Goal: Information Seeking & Learning: Check status

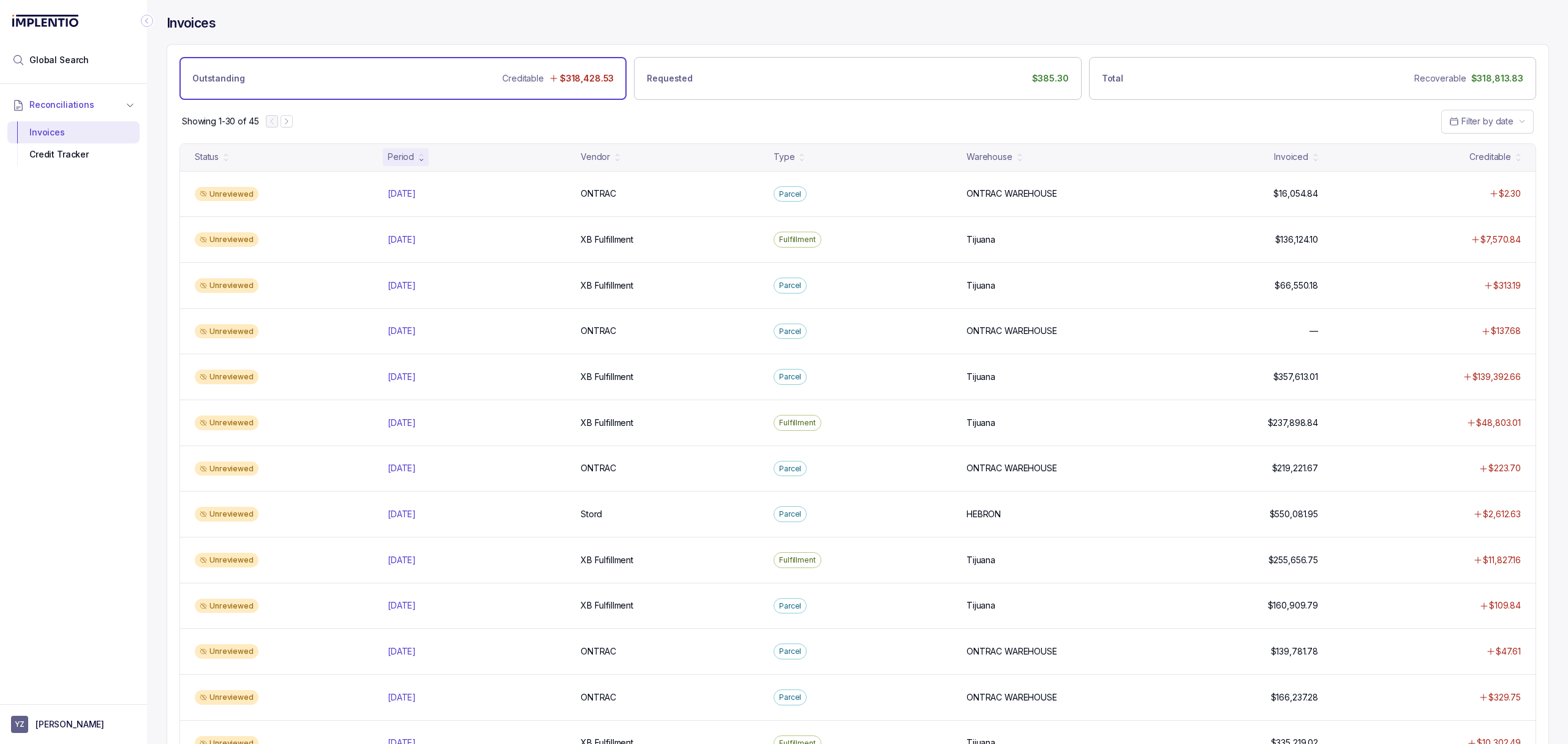
click at [367, 118] on div "Showing 1-30 of 45 Filter by date" at bounding box center [857, 121] width 1381 height 43
click at [400, 290] on p "[DATE]" at bounding box center [401, 285] width 34 height 13
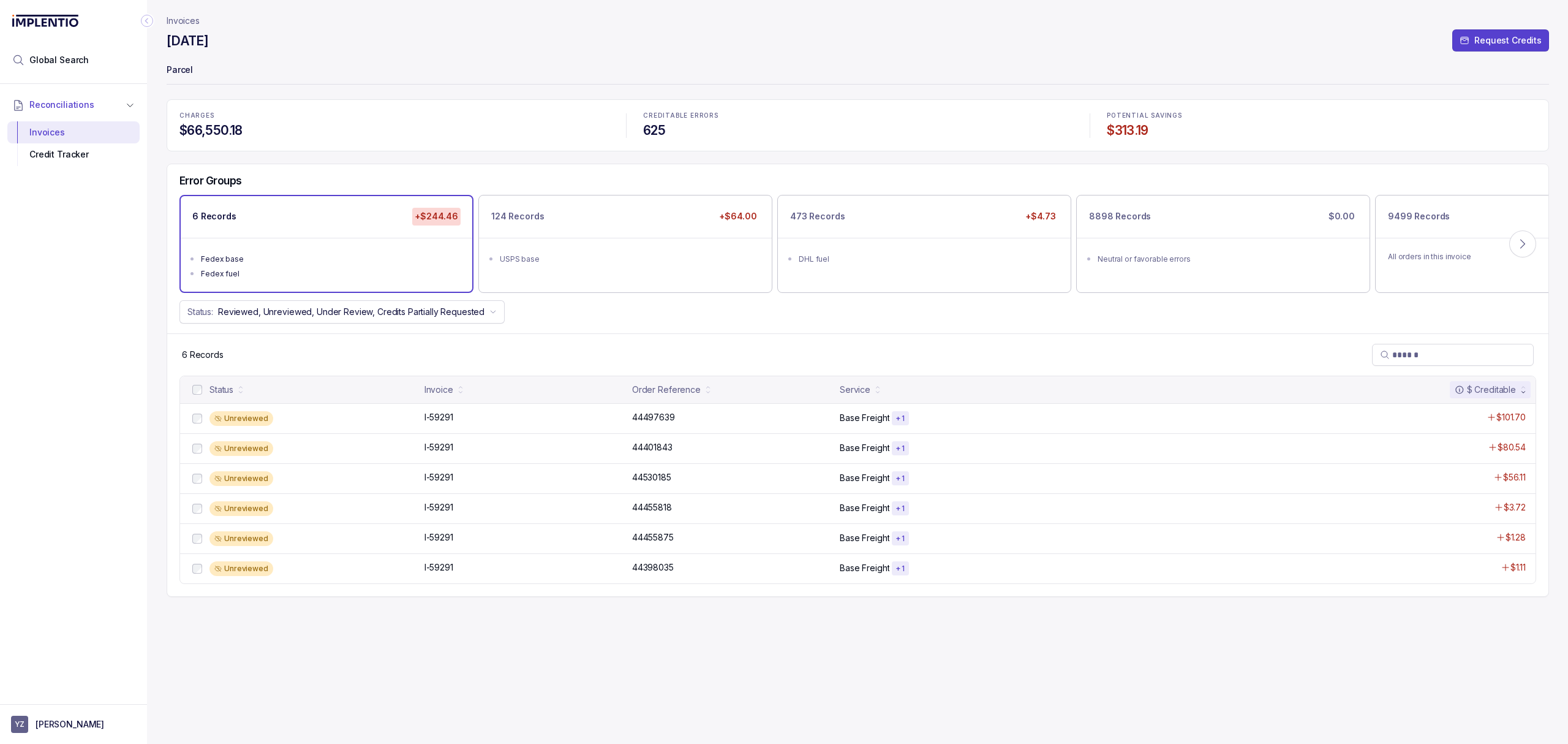
click at [940, 620] on div "Invoices [DATE] Request Credits Parcel CHARGES $66,550.18 CREDITABLE ERRORS 625…" at bounding box center [858, 372] width 1382 height 744
click at [936, 636] on div "Invoices [DATE] Request Credits Parcel CHARGES $66,550.18 CREDITABLE ERRORS 625…" at bounding box center [858, 372] width 1382 height 744
click at [936, 638] on div "Invoices [DATE] Request Credits Parcel CHARGES $66,550.18 CREDITABLE ERRORS 625…" at bounding box center [858, 372] width 1382 height 744
click at [860, 326] on div "Error Groups 6 Records +$244.46 Fedex base Fedex fuel 124 Records +$64.00 USPS …" at bounding box center [857, 249] width 1381 height 169
click at [657, 414] on p "44497639" at bounding box center [653, 417] width 49 height 13
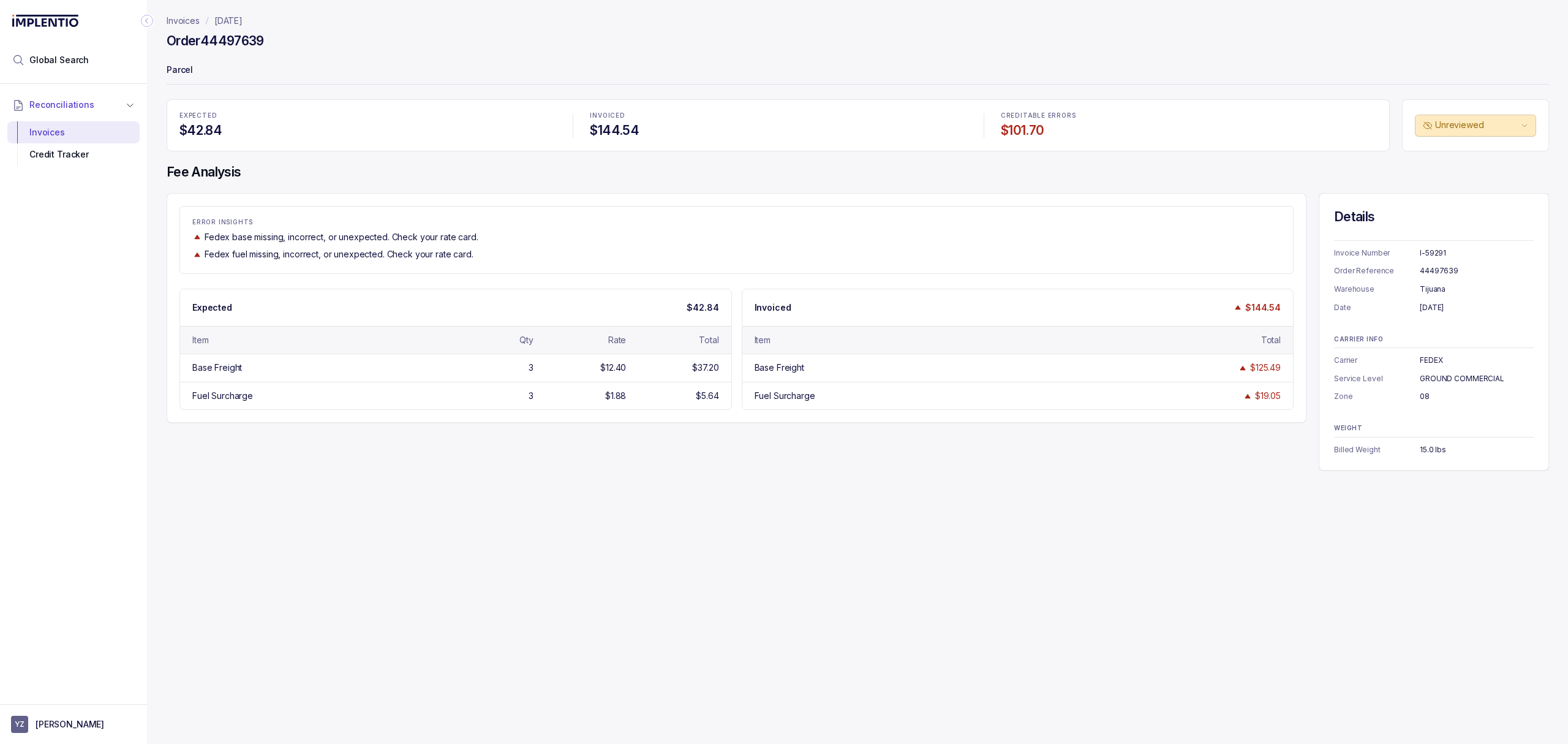
click at [679, 256] on div "Fedex fuel missing, incorrect, or unexpected. Check your rate card." at bounding box center [736, 254] width 1088 height 13
click at [659, 531] on div "Invoices [DATE] Order 44497639 Parcel EXPECTED $42.84 INVOICED $144.54 CREDITAB…" at bounding box center [853, 372] width 1412 height 744
click at [690, 461] on div "ERROR INSIGHTS Fedex base missing, incorrect, or unexpected. Check your rate ca…" at bounding box center [858, 331] width 1382 height 277
click at [693, 442] on div "ERROR INSIGHTS Fedex base missing, incorrect, or unexpected. Check your rate ca…" at bounding box center [858, 331] width 1382 height 277
click at [720, 429] on div "ERROR INSIGHTS Fedex base missing, incorrect, or unexpected. Check your rate ca…" at bounding box center [858, 331] width 1382 height 277
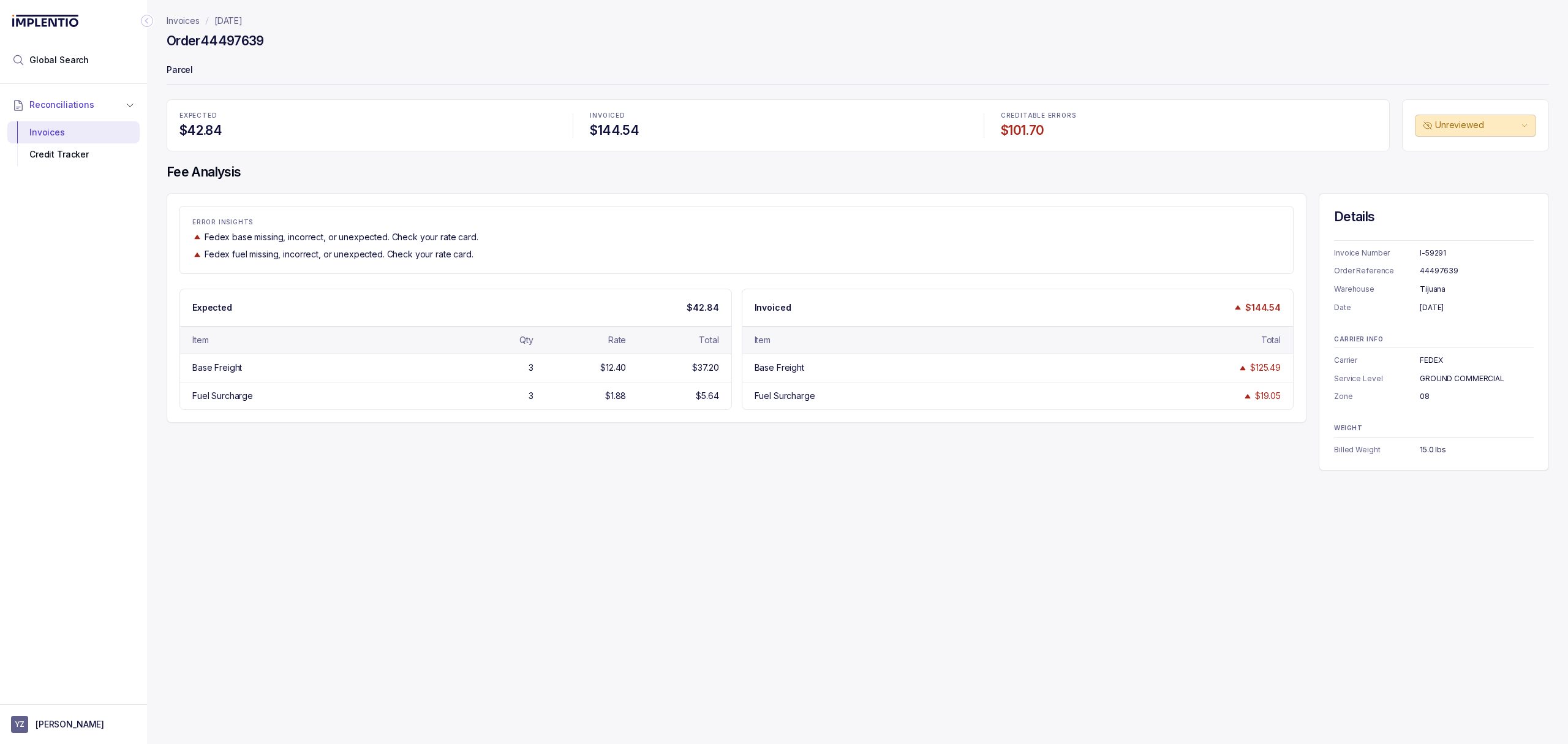
click at [725, 427] on div "ERROR INSIGHTS Fedex base missing, incorrect, or unexpected. Check your rate ca…" at bounding box center [858, 331] width 1382 height 277
drag, startPoint x: 1450, startPoint y: 256, endPoint x: 1404, endPoint y: 253, distance: 46.1
click at [1404, 253] on div "Invoice Number I-59291" at bounding box center [1433, 254] width 200 height 13
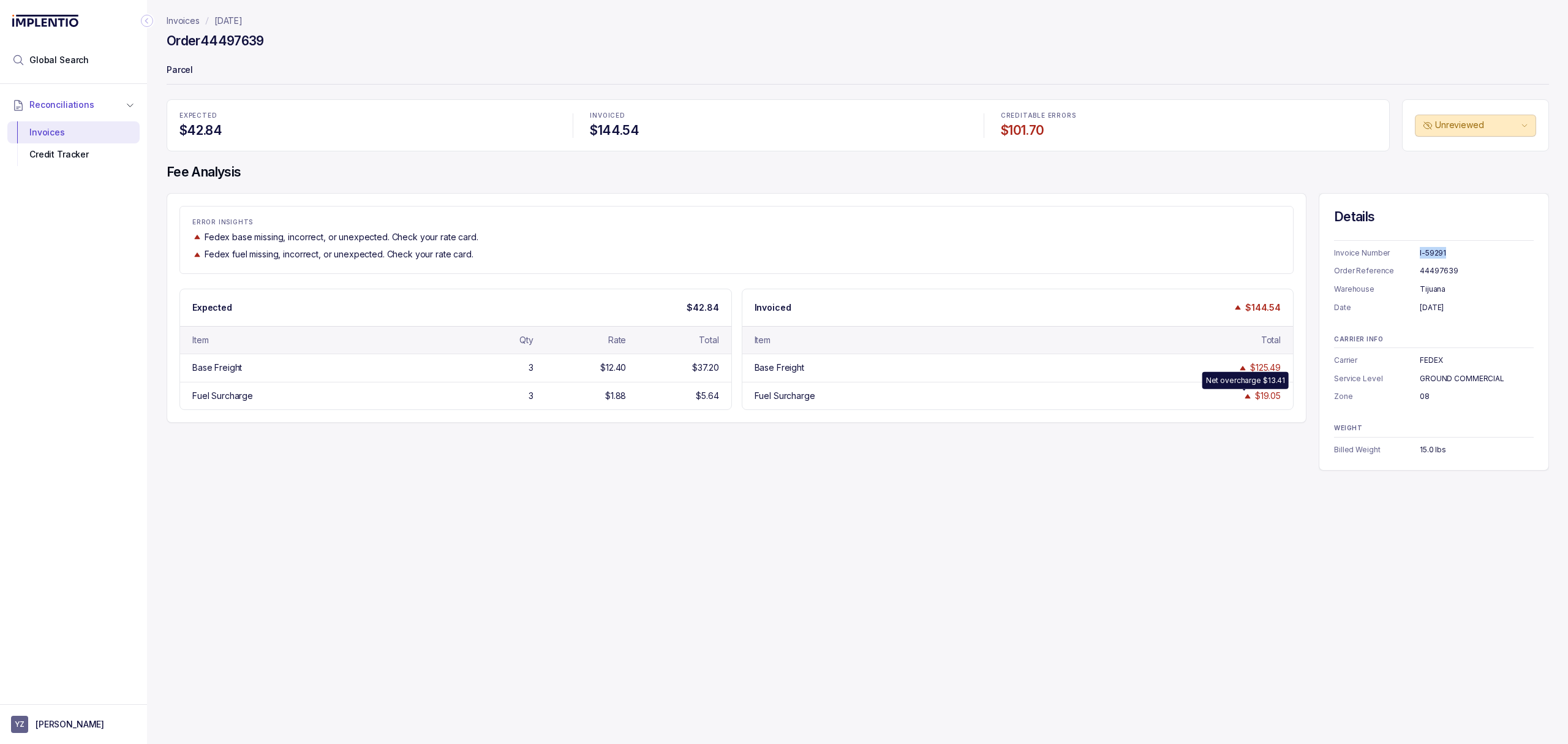
copy div "I-59291"
drag, startPoint x: 487, startPoint y: 432, endPoint x: 570, endPoint y: 446, distance: 84.2
click at [487, 432] on div "ERROR INSIGHTS Fedex base missing, incorrect, or unexpected. Check your rate ca…" at bounding box center [858, 331] width 1382 height 277
click at [679, 442] on div "ERROR INSIGHTS Fedex base missing, incorrect, or unexpected. Check your rate ca…" at bounding box center [858, 331] width 1382 height 277
click at [644, 460] on div "ERROR INSIGHTS Fedex base missing, incorrect, or unexpected. Check your rate ca…" at bounding box center [858, 331] width 1382 height 277
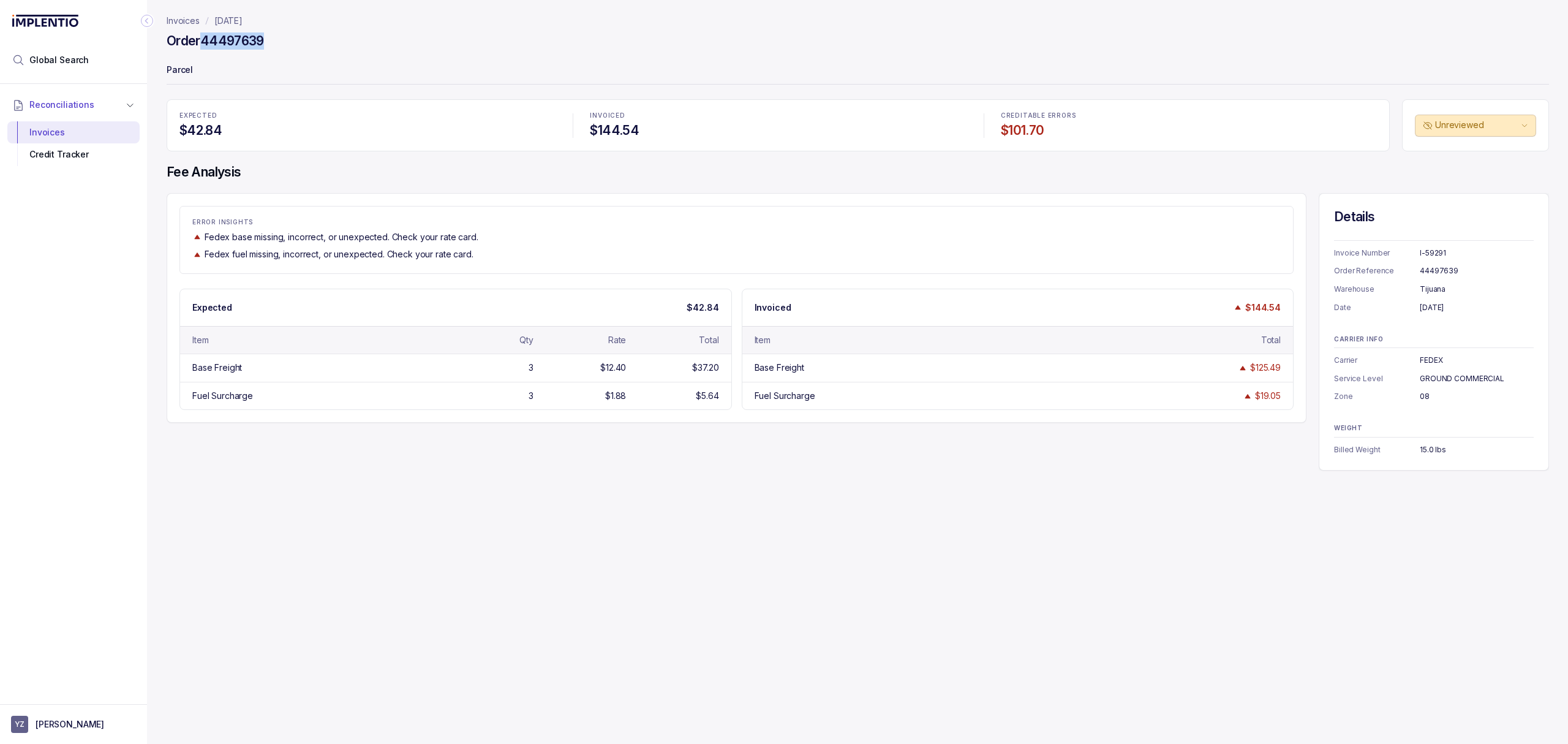
drag, startPoint x: 274, startPoint y: 43, endPoint x: 202, endPoint y: 42, distance: 72.0
click at [202, 42] on div "Order 44497639" at bounding box center [858, 43] width 1382 height 22
click at [907, 580] on div "Invoices [DATE] Order 44497639 Parcel EXPECTED $42.84 INVOICED $144.54 CREDITAB…" at bounding box center [853, 372] width 1412 height 744
click at [583, 530] on div "Invoices [DATE] Order 44497639 Parcel EXPECTED $42.84 INVOICED $144.54 CREDITAB…" at bounding box center [853, 372] width 1412 height 744
click at [242, 23] on p "[DATE]" at bounding box center [228, 21] width 28 height 13
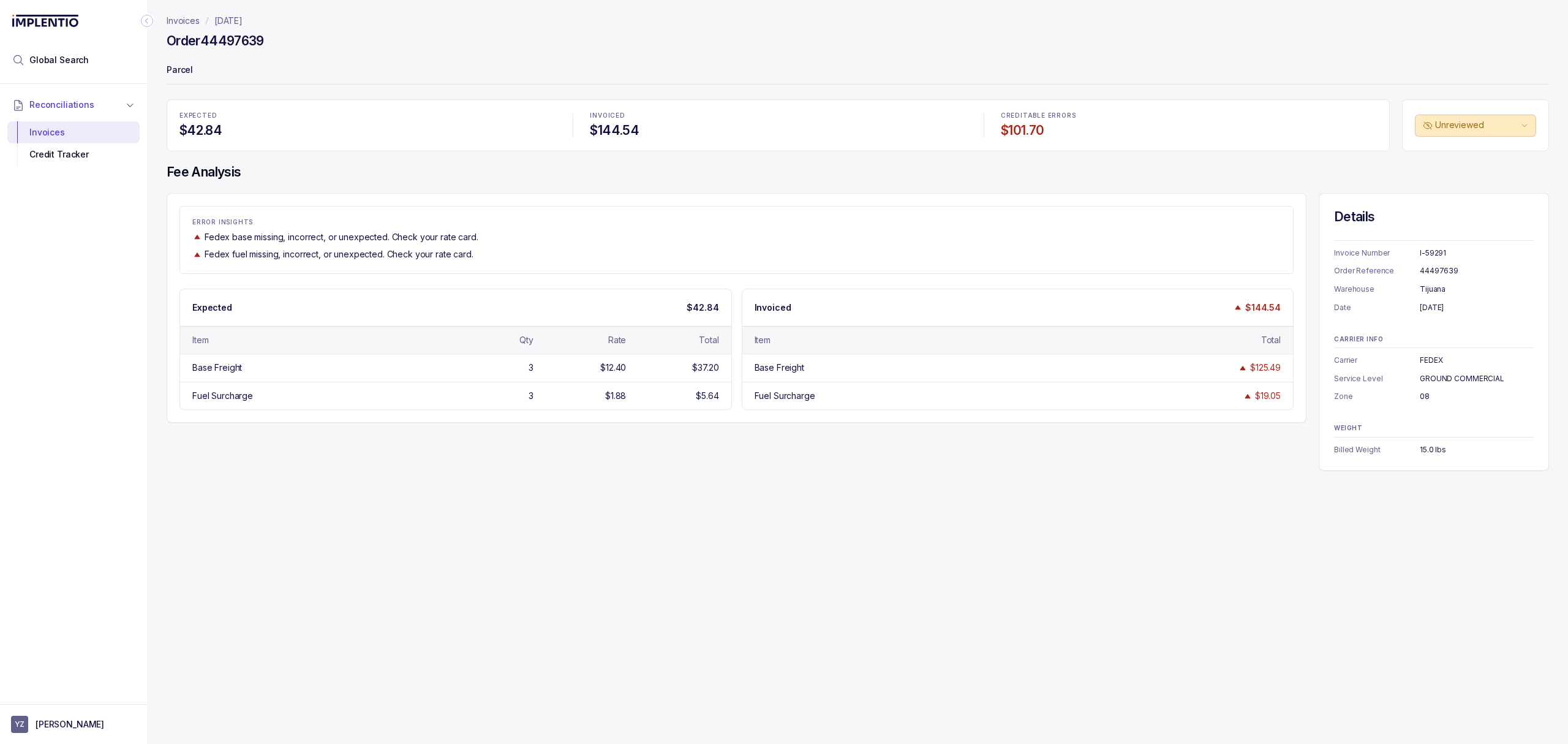
click at [242, 22] on p "[DATE]" at bounding box center [228, 21] width 28 height 13
click at [285, 62] on p "Parcel" at bounding box center [858, 71] width 1382 height 24
click at [292, 62] on p "Parcel" at bounding box center [858, 71] width 1382 height 24
click at [313, 50] on div "Order 44497639" at bounding box center [858, 43] width 1382 height 22
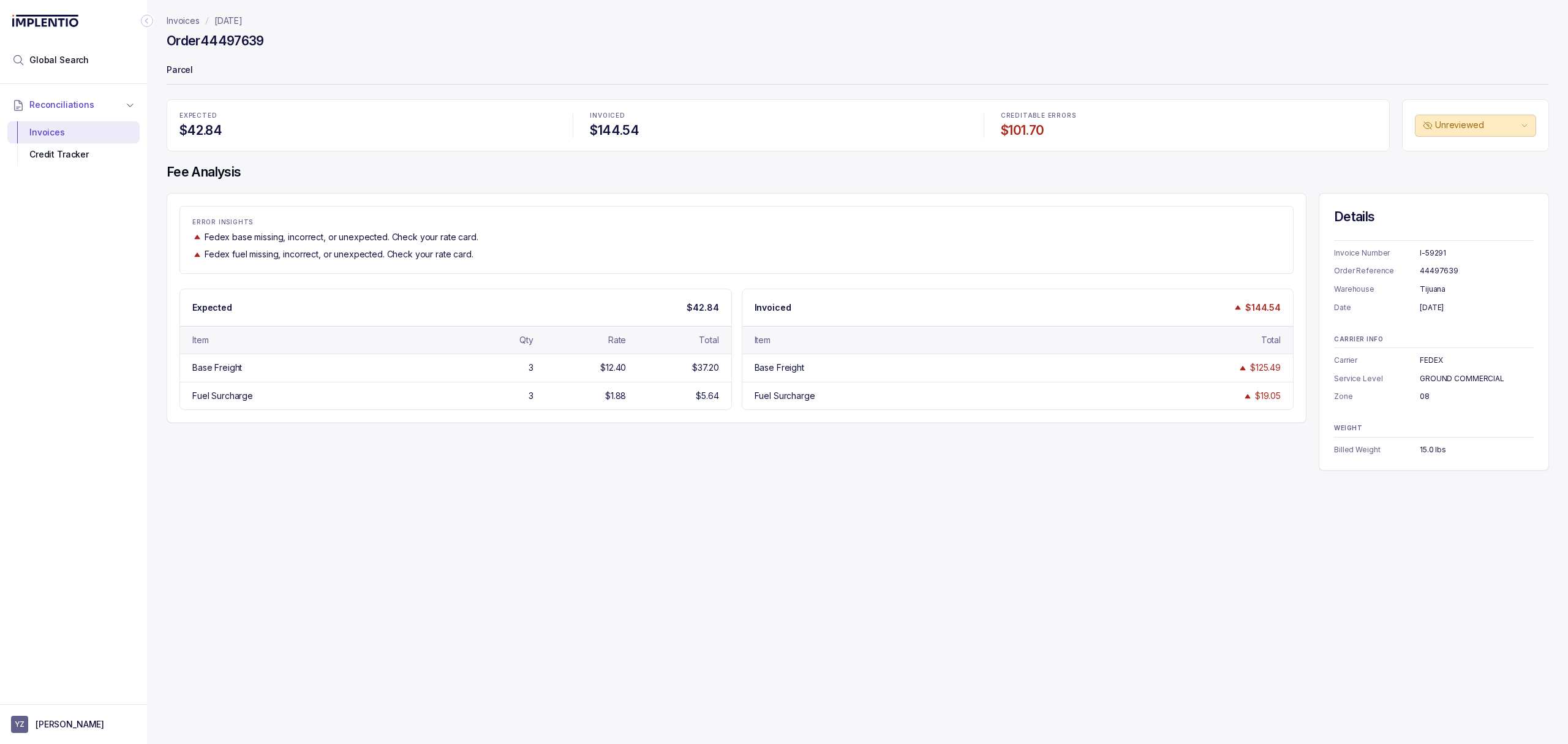
click at [348, 99] on header "Invoices [DATE] Order 44497639 Parcel" at bounding box center [858, 50] width 1382 height 99
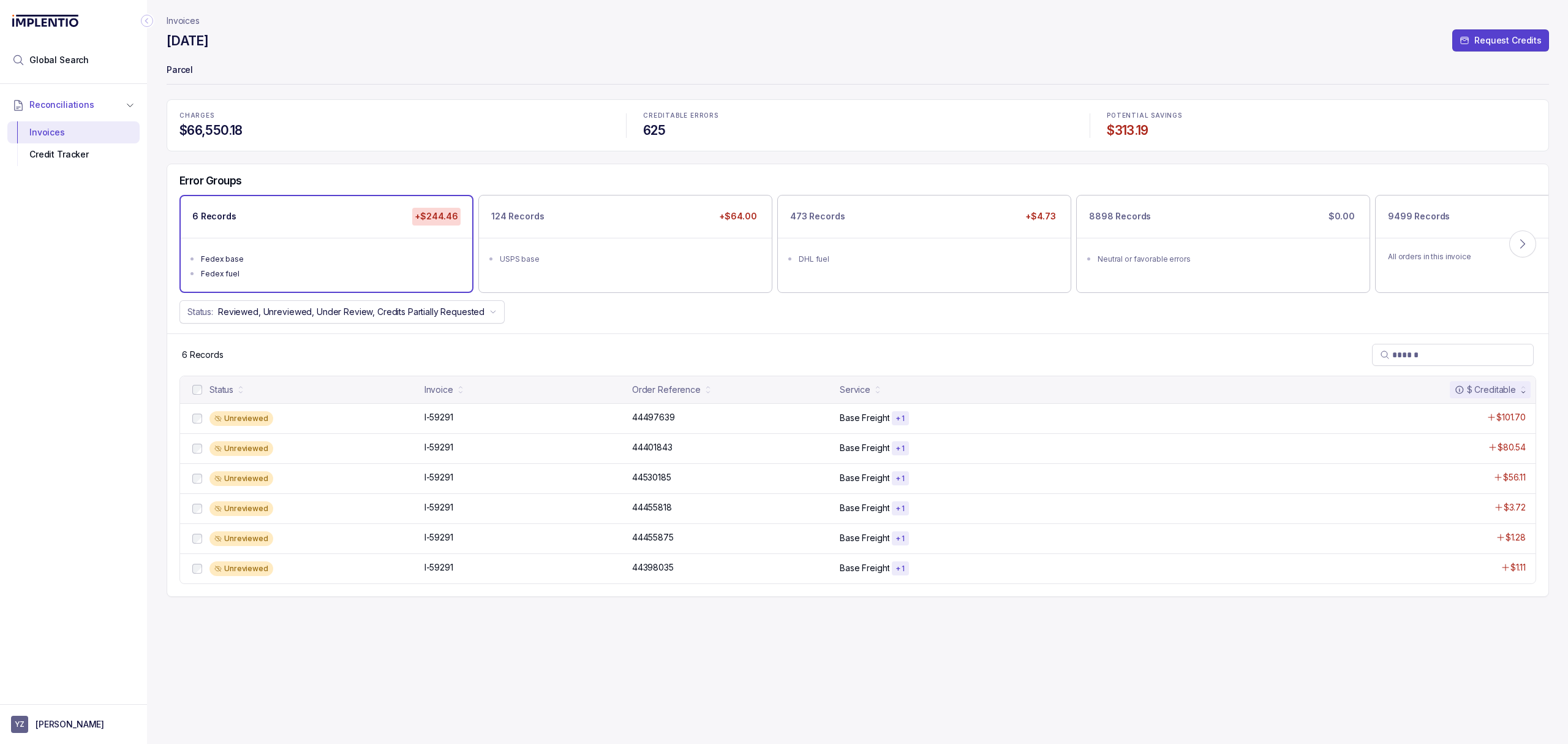
click at [540, 342] on div "6 Records" at bounding box center [857, 354] width 1381 height 43
click at [452, 444] on p "I-59291" at bounding box center [439, 447] width 35 height 13
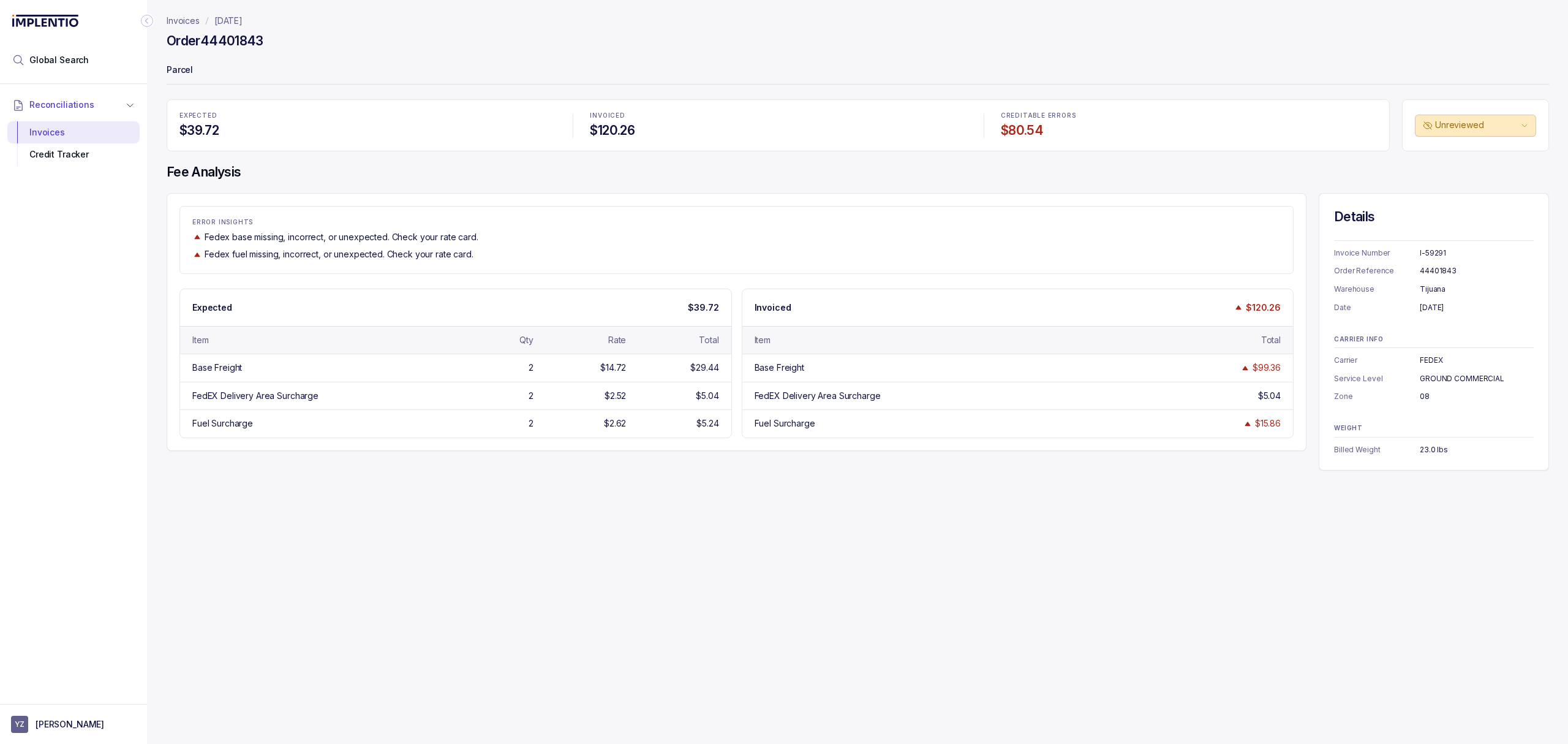
click at [570, 523] on div "Invoices [DATE] Order 44401843 Parcel EXPECTED $39.72 INVOICED $120.26 CREDITAB…" at bounding box center [853, 372] width 1412 height 744
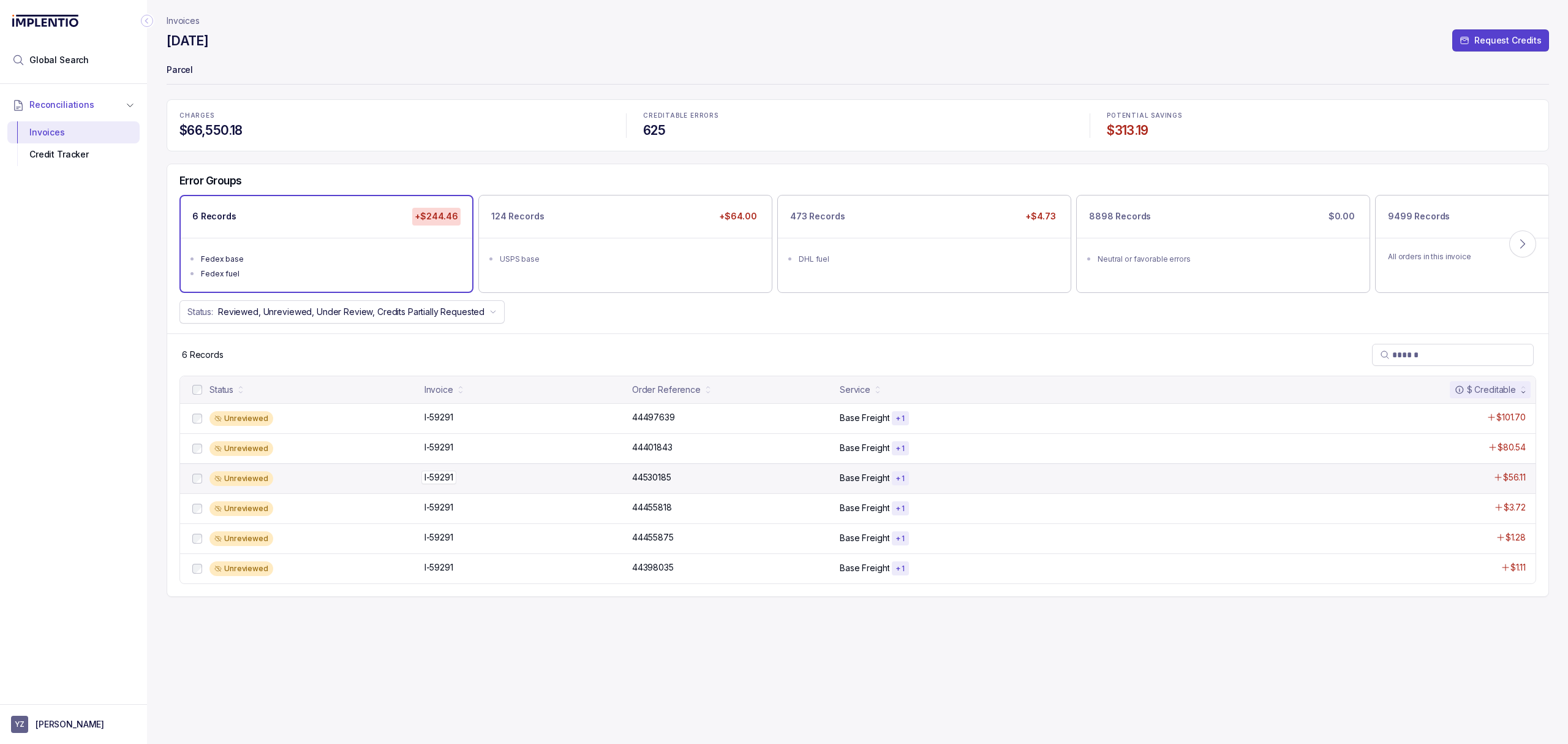
click at [444, 476] on p "I-59291" at bounding box center [439, 477] width 35 height 13
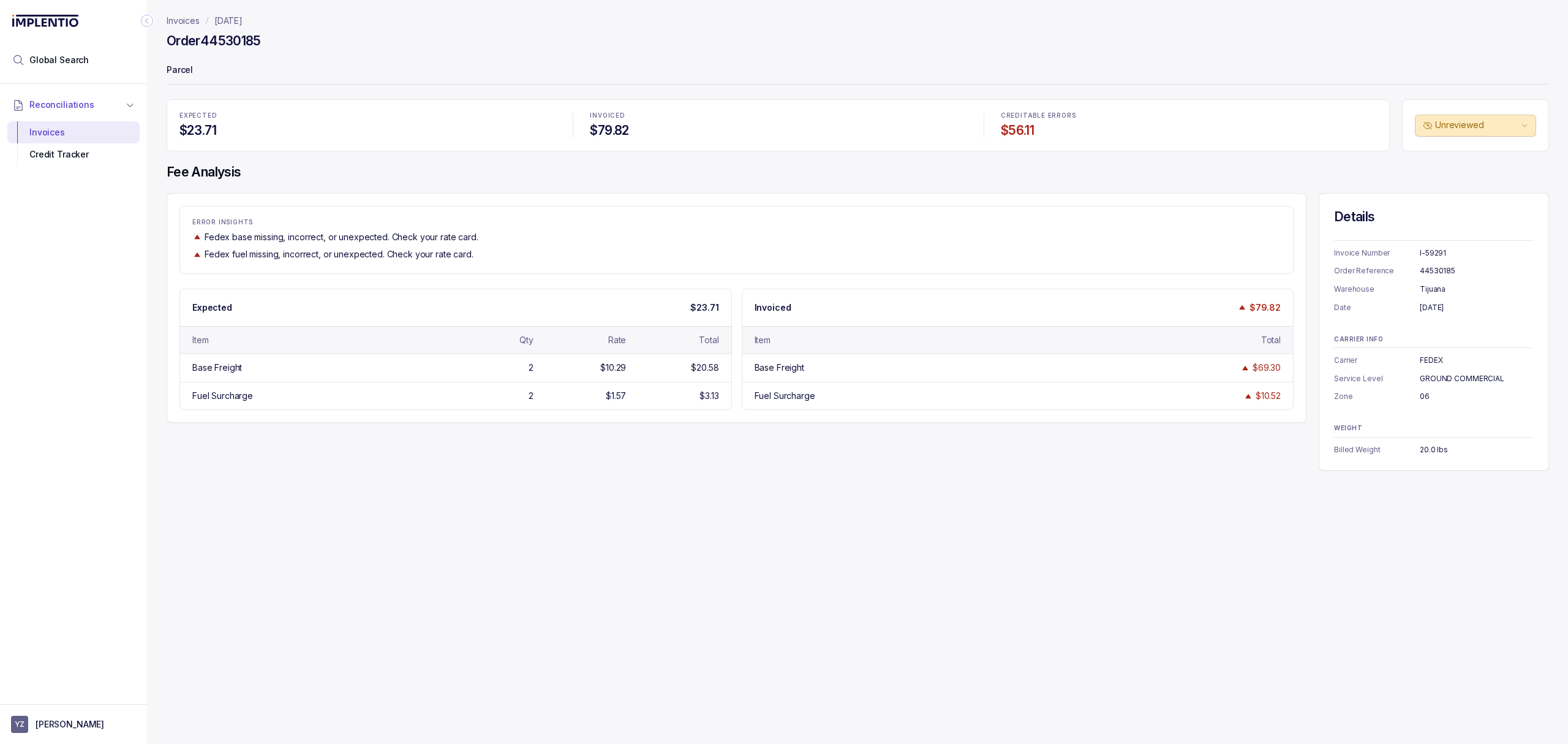
click at [483, 422] on div "ERROR INSIGHTS Fedex base missing, incorrect, or unexpected. Check your rate ca…" at bounding box center [737, 307] width 1139 height 230
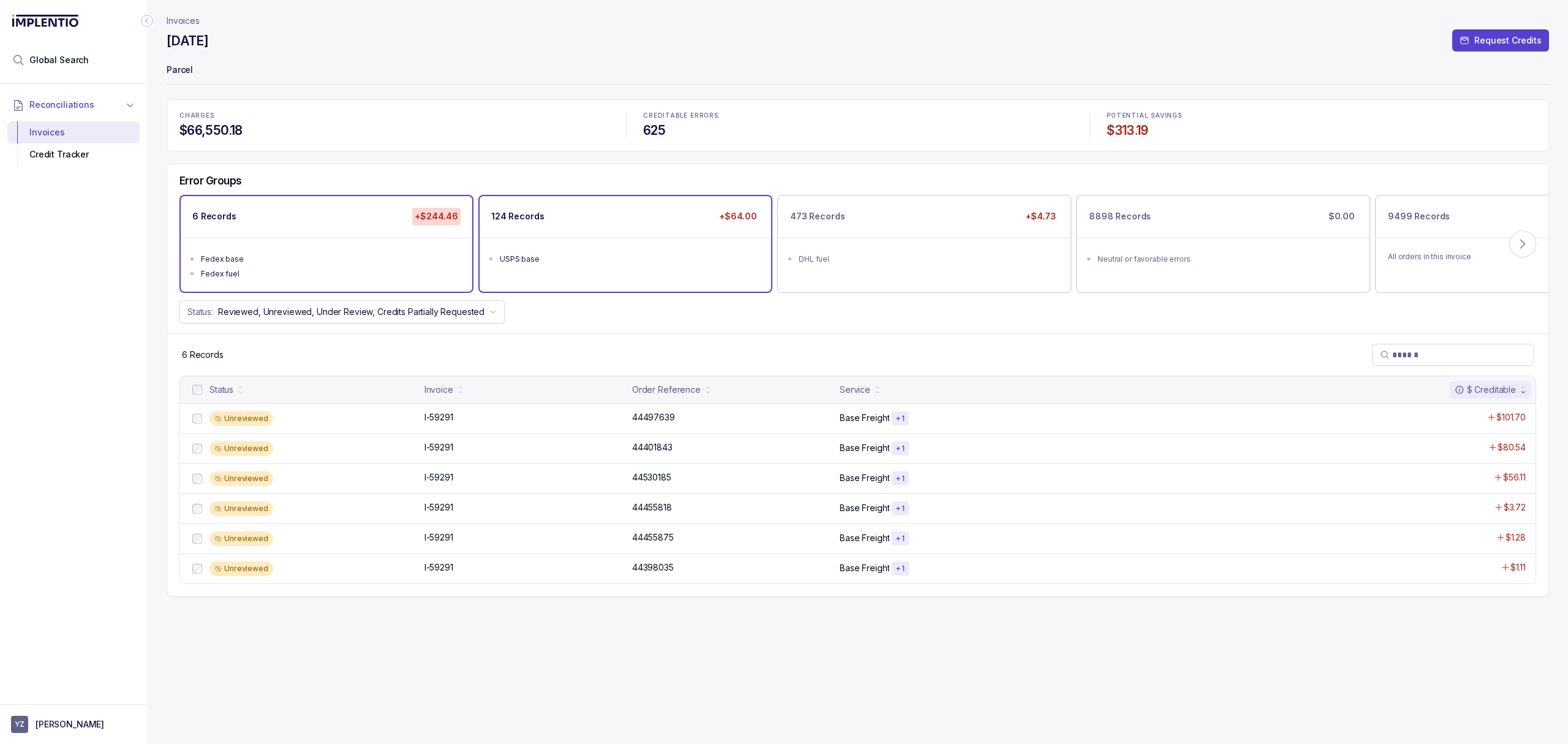
click at [630, 260] on div "USPS base" at bounding box center [629, 259] width 258 height 13
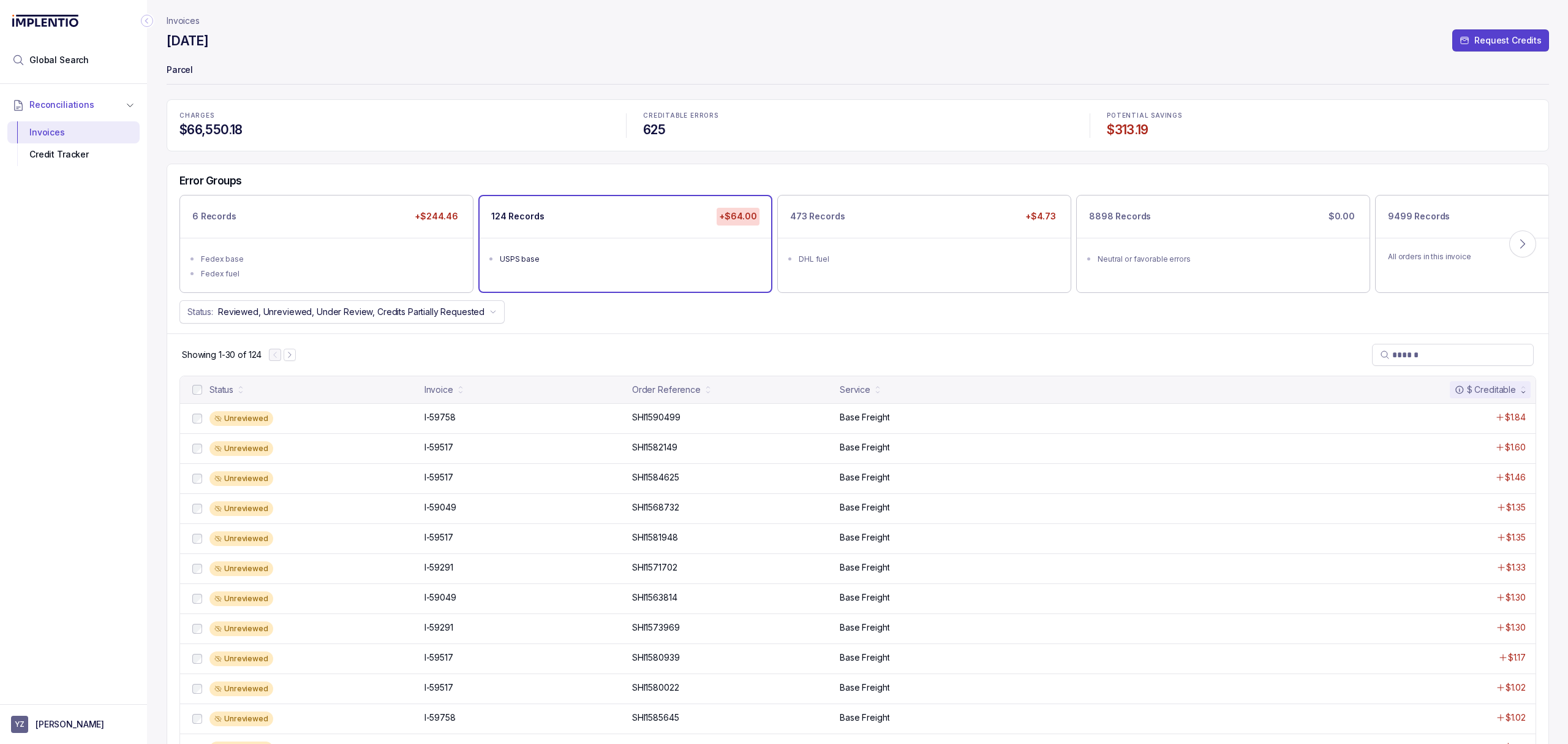
click at [660, 321] on div "Status: Reviewed, Unreviewed, Under Review, Credits Partially Requested" at bounding box center [857, 312] width 1381 height 23
click at [579, 353] on div "Showing 1-30 of 124" at bounding box center [857, 354] width 1381 height 43
click at [586, 335] on div "Showing 1-30 of 124" at bounding box center [857, 354] width 1381 height 43
click at [561, 342] on div "Showing 1-30 of 124" at bounding box center [857, 354] width 1381 height 43
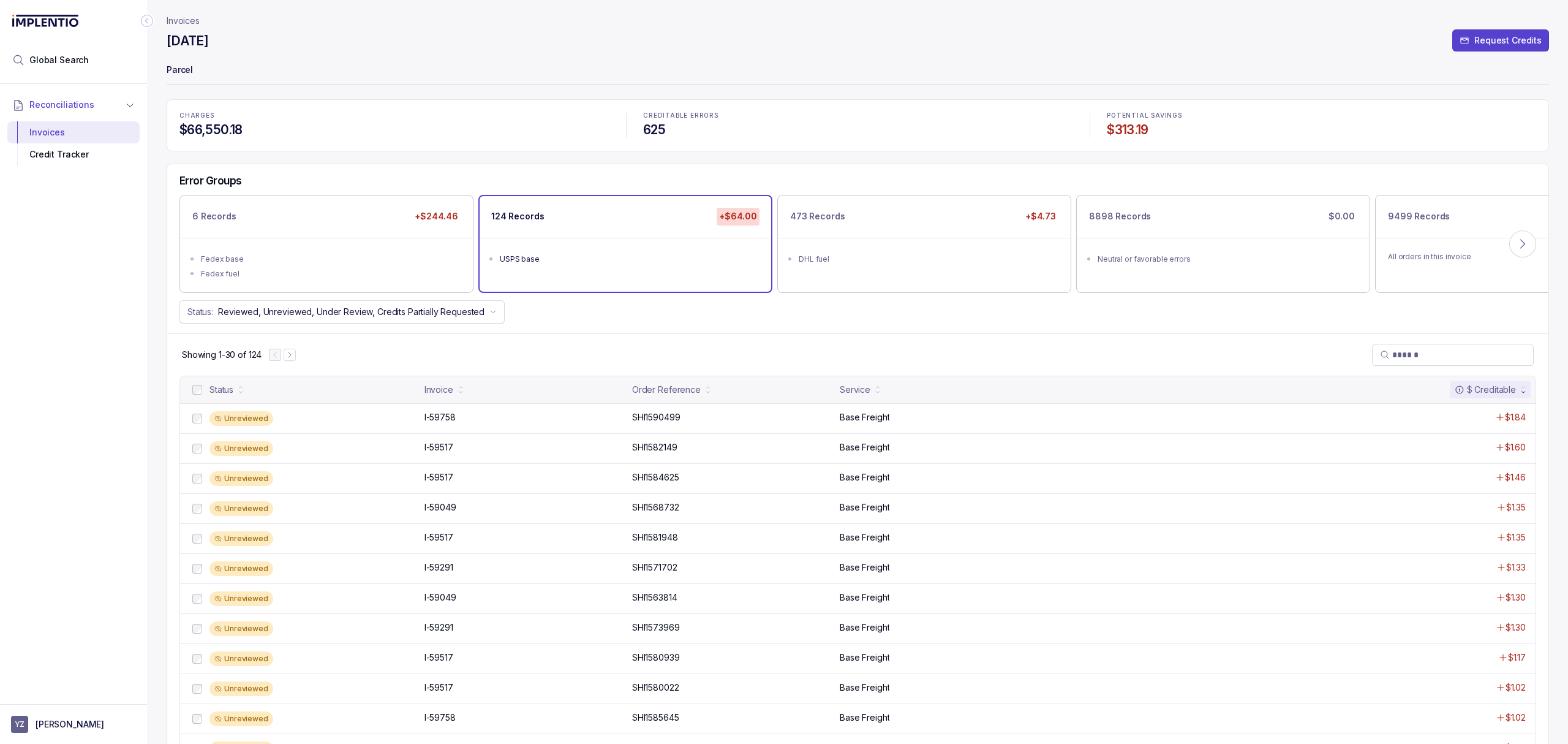
click at [563, 337] on div "Showing 1-30 of 124" at bounding box center [857, 354] width 1381 height 43
click at [561, 332] on div "Error Groups 6 Records +$244.46 Fedex base Fedex fuel 124 Records +$64.00 USPS …" at bounding box center [857, 249] width 1381 height 169
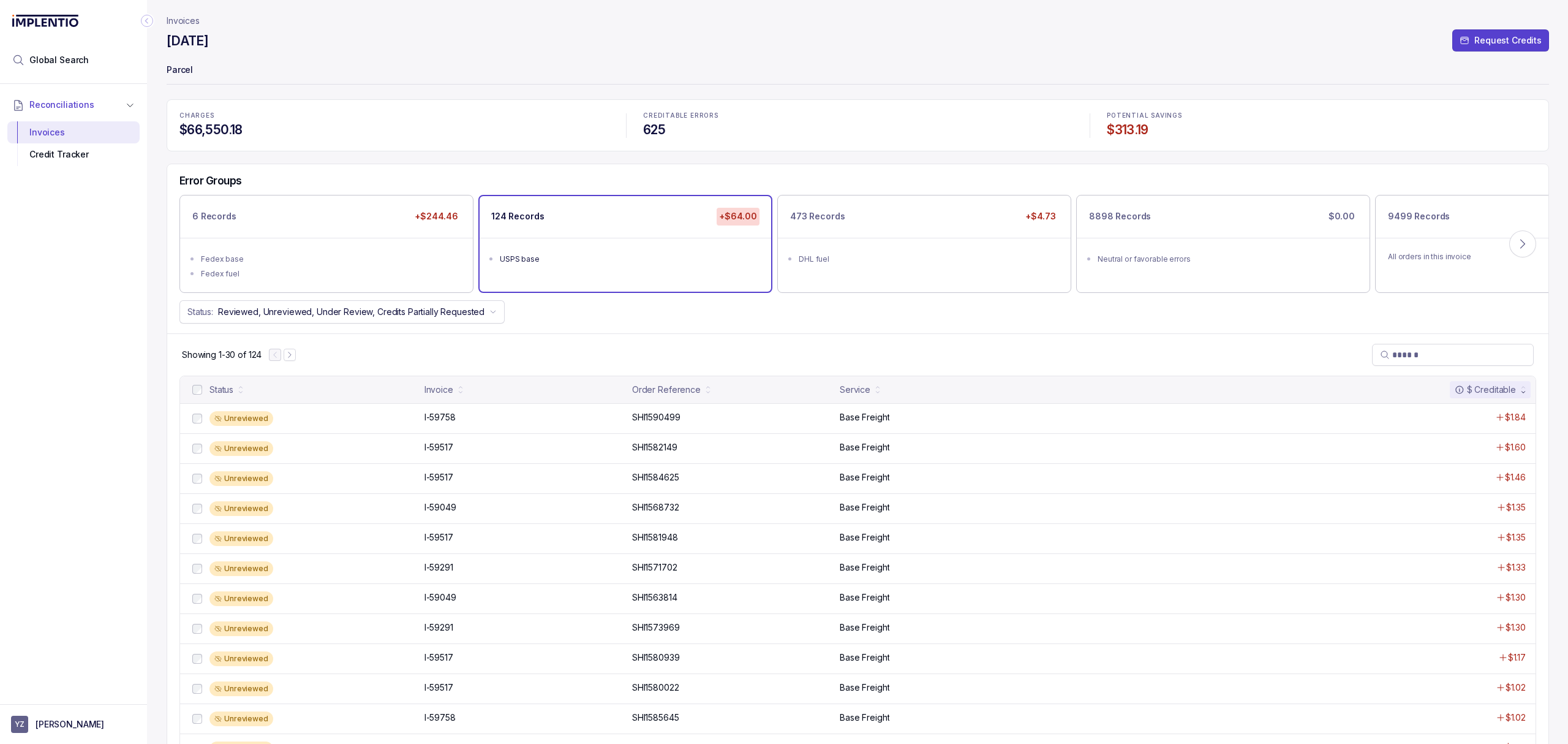
click at [552, 347] on div "Showing 1-30 of 124" at bounding box center [857, 354] width 1381 height 43
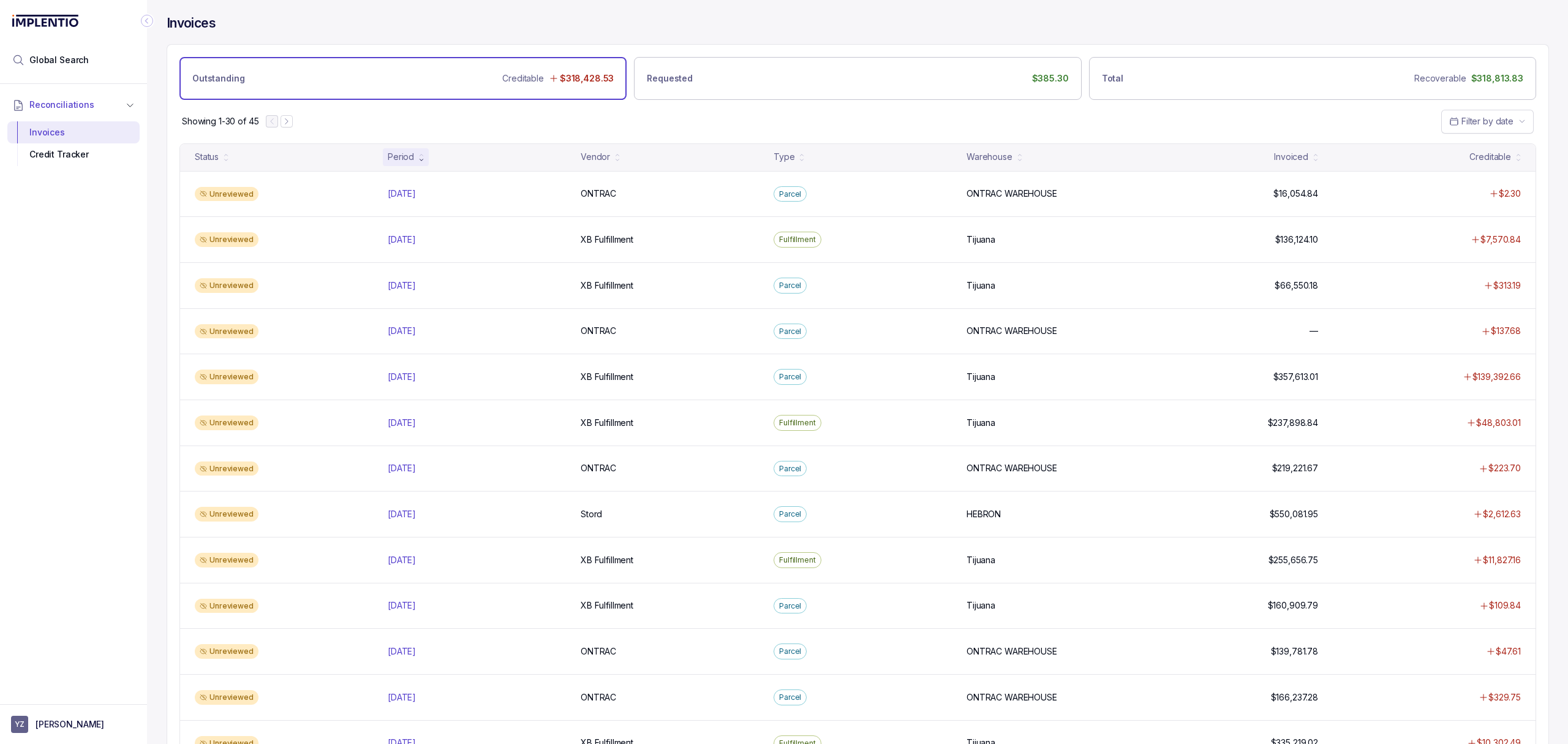
click at [770, 118] on div "Showing 1-30 of 45 Filter by date" at bounding box center [857, 121] width 1381 height 43
click at [108, 278] on div "Reconciliations Invoices Credit Tracker" at bounding box center [73, 390] width 147 height 613
click at [456, 130] on div "Showing 1-30 of 45 Filter by date" at bounding box center [857, 121] width 1381 height 43
click at [456, 128] on div "Showing 1-30 of 45 Filter by date" at bounding box center [857, 121] width 1381 height 43
click at [510, 126] on div "Showing 1-30 of 45 Filter by date" at bounding box center [857, 121] width 1381 height 43
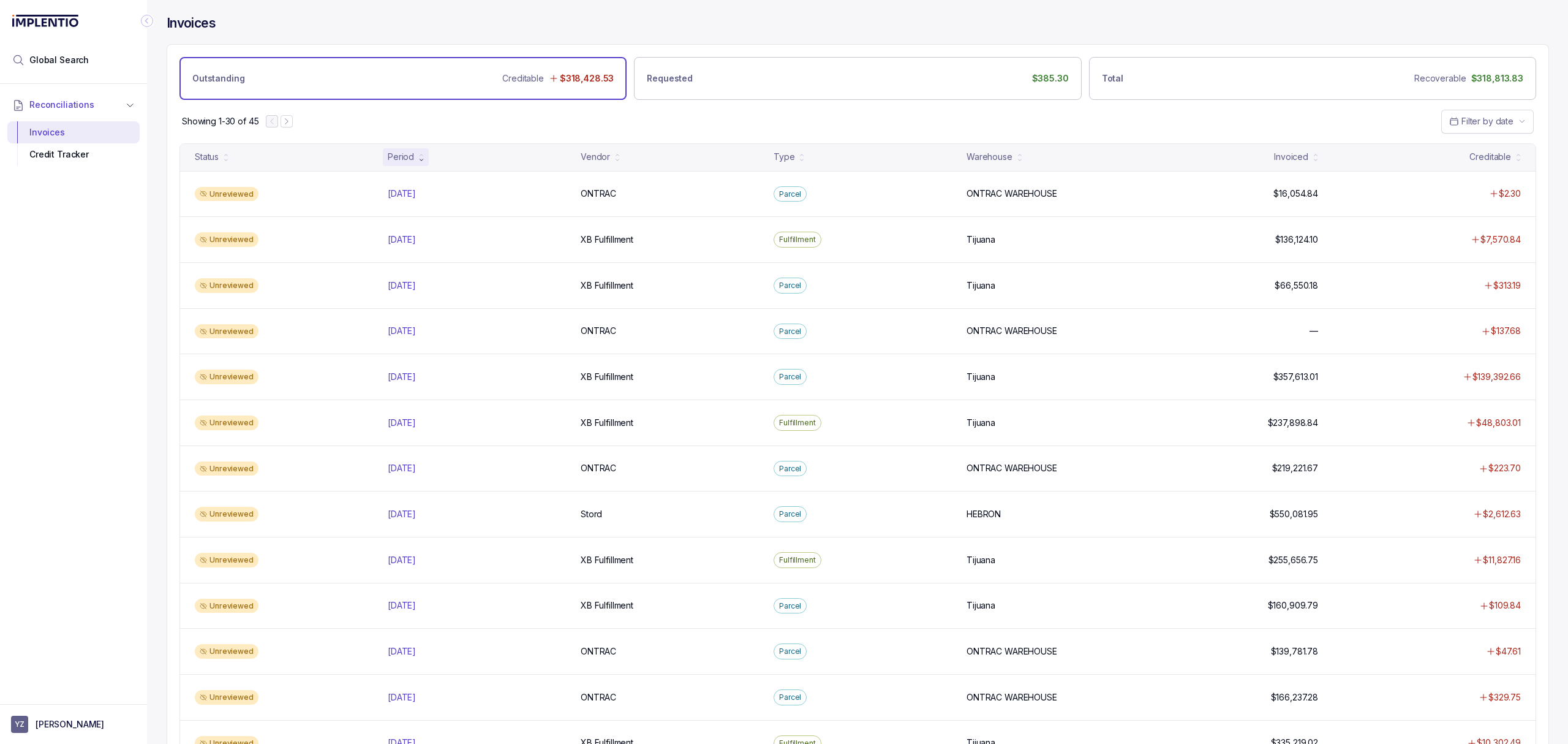
click at [510, 123] on div "Showing 1-30 of 45 Filter by date" at bounding box center [857, 121] width 1381 height 43
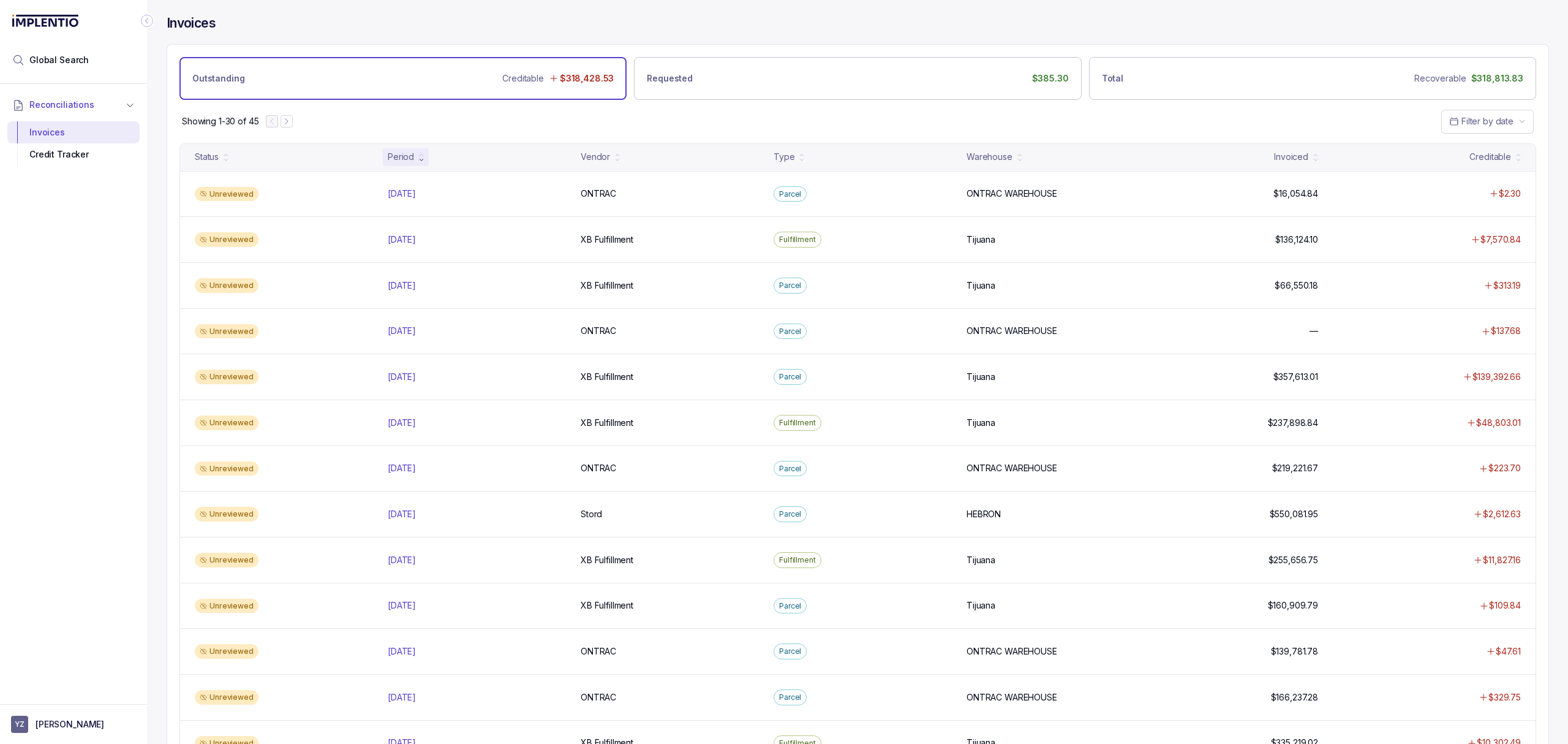
click at [576, 119] on div "Showing 1-30 of 45 Filter by date" at bounding box center [857, 121] width 1381 height 43
click at [459, 125] on div "Showing 1-30 of 45 Filter by date" at bounding box center [857, 121] width 1381 height 43
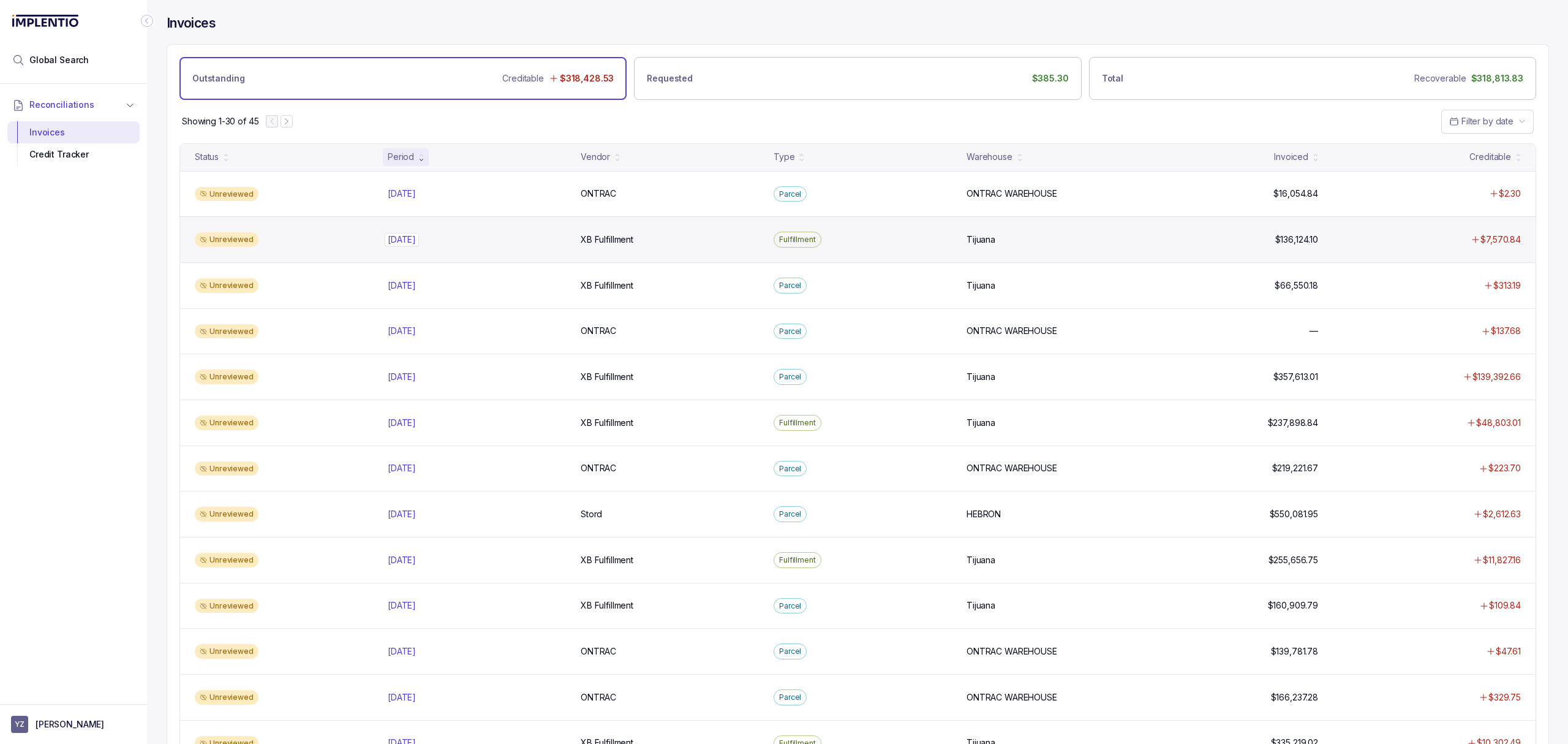
click at [419, 242] on p "[DATE]" at bounding box center [401, 239] width 34 height 13
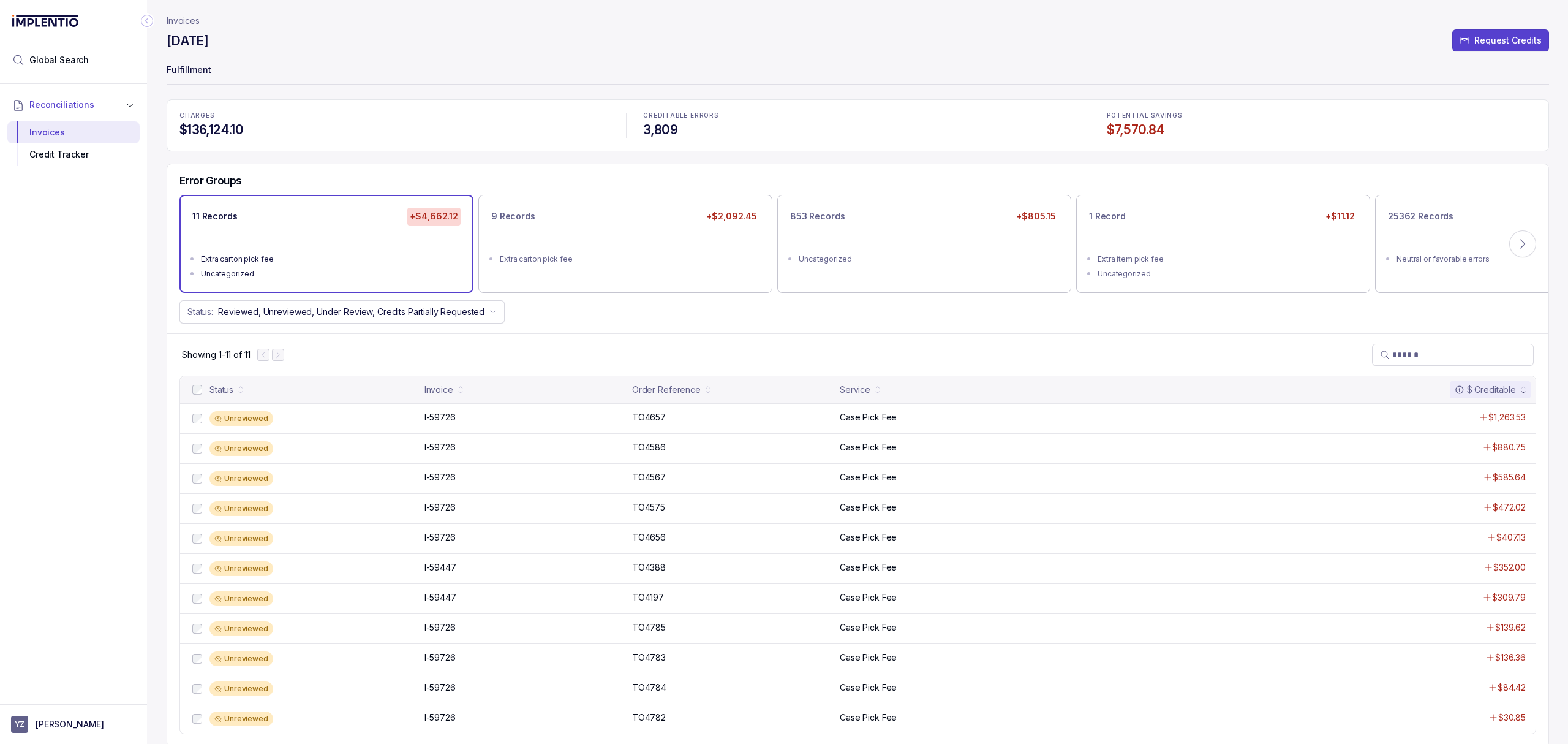
click at [1009, 342] on div "Showing 1-11 of 11" at bounding box center [857, 354] width 1381 height 43
click at [906, 330] on div "Showing 1-11 of 11" at bounding box center [857, 351] width 1381 height 43
click at [442, 411] on p "I-59726" at bounding box center [441, 414] width 38 height 13
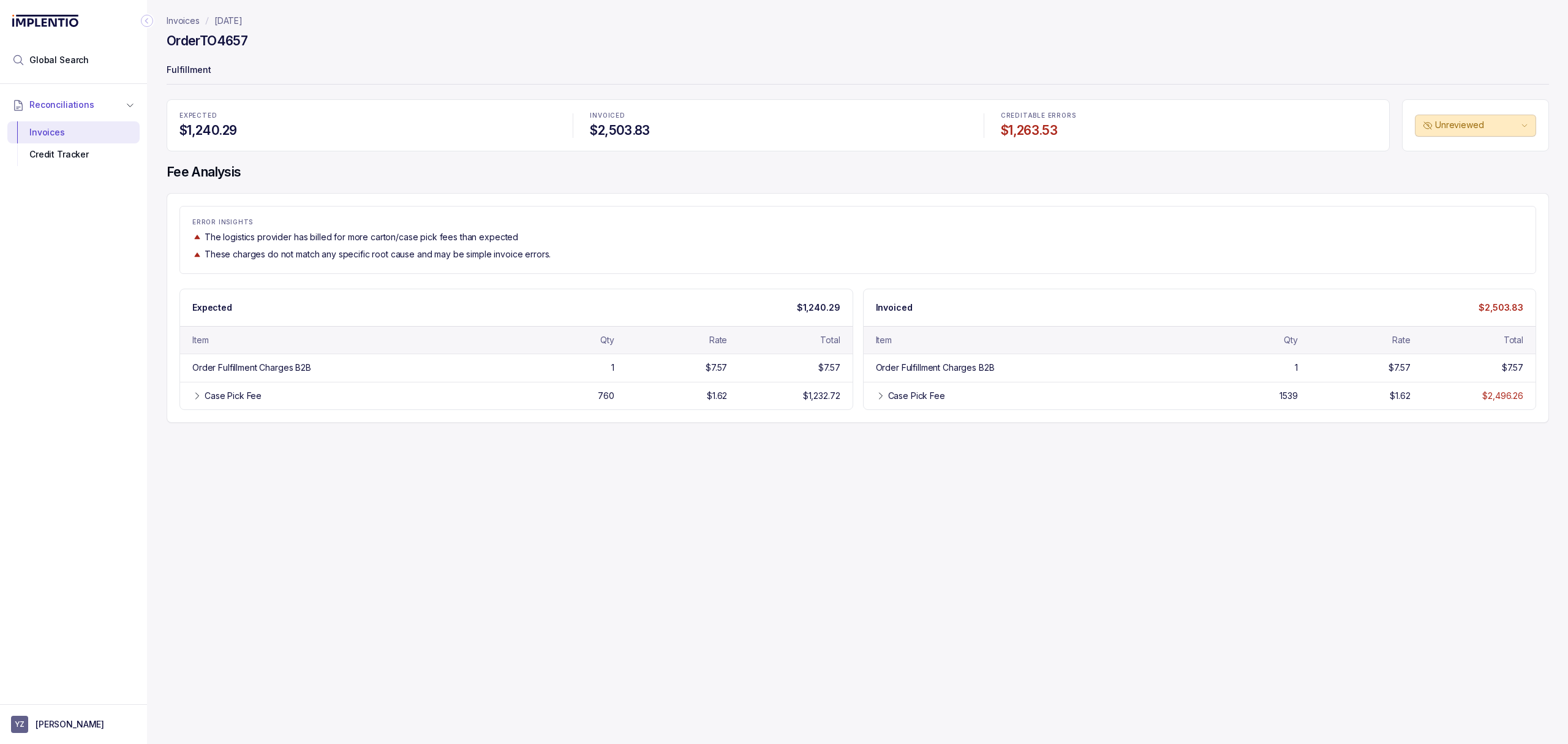
click at [785, 496] on div "Invoices [DATE] Order TO4657 Fulfillment EXPECTED $1,240.29 INVOICED $2,503.83 …" at bounding box center [853, 372] width 1412 height 744
click at [676, 474] on div "Invoices [DATE] Order TO4657 Fulfillment EXPECTED $1,240.29 INVOICED $2,503.83 …" at bounding box center [853, 372] width 1412 height 744
click at [670, 439] on div "Invoices [DATE] Order TO4657 Fulfillment EXPECTED $1,240.29 INVOICED $2,503.83 …" at bounding box center [853, 372] width 1412 height 744
click at [663, 442] on div "Invoices [DATE] Order TO4657 Fulfillment EXPECTED $1,240.29 INVOICED $2,503.83 …" at bounding box center [853, 372] width 1412 height 744
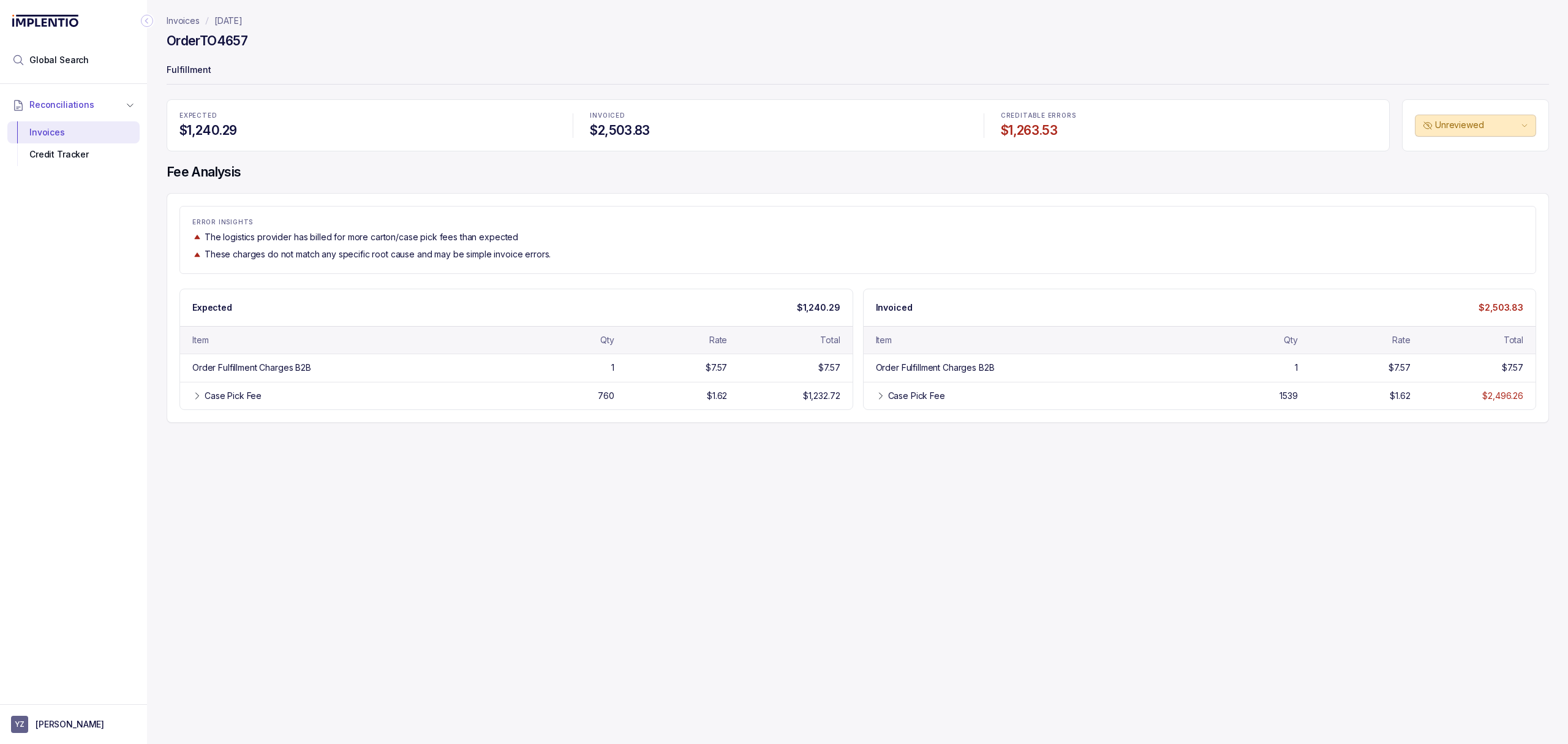
click at [643, 456] on div "Invoices [DATE] Order TO4657 Fulfillment EXPECTED $1,240.29 INVOICED $2,503.83 …" at bounding box center [853, 372] width 1412 height 744
click at [621, 461] on div "Invoices [DATE] Order TO4657 Fulfillment EXPECTED $1,240.29 INVOICED $2,503.83 …" at bounding box center [853, 372] width 1412 height 744
click at [586, 468] on div "Invoices [DATE] Order TO4657 Fulfillment EXPECTED $1,240.29 INVOICED $2,503.83 …" at bounding box center [853, 372] width 1412 height 744
click at [888, 402] on div "Case Pick Fee" at bounding box center [917, 396] width 57 height 13
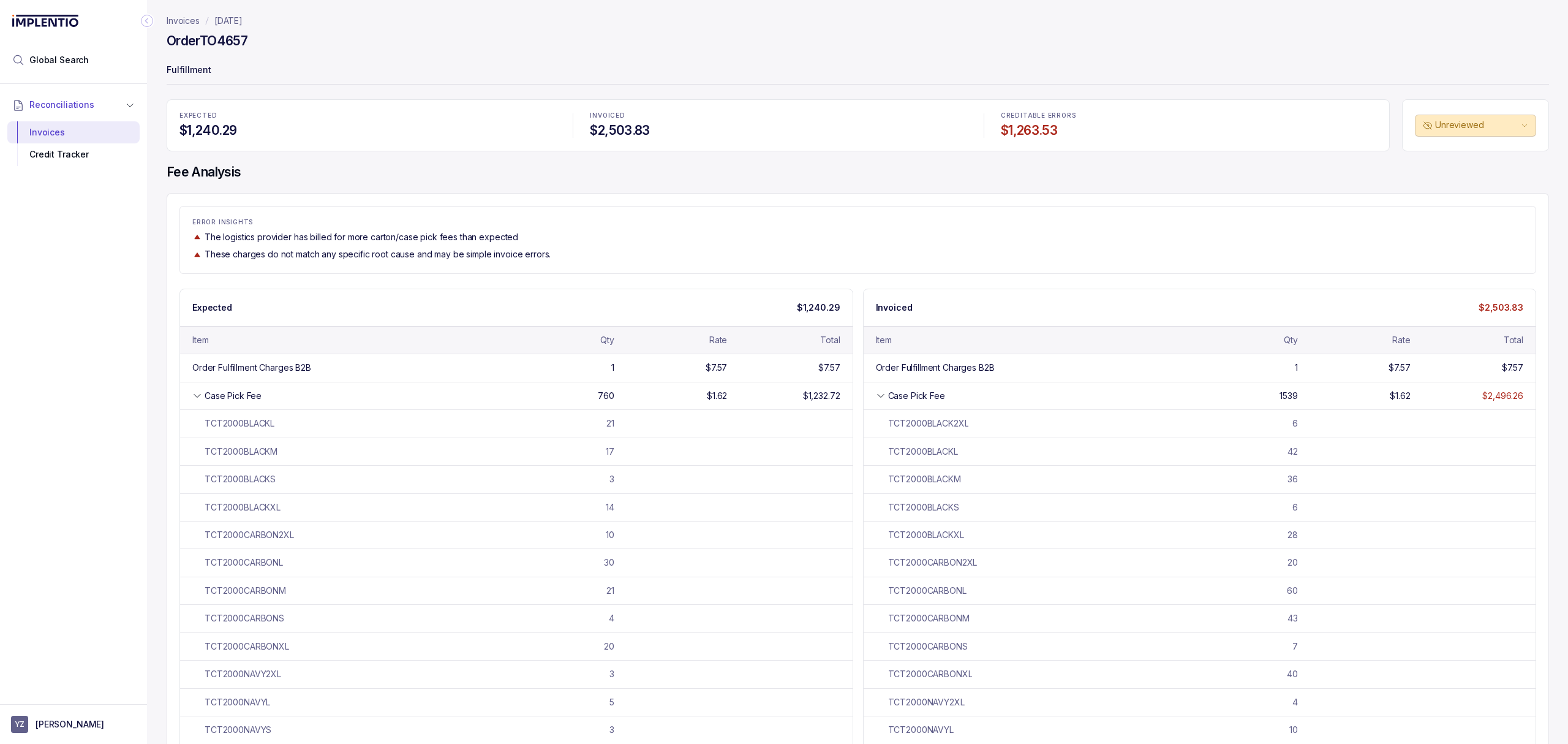
click at [435, 273] on div "ERROR INSIGHTS The logistics provider has billed for more carton/case pick fees…" at bounding box center [857, 240] width 1356 height 67
click at [321, 177] on h4 "Fee Analysis" at bounding box center [858, 172] width 1382 height 17
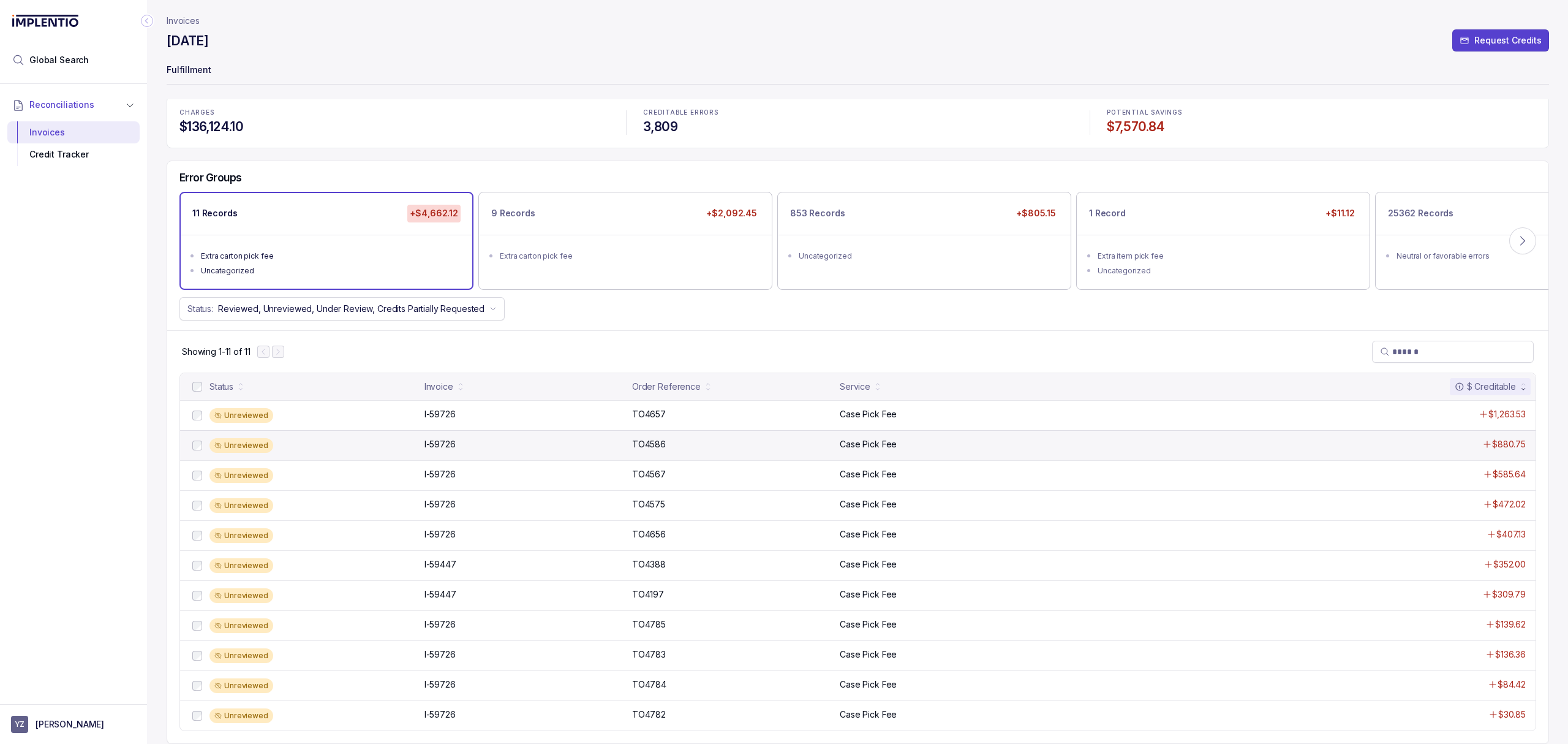
scroll to position [8, 0]
click at [439, 415] on p "I-59726" at bounding box center [441, 414] width 38 height 13
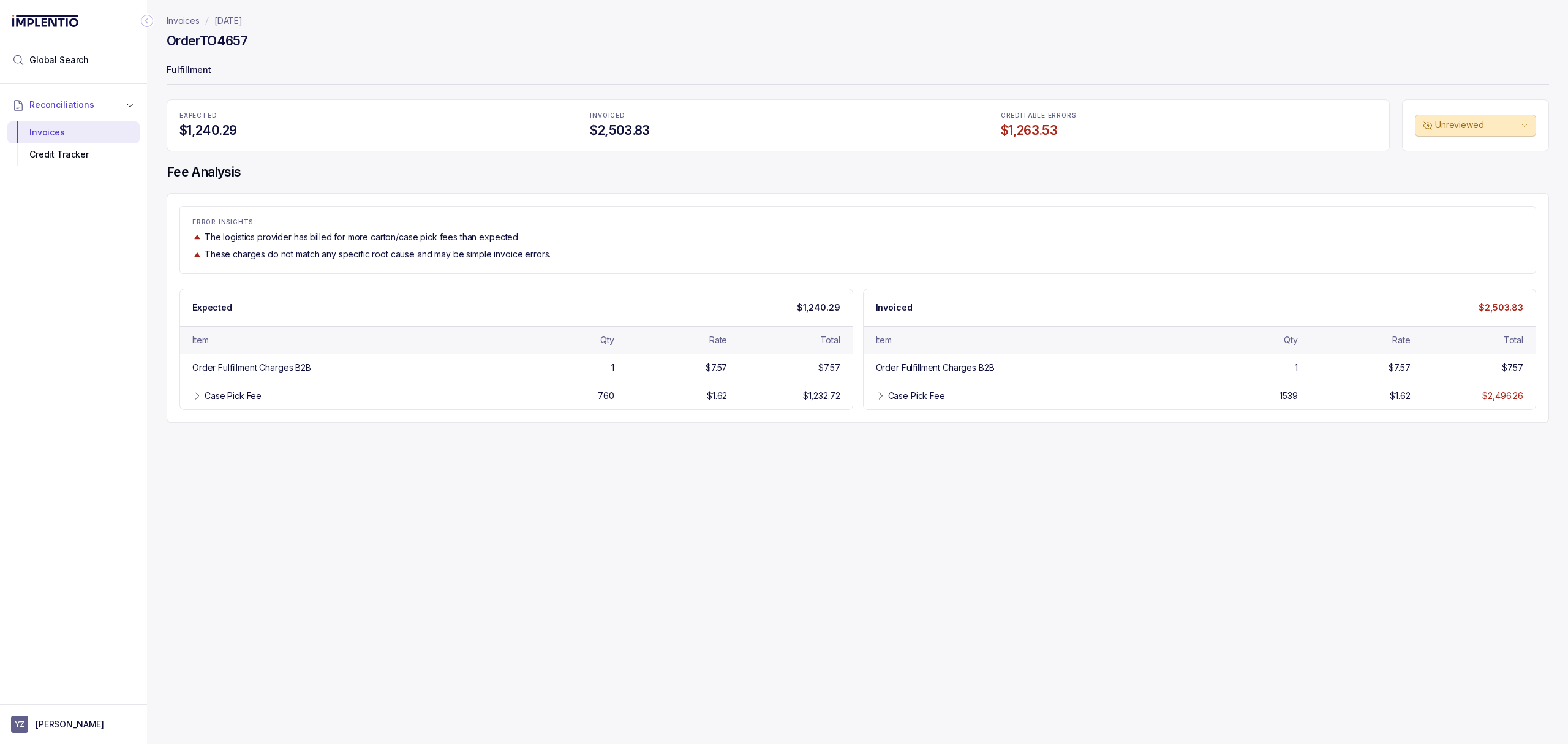
click at [486, 506] on div "Invoices [DATE] Order TO4657 Fulfillment EXPECTED $1,240.29 INVOICED $2,503.83 …" at bounding box center [853, 372] width 1412 height 744
click at [419, 518] on div "Invoices [DATE] Order TO4657 Fulfillment EXPECTED $1,240.29 INVOICED $2,503.83 …" at bounding box center [853, 372] width 1412 height 744
click at [417, 501] on div "Invoices [DATE] Order TO4657 Fulfillment EXPECTED $1,240.29 INVOICED $2,503.83 …" at bounding box center [853, 372] width 1412 height 744
click at [246, 497] on div "Invoices [DATE] Order TO4657 Fulfillment EXPECTED $1,240.29 INVOICED $2,503.83 …" at bounding box center [853, 372] width 1412 height 744
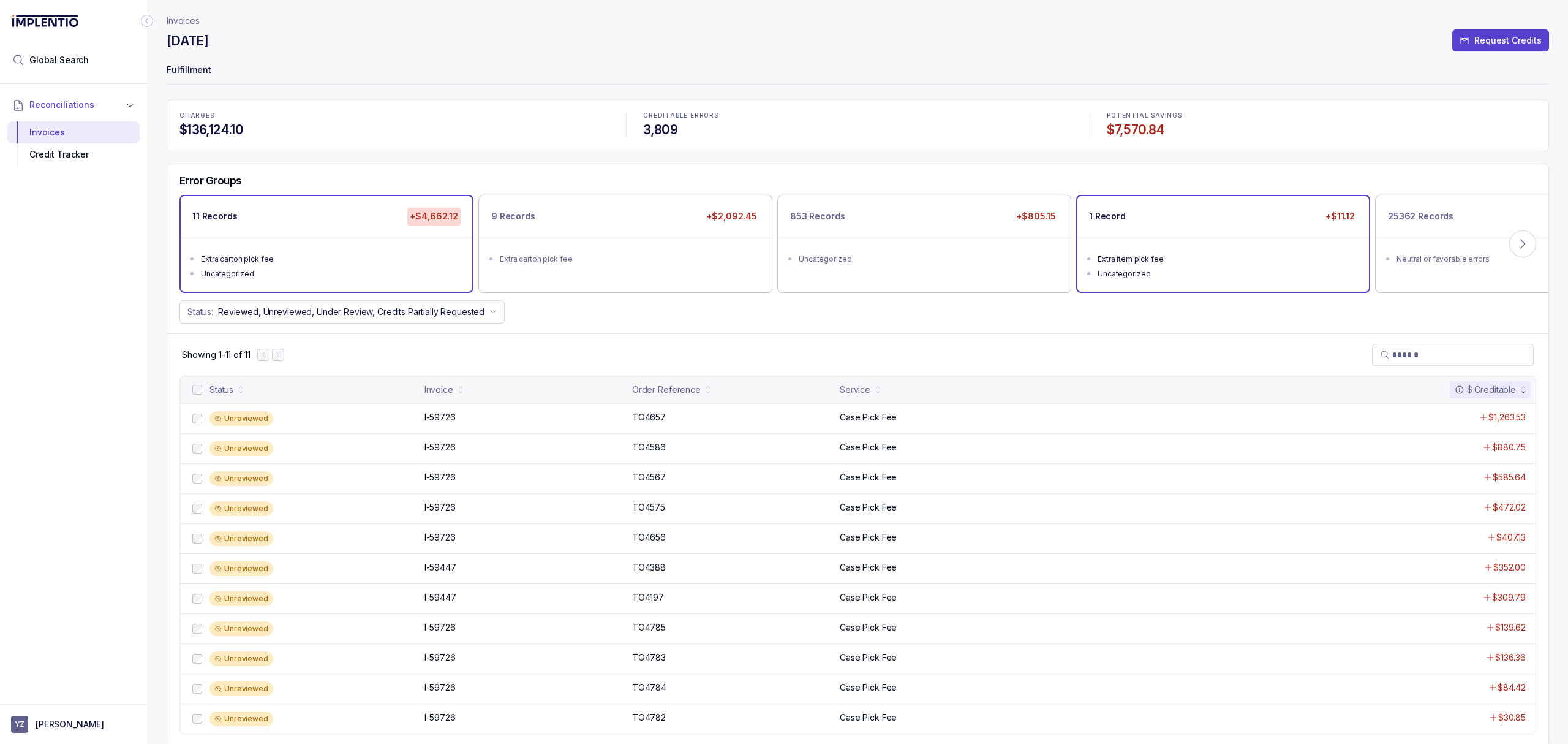
click at [1150, 217] on div "1 Record +$11.12" at bounding box center [1223, 217] width 292 height 41
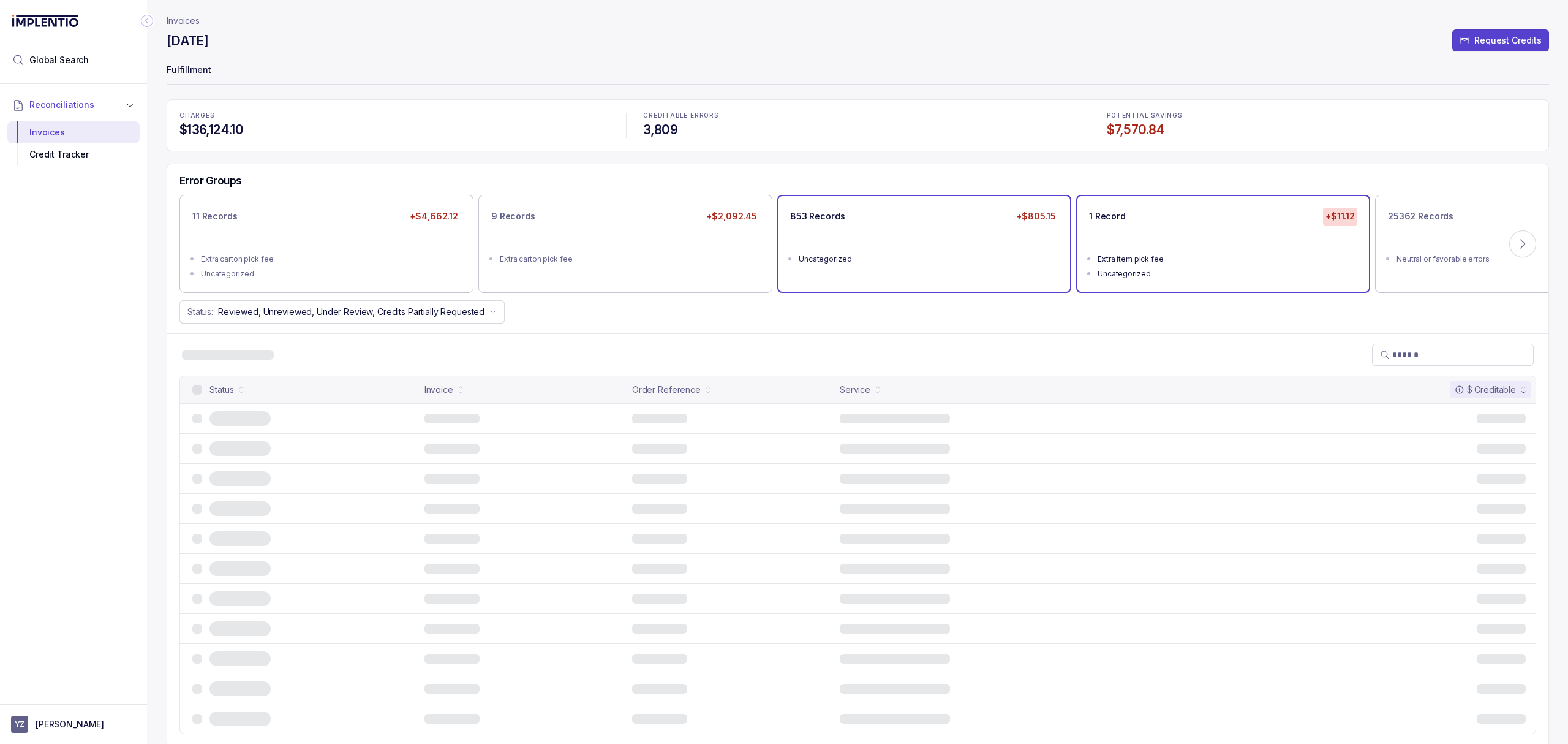
click at [905, 239] on ul "Uncategorized" at bounding box center [924, 257] width 292 height 39
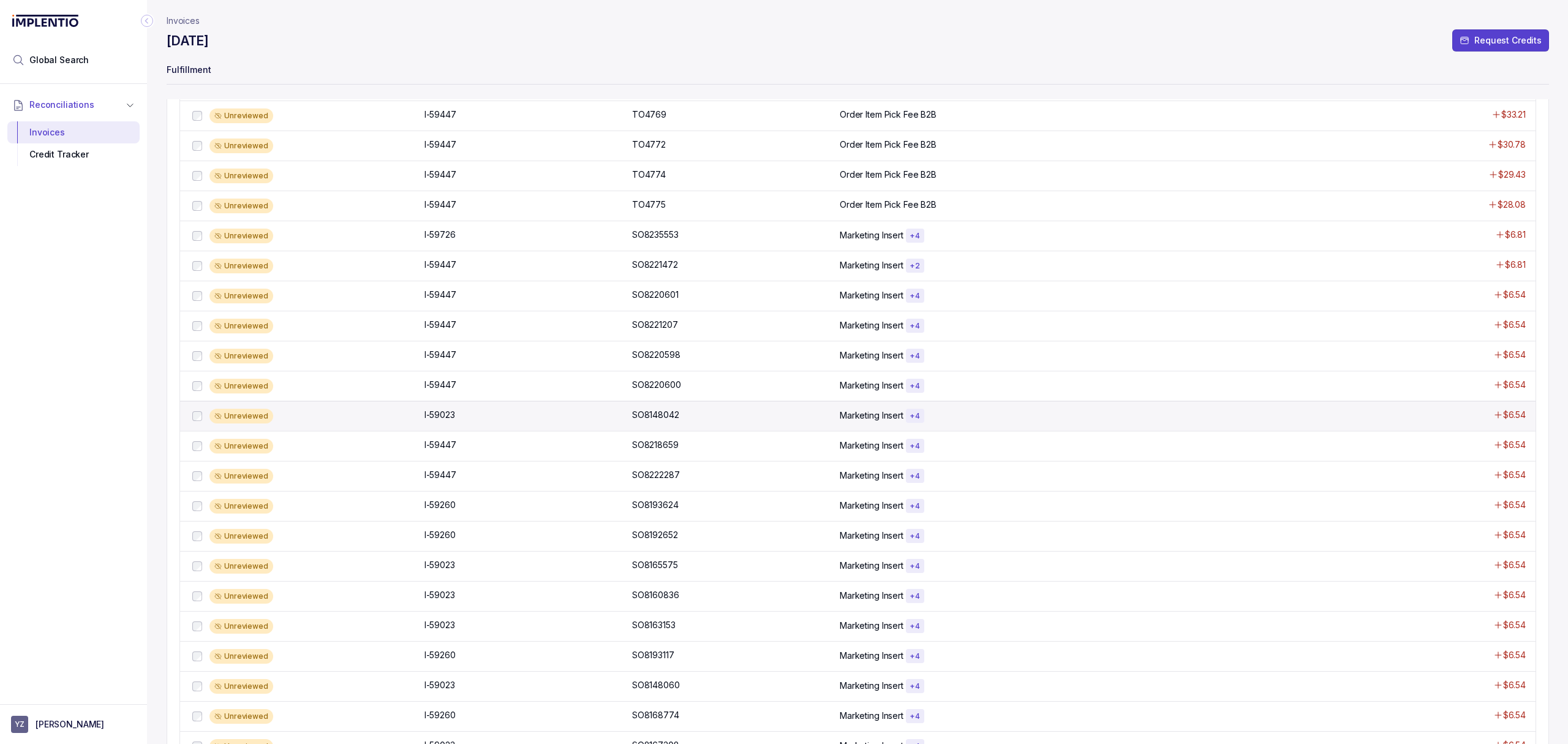
scroll to position [418, 0]
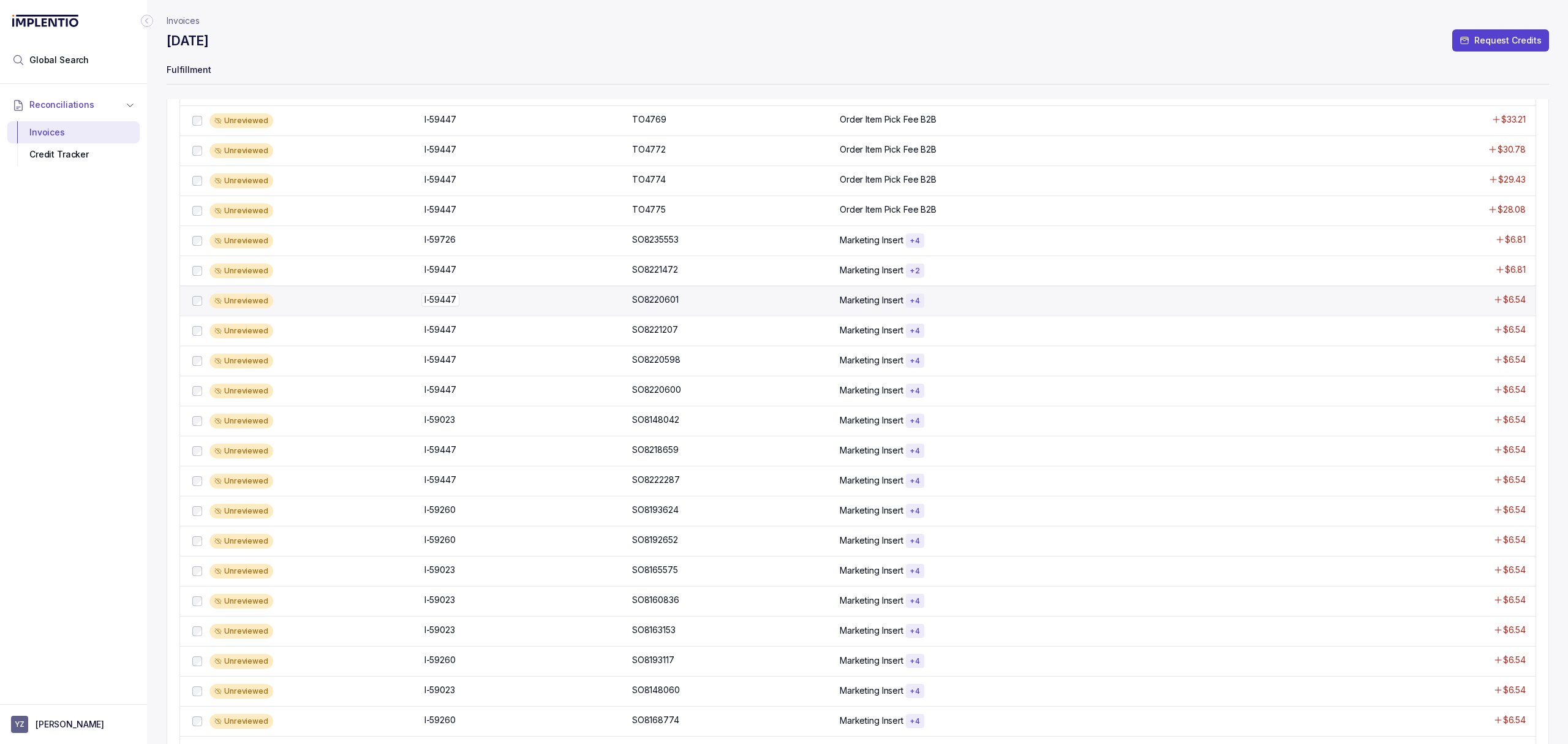
click at [443, 307] on p "I-59447" at bounding box center [441, 299] width 38 height 13
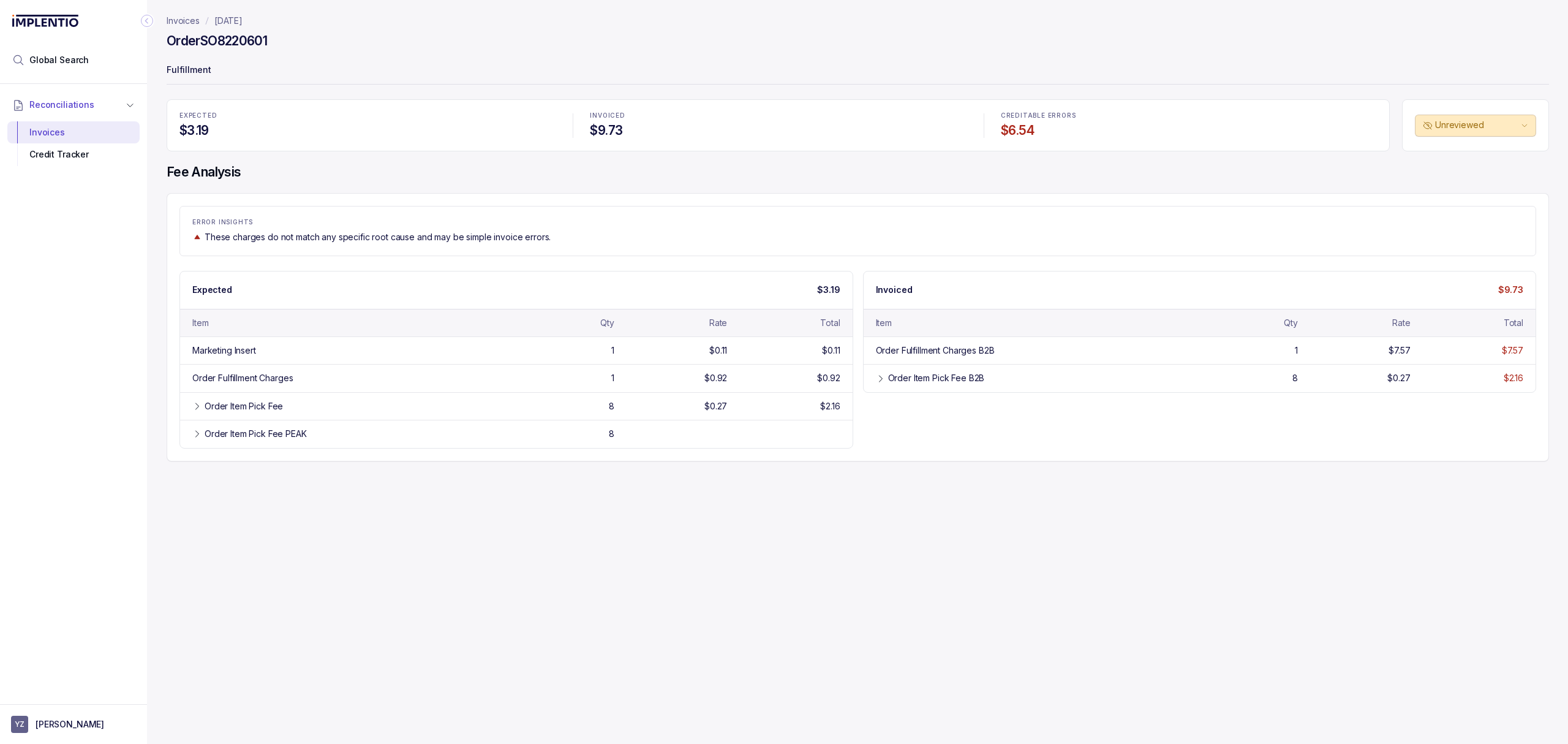
click at [702, 276] on div "Expected $3.19" at bounding box center [516, 290] width 672 height 37
click at [577, 217] on div "ERROR INSIGHTS These charges do not match any specific root cause and may be si…" at bounding box center [857, 231] width 1356 height 50
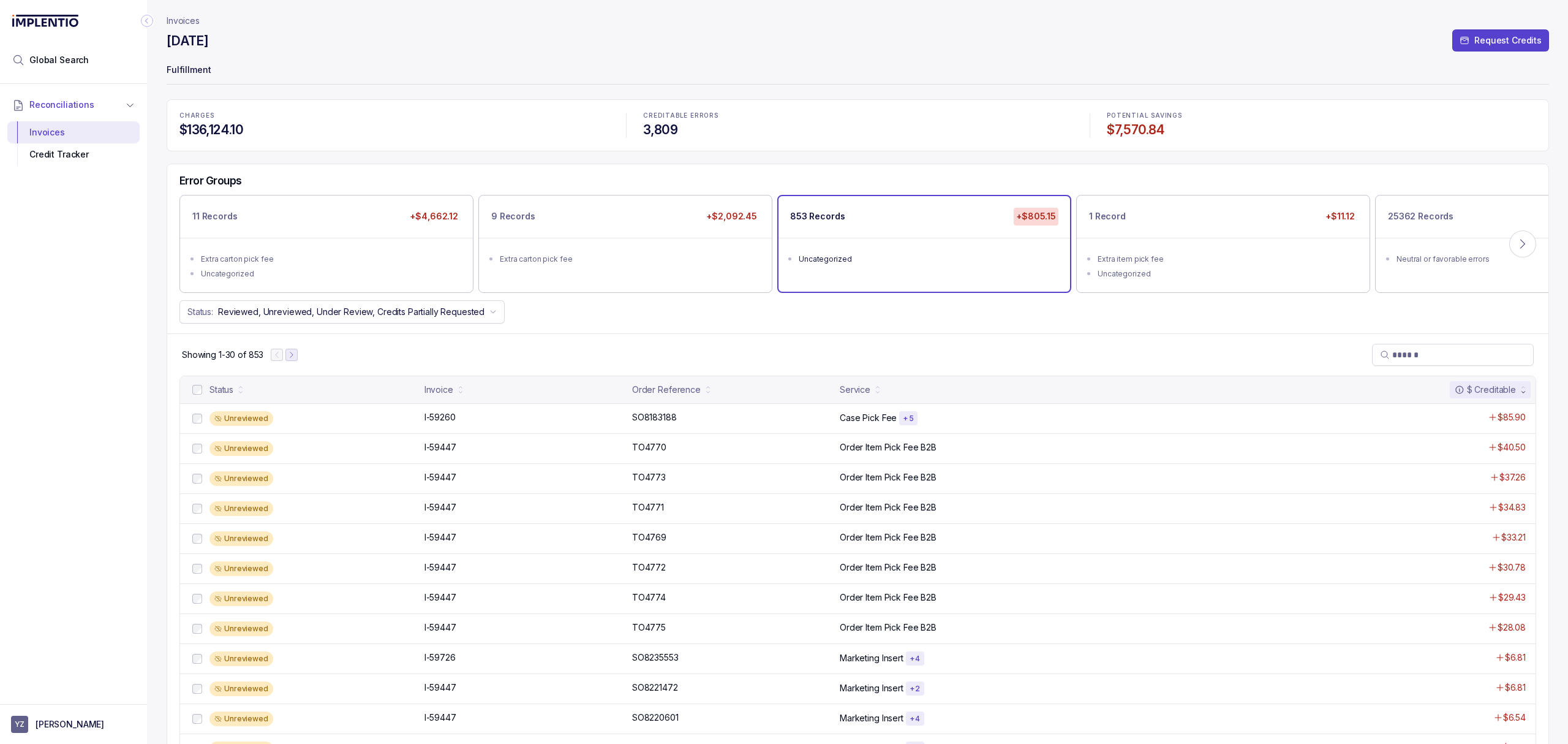
click at [290, 356] on icon "Next Page" at bounding box center [291, 355] width 8 height 8
click at [287, 356] on icon "Previous Page" at bounding box center [282, 355] width 8 height 8
drag, startPoint x: 1511, startPoint y: 246, endPoint x: 1424, endPoint y: 255, distance: 87.5
click at [1512, 245] on button at bounding box center [1522, 244] width 27 height 27
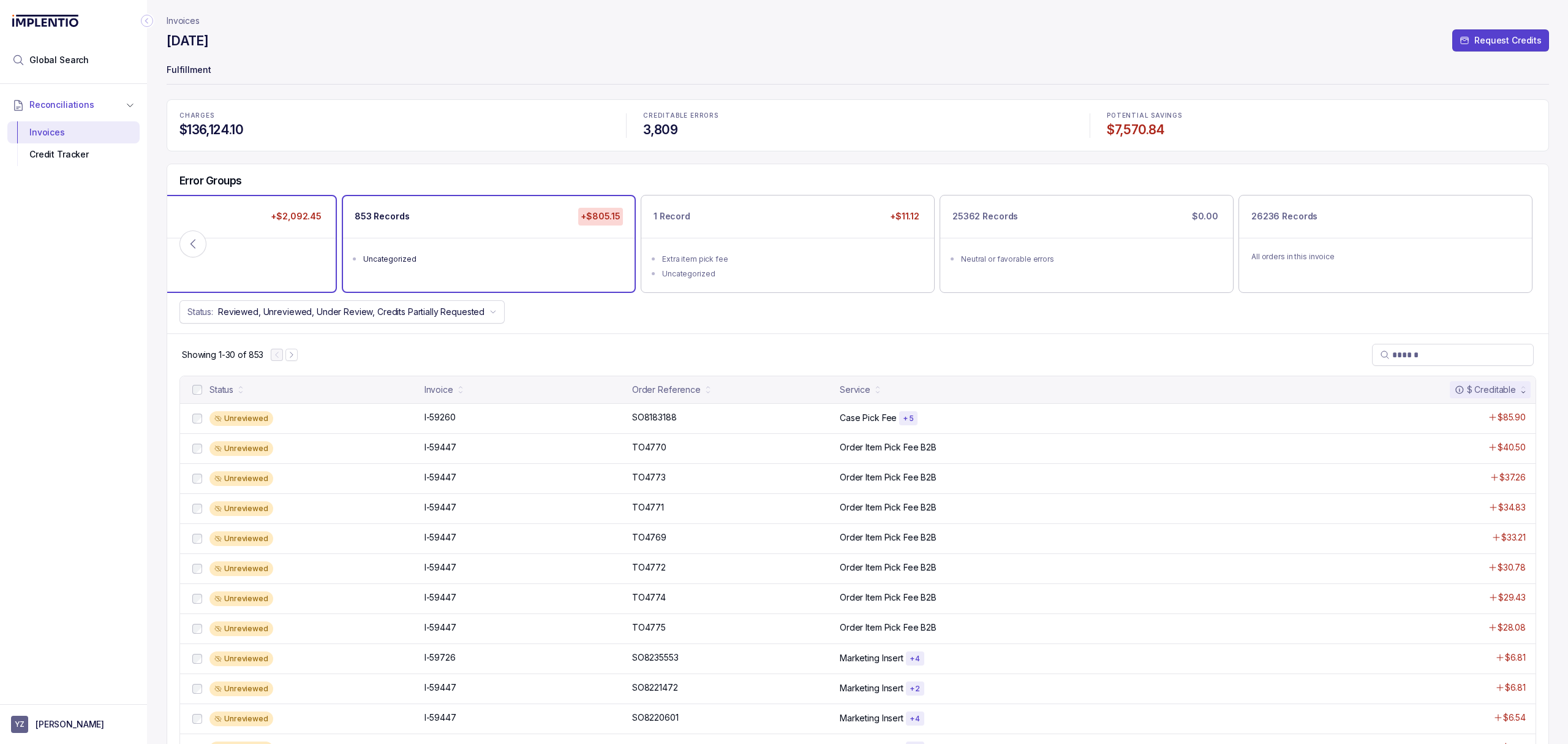
click at [206, 253] on div "Extra carton pick fee" at bounding box center [193, 259] width 258 height 13
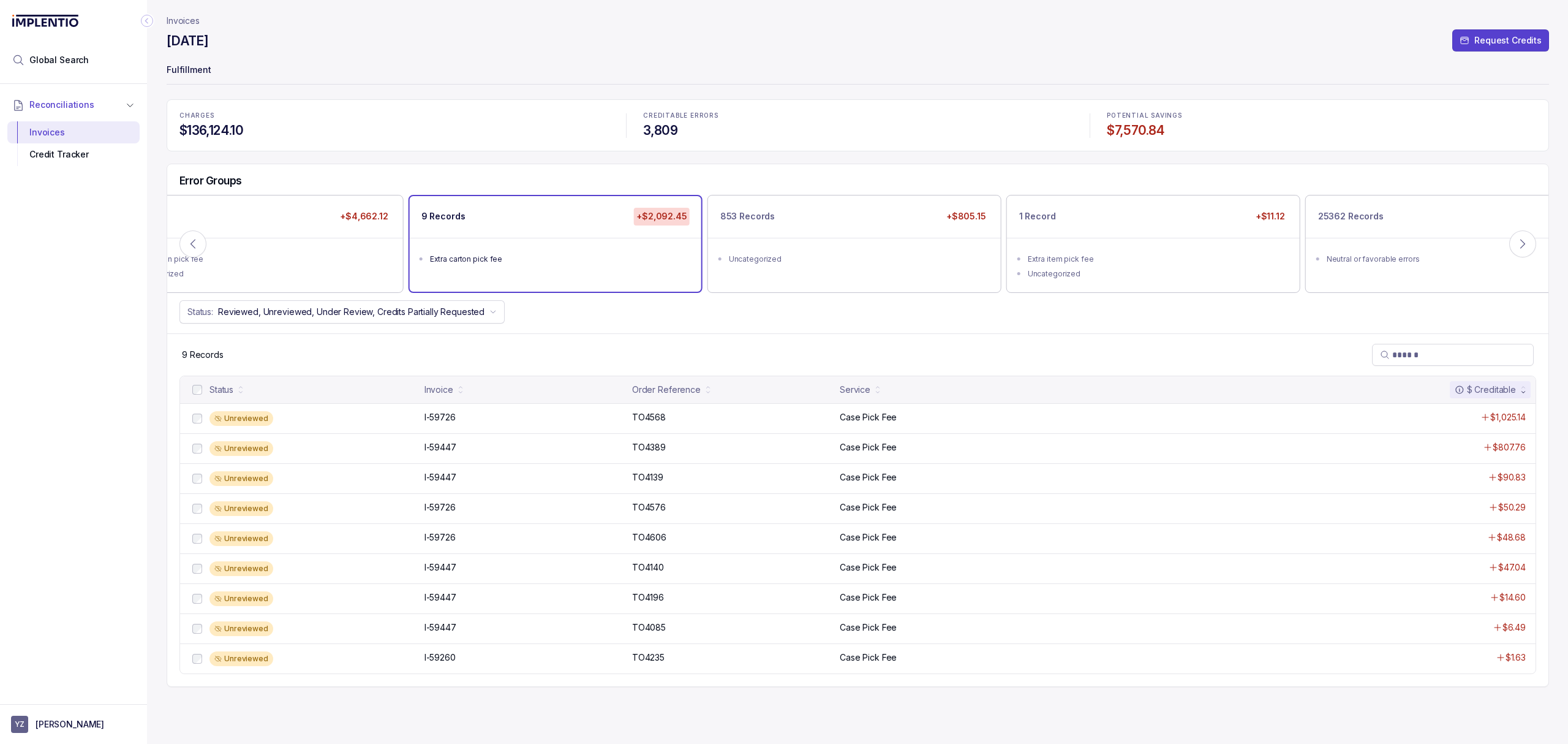
click at [672, 342] on div "9 Records" at bounding box center [857, 354] width 1381 height 43
click at [187, 242] on icon at bounding box center [193, 244] width 13 height 13
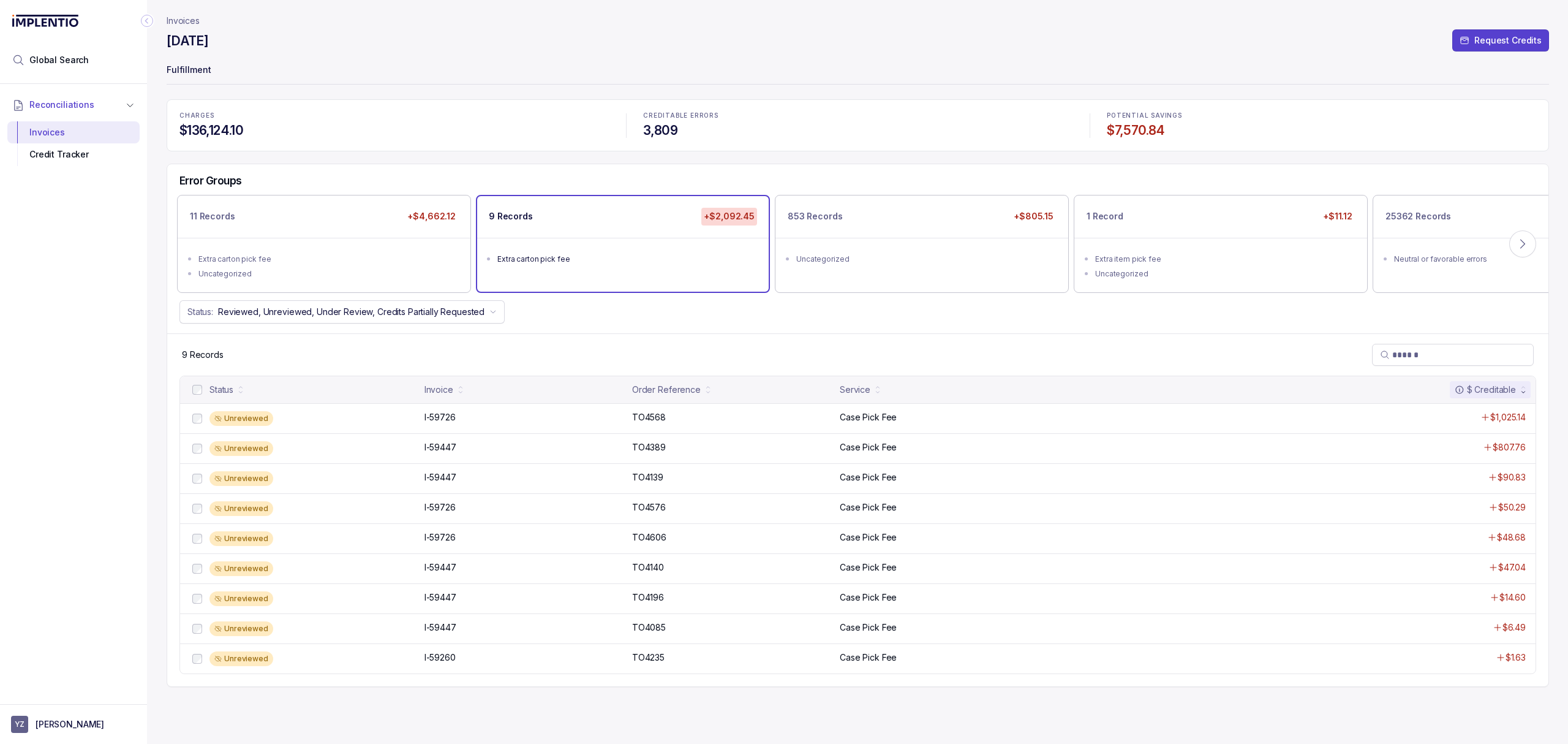
drag, startPoint x: 652, startPoint y: 341, endPoint x: 615, endPoint y: 339, distance: 37.1
click at [653, 342] on div "9 Records" at bounding box center [857, 354] width 1381 height 43
click at [365, 258] on div "Extra carton pick fee" at bounding box center [330, 259] width 258 height 13
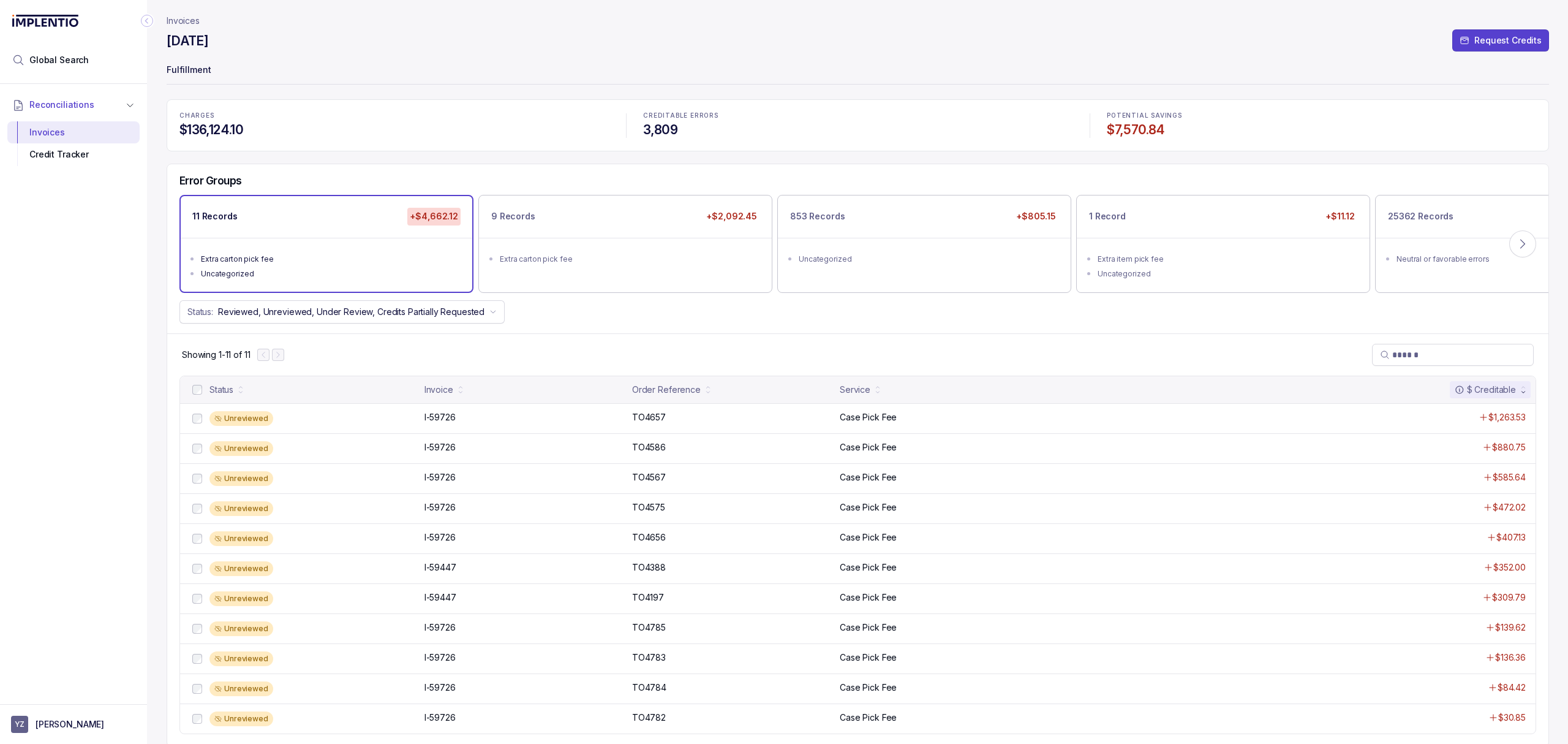
click at [658, 319] on div "Status: Reviewed, Unreviewed, Under Review, Credits Partially Requested" at bounding box center [857, 312] width 1381 height 23
click at [648, 280] on div "9 Records +$2,092.45 Extra carton pick fee" at bounding box center [625, 244] width 293 height 96
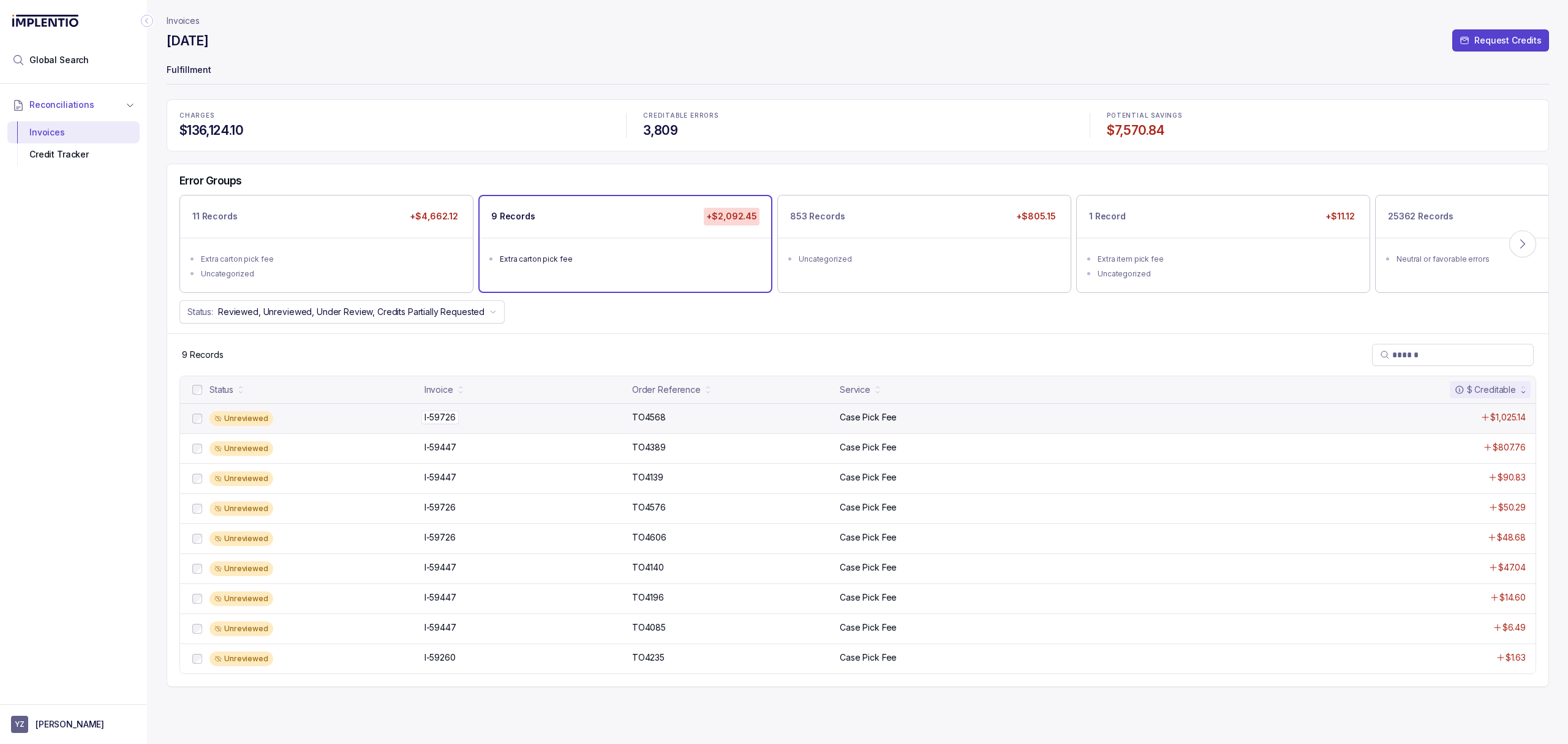
click at [436, 419] on p "I-59726" at bounding box center [441, 417] width 38 height 13
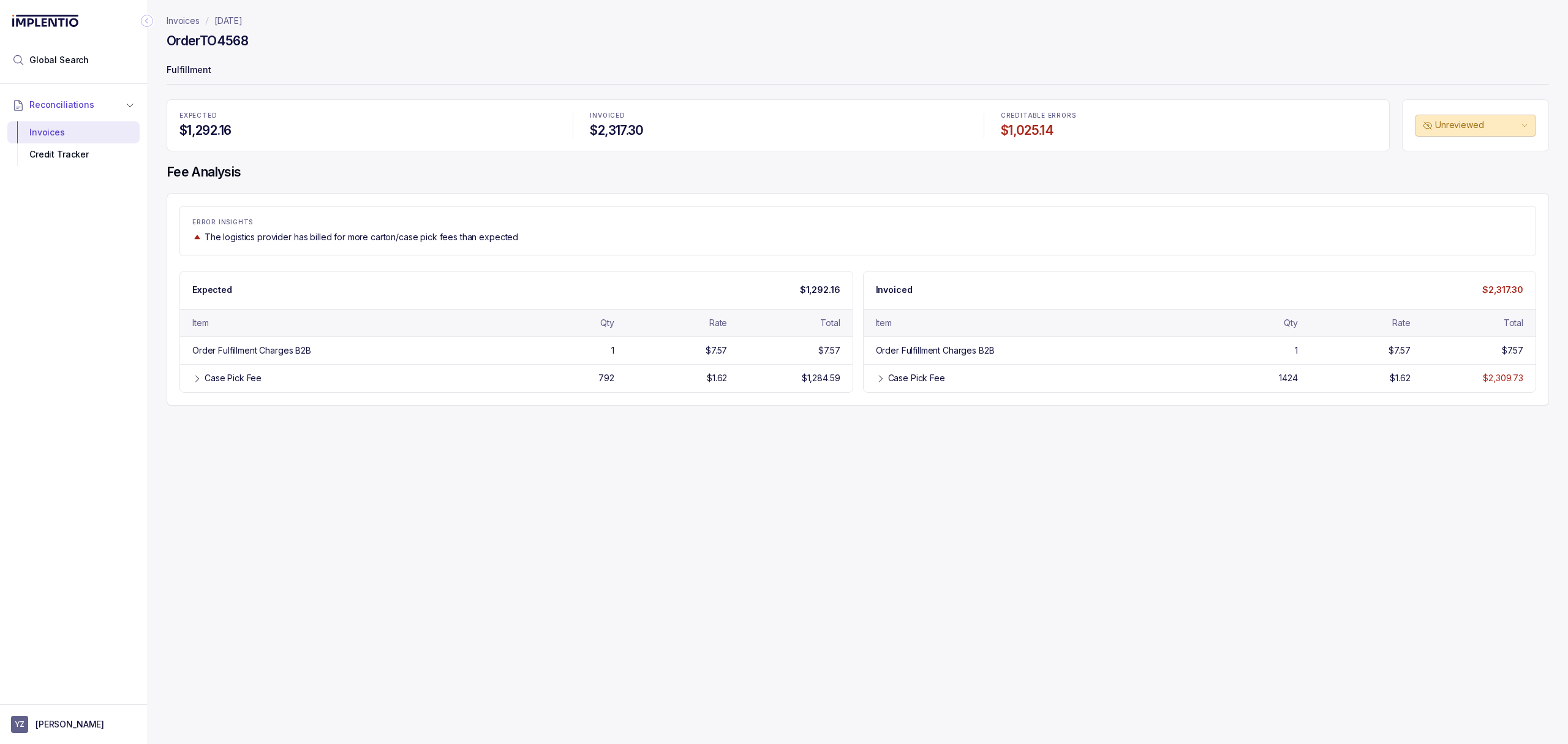
click at [522, 471] on div "Invoices [DATE] Order TO4568 Fulfillment EXPECTED $1,292.16 INVOICED $2,317.30 …" at bounding box center [853, 372] width 1412 height 744
click at [503, 483] on div "Invoices [DATE] Order TO4568 Fulfillment EXPECTED $1,292.16 INVOICED $2,317.30 …" at bounding box center [853, 372] width 1412 height 744
click at [503, 478] on div "Invoices [DATE] Order TO4568 Fulfillment EXPECTED $1,292.16 INVOICED $2,317.30 …" at bounding box center [853, 372] width 1412 height 744
click at [540, 439] on div "Invoices [DATE] Order TO4568 Fulfillment EXPECTED $1,292.16 INVOICED $2,317.30 …" at bounding box center [853, 372] width 1412 height 744
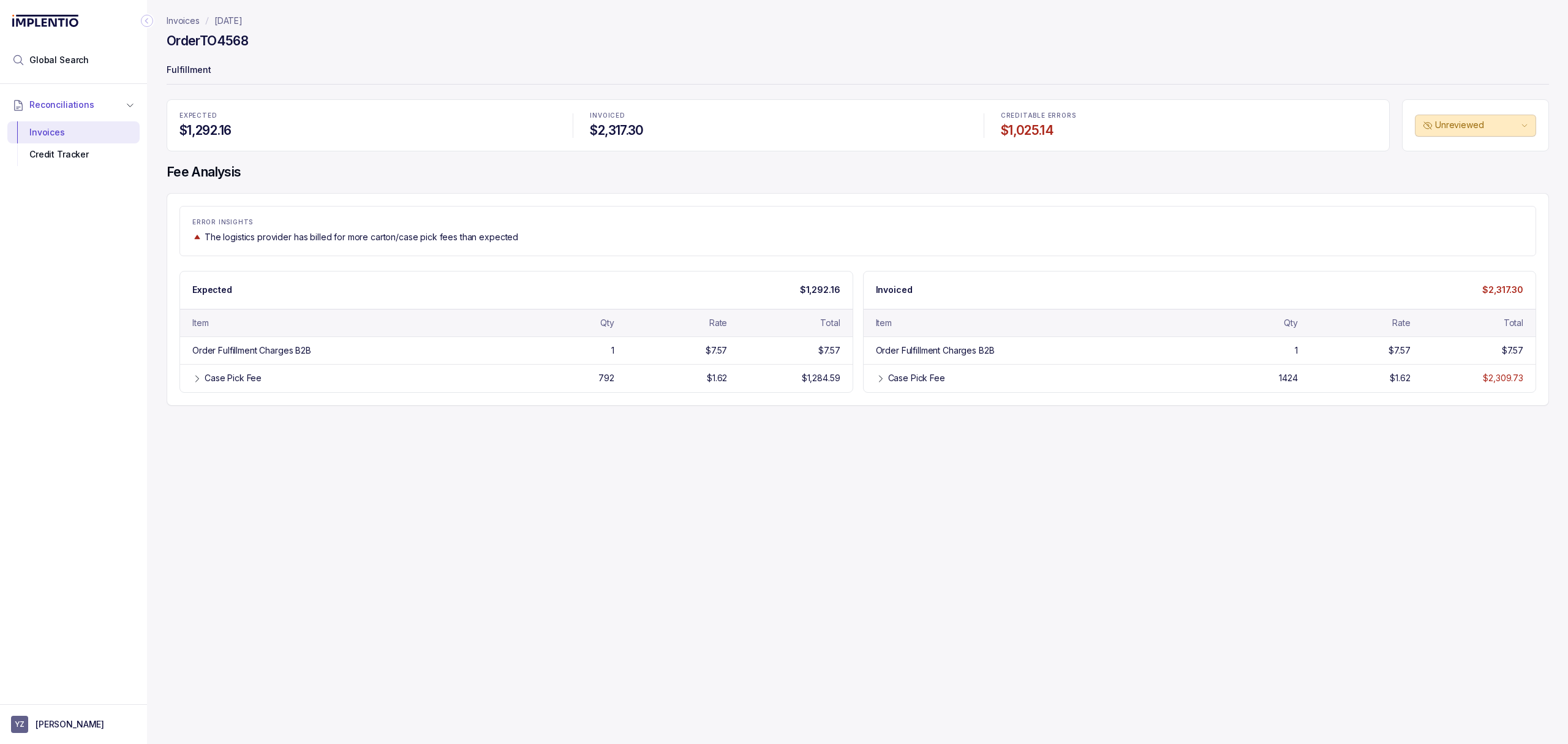
click at [544, 437] on div "Invoices [DATE] Order TO4568 Fulfillment EXPECTED $1,292.16 INVOICED $2,317.30 …" at bounding box center [853, 372] width 1412 height 744
click at [554, 432] on div "Invoices [DATE] Order TO4568 Fulfillment EXPECTED $1,292.16 INVOICED $2,317.30 …" at bounding box center [853, 372] width 1412 height 744
click at [559, 430] on div "Invoices [DATE] Order TO4568 Fulfillment EXPECTED $1,292.16 INVOICED $2,317.30 …" at bounding box center [853, 372] width 1412 height 744
click at [584, 427] on div "Invoices [DATE] Order TO4568 Fulfillment EXPECTED $1,292.16 INVOICED $2,317.30 …" at bounding box center [853, 372] width 1412 height 744
click at [610, 432] on div "Invoices [DATE] Order TO4568 Fulfillment EXPECTED $1,292.16 INVOICED $2,317.30 …" at bounding box center [853, 372] width 1412 height 744
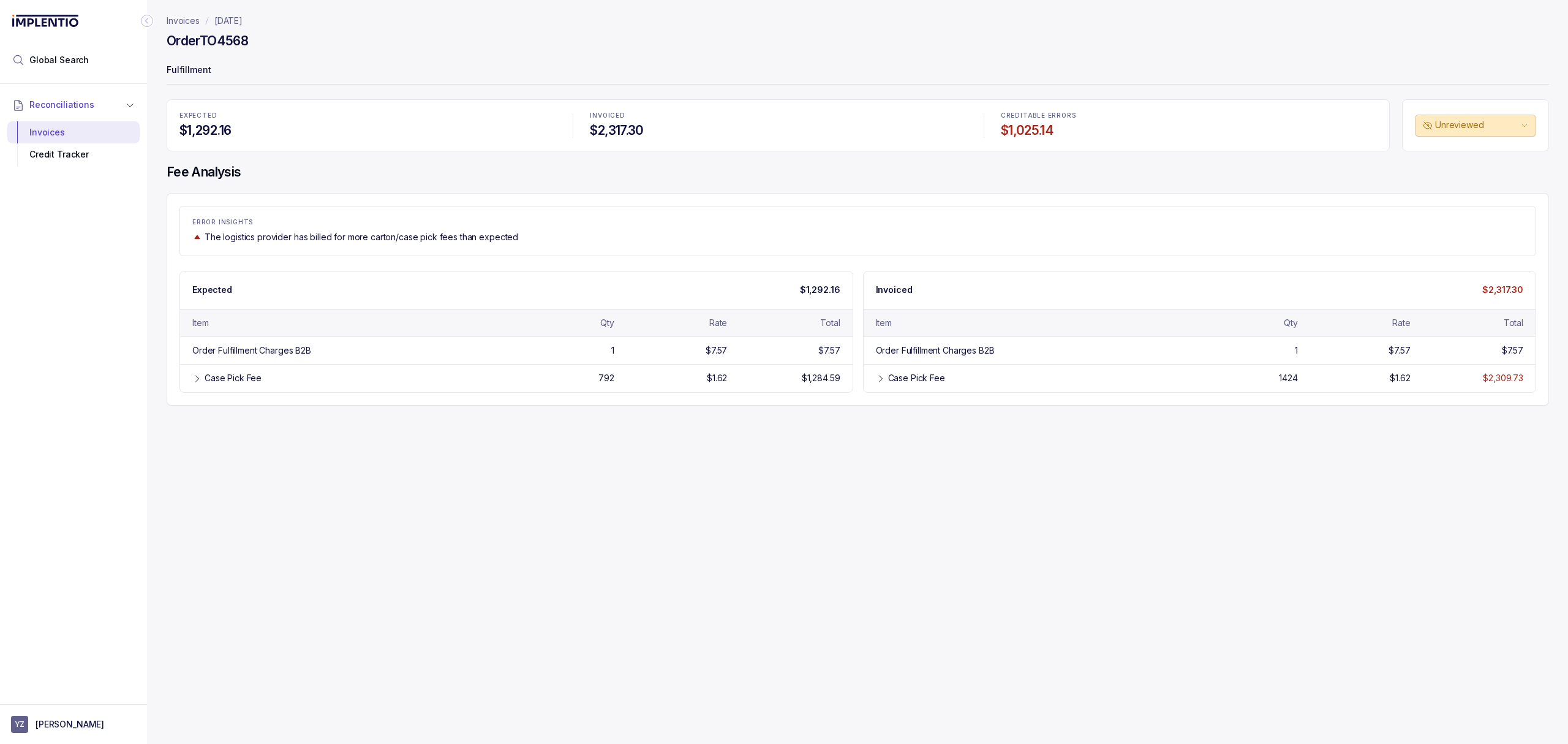
click at [649, 430] on div "Invoices [DATE] Order TO4568 Fulfillment EXPECTED $1,292.16 INVOICED $2,317.30 …" at bounding box center [853, 372] width 1412 height 744
click at [885, 383] on div "Case Pick Fee" at bounding box center [1030, 378] width 309 height 13
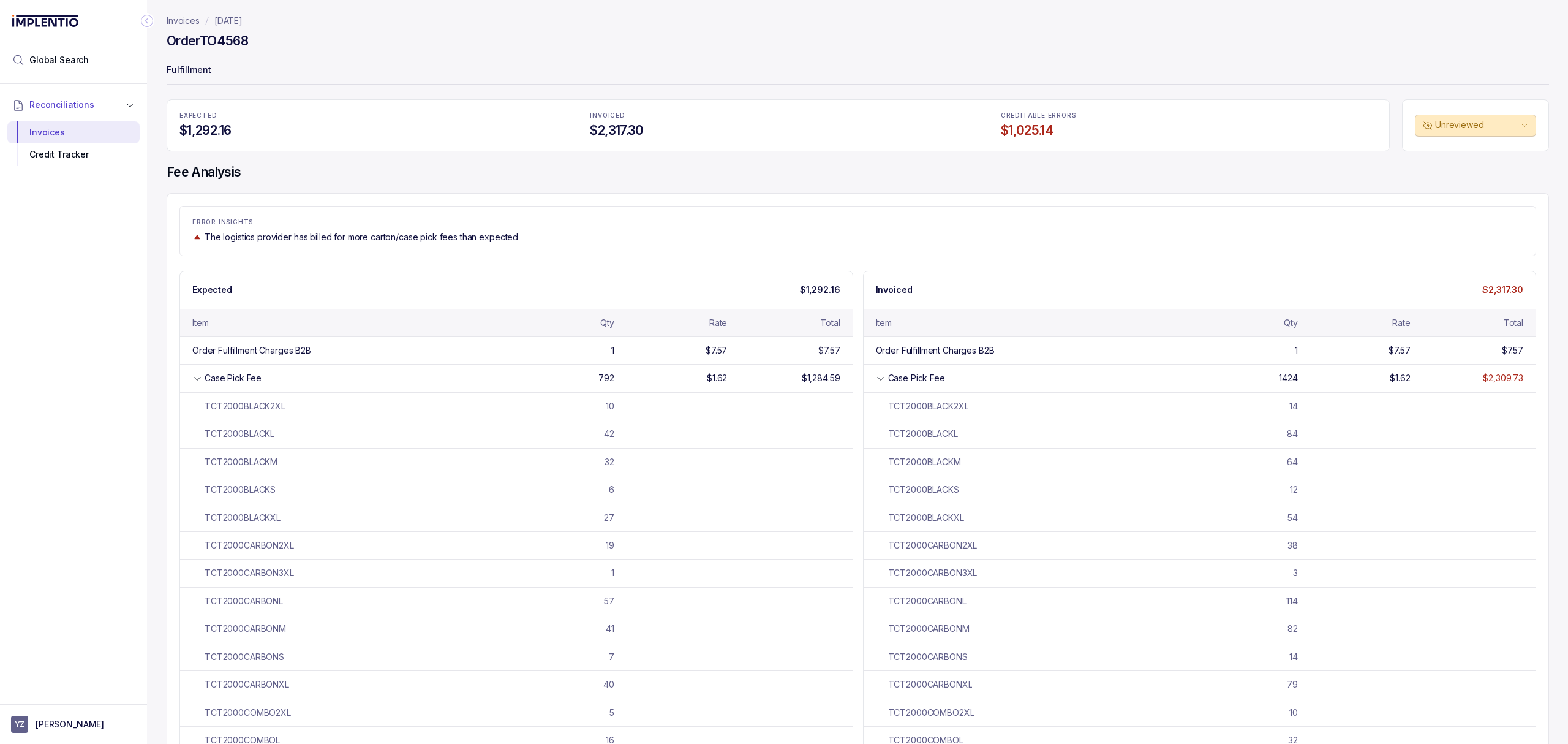
click at [539, 275] on div "Expected $1,292.16" at bounding box center [516, 290] width 672 height 37
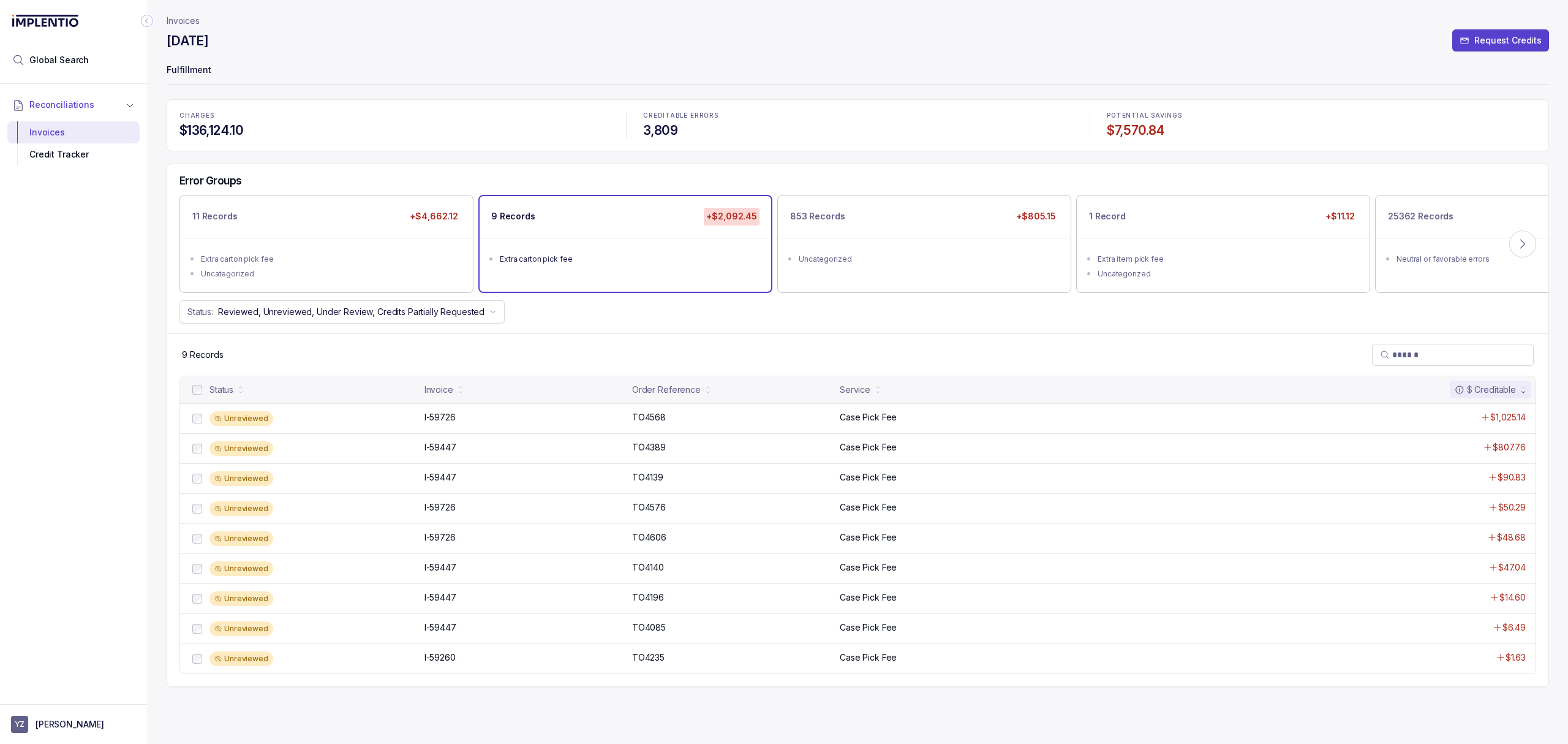
click at [894, 321] on div "Status: Reviewed, Unreviewed, Under Review, Credits Partially Requested" at bounding box center [857, 312] width 1381 height 23
click at [931, 272] on ul "Uncategorized" at bounding box center [924, 257] width 292 height 39
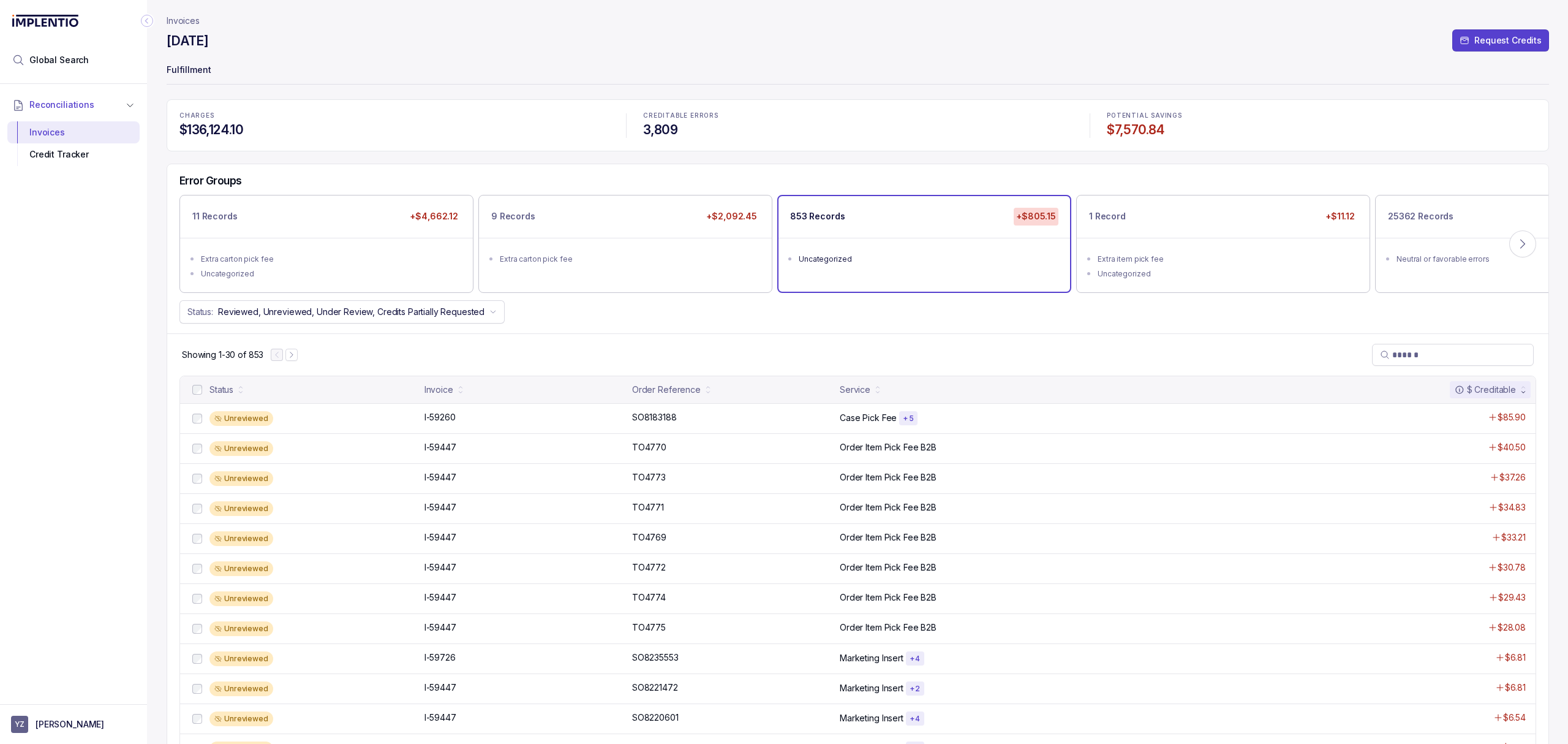
click at [753, 358] on div "Showing 1-30 of 853" at bounding box center [857, 354] width 1381 height 43
click at [454, 415] on p "I-59260" at bounding box center [441, 417] width 38 height 13
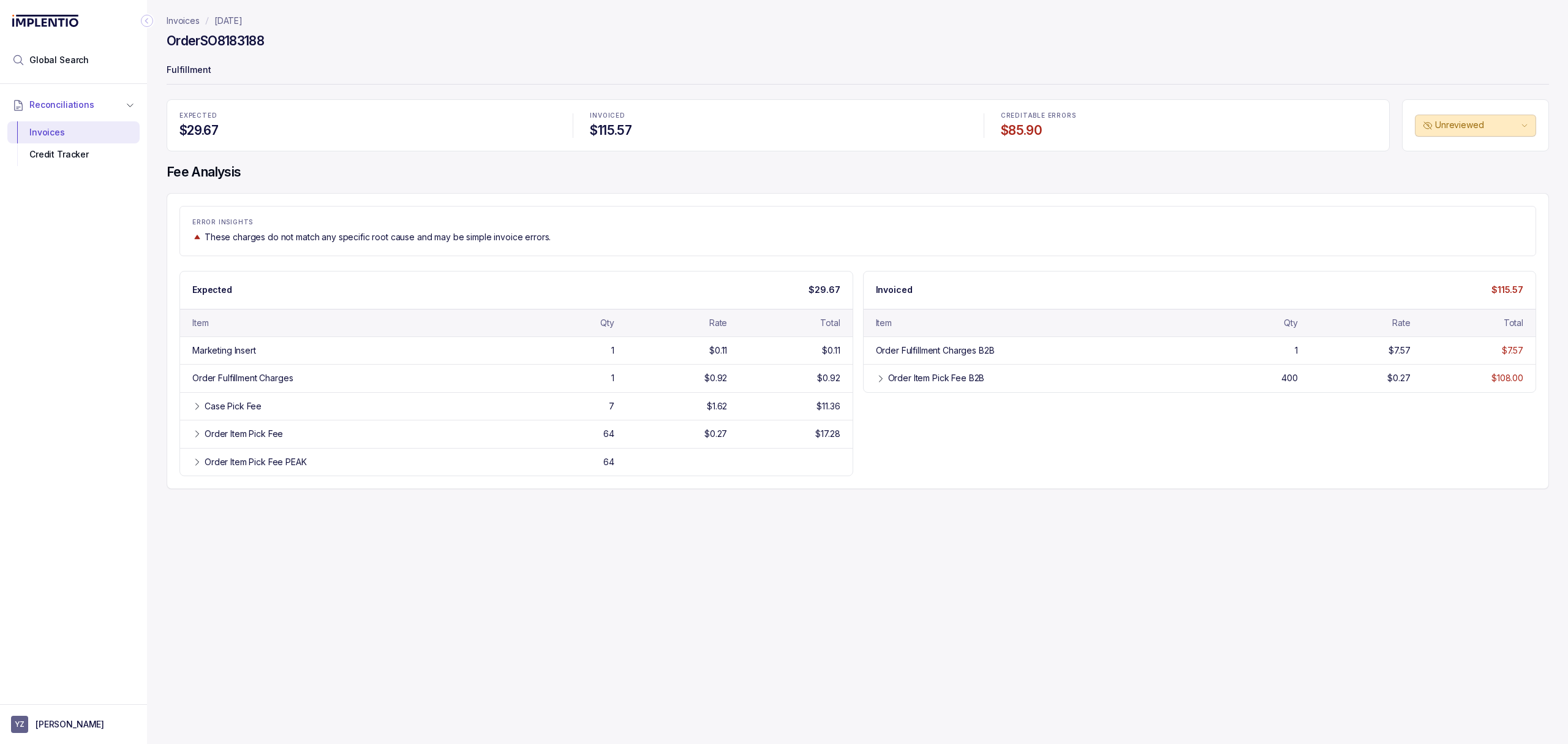
click at [693, 248] on div "ERROR INSIGHTS These charges do not match any specific root cause and may be si…" at bounding box center [857, 231] width 1356 height 50
click at [895, 435] on div "Expected $29.67 Item Qty Rate Total Marketing Insert 1 $0.11 $0.11 Order Fulfil…" at bounding box center [857, 374] width 1356 height 205
click at [905, 442] on div "Expected $29.67 Item Qty Rate Total Marketing Insert 1 $0.11 $0.11 Order Fulfil…" at bounding box center [857, 374] width 1356 height 205
click at [878, 378] on icon at bounding box center [880, 379] width 10 height 10
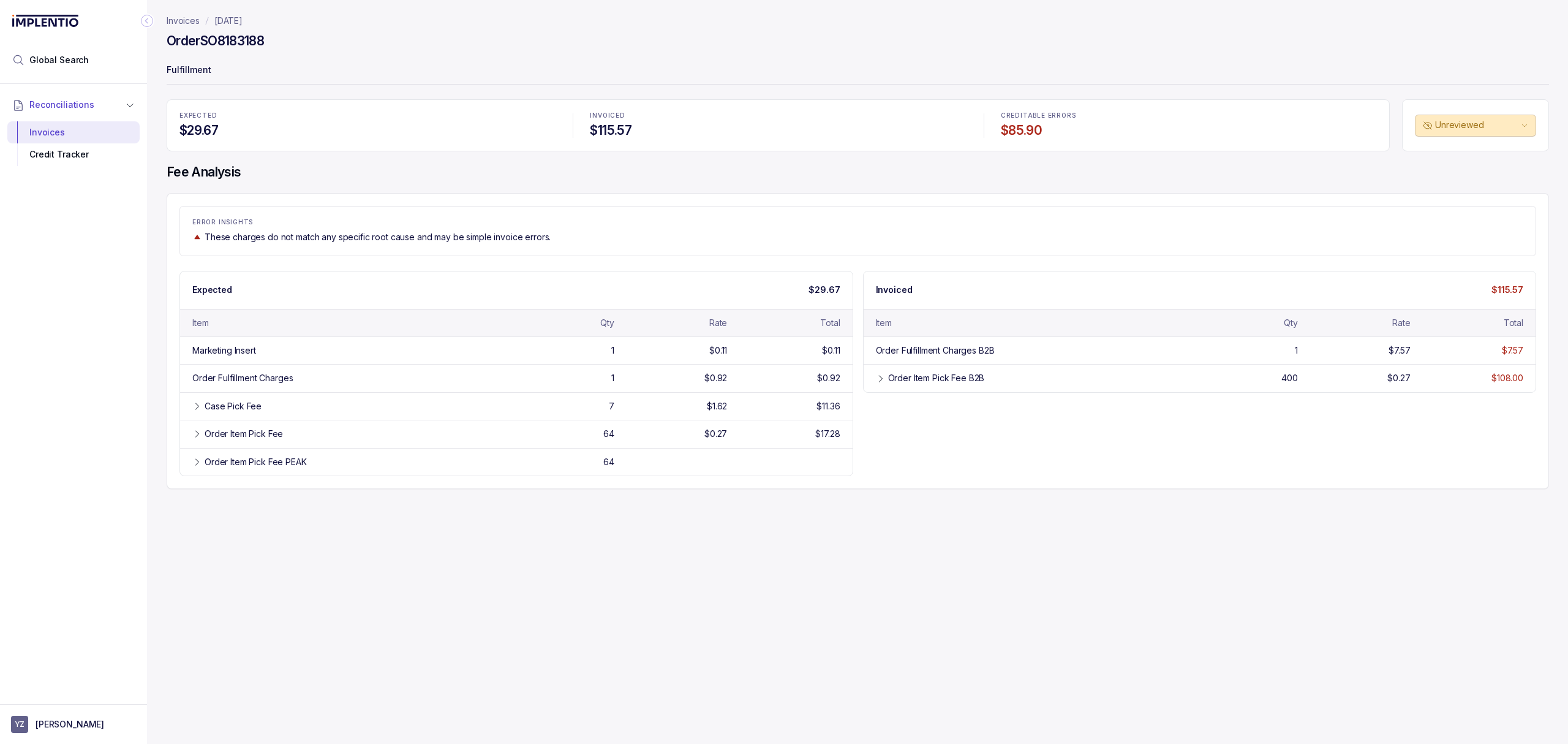
click at [256, 41] on h4 "Order SO8183188" at bounding box center [215, 41] width 97 height 17
copy h4 "SO8183188"
drag, startPoint x: 626, startPoint y: 564, endPoint x: 612, endPoint y: 554, distance: 17.2
click at [626, 562] on div "Invoices [DATE] Order SO8183188 Fulfillment EXPECTED $29.67 INVOICED $115.57 CR…" at bounding box center [853, 372] width 1412 height 744
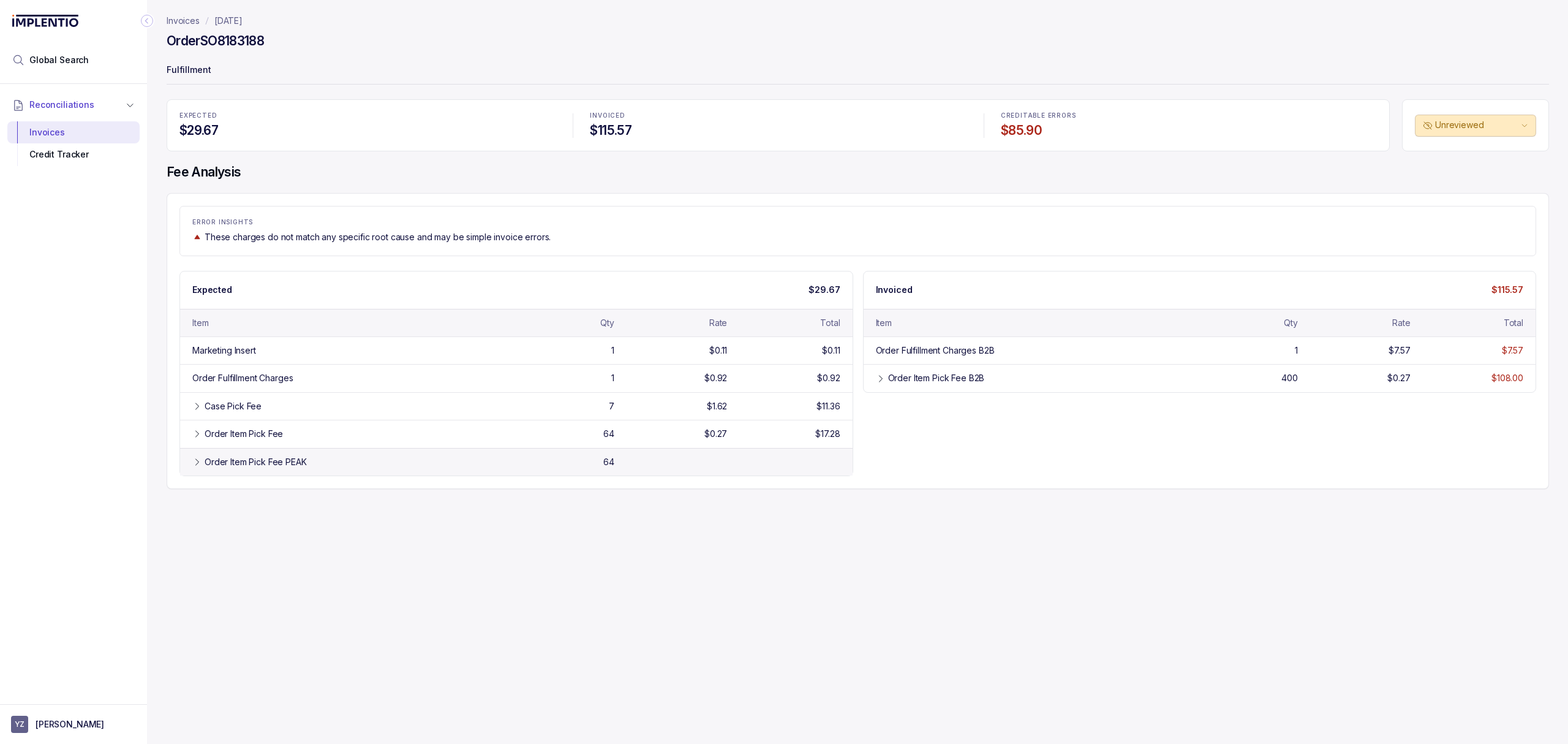
click at [193, 460] on icon at bounding box center [197, 462] width 10 height 10
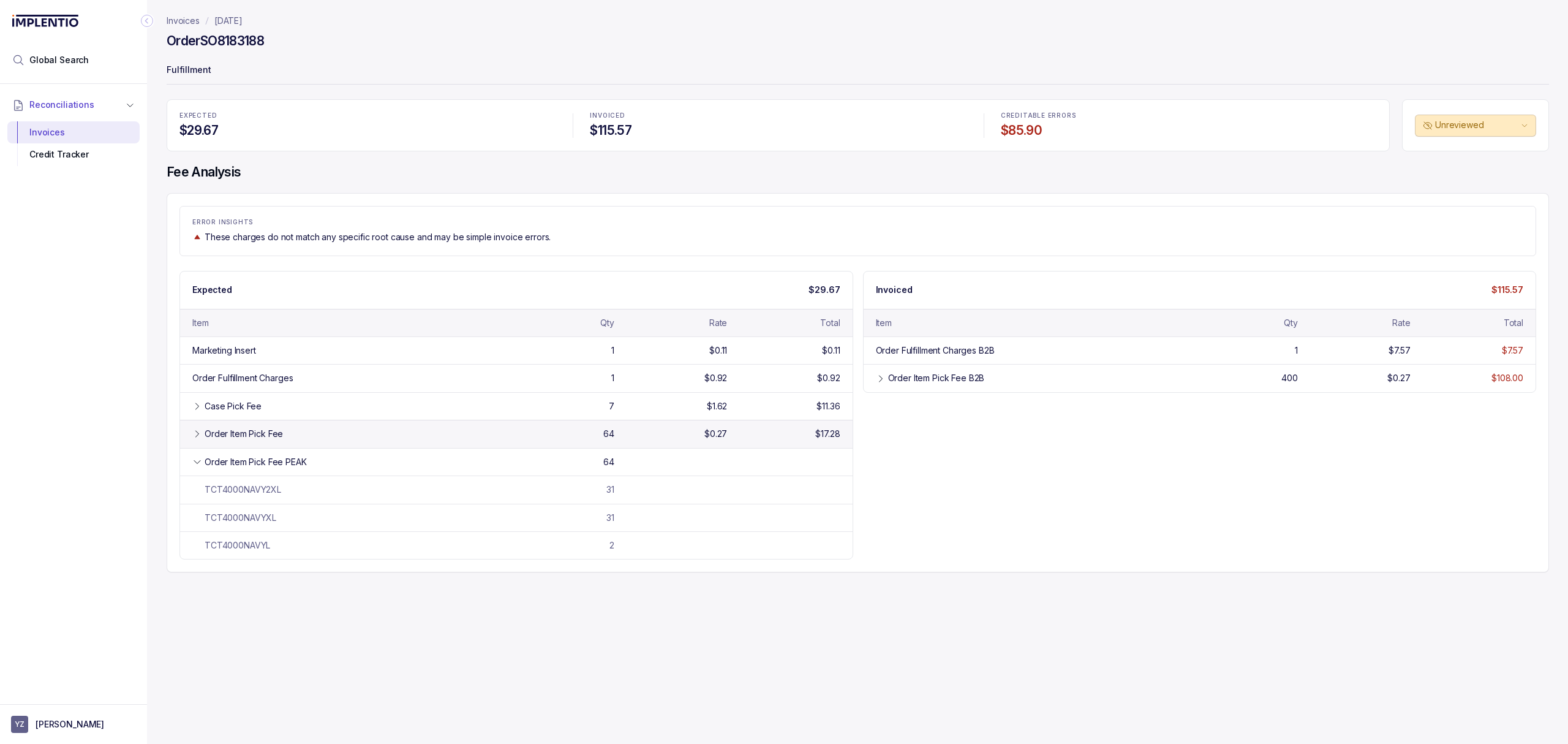
click at [192, 435] on div "Order Item Pick Fee 64 $0.27 $17.28" at bounding box center [516, 433] width 672 height 27
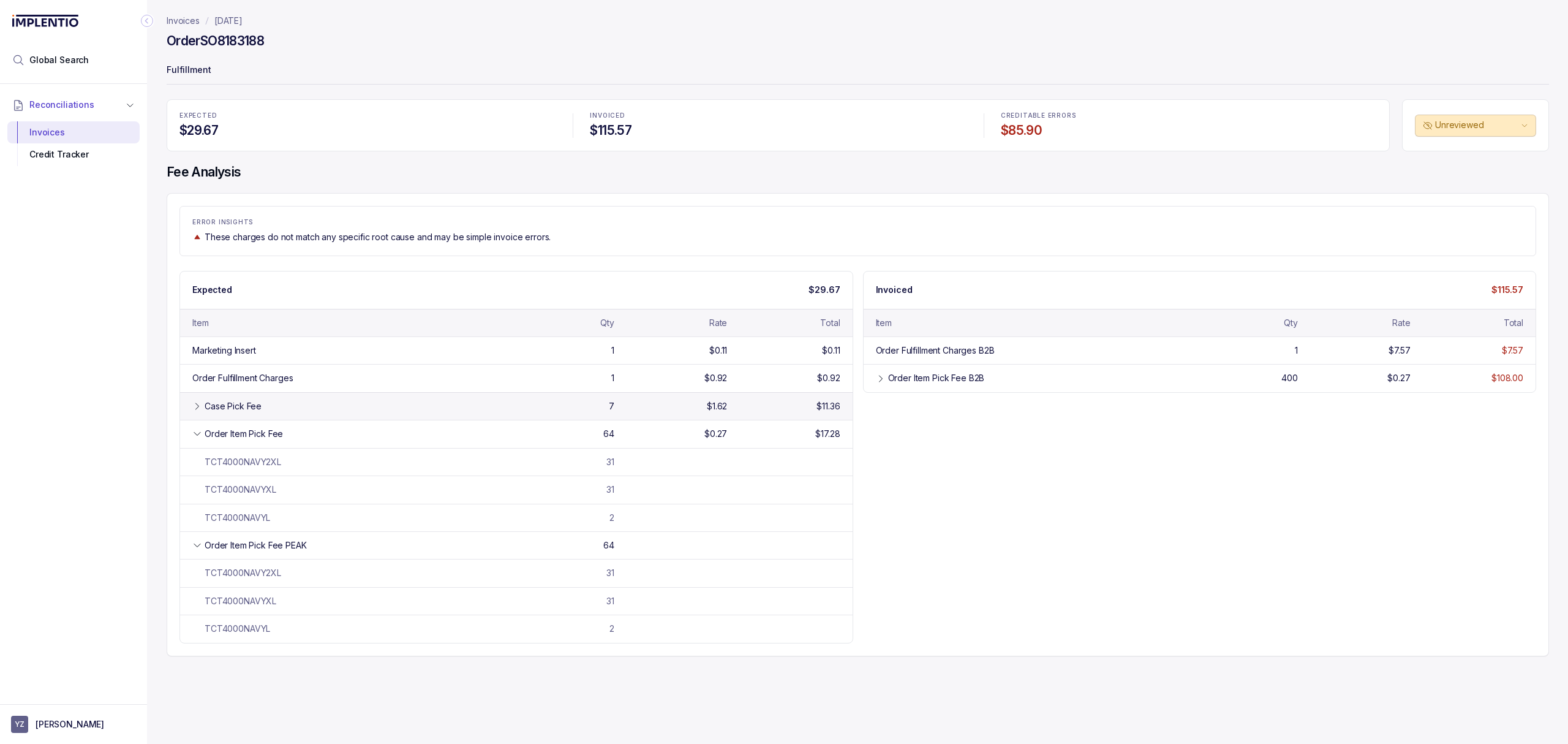
click at [192, 408] on div "Case Pick Fee 7 $1.62 $11.36" at bounding box center [516, 405] width 672 height 27
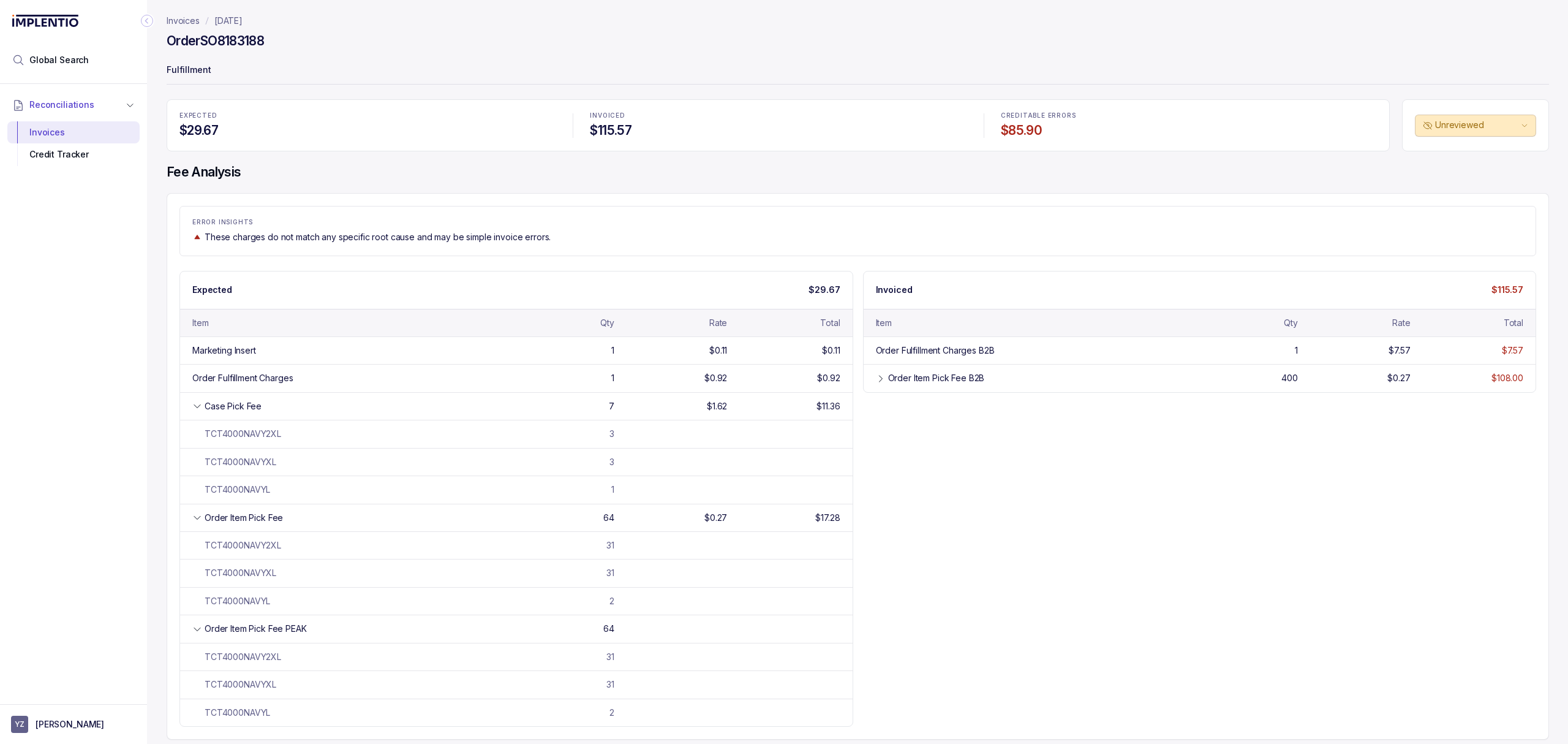
click at [142, 450] on div "Reconciliations Invoices Credit Tracker" at bounding box center [73, 390] width 147 height 613
click at [142, 449] on div "Reconciliations Invoices Credit Tracker" at bounding box center [73, 390] width 147 height 613
click at [150, 439] on div "Invoices [DATE] Order SO8183188 Fulfillment EXPECTED $29.67 INVOICED $115.57 CR…" at bounding box center [853, 372] width 1412 height 744
click at [156, 455] on div "Invoices [DATE] Order SO8183188 Fulfillment EXPECTED $29.67 INVOICED $115.57 CR…" at bounding box center [853, 372] width 1412 height 744
click at [202, 631] on icon at bounding box center [197, 629] width 10 height 10
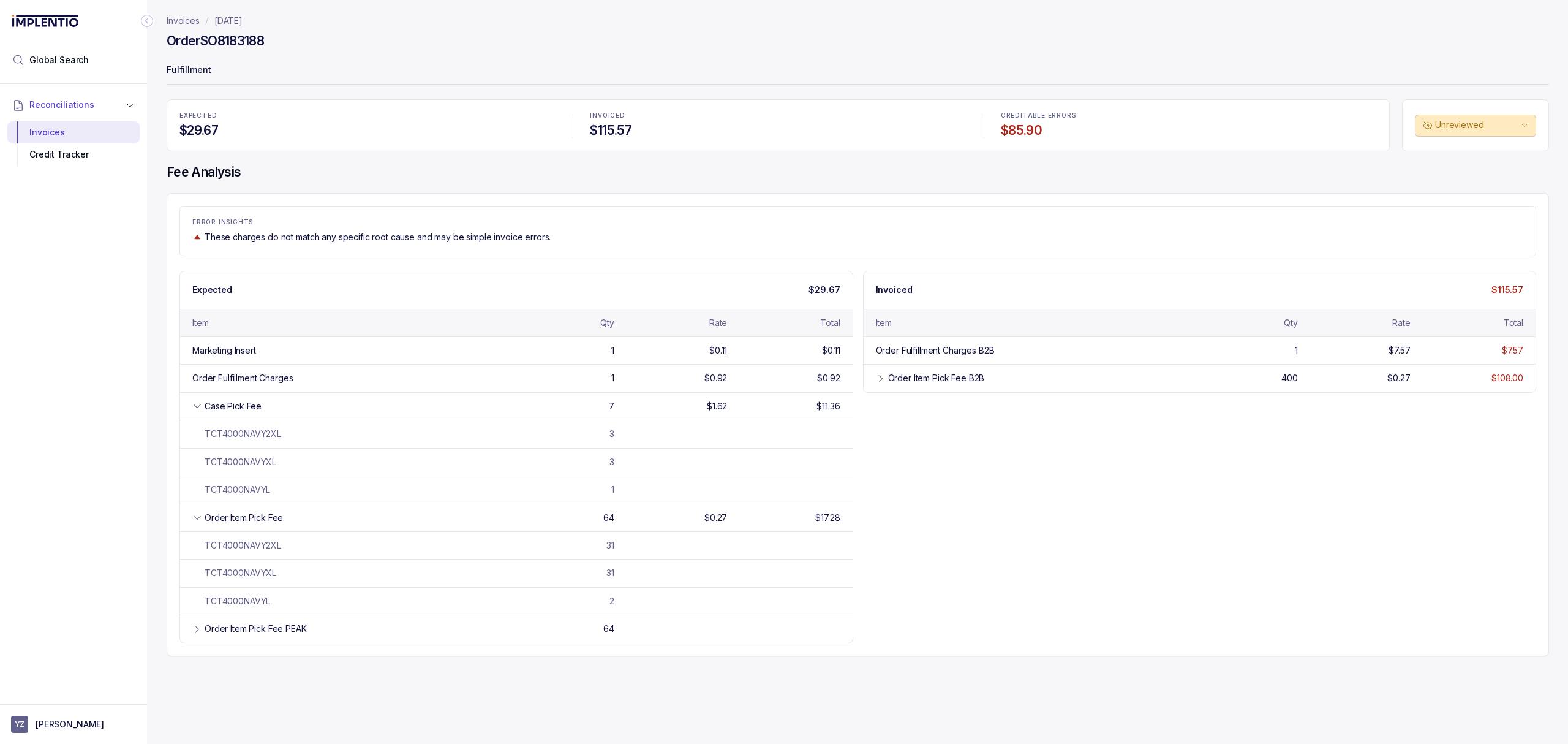
drag, startPoint x: 132, startPoint y: 615, endPoint x: 123, endPoint y: 609, distance: 10.8
click at [132, 614] on div "Reconciliations Invoices Credit Tracker" at bounding box center [73, 390] width 147 height 613
click at [109, 603] on div "Reconciliations Invoices Credit Tracker" at bounding box center [73, 390] width 147 height 613
click at [109, 589] on div "Reconciliations Invoices Credit Tracker" at bounding box center [73, 390] width 147 height 613
click at [114, 576] on div "Reconciliations Invoices Credit Tracker" at bounding box center [73, 390] width 147 height 613
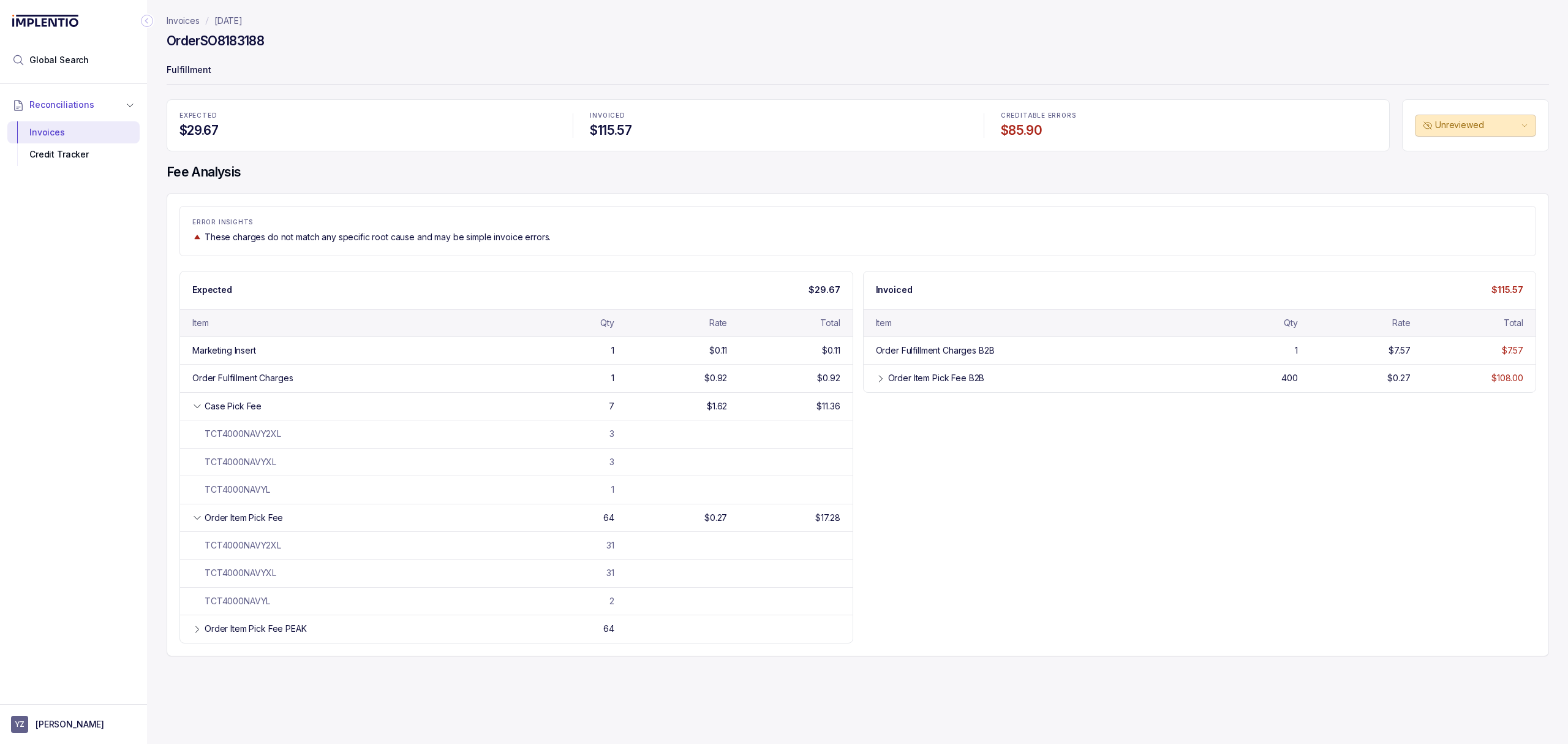
click at [121, 569] on div "Reconciliations Invoices Credit Tracker" at bounding box center [73, 390] width 147 height 613
click at [127, 560] on div "Reconciliations Invoices Credit Tracker" at bounding box center [73, 390] width 147 height 613
click at [133, 557] on div "Reconciliations Invoices Credit Tracker" at bounding box center [73, 390] width 147 height 613
click at [133, 556] on div "Reconciliations Invoices Credit Tracker" at bounding box center [73, 390] width 147 height 613
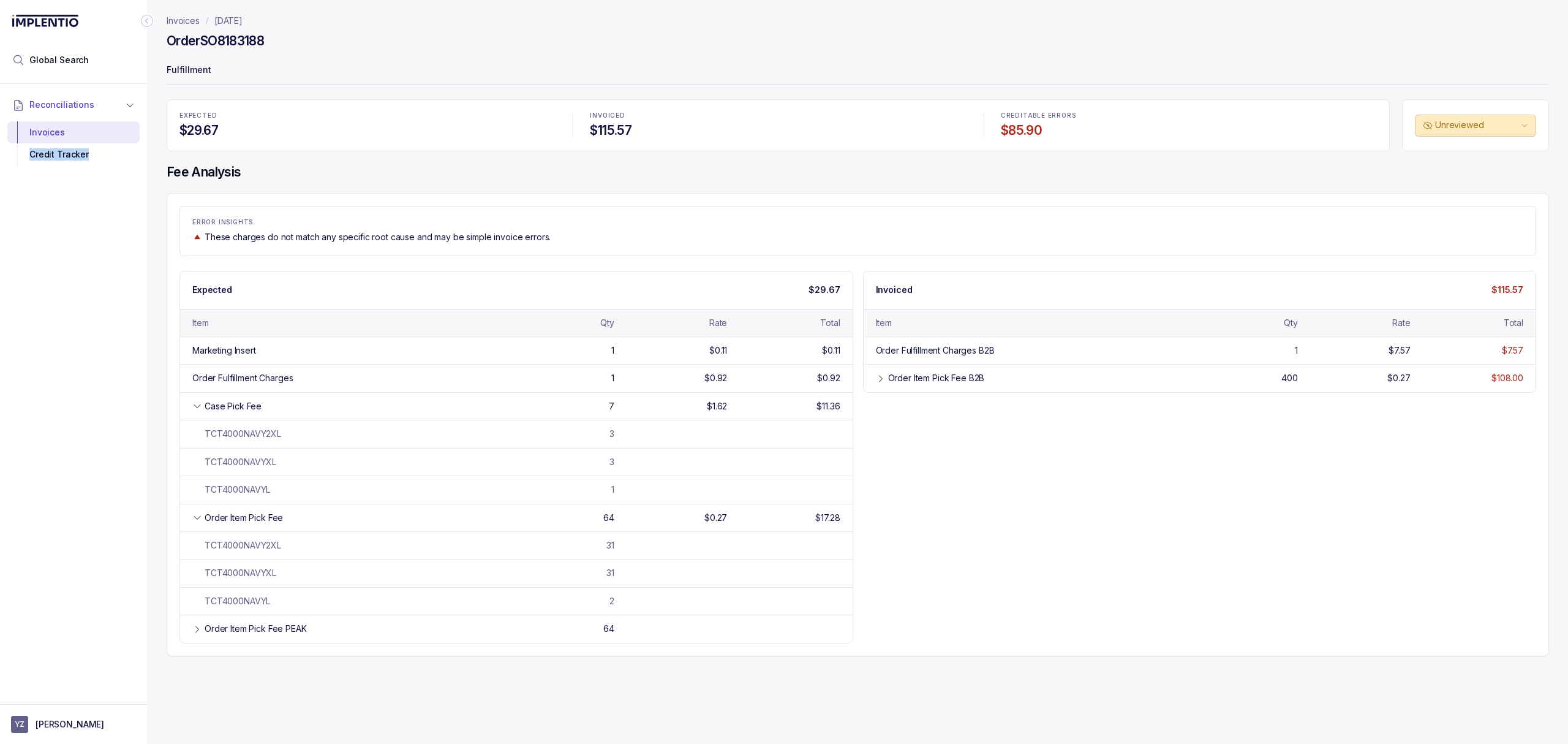
click at [142, 551] on div "Reconciliations Invoices Credit Tracker" at bounding box center [73, 390] width 147 height 613
click at [218, 241] on p "These charges do not match any specific root cause and may be simple invoice er…" at bounding box center [378, 238] width 346 height 13
click at [122, 285] on div "Reconciliations Invoices Credit Tracker" at bounding box center [73, 390] width 147 height 613
click at [1132, 486] on div "Expected $29.67 Item Qty Rate Total Marketing Insert 1 $0.11 $0.11 Order Fulfil…" at bounding box center [857, 457] width 1356 height 372
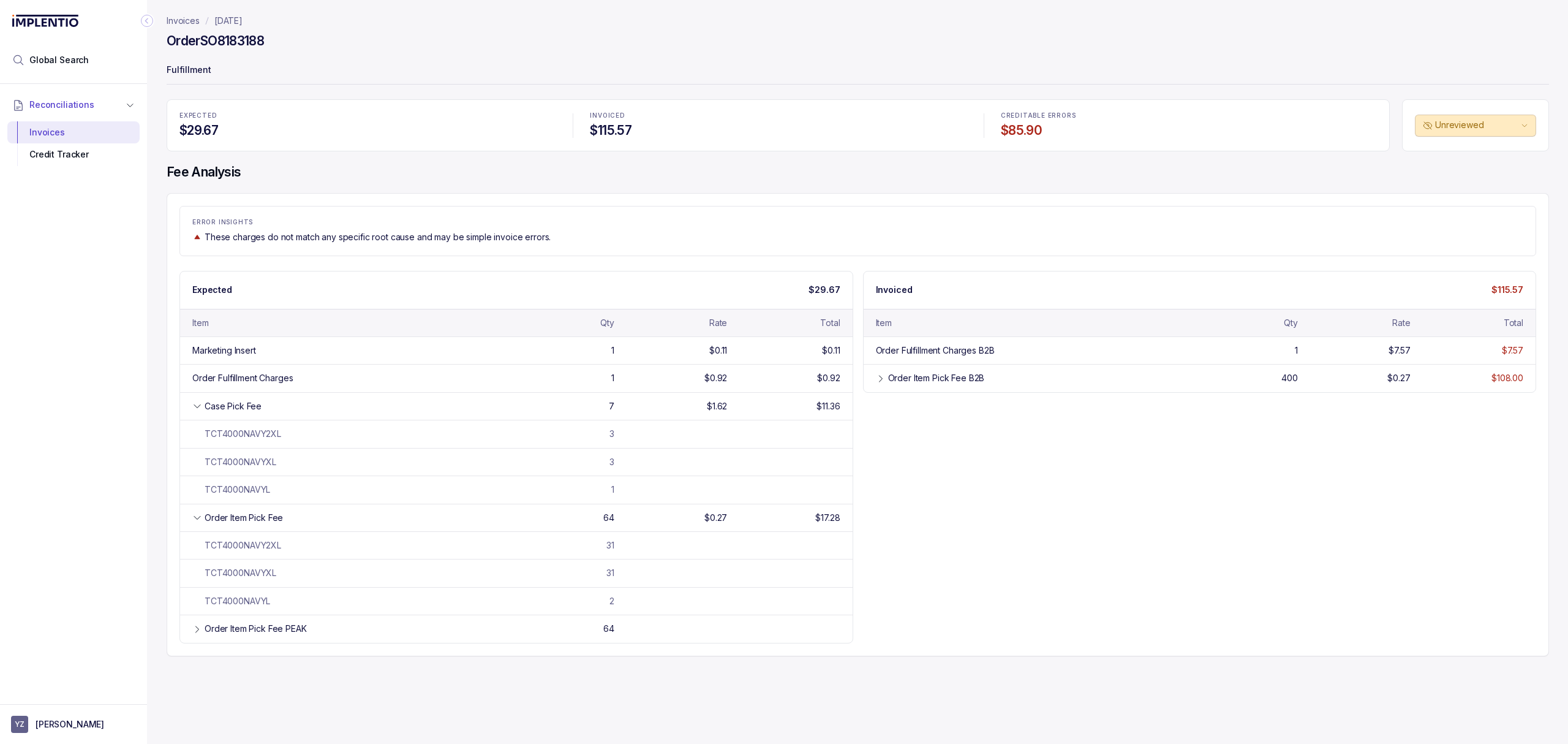
click at [1132, 486] on div "Expected $29.67 Item Qty Rate Total Marketing Insert 1 $0.11 $0.11 Order Fulfil…" at bounding box center [857, 457] width 1356 height 372
click at [1130, 491] on div "Expected $29.67 Item Qty Rate Total Marketing Insert 1 $0.11 $0.11 Order Fulfil…" at bounding box center [857, 457] width 1356 height 372
click at [1130, 493] on div "Expected $29.67 Item Qty Rate Total Marketing Insert 1 $0.11 $0.11 Order Fulfil…" at bounding box center [857, 457] width 1356 height 372
click at [1094, 476] on div "Expected $29.67 Item Qty Rate Total Marketing Insert 1 $0.11 $0.11 Order Fulfil…" at bounding box center [857, 457] width 1356 height 372
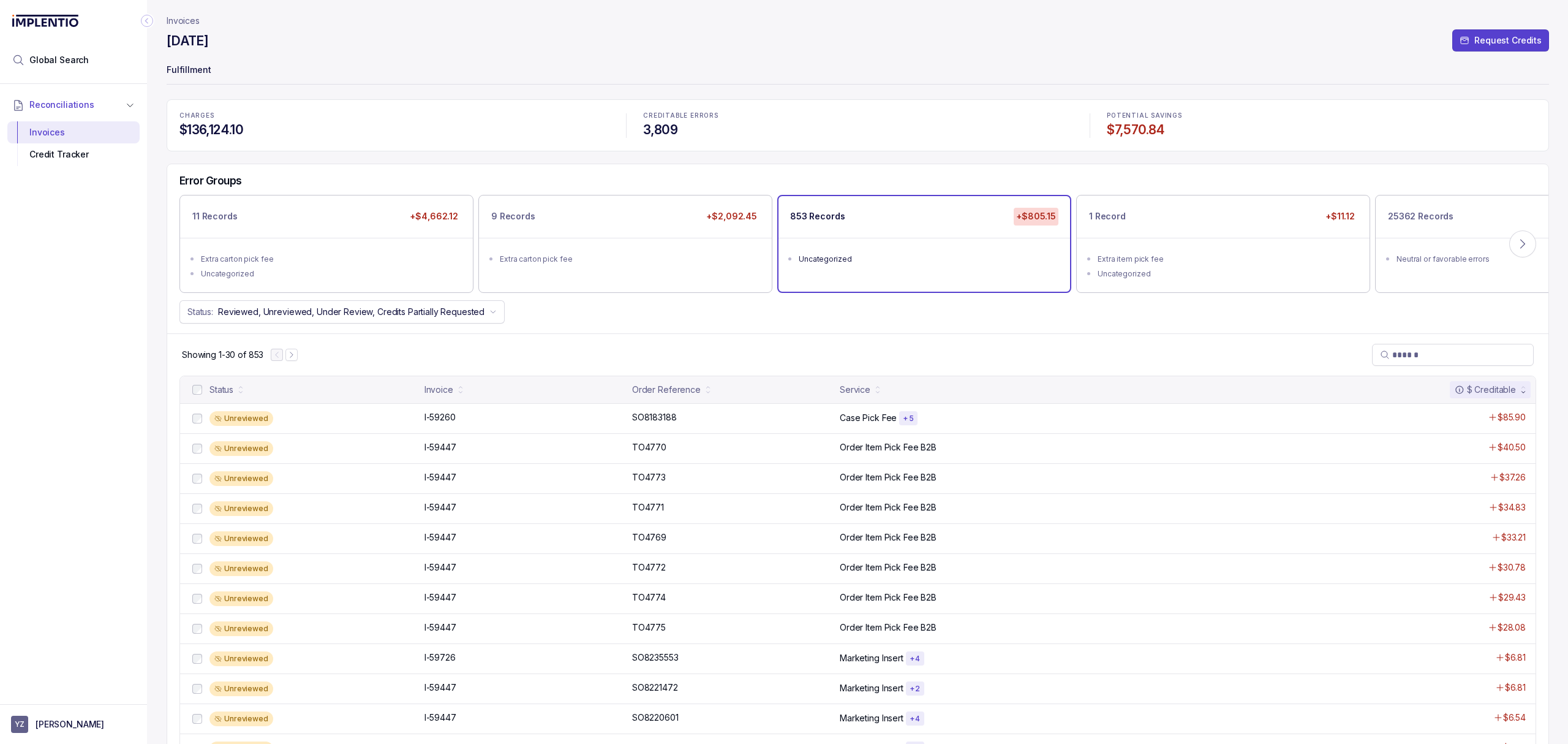
click at [1030, 305] on div "Status: Reviewed, Unreviewed, Under Review, Credits Partially Requested" at bounding box center [857, 312] width 1381 height 23
click at [639, 447] on p "TO4770" at bounding box center [649, 447] width 40 height 13
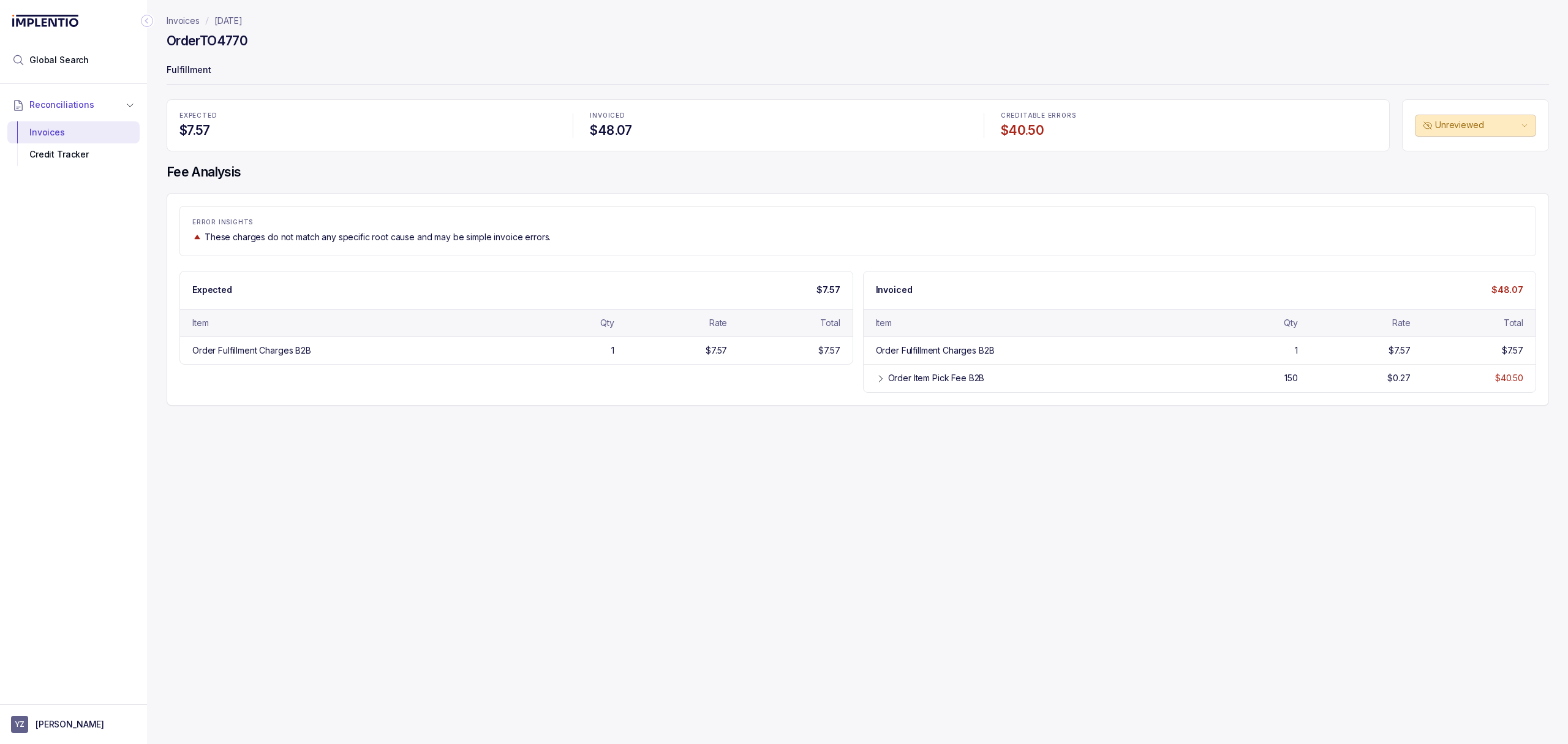
click at [575, 419] on div "Invoices [DATE] Order TO4770 Fulfillment EXPECTED $7.57 INVOICED $48.07 CREDITA…" at bounding box center [853, 372] width 1412 height 744
click at [564, 444] on div "Invoices [DATE] Order TO4770 Fulfillment EXPECTED $7.57 INVOICED $48.07 CREDITA…" at bounding box center [853, 372] width 1412 height 744
click at [566, 408] on div "Invoices [DATE] Order TO4770 Fulfillment EXPECTED $7.57 INVOICED $48.07 CREDITA…" at bounding box center [853, 372] width 1412 height 744
click at [591, 400] on div "ERROR INSIGHTS These charges do not match any specific root cause and may be si…" at bounding box center [858, 299] width 1382 height 212
click at [896, 381] on div "Order Item Pick Fee B2B" at bounding box center [936, 378] width 97 height 13
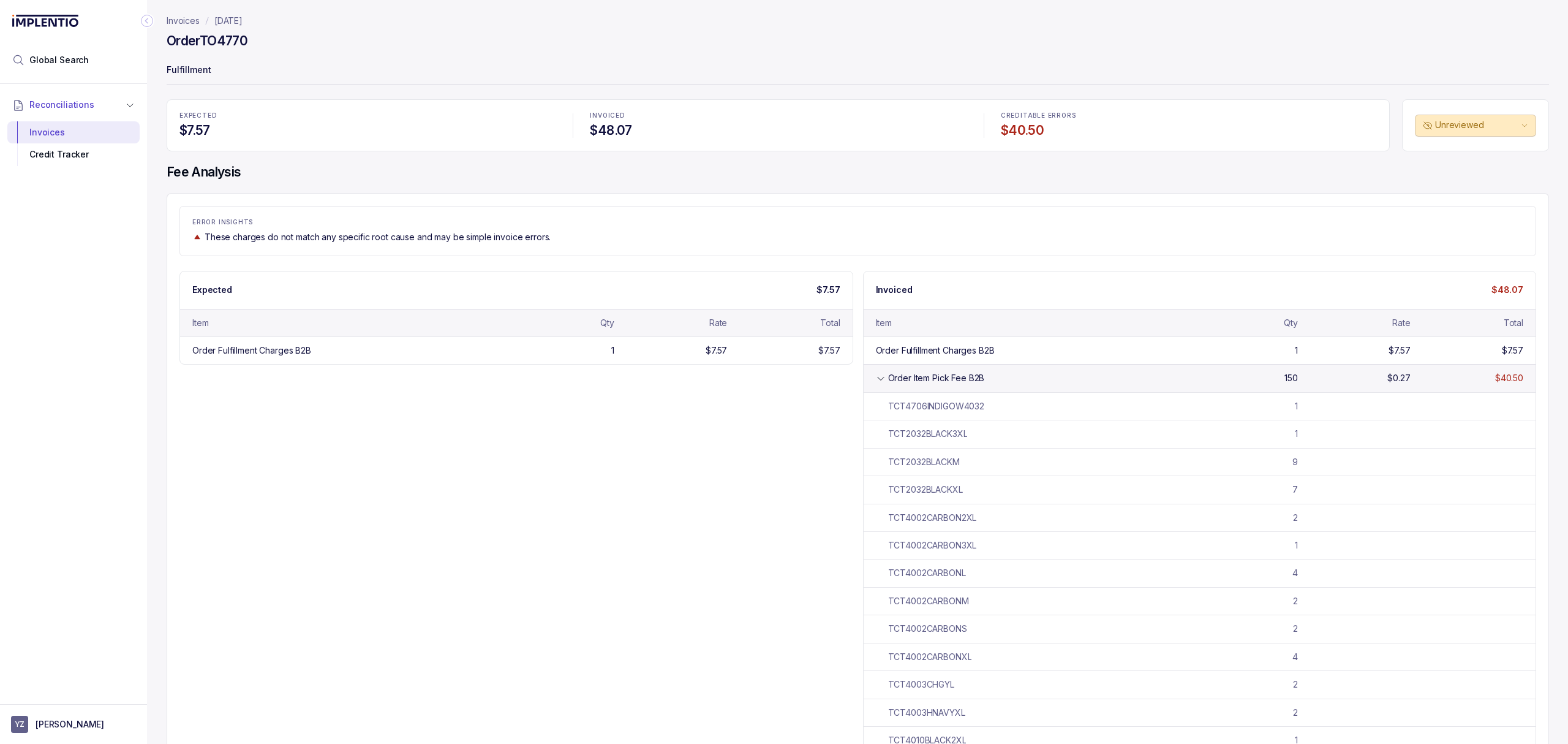
click at [878, 379] on icon at bounding box center [880, 379] width 10 height 10
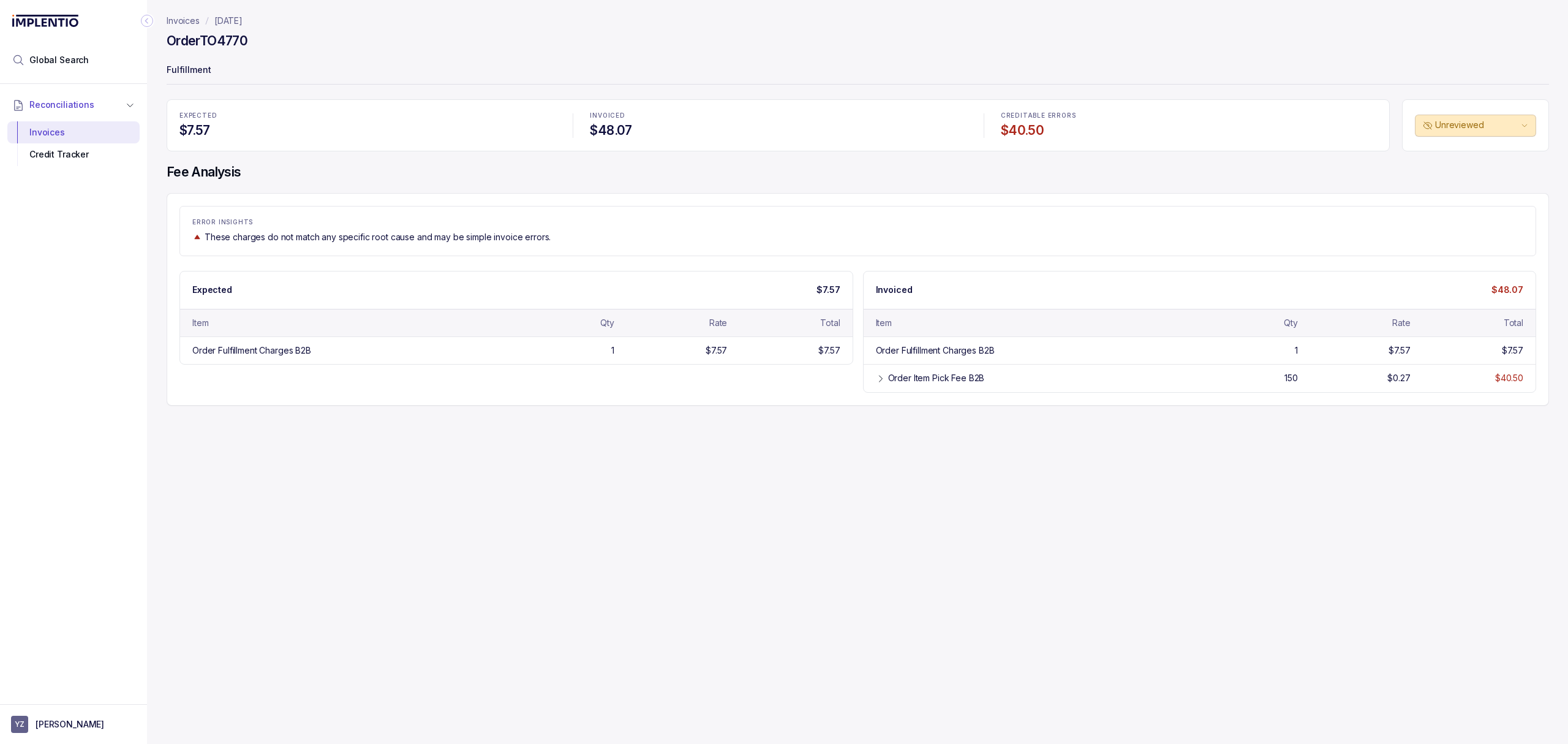
click at [693, 410] on div "Invoices [DATE] Order TO4770 Fulfillment EXPECTED $7.57 INVOICED $48.07 CREDITA…" at bounding box center [853, 372] width 1412 height 744
click at [564, 398] on div "ERROR INSIGHTS These charges do not match any specific root cause and may be si…" at bounding box center [858, 299] width 1382 height 212
click at [565, 369] on div "Expected $7.57 Item Qty Rate Total Order Fulfillment Charges B2B 1 $7.57 $7.57 …" at bounding box center [857, 332] width 1356 height 122
click at [523, 381] on div "Expected $7.57 Item Qty Rate Total Order Fulfillment Charges B2B 1 $7.57 $7.57 …" at bounding box center [857, 332] width 1356 height 122
click at [530, 272] on div "Expected $7.57" at bounding box center [516, 290] width 672 height 37
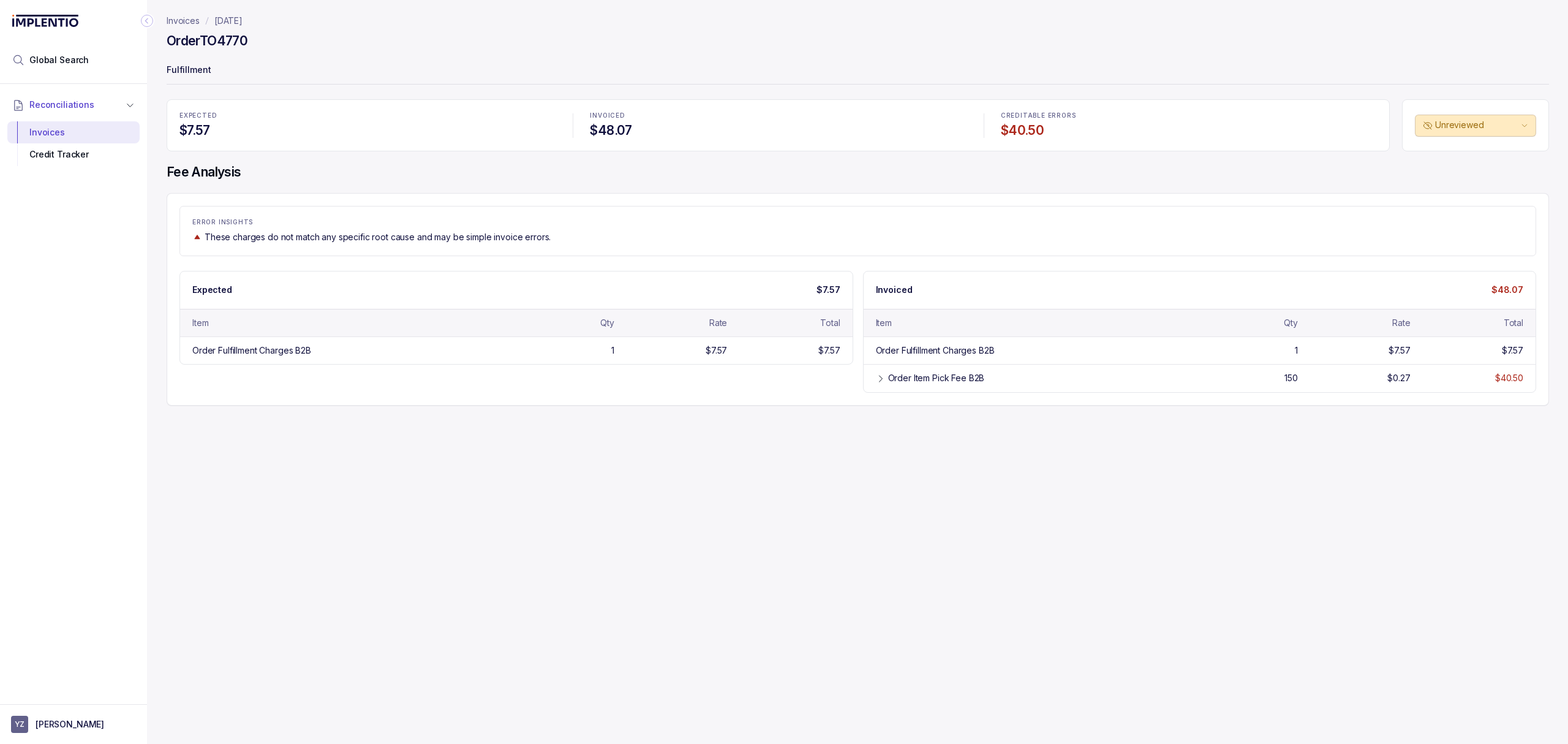
click at [560, 245] on div "ERROR INSIGHTS These charges do not match any specific root cause and may be si…" at bounding box center [857, 231] width 1356 height 50
click at [516, 404] on div "ERROR INSIGHTS These charges do not match any specific root cause and may be si…" at bounding box center [858, 299] width 1382 height 212
drag, startPoint x: 581, startPoint y: 387, endPoint x: 714, endPoint y: 384, distance: 133.0
click at [583, 386] on div "Expected $7.57 Item Qty Rate Total Order Fulfillment Charges B2B 1 $7.57 $7.57 …" at bounding box center [857, 332] width 1356 height 122
click at [889, 362] on div "Order Fulfillment Charges B2B 1 $7.57 $7.57" at bounding box center [1199, 350] width 672 height 27
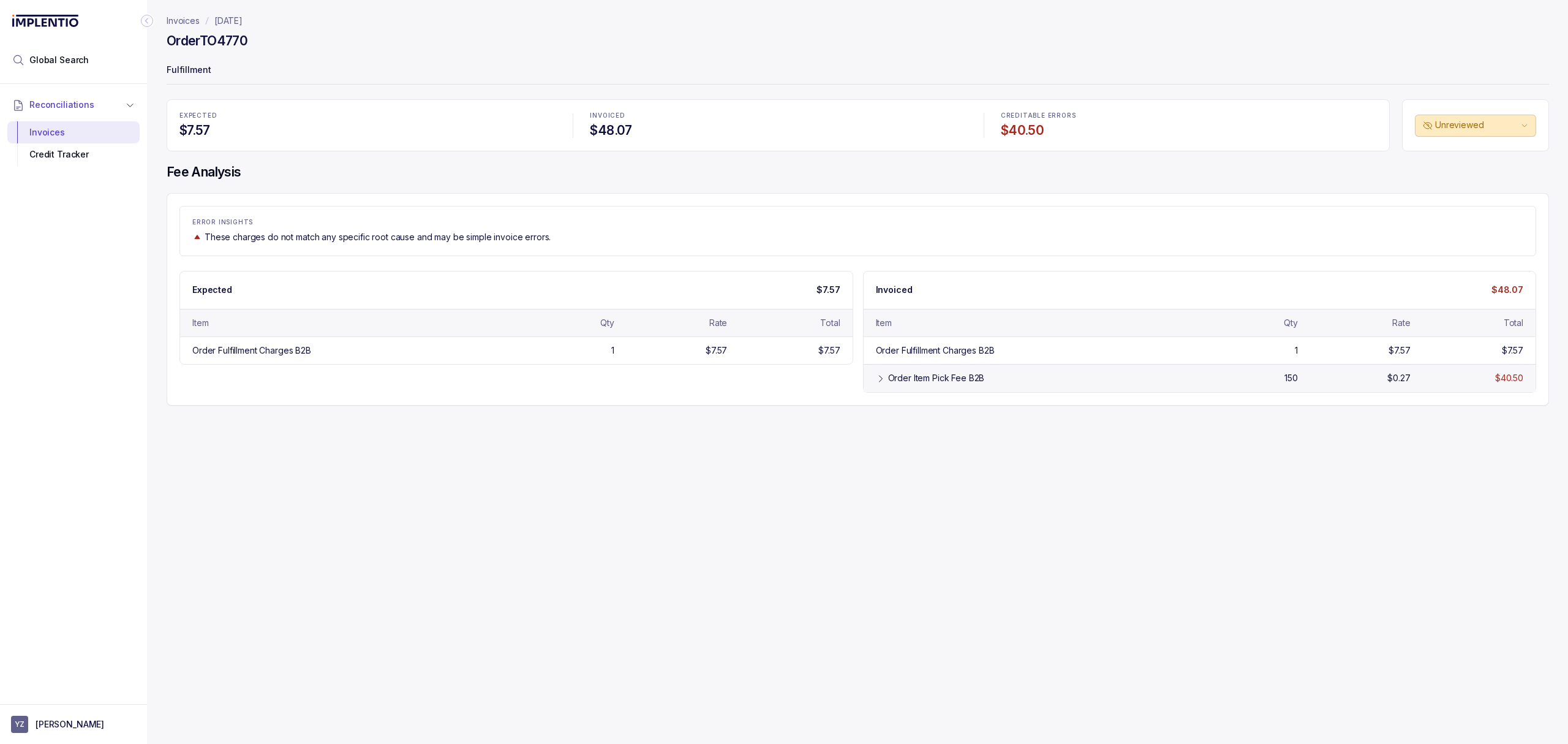
click at [882, 377] on icon at bounding box center [880, 379] width 10 height 10
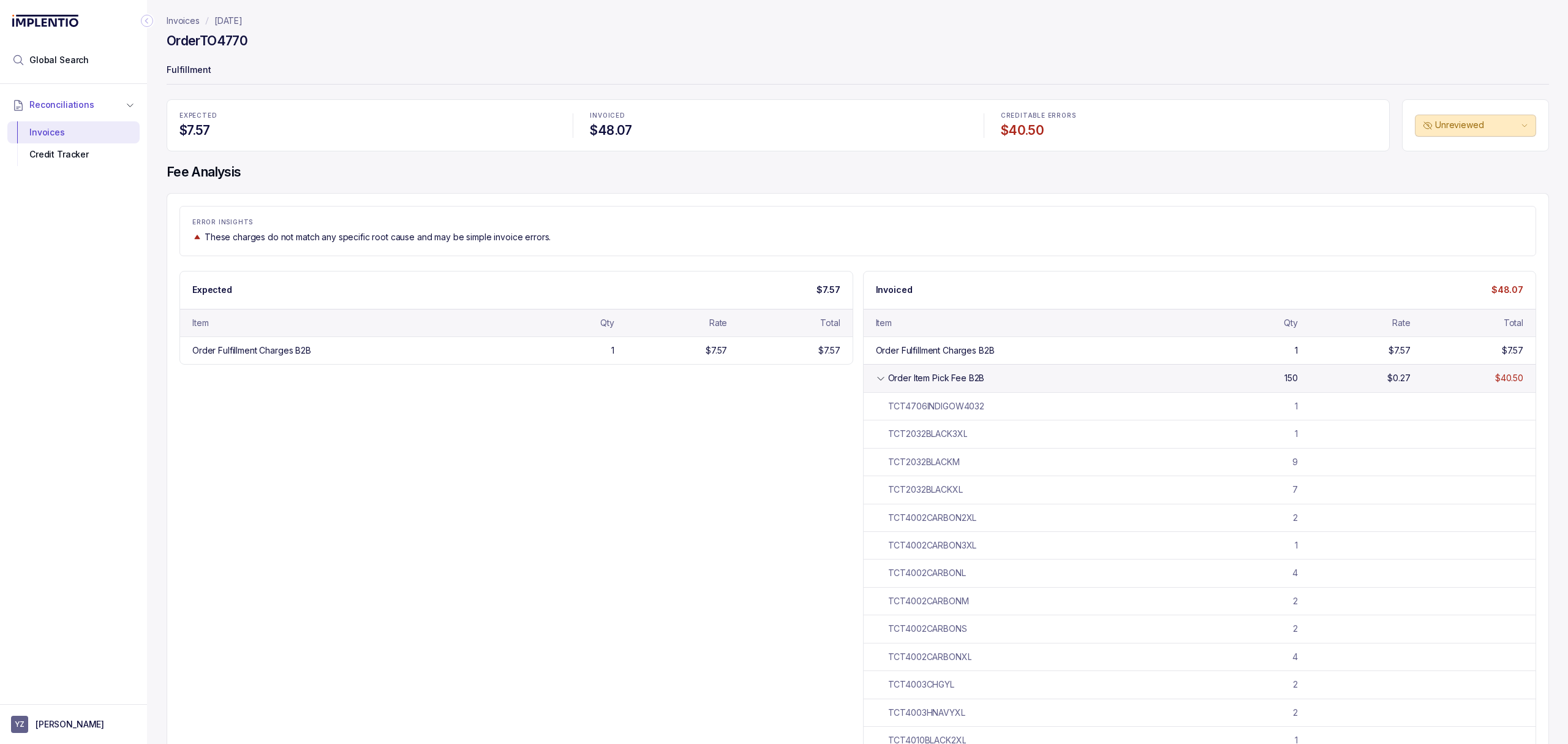
click at [892, 374] on div "Order Item Pick Fee B2B" at bounding box center [936, 378] width 97 height 13
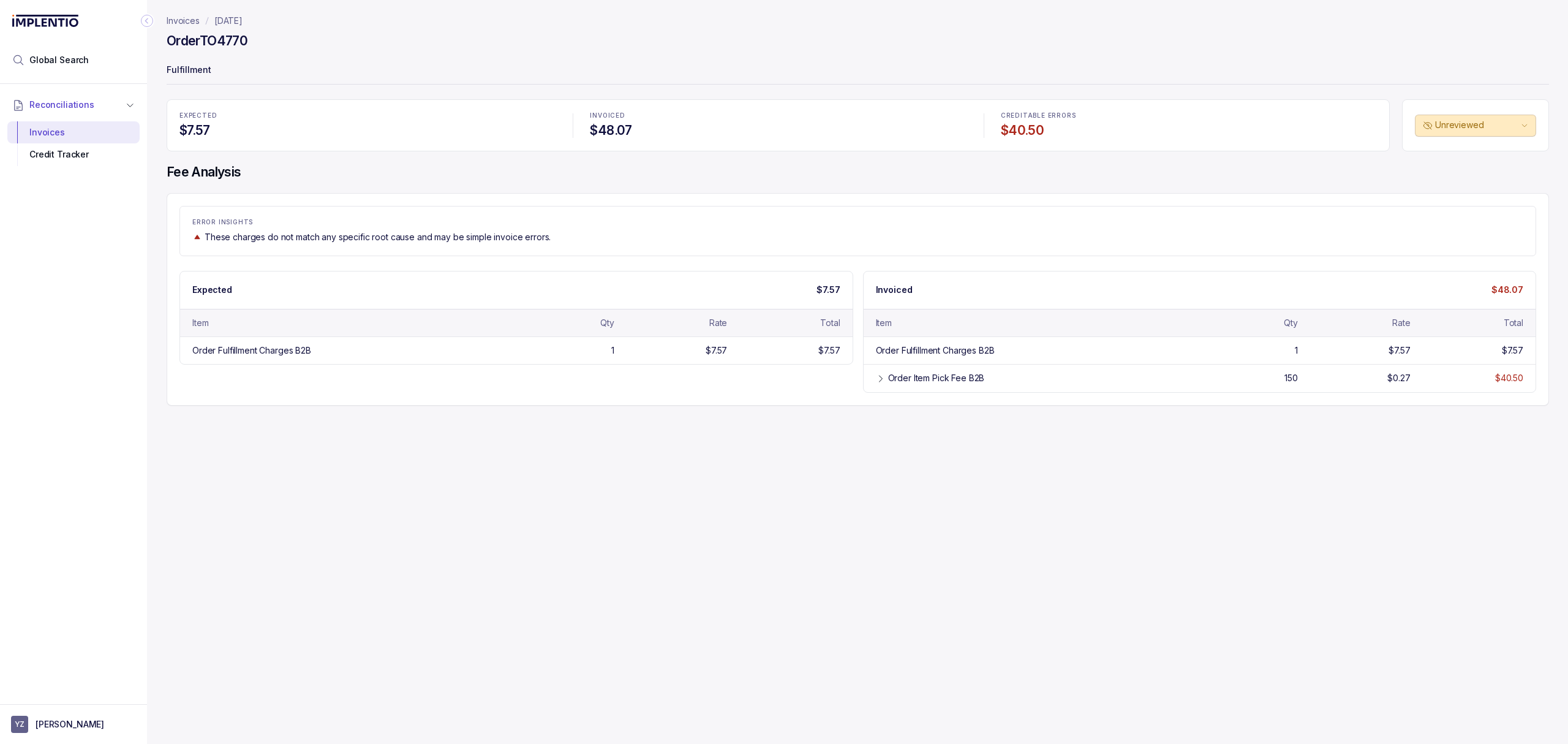
click at [706, 416] on div "Invoices [DATE] Order TO4770 Fulfillment EXPECTED $7.57 INVOICED $48.07 CREDITA…" at bounding box center [853, 372] width 1412 height 744
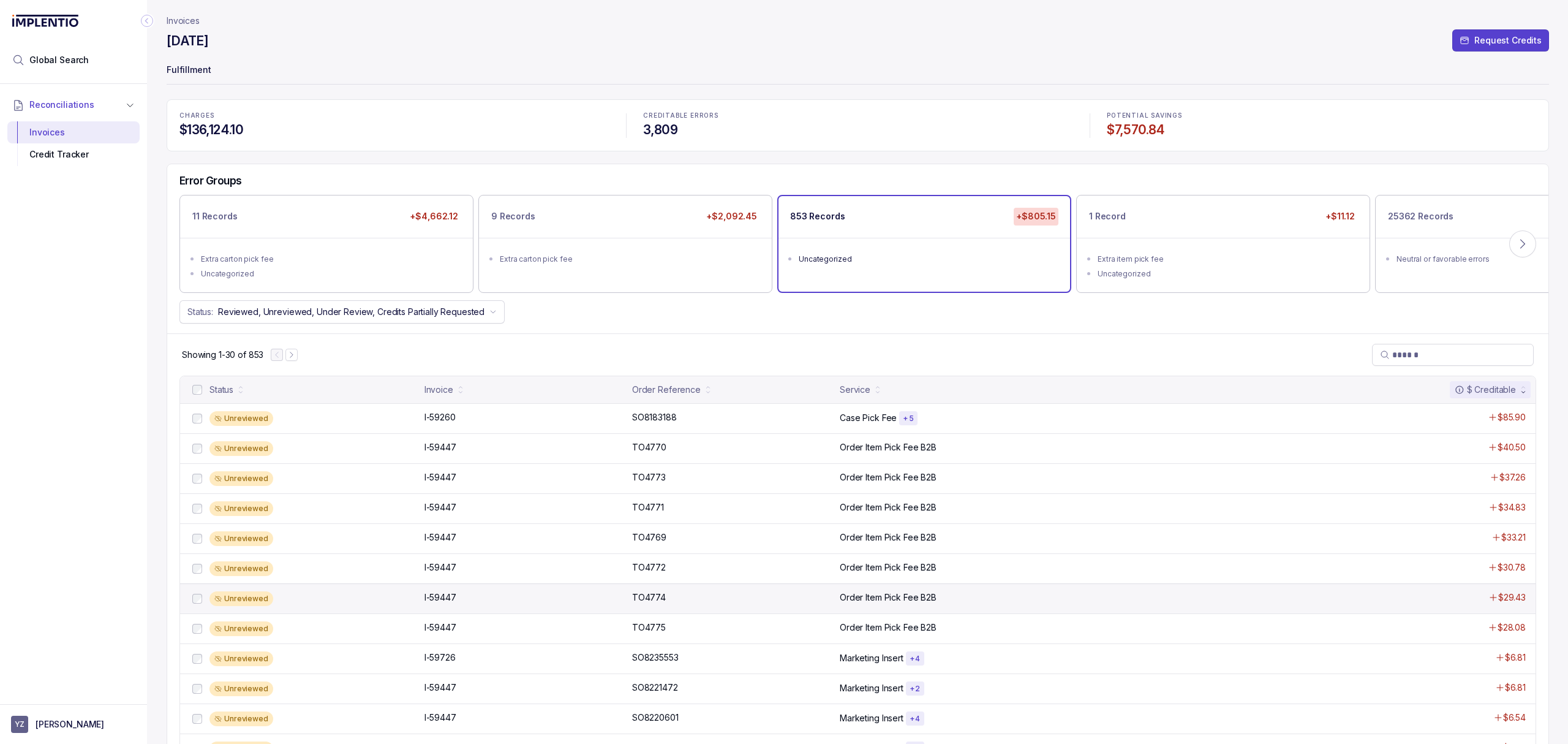
scroll to position [82, 0]
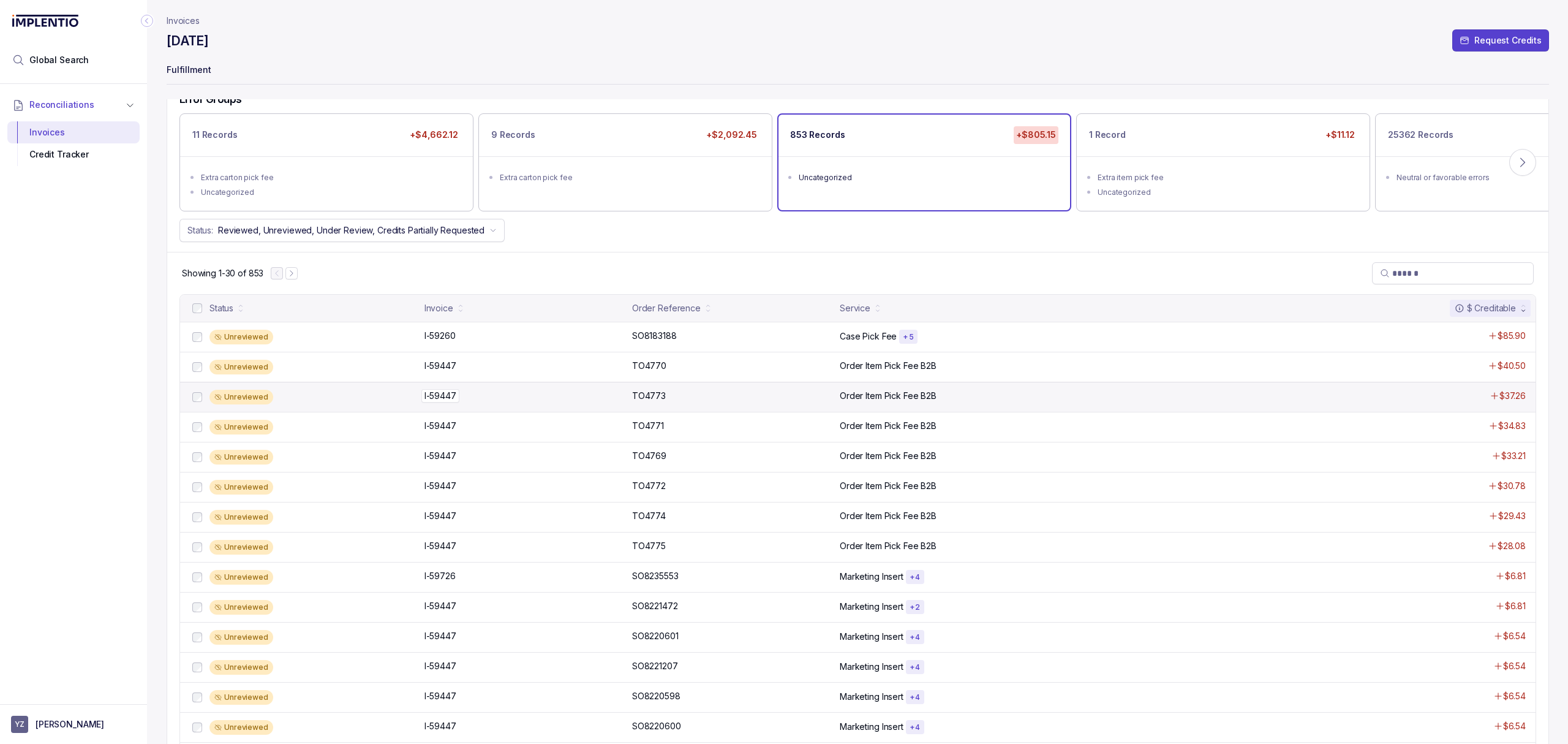
click at [443, 395] on p "I-59447" at bounding box center [441, 395] width 38 height 13
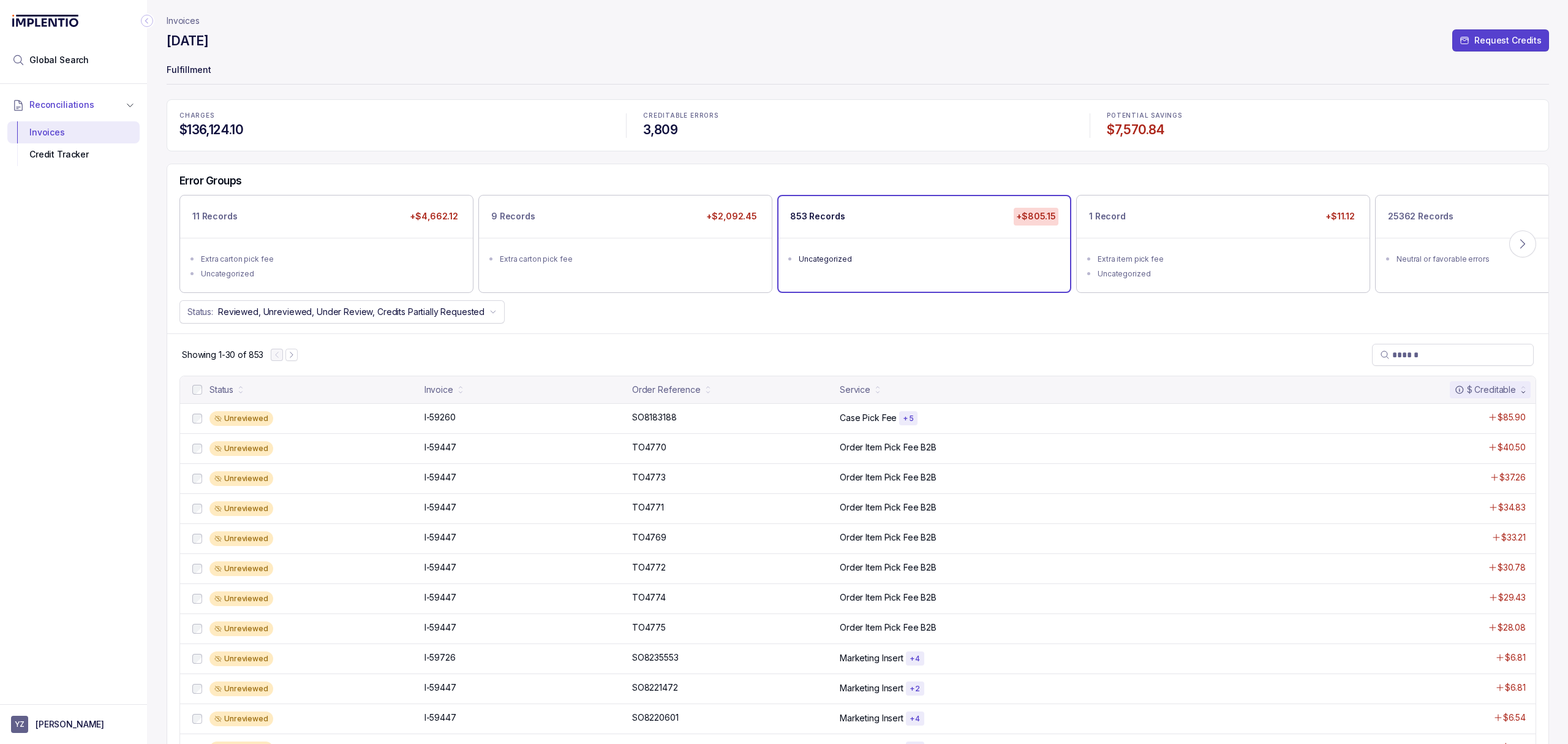
click at [989, 358] on div "Showing 1-30 of 853" at bounding box center [857, 354] width 1381 height 43
click at [292, 349] on div "Showing 1-30 of 853" at bounding box center [240, 355] width 116 height 22
click at [290, 349] on button "Next Page" at bounding box center [292, 355] width 13 height 13
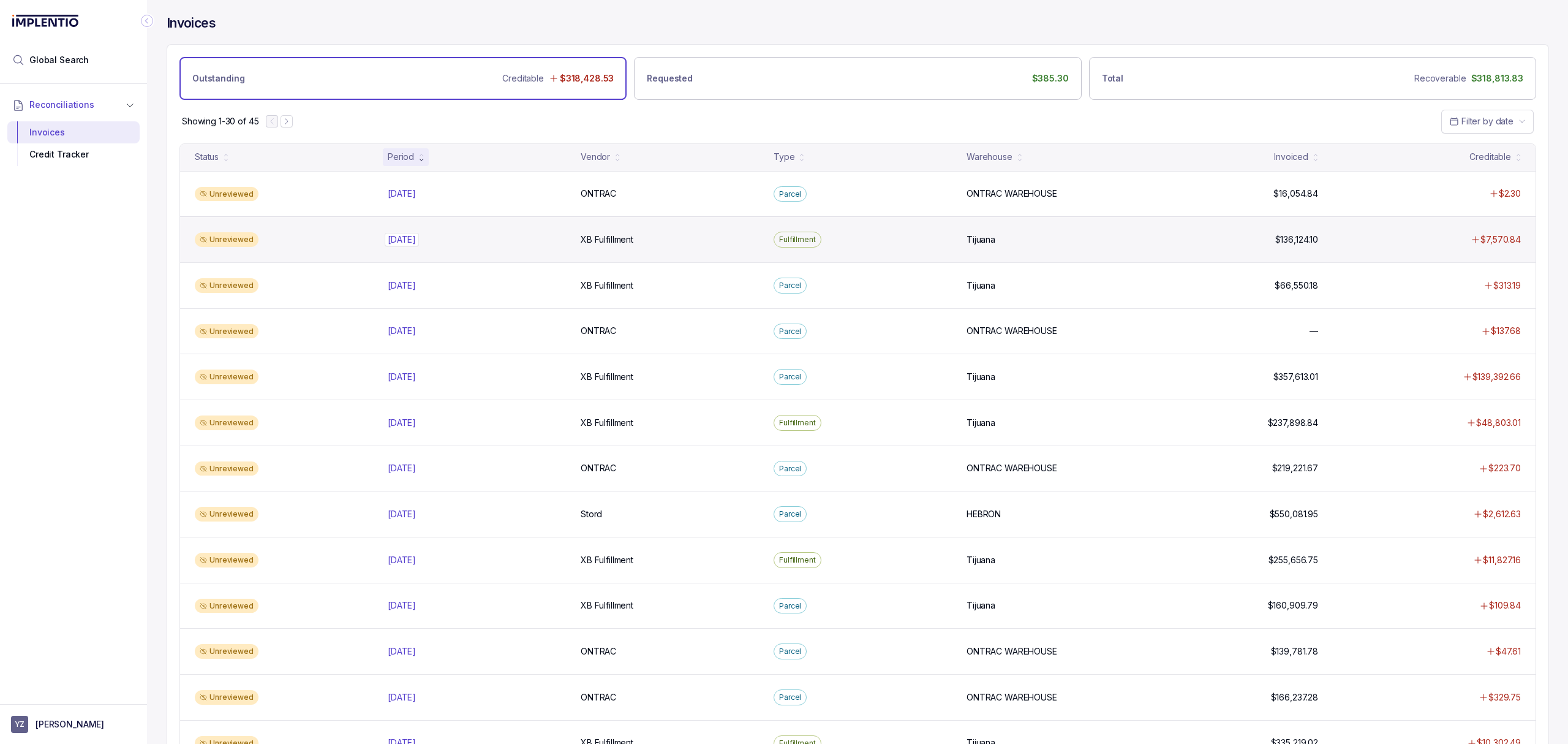
click at [408, 234] on p "[DATE]" at bounding box center [401, 239] width 34 height 13
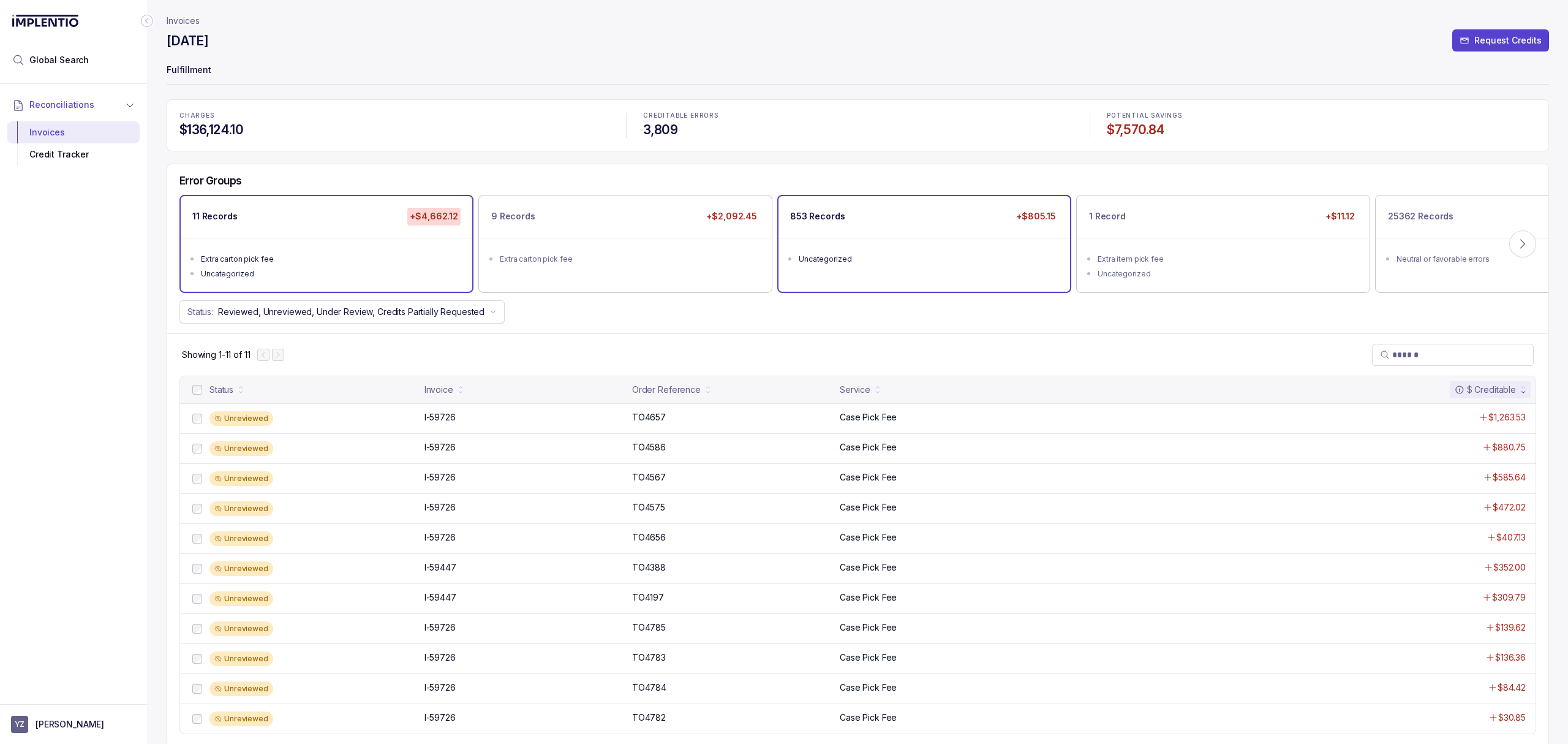
click at [841, 287] on div "853 Records +$805.15 Uncategorized" at bounding box center [924, 244] width 292 height 95
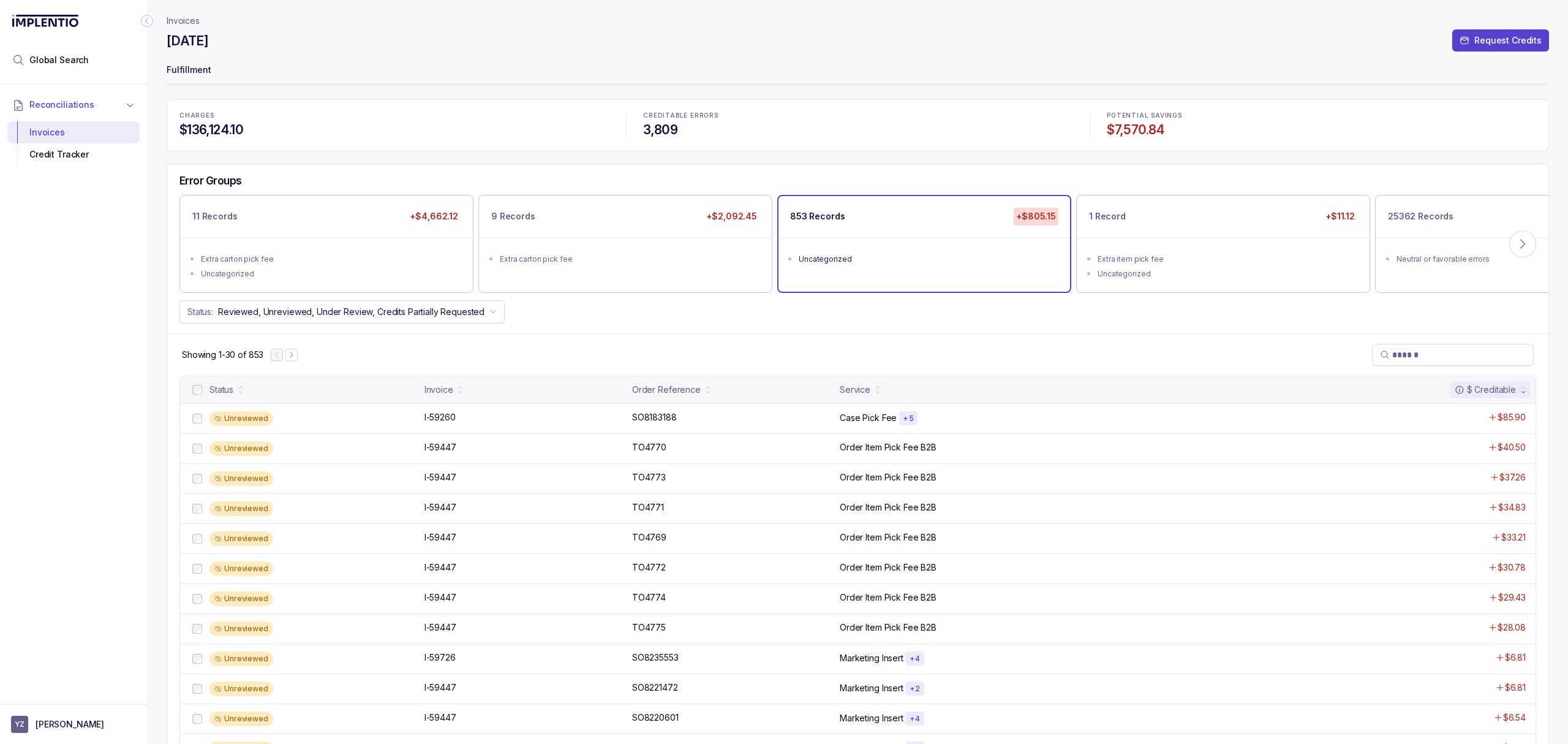
scroll to position [581, 0]
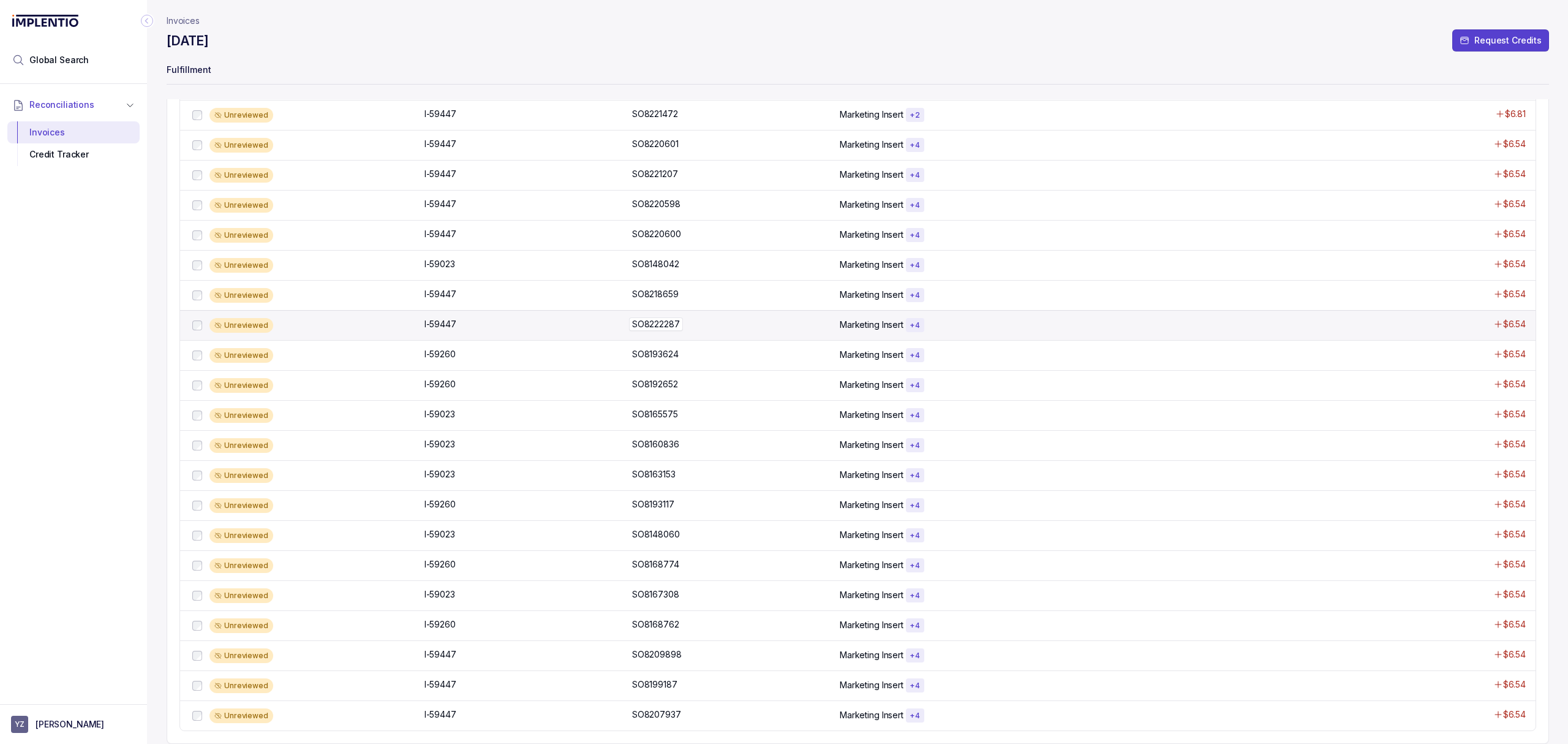
click at [672, 322] on p "SO8222287" at bounding box center [656, 323] width 54 height 13
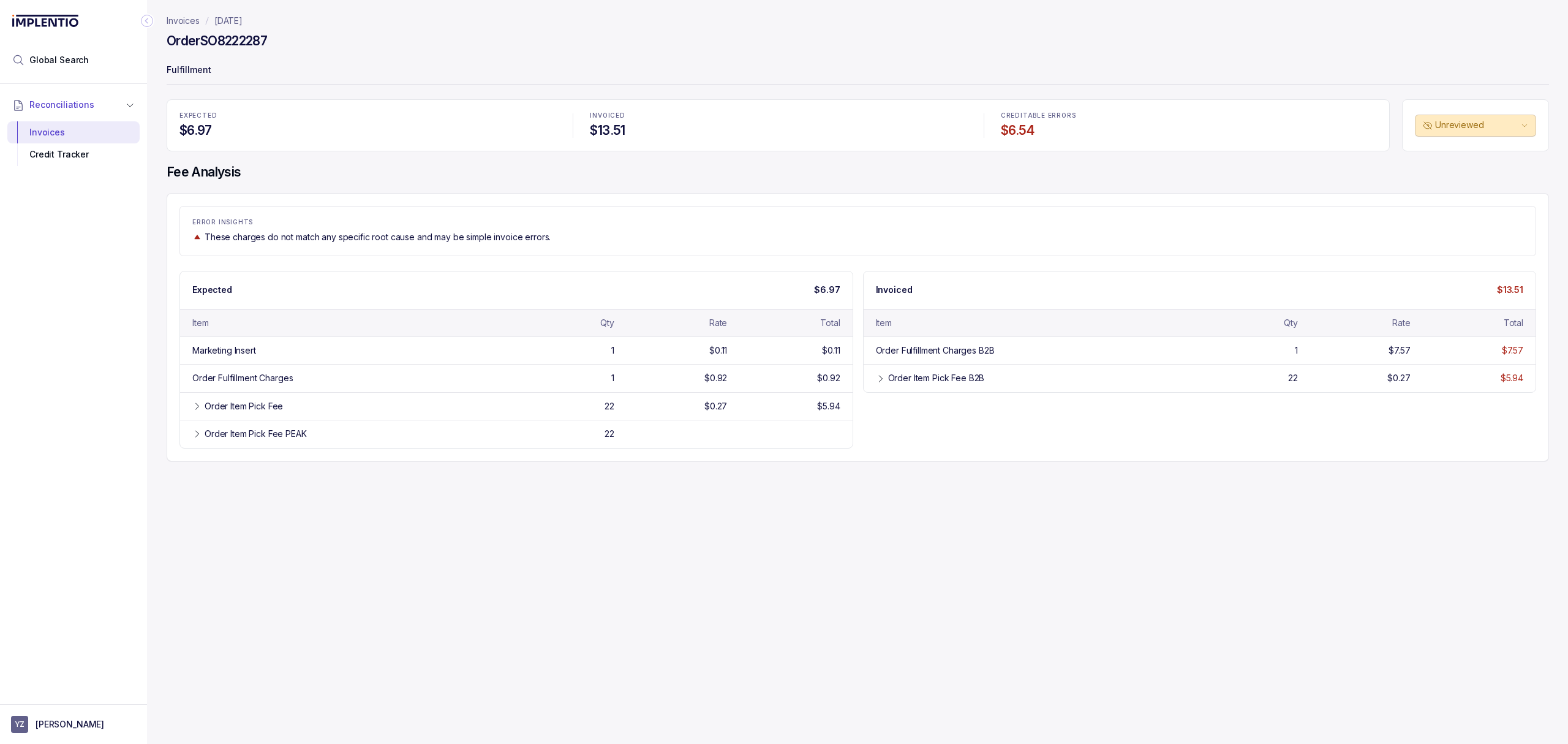
click at [253, 38] on h4 "Order SO8222287" at bounding box center [217, 41] width 101 height 17
copy h4 "SO8222287"
click at [670, 517] on div "Invoices [DATE] Order SO8222287 Fulfillment EXPECTED $6.97 INVOICED $13.51 CRED…" at bounding box center [853, 372] width 1412 height 744
click at [687, 474] on div "Invoices [DATE] Order SO8222287 Fulfillment EXPECTED $6.97 INVOICED $13.51 CRED…" at bounding box center [853, 372] width 1412 height 744
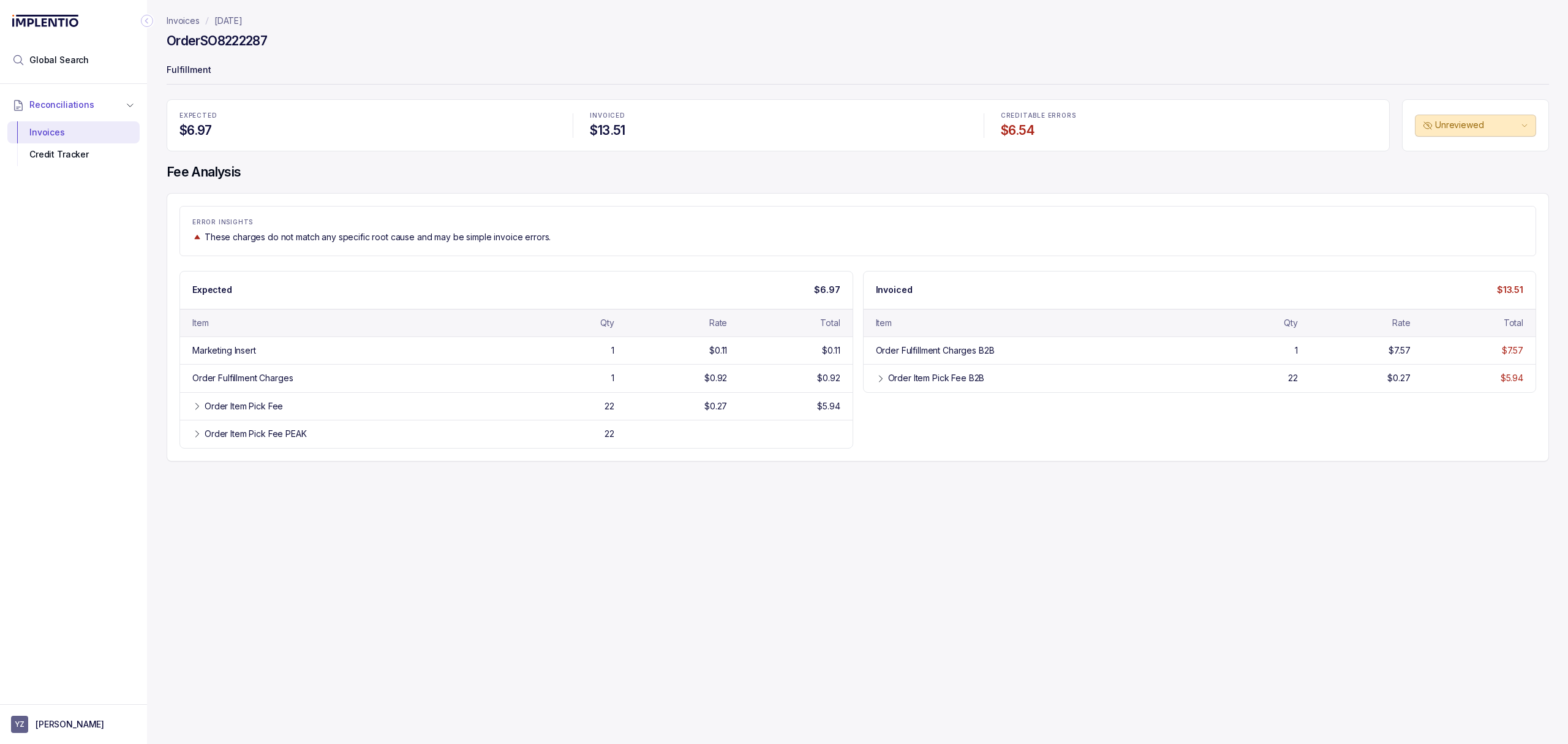
click at [741, 502] on div "Invoices [DATE] Order SO8222287 Fulfillment EXPECTED $6.97 INVOICED $13.51 CRED…" at bounding box center [853, 372] width 1412 height 744
click at [741, 501] on div "Invoices [DATE] Order SO8222287 Fulfillment EXPECTED $6.97 INVOICED $13.51 CRED…" at bounding box center [853, 372] width 1412 height 744
click at [735, 486] on div "Invoices [DATE] Order SO8222287 Fulfillment EXPECTED $6.97 INVOICED $13.51 CRED…" at bounding box center [853, 372] width 1412 height 744
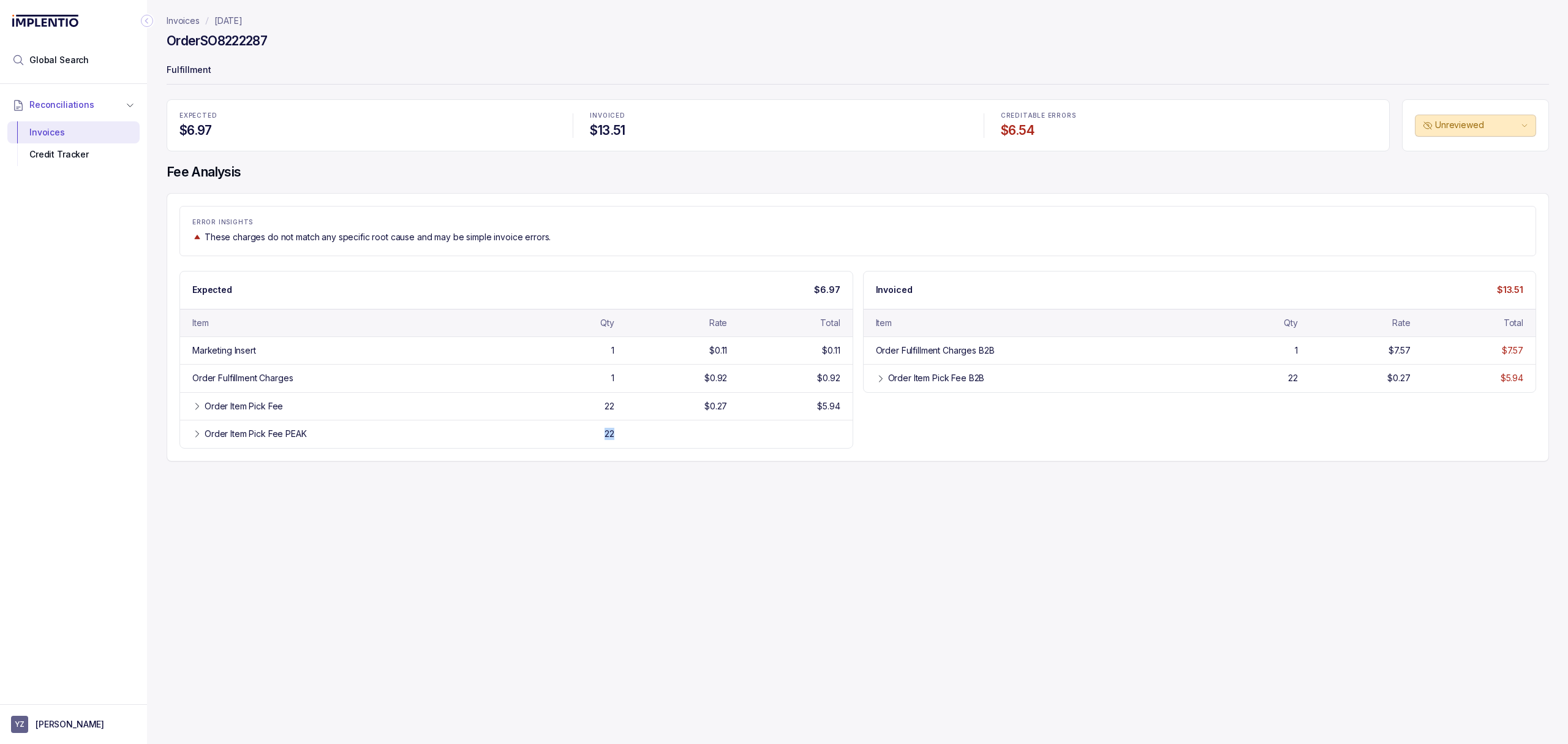
click at [735, 486] on div "Invoices [DATE] Order SO8222287 Fulfillment EXPECTED $6.97 INVOICED $13.51 CRED…" at bounding box center [853, 372] width 1412 height 744
click at [731, 484] on div "Invoices [DATE] Order SO8222287 Fulfillment EXPECTED $6.97 INVOICED $13.51 CRED…" at bounding box center [853, 372] width 1412 height 744
click at [649, 484] on div "Invoices [DATE] Order SO8222287 Fulfillment EXPECTED $6.97 INVOICED $13.51 CRED…" at bounding box center [853, 372] width 1412 height 744
click at [545, 484] on div "Invoices [DATE] Order SO8222287 Fulfillment EXPECTED $6.97 INVOICED $13.51 CRED…" at bounding box center [853, 372] width 1412 height 744
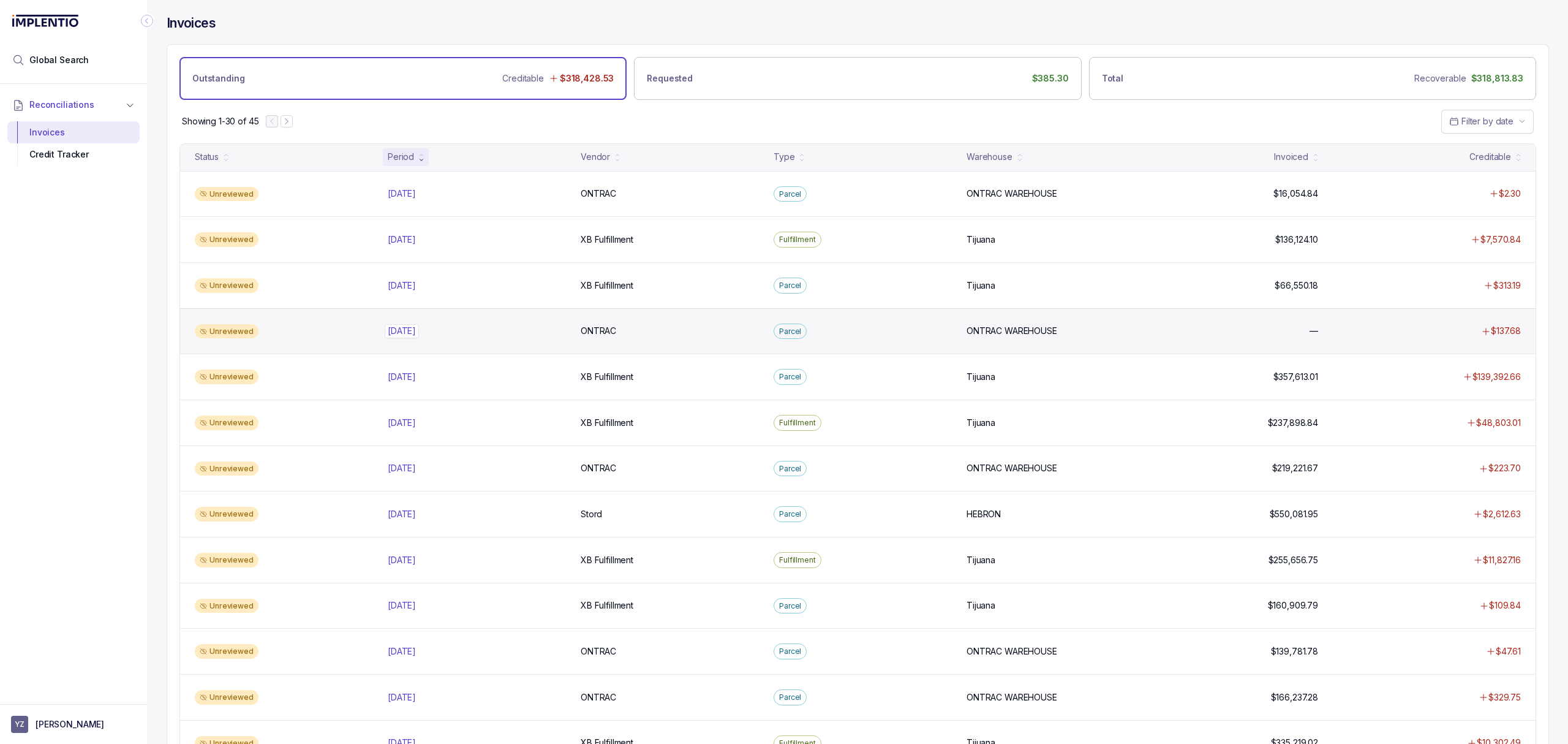
click at [419, 331] on p "[DATE]" at bounding box center [401, 330] width 34 height 13
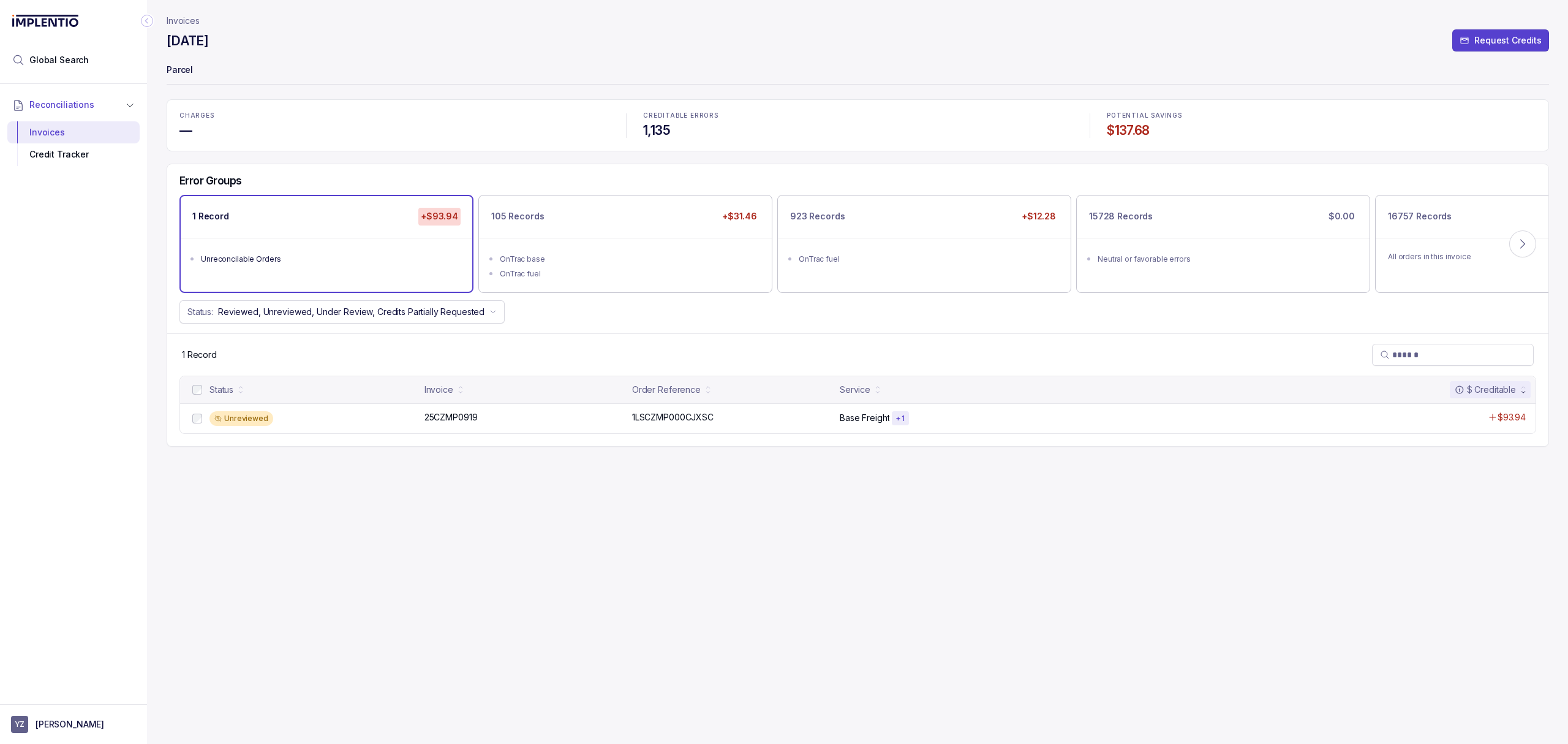
click at [552, 343] on div "1 Record" at bounding box center [857, 354] width 1381 height 43
click at [601, 273] on div "OnTrac fuel" at bounding box center [629, 274] width 258 height 13
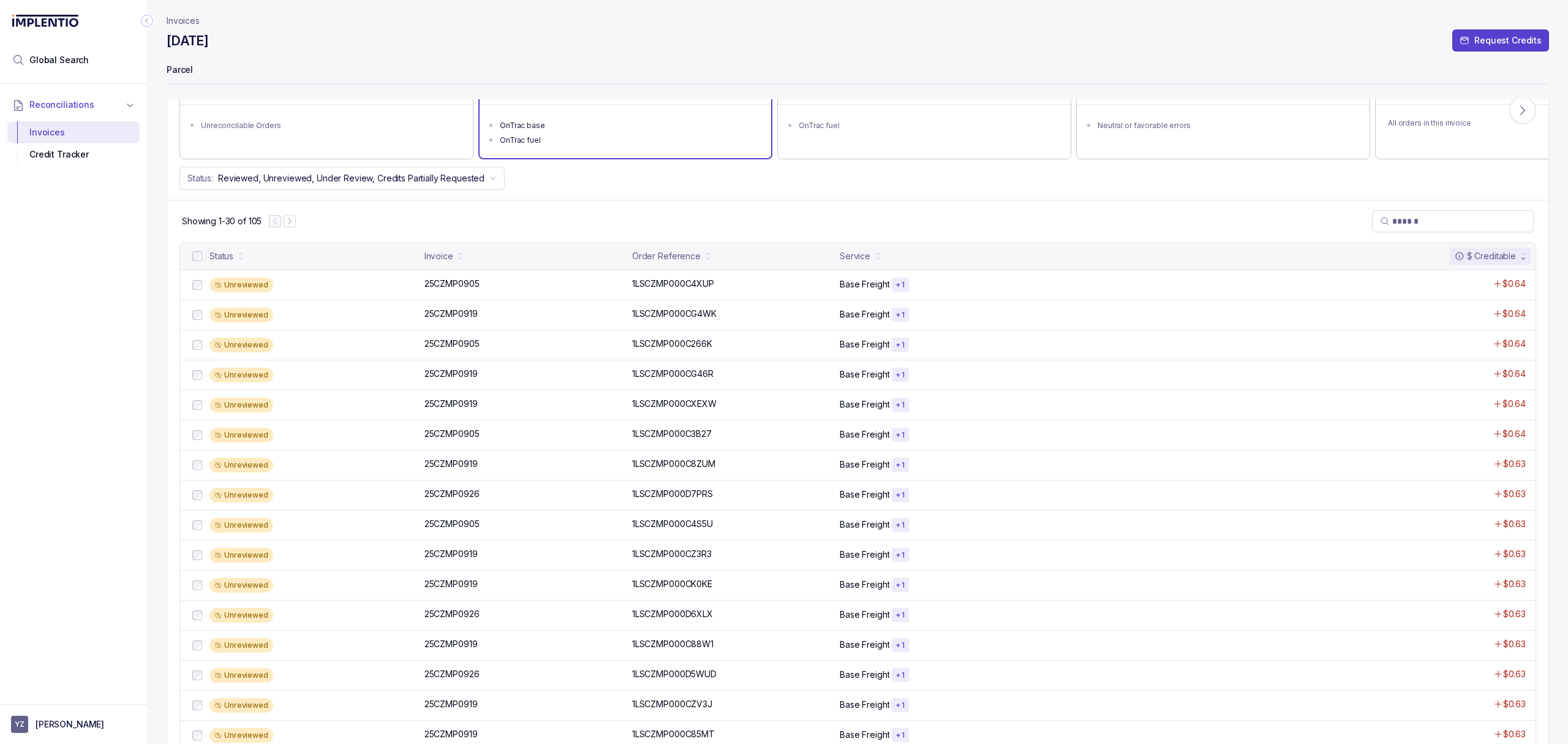
scroll to position [8, 0]
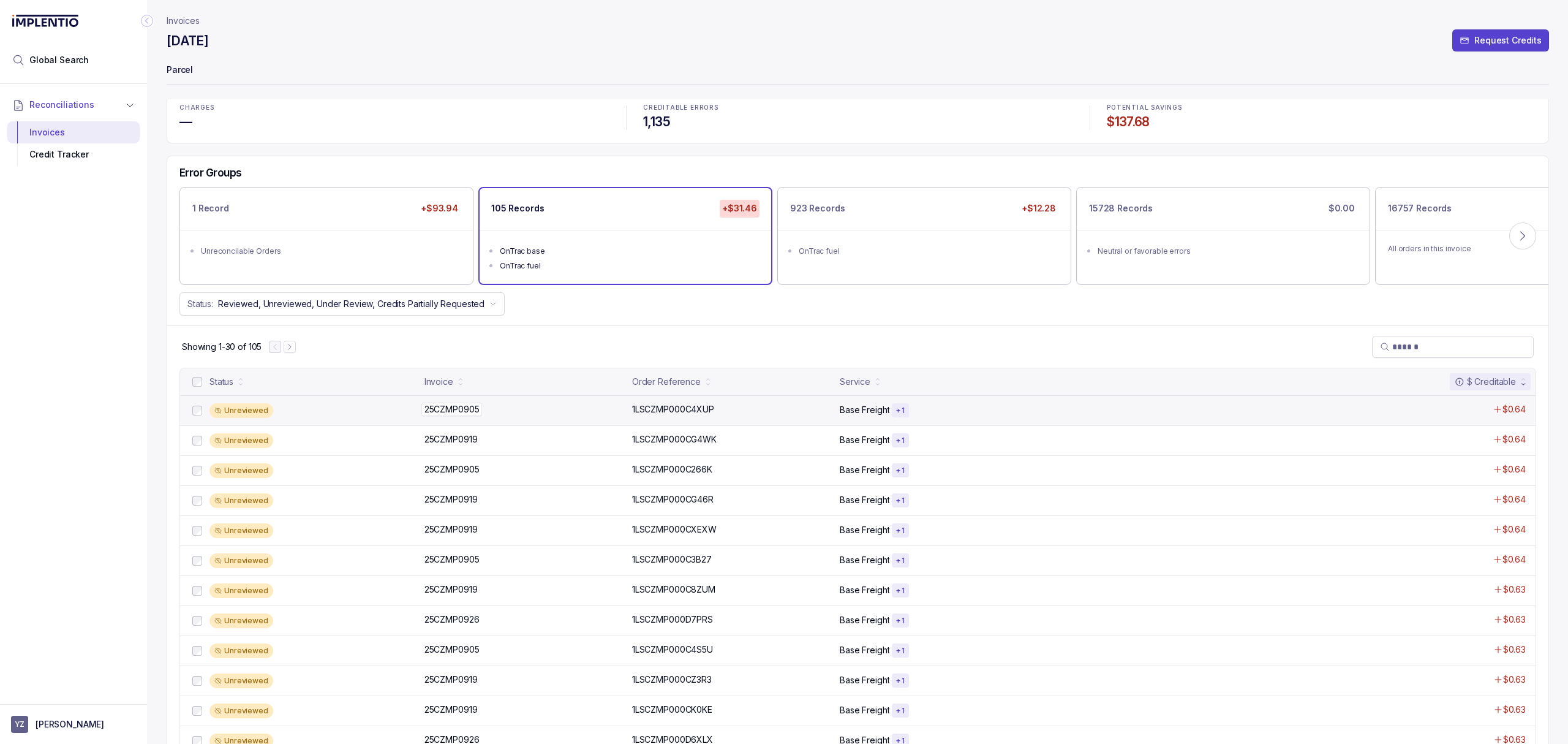
click at [453, 407] on p "25CZMP0905" at bounding box center [452, 409] width 61 height 13
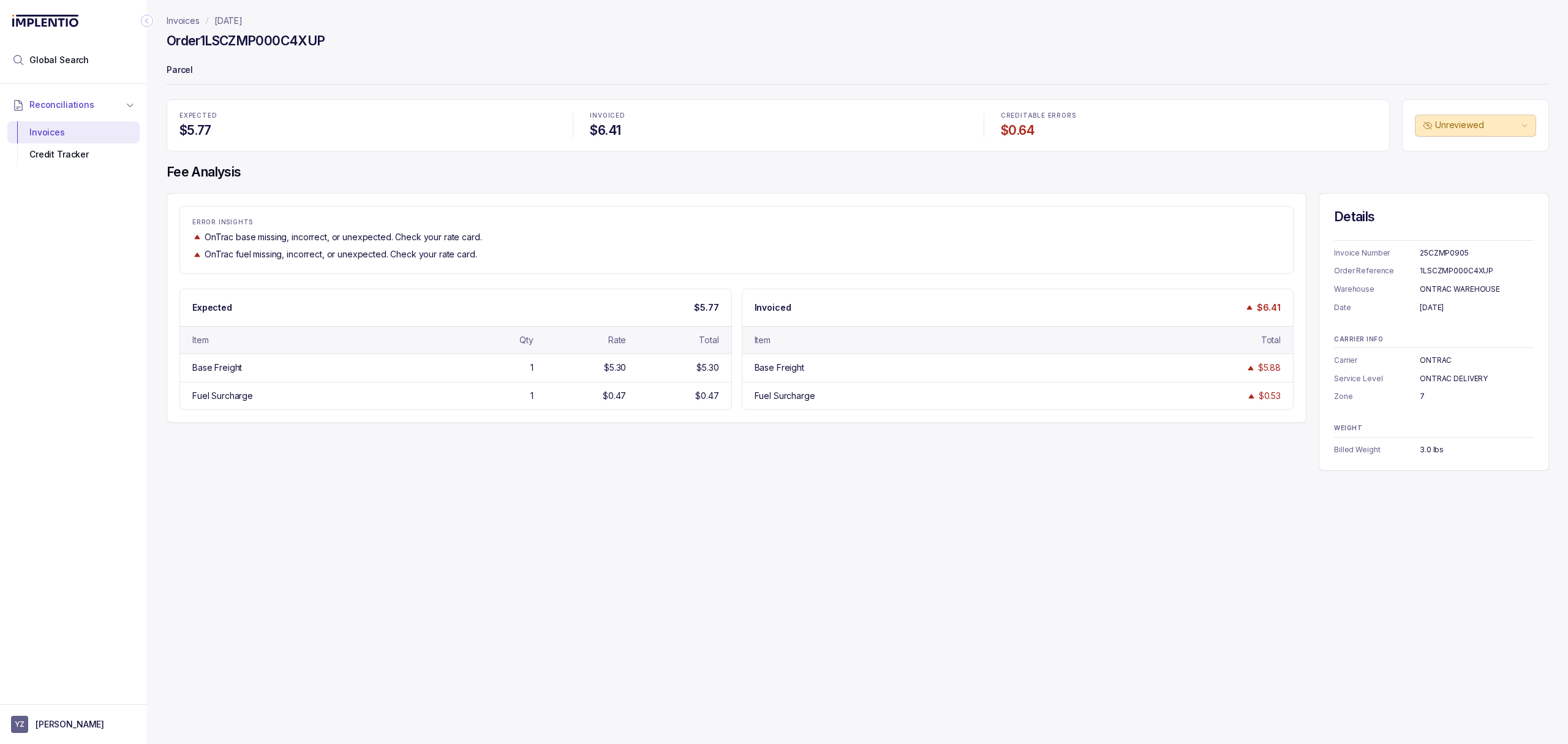
click at [606, 227] on div "ERROR INSIGHTS OnTrac base missing, incorrect, or unexpected. Check your rate c…" at bounding box center [737, 240] width 1113 height 42
click at [475, 38] on div "Order 1LSCZMP000C4XUP" at bounding box center [858, 43] width 1382 height 22
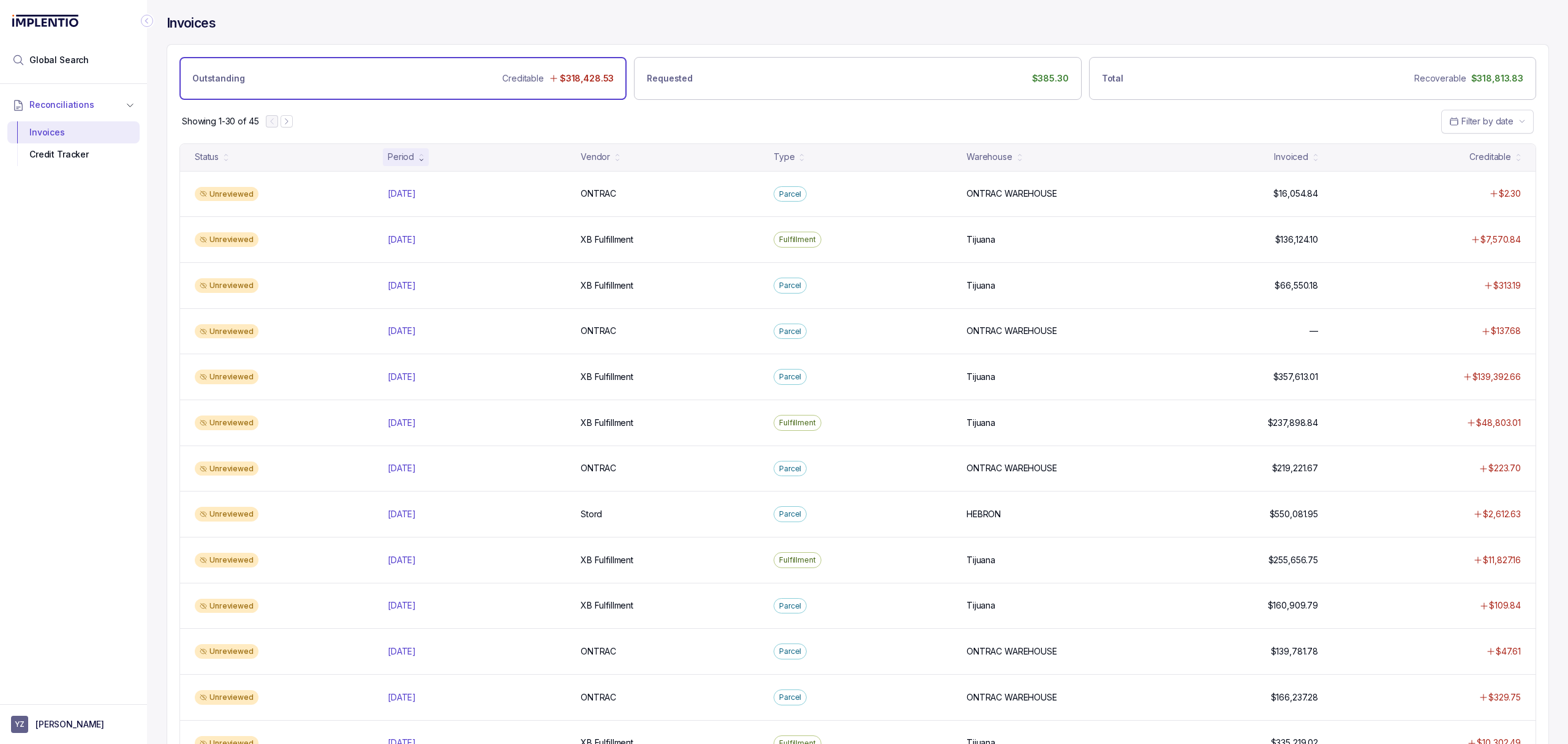
click at [149, 290] on div "Invoices Outstanding Creditable $318,428.53 Requested $385.30 Total Recoverable…" at bounding box center [853, 372] width 1412 height 744
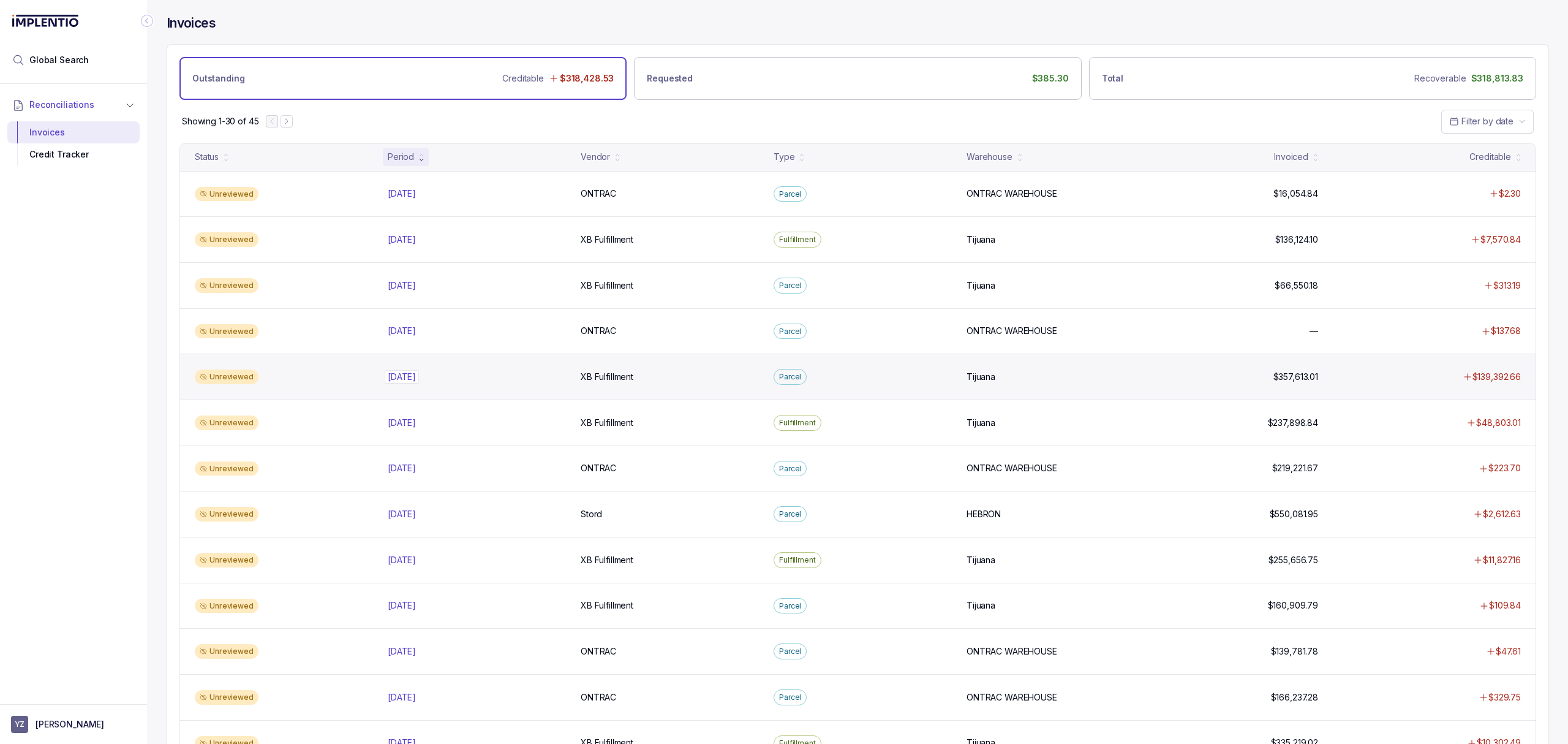
click at [419, 380] on p "[DATE]" at bounding box center [401, 377] width 34 height 13
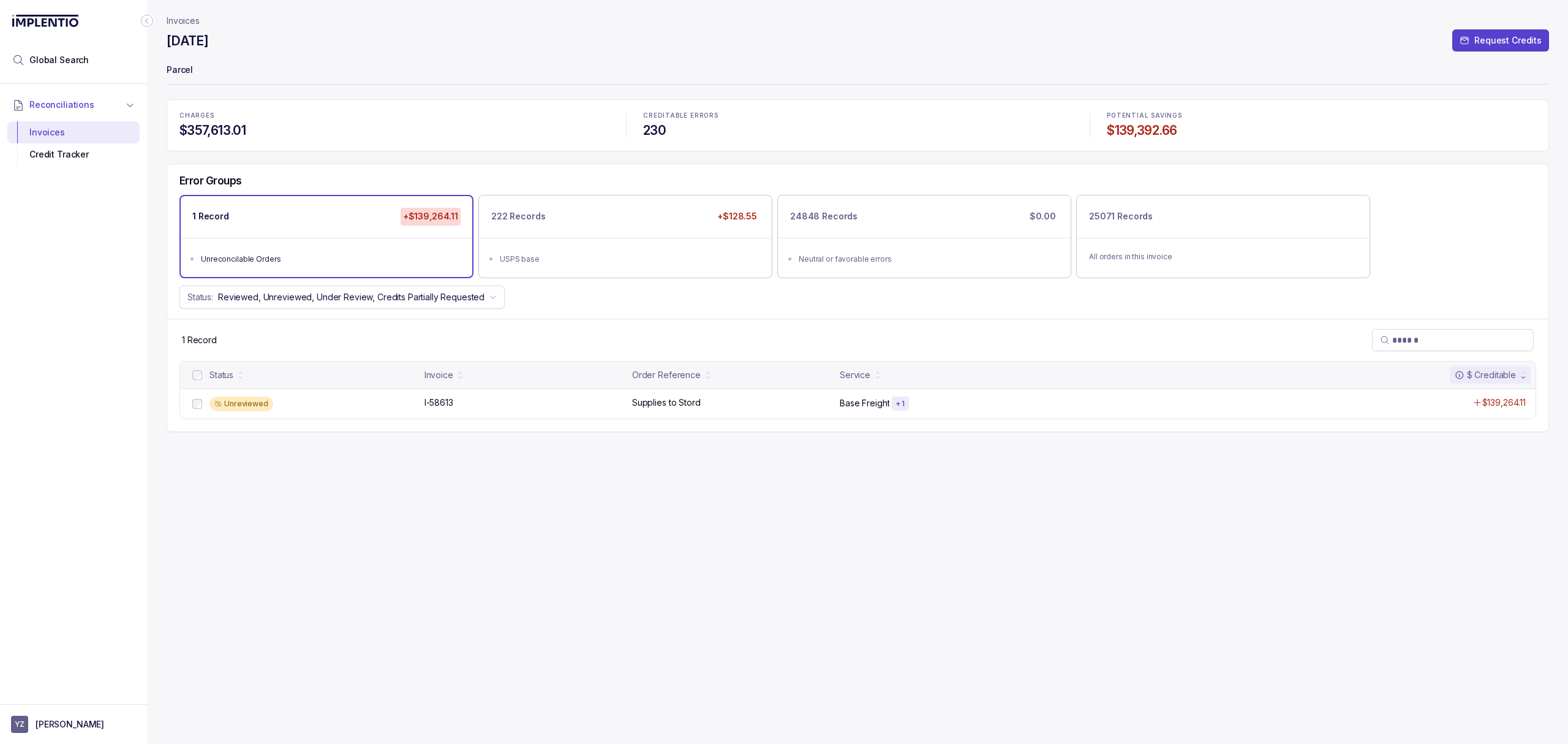
click at [599, 516] on div "Invoices [DATE] Request Credits Parcel CHARGES $357,613.01 CREDITABLE ERRORS 23…" at bounding box center [858, 372] width 1382 height 744
click at [441, 408] on p "I-58613" at bounding box center [439, 402] width 35 height 13
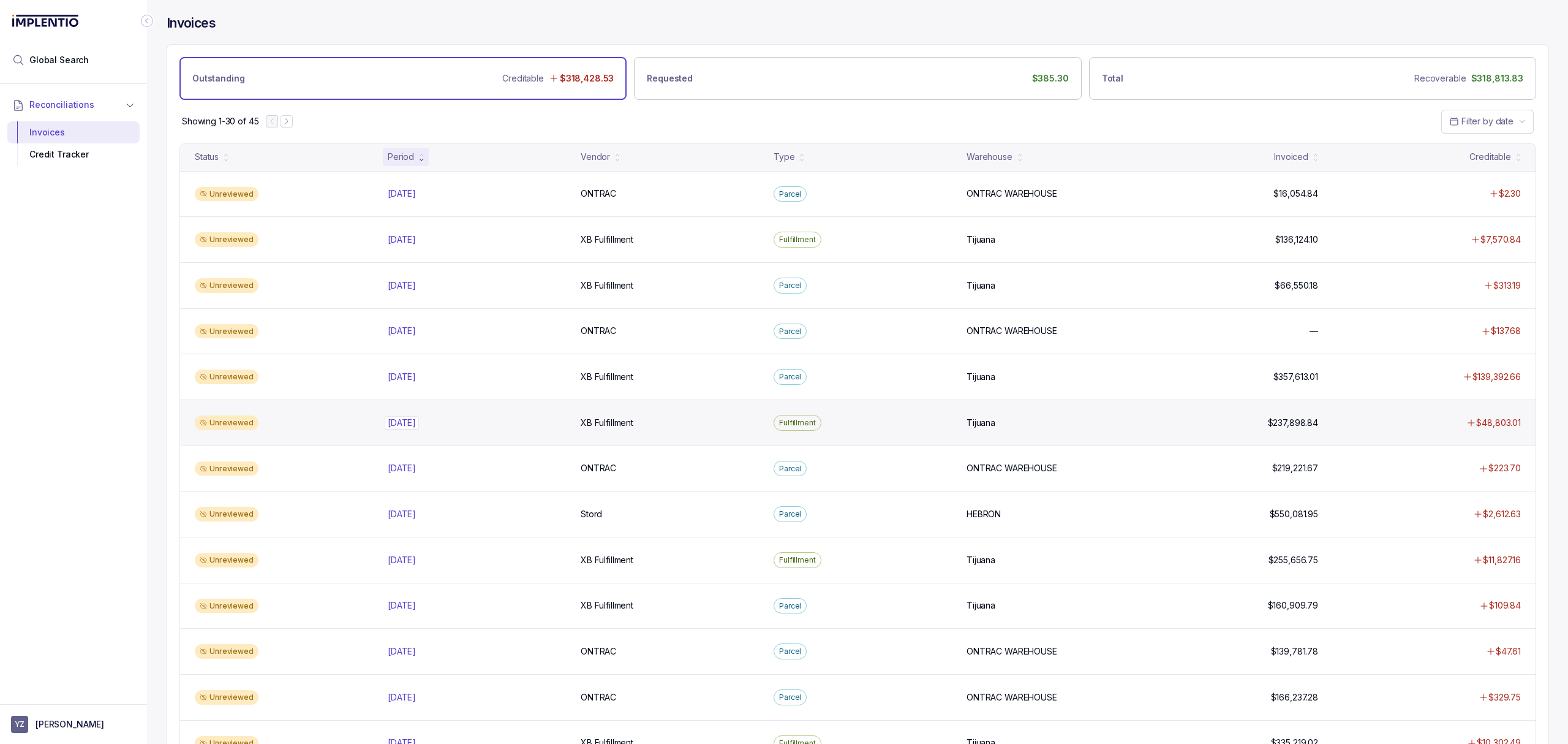
click at [403, 422] on p "[DATE]" at bounding box center [401, 423] width 34 height 13
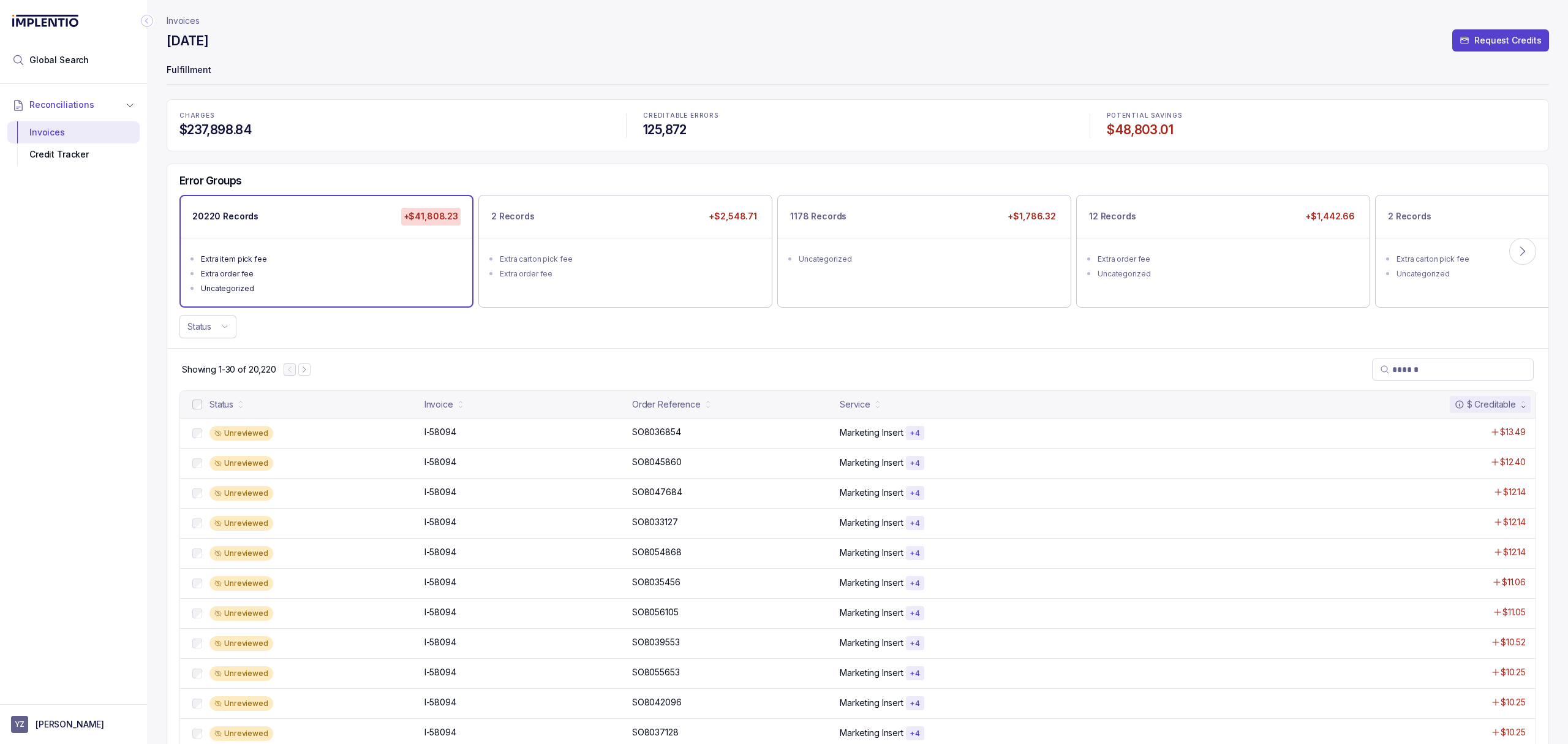
click at [555, 351] on div "Showing 1-30 of 20,220" at bounding box center [857, 369] width 1381 height 43
click at [577, 358] on div "Showing 1-30 of 20,220" at bounding box center [857, 369] width 1381 height 43
click at [643, 432] on p "SO8036854" at bounding box center [656, 432] width 55 height 13
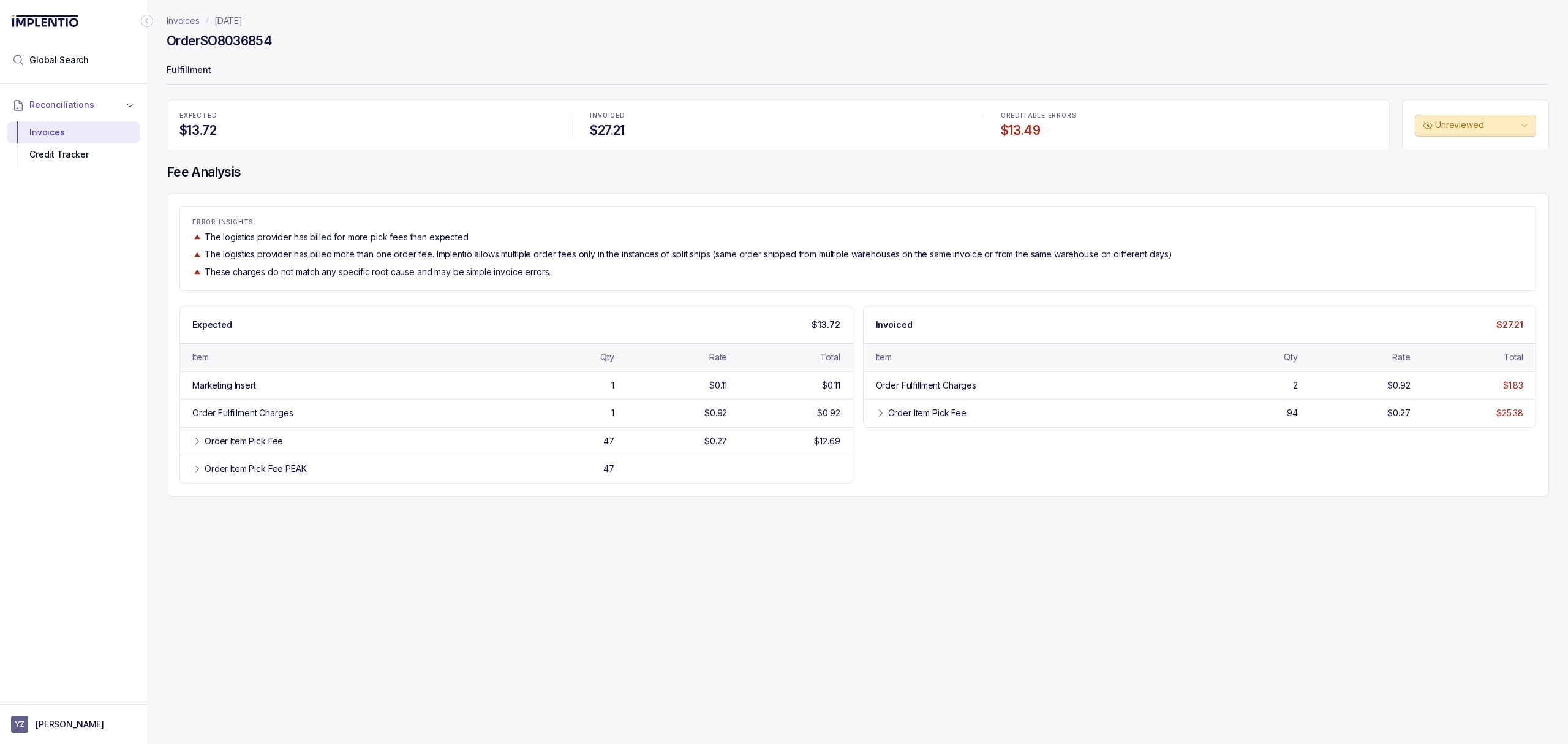
click at [521, 302] on div "ERROR INSIGHTS The logistics provider has billed for more pick fees than expect…" at bounding box center [858, 344] width 1382 height 303
click at [427, 240] on p "The logistics provider has billed for more pick fees than expected" at bounding box center [336, 238] width 264 height 13
click at [456, 247] on div "ERROR INSIGHTS The logistics provider has billed for more pick fees than expect…" at bounding box center [857, 248] width 1355 height 59
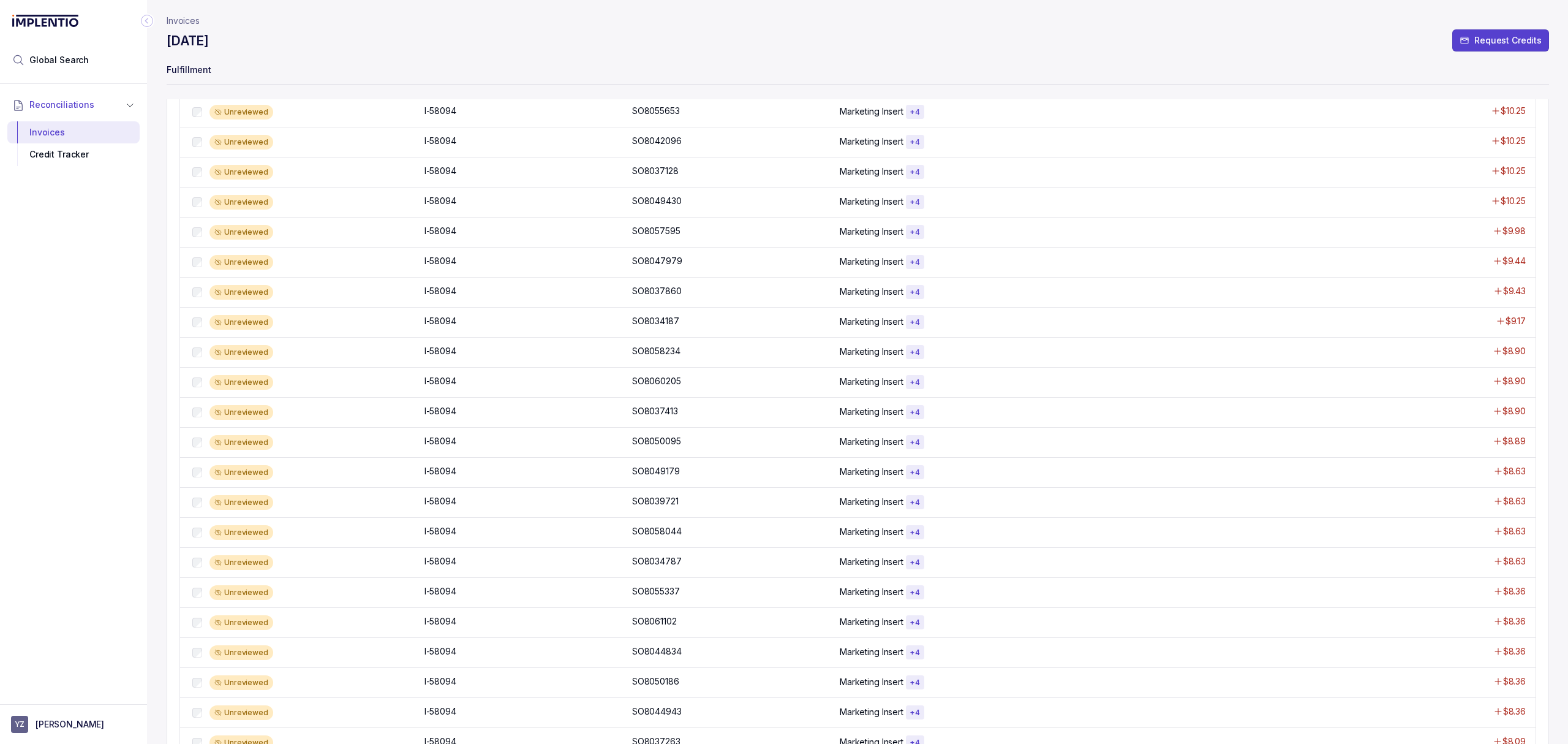
scroll to position [595, 0]
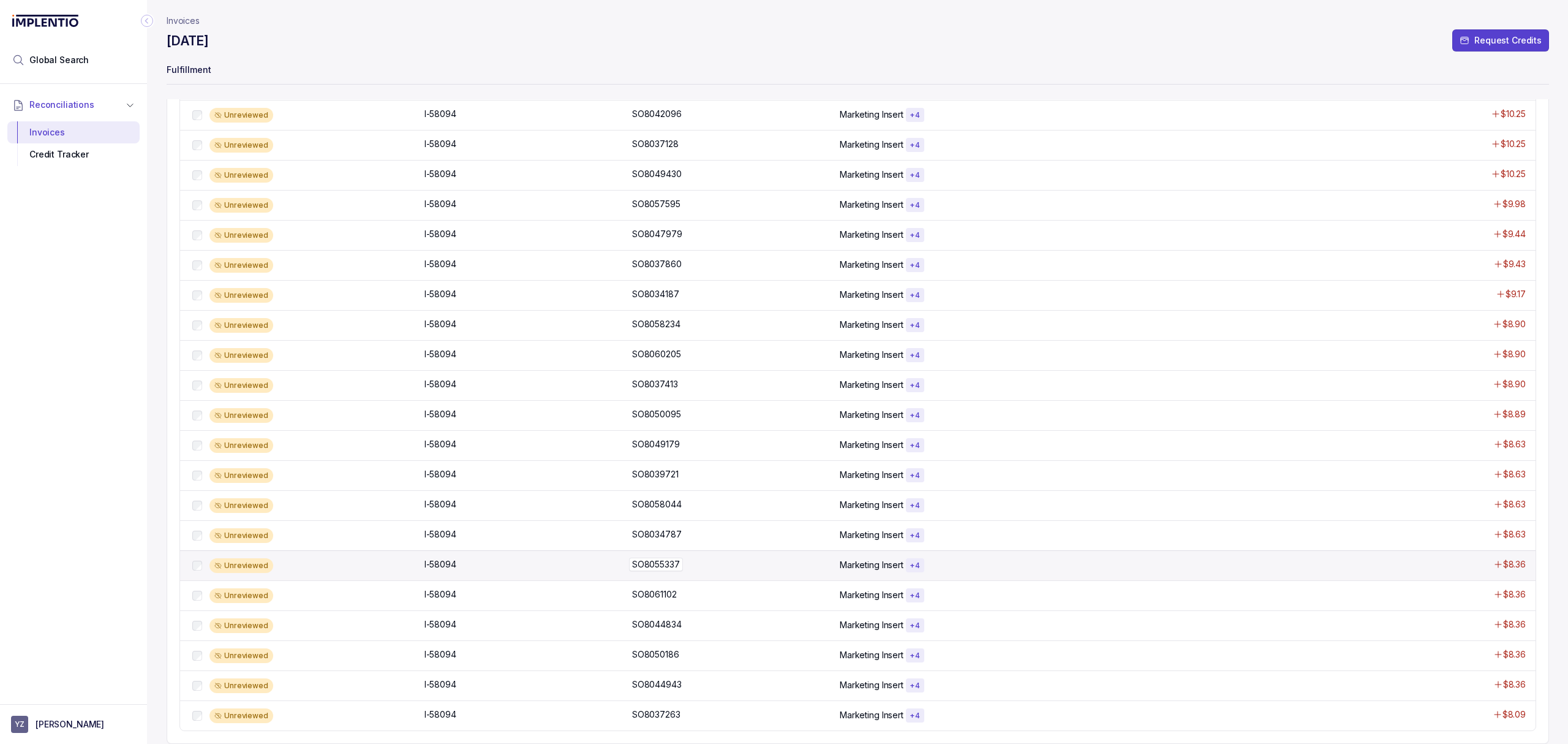
click at [670, 562] on p "SO8055337" at bounding box center [656, 564] width 54 height 13
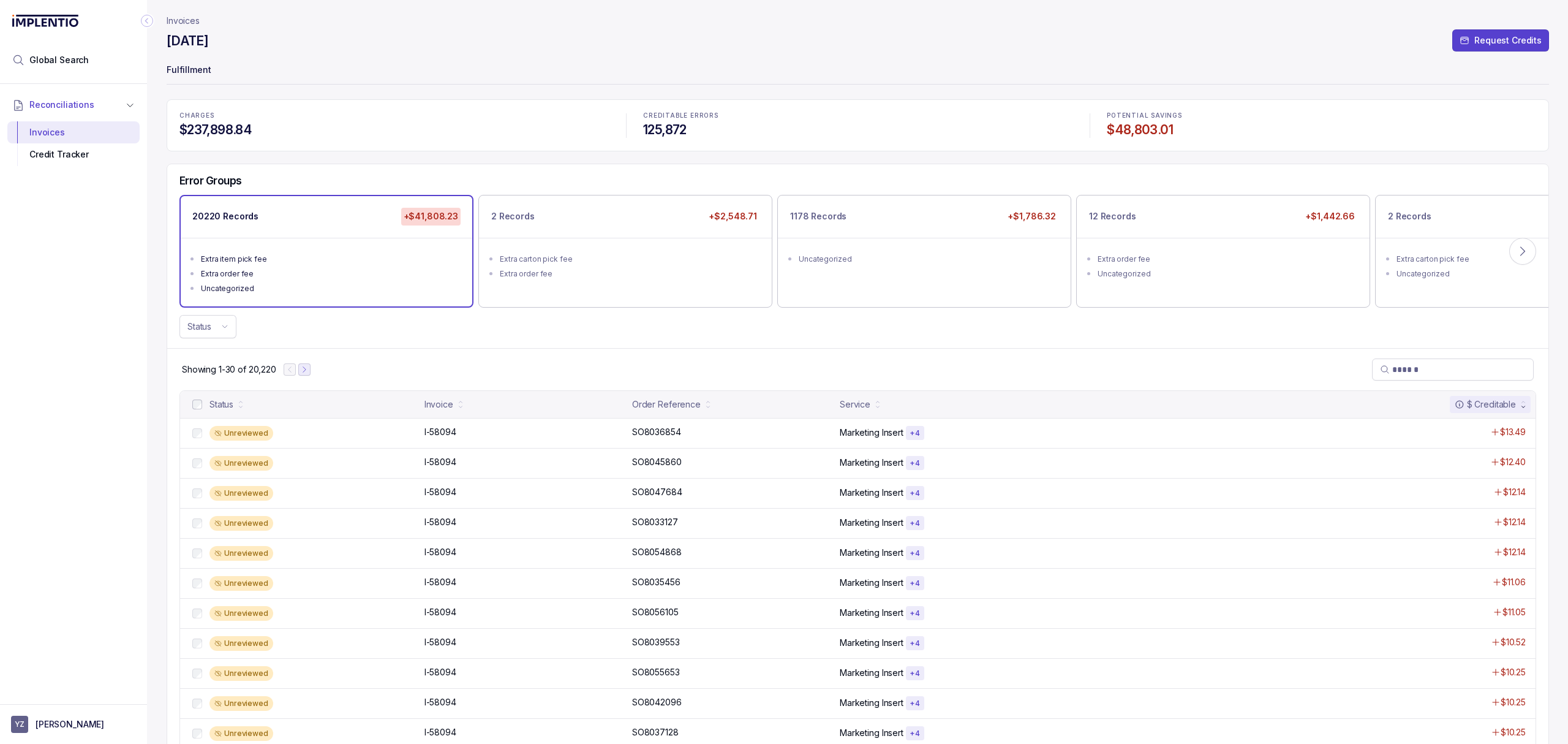
click at [309, 369] on icon "Next Page" at bounding box center [304, 370] width 8 height 8
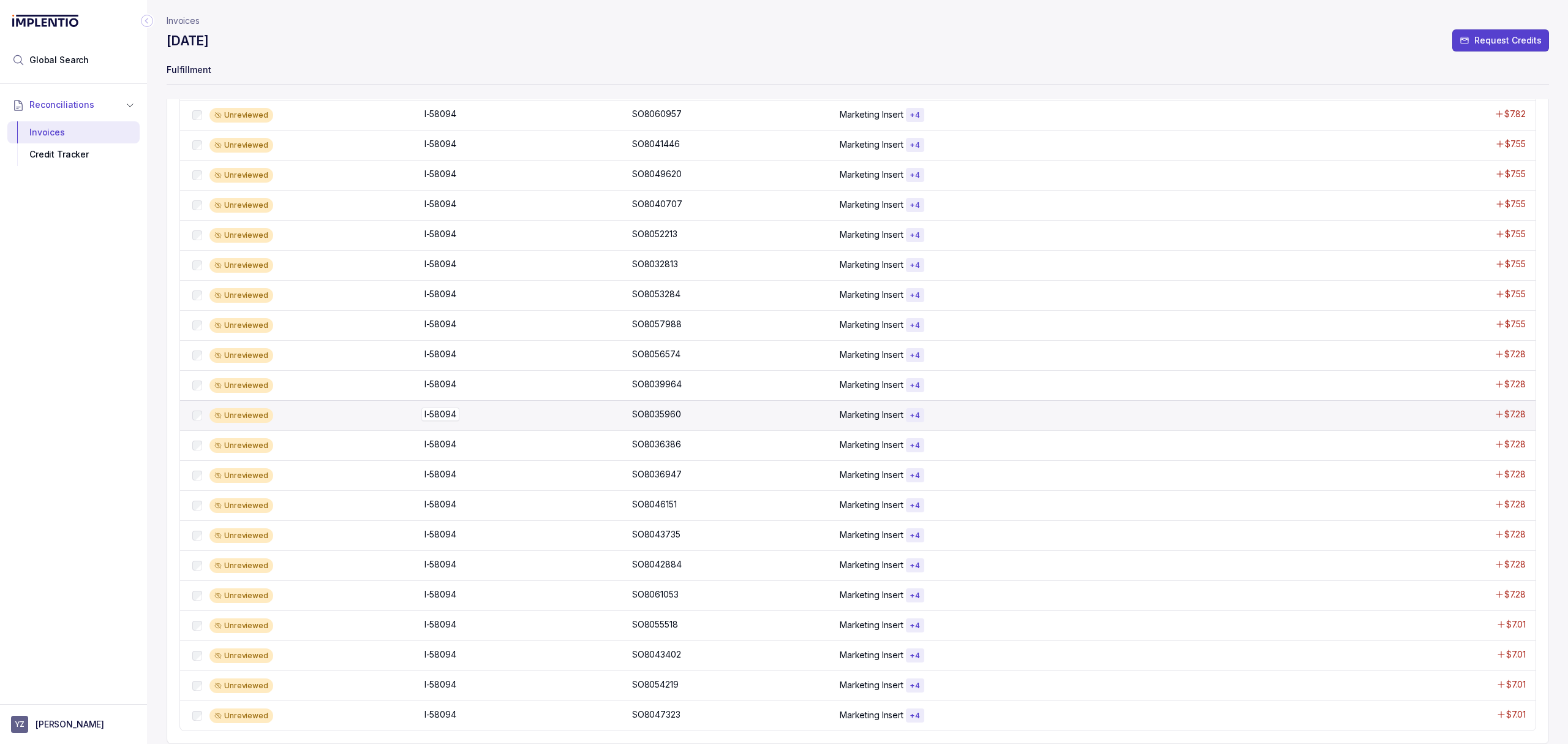
click at [454, 411] on p "I-58094" at bounding box center [441, 414] width 38 height 13
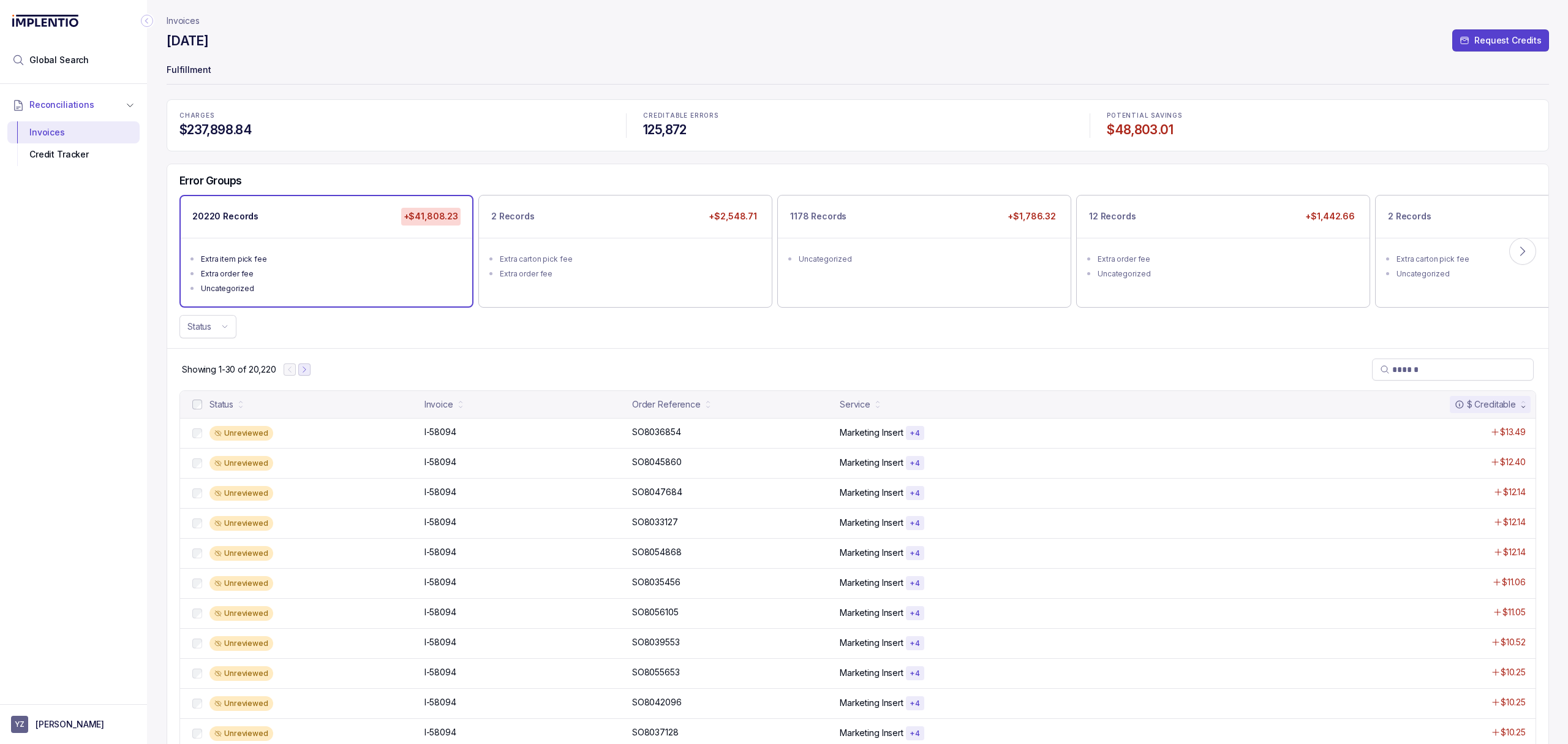
click at [307, 369] on icon "Next Page" at bounding box center [304, 370] width 8 height 8
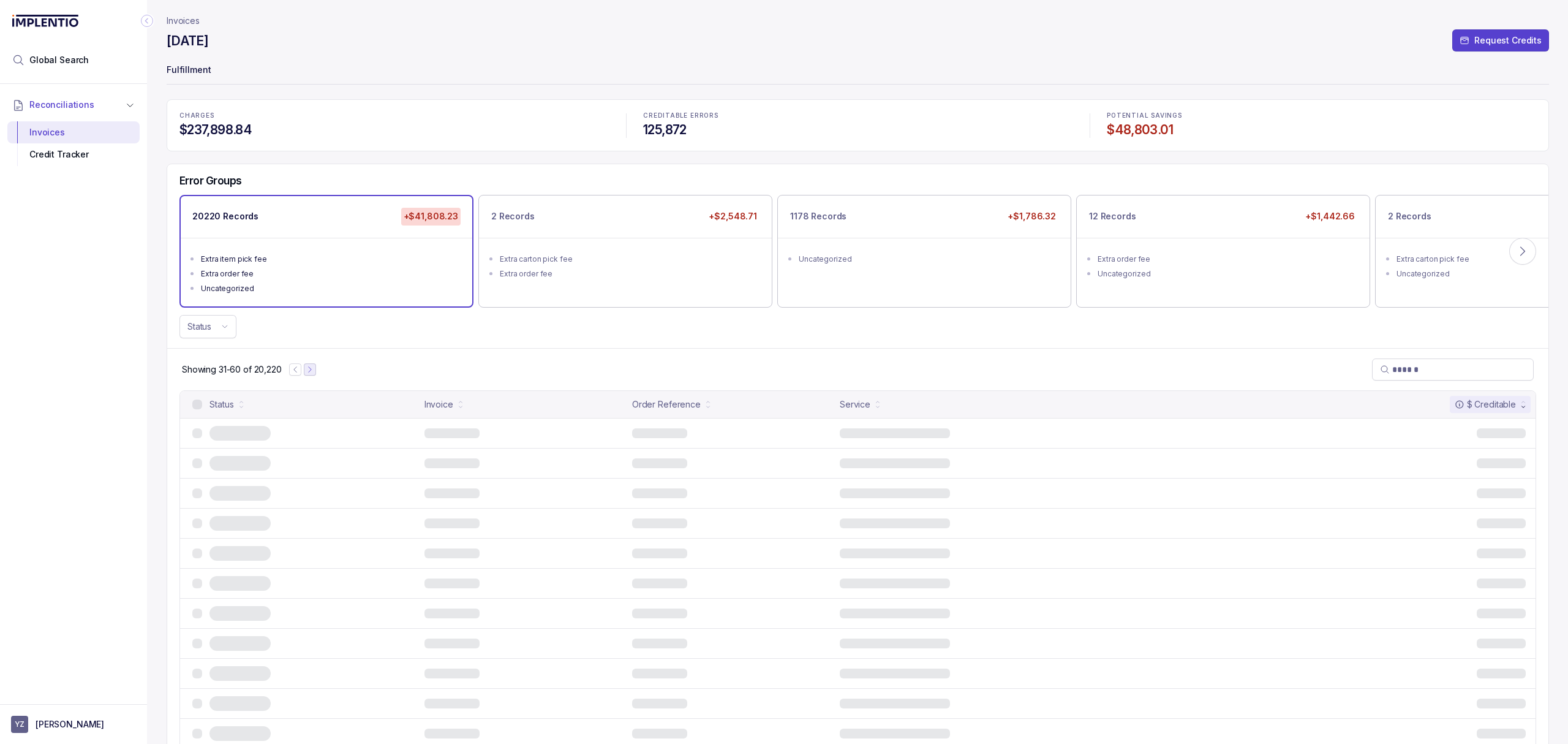
click at [307, 369] on icon "Next Page" at bounding box center [310, 370] width 8 height 8
click at [307, 369] on button "Next Page" at bounding box center [313, 370] width 13 height 13
click at [304, 369] on button "Previous Page" at bounding box center [298, 370] width 13 height 13
click at [307, 369] on button "Next Page" at bounding box center [313, 370] width 13 height 13
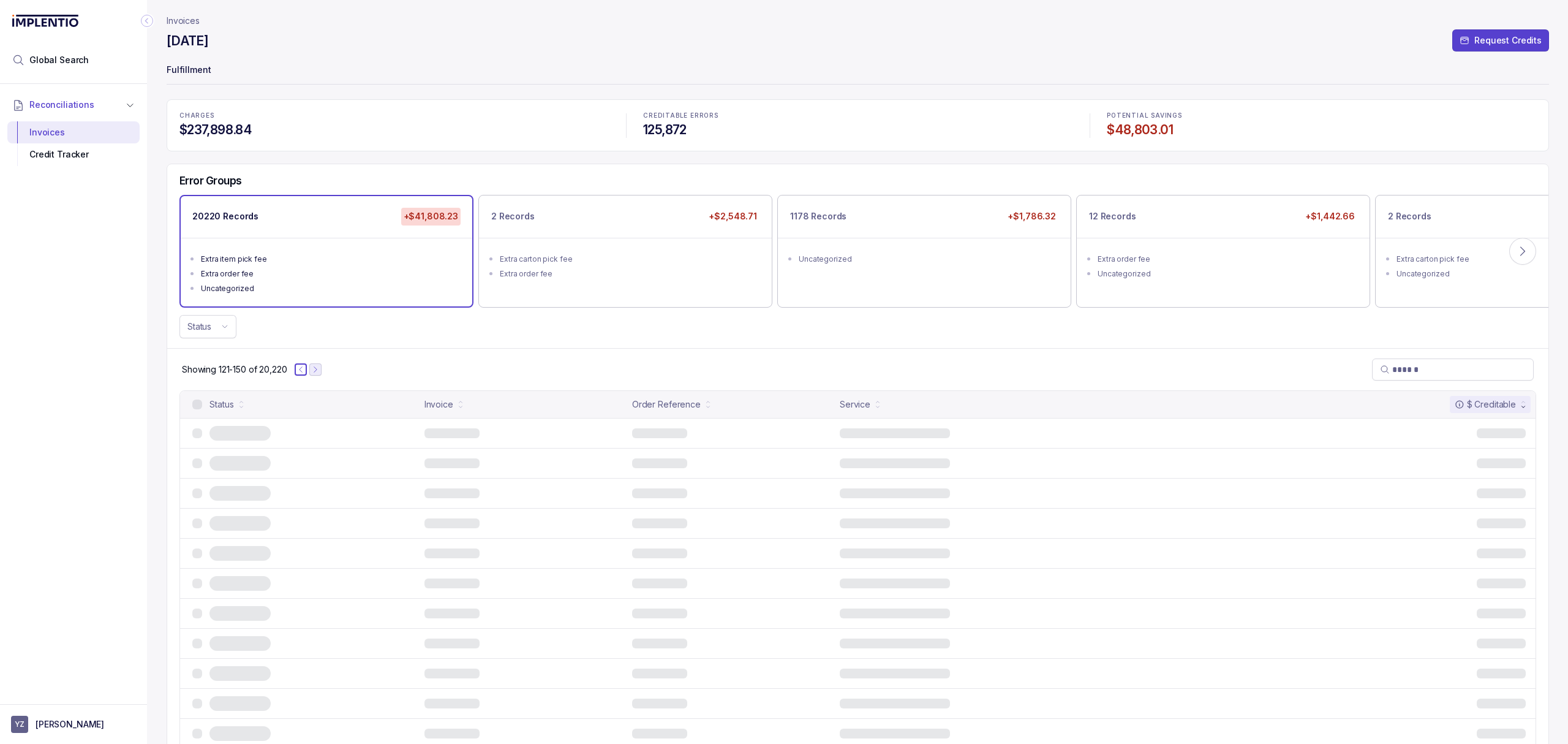
click at [306, 369] on button "Previous Page" at bounding box center [301, 370] width 13 height 13
click at [309, 369] on button "Next Page" at bounding box center [313, 370] width 13 height 13
click at [320, 369] on icon "Next Page" at bounding box center [316, 370] width 8 height 8
click at [320, 369] on icon "Next Page" at bounding box center [316, 370] width 8 height 8
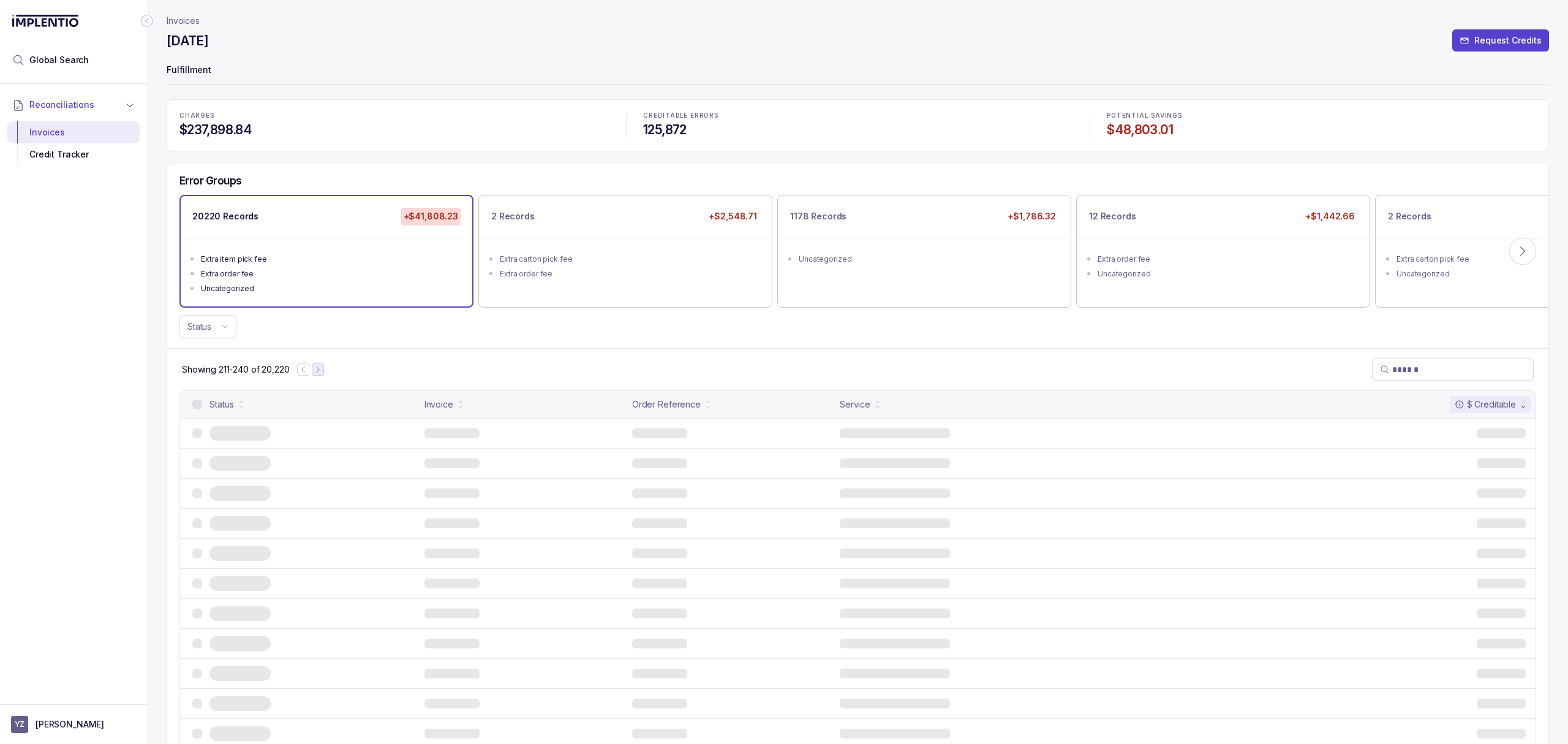
click at [322, 369] on icon "Next Page" at bounding box center [318, 370] width 8 height 8
click at [322, 369] on icon "Next Page" at bounding box center [320, 370] width 8 height 8
click at [321, 369] on icon "Next Page" at bounding box center [320, 370] width 3 height 6
click at [415, 362] on div "Showing 301-330 of 20,220" at bounding box center [857, 369] width 1381 height 43
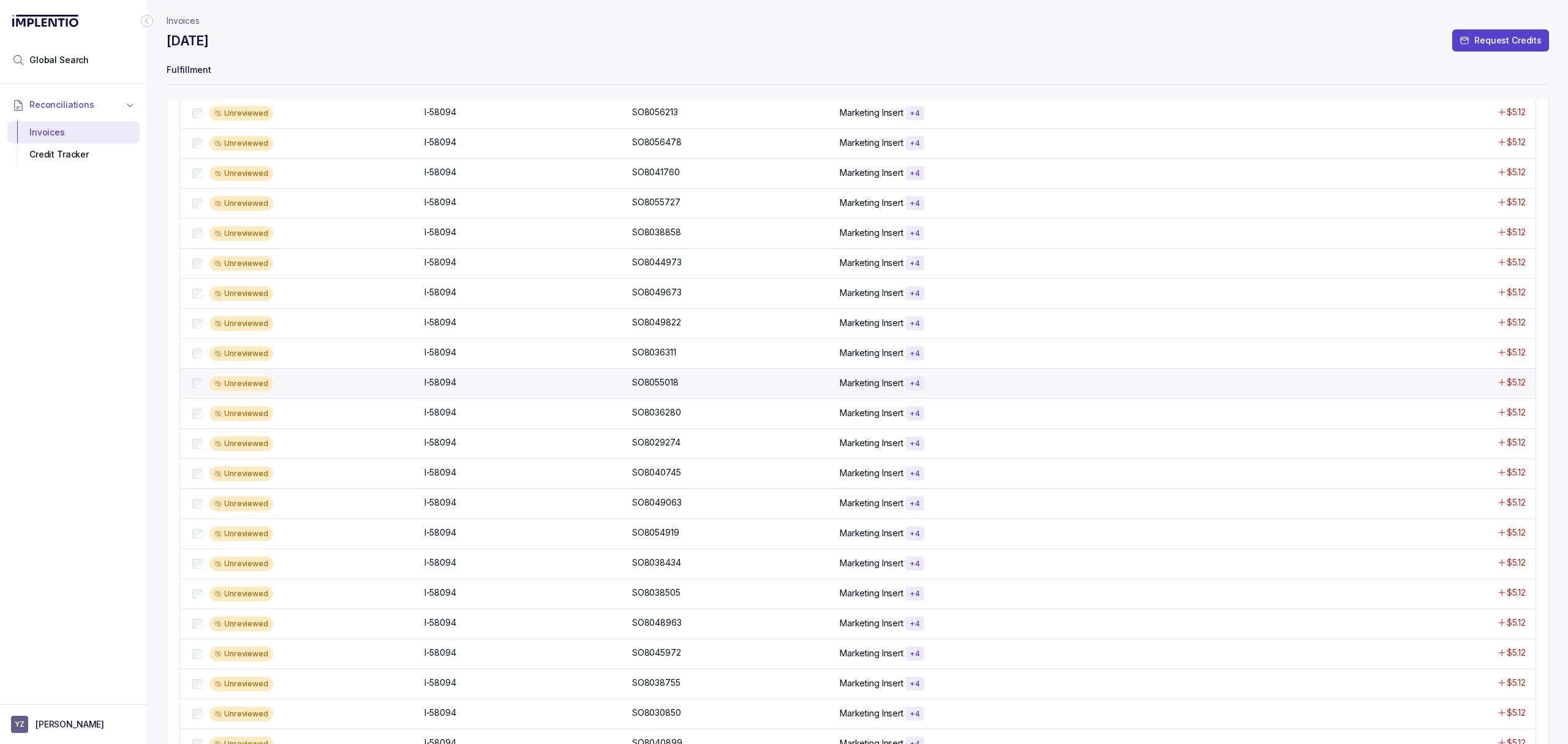
scroll to position [408, 0]
click at [458, 360] on p "I-58094" at bounding box center [441, 353] width 38 height 13
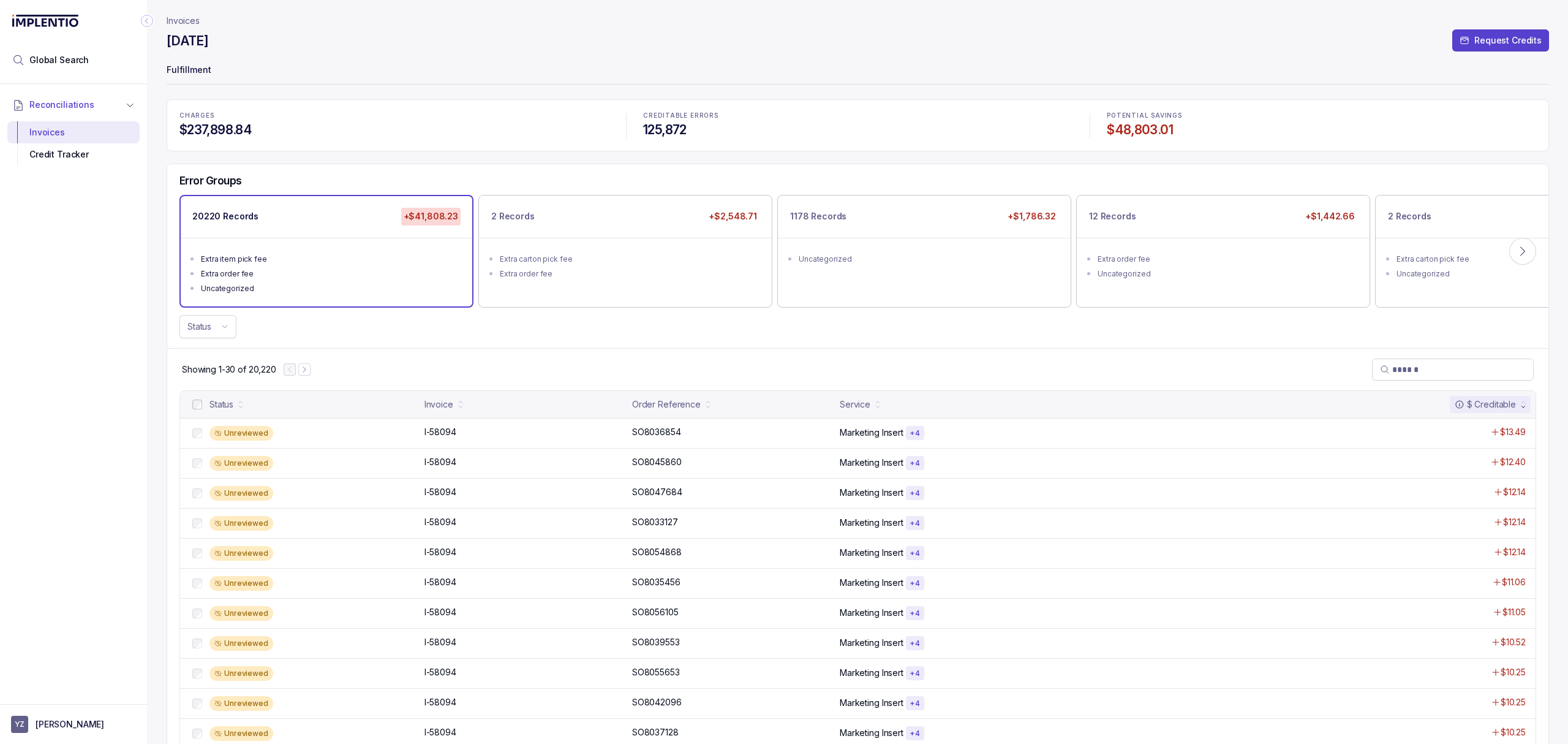
click at [469, 327] on div "Status" at bounding box center [857, 326] width 1381 height 23
click at [131, 344] on div "Reconciliations Invoices Credit Tracker" at bounding box center [73, 390] width 147 height 613
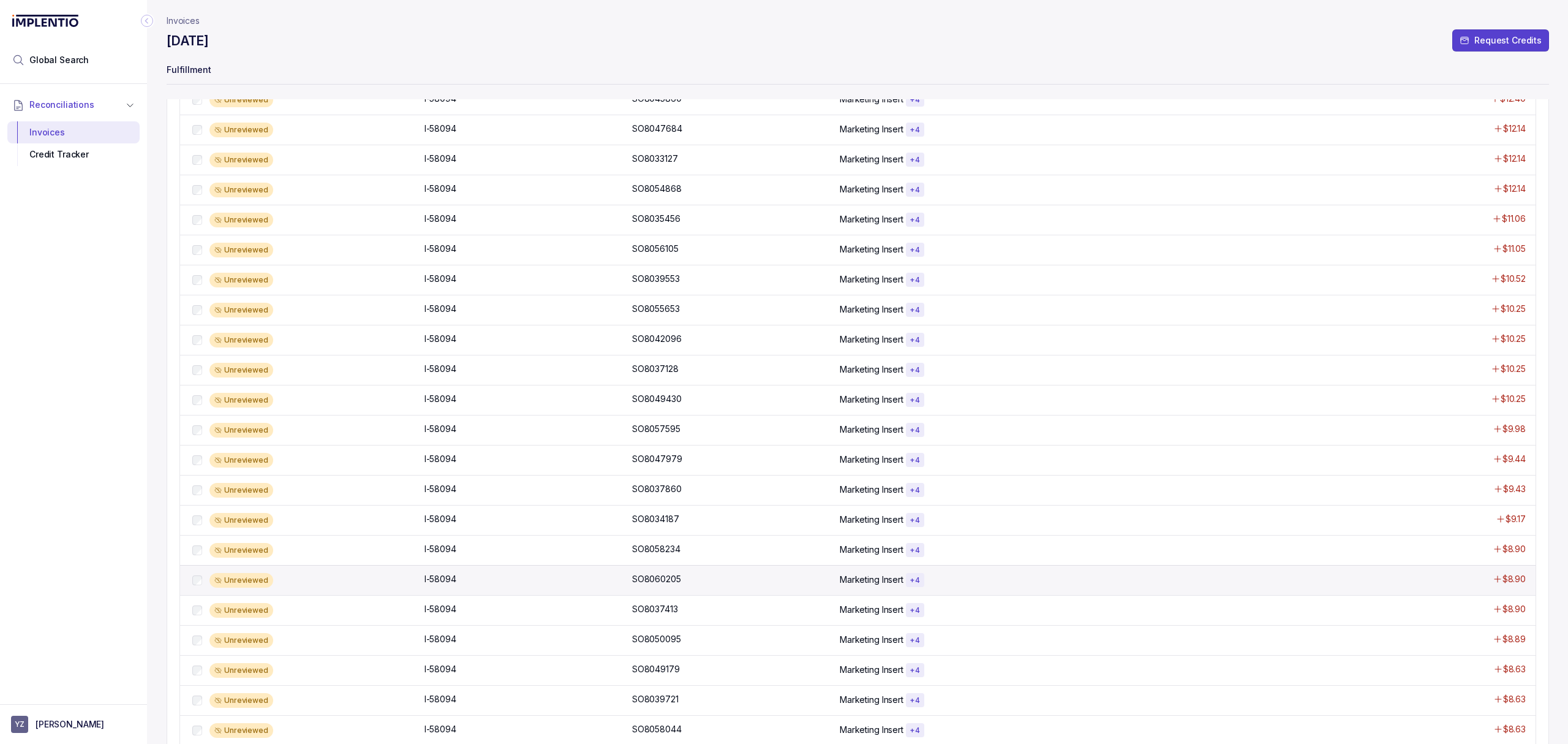
scroll to position [104, 0]
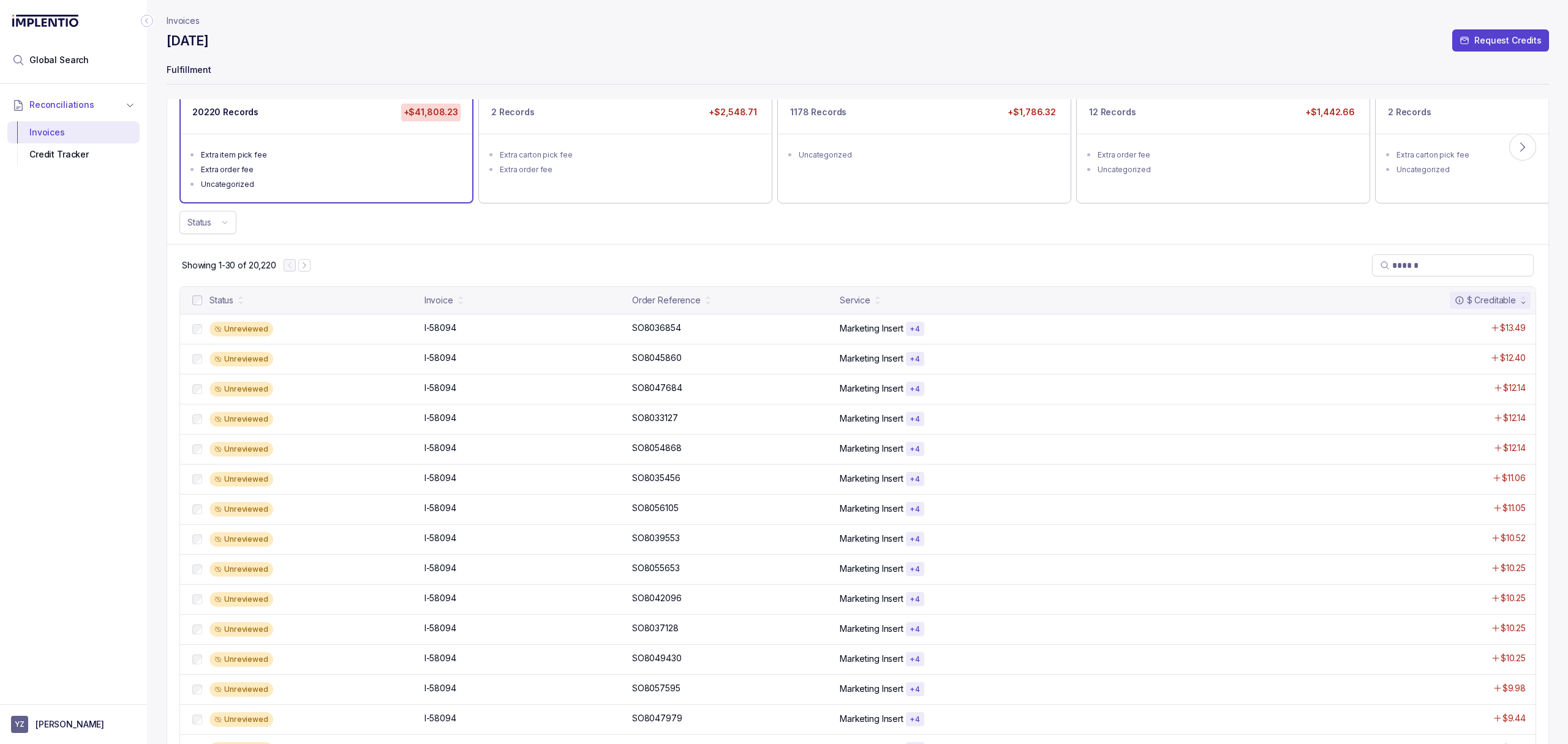
click at [1497, 299] on div "$ Creditable" at bounding box center [1485, 300] width 61 height 13
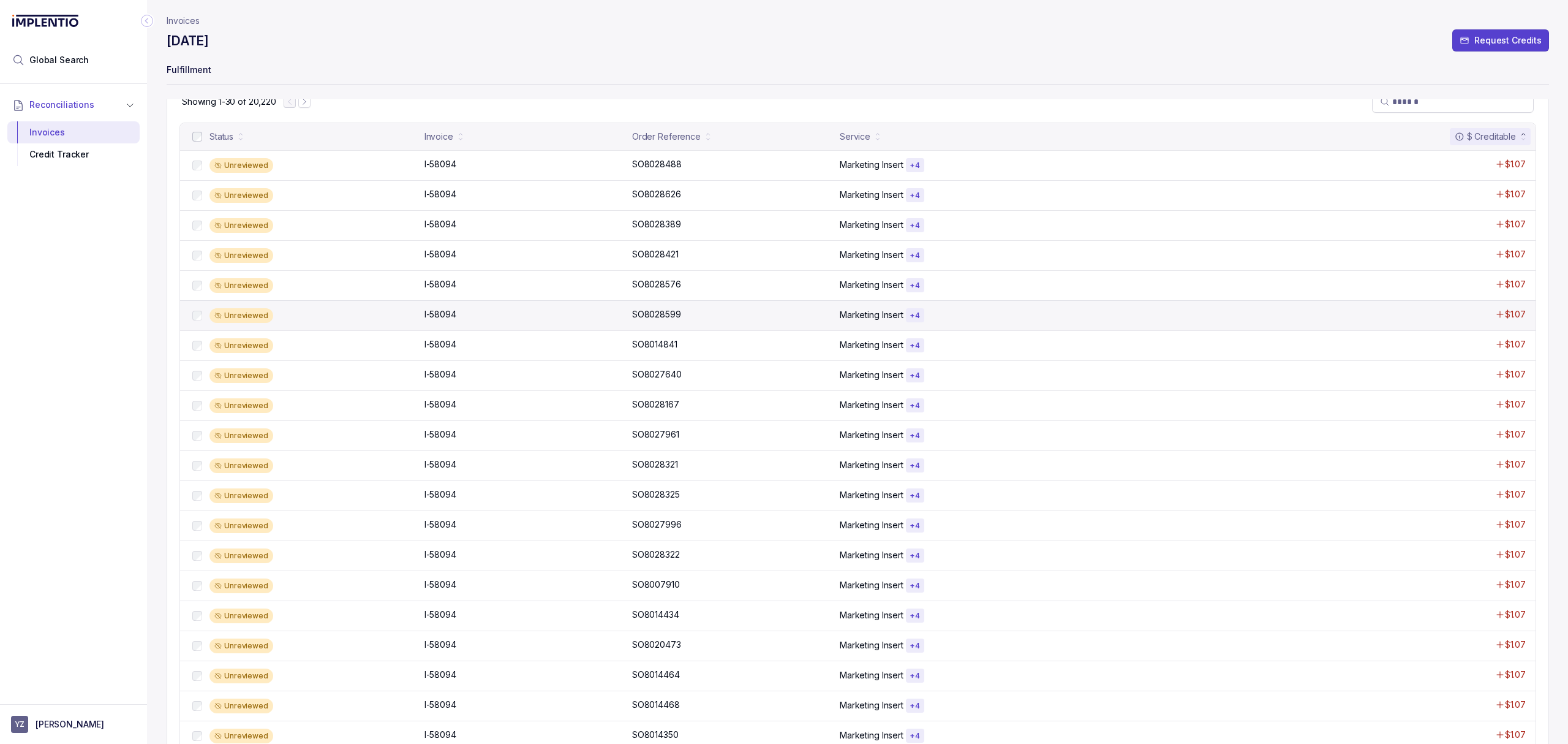
scroll to position [0, 0]
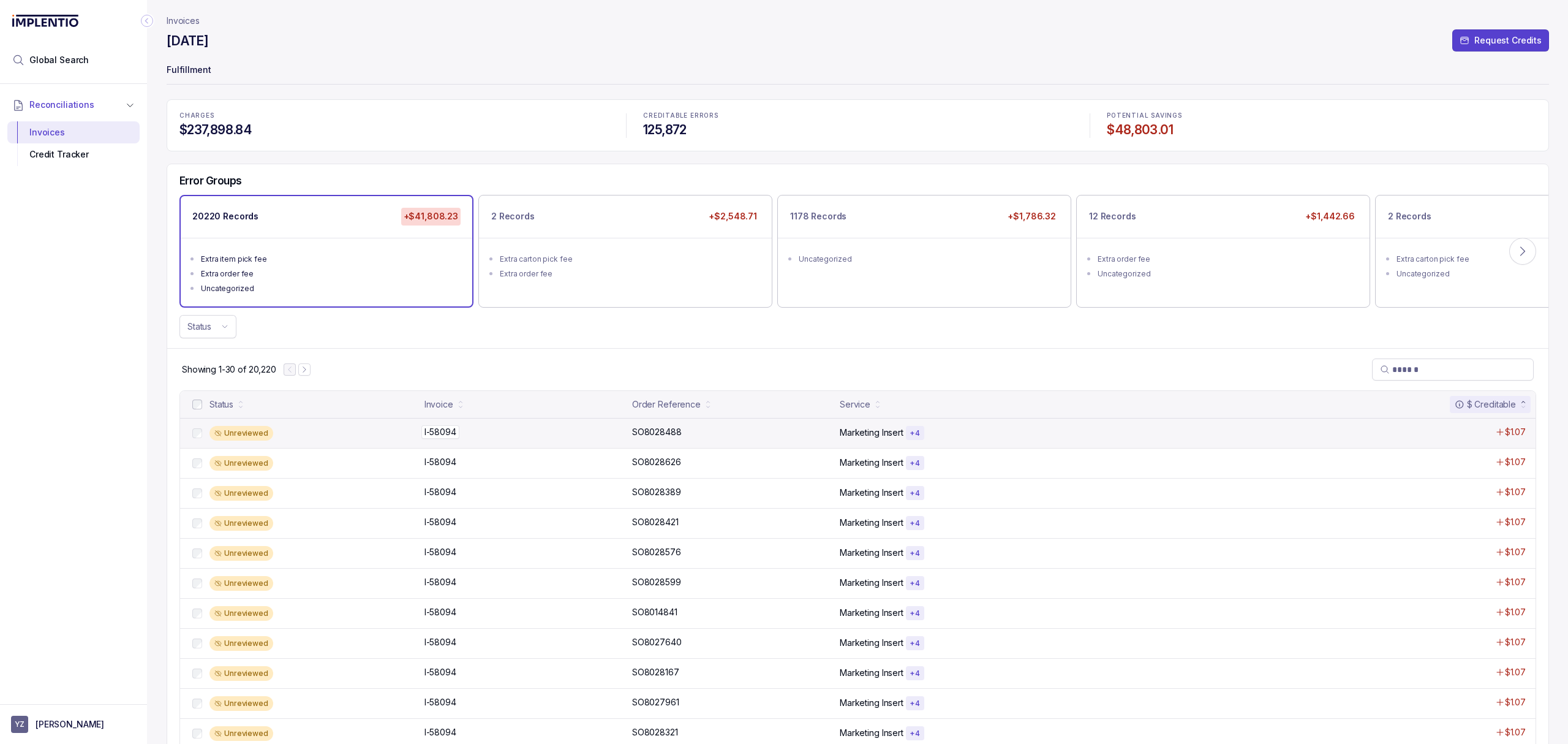
click at [452, 427] on p "I-58094" at bounding box center [441, 432] width 38 height 13
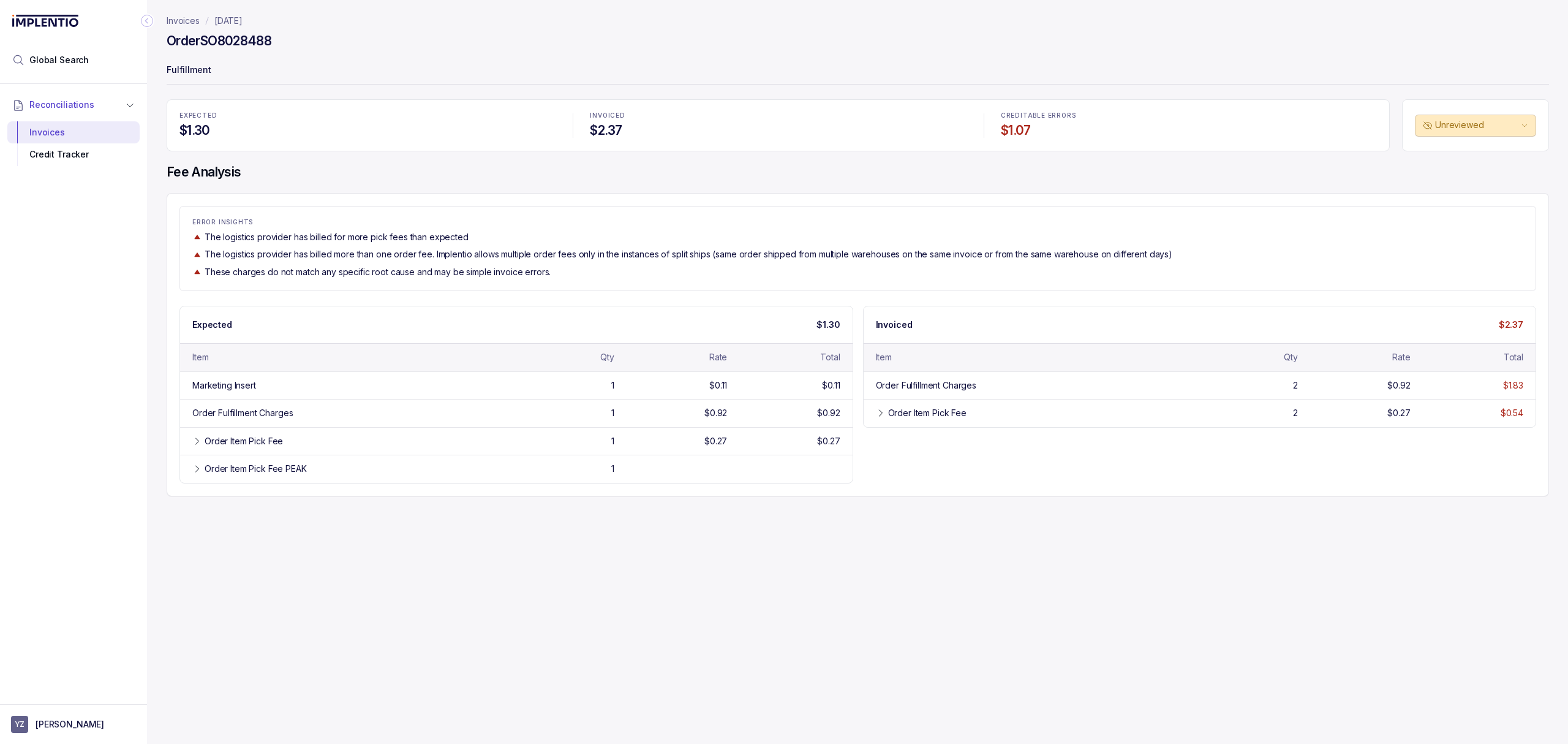
click at [427, 292] on div "ERROR INSIGHTS The logistics provider has billed for more pick fees than expect…" at bounding box center [858, 344] width 1382 height 303
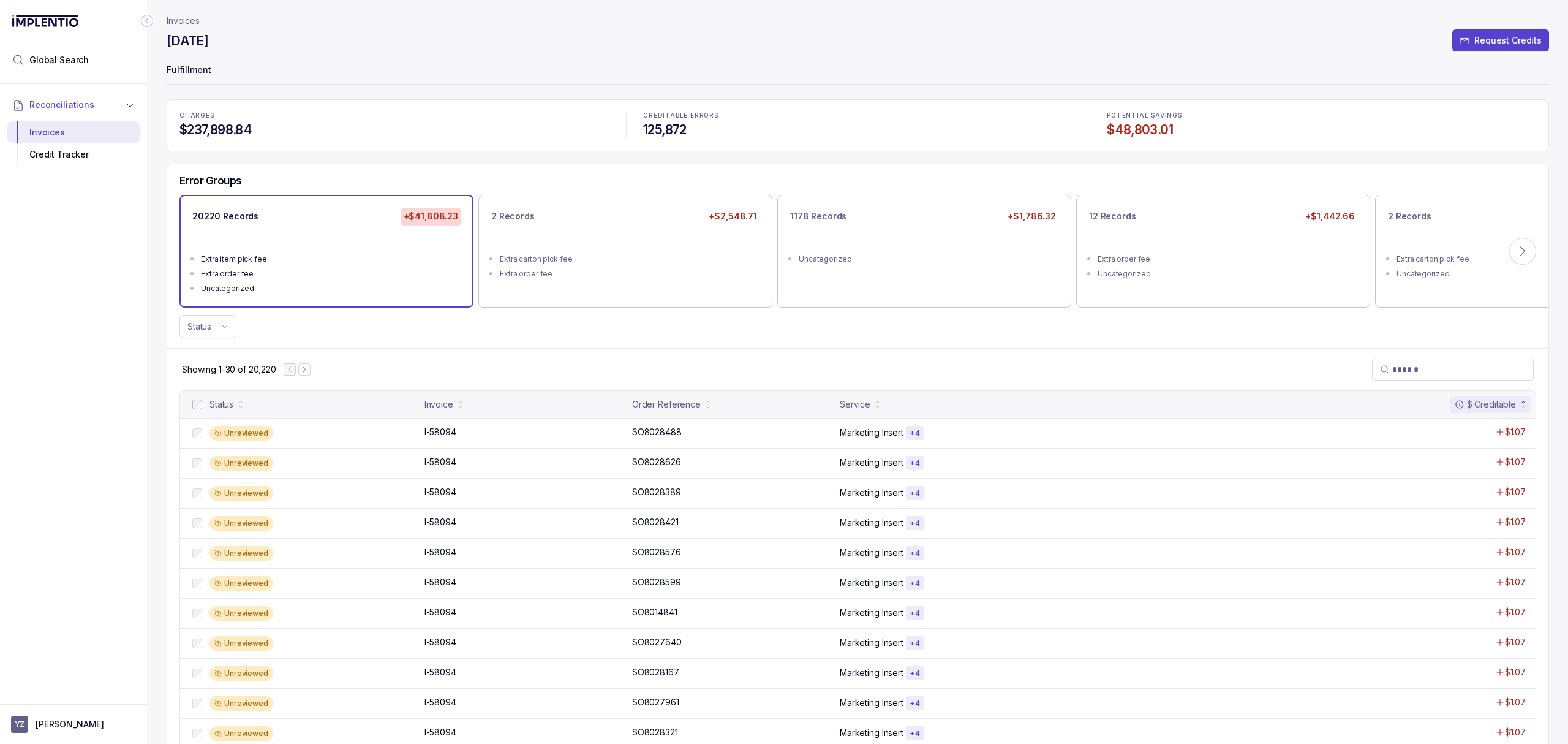
click at [1504, 407] on div "$ Creditable" at bounding box center [1485, 404] width 61 height 13
click at [1495, 407] on div "$ Creditable" at bounding box center [1485, 404] width 61 height 13
click at [461, 343] on div "Error Groups 20220 Records +$41,808.23 Extra item pick fee Extra order fee Unca…" at bounding box center [857, 256] width 1381 height 184
click at [450, 370] on div "Showing 1-30 of 20,220" at bounding box center [857, 369] width 1381 height 43
click at [1504, 410] on div "$ Creditable" at bounding box center [1485, 404] width 61 height 13
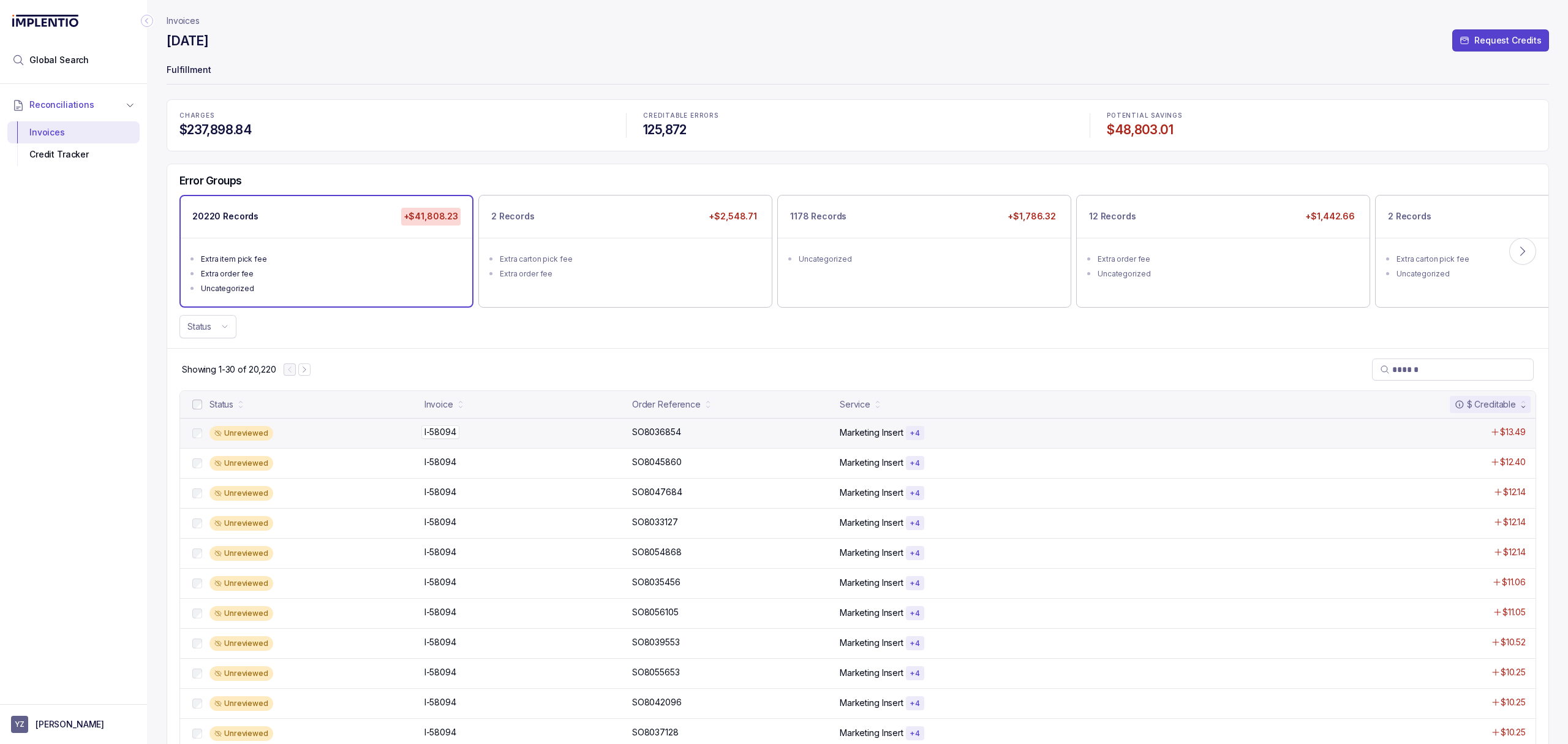
click at [422, 429] on p "I-58094" at bounding box center [441, 432] width 38 height 13
click at [404, 87] on header "Invoices [DATE] Request Credits Fulfillment" at bounding box center [858, 50] width 1382 height 99
click at [441, 403] on div "Invoice" at bounding box center [438, 404] width 29 height 13
click at [459, 407] on icon at bounding box center [460, 407] width 3 height 2
click at [559, 346] on div "Error Groups 20220 Records +$41,808.23 Extra item pick fee Extra order fee Unca…" at bounding box center [857, 256] width 1381 height 184
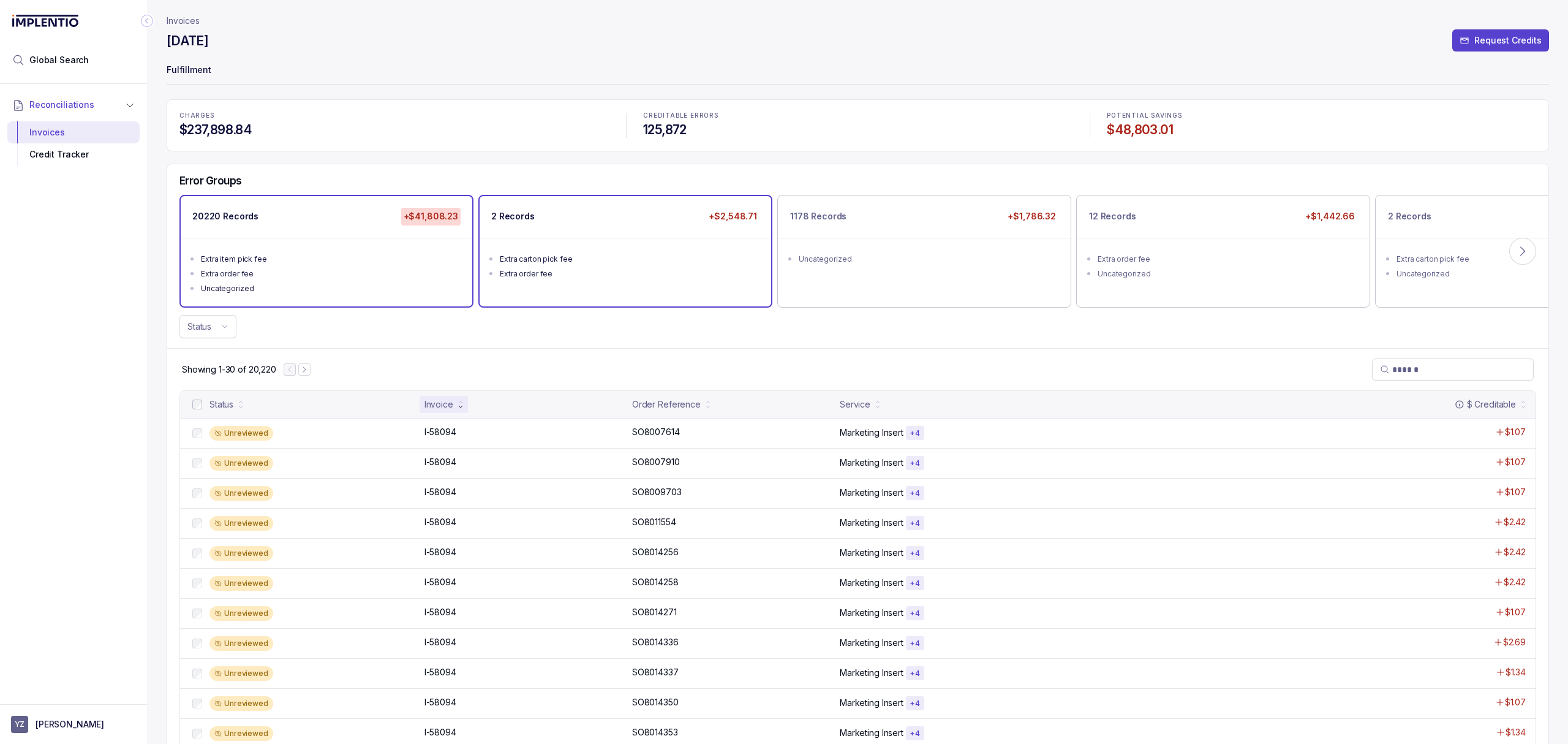
click at [610, 265] on li "Extra order fee" at bounding box center [634, 272] width 268 height 15
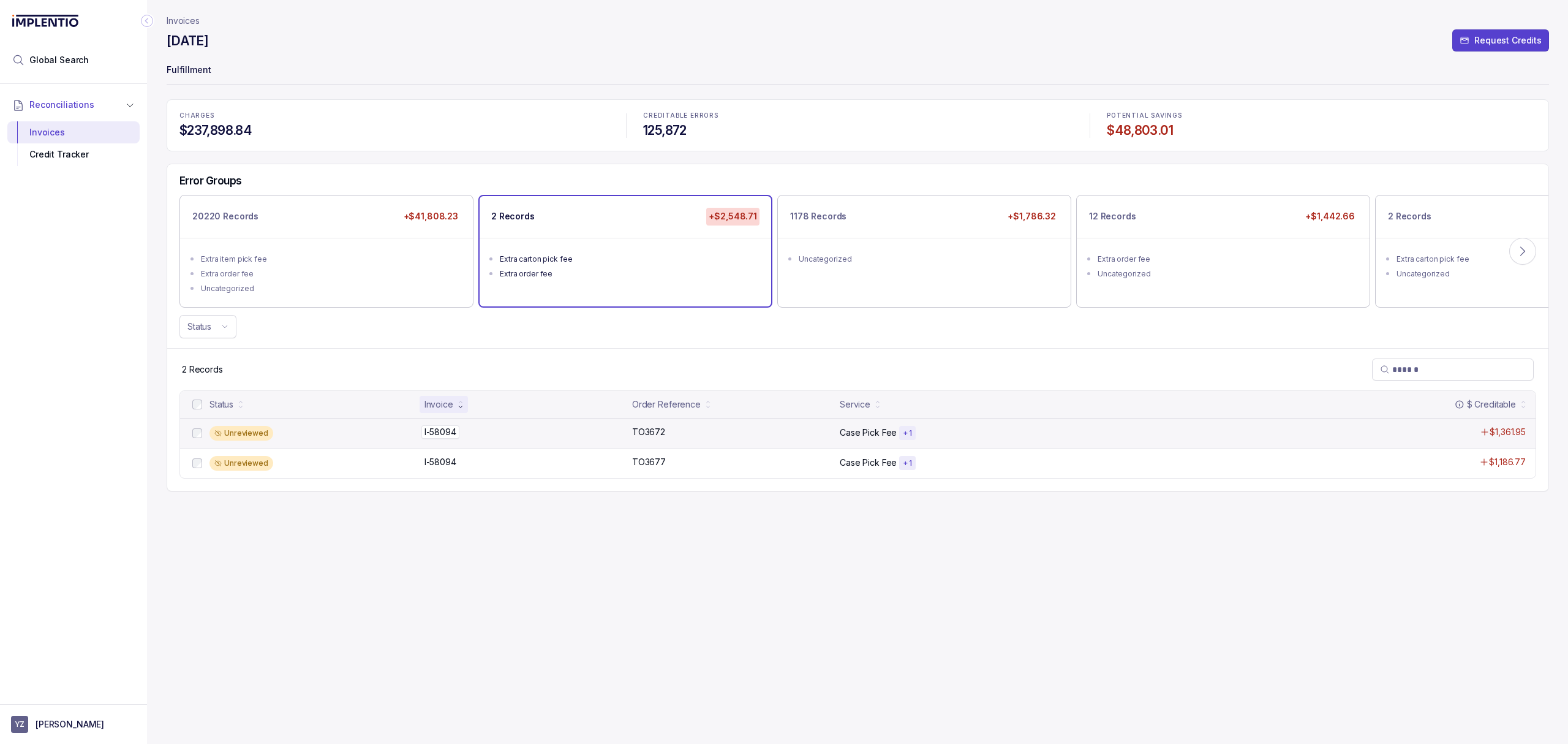
click at [443, 437] on p "I-58094" at bounding box center [441, 432] width 38 height 13
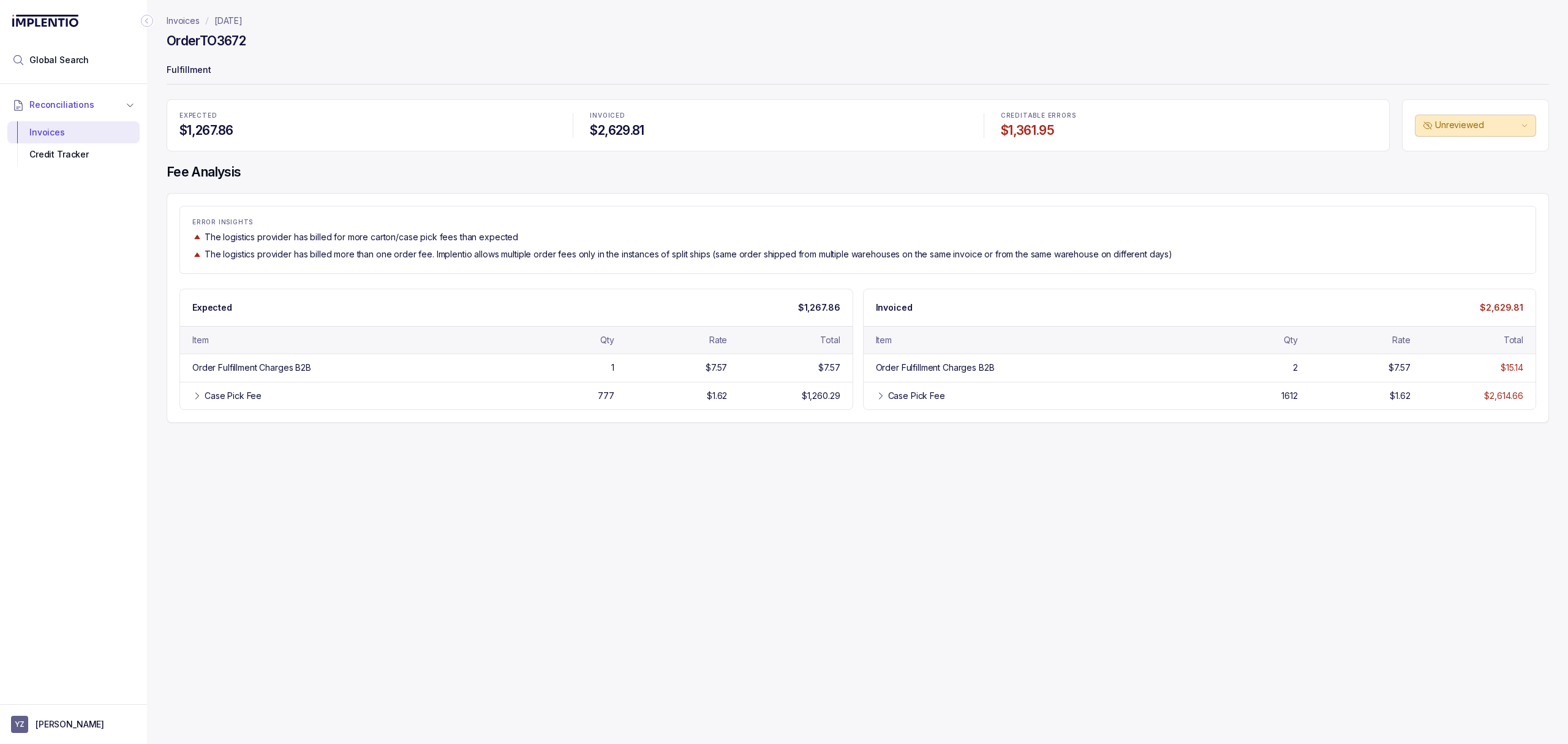
click at [443, 437] on div "Invoices [DATE] Order TO3672 Fulfillment EXPECTED $1,267.86 INVOICED $2,629.81 …" at bounding box center [853, 372] width 1412 height 744
click at [447, 437] on div "Invoices [DATE] Order TO3672 Fulfillment EXPECTED $1,267.86 INVOICED $2,629.81 …" at bounding box center [853, 372] width 1412 height 744
click at [664, 489] on div "Invoices [DATE] Order TO3672 Fulfillment EXPECTED $1,267.86 INVOICED $2,629.81 …" at bounding box center [853, 372] width 1412 height 744
click at [315, 473] on div "Invoices [DATE] Order TO3672 Fulfillment EXPECTED $1,267.86 INVOICED $2,629.81 …" at bounding box center [853, 372] width 1412 height 744
click at [566, 512] on div "Invoices [DATE] Order TO3672 Fulfillment EXPECTED $1,267.86 INVOICED $2,629.81 …" at bounding box center [853, 372] width 1412 height 744
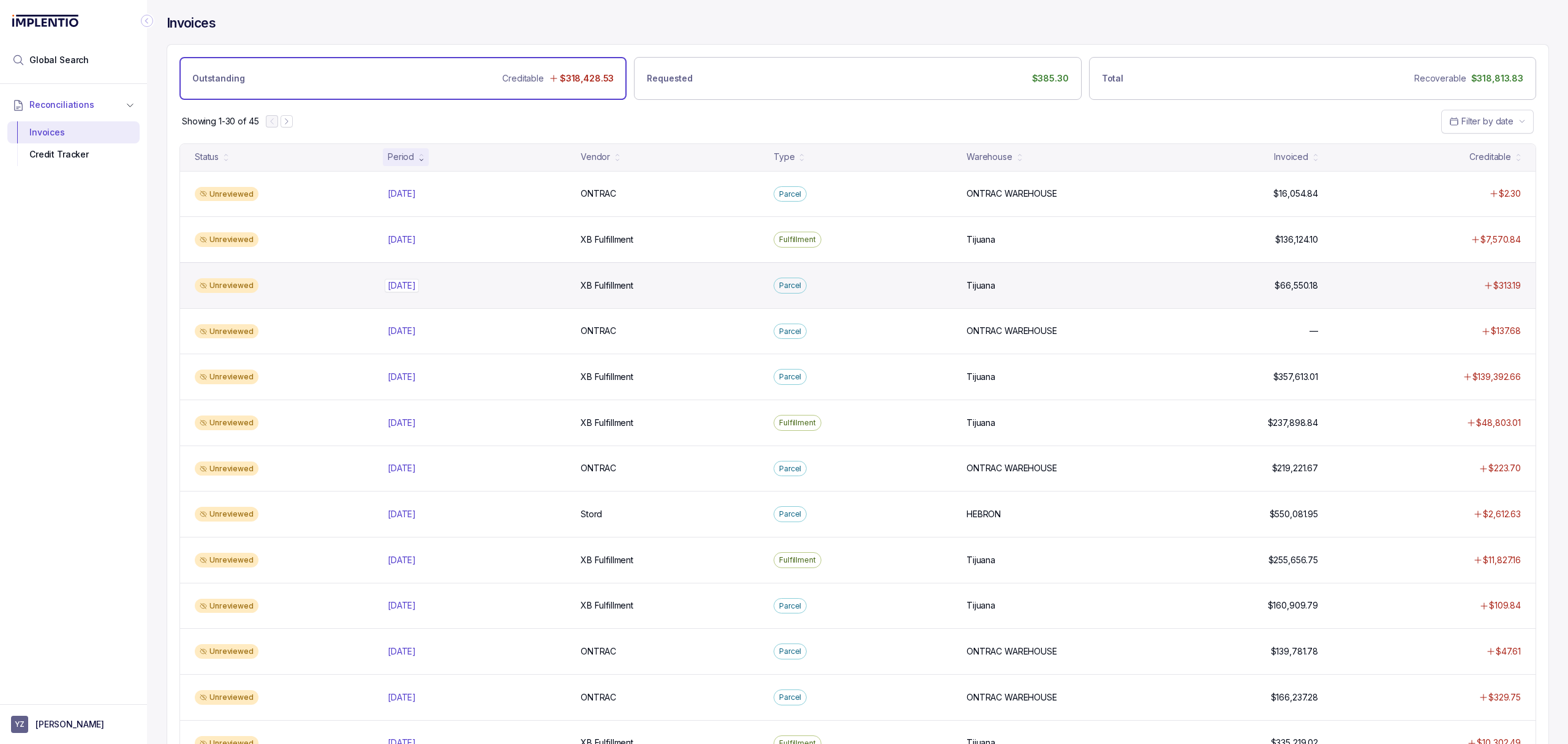
click at [419, 292] on p "[DATE]" at bounding box center [401, 285] width 34 height 13
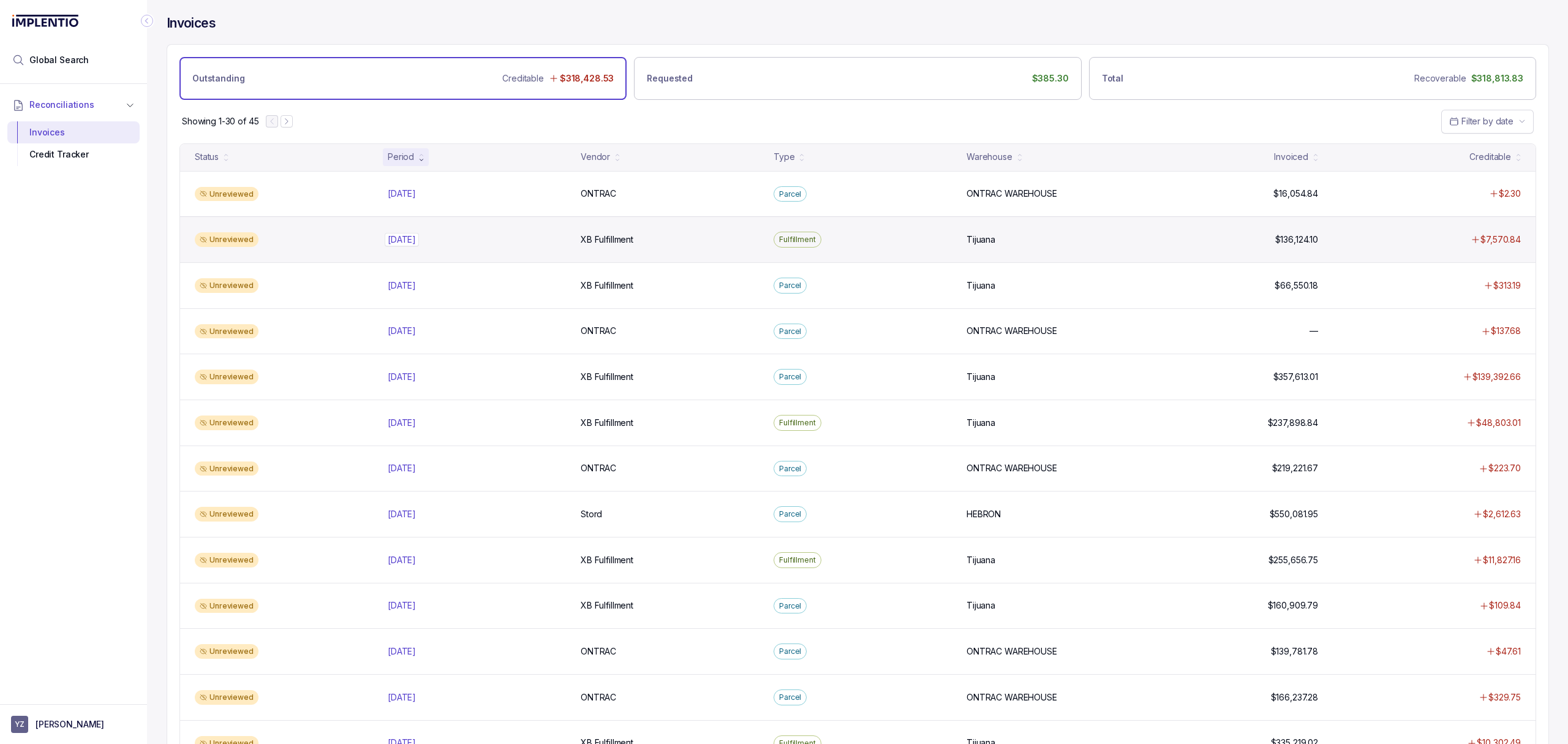
click at [408, 239] on p "[DATE]" at bounding box center [401, 239] width 34 height 13
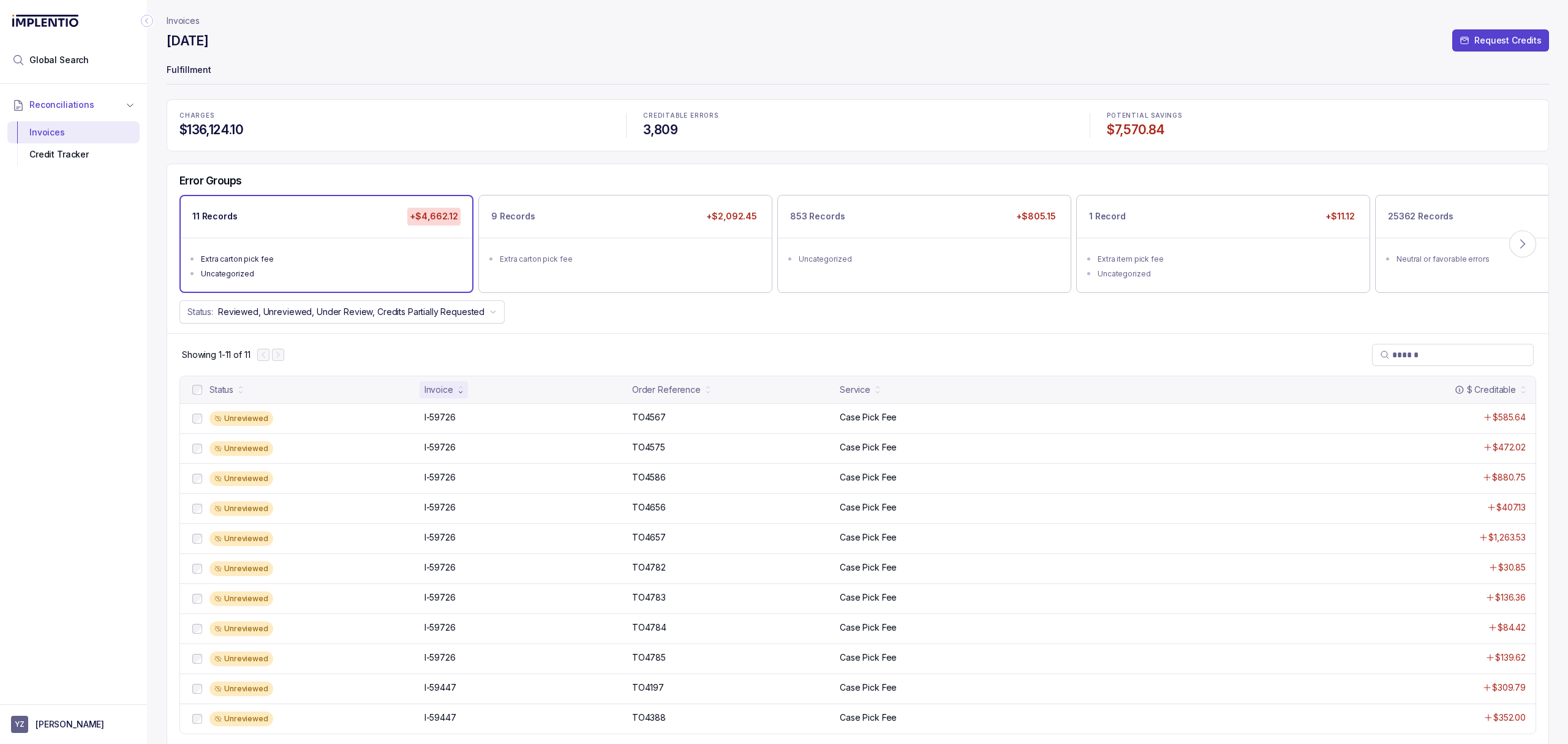
click at [814, 314] on div "Status: Reviewed, Unreviewed, Under Review, Credits Partially Requested" at bounding box center [857, 312] width 1381 height 23
click at [656, 415] on p "TO4567" at bounding box center [649, 417] width 40 height 13
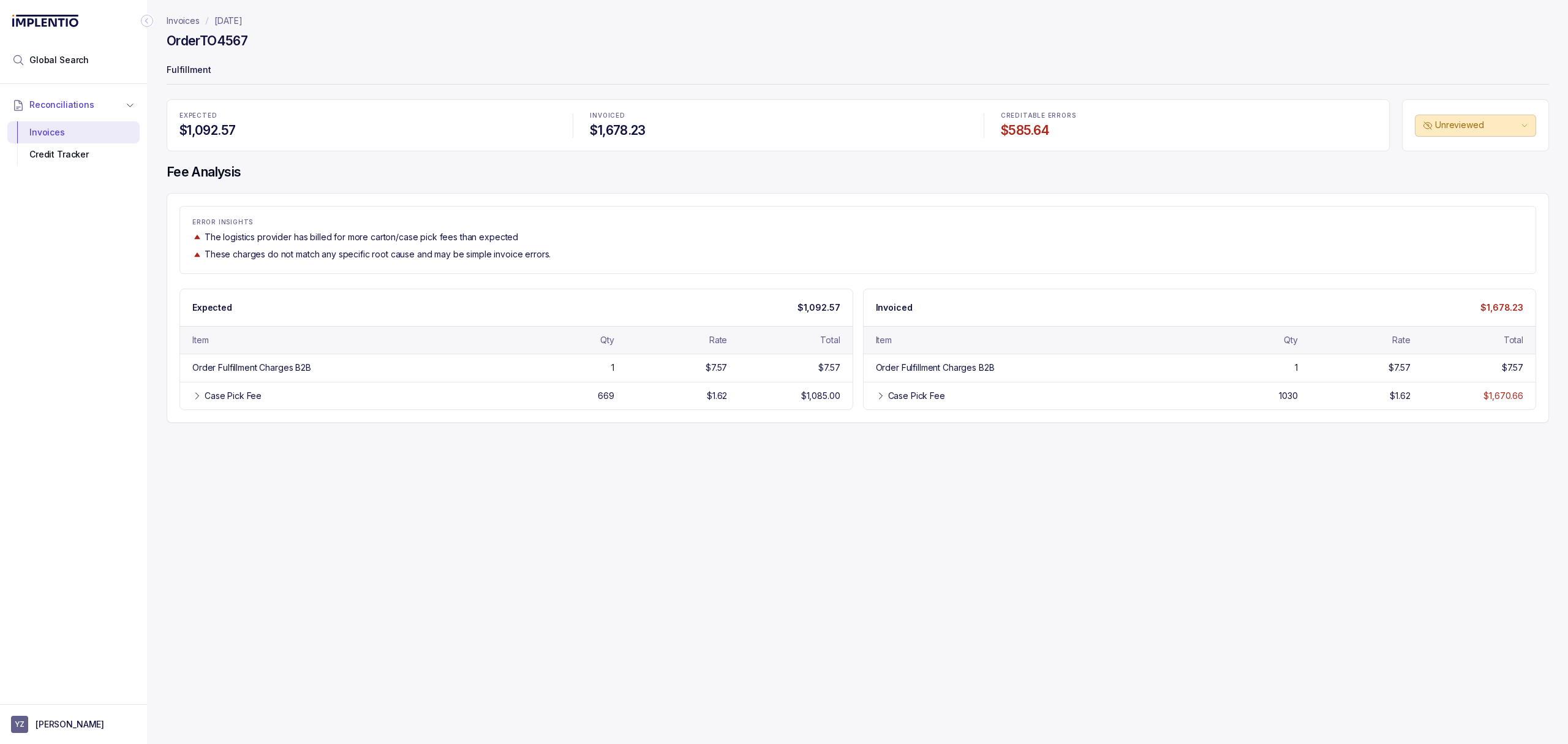
click at [297, 512] on div "Invoices [DATE] Order TO4567 Fulfillment EXPECTED $1,092.57 INVOICED $1,678.23 …" at bounding box center [853, 372] width 1412 height 744
click at [1046, 604] on div "Invoices [DATE] Order TO4567 Fulfillment EXPECTED $1,092.57 INVOICED $1,678.23 …" at bounding box center [853, 372] width 1412 height 744
click at [768, 538] on div "Invoices [DATE] Order TO4567 Fulfillment EXPECTED $1,092.57 INVOICED $1,678.23 …" at bounding box center [853, 372] width 1412 height 744
click at [450, 512] on div "Invoices [DATE] Order TO4567 Fulfillment EXPECTED $1,092.57 INVOICED $1,678.23 …" at bounding box center [853, 372] width 1412 height 744
click at [194, 400] on icon at bounding box center [197, 396] width 10 height 10
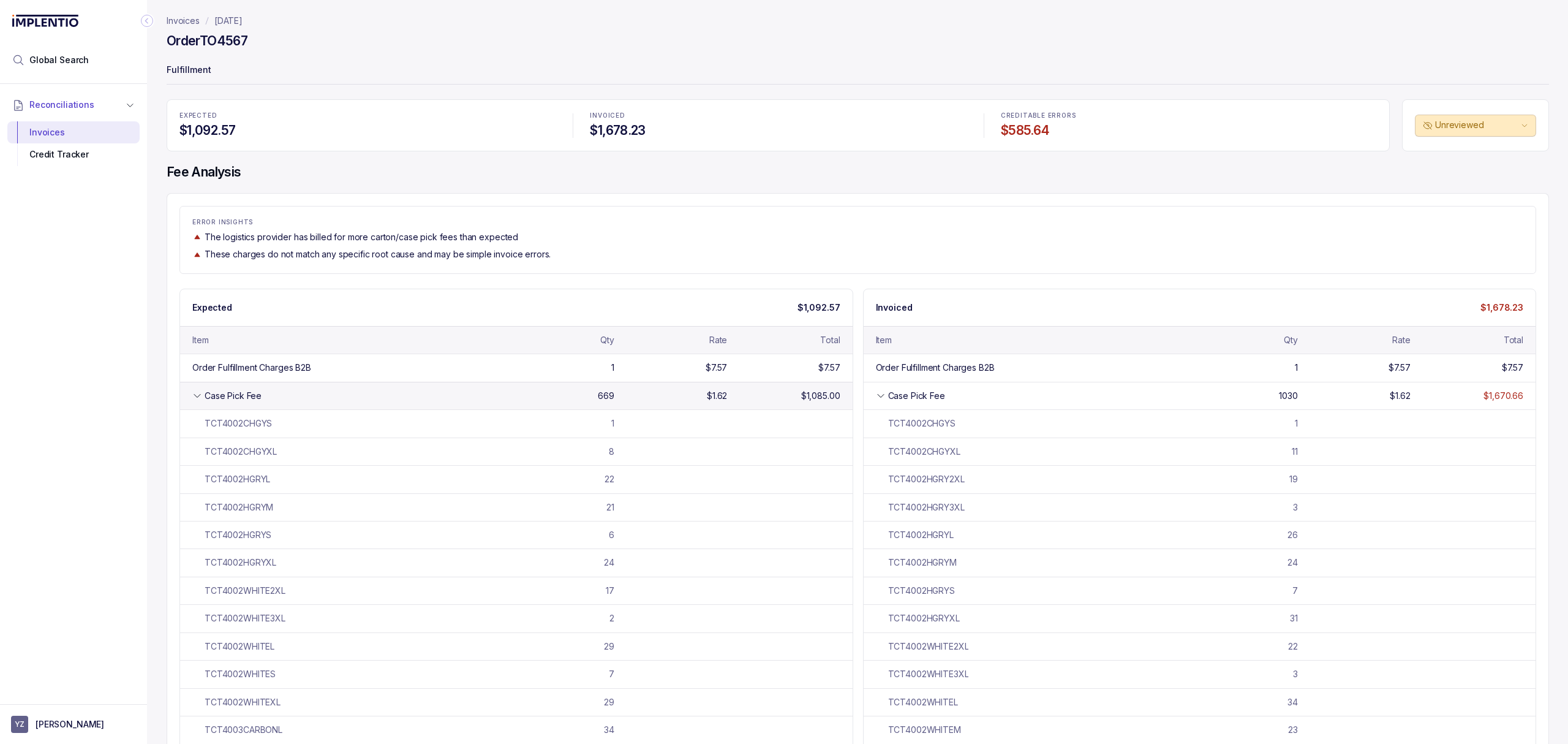
click at [194, 398] on icon at bounding box center [197, 396] width 10 height 10
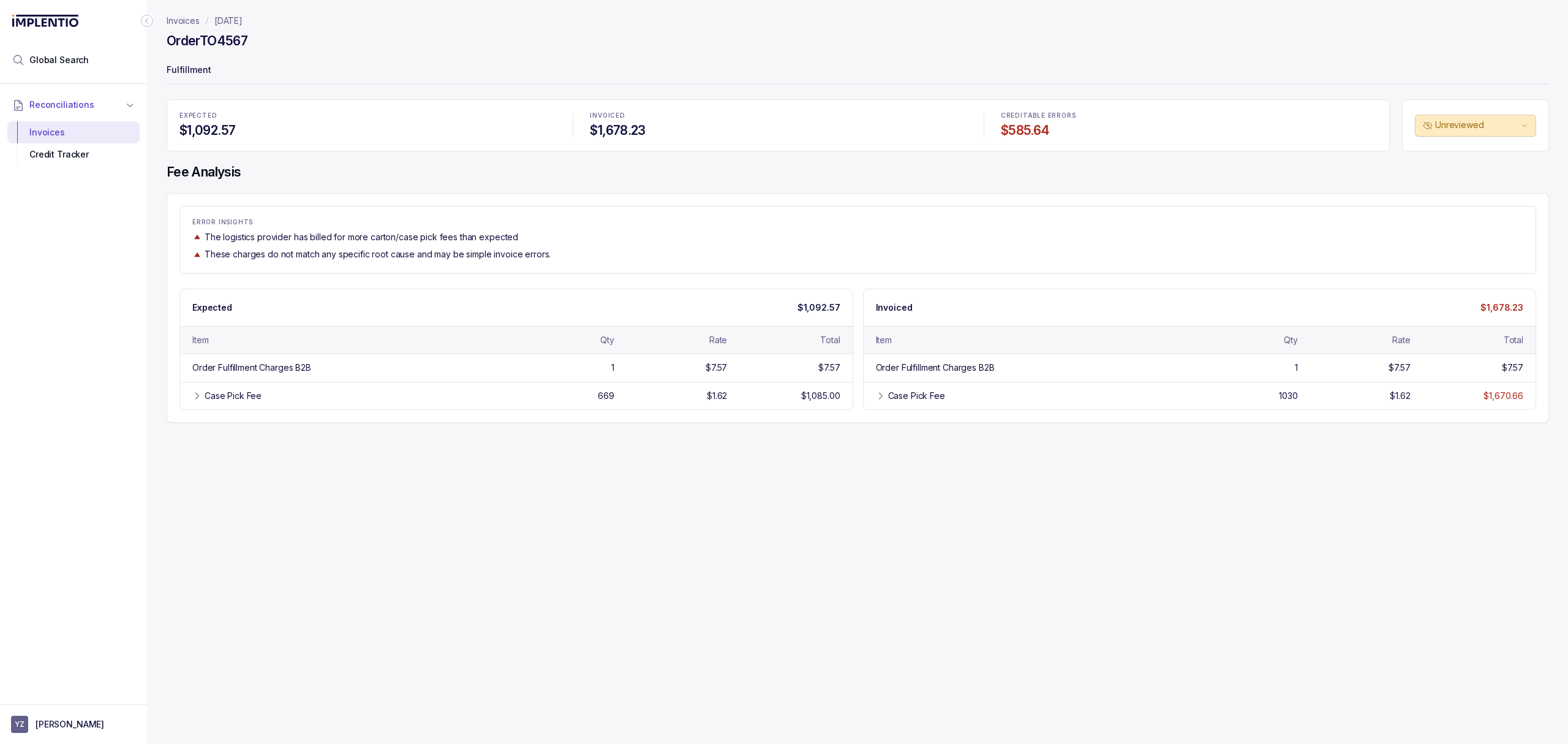
click at [359, 530] on div "Invoices [DATE] Order TO4567 Fulfillment EXPECTED $1,092.57 INVOICED $1,678.23 …" at bounding box center [853, 372] width 1412 height 744
click at [896, 542] on div "Invoices [DATE] Order TO4567 Fulfillment EXPECTED $1,092.57 INVOICED $1,678.23 …" at bounding box center [853, 372] width 1412 height 744
drag, startPoint x: 197, startPoint y: 20, endPoint x: 213, endPoint y: 31, distance: 19.4
click at [197, 20] on p "Invoices" at bounding box center [183, 21] width 33 height 13
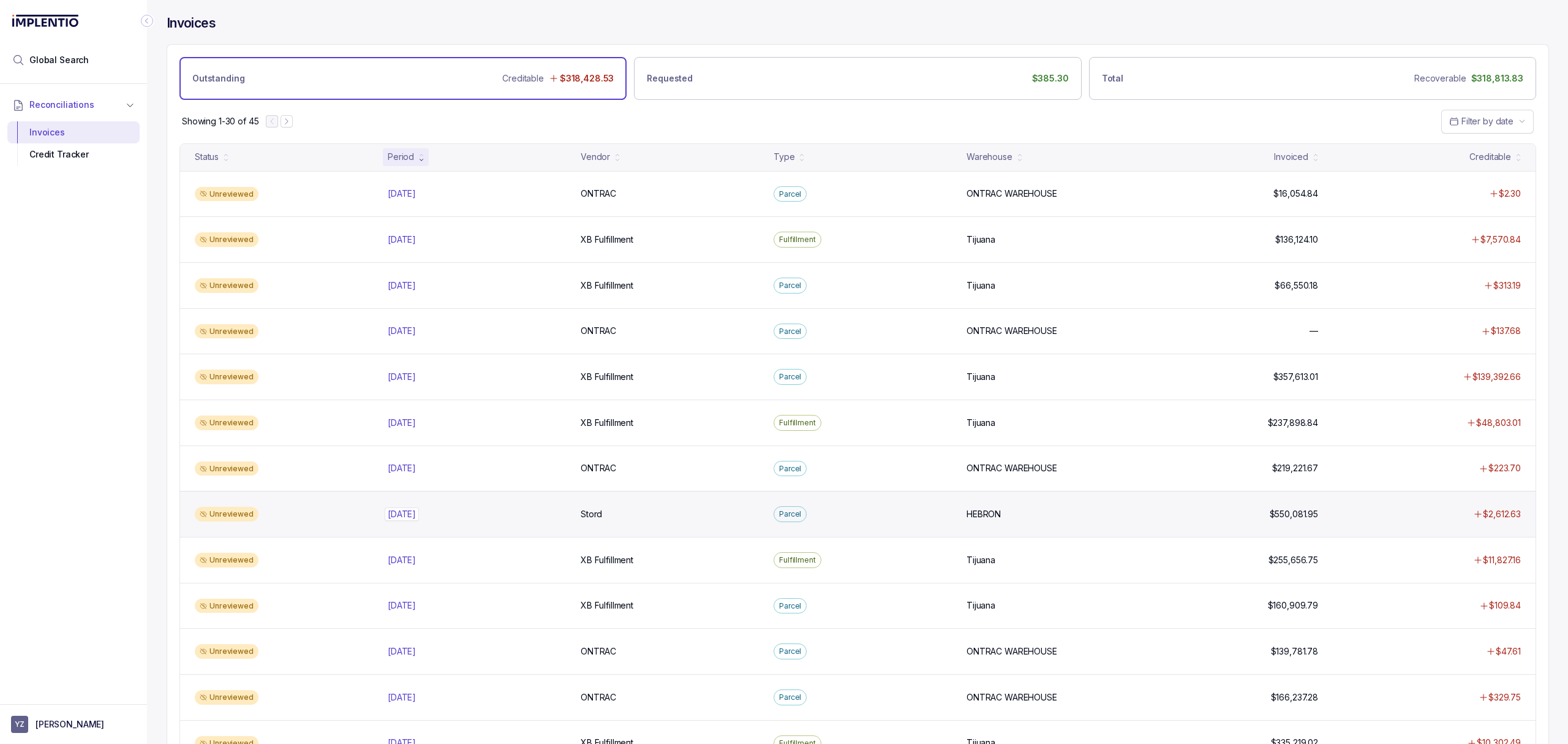
click at [395, 521] on p "[DATE]" at bounding box center [401, 513] width 34 height 13
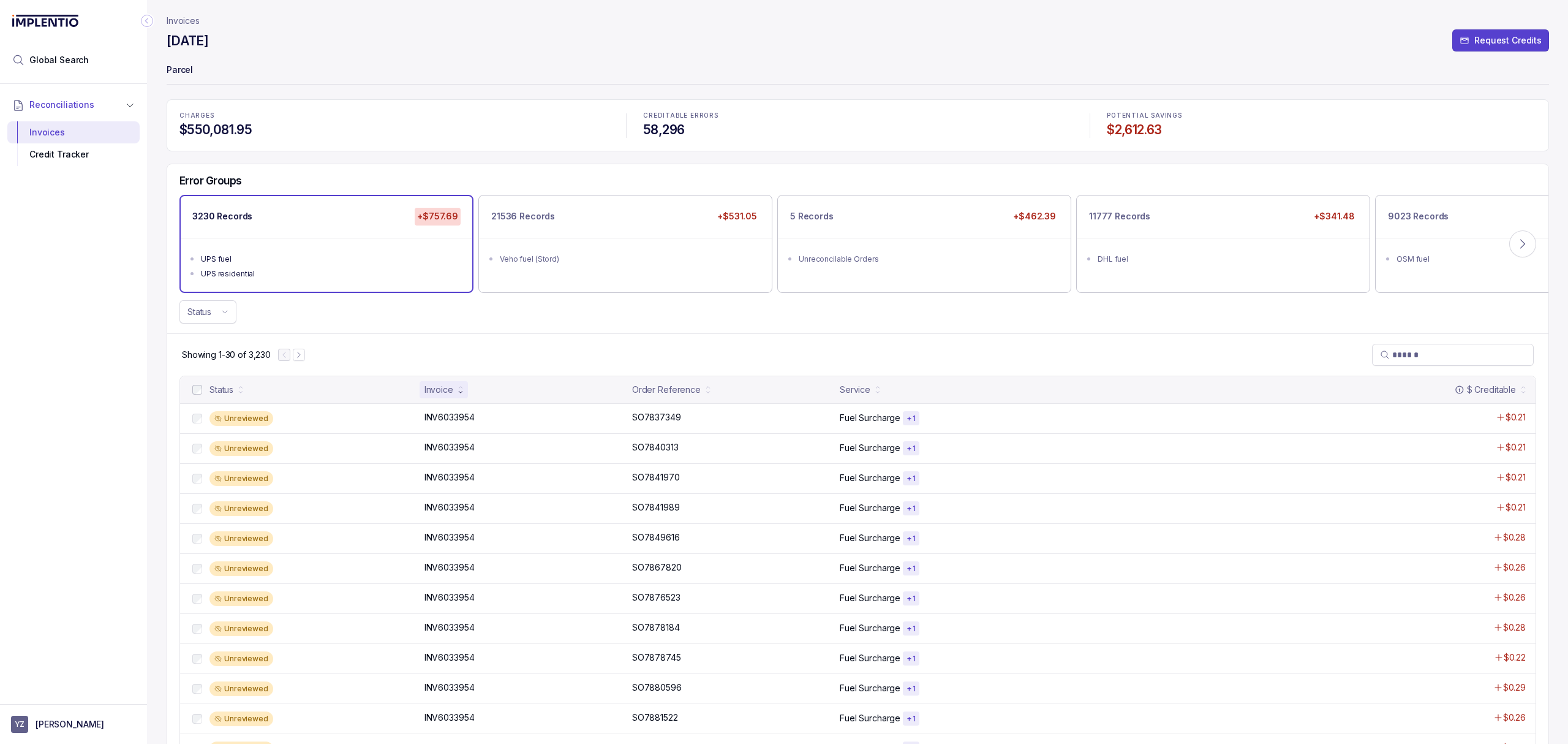
click at [447, 346] on div "Showing 1-30 of 3,230" at bounding box center [857, 354] width 1381 height 43
click at [447, 338] on div "Showing 1-30 of 3,230" at bounding box center [857, 354] width 1381 height 43
click at [620, 322] on div "Status" at bounding box center [857, 312] width 1381 height 23
click at [792, 347] on div "Showing 1-30 of 3,230" at bounding box center [857, 354] width 1381 height 43
click at [848, 332] on div "Error Groups 3230 Records +$757.69 UPS fuel UPS residential 21536 Records +$531…" at bounding box center [857, 249] width 1381 height 169
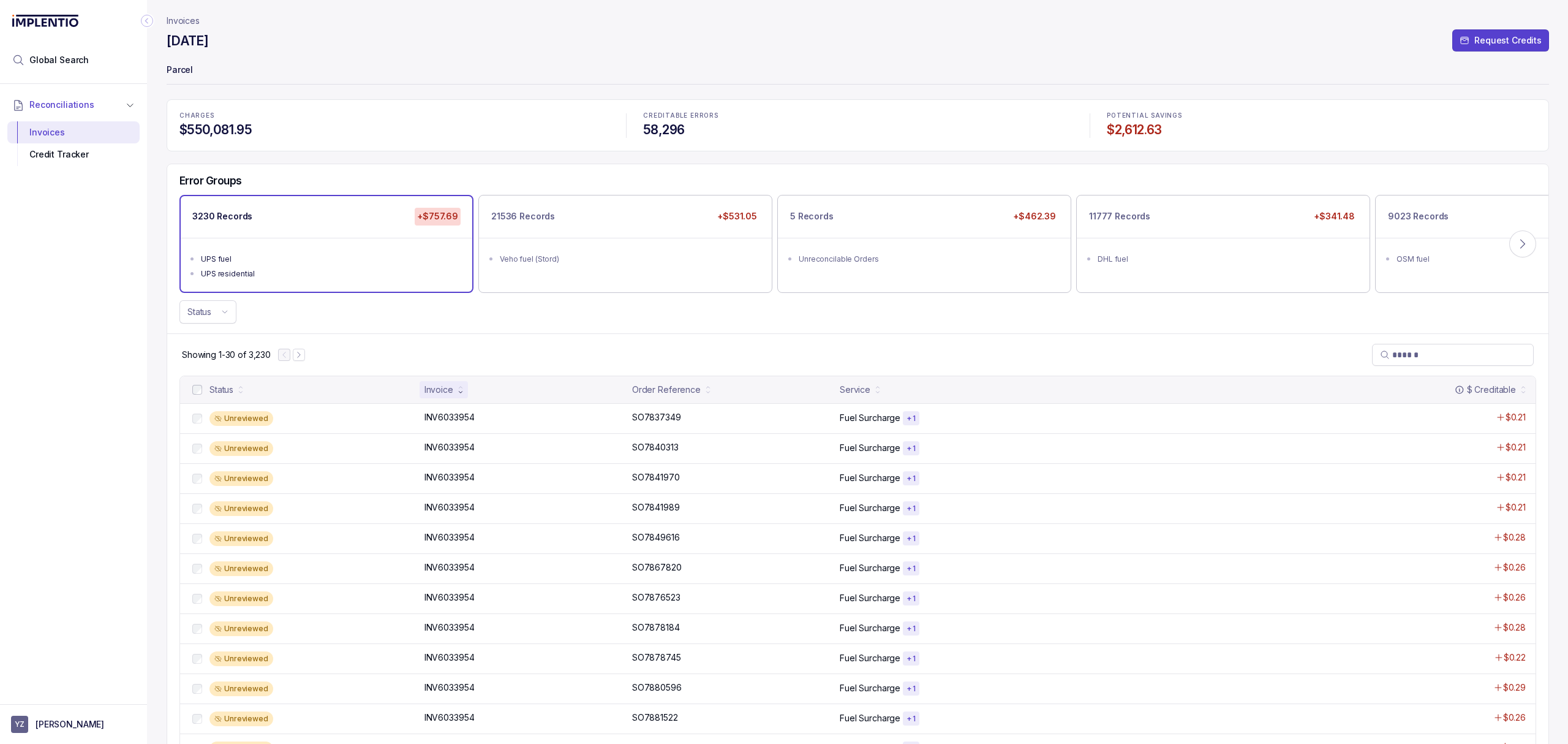
click at [1162, 342] on div "Showing 1-30 of 3,230" at bounding box center [857, 354] width 1381 height 43
click at [1113, 385] on div "Service" at bounding box center [1079, 390] width 478 height 17
click at [1081, 356] on div "Showing 1-30 of 3,230" at bounding box center [857, 354] width 1381 height 43
click at [972, 319] on div "Status" at bounding box center [857, 312] width 1381 height 23
click at [961, 327] on div "Error Groups 3230 Records +$757.69 UPS fuel UPS residential 21536 Records +$531…" at bounding box center [857, 249] width 1381 height 169
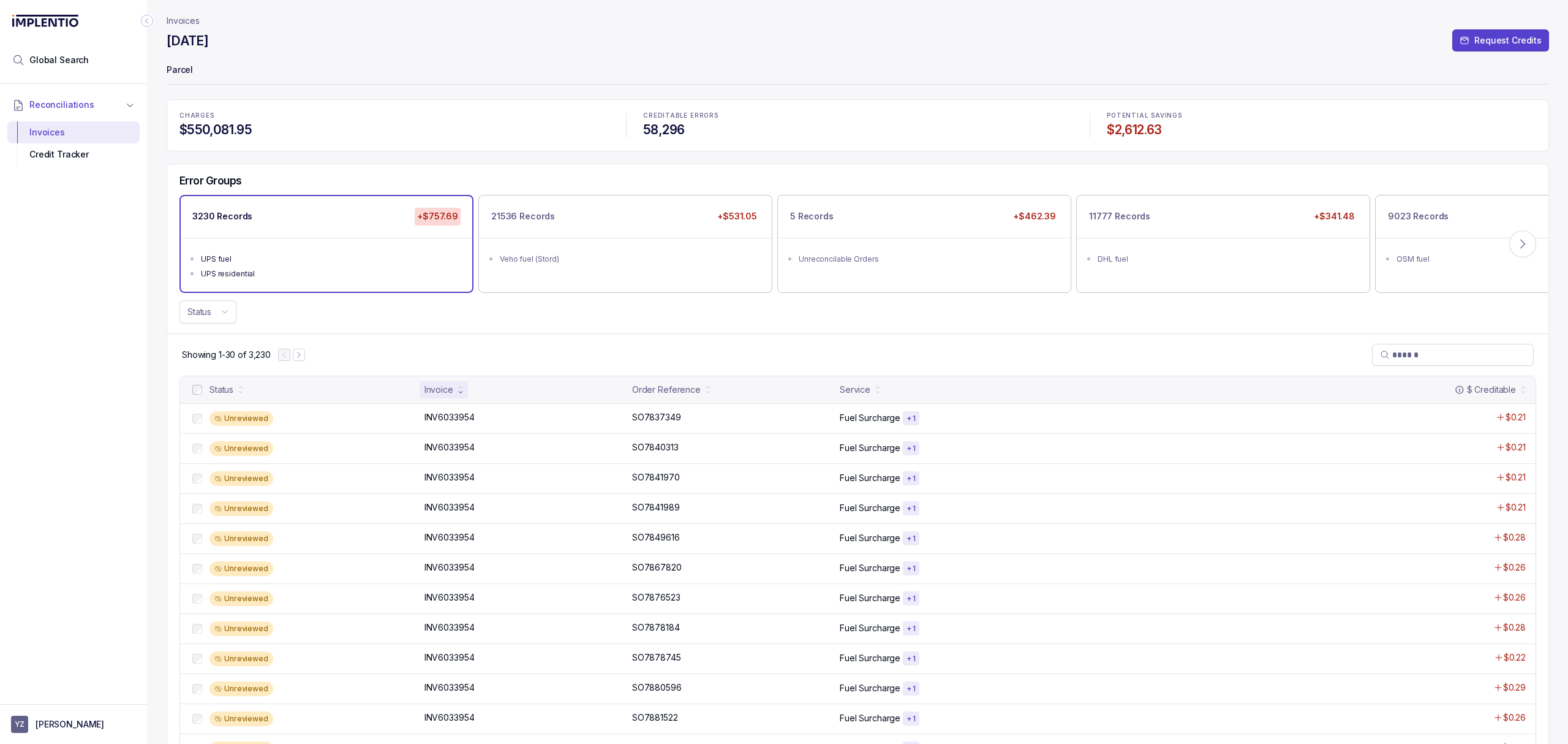
click at [929, 334] on div "Showing 1-30 of 3,230" at bounding box center [857, 354] width 1381 height 43
click at [939, 330] on div "Error Groups 3230 Records +$757.69 UPS fuel UPS residential 21536 Records +$531…" at bounding box center [857, 249] width 1381 height 169
click at [924, 334] on div "Showing 1-30 of 3,230" at bounding box center [857, 354] width 1381 height 43
click at [571, 346] on div "Showing 1-30 of 3,230" at bounding box center [857, 354] width 1381 height 43
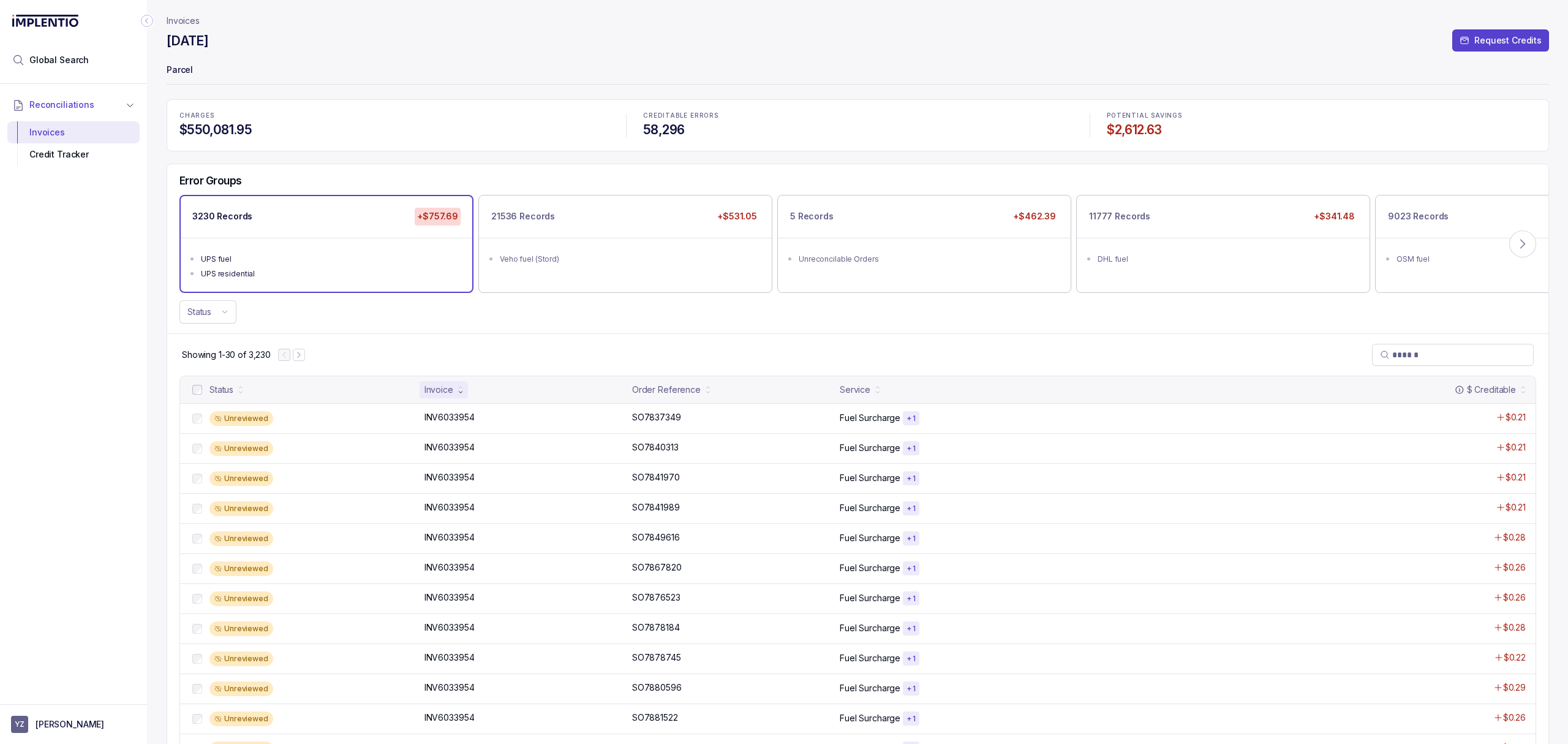
click at [478, 336] on div "Showing 1-30 of 3,230" at bounding box center [857, 354] width 1381 height 43
click at [469, 314] on div "Status" at bounding box center [857, 312] width 1381 height 23
click at [463, 417] on p "INV6033954" at bounding box center [450, 417] width 57 height 13
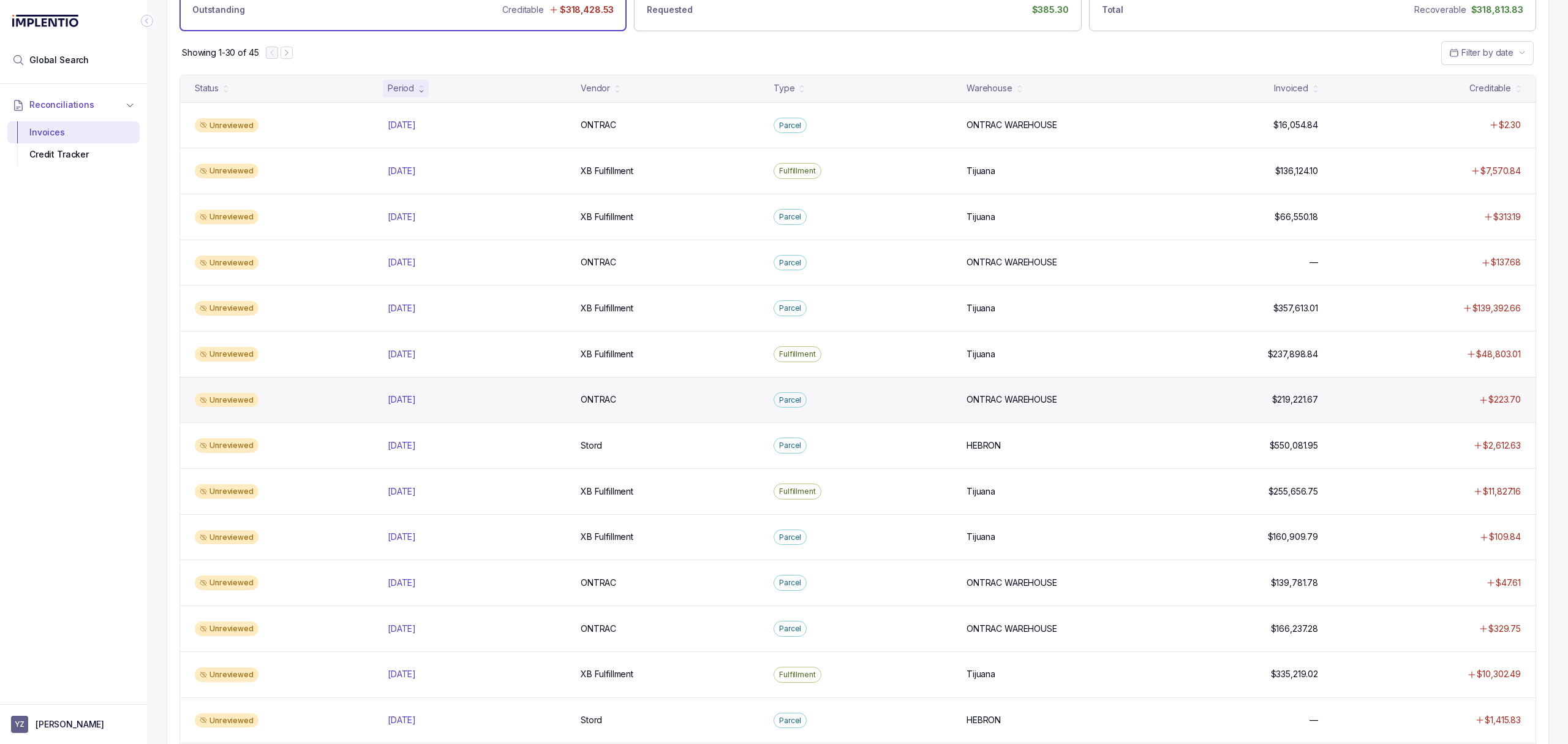
scroll to position [163, 0]
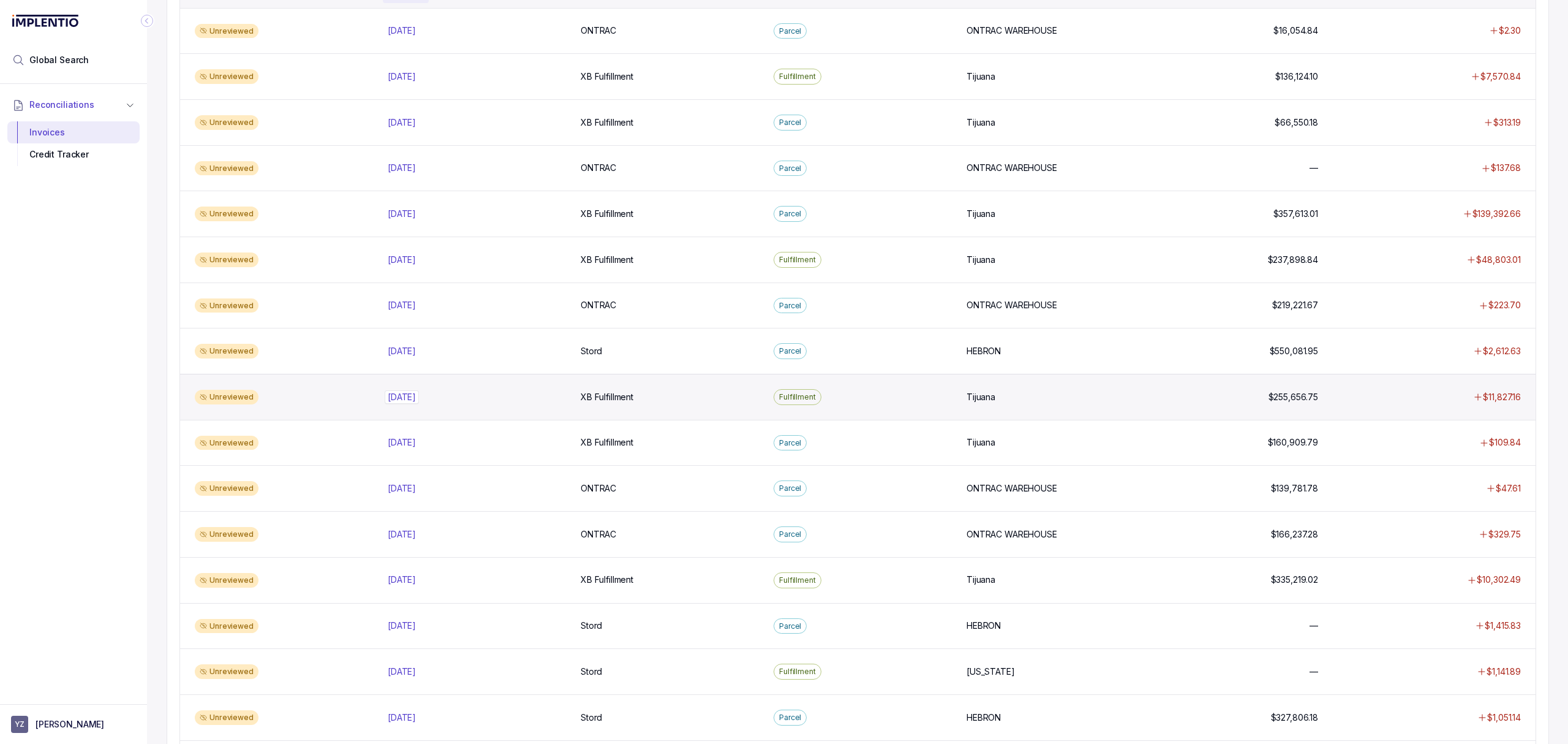
click at [406, 404] on p "[DATE]" at bounding box center [401, 397] width 34 height 13
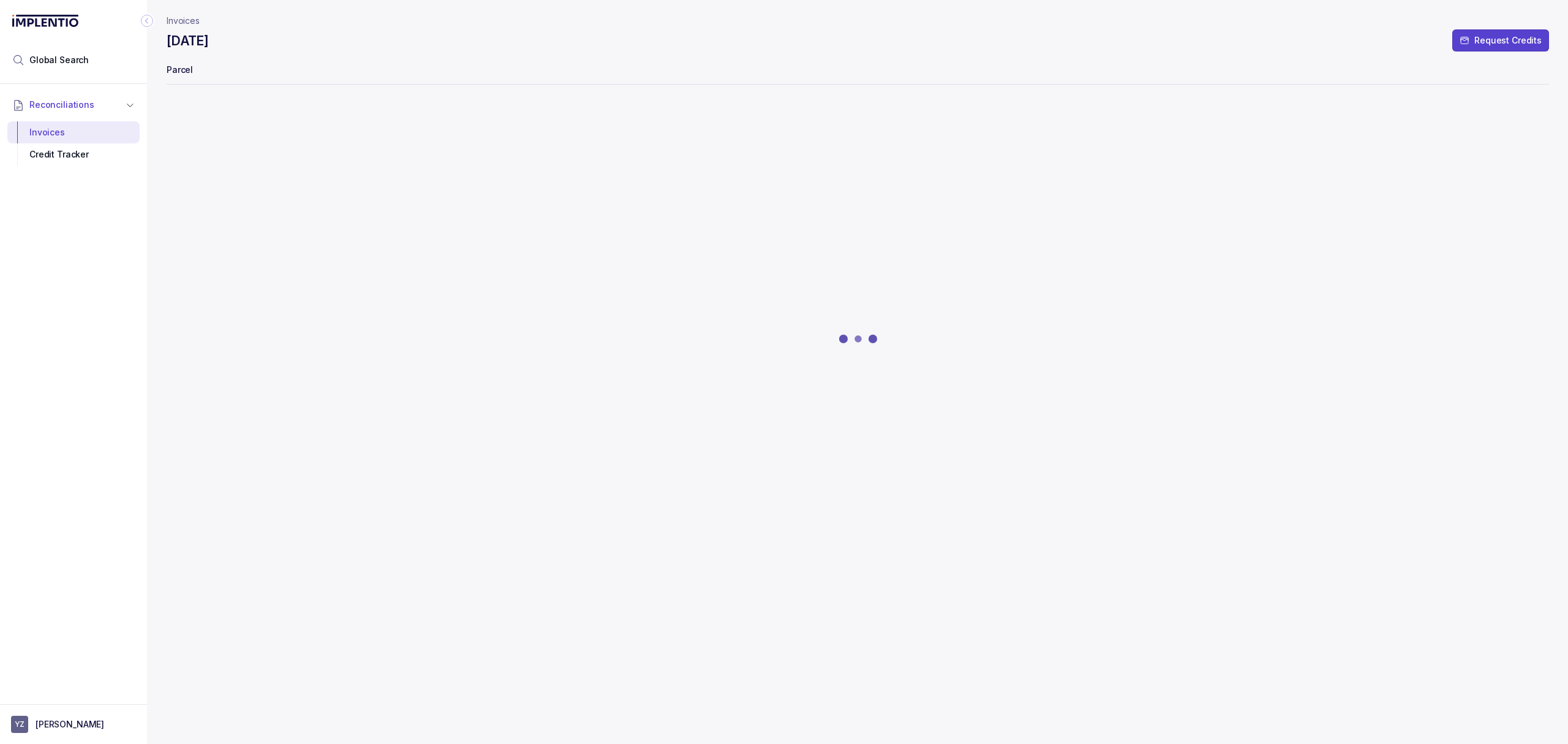
click at [544, 48] on div "[DATE] Request Credits" at bounding box center [858, 43] width 1382 height 22
click at [549, 44] on div "[DATE] Request Credits" at bounding box center [858, 43] width 1382 height 22
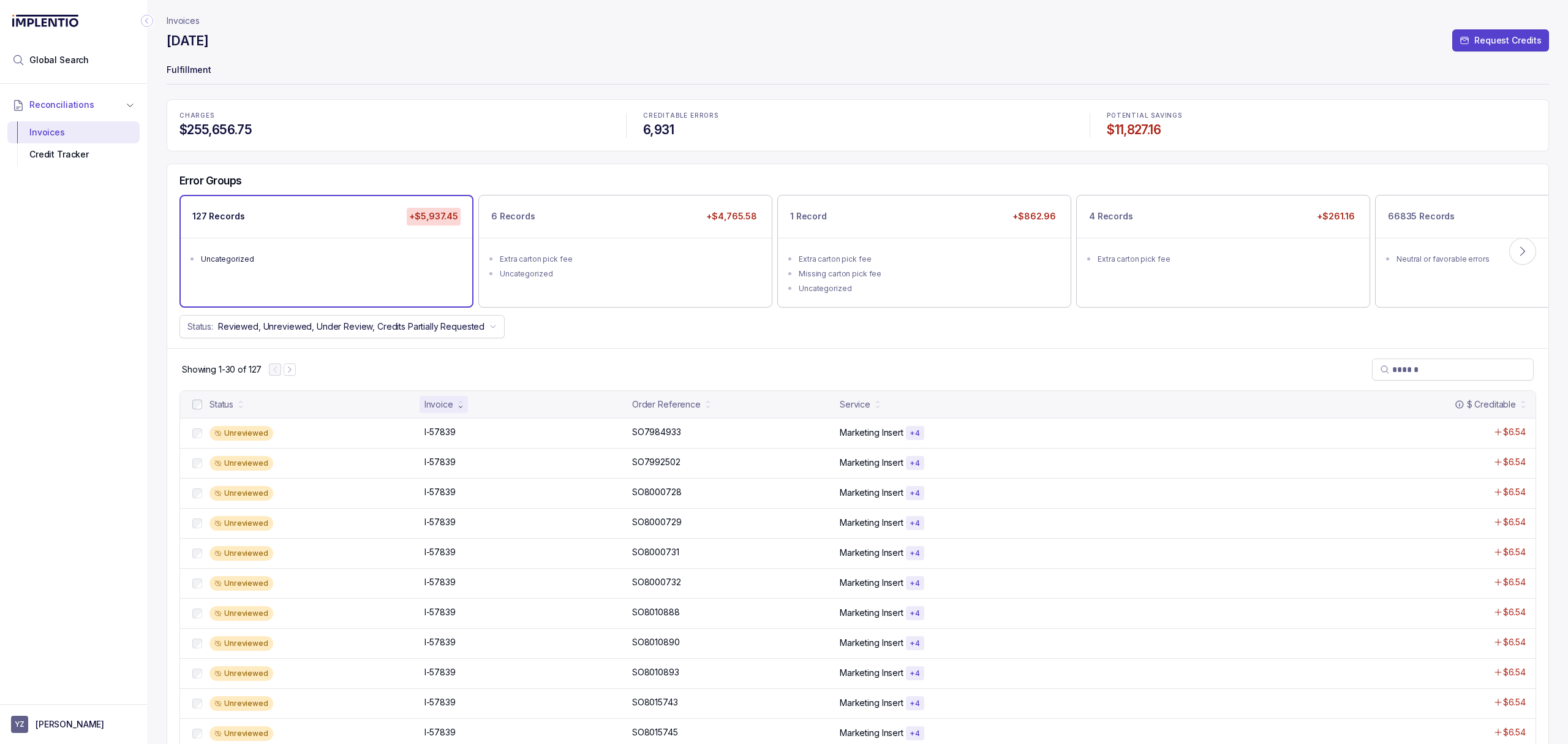
click at [13, 353] on div "Reconciliations Invoices Credit Tracker" at bounding box center [73, 390] width 147 height 613
click at [641, 342] on div "Error Groups 127 Records +$5,937.45 Uncategorized 6 Records +$4,765.58 Extra ca…" at bounding box center [857, 256] width 1381 height 184
click at [73, 351] on div "Reconciliations Invoices Credit Tracker" at bounding box center [73, 390] width 147 height 613
click at [78, 360] on div "Reconciliations Invoices Credit Tracker" at bounding box center [73, 390] width 147 height 613
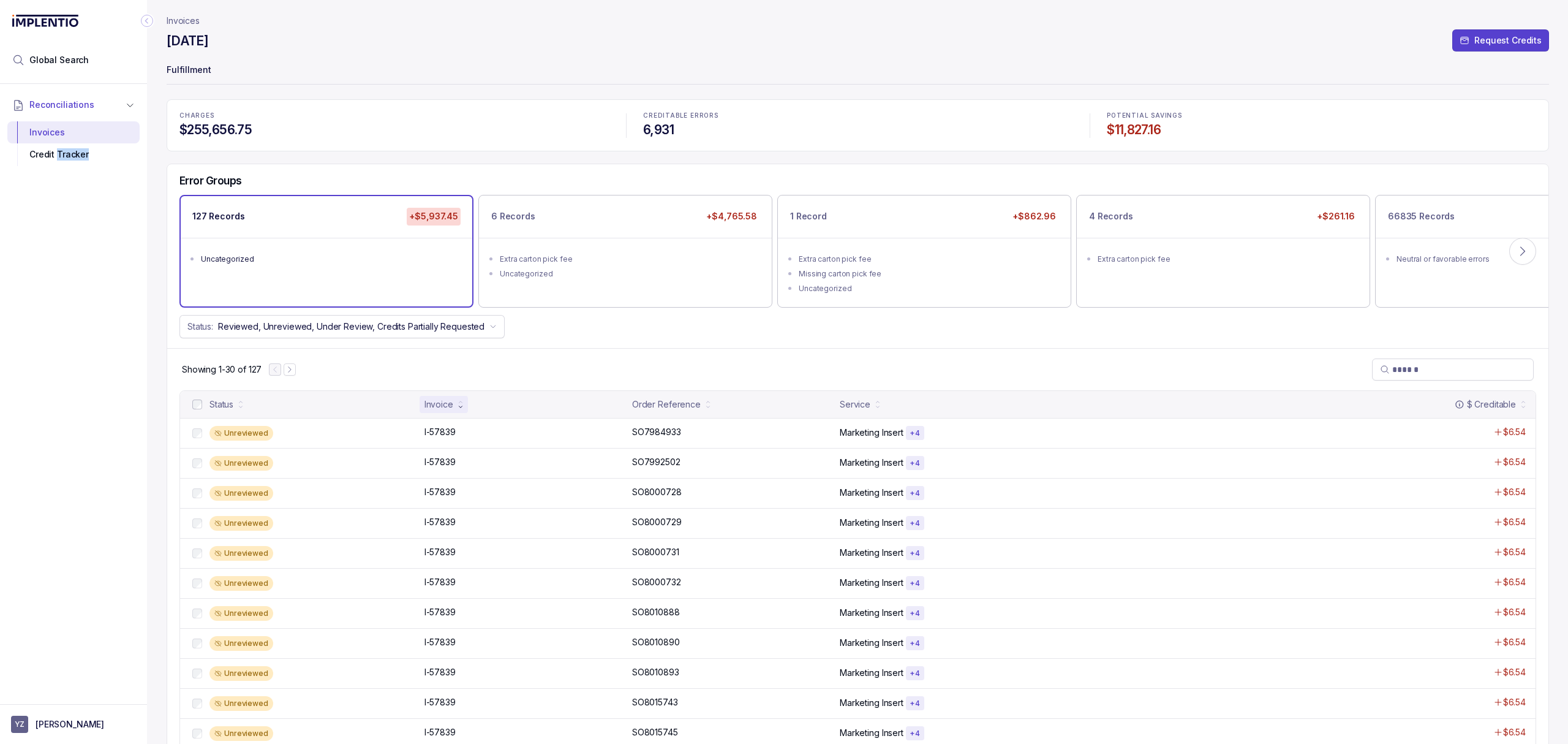
click at [84, 356] on div "Reconciliations Invoices Credit Tracker" at bounding box center [73, 390] width 147 height 613
click at [87, 351] on div "Reconciliations Invoices Credit Tracker" at bounding box center [73, 390] width 147 height 613
click at [89, 341] on div "Reconciliations Invoices Credit Tracker" at bounding box center [73, 390] width 147 height 613
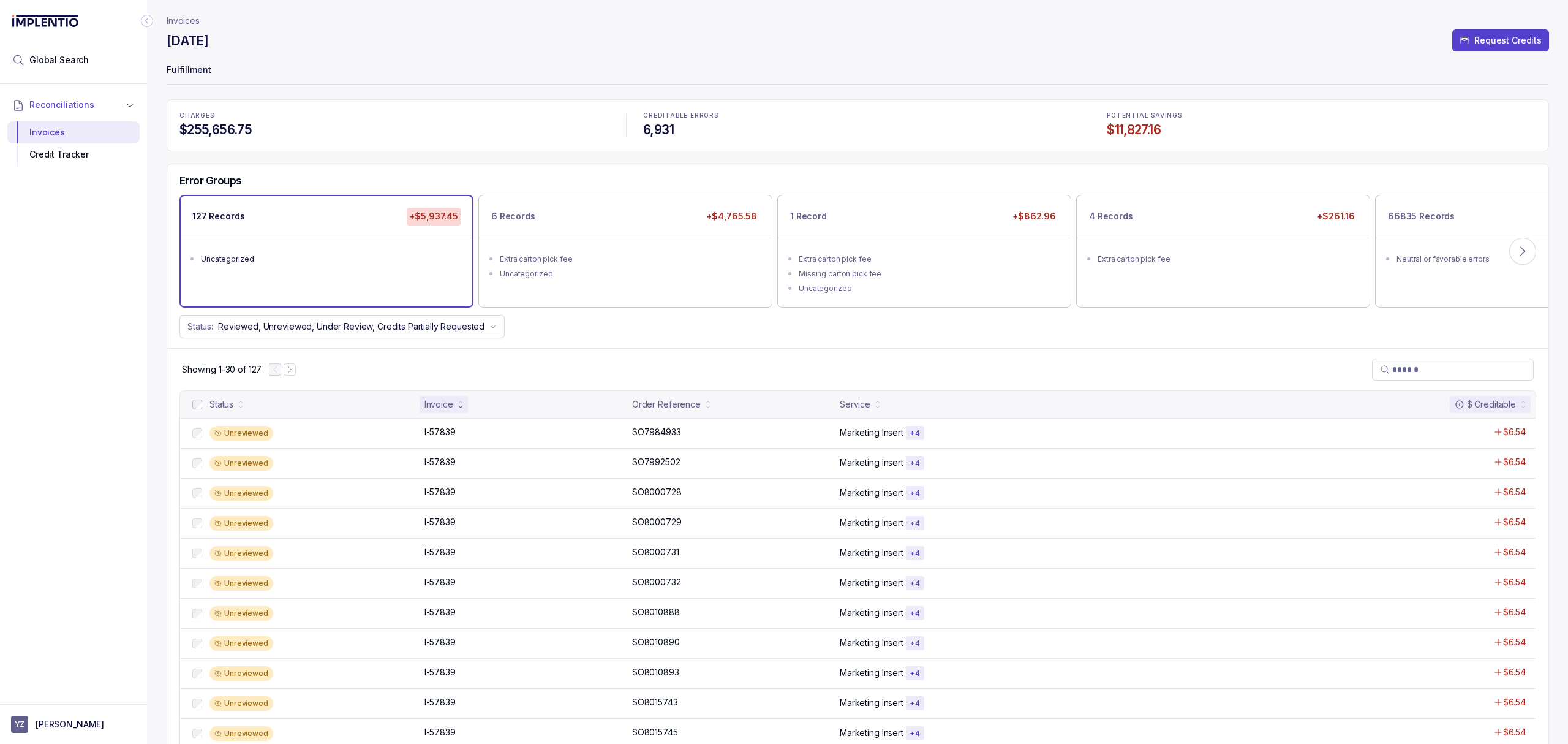
click at [1491, 411] on div "$ Creditable" at bounding box center [1485, 404] width 61 height 13
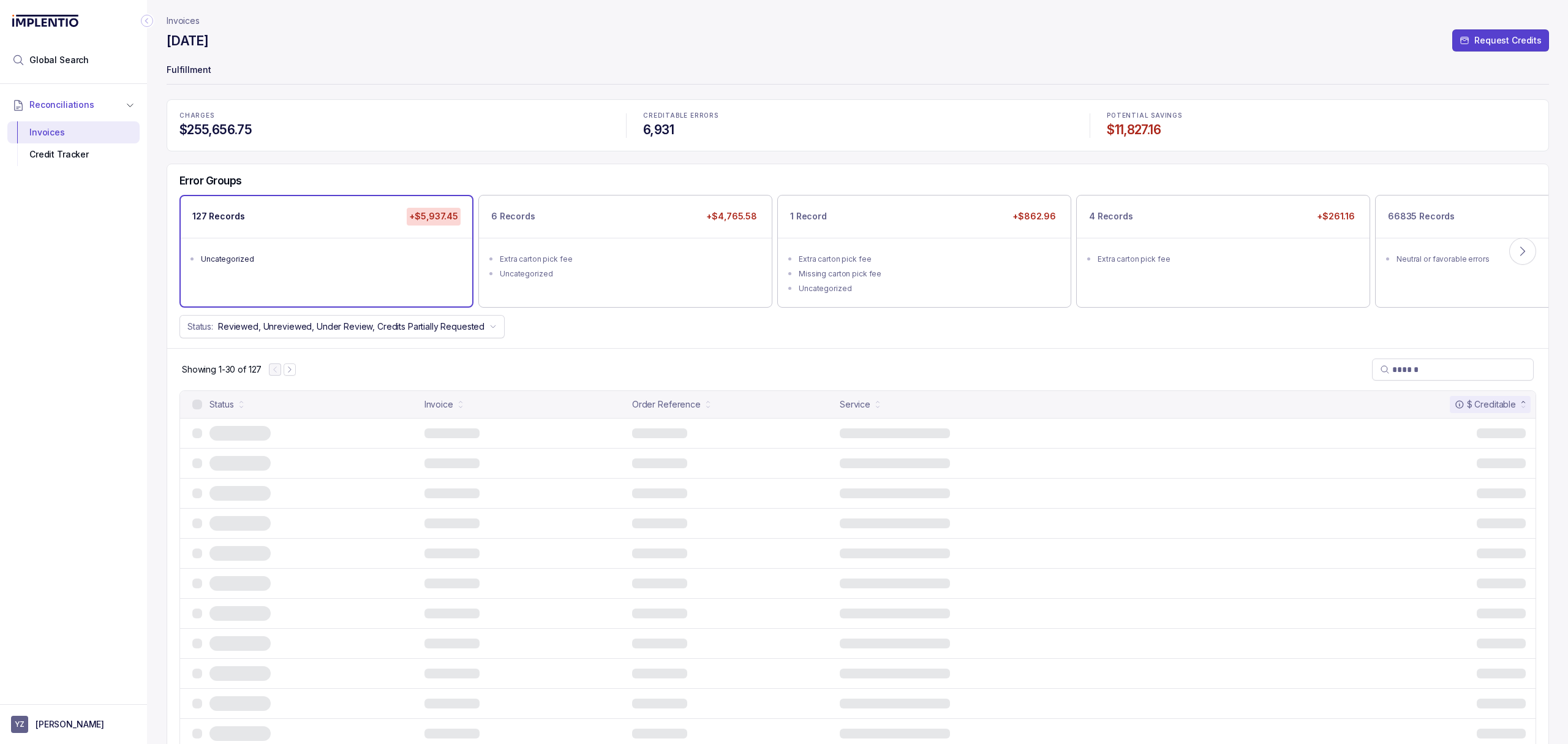
click at [1493, 407] on div "$ Creditable" at bounding box center [1485, 404] width 61 height 13
click at [1079, 356] on div "Showing 1-30 of 127" at bounding box center [857, 369] width 1381 height 43
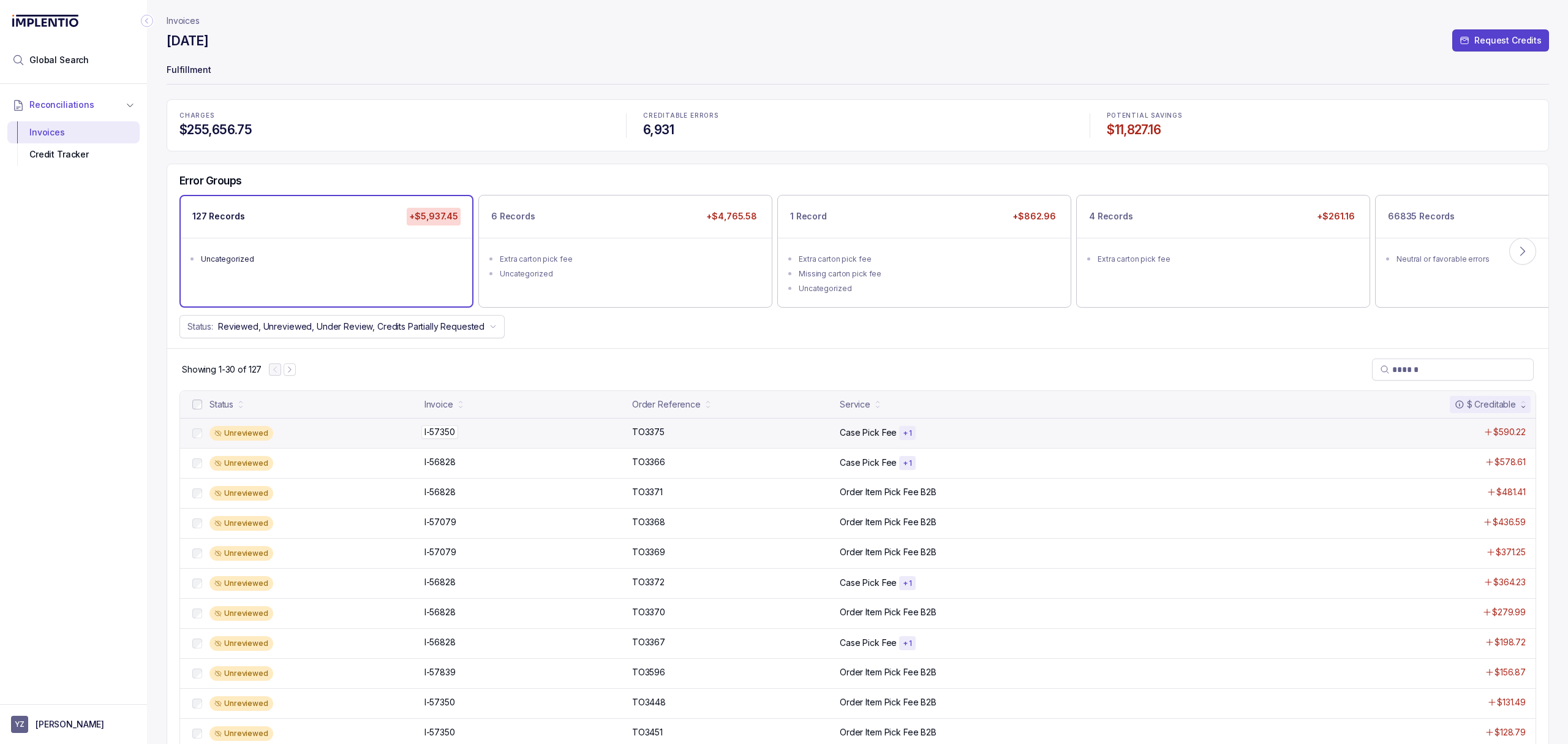
click at [432, 432] on p "I-57350" at bounding box center [440, 432] width 37 height 13
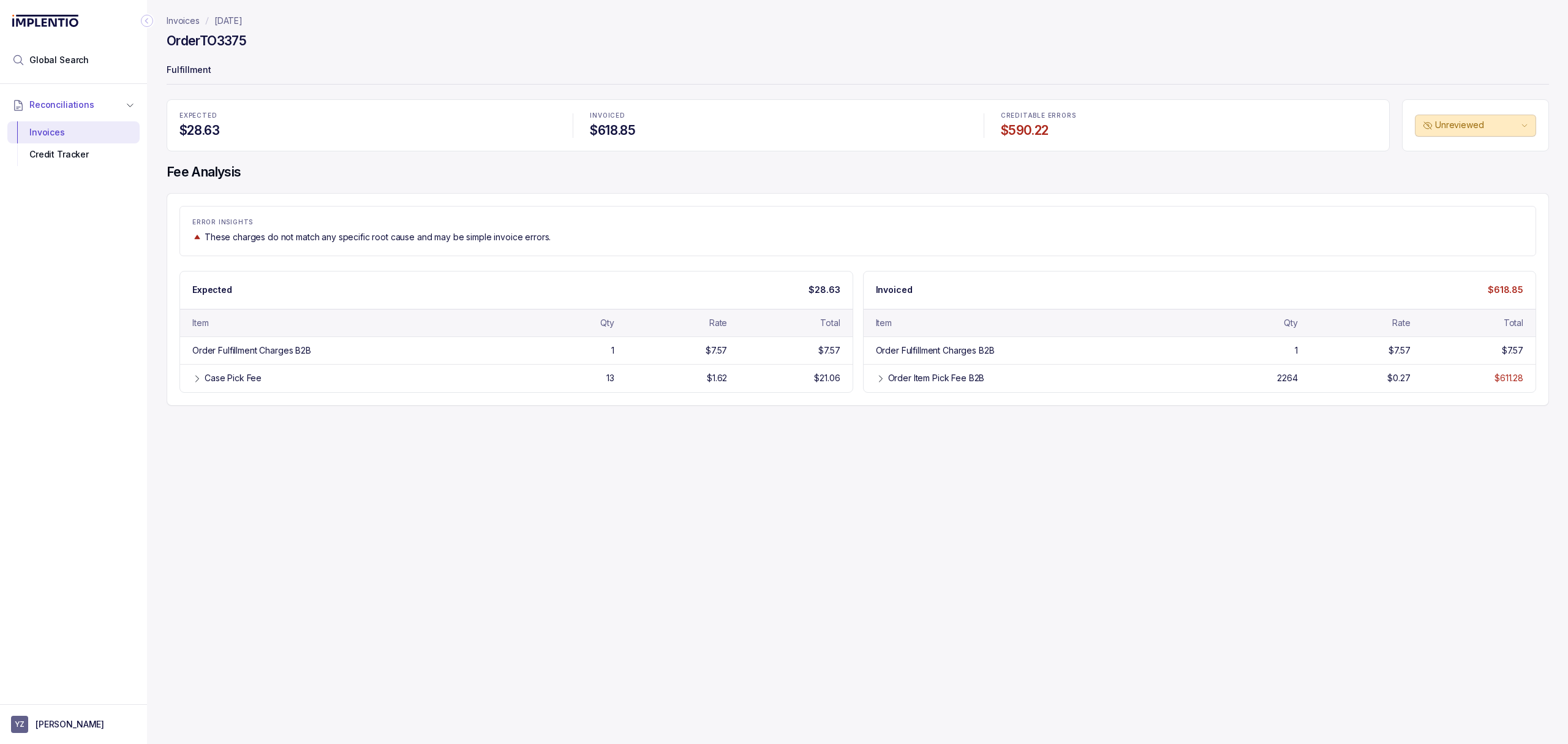
click at [625, 503] on div "Invoices [DATE] Order TO3375 Fulfillment EXPECTED $28.63 INVOICED $618.85 CREDI…" at bounding box center [853, 372] width 1412 height 744
click at [651, 495] on div "Invoices [DATE] Order TO3375 Fulfillment EXPECTED $28.63 INVOICED $618.85 CREDI…" at bounding box center [853, 372] width 1412 height 744
click at [649, 494] on div "Invoices [DATE] Order TO3375 Fulfillment EXPECTED $28.63 INVOICED $618.85 CREDI…" at bounding box center [853, 372] width 1412 height 744
click at [628, 495] on div "Invoices [DATE] Order TO3375 Fulfillment EXPECTED $28.63 INVOICED $618.85 CREDI…" at bounding box center [853, 372] width 1412 height 744
click at [639, 450] on div "Invoices [DATE] Order TO3375 Fulfillment EXPECTED $28.63 INVOICED $618.85 CREDI…" at bounding box center [853, 372] width 1412 height 744
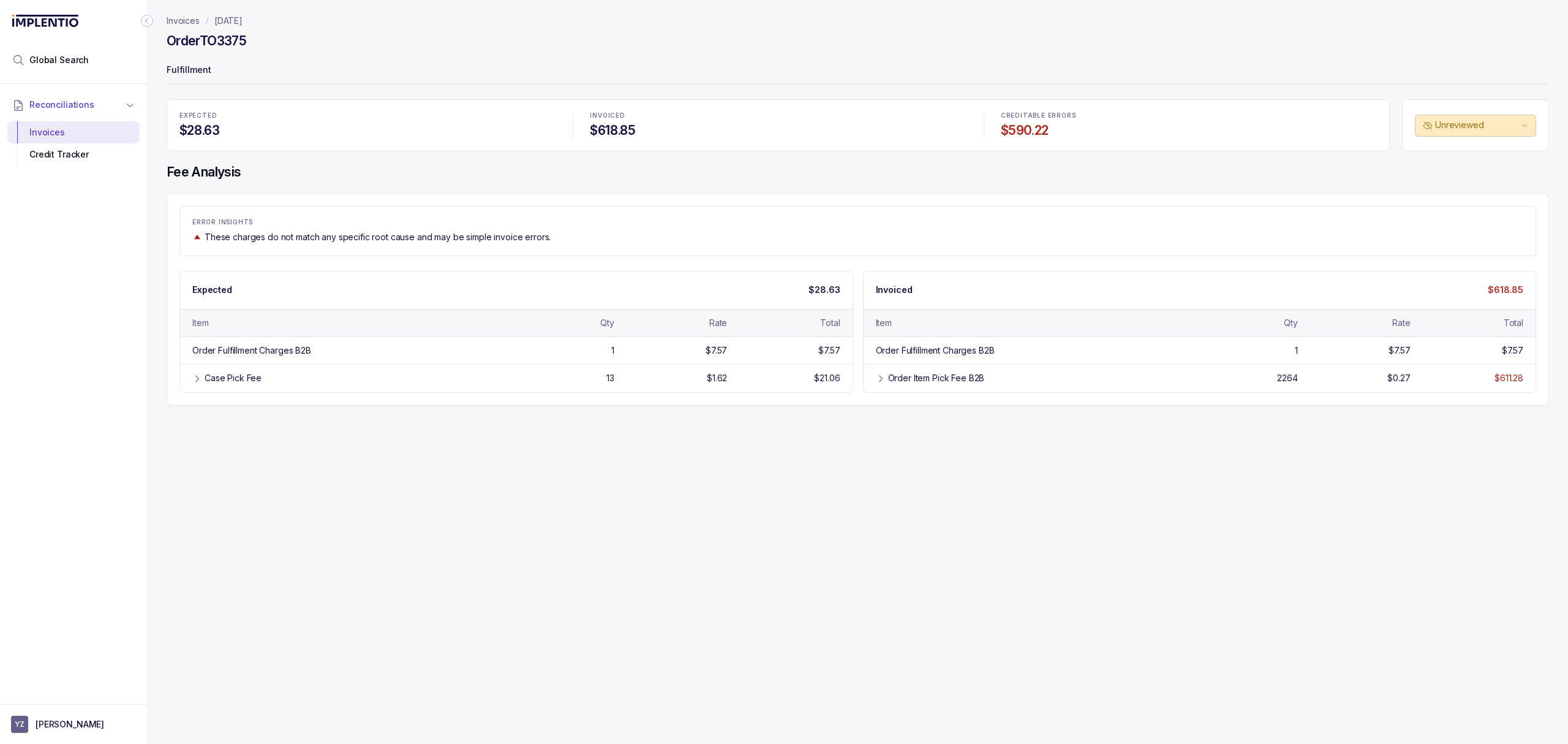
click at [641, 447] on div "Invoices [DATE] Order TO3375 Fulfillment EXPECTED $28.63 INVOICED $618.85 CREDI…" at bounding box center [853, 372] width 1412 height 744
click at [524, 445] on div "Invoices [DATE] Order TO3375 Fulfillment EXPECTED $28.63 INVOICED $618.85 CREDI…" at bounding box center [853, 372] width 1412 height 744
click at [399, 469] on div "Invoices [DATE] Order TO3375 Fulfillment EXPECTED $28.63 INVOICED $618.85 CREDI…" at bounding box center [853, 372] width 1412 height 744
click at [370, 471] on div "Invoices [DATE] Order TO3375 Fulfillment EXPECTED $28.63 INVOICED $618.85 CREDI…" at bounding box center [853, 372] width 1412 height 744
click at [191, 387] on div "Case Pick Fee 13 $1.62 $21.06" at bounding box center [516, 377] width 672 height 27
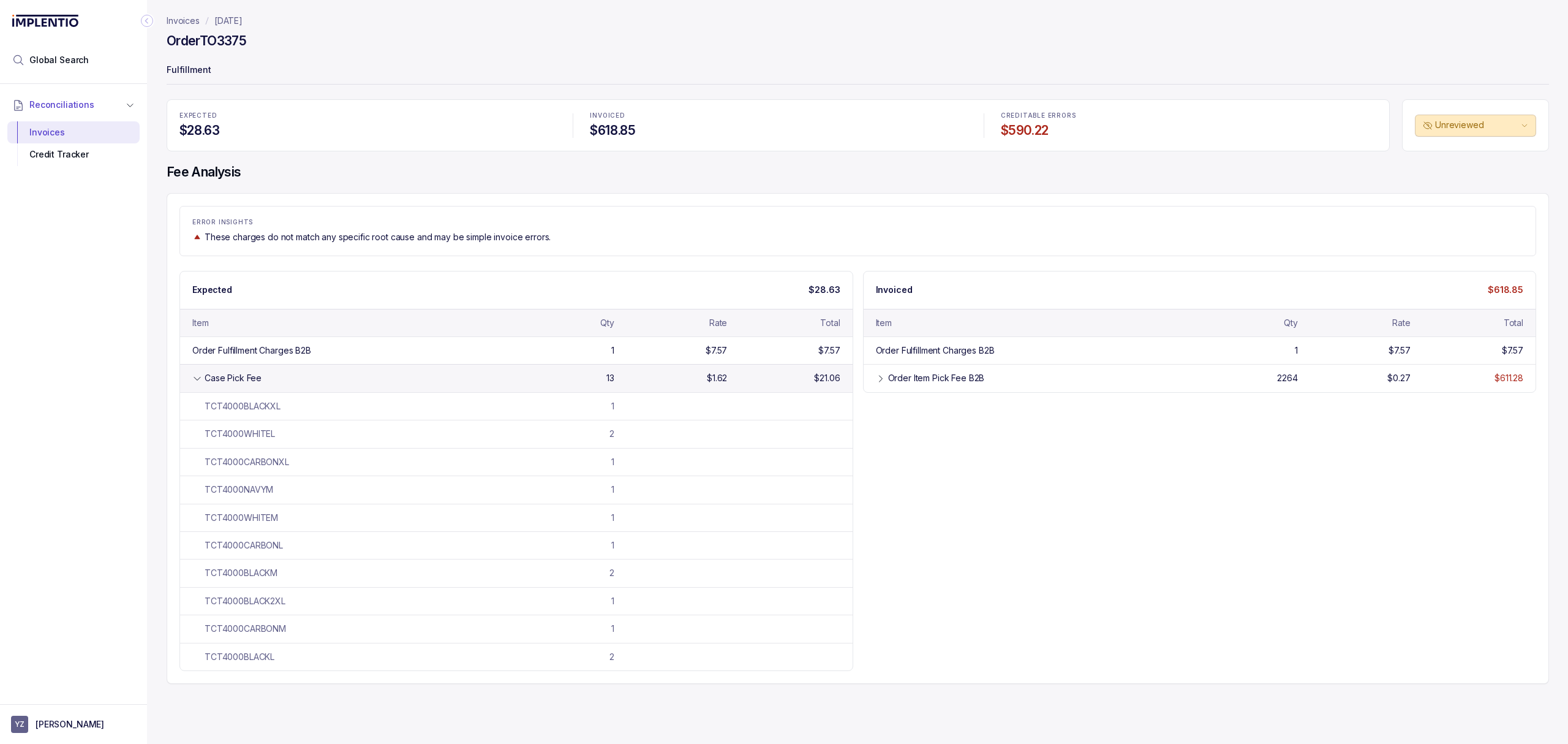
click at [193, 379] on icon at bounding box center [197, 379] width 10 height 10
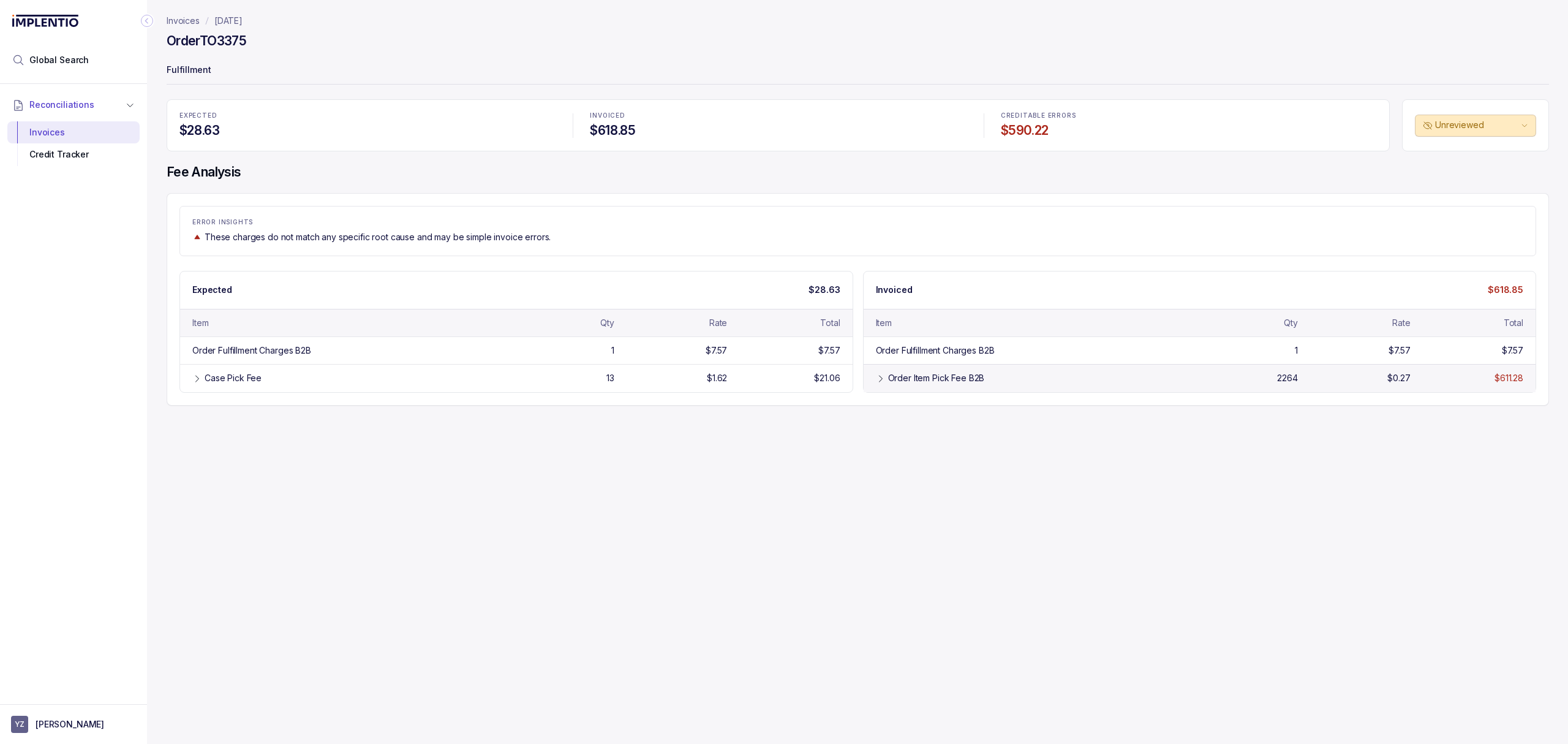
click at [875, 380] on icon at bounding box center [880, 379] width 10 height 10
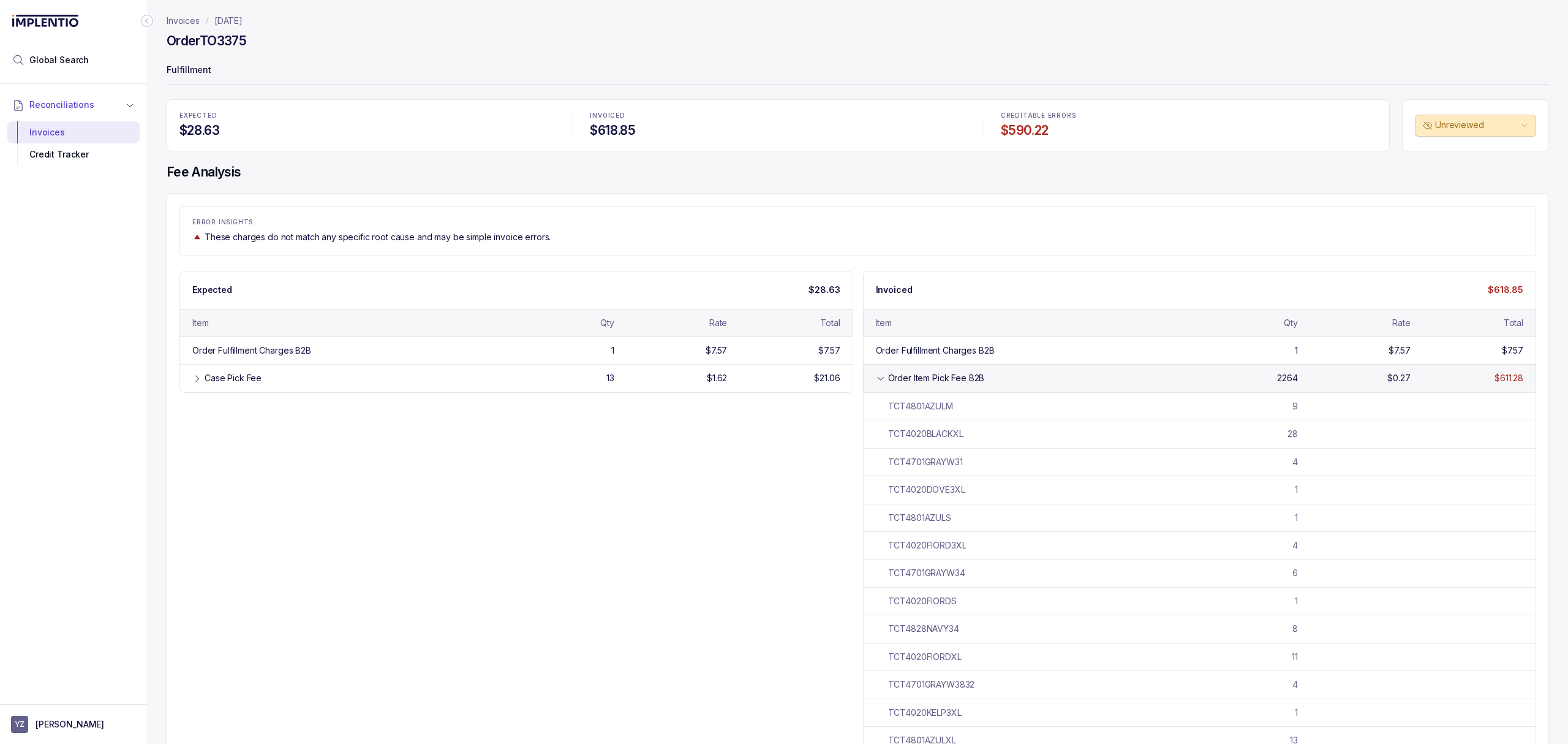
click at [875, 380] on icon at bounding box center [880, 379] width 10 height 10
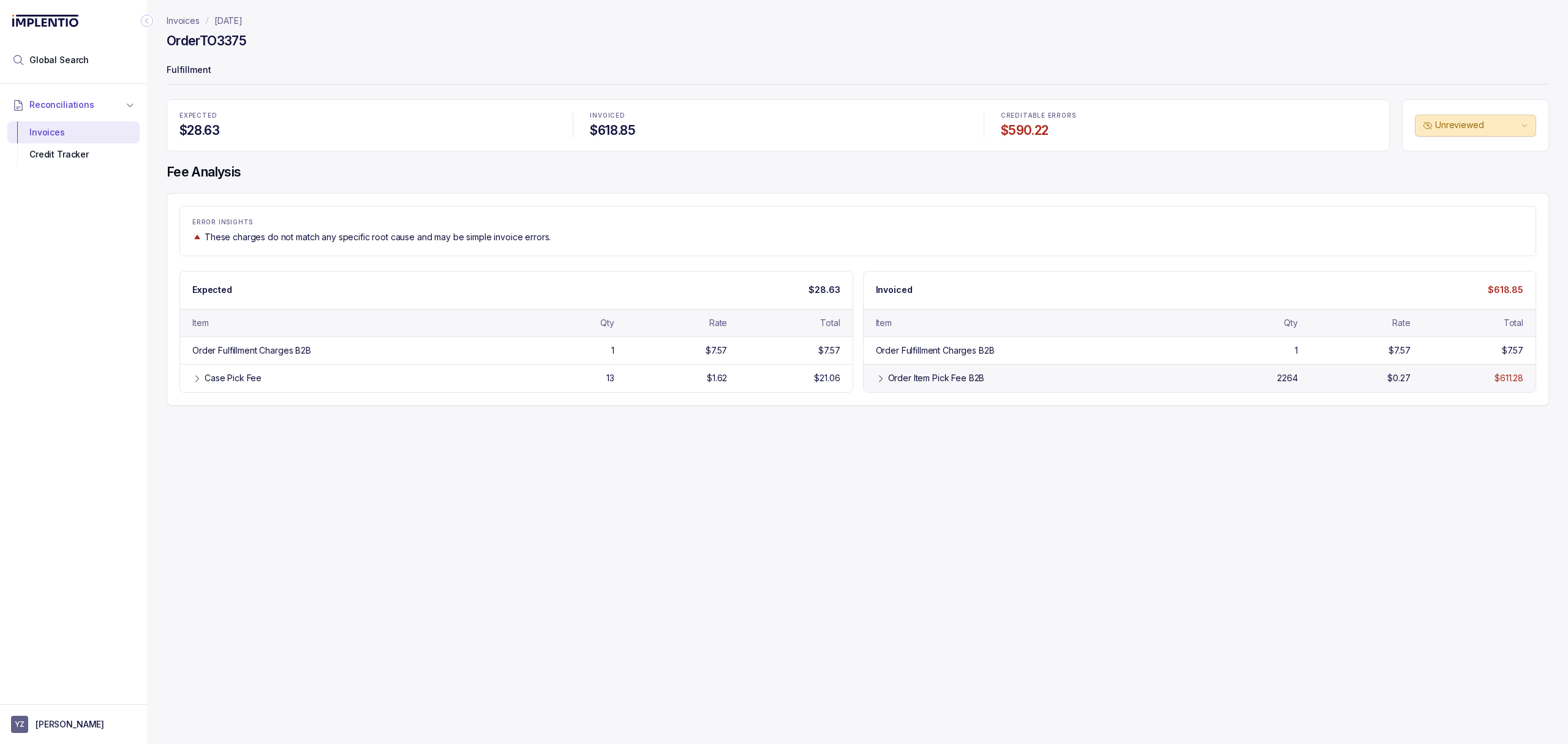
click at [875, 380] on icon at bounding box center [880, 379] width 10 height 10
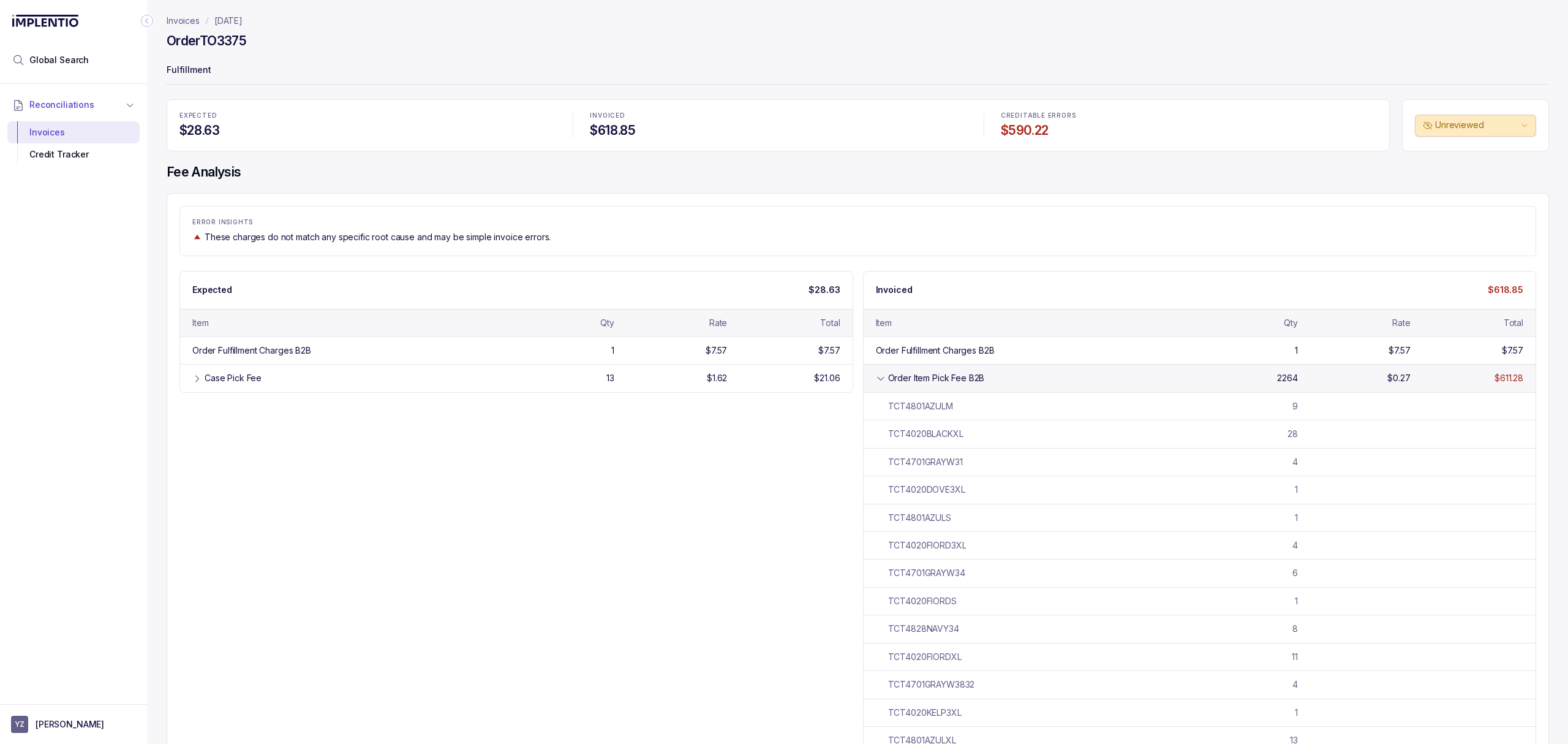
click at [880, 381] on icon at bounding box center [880, 379] width 10 height 10
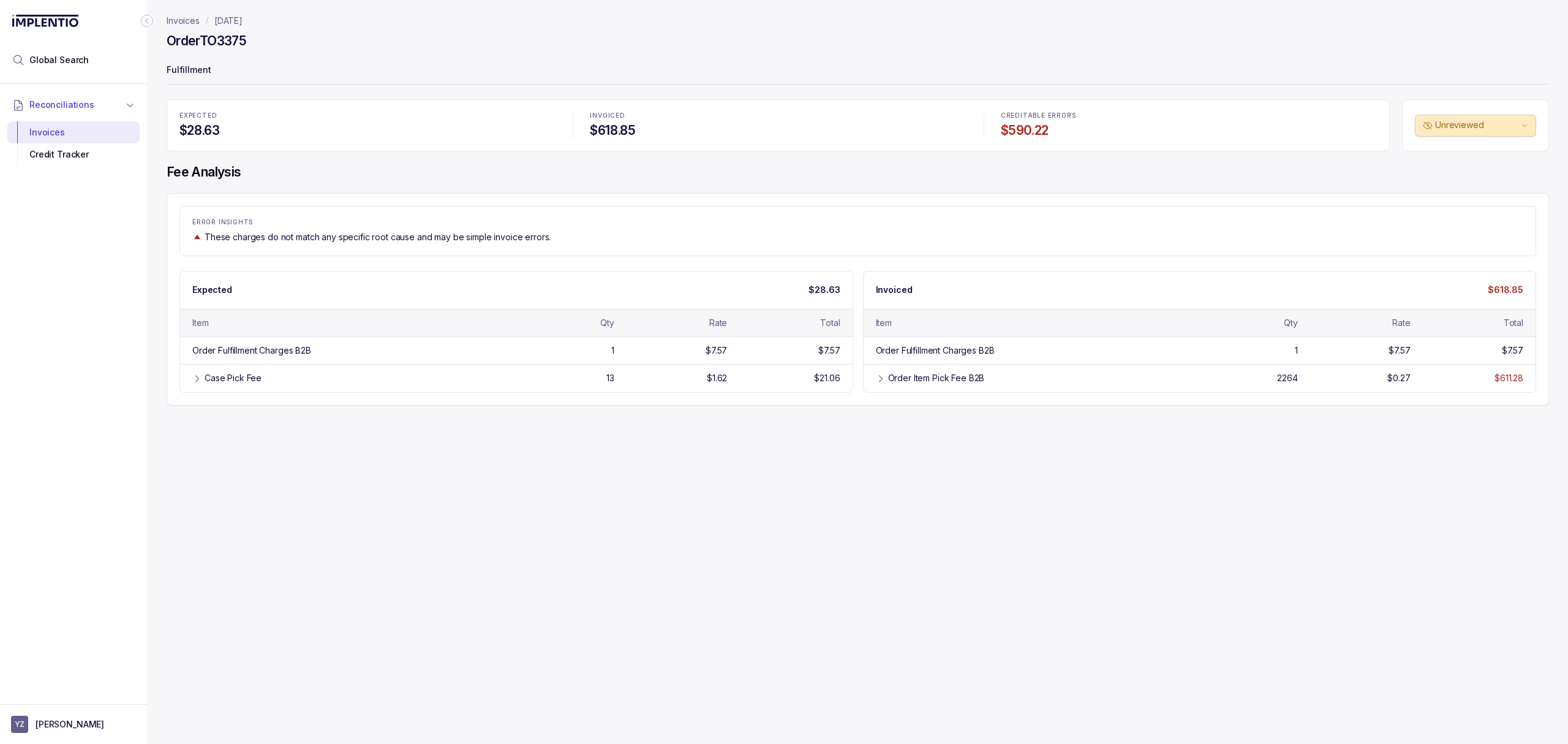
click at [687, 479] on div "Invoices [DATE] Order TO3375 Fulfillment EXPECTED $28.63 INVOICED $618.85 CREDI…" at bounding box center [853, 372] width 1412 height 744
click at [711, 476] on div "Invoices [DATE] Order TO3375 Fulfillment EXPECTED $28.63 INVOICED $618.85 CREDI…" at bounding box center [853, 372] width 1412 height 744
click at [651, 469] on div "Invoices [DATE] Order TO3375 Fulfillment EXPECTED $28.63 INVOICED $618.85 CREDI…" at bounding box center [853, 372] width 1412 height 744
click at [568, 454] on div "Invoices [DATE] Order TO3375 Fulfillment EXPECTED $28.63 INVOICED $618.85 CREDI…" at bounding box center [853, 372] width 1412 height 744
click at [576, 452] on div "Invoices [DATE] Order TO3375 Fulfillment EXPECTED $28.63 INVOICED $618.85 CREDI…" at bounding box center [853, 372] width 1412 height 744
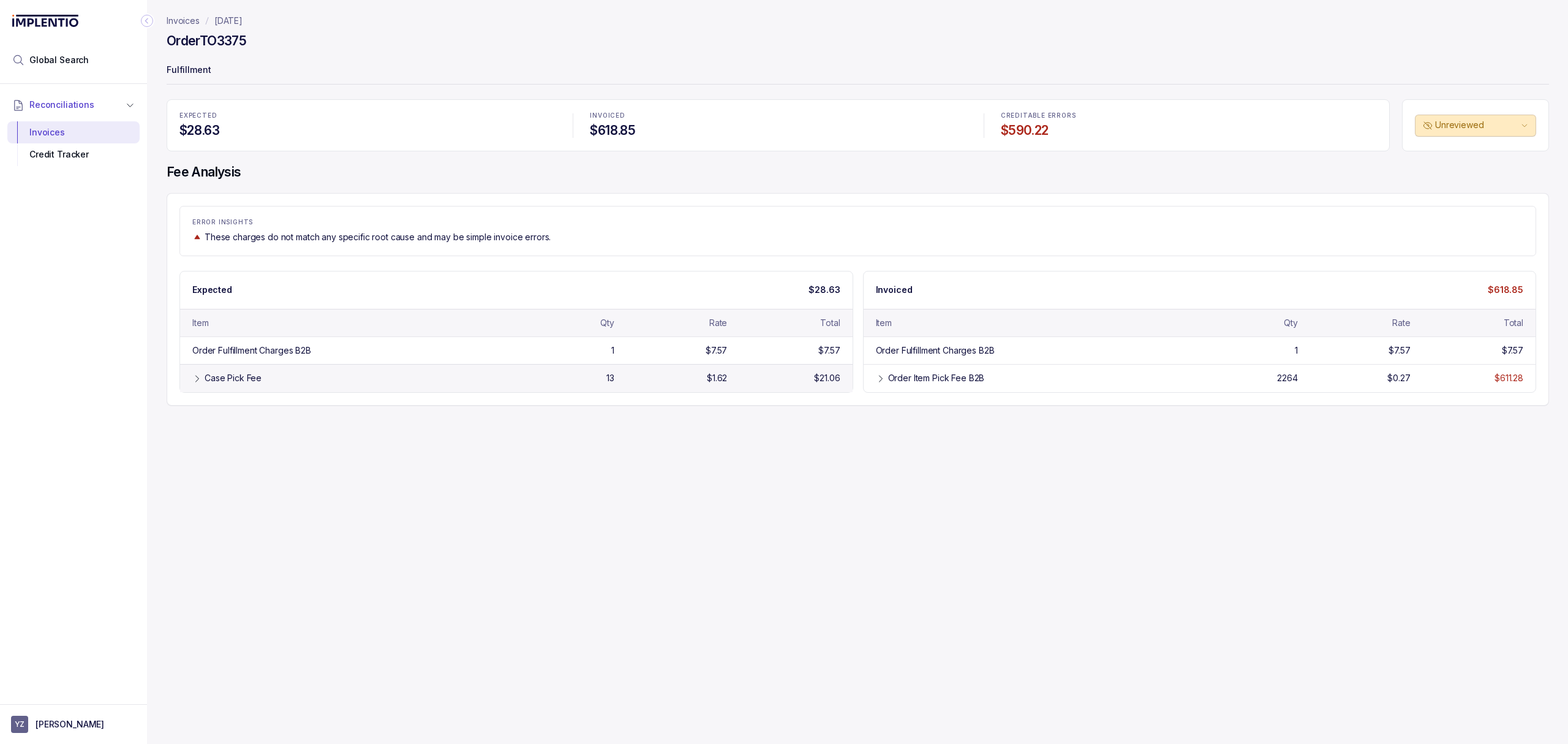
click at [197, 375] on icon at bounding box center [197, 379] width 10 height 10
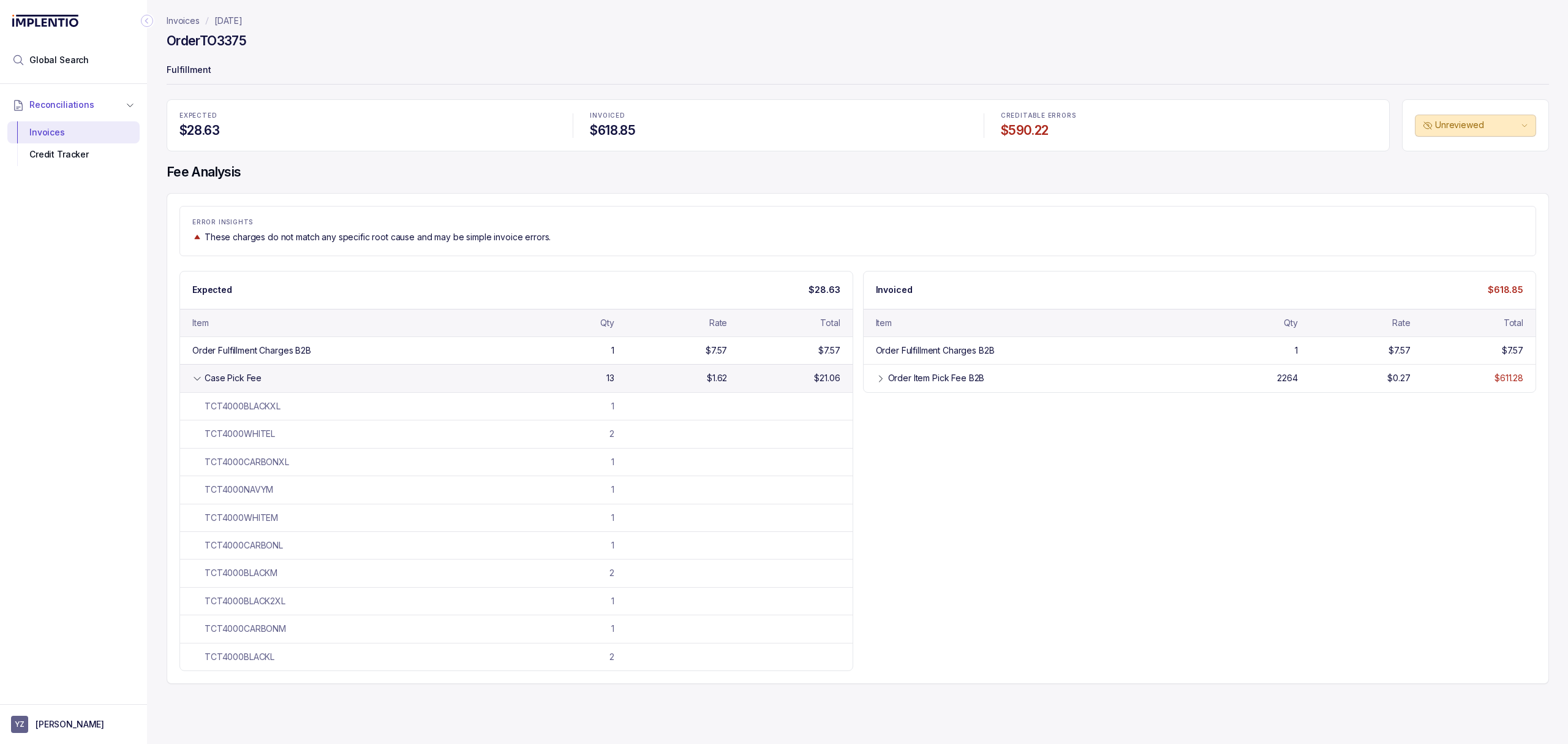
click at [197, 375] on icon at bounding box center [197, 379] width 10 height 10
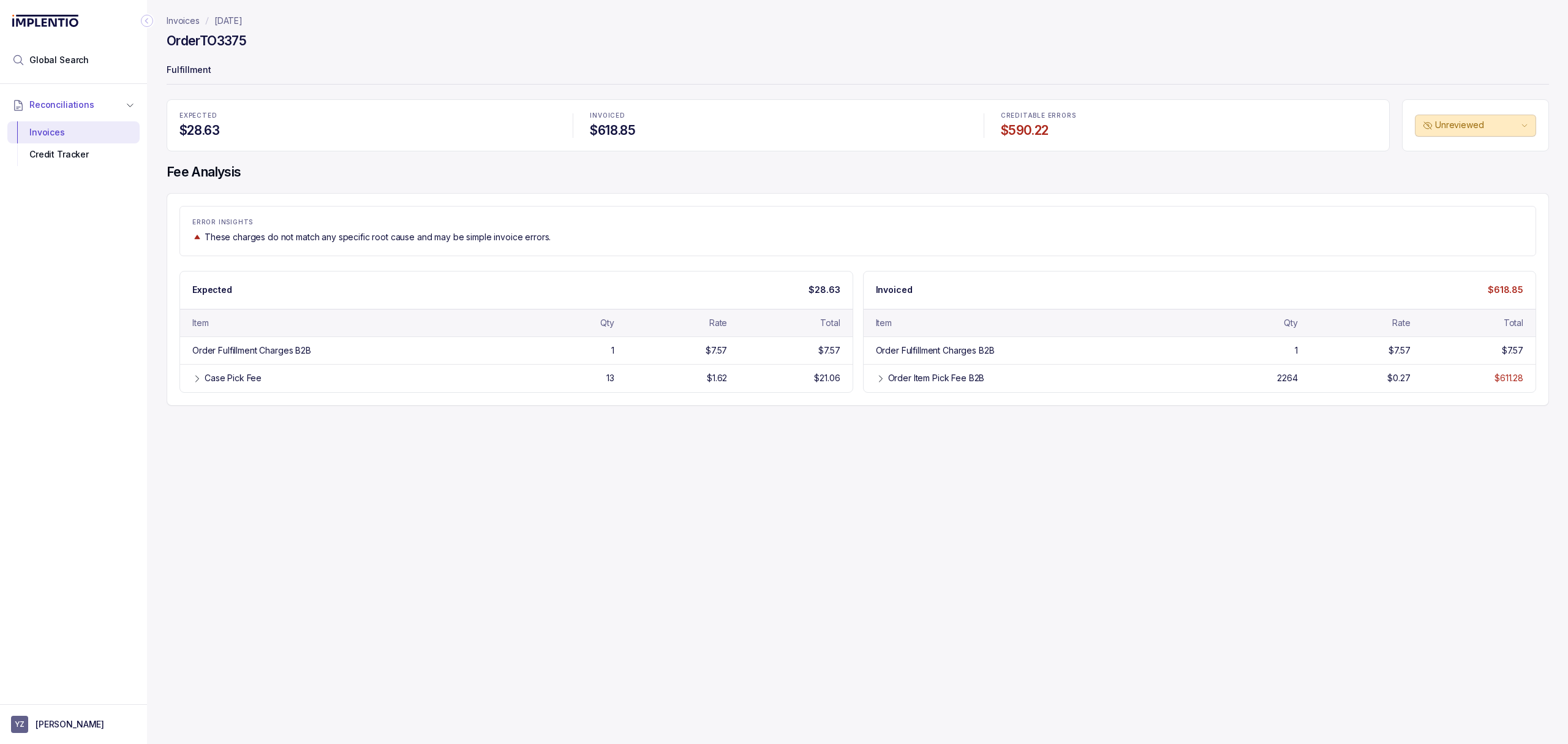
click at [492, 501] on div "Invoices [DATE] Order TO3375 Fulfillment EXPECTED $28.63 INVOICED $618.85 CREDI…" at bounding box center [853, 372] width 1412 height 744
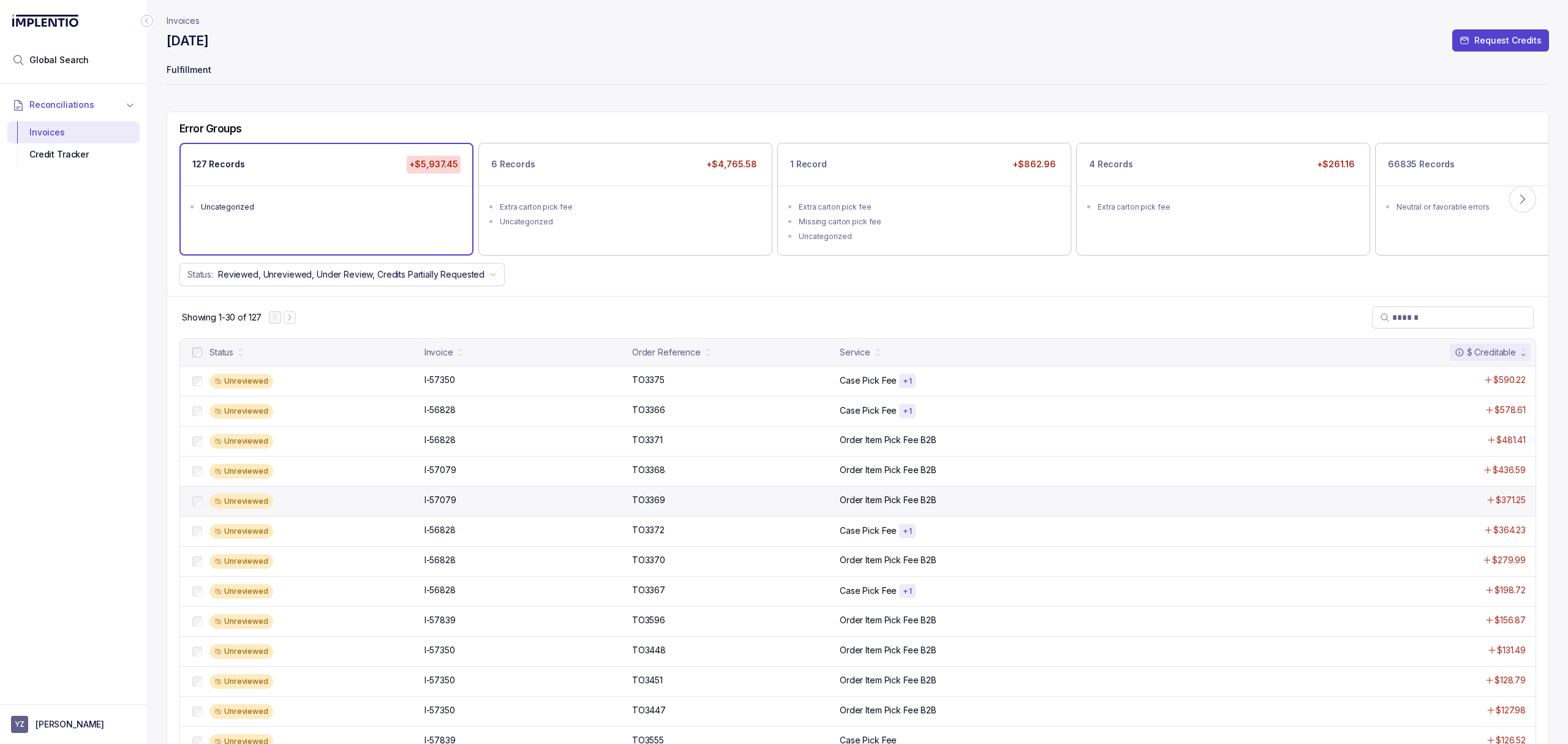
scroll to position [82, 0]
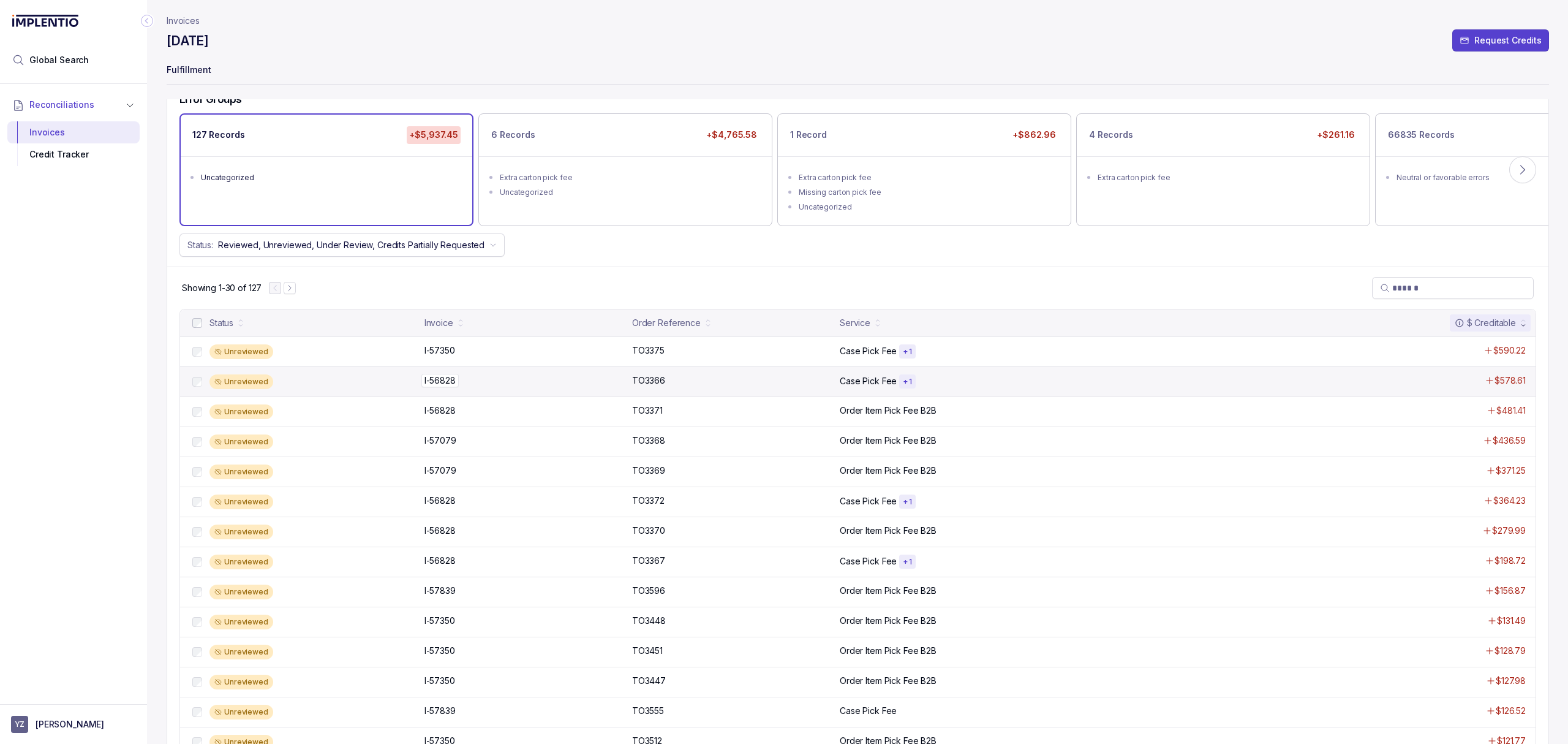
click at [442, 386] on p "I-56828" at bounding box center [441, 380] width 38 height 13
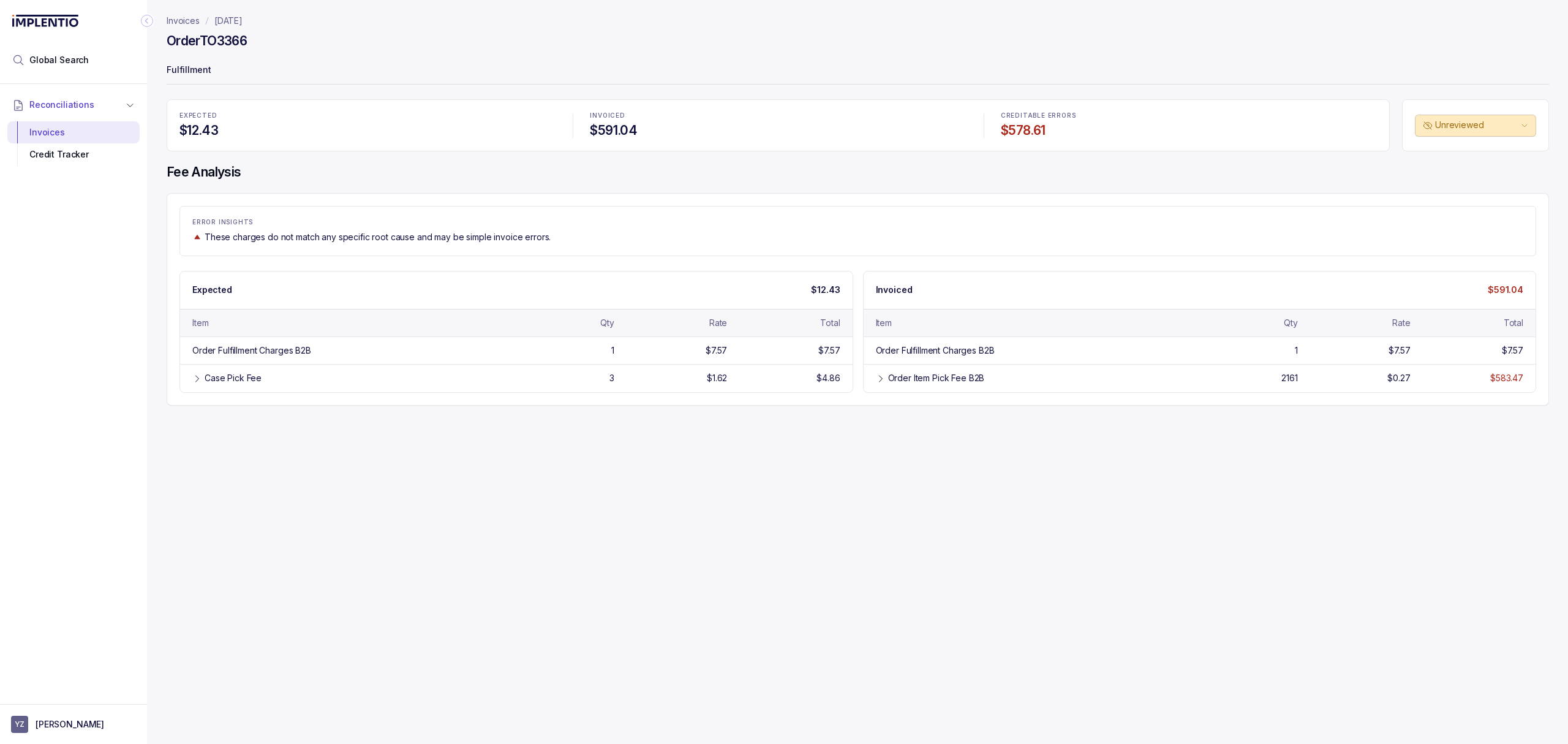
click at [439, 444] on div "Invoices [DATE] Order TO3366 Fulfillment EXPECTED $12.43 INVOICED $591.04 CREDI…" at bounding box center [853, 372] width 1412 height 744
click at [420, 427] on div "Invoices [DATE] Order TO3366 Fulfillment EXPECTED $12.43 INVOICED $591.04 CREDI…" at bounding box center [853, 372] width 1412 height 744
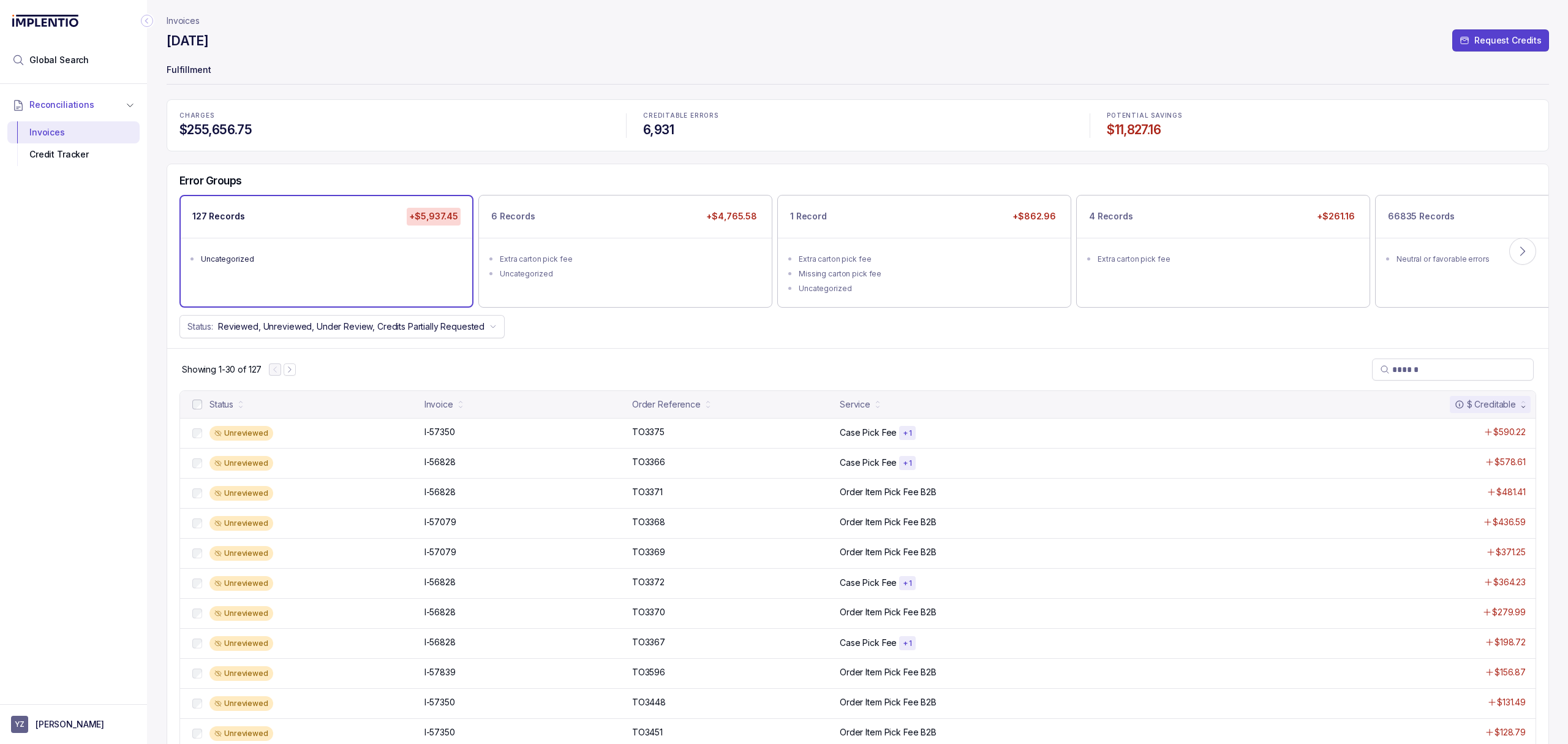
click at [671, 371] on div "Showing 1-30 of 127" at bounding box center [857, 369] width 1381 height 43
click at [121, 285] on div "Reconciliations Invoices Credit Tracker" at bounding box center [73, 390] width 147 height 613
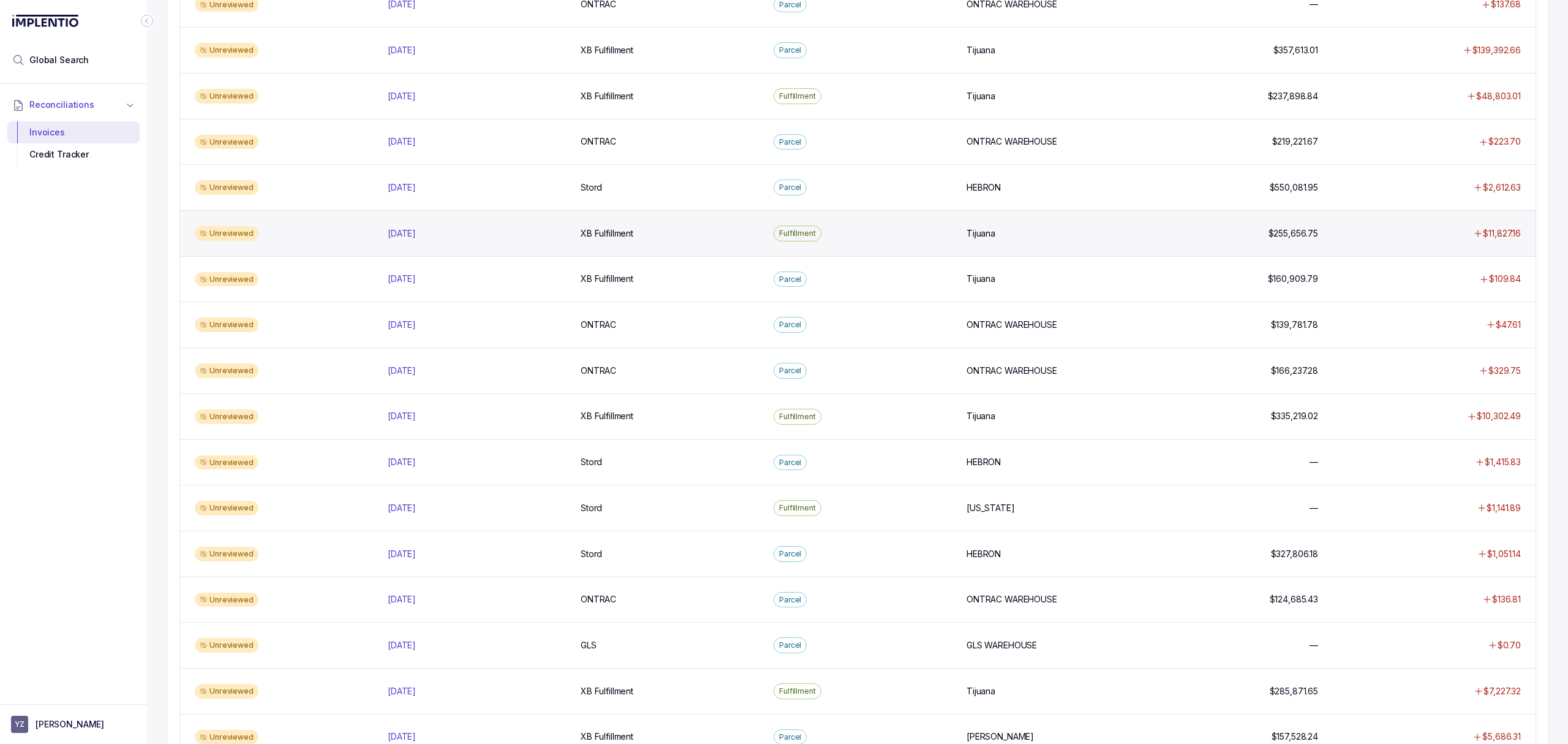
scroll to position [245, 0]
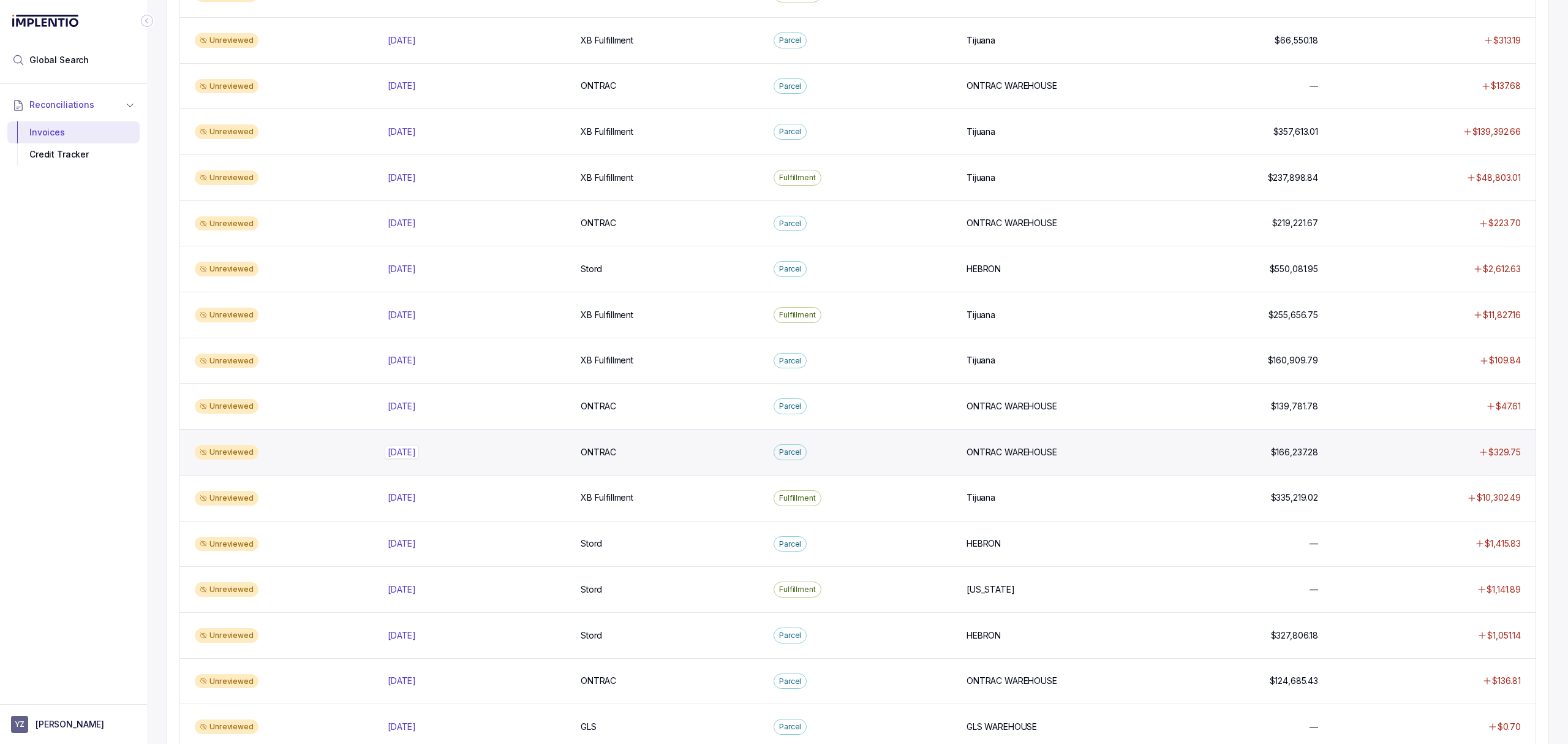
click at [414, 459] on p "[DATE]" at bounding box center [401, 452] width 34 height 13
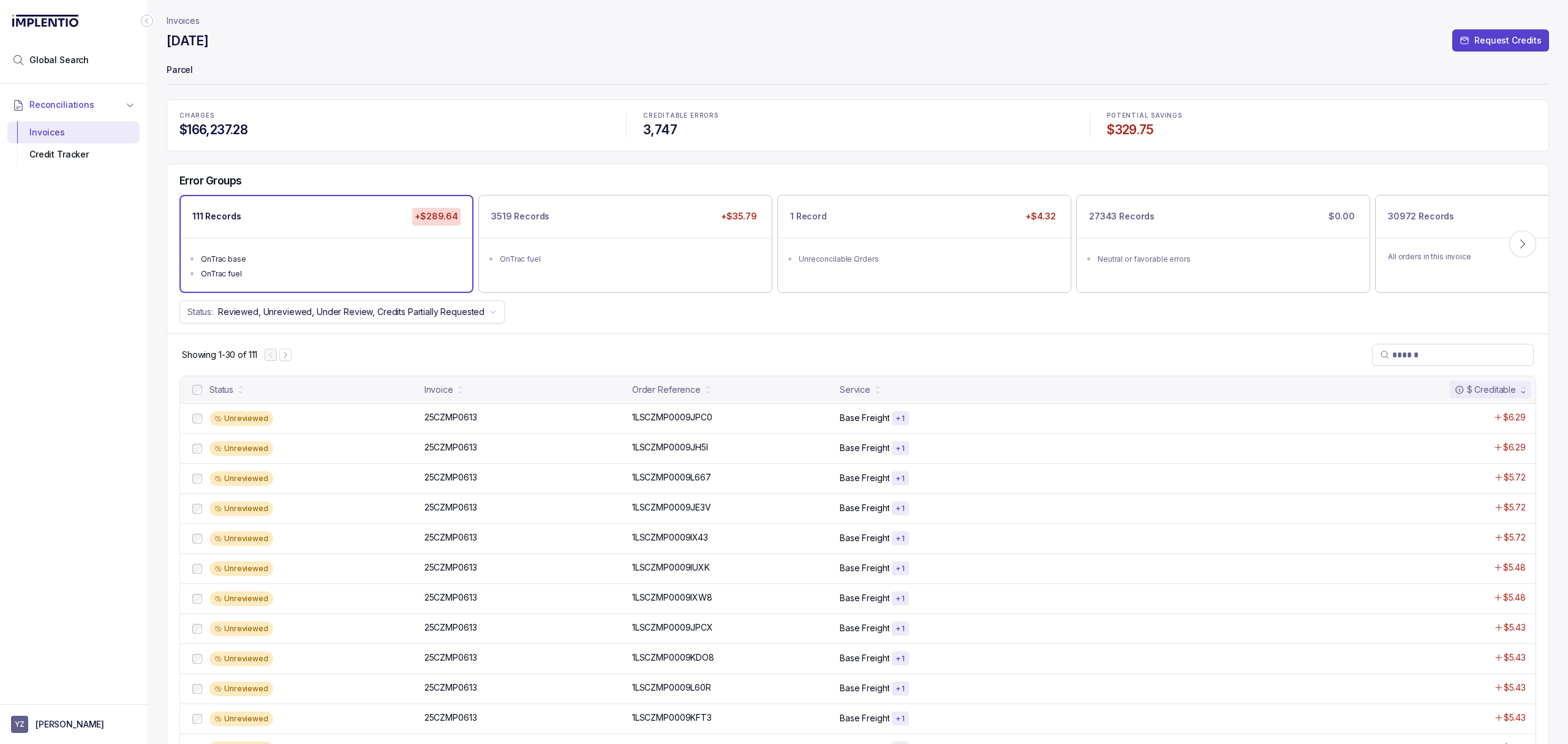
click at [560, 89] on header "Invoices [DATE] Request Credits Parcel" at bounding box center [858, 50] width 1382 height 99
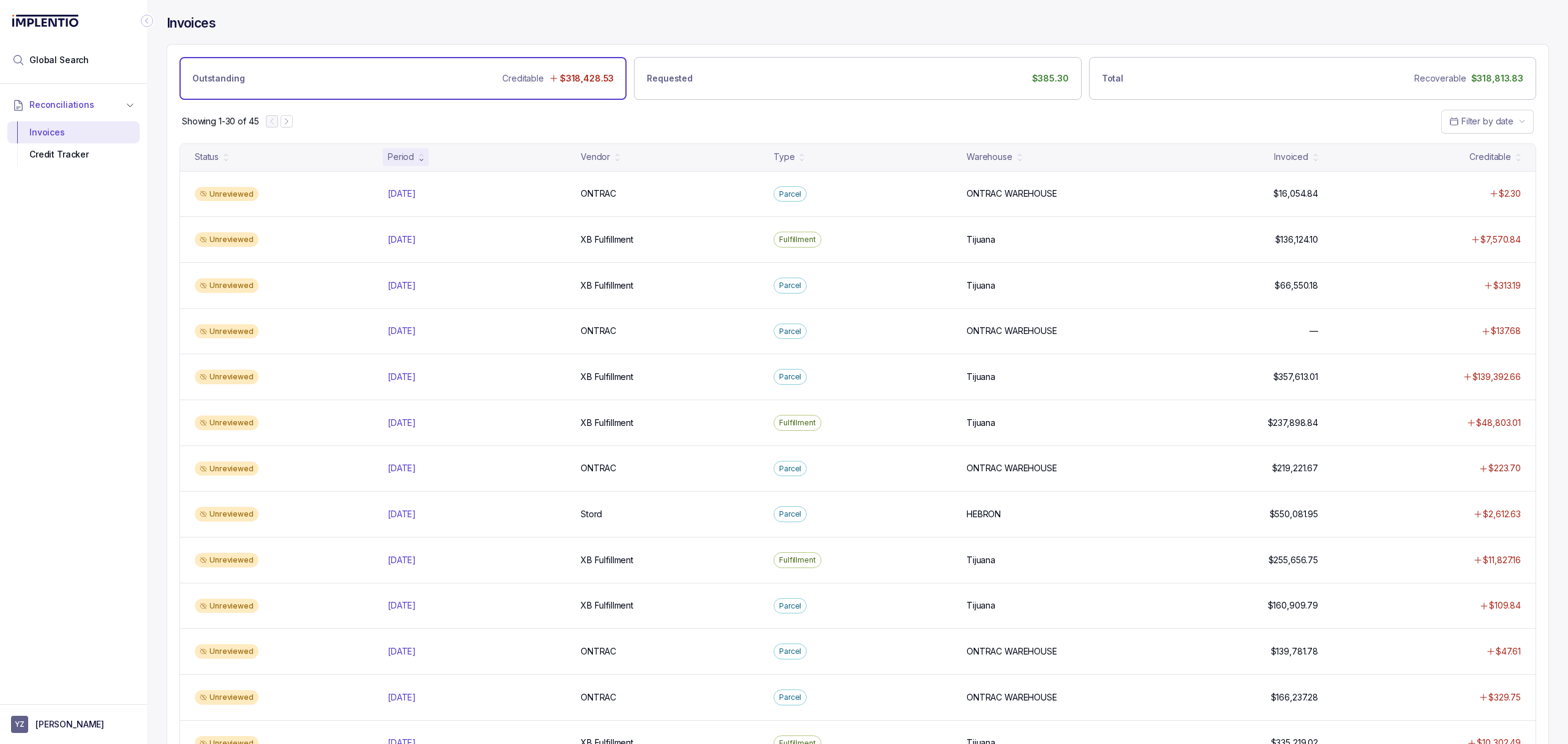
click at [976, 135] on div "Showing 1-30 of 45 Filter by date" at bounding box center [857, 121] width 1381 height 43
click at [776, 157] on div "Type" at bounding box center [784, 157] width 21 height 13
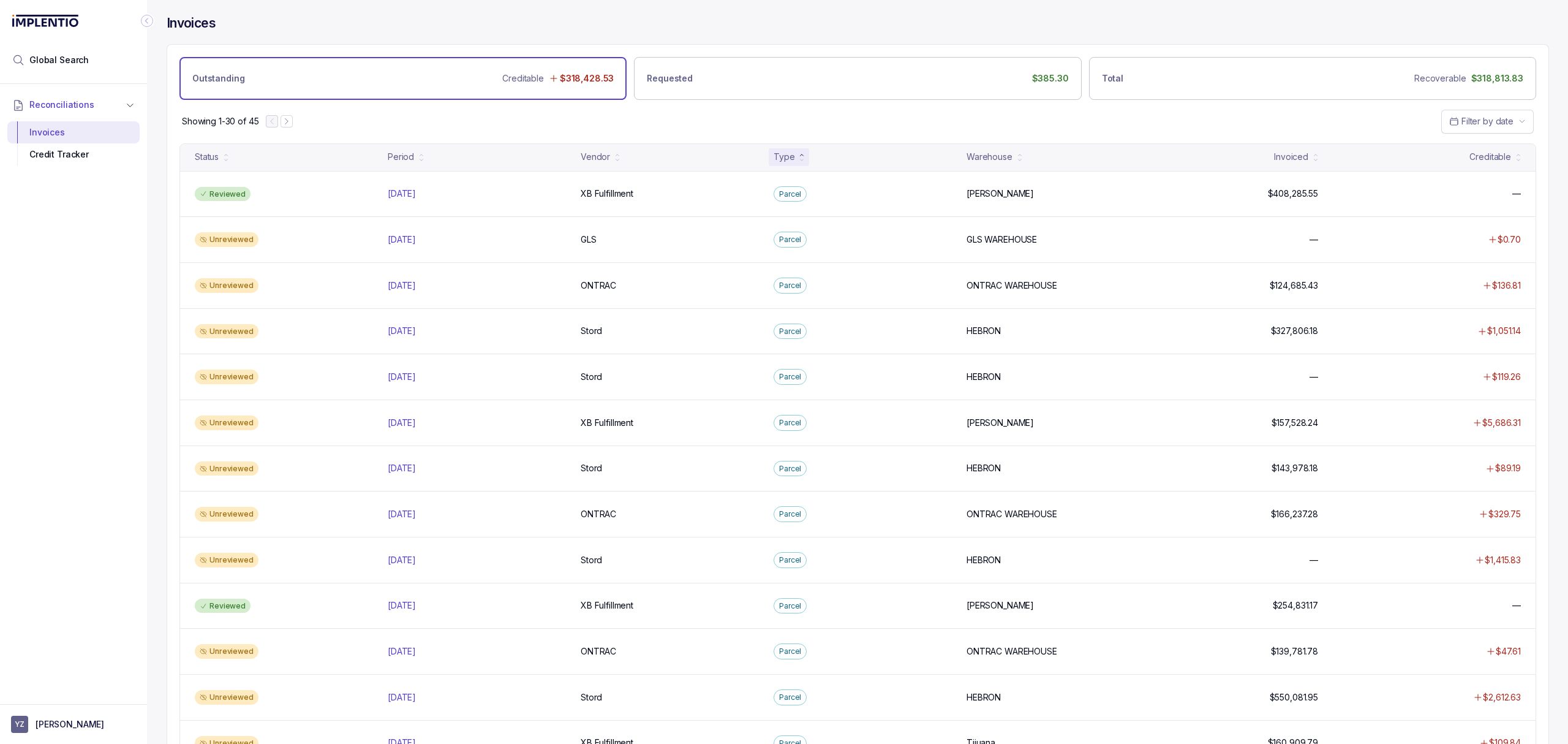
click at [784, 163] on div "Type" at bounding box center [784, 157] width 21 height 13
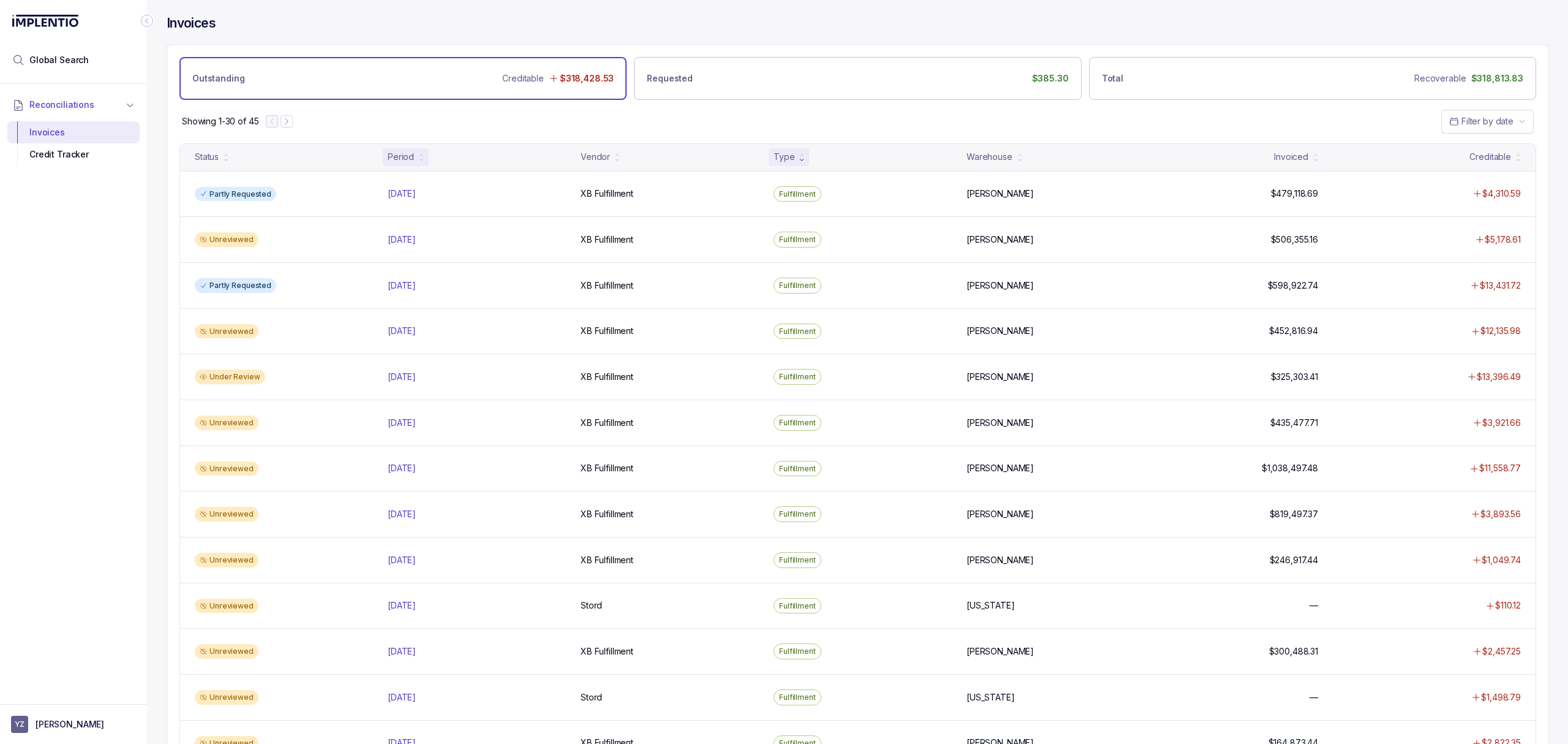
click at [413, 157] on div "Period" at bounding box center [401, 157] width 27 height 13
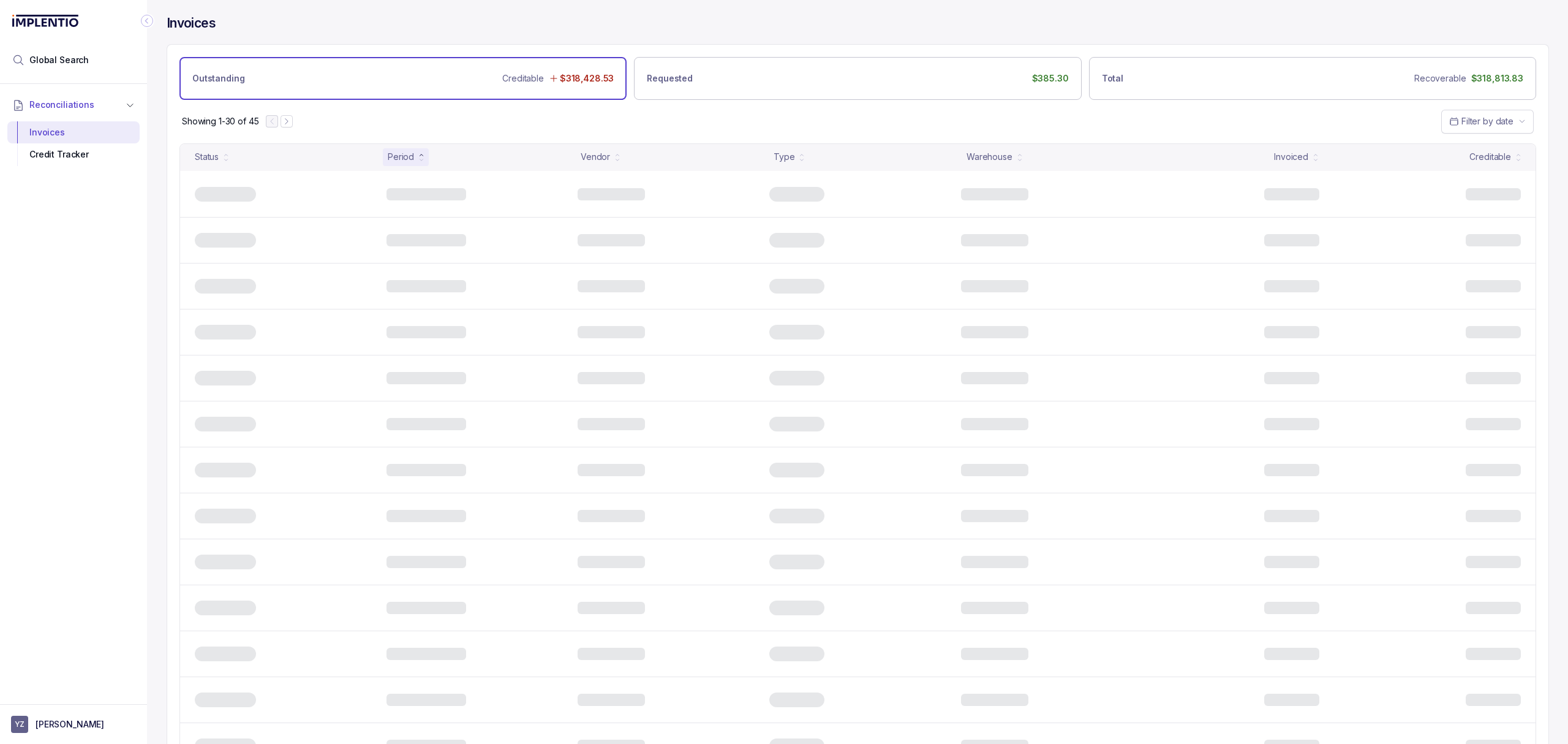
click at [411, 158] on div "Period" at bounding box center [401, 157] width 27 height 13
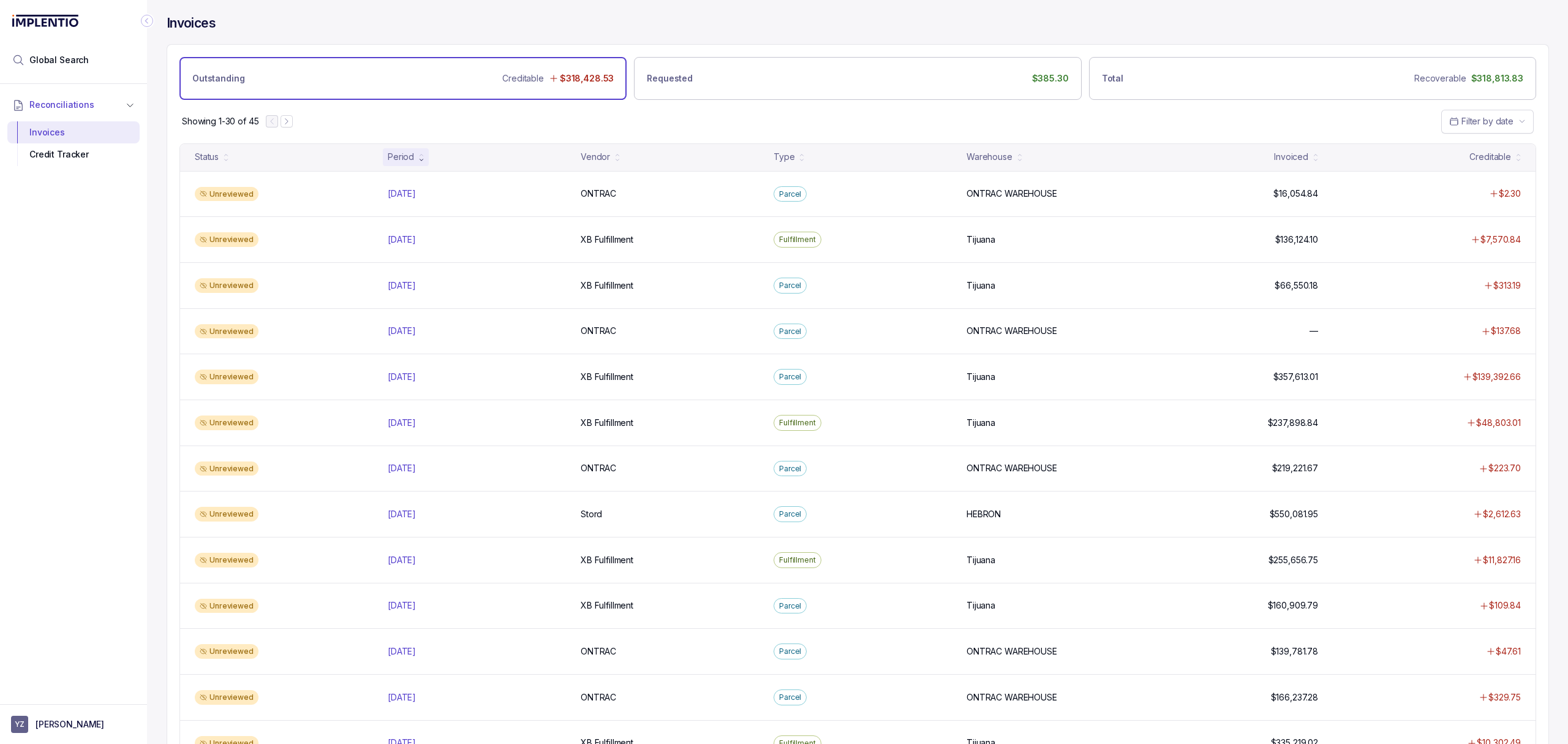
click at [711, 122] on div "Showing 1-30 of 45 Filter by date" at bounding box center [857, 121] width 1381 height 43
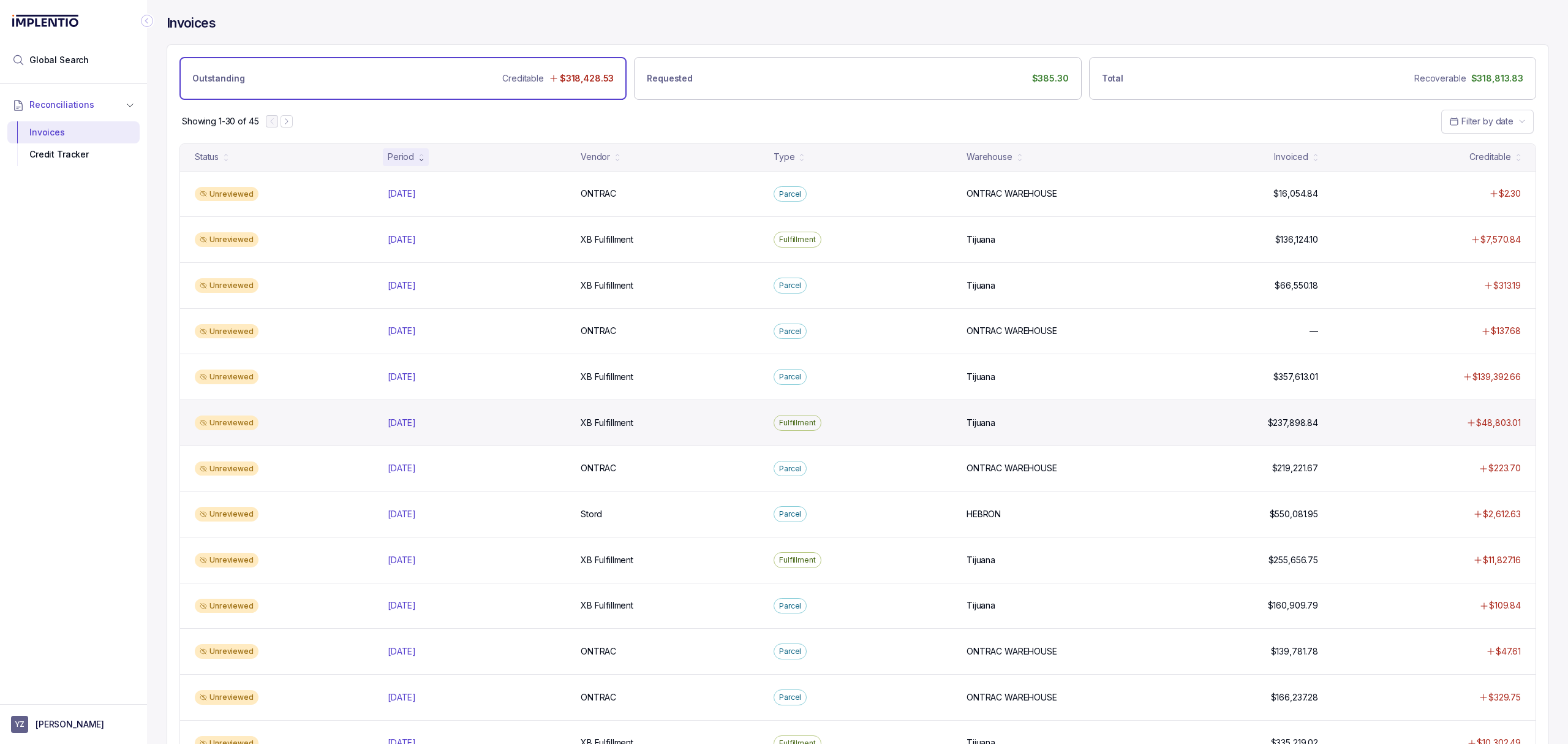
drag, startPoint x: 417, startPoint y: 422, endPoint x: 526, endPoint y: 440, distance: 110.5
click at [417, 422] on p "[DATE]" at bounding box center [401, 423] width 34 height 13
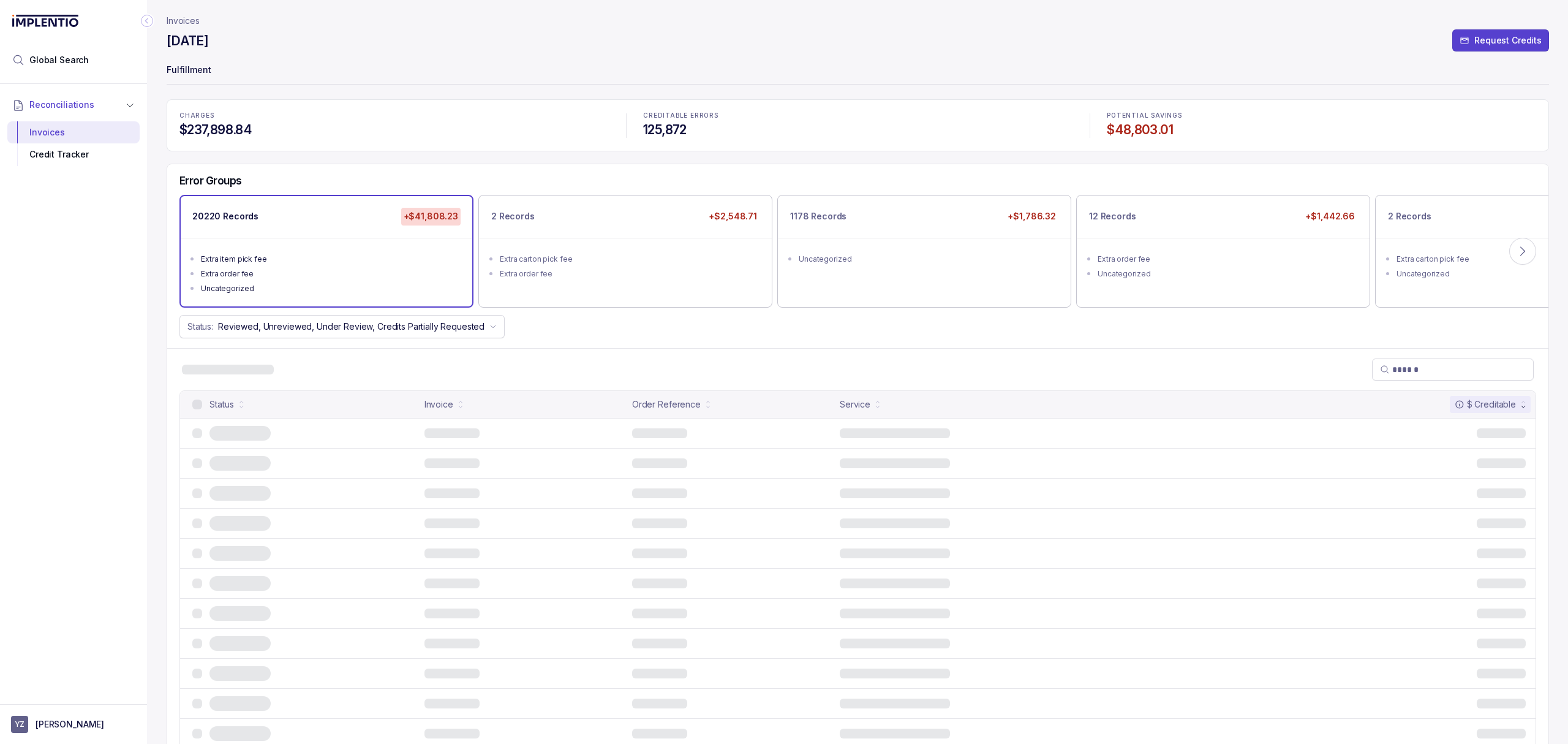
click at [556, 340] on div "Error Groups 20220 Records +$41,808.23 Extra item pick fee Extra order fee Unca…" at bounding box center [857, 256] width 1381 height 184
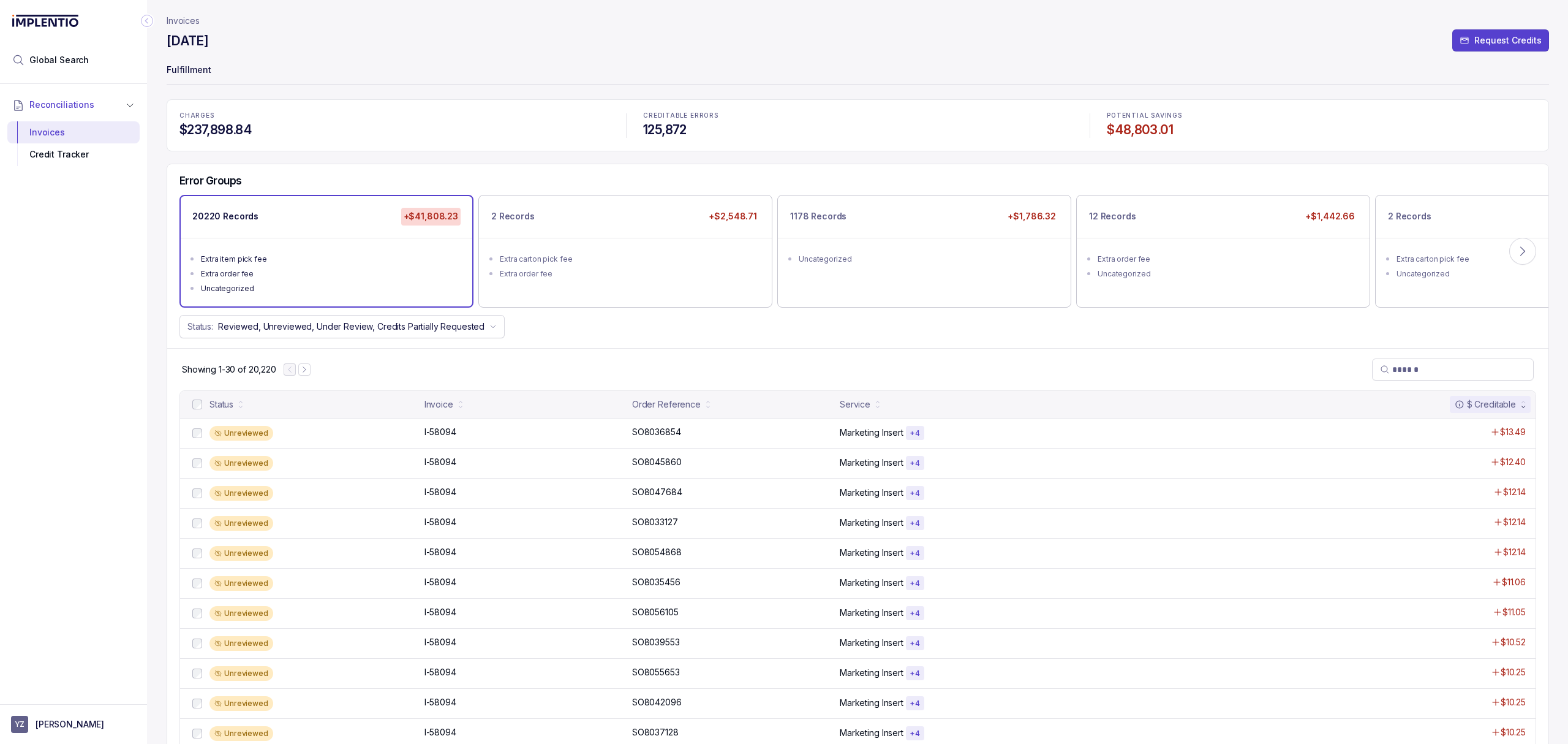
click at [556, 340] on div "Error Groups 20220 Records +$41,808.23 Extra item pick fee Extra order fee Unca…" at bounding box center [857, 256] width 1381 height 184
click at [552, 344] on div "Error Groups 20220 Records +$41,808.23 Extra item pick fee Extra order fee Unca…" at bounding box center [857, 256] width 1381 height 184
click at [349, 362] on div "Showing 1-30 of 20,220" at bounding box center [857, 369] width 1381 height 43
click at [358, 360] on div "Showing 1-30 of 20,220" at bounding box center [857, 369] width 1381 height 43
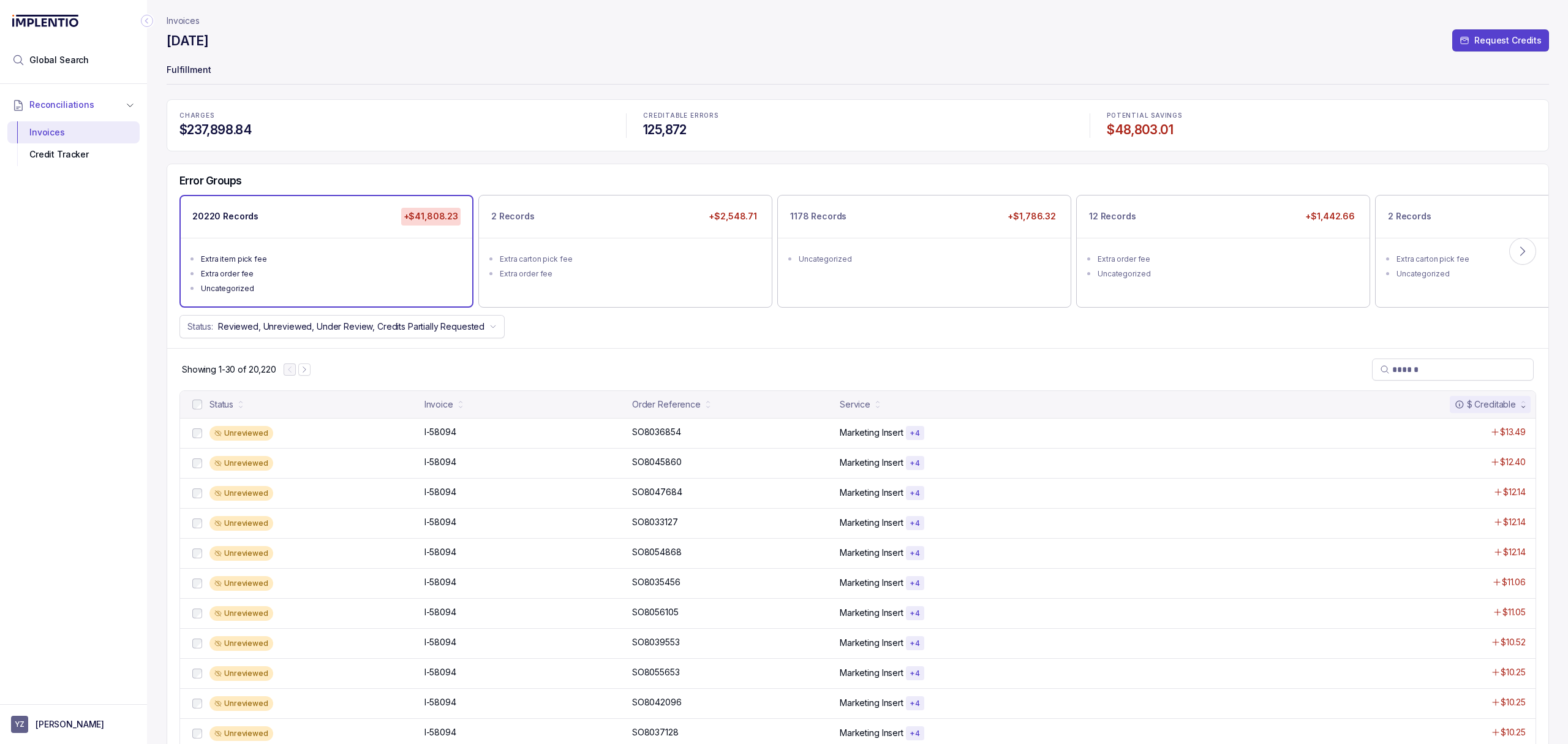
click at [377, 361] on div "Showing 1-30 of 20,220" at bounding box center [857, 369] width 1381 height 43
click at [615, 357] on div "Showing 1-30 of 20,220" at bounding box center [857, 369] width 1381 height 43
click at [596, 342] on div "Error Groups 20220 Records +$41,808.23 Extra item pick fee Extra order fee Unca…" at bounding box center [857, 256] width 1381 height 184
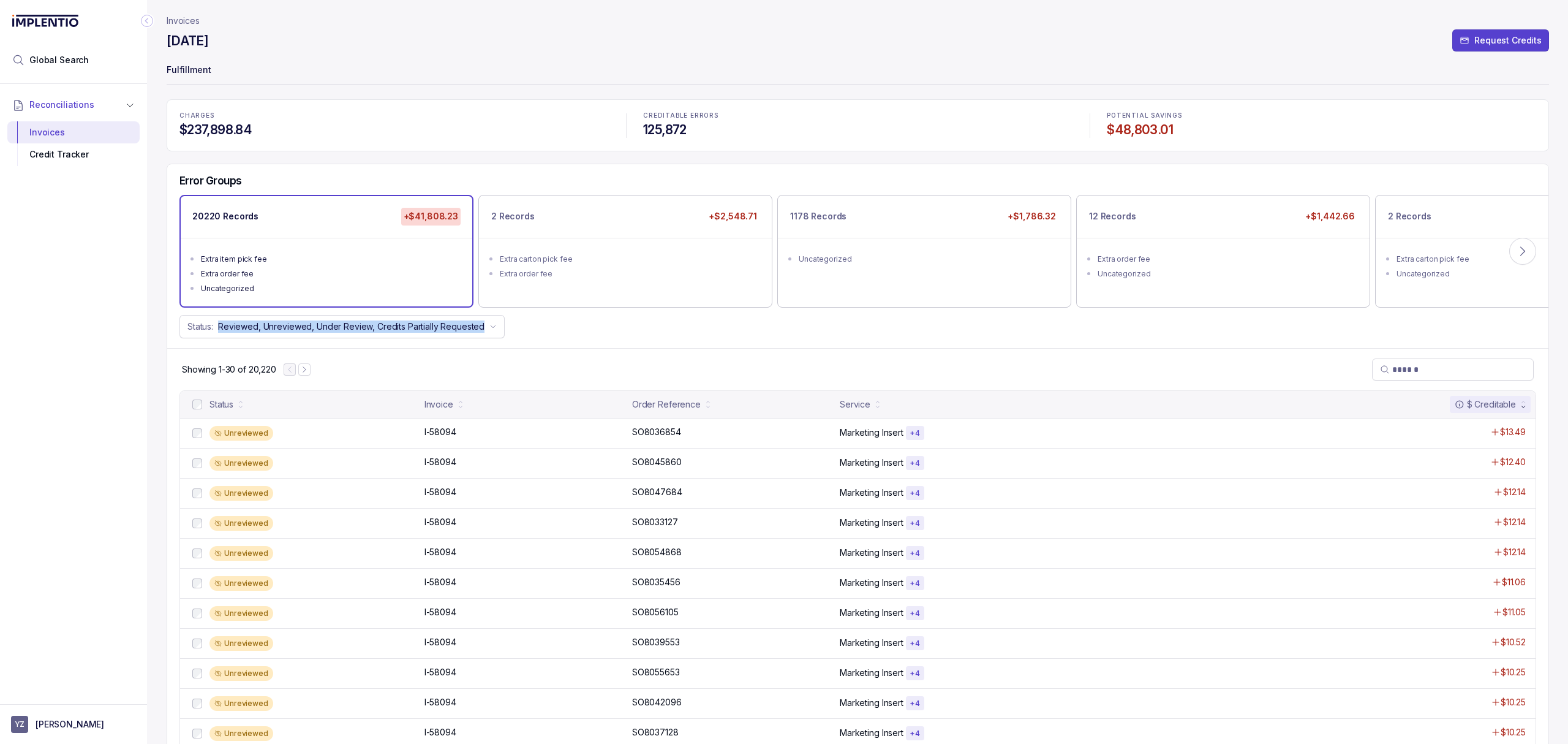
click at [596, 342] on div "Error Groups 20220 Records +$41,808.23 Extra item pick fee Extra order fee Unca…" at bounding box center [857, 256] width 1381 height 184
click at [568, 349] on div "Showing 1-30 of 20,220" at bounding box center [857, 369] width 1381 height 43
click at [446, 432] on p "I-58094" at bounding box center [441, 432] width 38 height 13
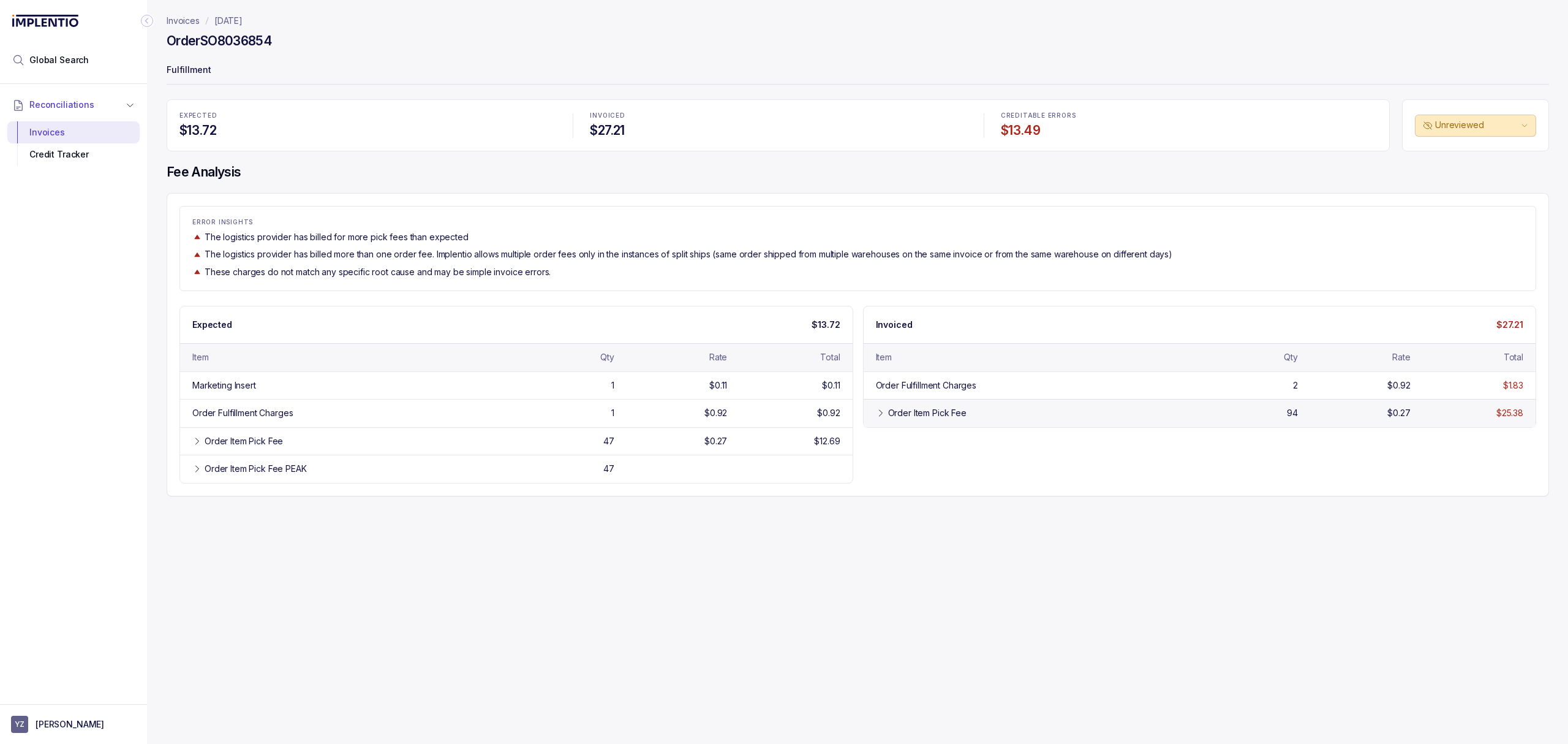
drag, startPoint x: 1030, startPoint y: 491, endPoint x: 1292, endPoint y: 425, distance: 270.2
click at [1030, 491] on div "ERROR INSIGHTS The logistics provider has billed for more pick fees than expect…" at bounding box center [858, 344] width 1382 height 303
click at [1361, 481] on div "Expected $13.72 Item Qty Rate Total Marketing Insert 1 $0.11 $0.11 Order Fulfil…" at bounding box center [857, 395] width 1356 height 177
click at [1280, 469] on div "Expected $13.72 Item Qty Rate Total Marketing Insert 1 $0.11 $0.11 Order Fulfil…" at bounding box center [857, 395] width 1356 height 177
drag, startPoint x: 1035, startPoint y: 506, endPoint x: 988, endPoint y: 506, distance: 47.0
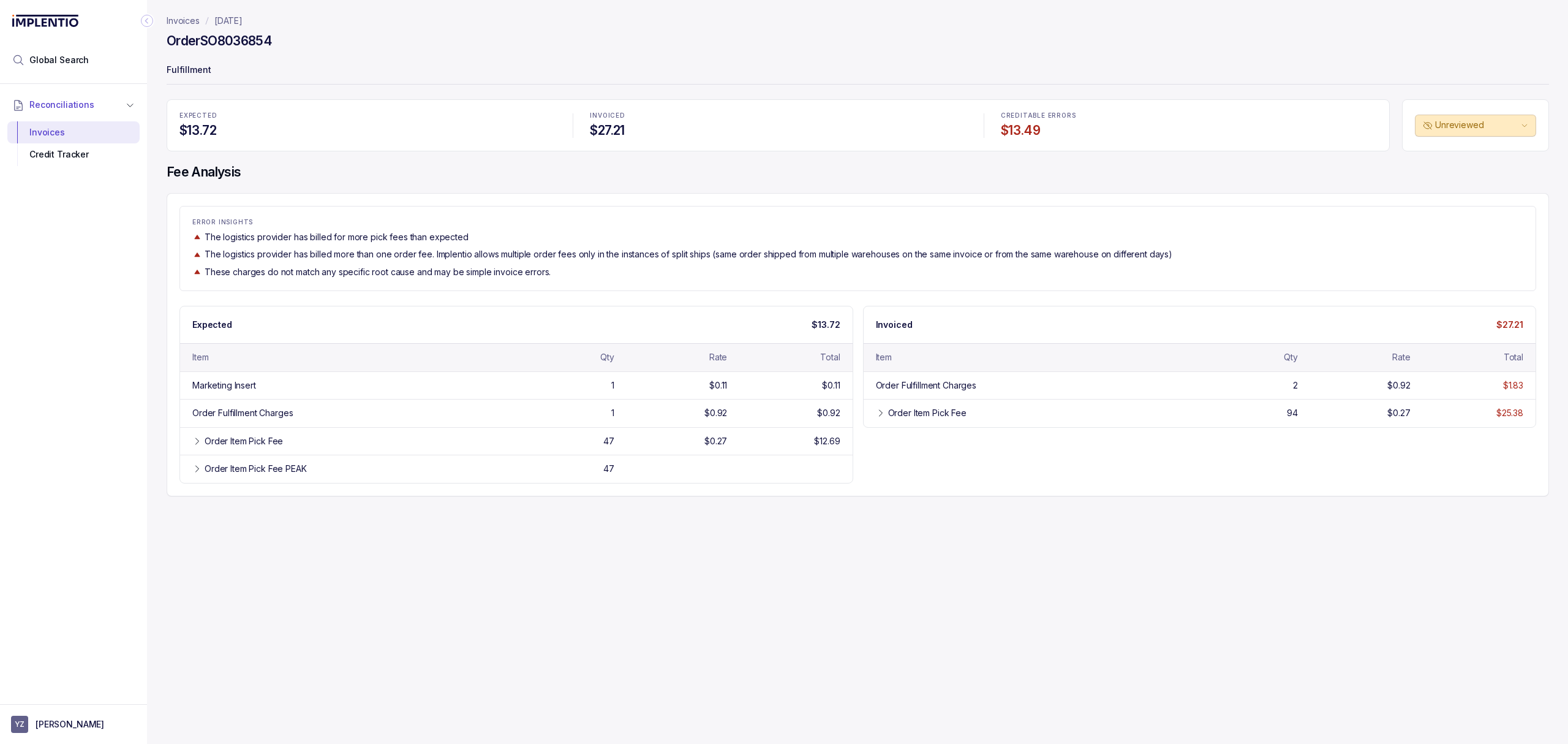
click at [1035, 506] on div "Invoices [DATE] Order SO8036854 Fulfillment EXPECTED $13.72 INVOICED $27.21 CRE…" at bounding box center [853, 372] width 1412 height 744
click at [1067, 486] on div "ERROR INSIGHTS The logistics provider has billed for more pick fees than expect…" at bounding box center [858, 344] width 1382 height 303
click at [1098, 474] on div "Expected $13.72 Item Qty Rate Total Marketing Insert 1 $0.11 $0.11 Order Fulfil…" at bounding box center [857, 395] width 1356 height 177
drag, startPoint x: 1164, startPoint y: 493, endPoint x: 1162, endPoint y: 484, distance: 9.2
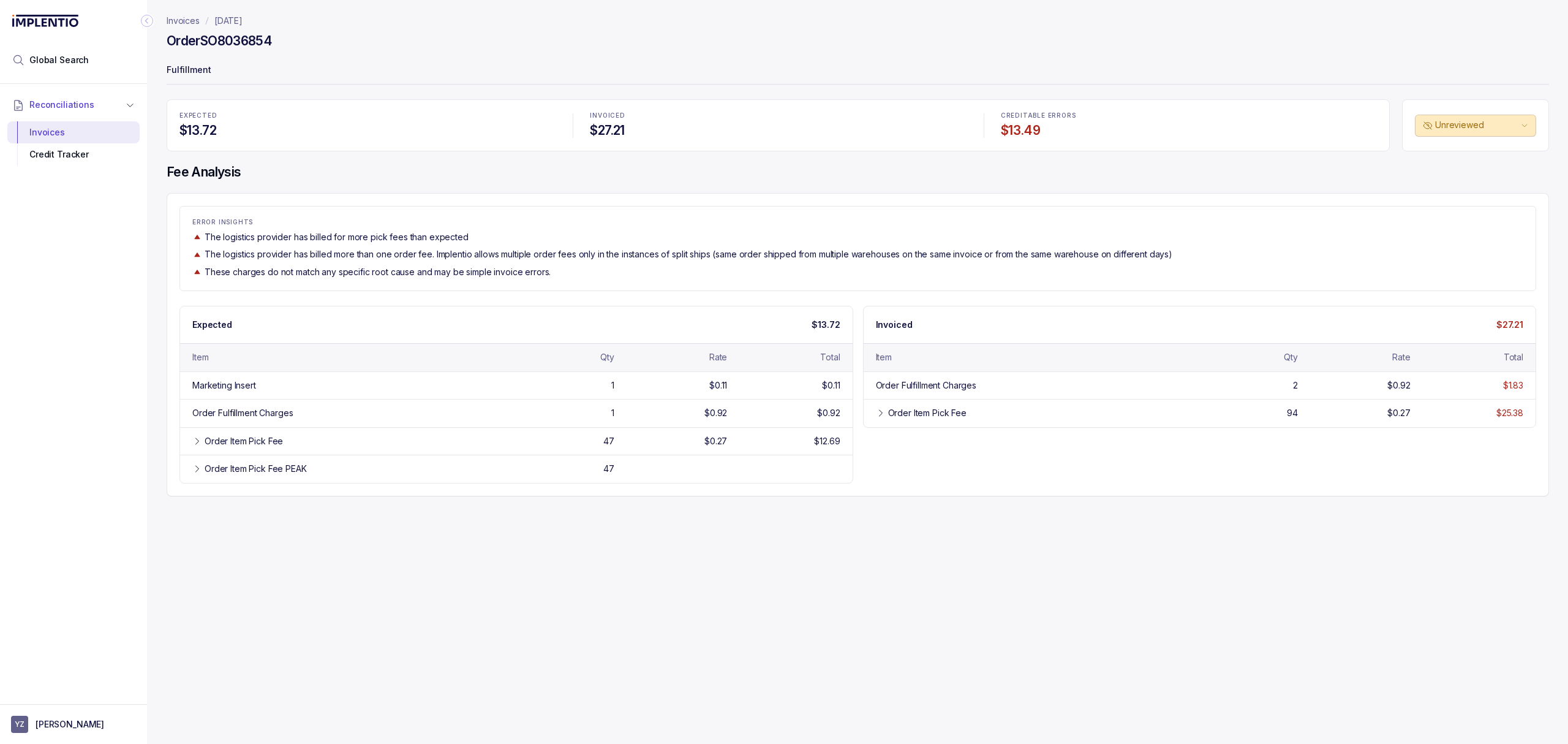
click at [1164, 488] on div "ERROR INSIGHTS The logistics provider has billed for more pick fees than expect…" at bounding box center [858, 344] width 1382 height 303
click at [1176, 481] on div "Expected $13.72 Item Qty Rate Total Marketing Insert 1 $0.11 $0.11 Order Fulfil…" at bounding box center [857, 395] width 1356 height 177
click at [1149, 501] on div "Invoices [DATE] Order SO8036854 Fulfillment EXPECTED $13.72 INVOICED $27.21 CRE…" at bounding box center [853, 372] width 1412 height 744
click at [512, 280] on div "ERROR INSIGHTS The logistics provider has billed for more pick fees than expect…" at bounding box center [857, 249] width 1356 height 85
click at [397, 229] on div "ERROR INSIGHTS The logistics provider has billed for more pick fees than expect…" at bounding box center [857, 248] width 1355 height 59
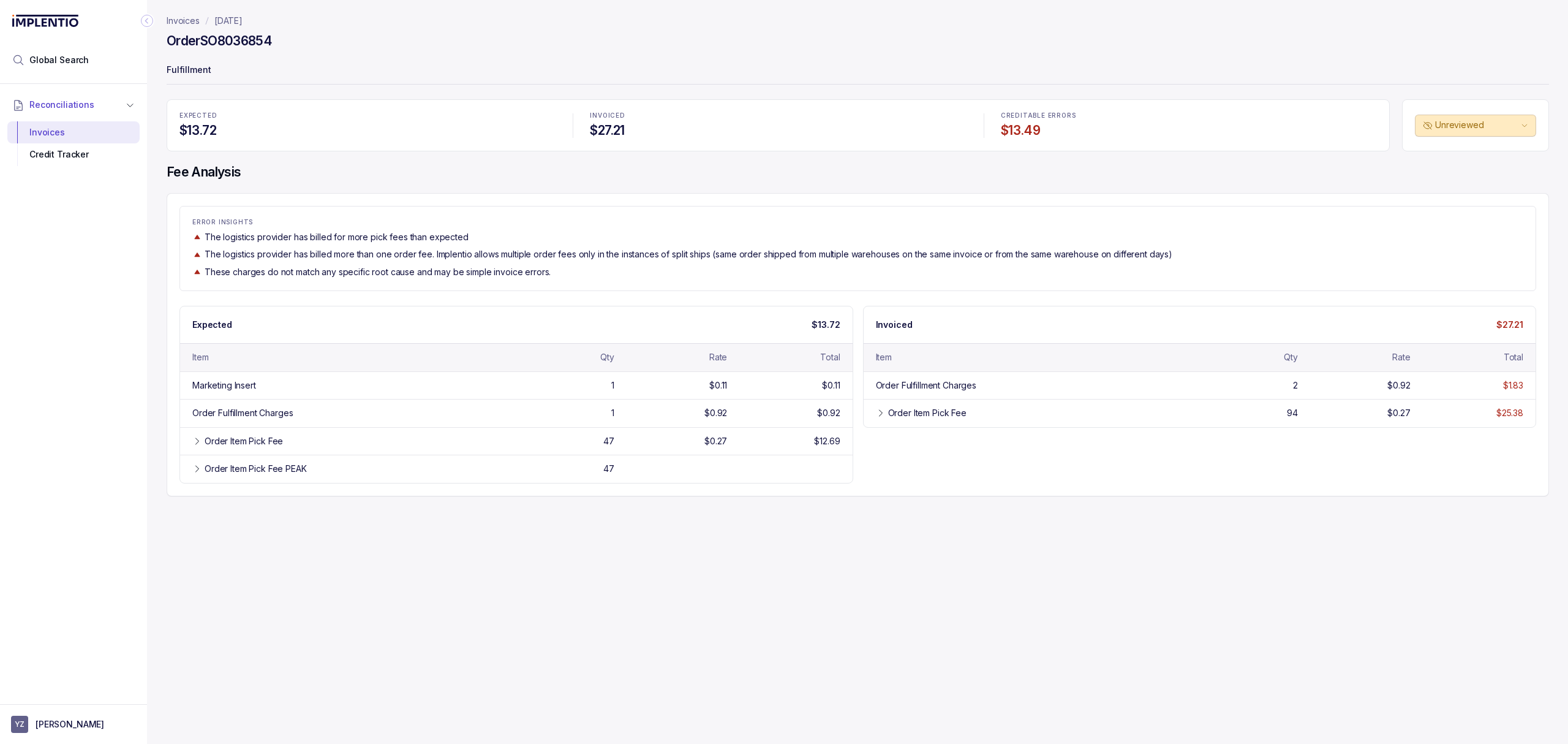
click at [1220, 469] on div "Expected $13.72 Item Qty Rate Total Marketing Insert 1 $0.11 $0.11 Order Fulfil…" at bounding box center [857, 395] width 1356 height 177
click at [1066, 464] on div "Expected $13.72 Item Qty Rate Total Marketing Insert 1 $0.11 $0.11 Order Fulfil…" at bounding box center [857, 395] width 1356 height 177
drag, startPoint x: 1071, startPoint y: 467, endPoint x: 808, endPoint y: 351, distance: 287.4
click at [1071, 468] on div "Expected $13.72 Item Qty Rate Total Marketing Insert 1 $0.11 $0.11 Order Fulfil…" at bounding box center [857, 395] width 1356 height 177
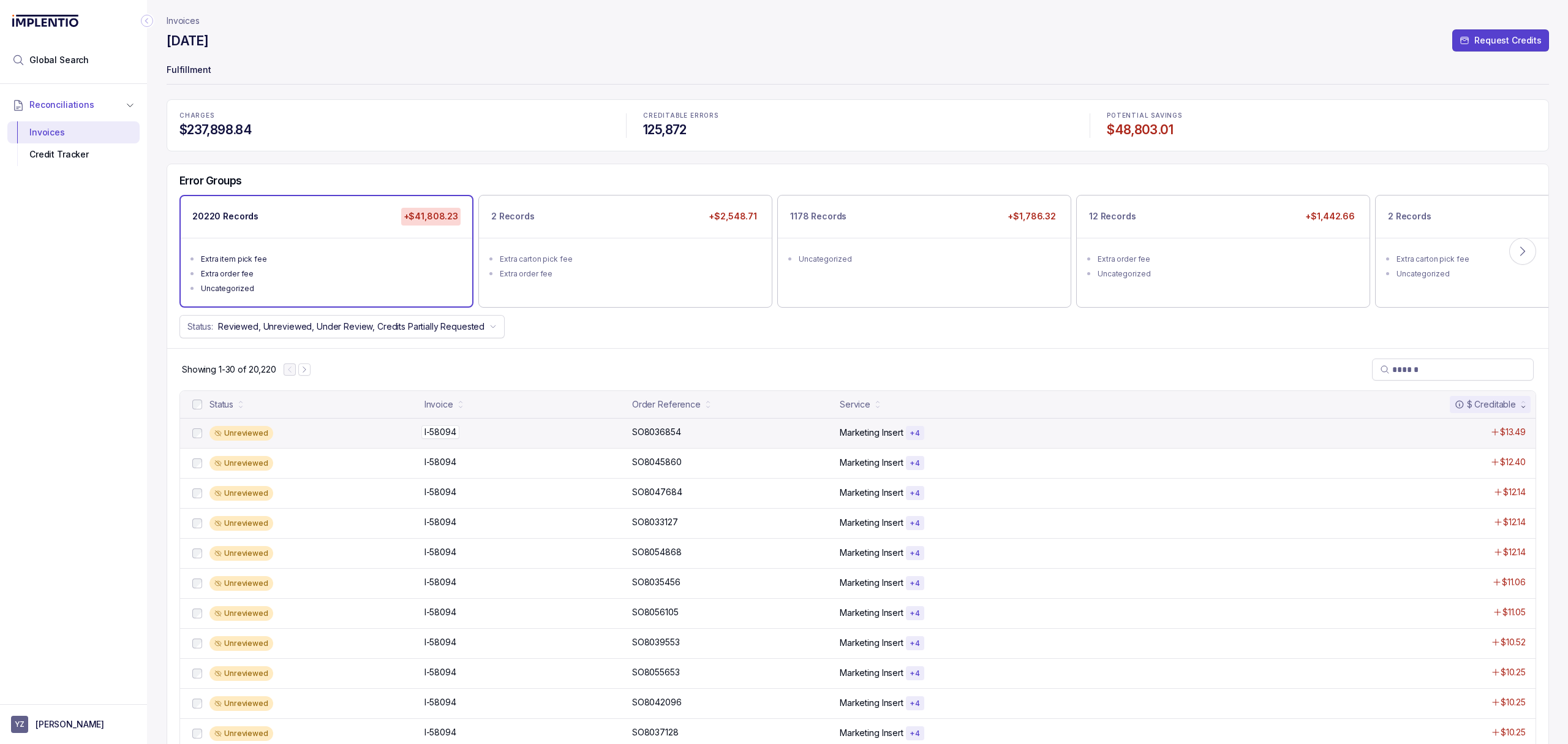
click at [443, 432] on p "I-58094" at bounding box center [441, 432] width 38 height 13
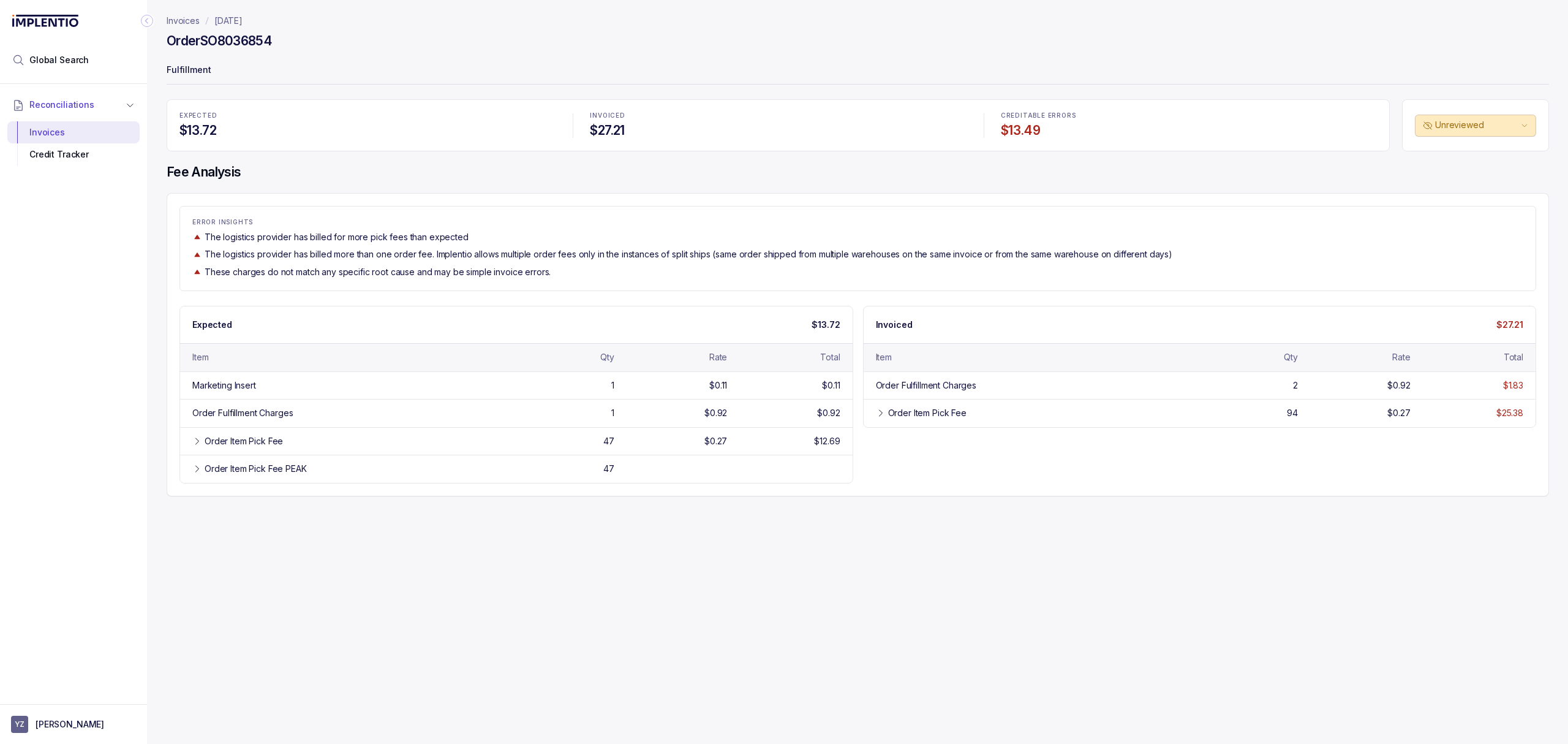
click at [577, 601] on div "Invoices [DATE] Order SO8036854 Fulfillment EXPECTED $13.72 INVOICED $27.21 CRE…" at bounding box center [853, 372] width 1412 height 744
click at [424, 531] on div "Invoices [DATE] Order SO8036854 Fulfillment EXPECTED $13.72 INVOICED $27.21 CRE…" at bounding box center [853, 372] width 1412 height 744
click at [442, 567] on div "Invoices [DATE] Order SO8036854 Fulfillment EXPECTED $13.72 INVOICED $27.21 CRE…" at bounding box center [853, 372] width 1412 height 744
click at [478, 567] on div "Invoices [DATE] Order SO8036854 Fulfillment EXPECTED $13.72 INVOICED $27.21 CRE…" at bounding box center [853, 372] width 1412 height 744
click at [614, 467] on div "Order Item Pick Fee PEAK 47" at bounding box center [516, 468] width 672 height 27
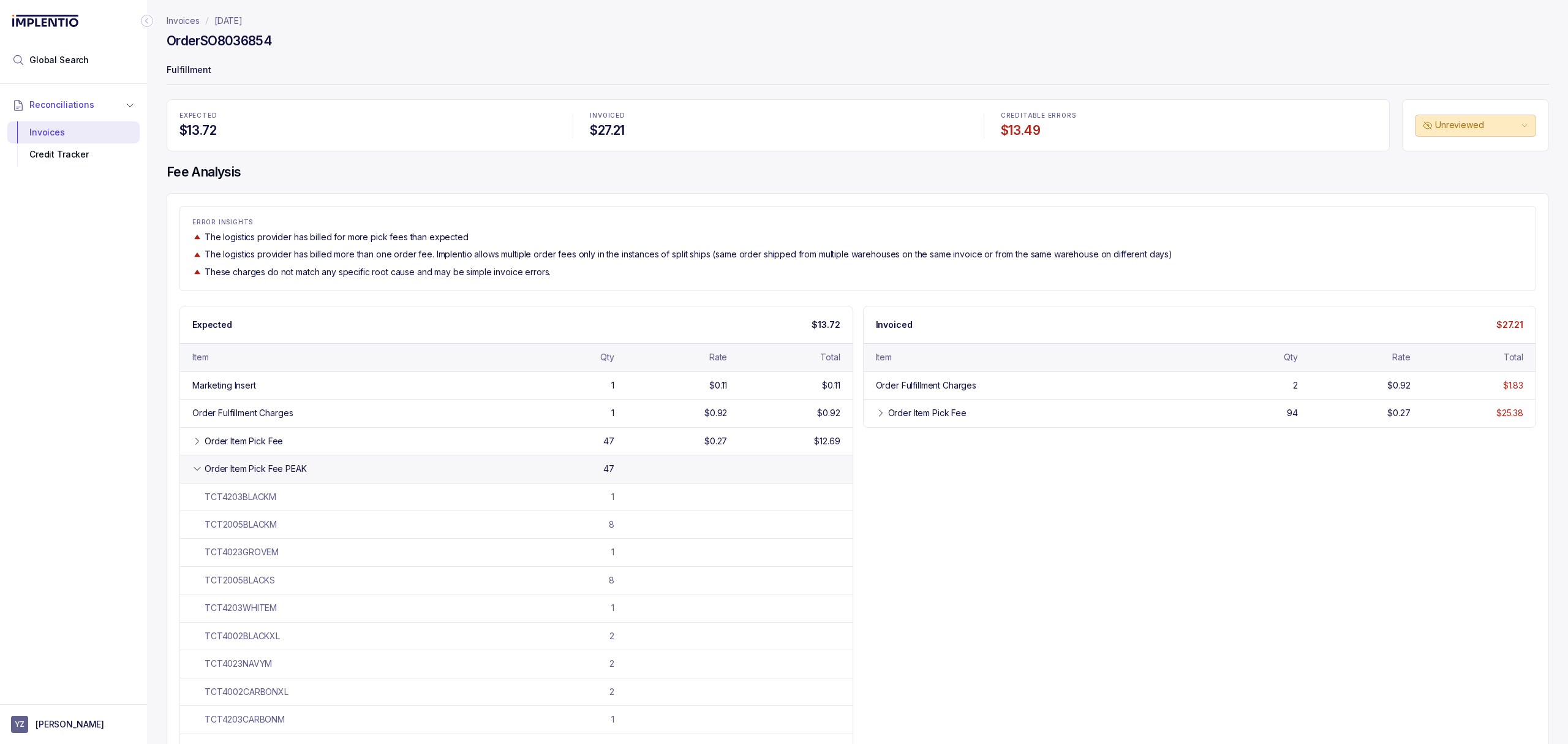
click at [616, 466] on div "Order Item Pick Fee PEAK 47" at bounding box center [516, 468] width 672 height 27
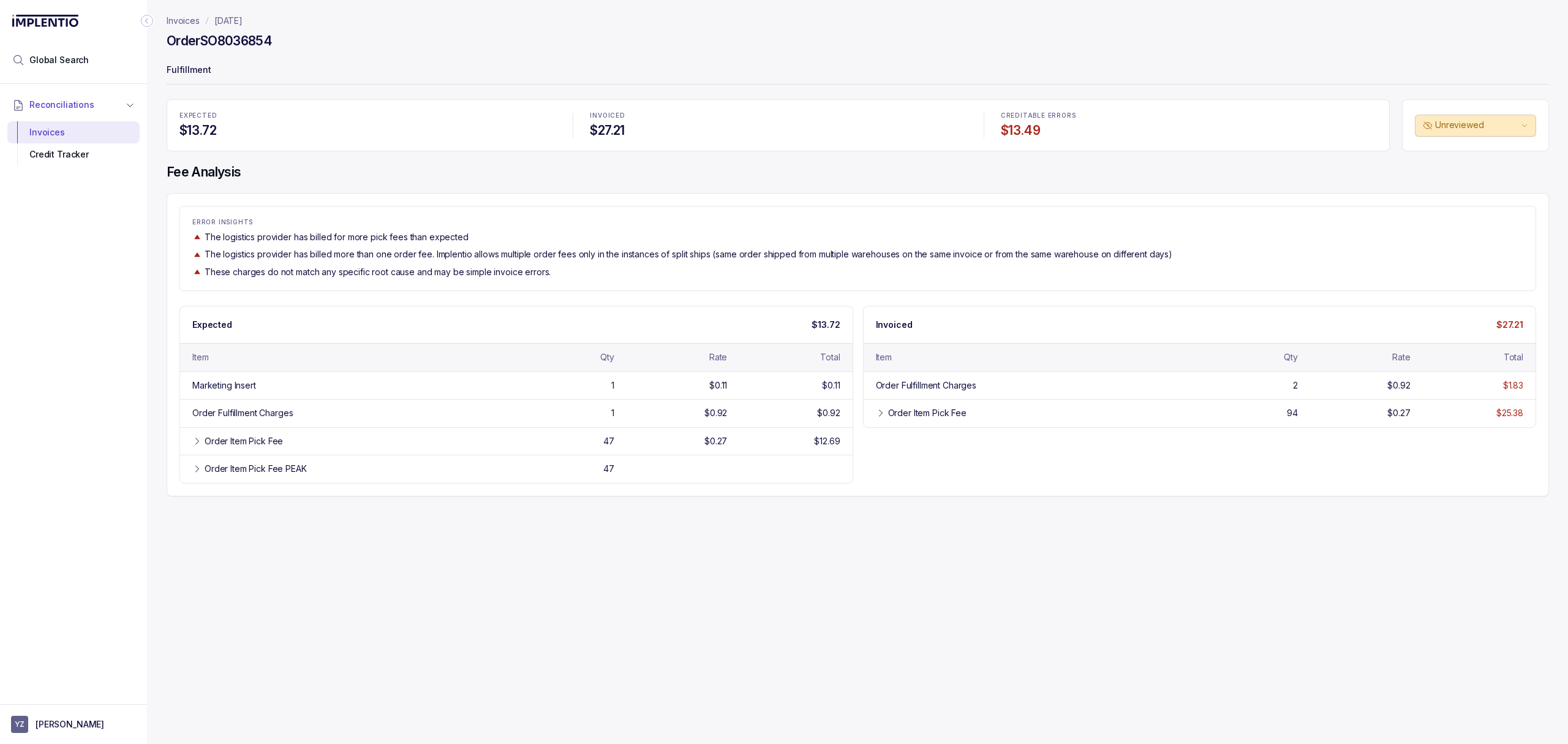
drag, startPoint x: 692, startPoint y: 540, endPoint x: 676, endPoint y: 489, distance: 53.5
click at [692, 541] on div "Invoices [DATE] Order SO8036854 Fulfillment EXPECTED $13.72 INVOICED $27.21 CRE…" at bounding box center [853, 372] width 1412 height 744
click at [737, 520] on div "Invoices [DATE] Order SO8036854 Fulfillment EXPECTED $13.72 INVOICED $27.21 CRE…" at bounding box center [853, 372] width 1412 height 744
click at [317, 467] on div "Order Item Pick Fee PEAK" at bounding box center [353, 469] width 297 height 13
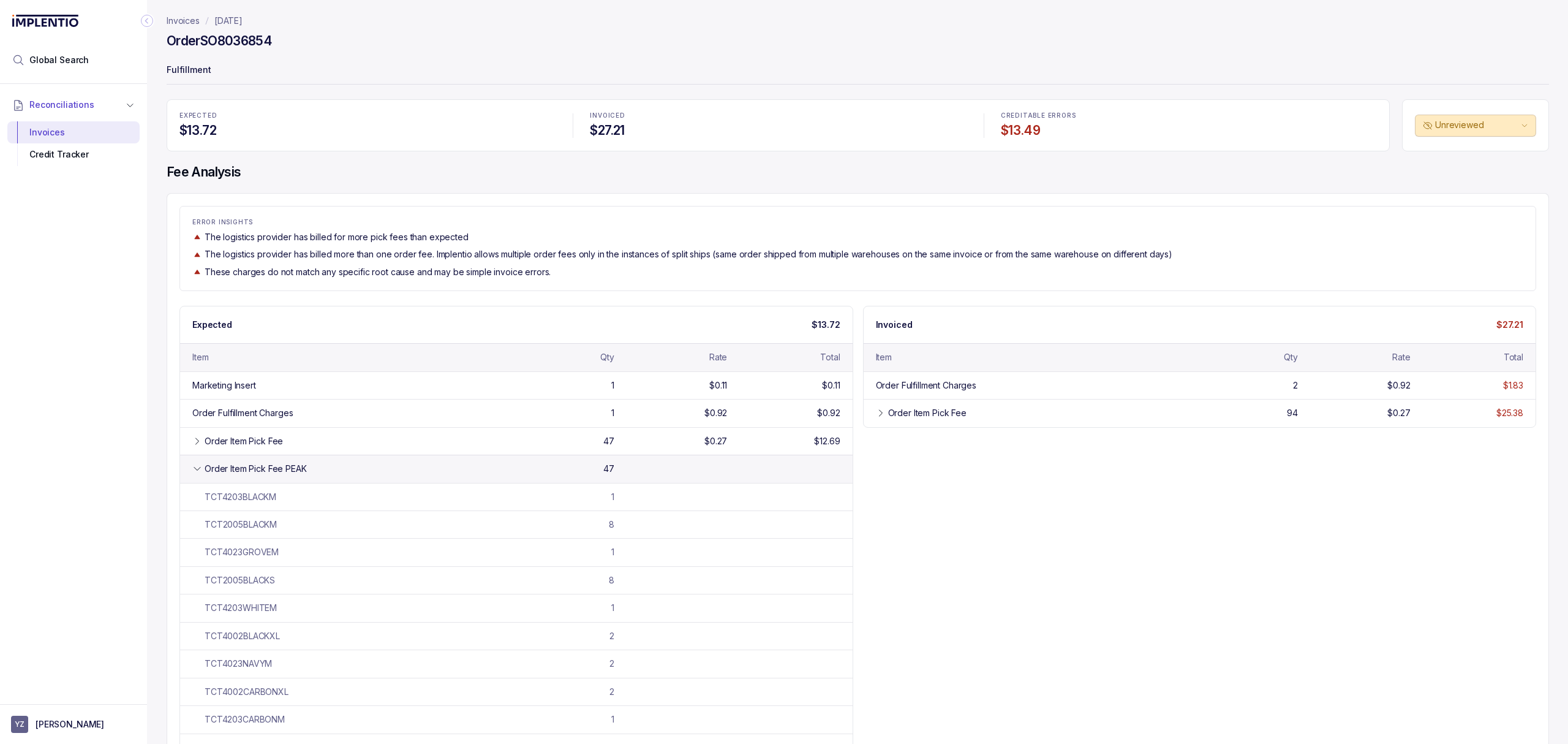
click at [297, 474] on div "Order Item Pick Fee PEAK" at bounding box center [256, 469] width 102 height 13
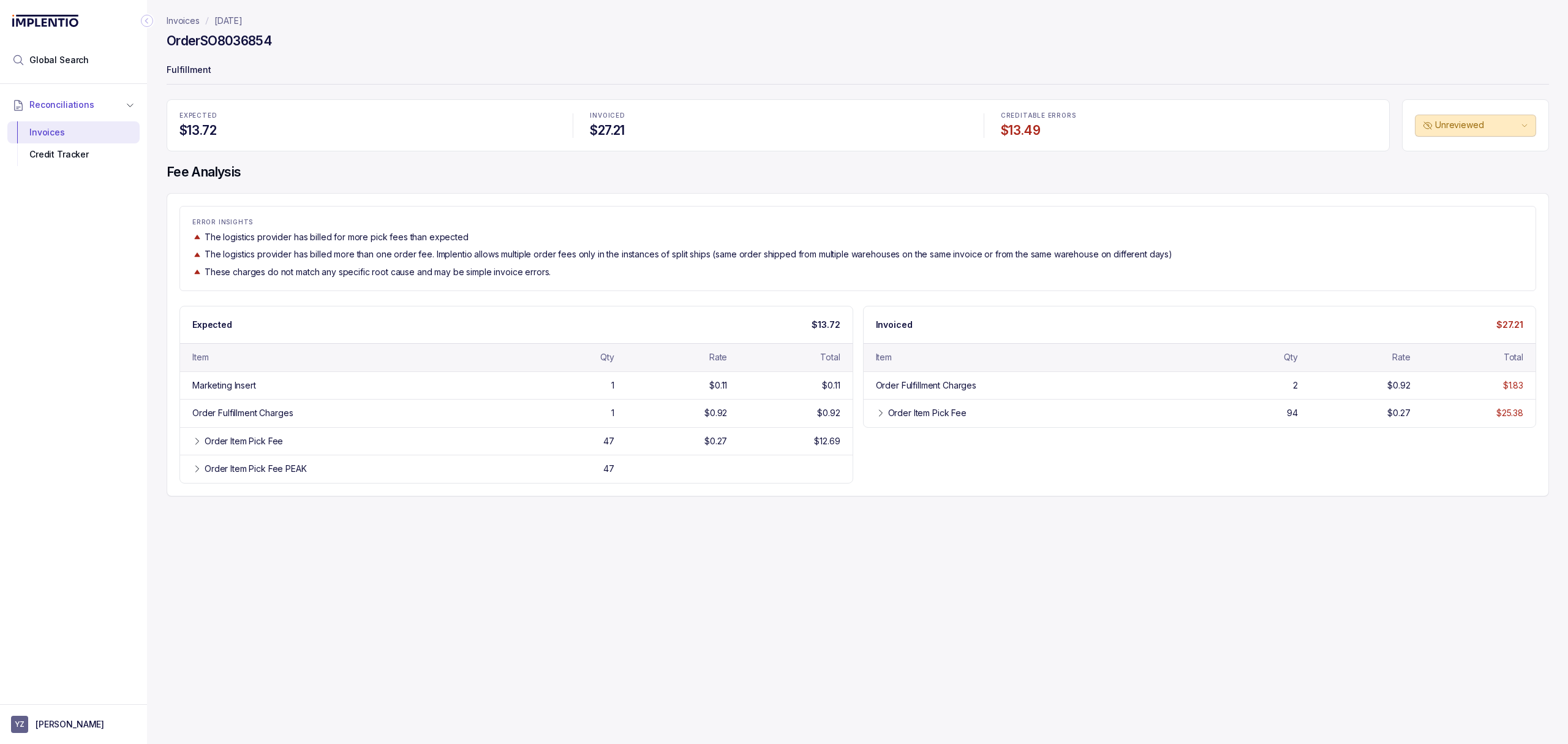
click at [741, 594] on div "Invoices [DATE] Order SO8036854 Fulfillment EXPECTED $13.72 INVOICED $27.21 CRE…" at bounding box center [853, 372] width 1412 height 744
click at [737, 586] on div "Invoices [DATE] Order SO8036854 Fulfillment EXPECTED $13.72 INVOICED $27.21 CRE…" at bounding box center [853, 372] width 1412 height 744
click at [695, 567] on div "Invoices [DATE] Order SO8036854 Fulfillment EXPECTED $13.72 INVOICED $27.21 CRE…" at bounding box center [853, 372] width 1412 height 744
click at [692, 567] on div "Invoices [DATE] Order SO8036854 Fulfillment EXPECTED $13.72 INVOICED $27.21 CRE…" at bounding box center [853, 372] width 1412 height 744
click at [702, 599] on div "Invoices [DATE] Order SO8036854 Fulfillment EXPECTED $13.72 INVOICED $27.21 CRE…" at bounding box center [853, 372] width 1412 height 744
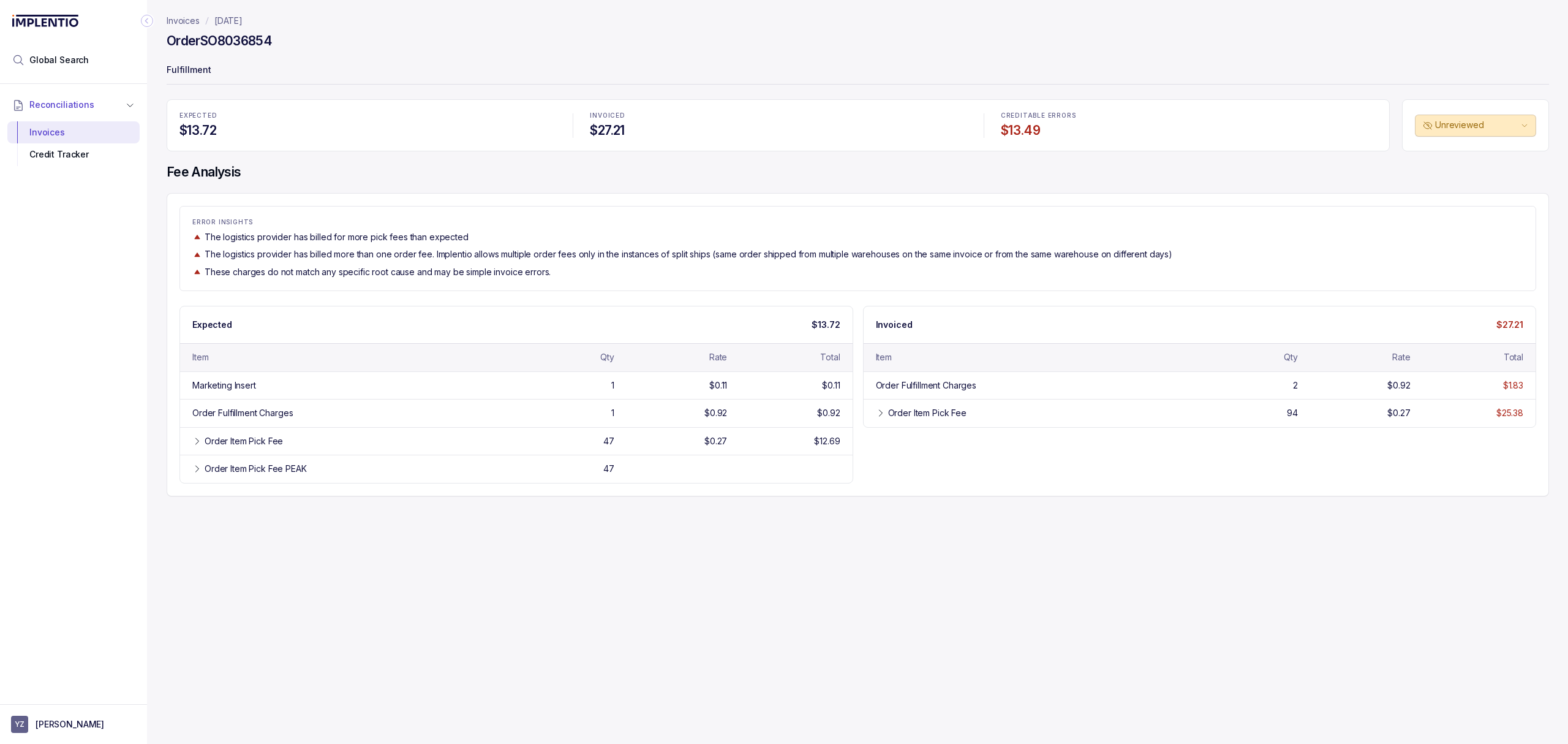
click at [805, 582] on div "Invoices [DATE] Order SO8036854 Fulfillment EXPECTED $13.72 INVOICED $27.21 CRE…" at bounding box center [853, 372] width 1412 height 744
click at [860, 567] on div "Invoices [DATE] Order SO8036854 Fulfillment EXPECTED $13.72 INVOICED $27.21 CRE…" at bounding box center [853, 372] width 1412 height 744
click at [981, 517] on div "Invoices [DATE] Order SO8036854 Fulfillment EXPECTED $13.72 INVOICED $27.21 CRE…" at bounding box center [853, 372] width 1412 height 744
click at [971, 467] on div "Expected $13.72 Item Qty Rate Total Marketing Insert 1 $0.11 $0.11 Order Fulfil…" at bounding box center [857, 395] width 1356 height 177
click at [549, 194] on div "ERROR INSIGHTS The logistics provider has billed for more pick fees than expect…" at bounding box center [858, 344] width 1382 height 303
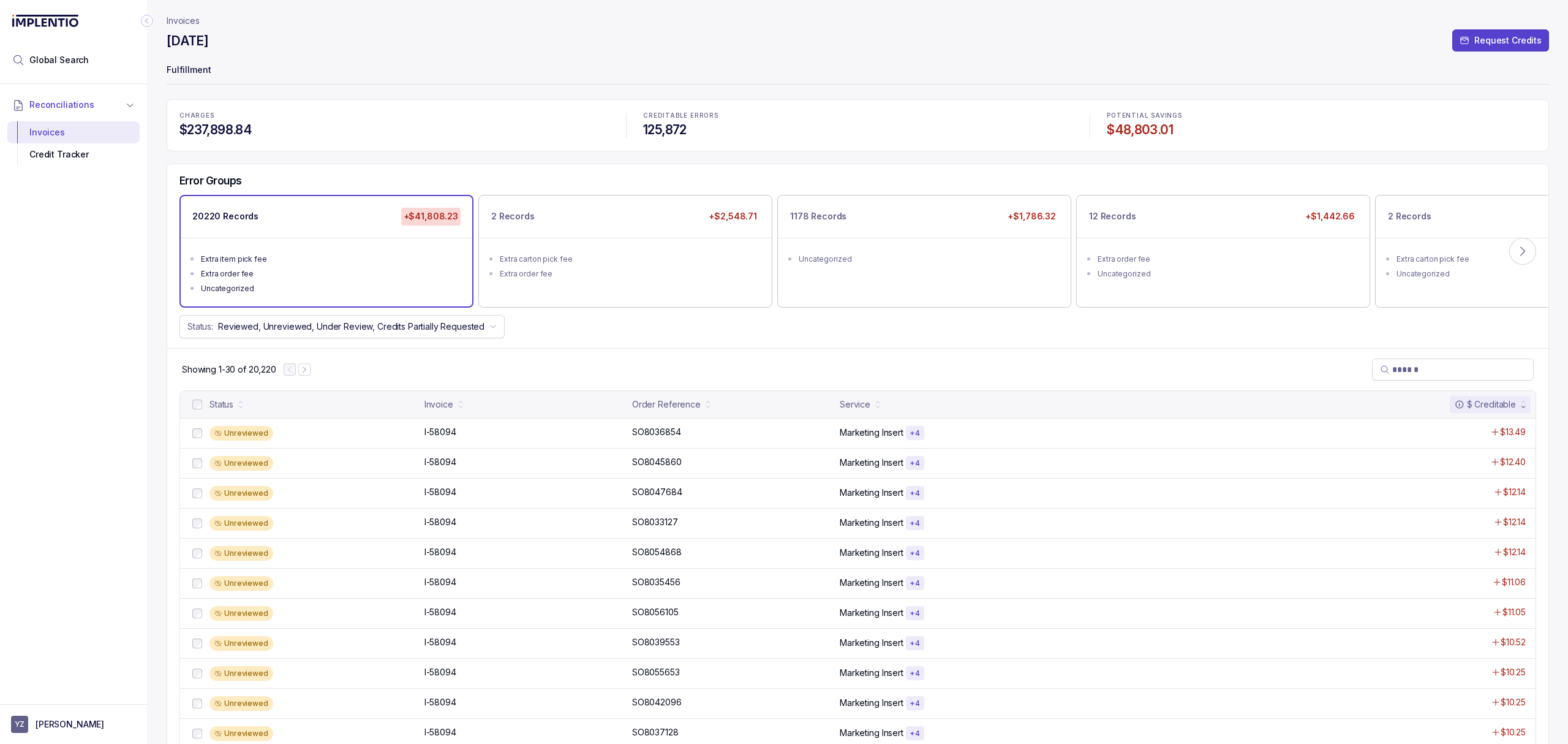
click at [577, 348] on div "Showing 1-30 of 20,220" at bounding box center [857, 369] width 1381 height 43
click at [690, 358] on div "Showing 1-30 of 20,220" at bounding box center [857, 369] width 1381 height 43
click at [711, 338] on div "Status: Reviewed, Unreviewed, Under Review, Credits Partially Requested" at bounding box center [857, 326] width 1381 height 23
click at [610, 292] on div "2 Records +$2,548.71 Extra carton pick fee Extra order fee" at bounding box center [626, 251] width 292 height 110
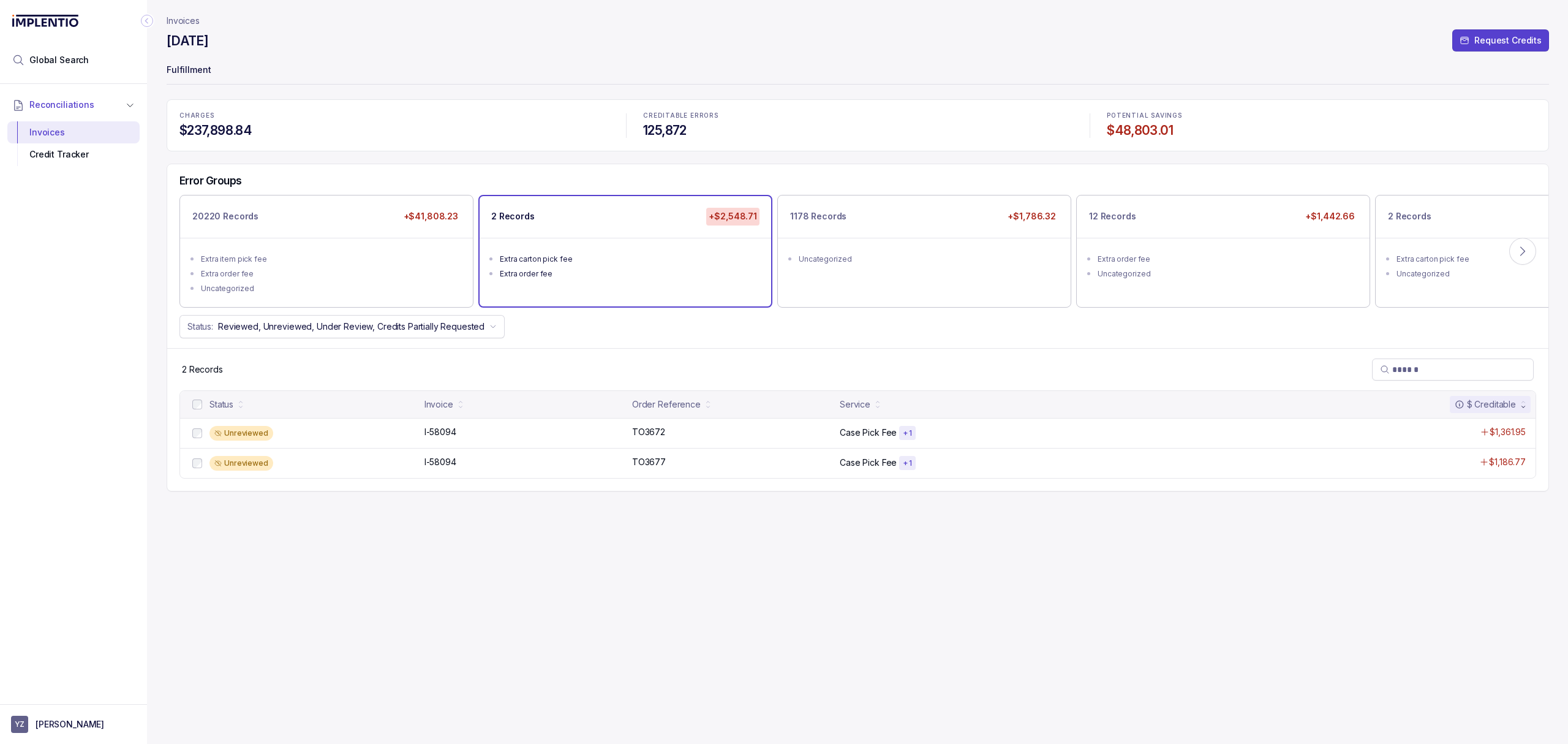
click at [577, 574] on div "Invoices [DATE] Request Credits Fulfillment CHARGES $237,898.84 CREDITABLE ERRO…" at bounding box center [858, 372] width 1382 height 744
click at [651, 430] on p "TO3672" at bounding box center [649, 432] width 39 height 13
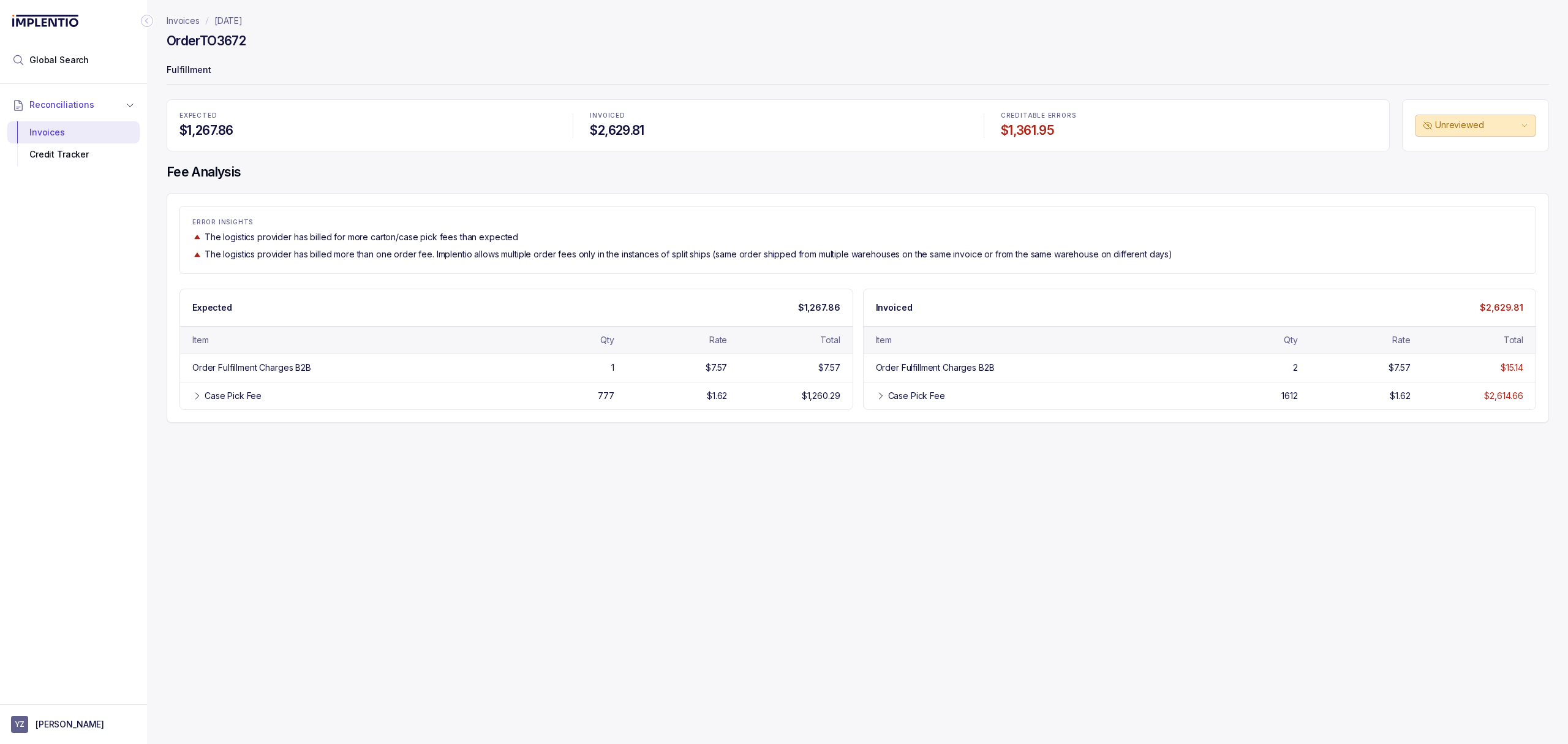
click at [545, 198] on div "ERROR INSIGHTS The logistics provider has billed for more carton/case pick fees…" at bounding box center [858, 307] width 1382 height 230
click at [535, 427] on div "Invoices [DATE] Order TO3672 Fulfillment EXPECTED $1,267.86 INVOICED $2,629.81 …" at bounding box center [853, 372] width 1412 height 744
click at [503, 456] on div "Invoices [DATE] Order TO3672 Fulfillment EXPECTED $1,267.86 INVOICED $2,629.81 …" at bounding box center [853, 372] width 1412 height 744
click at [365, 75] on p "Fulfillment" at bounding box center [858, 71] width 1382 height 24
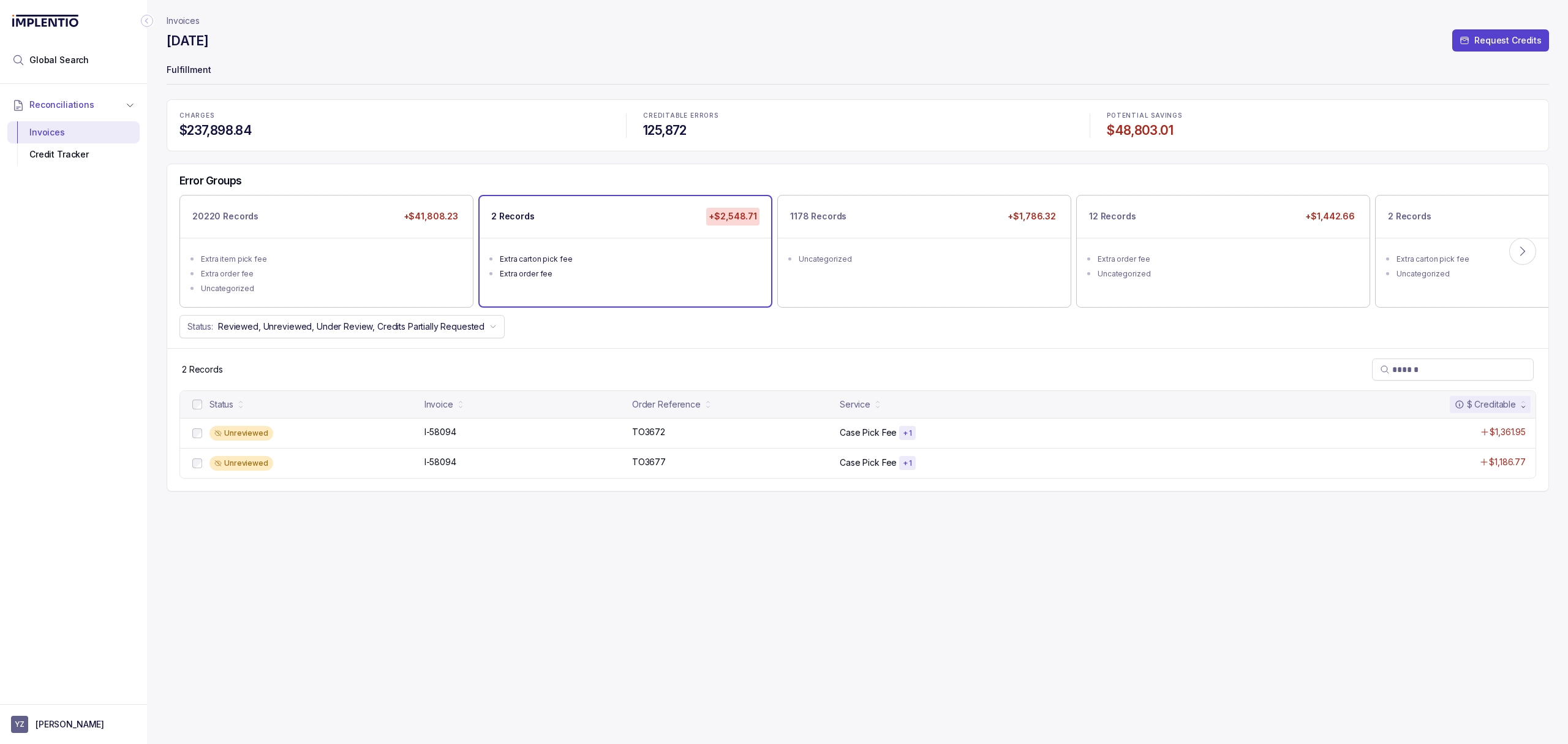
drag, startPoint x: 539, startPoint y: 574, endPoint x: 526, endPoint y: 538, distance: 38.3
click at [539, 574] on div "Invoices [DATE] Request Credits Fulfillment CHARGES $237,898.84 CREDITABLE ERRO…" at bounding box center [858, 372] width 1382 height 744
click at [441, 435] on p "I-58094" at bounding box center [441, 432] width 38 height 13
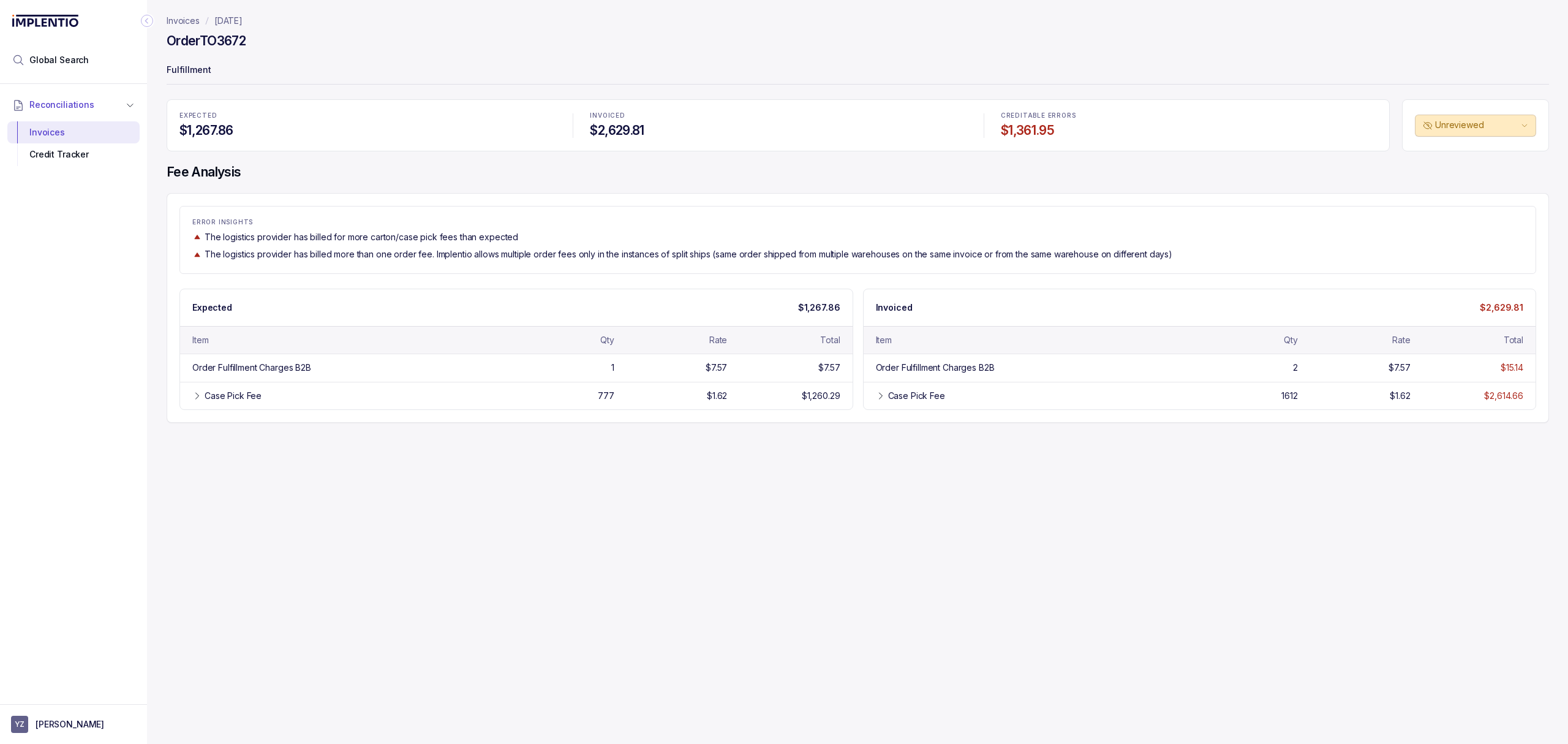
click at [569, 481] on div "Invoices [DATE] Order TO3672 Fulfillment EXPECTED $1,267.86 INVOICED $2,629.81 …" at bounding box center [853, 372] width 1412 height 744
click at [493, 504] on div "Invoices [DATE] Order TO3672 Fulfillment EXPECTED $1,267.86 INVOICED $2,629.81 …" at bounding box center [853, 372] width 1412 height 744
click at [447, 503] on div "Invoices [DATE] Order TO3672 Fulfillment EXPECTED $1,267.86 INVOICED $2,629.81 …" at bounding box center [853, 372] width 1412 height 744
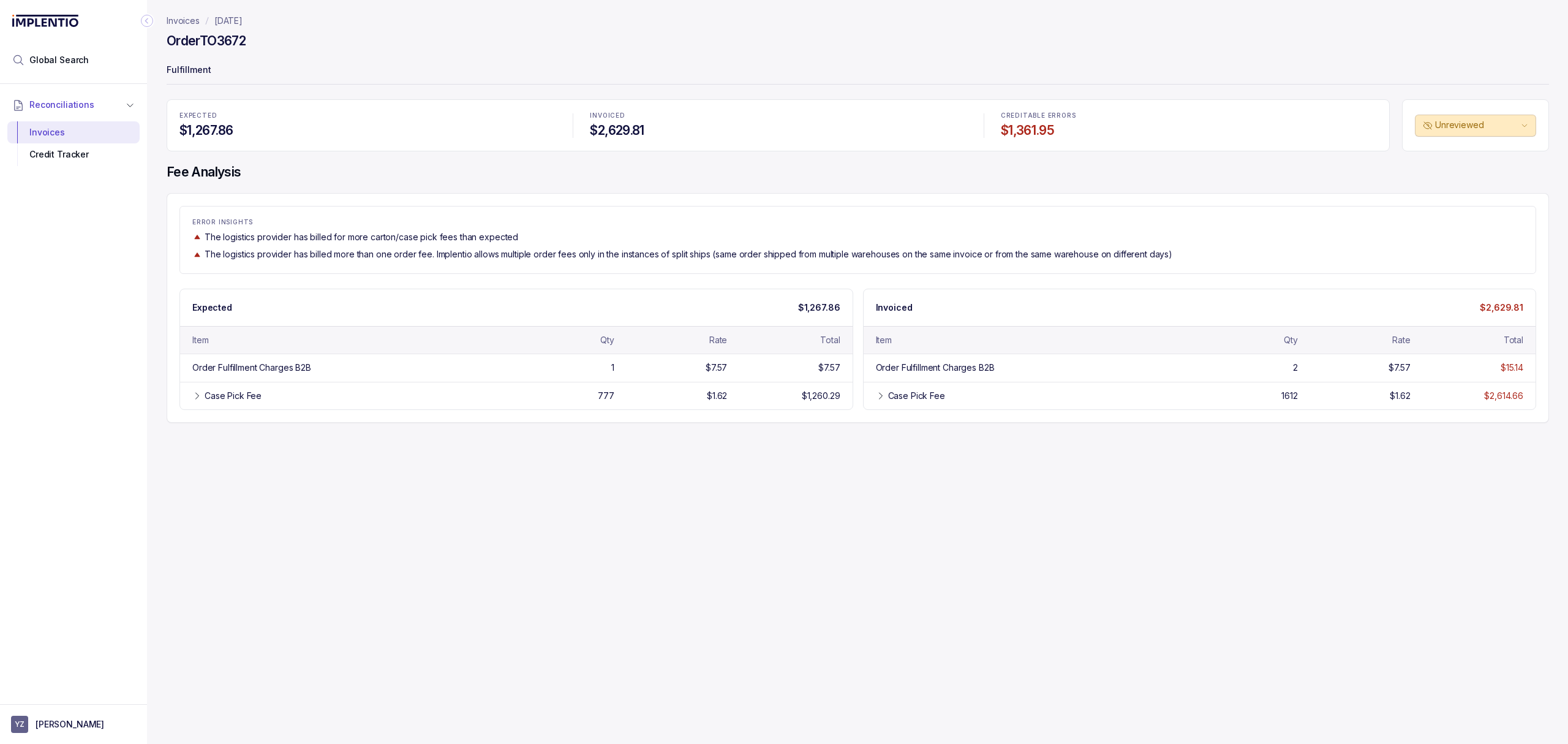
drag, startPoint x: 1236, startPoint y: 440, endPoint x: 945, endPoint y: 451, distance: 291.2
click at [1236, 440] on div "Invoices [DATE] Order TO3672 Fulfillment EXPECTED $1,267.86 INVOICED $2,629.81 …" at bounding box center [853, 372] width 1412 height 744
click at [617, 473] on div "Invoices [DATE] Order TO3672 Fulfillment EXPECTED $1,267.86 INVOICED $2,629.81 …" at bounding box center [853, 372] width 1412 height 744
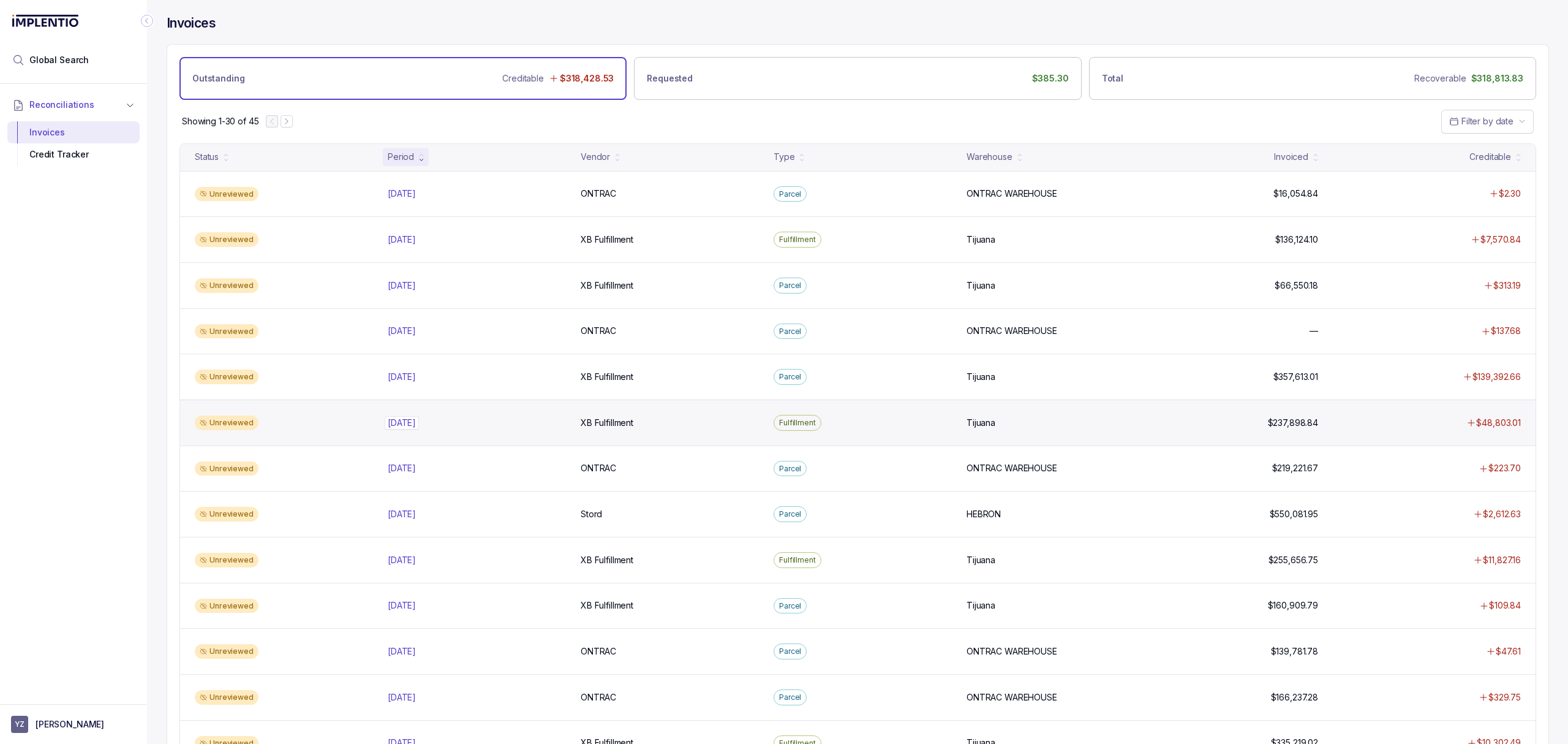
click at [419, 427] on p "[DATE]" at bounding box center [401, 423] width 34 height 13
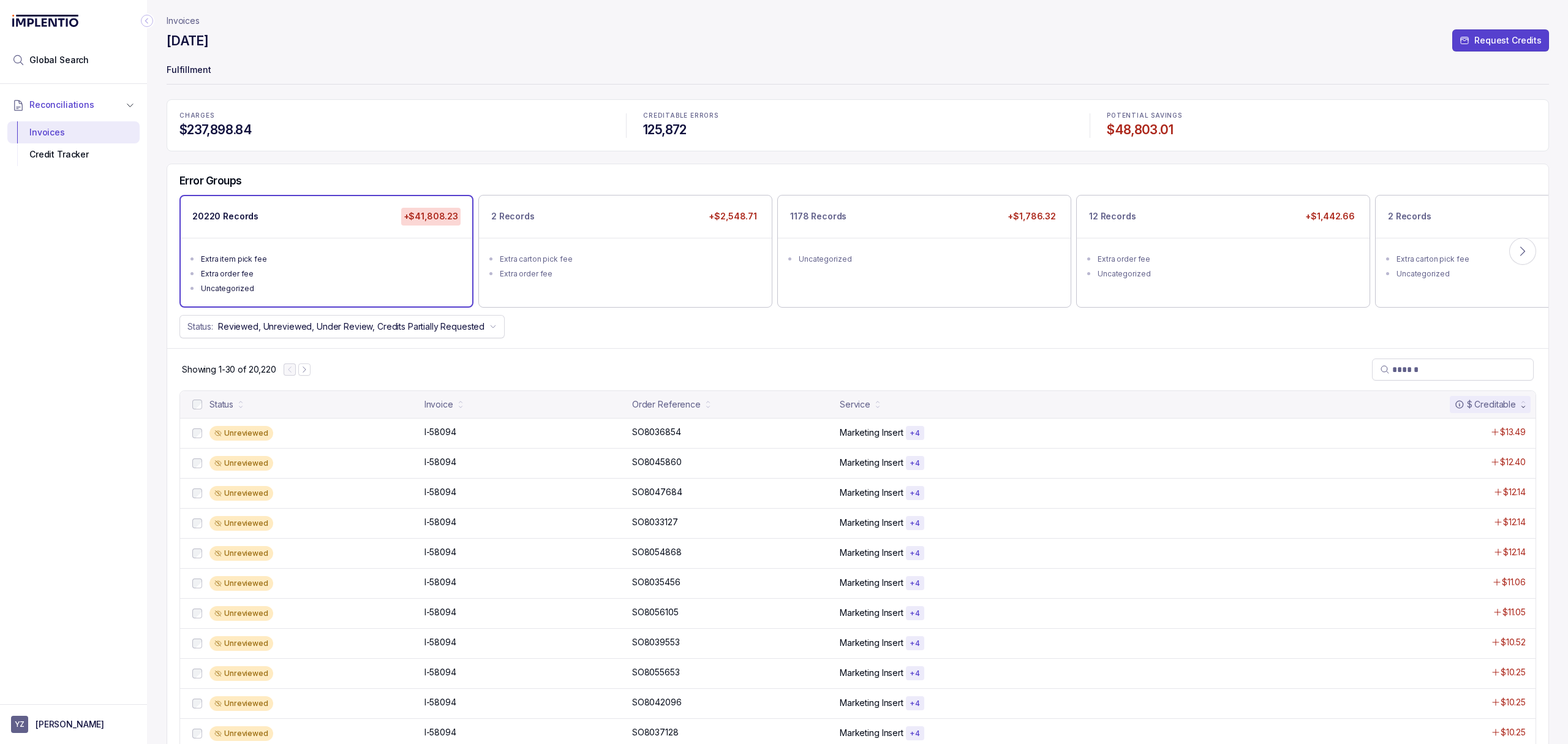
click at [518, 349] on div "Showing 1-30 of 20,220" at bounding box center [857, 369] width 1381 height 43
click at [448, 407] on div "Invoice" at bounding box center [438, 404] width 29 height 13
click at [436, 408] on div "Invoice" at bounding box center [438, 404] width 29 height 13
click at [792, 320] on div "Status: Reviewed, Unreviewed, Under Review, Credits Partially Requested" at bounding box center [857, 326] width 1381 height 23
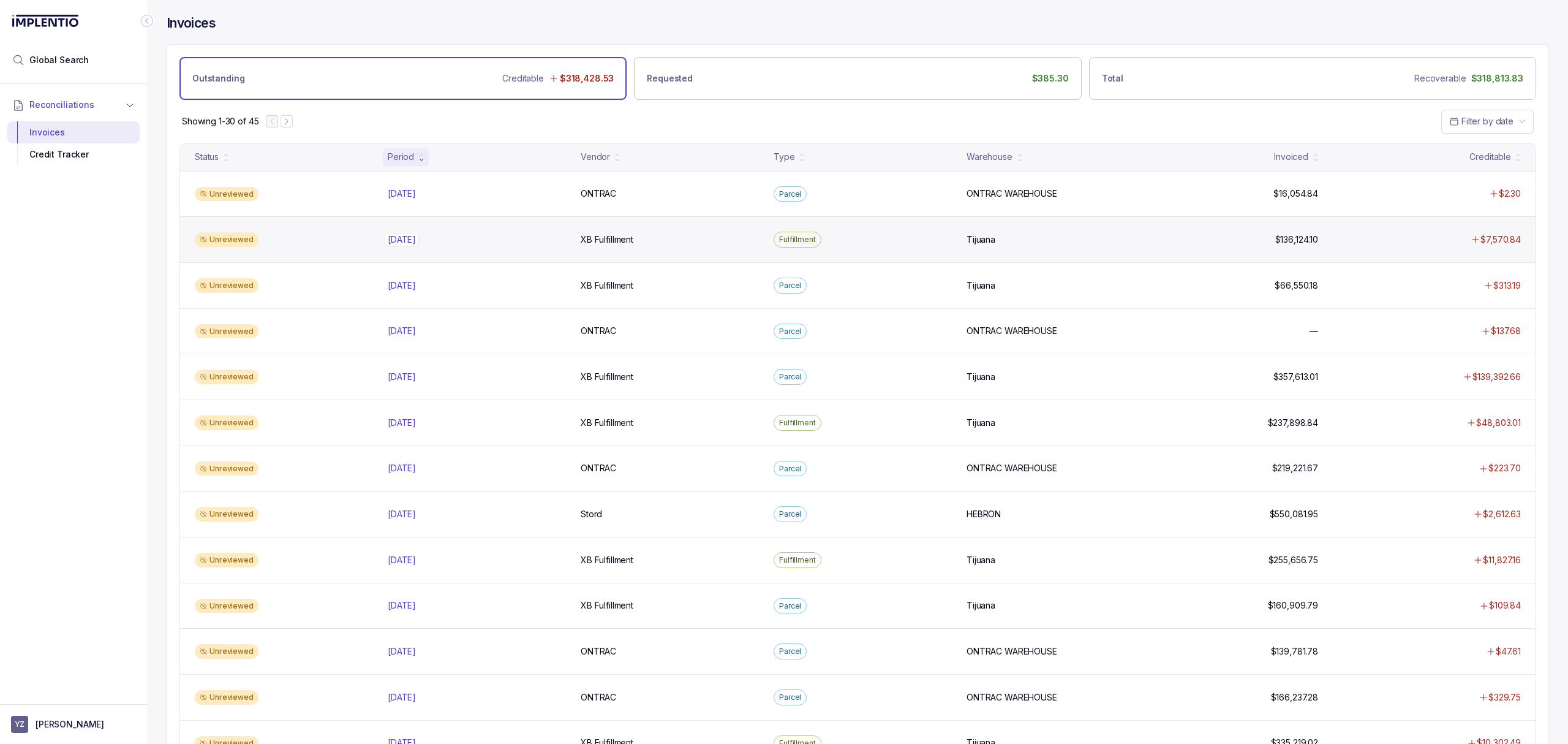
click at [411, 238] on div "[DATE] [DATE]" at bounding box center [401, 240] width 28 height 13
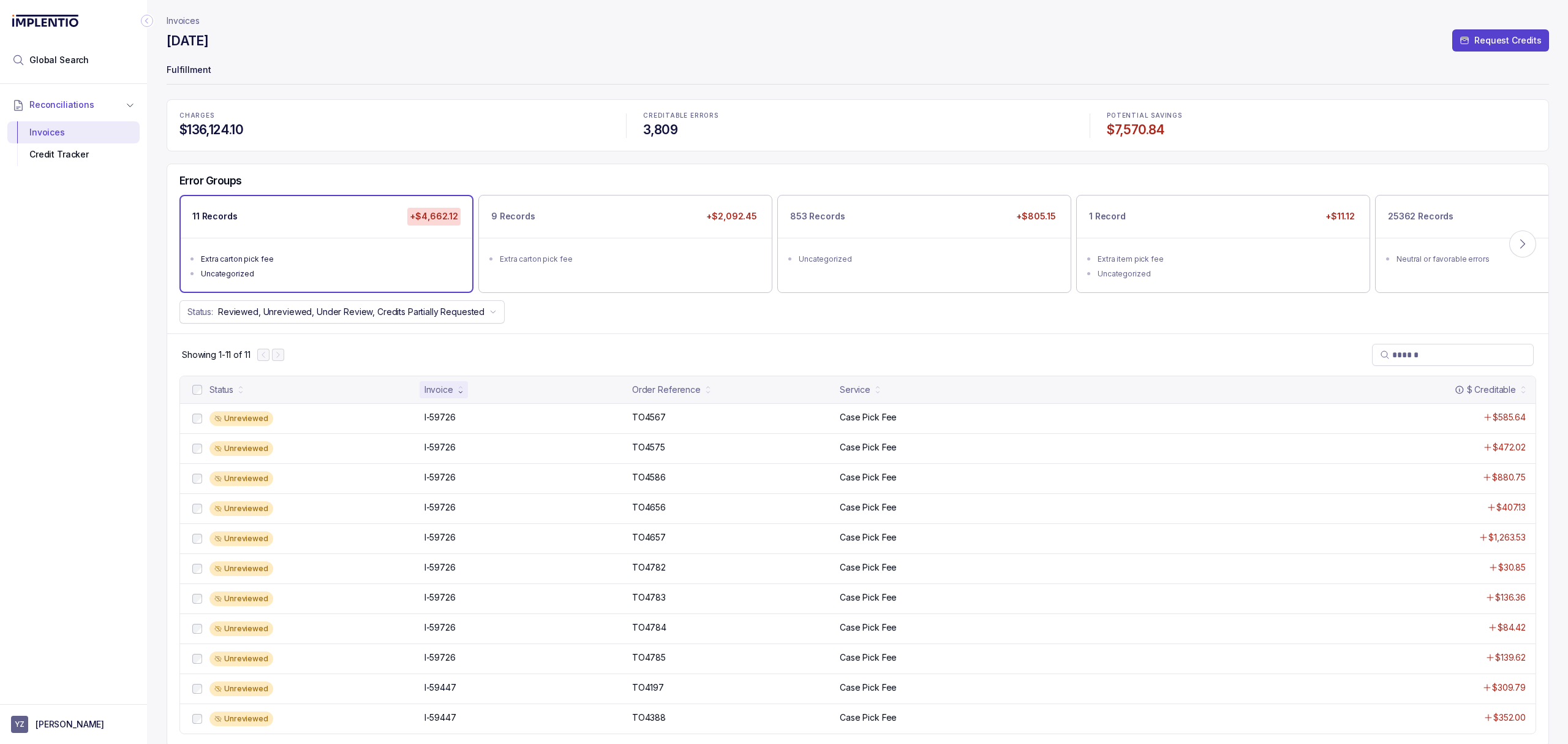
click at [701, 344] on div "Showing 1-11 of 11" at bounding box center [857, 354] width 1381 height 43
click at [703, 344] on div "Showing 1-11 of 11" at bounding box center [857, 354] width 1381 height 43
click at [709, 351] on div "Showing 1-11 of 11" at bounding box center [857, 354] width 1381 height 43
click at [721, 348] on div "Showing 1-11 of 11" at bounding box center [857, 354] width 1381 height 43
click at [716, 348] on div "Showing 1-11 of 11" at bounding box center [857, 354] width 1381 height 43
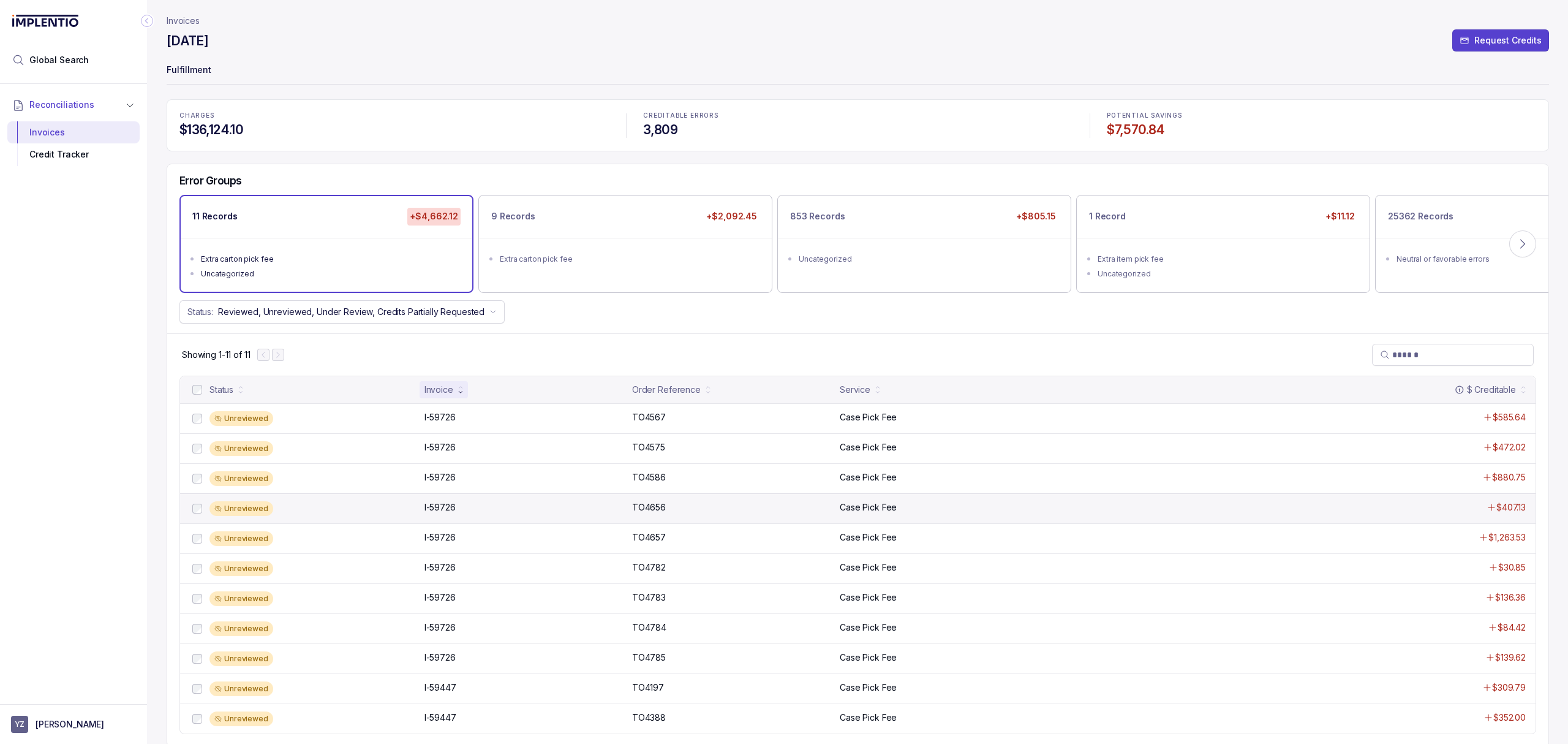
scroll to position [8, 0]
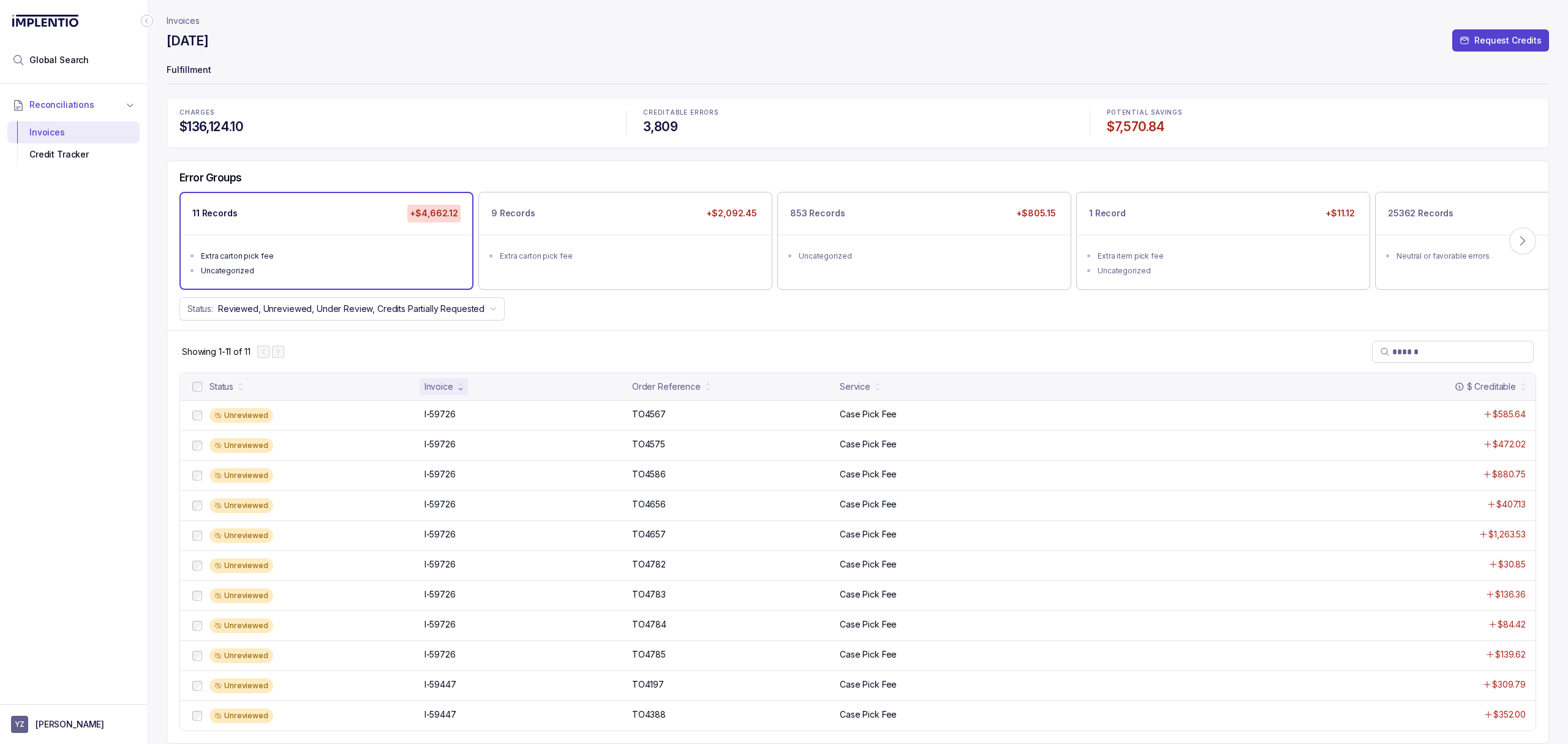
click at [524, 337] on div "Showing 1-11 of 11" at bounding box center [857, 351] width 1381 height 43
click at [521, 337] on div "Showing 1-11 of 11" at bounding box center [857, 351] width 1381 height 43
click at [496, 341] on div "Showing 1-11 of 11" at bounding box center [857, 351] width 1381 height 43
click at [559, 344] on div "Showing 1-11 of 11" at bounding box center [857, 351] width 1381 height 43
click at [535, 353] on div "Showing 1-11 of 11" at bounding box center [857, 351] width 1381 height 43
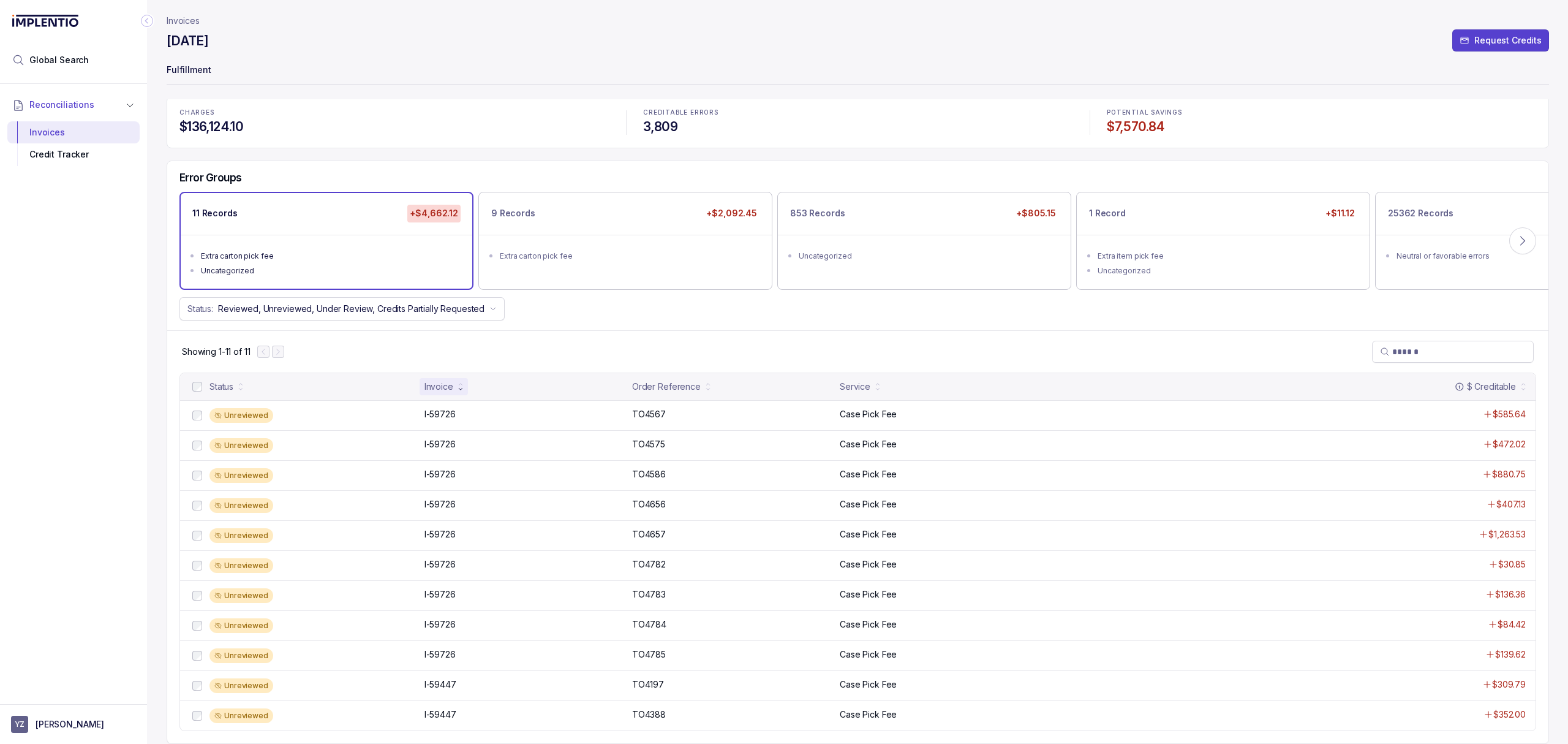
click at [551, 349] on div "Showing 1-11 of 11" at bounding box center [857, 351] width 1381 height 43
click at [767, 347] on div "Showing 1-11 of 11" at bounding box center [857, 351] width 1381 height 43
click at [619, 349] on div "Showing 1-11 of 11" at bounding box center [857, 351] width 1381 height 43
click at [454, 410] on p "I-59726" at bounding box center [441, 414] width 38 height 13
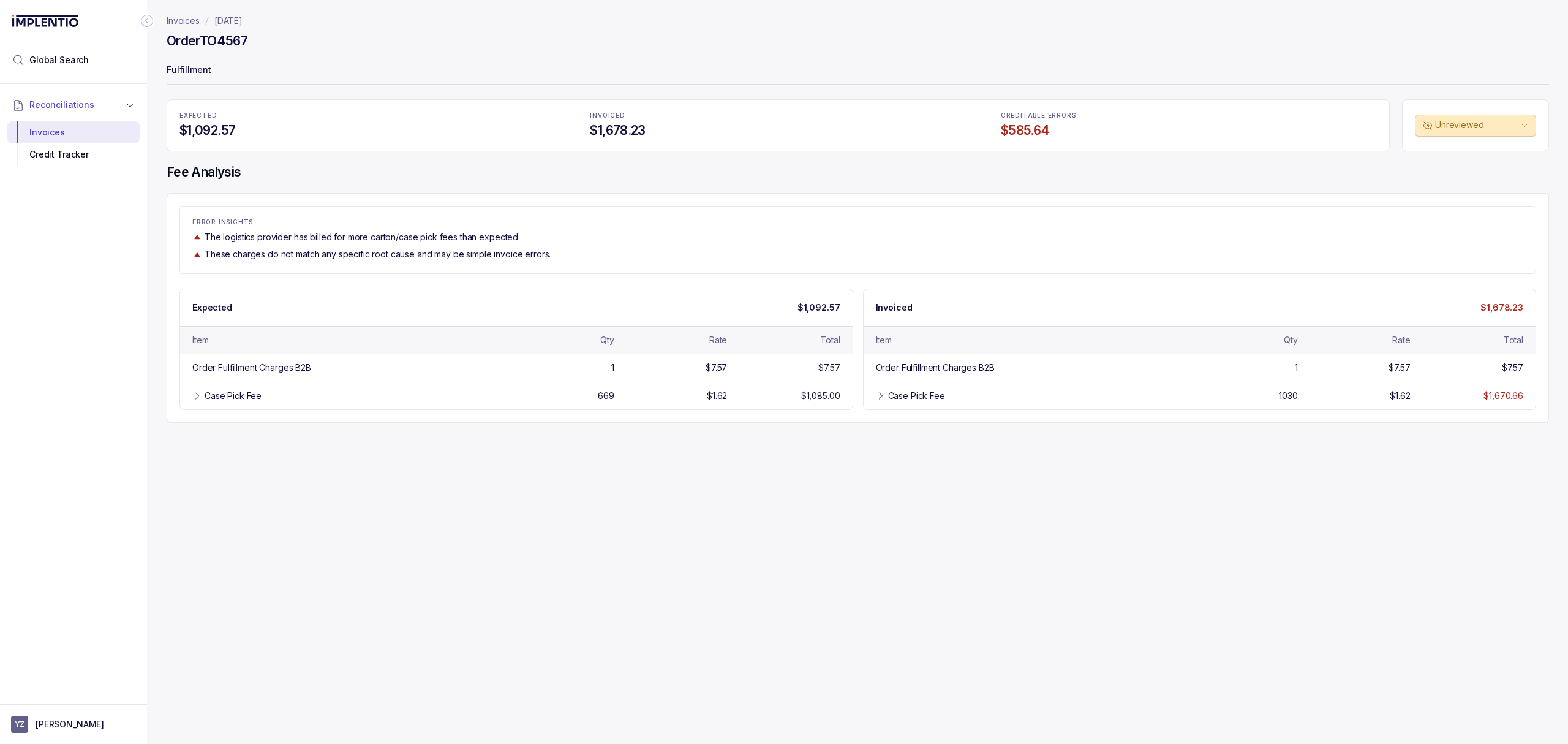
click at [1097, 452] on div "Invoices [DATE] Order TO4567 Fulfillment EXPECTED $1,092.57 INVOICED $1,678.23 …" at bounding box center [853, 372] width 1412 height 744
click at [930, 508] on div "Invoices [DATE] Order TO4567 Fulfillment EXPECTED $1,092.57 INVOICED $1,678.23 …" at bounding box center [853, 372] width 1412 height 744
click at [877, 400] on icon at bounding box center [880, 396] width 10 height 10
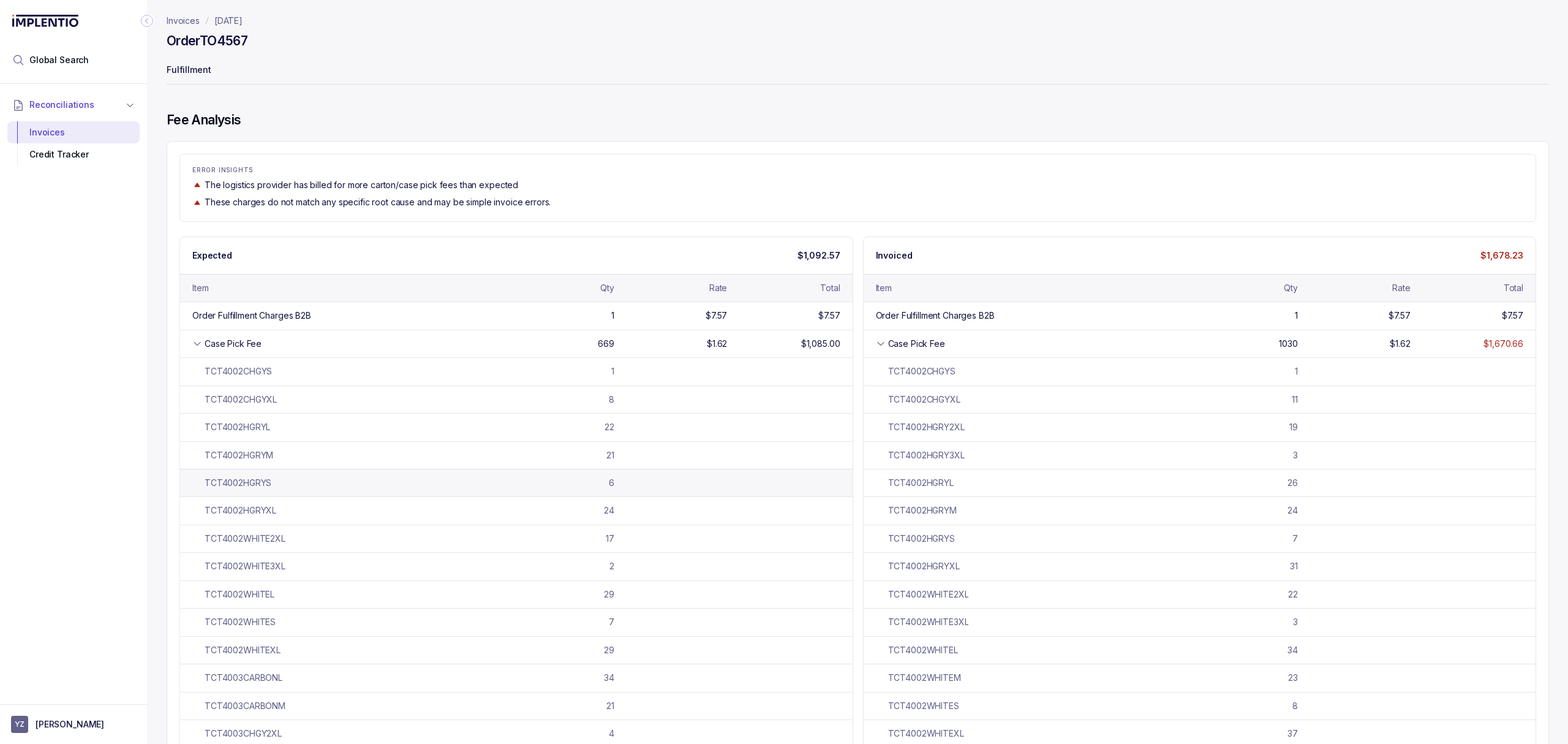
scroll to position [82, 0]
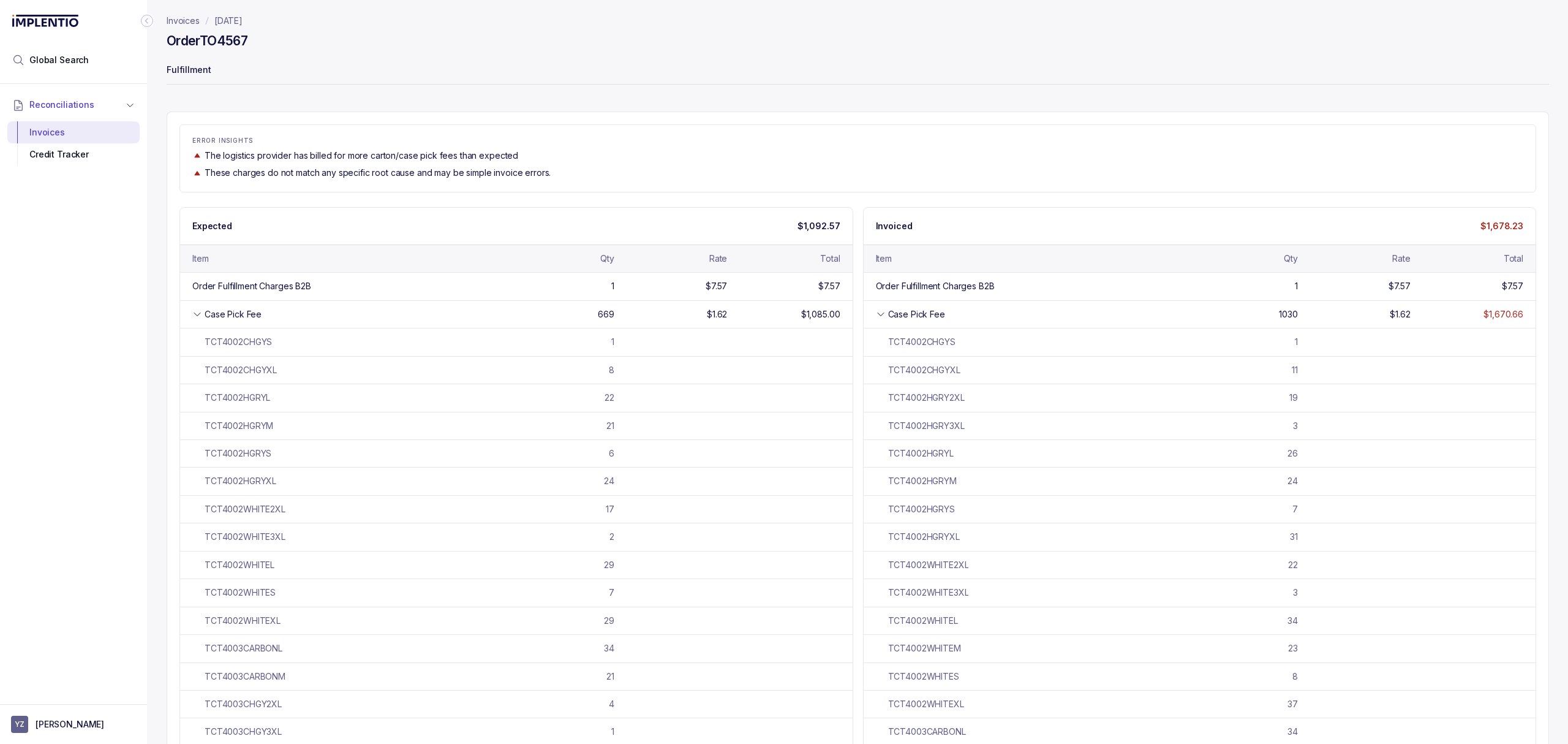
click at [707, 138] on p "ERROR INSIGHTS" at bounding box center [857, 140] width 1331 height 8
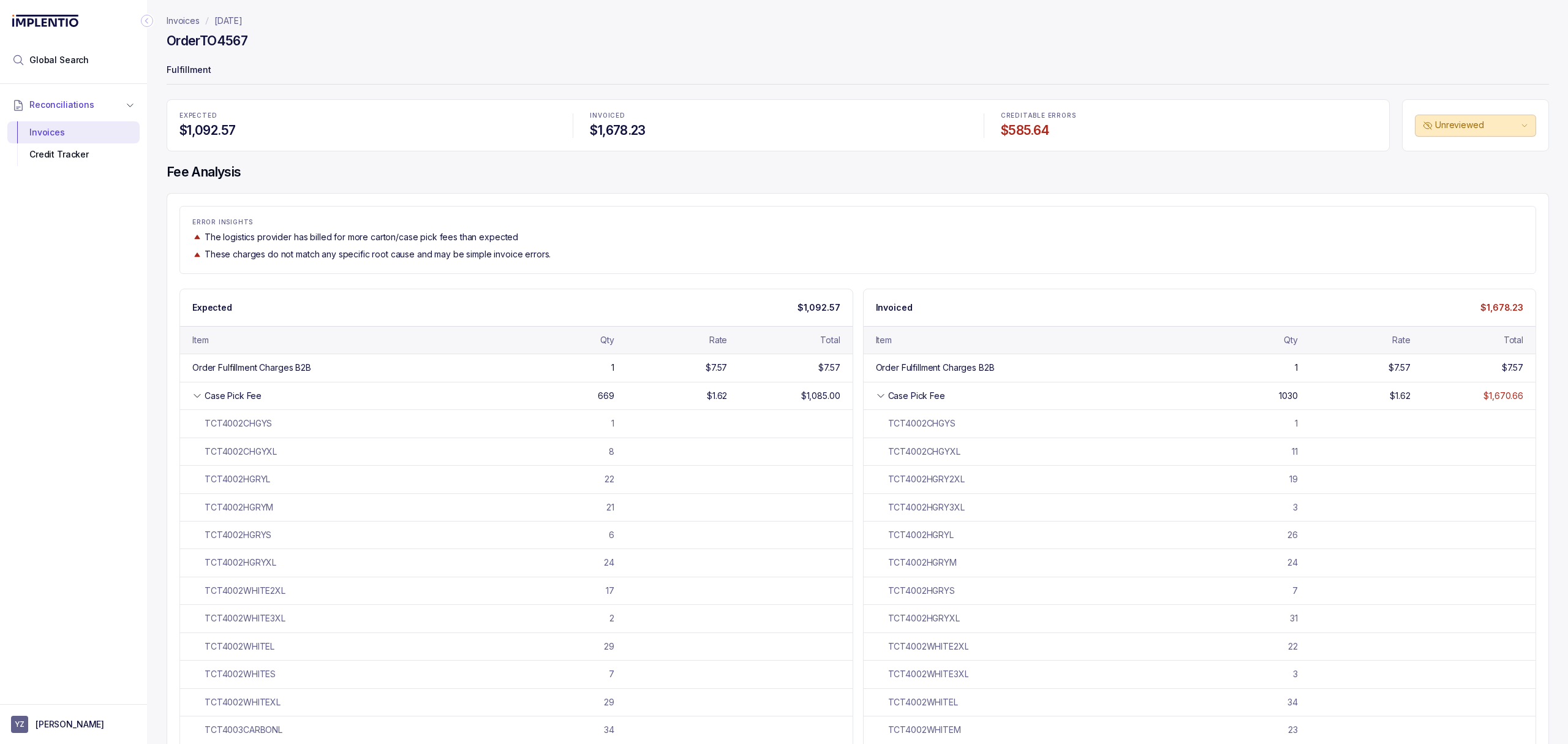
click at [476, 75] on p "Fulfillment" at bounding box center [858, 71] width 1382 height 24
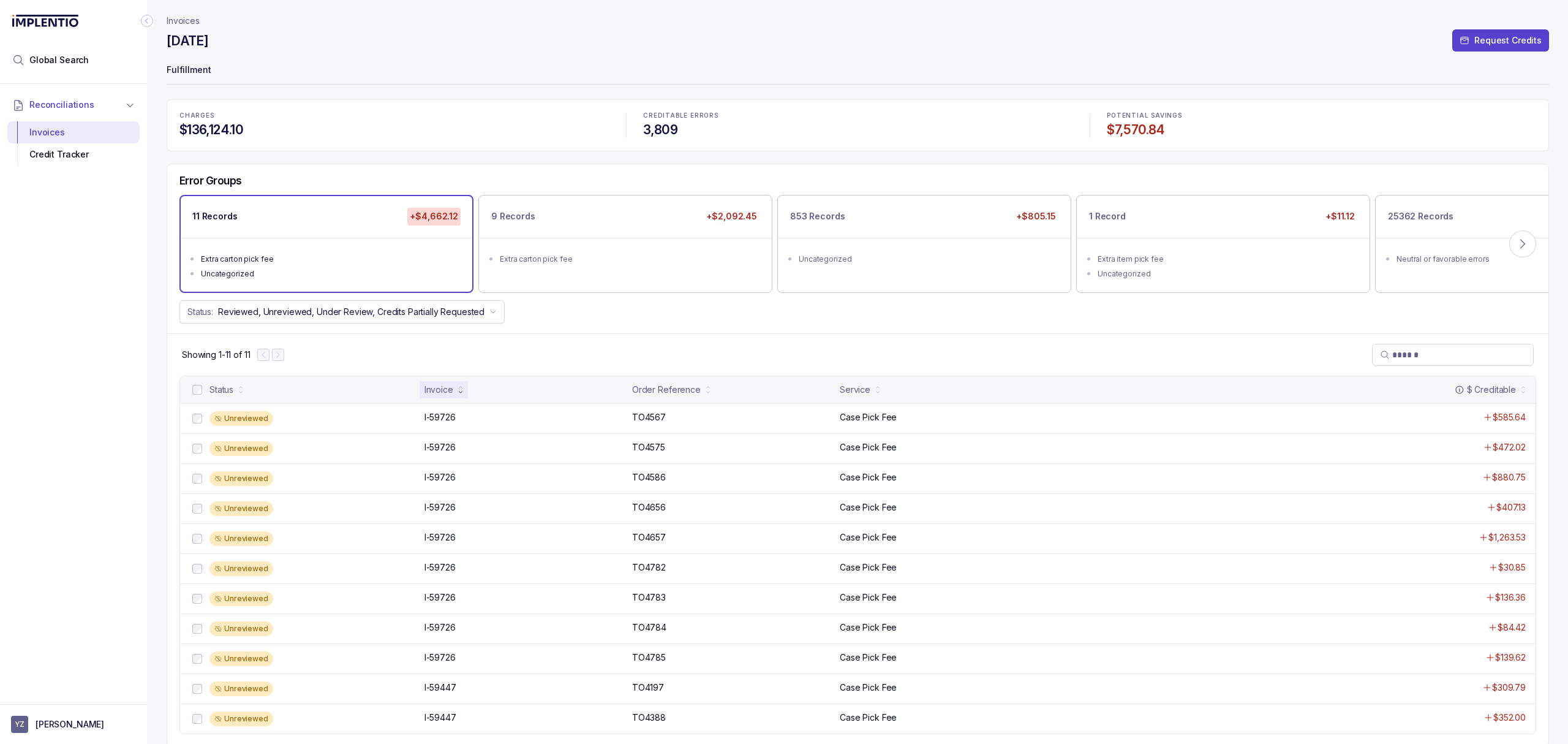
click at [473, 130] on h4 "$136,124.10" at bounding box center [394, 130] width 429 height 17
click at [531, 312] on div "Status: Reviewed, Unreviewed, Under Review, Credits Partially Requested" at bounding box center [857, 312] width 1381 height 23
click at [541, 328] on div "Error Groups 11 Records +$4,662.12 Extra carton pick fee Uncategorized 9 Record…" at bounding box center [857, 249] width 1381 height 169
click at [550, 322] on div "Status: Reviewed, Unreviewed, Under Review, Credits Partially Requested" at bounding box center [857, 312] width 1381 height 23
click at [559, 319] on div "Status: Reviewed, Unreviewed, Under Review, Credits Partially Requested" at bounding box center [857, 312] width 1381 height 23
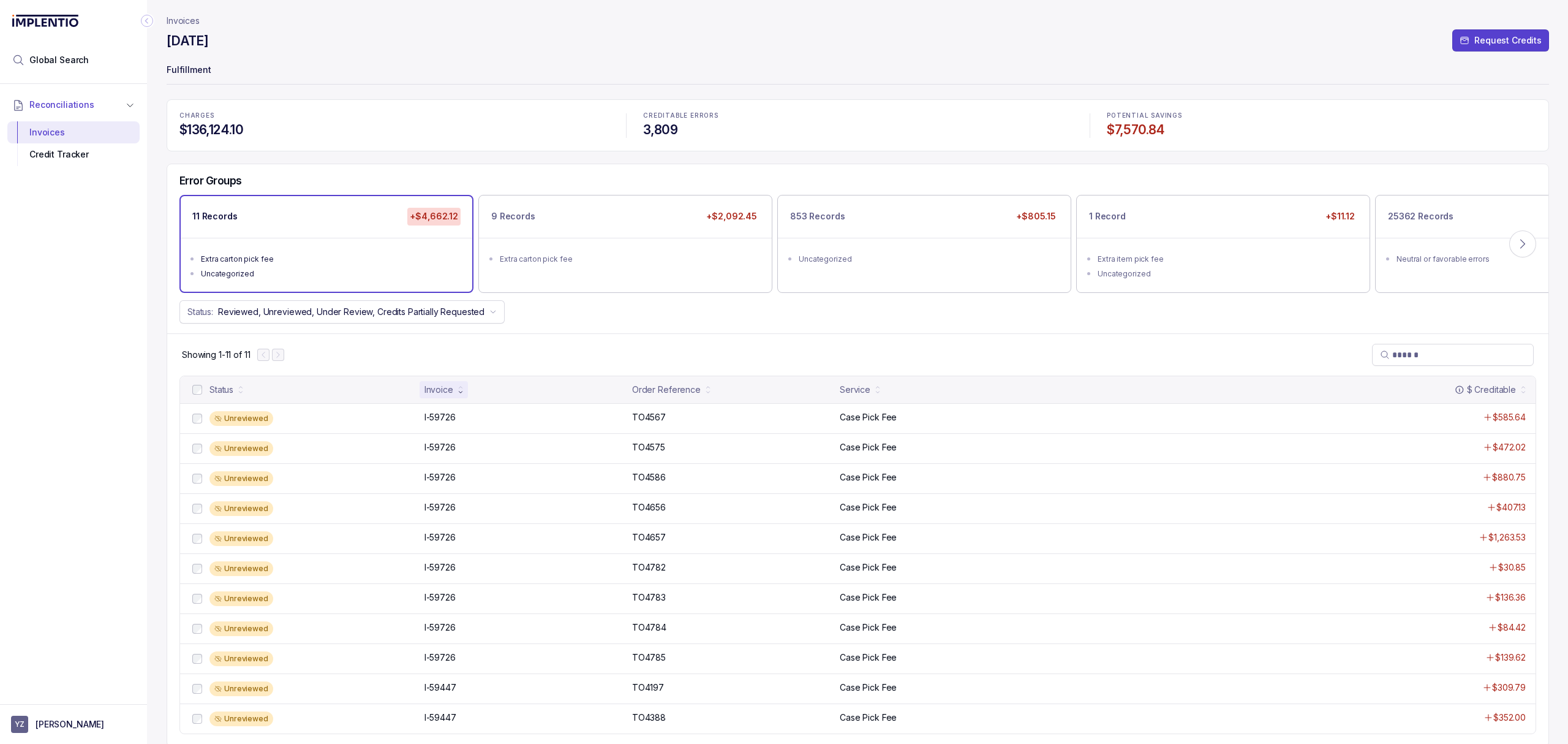
click at [642, 332] on div "Error Groups 11 Records +$4,662.12 Extra carton pick fee Uncategorized 9 Record…" at bounding box center [857, 249] width 1381 height 169
click at [1010, 266] on ul "Uncategorized" at bounding box center [924, 257] width 292 height 39
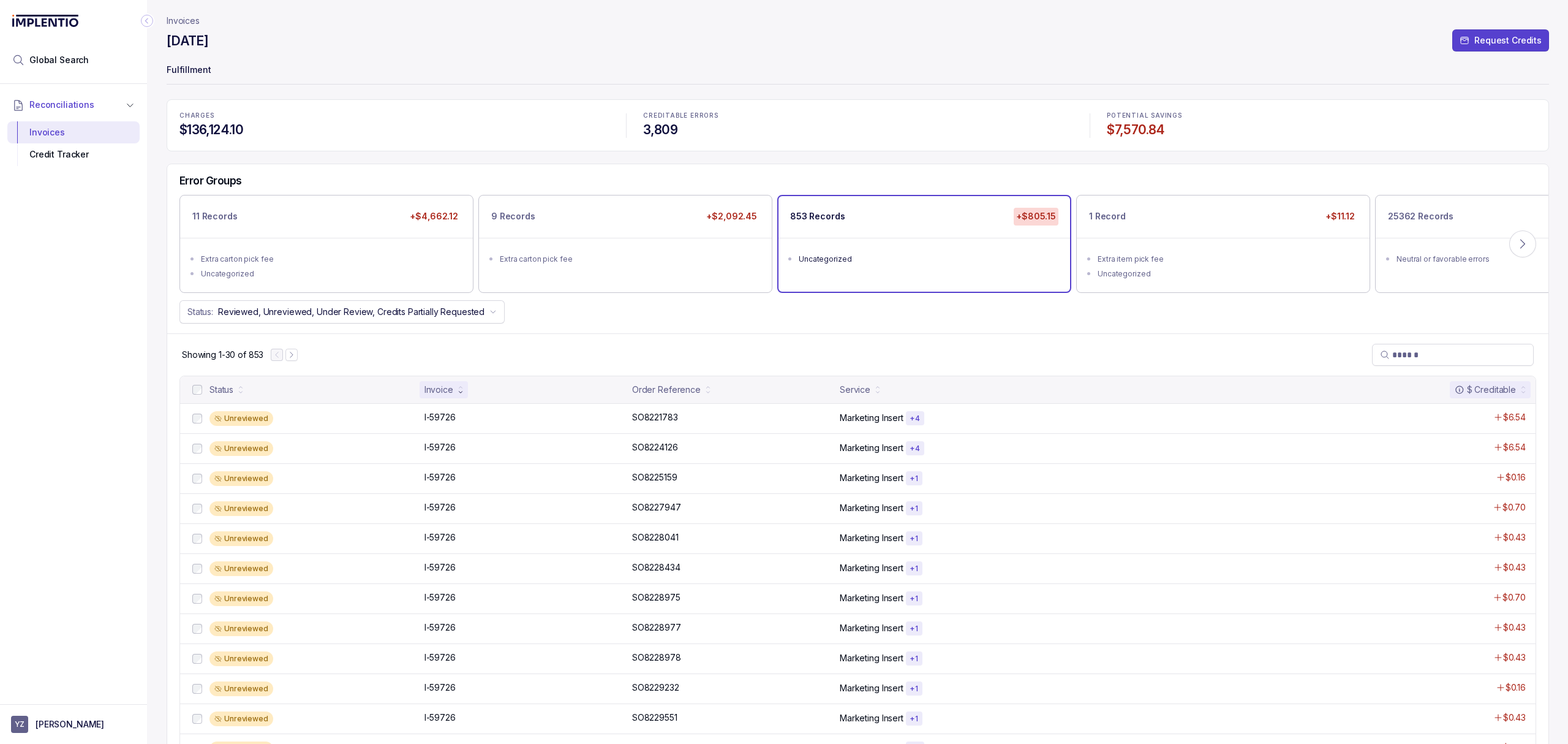
click at [1500, 388] on div "$ Creditable" at bounding box center [1485, 390] width 61 height 13
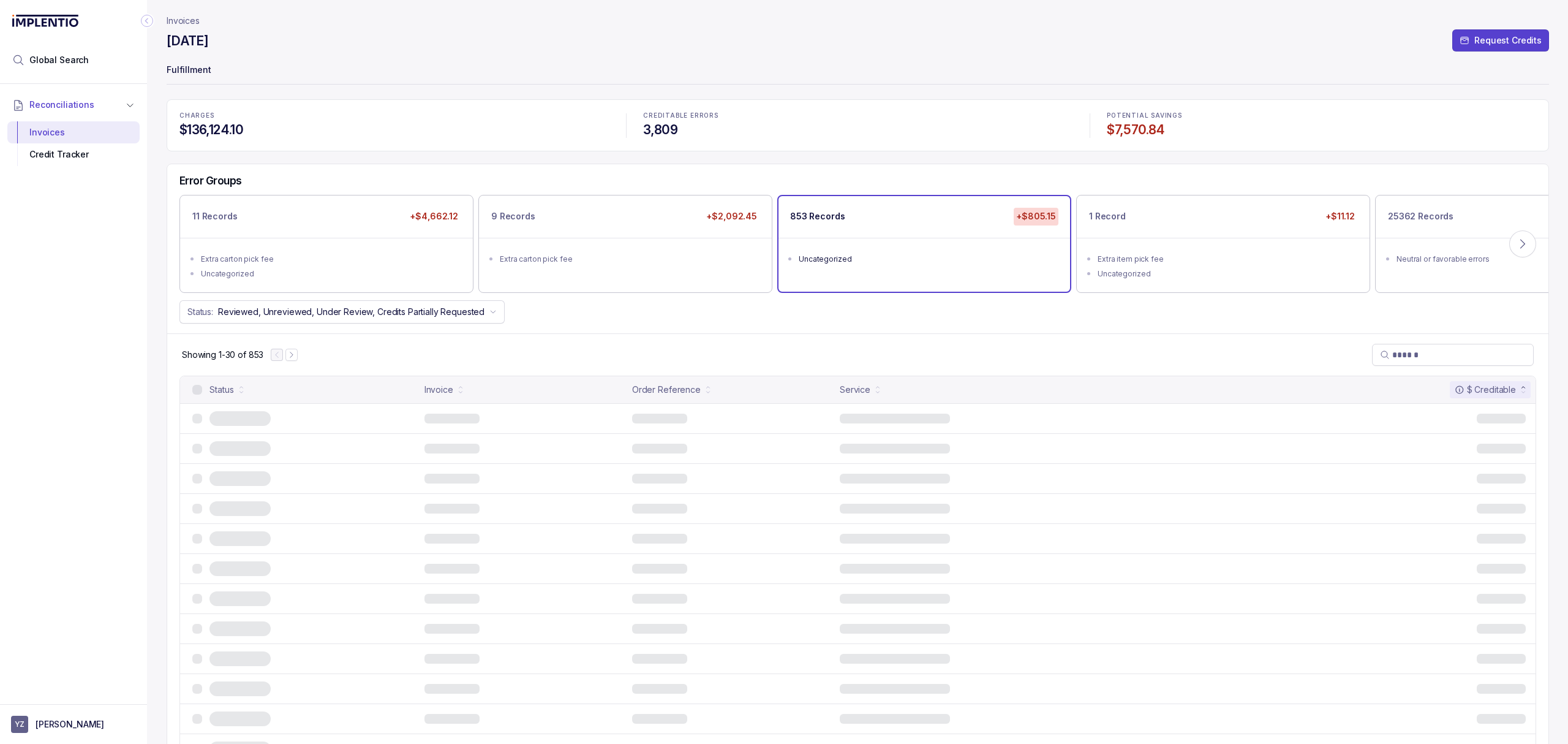
click at [1484, 396] on div "$ Creditable" at bounding box center [1485, 390] width 61 height 13
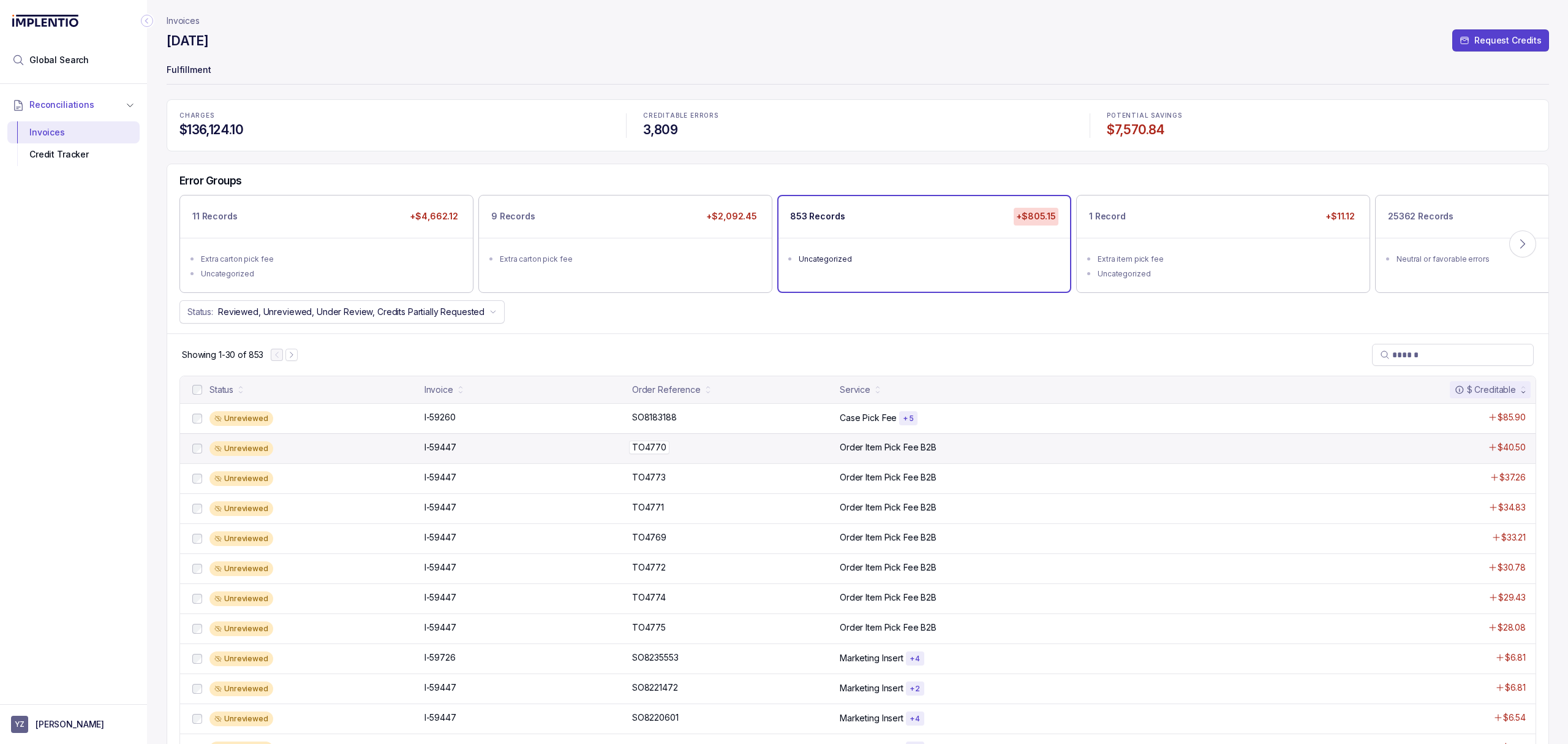
click at [659, 451] on p "TO4770" at bounding box center [649, 447] width 40 height 13
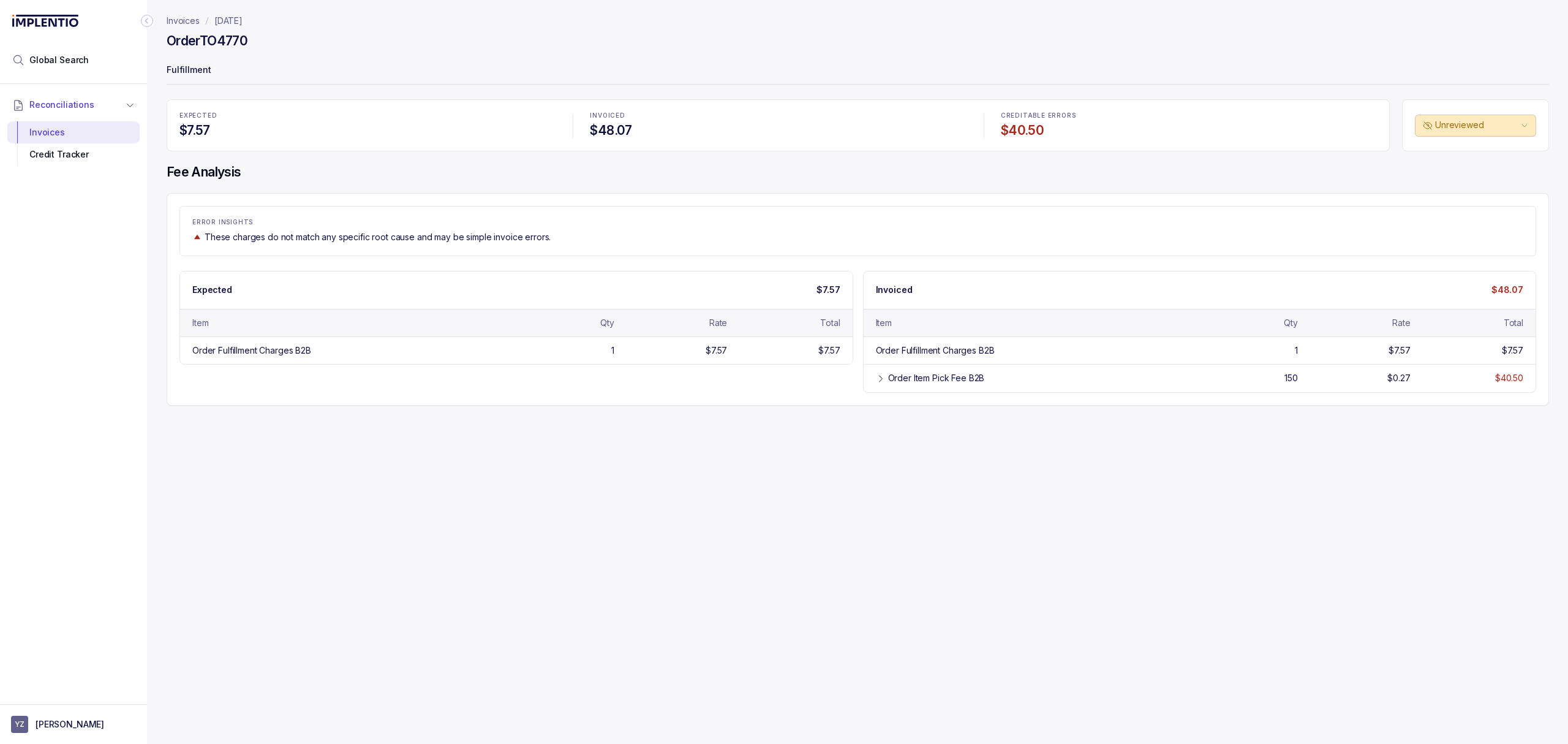
click at [432, 377] on div "Expected $7.57 Item Qty Rate Total Order Fulfillment Charges B2B 1 $7.57 $7.57 …" at bounding box center [857, 332] width 1356 height 122
click at [107, 233] on div "Reconciliations Invoices Credit Tracker" at bounding box center [73, 390] width 147 height 613
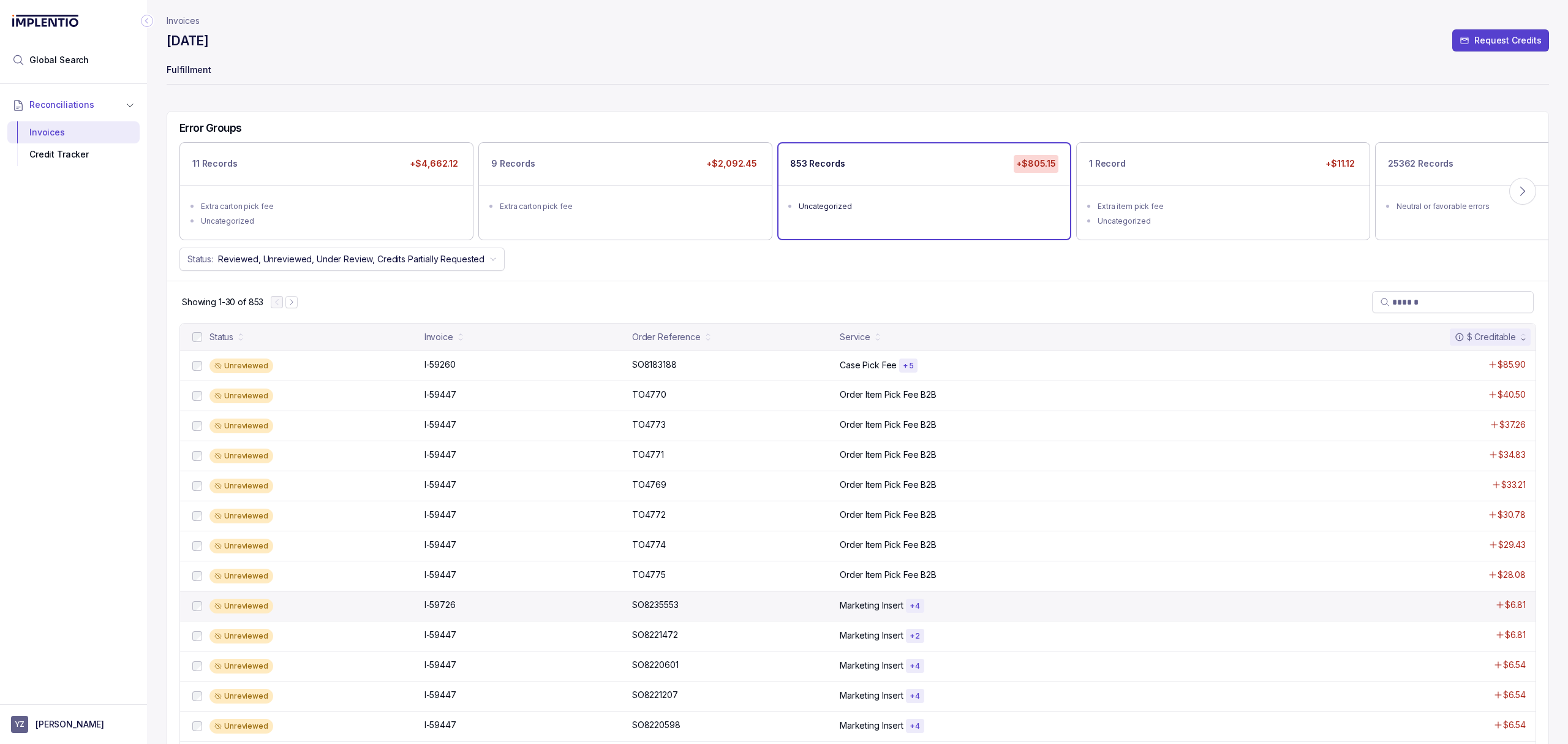
scroll to position [82, 0]
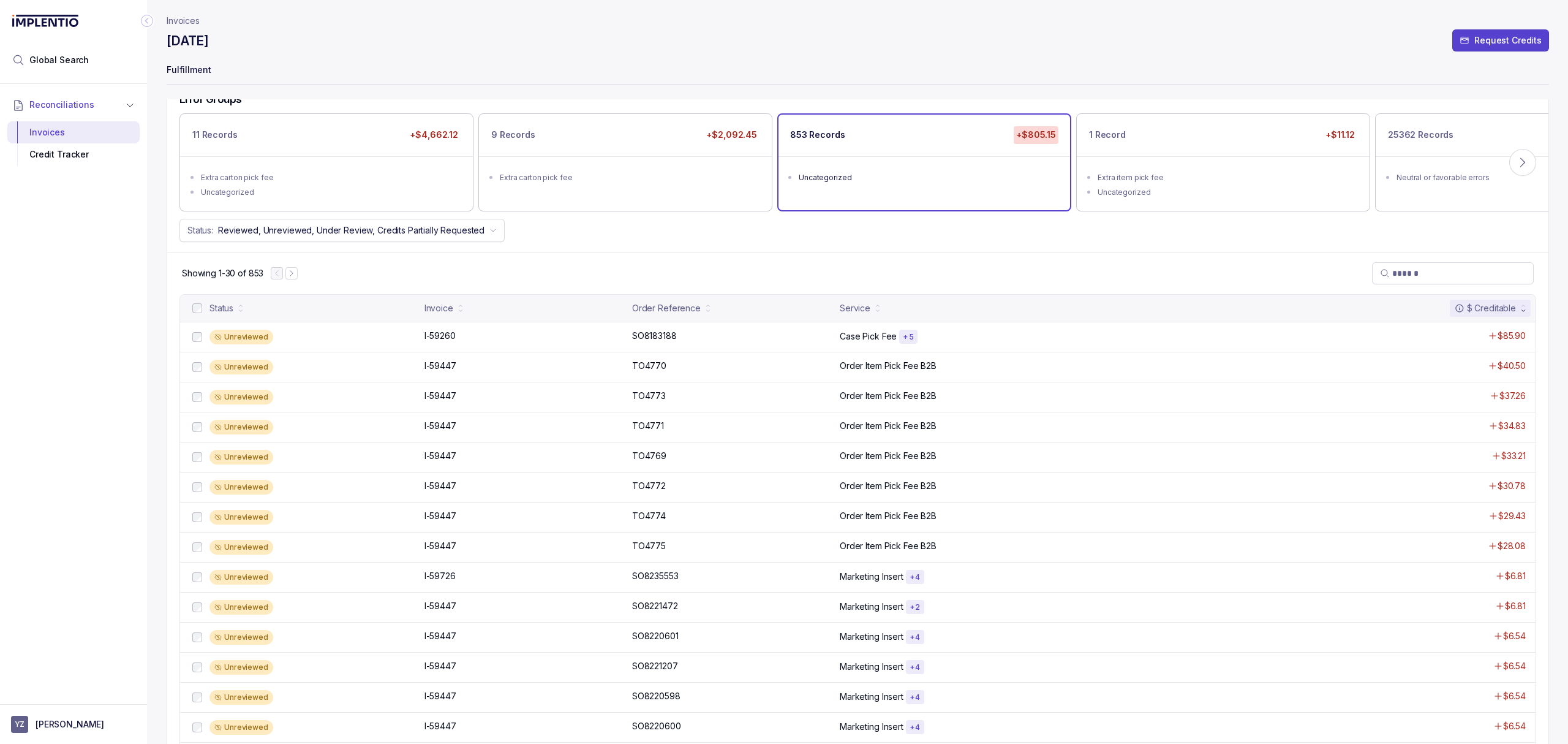
click at [603, 265] on div "Showing 1-30 of 853" at bounding box center [857, 273] width 1381 height 43
click at [603, 265] on div "Showing 1-30 of 853" at bounding box center [857, 273] width 1381 height 43
drag, startPoint x: 101, startPoint y: 254, endPoint x: 105, endPoint y: 226, distance: 28.3
click at [101, 254] on div "Reconciliations Invoices Credit Tracker" at bounding box center [73, 390] width 147 height 613
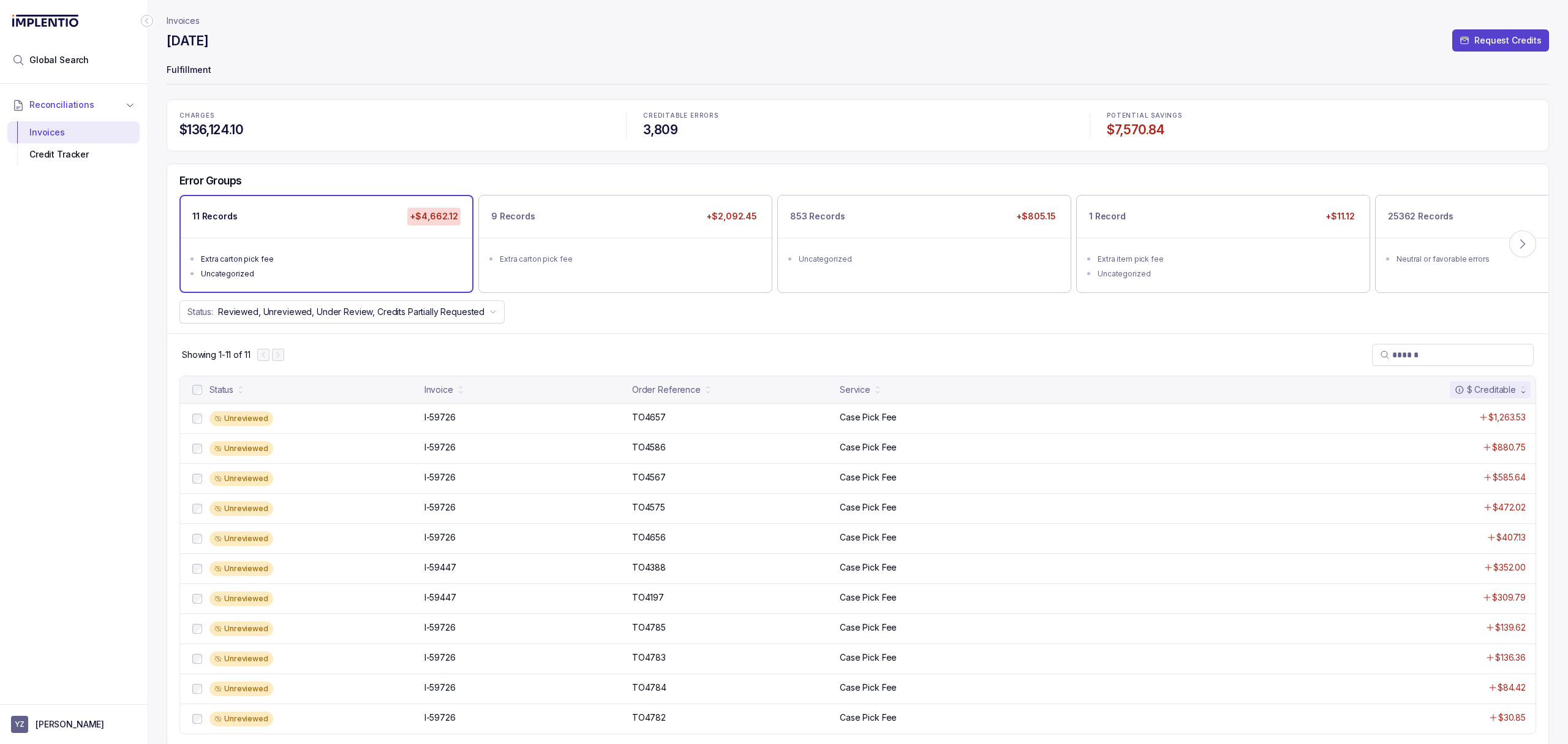
click at [387, 96] on header "Invoices [DATE] Request Credits Fulfillment" at bounding box center [858, 50] width 1382 height 99
click at [676, 323] on div "Status: Reviewed, Unreviewed, Under Review, Credits Partially Requested" at bounding box center [857, 312] width 1381 height 23
click at [461, 162] on div "CHARGES $136,124.10 CREDITABLE ERRORS 3,809 POTENTIAL SAVINGS $7,570.84 Error G…" at bounding box center [858, 423] width 1382 height 648
click at [177, 17] on p "Invoices" at bounding box center [183, 21] width 33 height 13
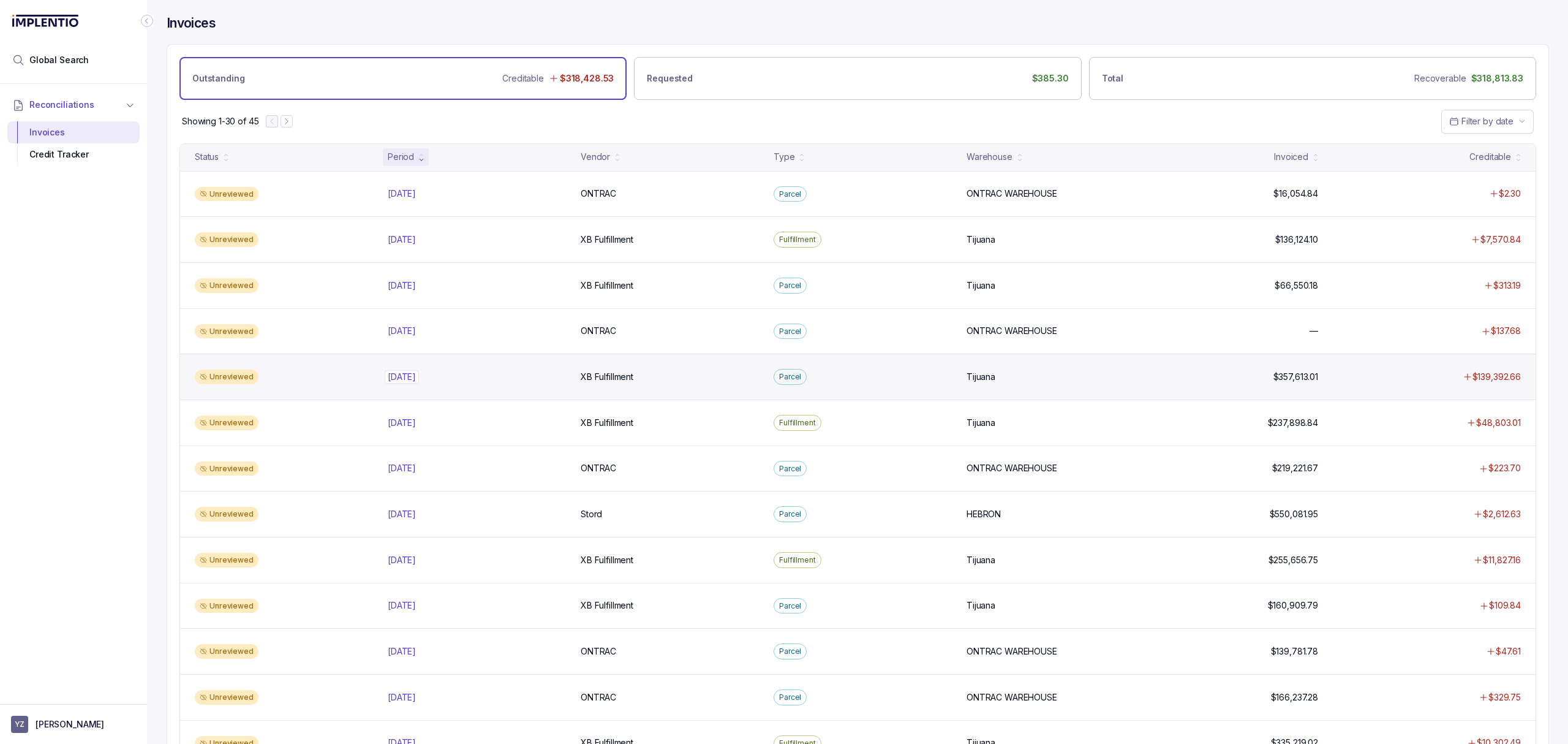
click at [403, 380] on p "[DATE]" at bounding box center [401, 377] width 34 height 13
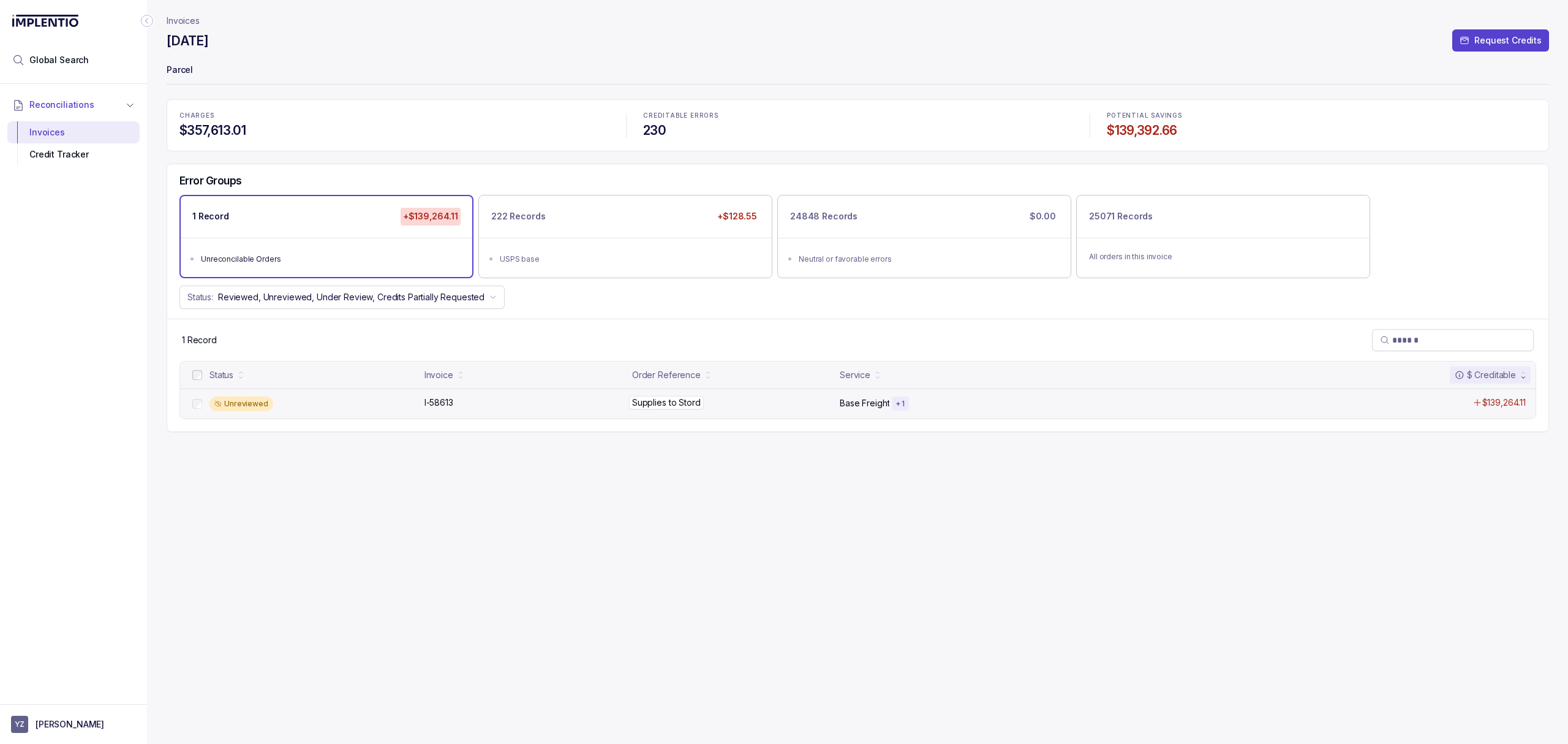
click at [675, 402] on p "Supplies to Stord" at bounding box center [666, 402] width 75 height 13
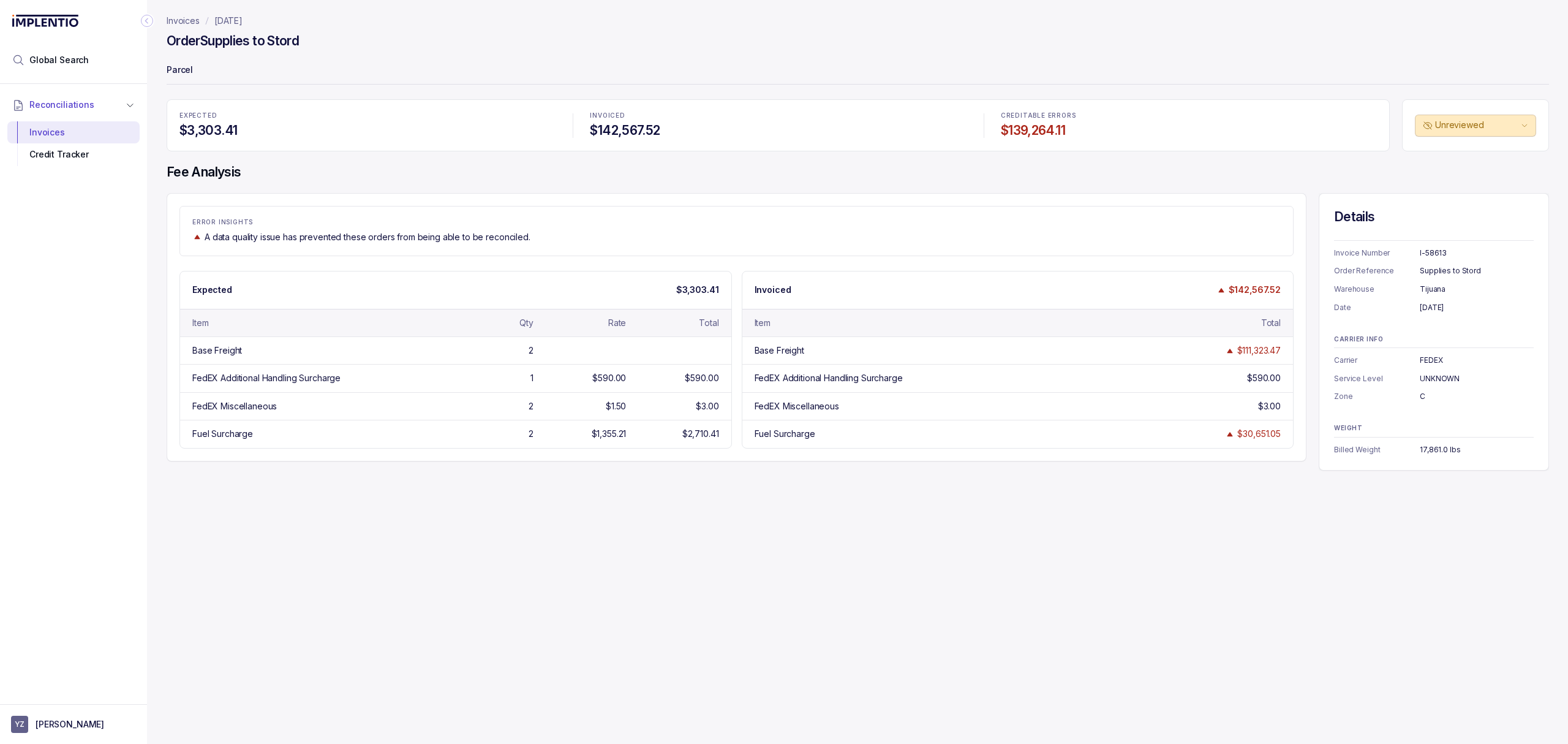
click at [641, 523] on div "Invoices [DATE] Order Supplies to Stord Parcel EXPECTED $3,303.41 INVOICED $142…" at bounding box center [853, 372] width 1412 height 744
click at [812, 510] on div "Invoices [DATE] Order Supplies to Stord Parcel EXPECTED $3,303.41 INVOICED $142…" at bounding box center [853, 372] width 1412 height 744
click at [1191, 517] on div "Invoices [DATE] Order Supplies to Stord Parcel EXPECTED $3,303.41 INVOICED $142…" at bounding box center [853, 372] width 1412 height 744
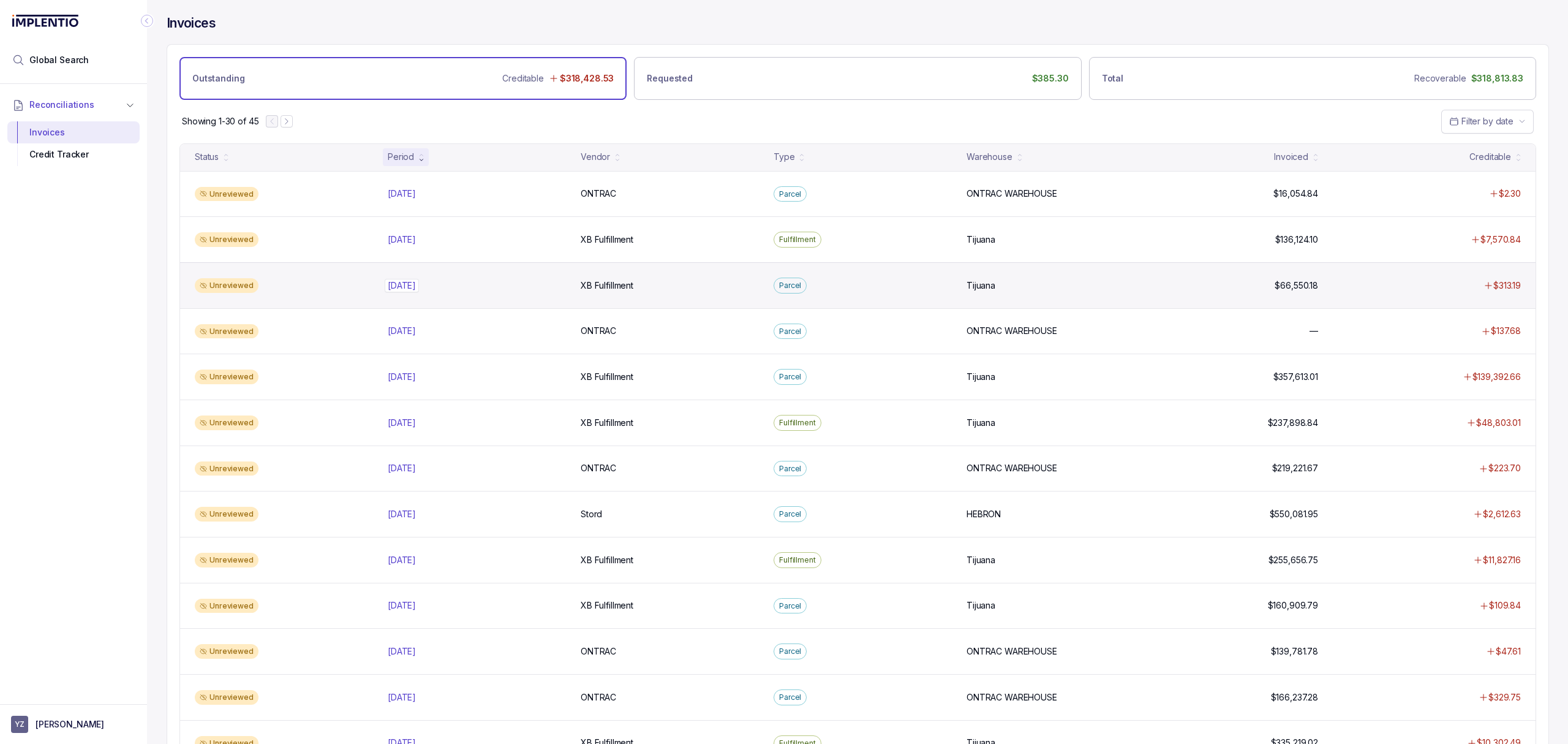
click at [415, 282] on p "[DATE]" at bounding box center [401, 285] width 34 height 13
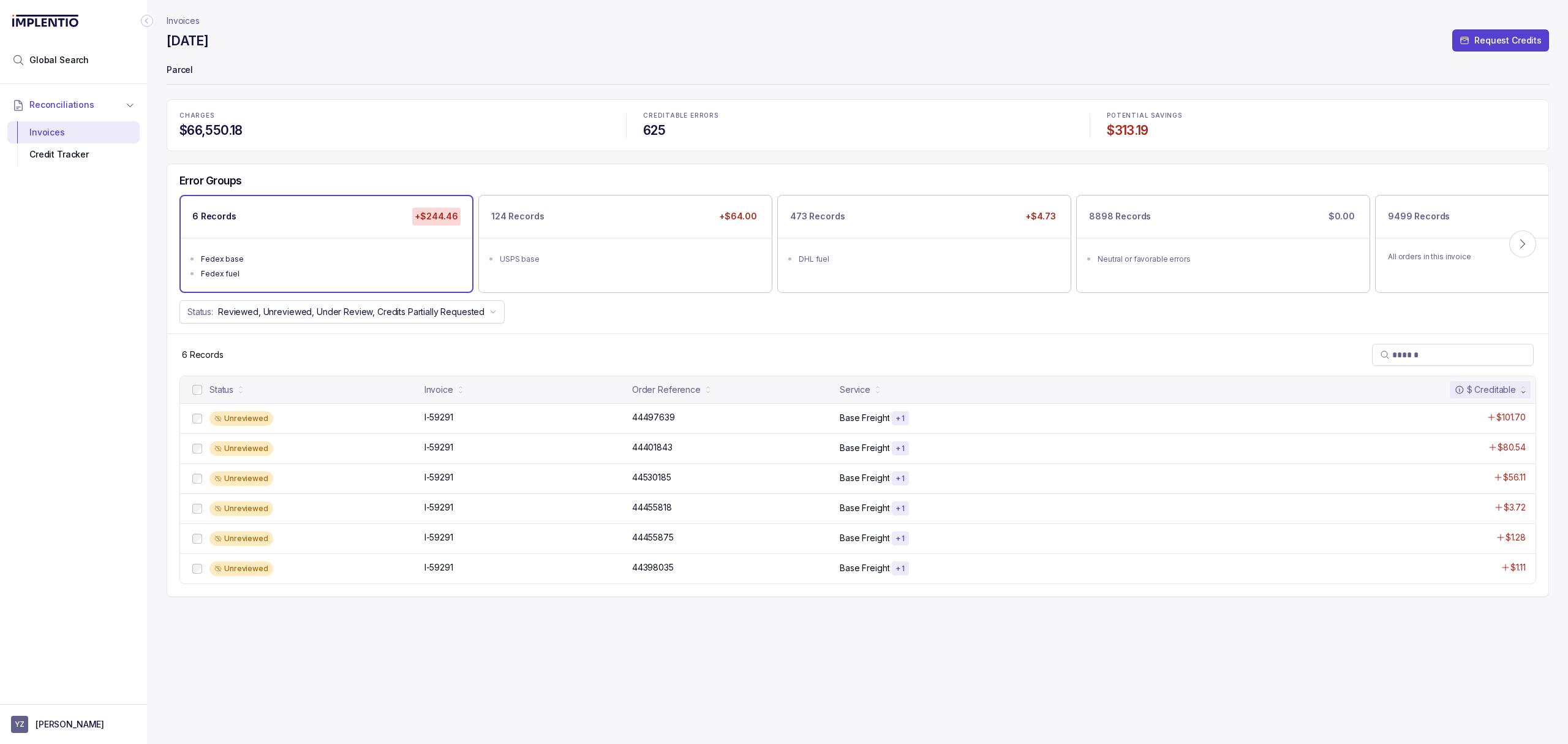
click at [617, 337] on div "6 Records" at bounding box center [857, 354] width 1381 height 43
click at [635, 339] on div "6 Records" at bounding box center [857, 354] width 1381 height 43
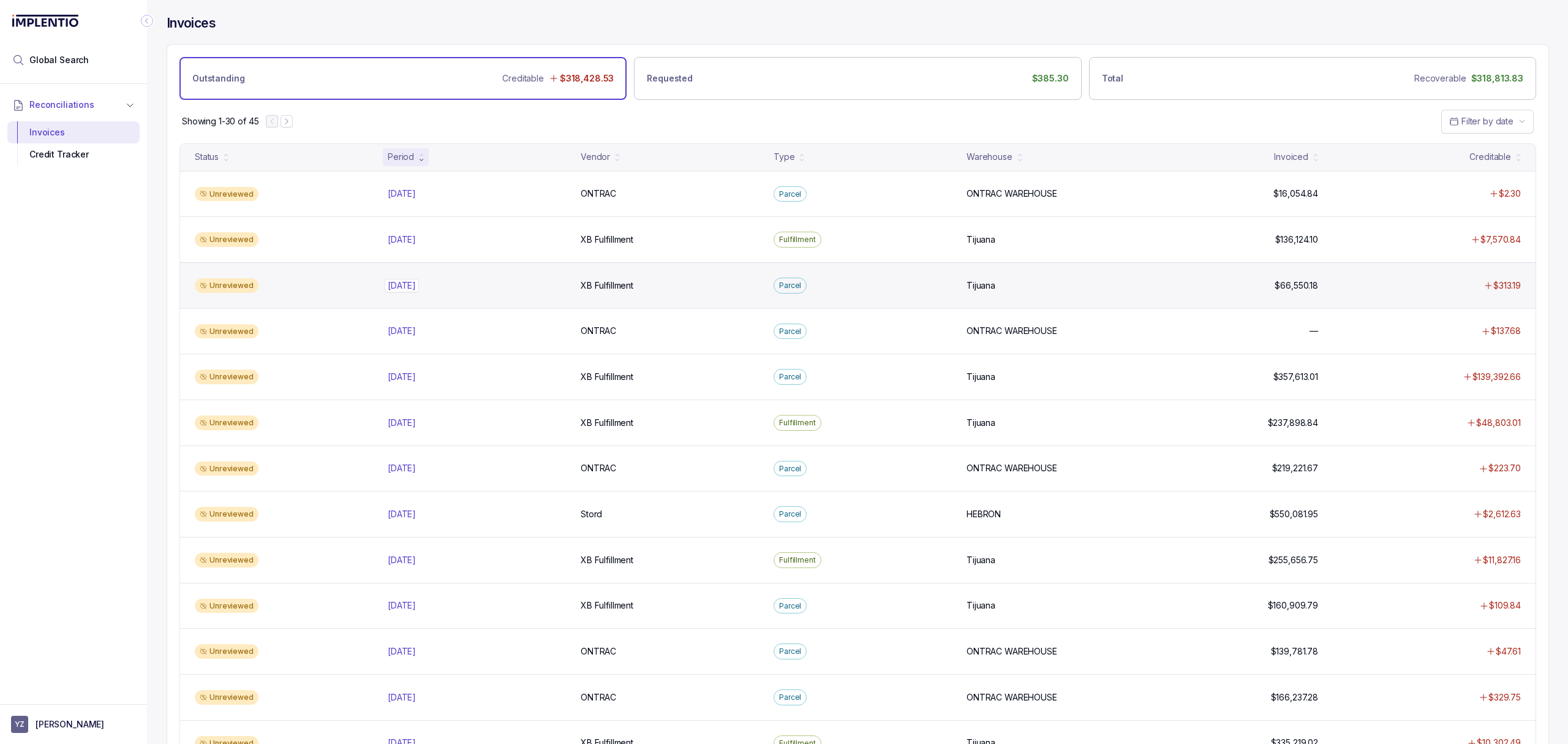
click at [419, 282] on p "[DATE]" at bounding box center [401, 285] width 34 height 13
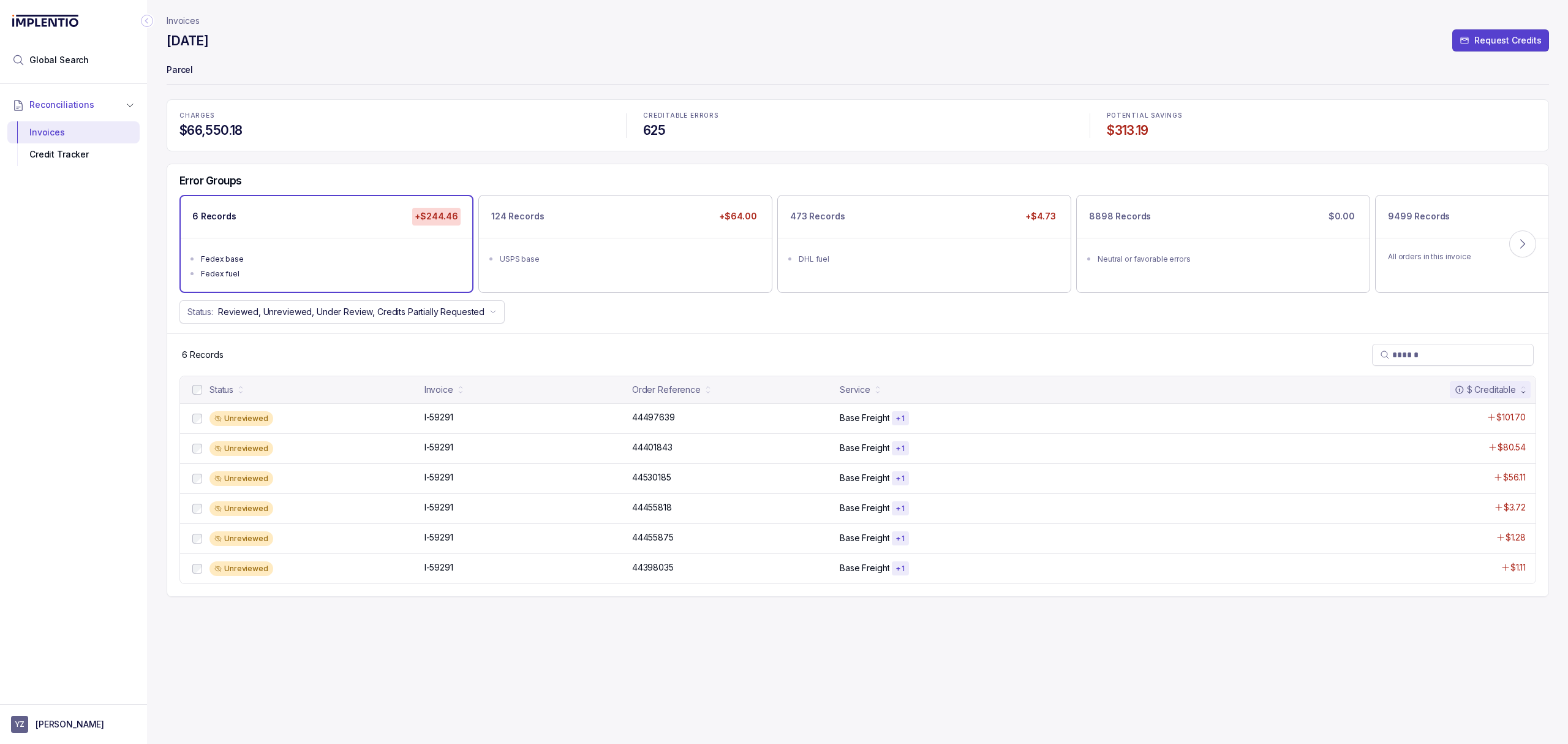
click at [691, 319] on div "Status: Reviewed, Unreviewed, Under Review, Credits Partially Requested" at bounding box center [857, 312] width 1381 height 23
click at [681, 325] on div "Error Groups 6 Records +$244.46 Fedex base Fedex fuel 124 Records +$64.00 USPS …" at bounding box center [857, 249] width 1381 height 169
click at [693, 347] on div "6 Records" at bounding box center [857, 354] width 1381 height 43
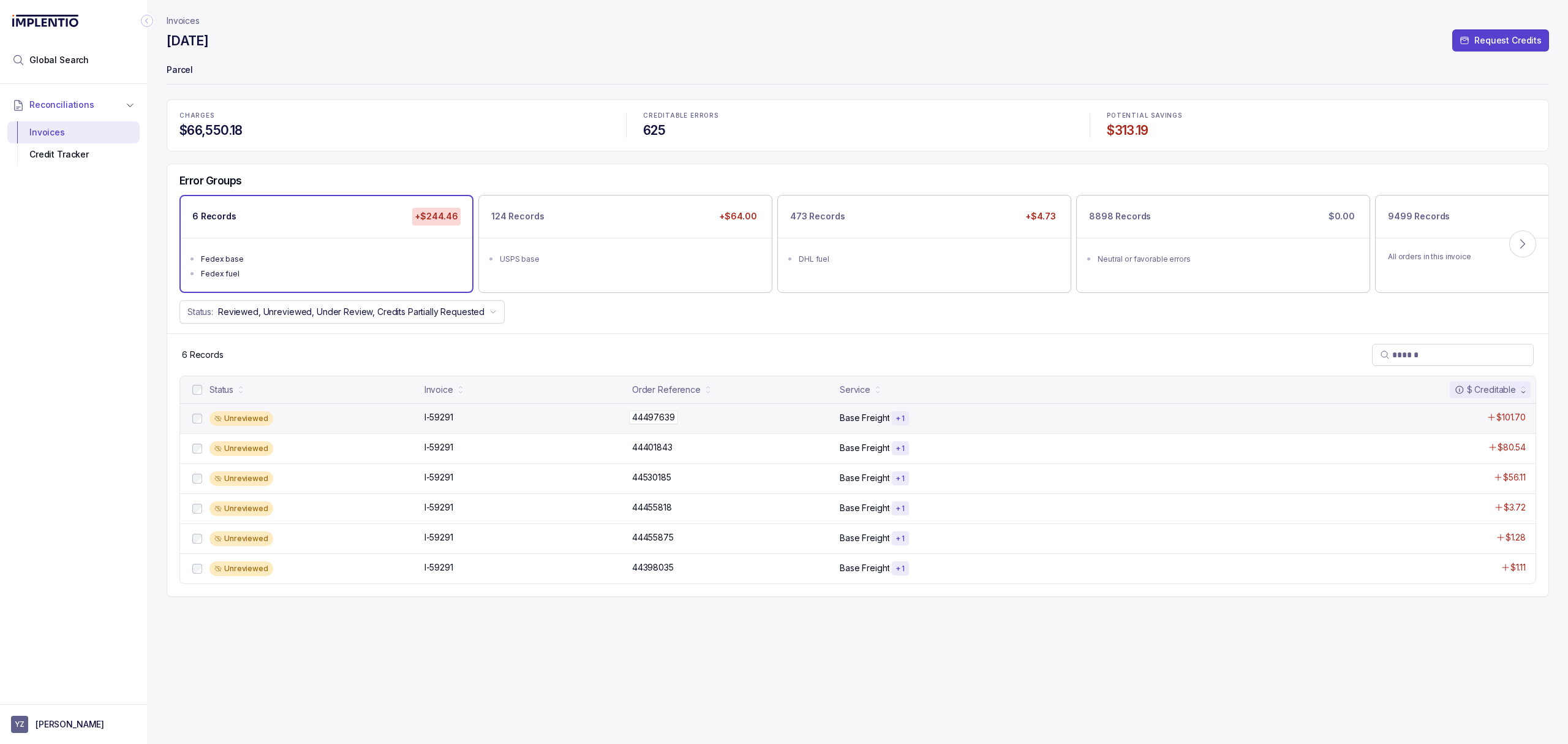
click at [664, 411] on p "44497639" at bounding box center [653, 418] width 43 height 13
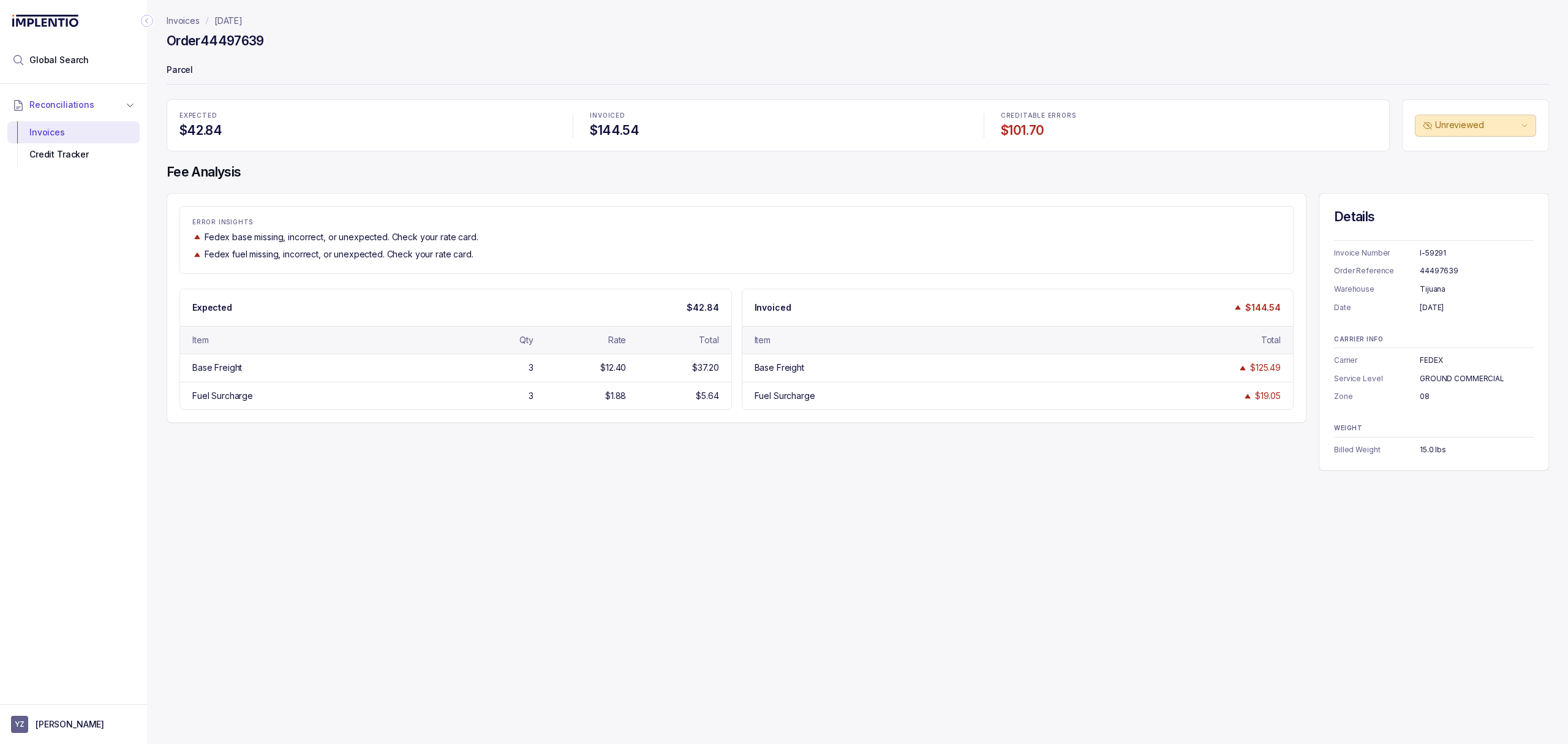
click at [677, 439] on div "ERROR INSIGHTS Fedex base missing, incorrect, or unexpected. Check your rate ca…" at bounding box center [858, 331] width 1382 height 277
click at [926, 530] on div "Invoices [DATE] Order 44497639 Parcel EXPECTED $42.84 INVOICED $144.54 CREDITAB…" at bounding box center [853, 372] width 1412 height 744
click at [662, 498] on div "Invoices [DATE] Order 44497639 Parcel EXPECTED $42.84 INVOICED $144.54 CREDITAB…" at bounding box center [853, 372] width 1412 height 744
click at [686, 481] on div "Invoices [DATE] Order 44497639 Parcel EXPECTED $42.84 INVOICED $144.54 CREDITAB…" at bounding box center [853, 372] width 1412 height 744
click at [556, 481] on div "Invoices [DATE] Order 44497639 Parcel EXPECTED $42.84 INVOICED $144.54 CREDITAB…" at bounding box center [853, 372] width 1412 height 744
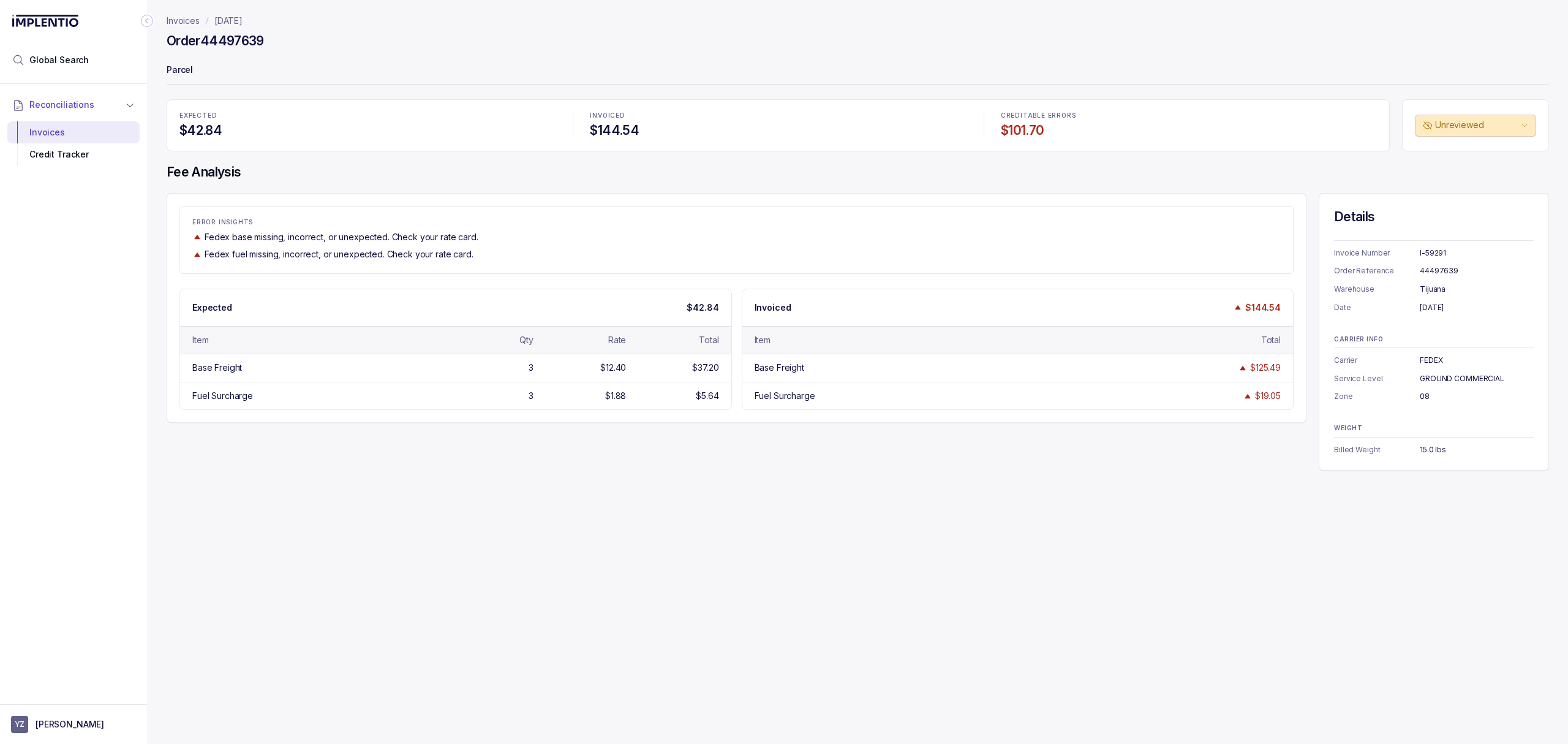
click at [547, 411] on div "Expected $42.84 Item Qty Rate Total Base Freight 3 $12.40 $37.20 Fuel Surcharge…" at bounding box center [455, 349] width 552 height 122
click at [724, 440] on div "ERROR INSIGHTS Fedex base missing, incorrect, or unexpected. Check your rate ca…" at bounding box center [858, 331] width 1382 height 277
click at [889, 539] on div "Invoices [DATE] Order 44497639 Parcel EXPECTED $42.84 INVOICED $144.54 CREDITAB…" at bounding box center [853, 372] width 1412 height 744
click at [901, 527] on div "Invoices [DATE] Order 44497639 Parcel EXPECTED $42.84 INVOICED $144.54 CREDITAB…" at bounding box center [853, 372] width 1412 height 744
click at [1000, 442] on div "ERROR INSIGHTS Fedex base missing, incorrect, or unexpected. Check your rate ca…" at bounding box center [858, 331] width 1382 height 277
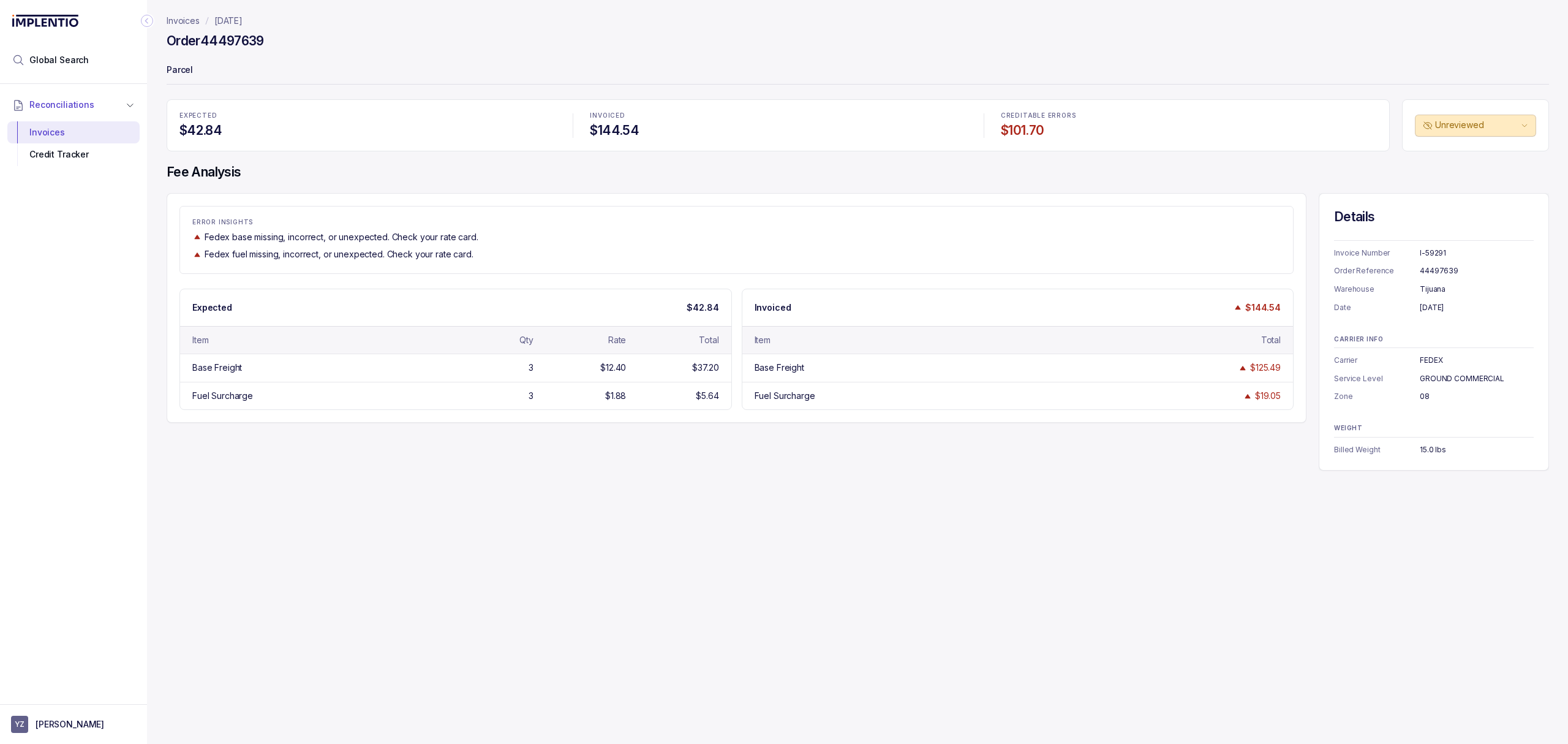
click at [1000, 442] on div "ERROR INSIGHTS Fedex base missing, incorrect, or unexpected. Check your rate ca…" at bounding box center [858, 331] width 1382 height 277
click at [616, 459] on div "ERROR INSIGHTS Fedex base missing, incorrect, or unexpected. Check your rate ca…" at bounding box center [858, 331] width 1382 height 277
click at [630, 437] on div "ERROR INSIGHTS Fedex base missing, incorrect, or unexpected. Check your rate ca…" at bounding box center [858, 331] width 1382 height 277
drag, startPoint x: 596, startPoint y: 368, endPoint x: 622, endPoint y: 370, distance: 26.1
click at [622, 370] on div "$12.40" at bounding box center [582, 368] width 87 height 13
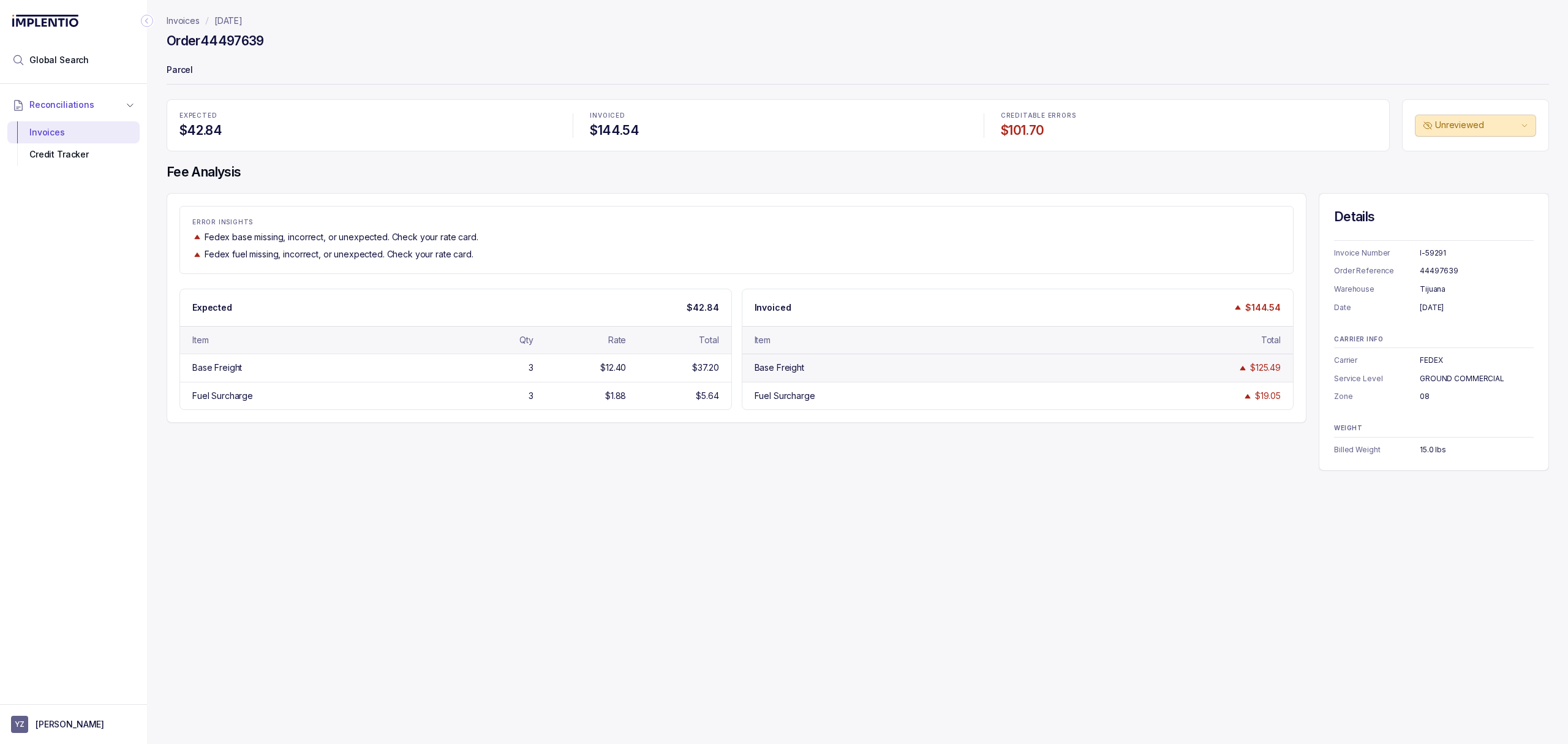
click at [758, 377] on div "Base Freight $125.49" at bounding box center [1017, 367] width 551 height 27
drag, startPoint x: 695, startPoint y: 369, endPoint x: 716, endPoint y: 372, distance: 21.2
click at [716, 372] on div "$37.20" at bounding box center [705, 368] width 27 height 13
click at [644, 367] on div "$37.20" at bounding box center [674, 368] width 87 height 13
drag, startPoint x: 518, startPoint y: 364, endPoint x: 656, endPoint y: 368, distance: 138.1
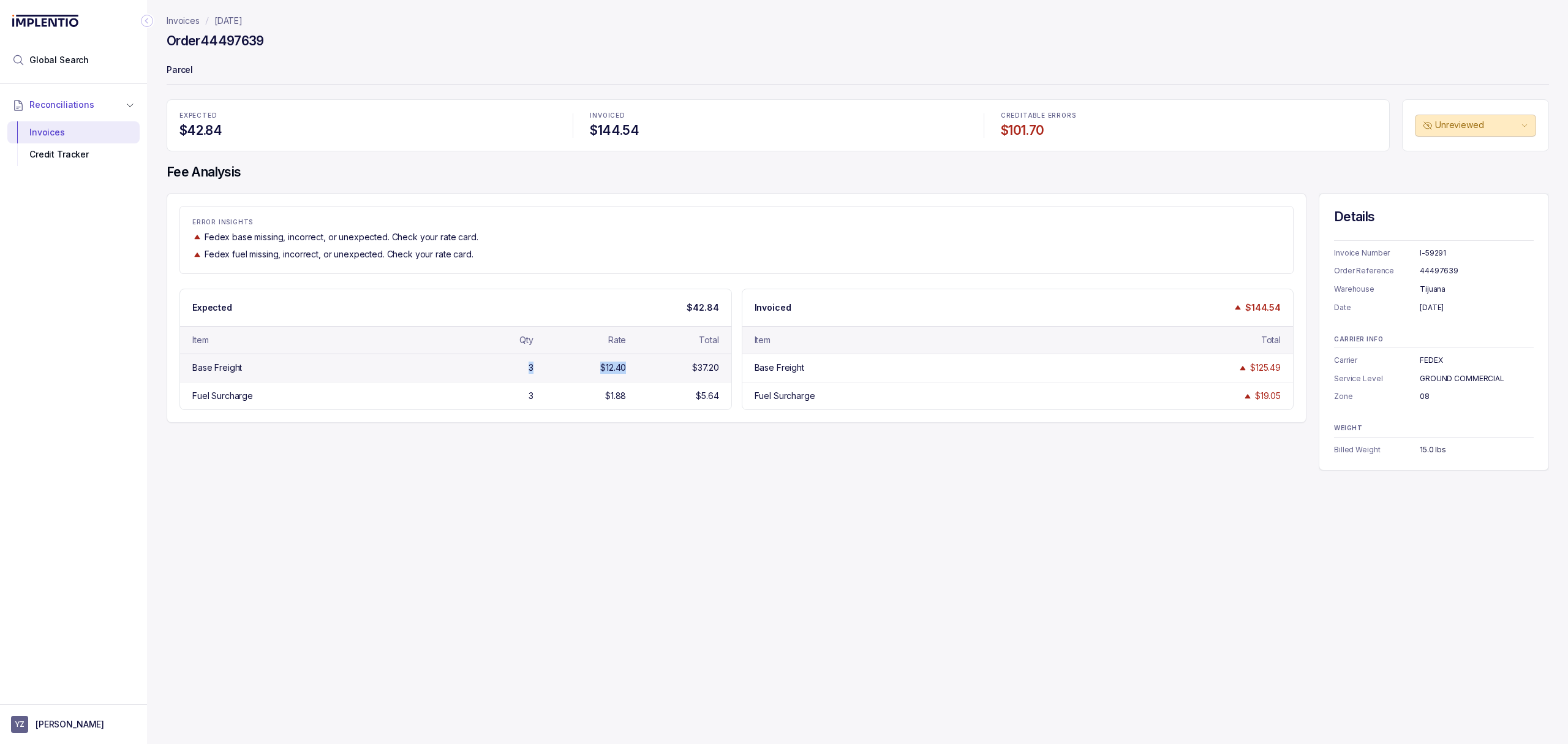
click at [656, 368] on div "Base Freight 3 $12.40 $37.20" at bounding box center [455, 367] width 551 height 27
click at [609, 404] on div "Fuel Surcharge 3 $1.88 $5.64" at bounding box center [455, 395] width 551 height 27
click at [1143, 509] on div "Invoices [DATE] Order 44497639 Parcel EXPECTED $42.84 INVOICED $144.54 CREDITAB…" at bounding box center [853, 372] width 1412 height 744
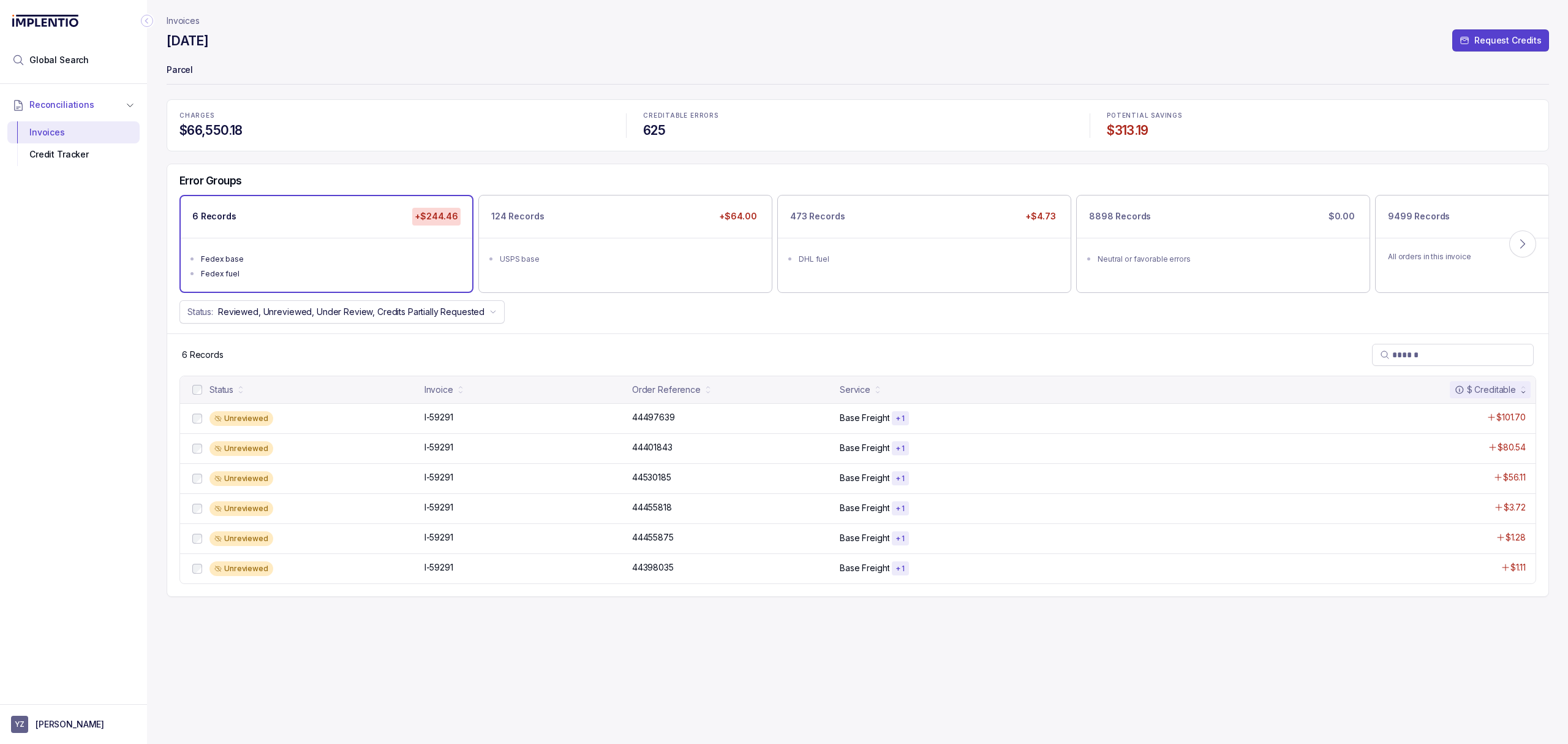
click at [561, 364] on div "6 Records" at bounding box center [857, 354] width 1381 height 43
click at [490, 138] on h4 "$66,550.18" at bounding box center [394, 131] width 429 height 17
click at [517, 347] on div "6 Records" at bounding box center [857, 354] width 1381 height 43
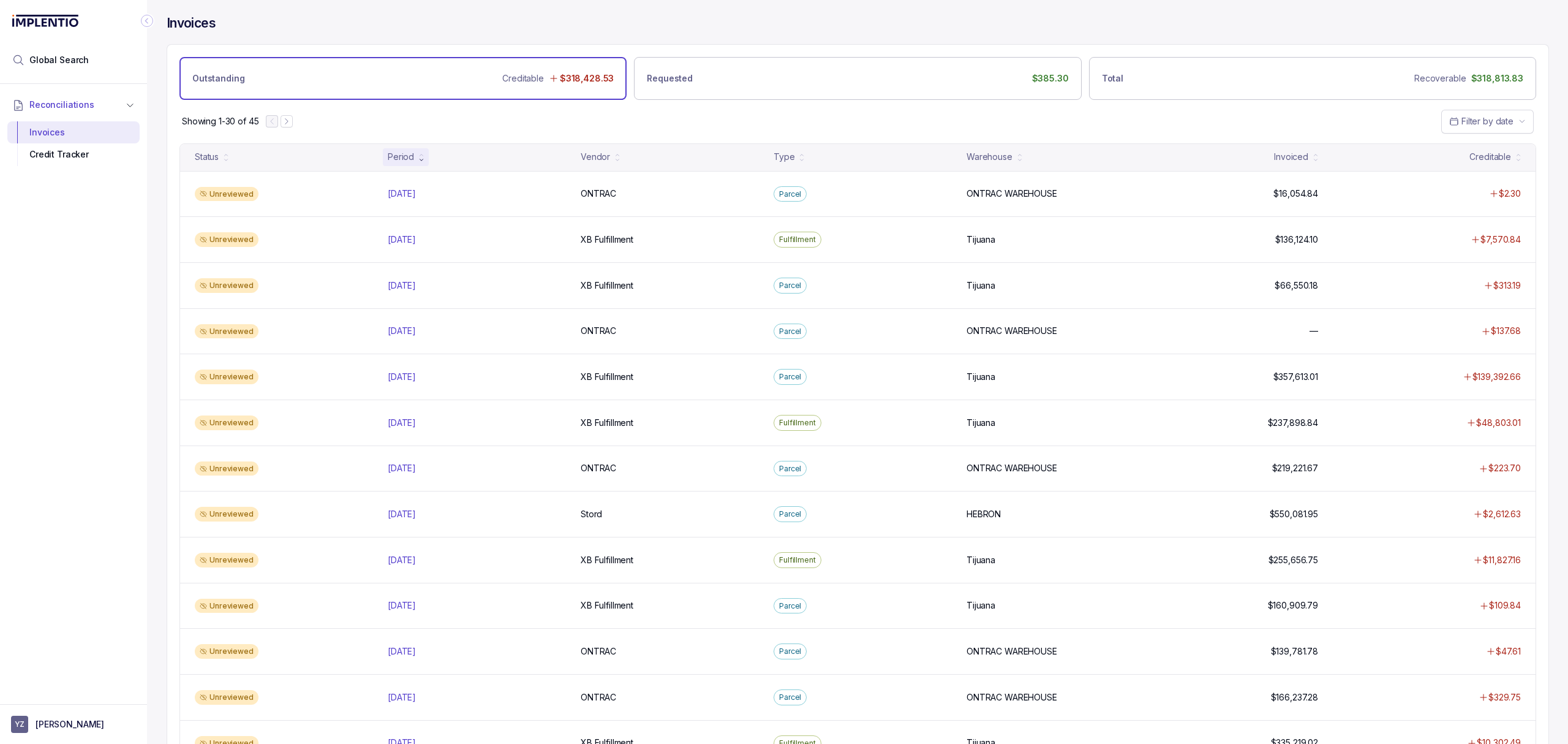
click at [126, 295] on div "Reconciliations Invoices Credit Tracker" at bounding box center [73, 390] width 147 height 613
click at [670, 131] on div "Showing 1-30 of 45 Filter by date" at bounding box center [857, 121] width 1381 height 43
click at [672, 131] on div "Showing 1-30 of 45 Filter by date" at bounding box center [857, 121] width 1381 height 43
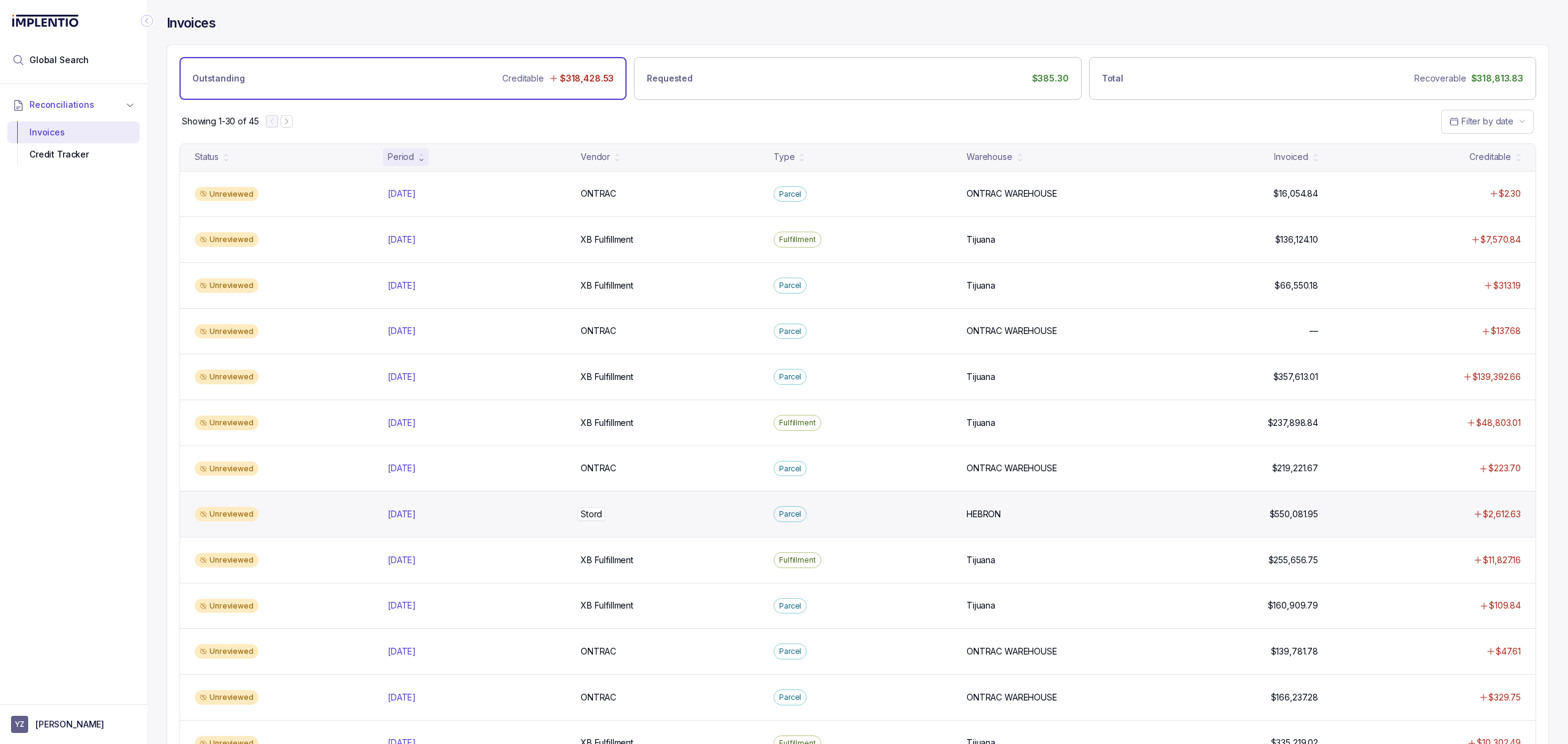
click at [586, 521] on p "Stord" at bounding box center [591, 513] width 27 height 13
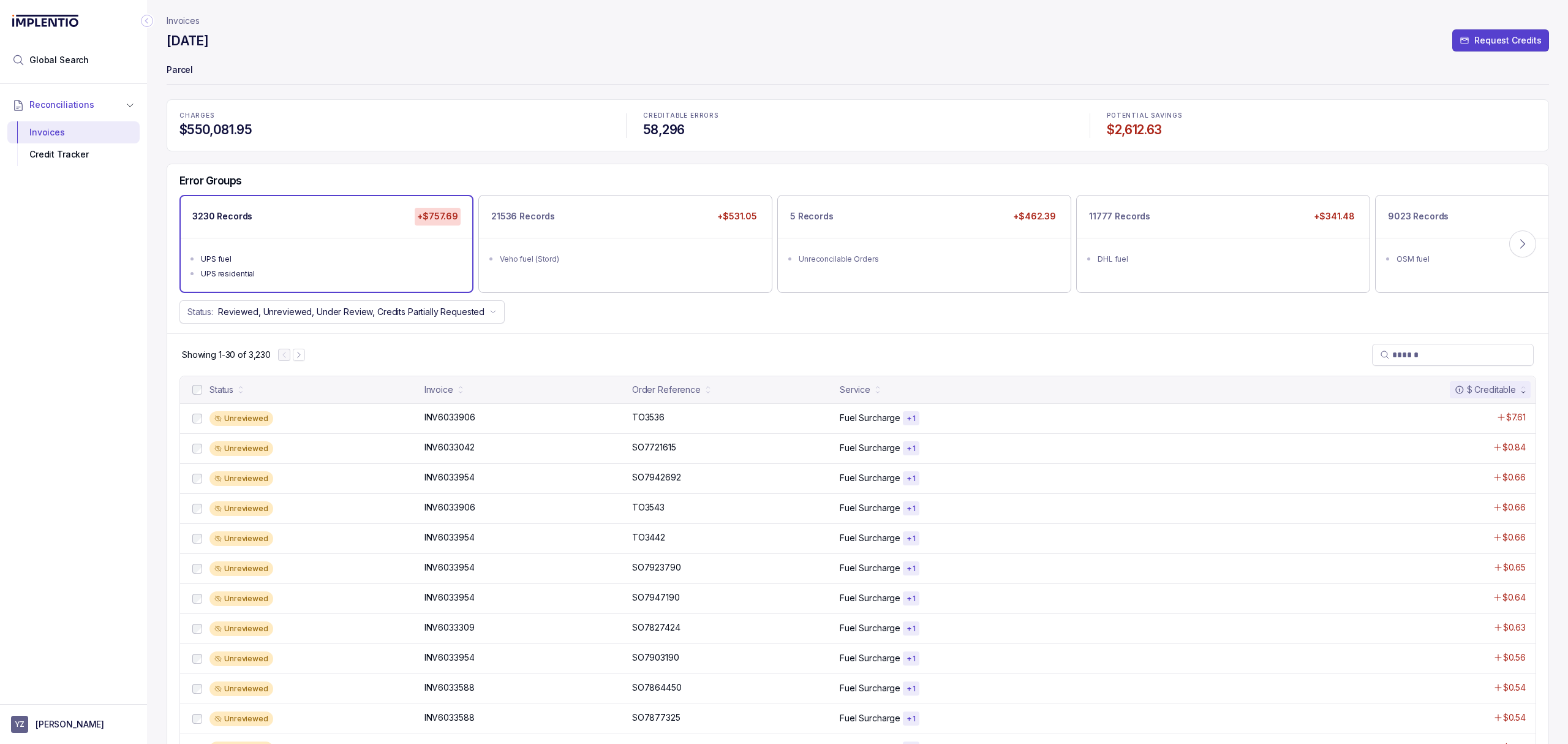
click at [607, 343] on div "Showing 1-30 of 3,230" at bounding box center [857, 354] width 1381 height 43
click at [581, 336] on div "Showing 1-30 of 3,230" at bounding box center [857, 354] width 1381 height 43
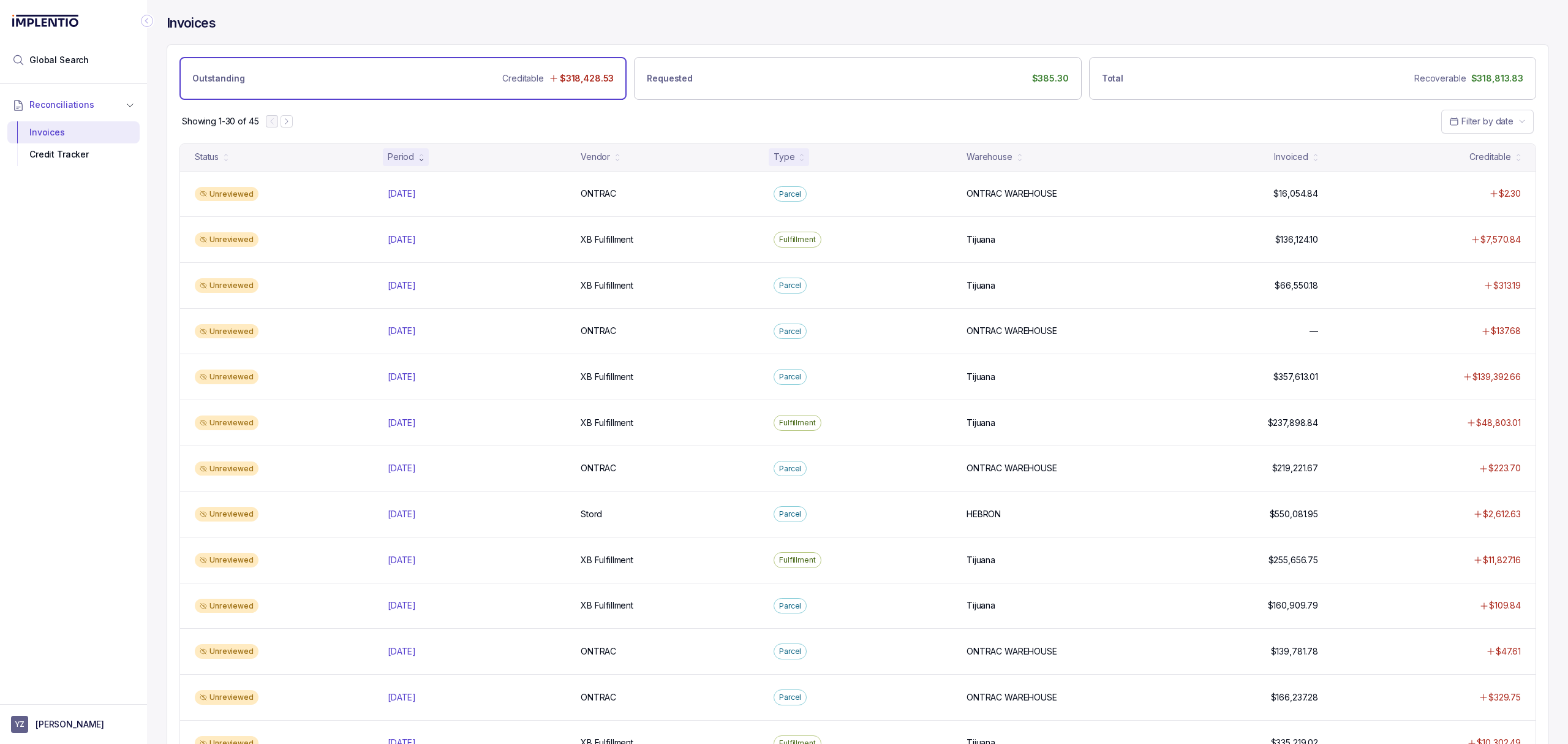
click at [791, 157] on div "Type" at bounding box center [784, 157] width 21 height 13
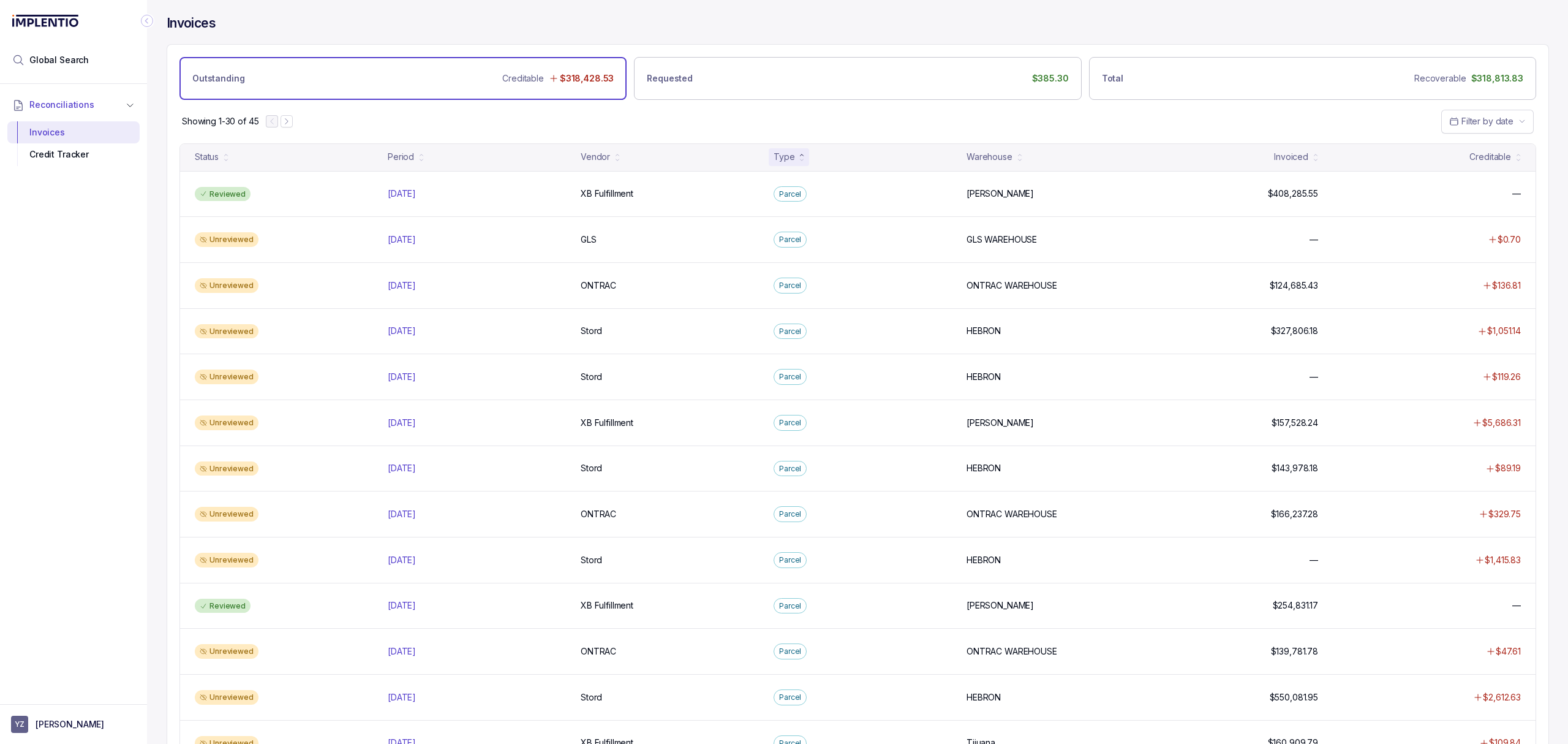
click at [797, 163] on div "Type" at bounding box center [789, 156] width 40 height 17
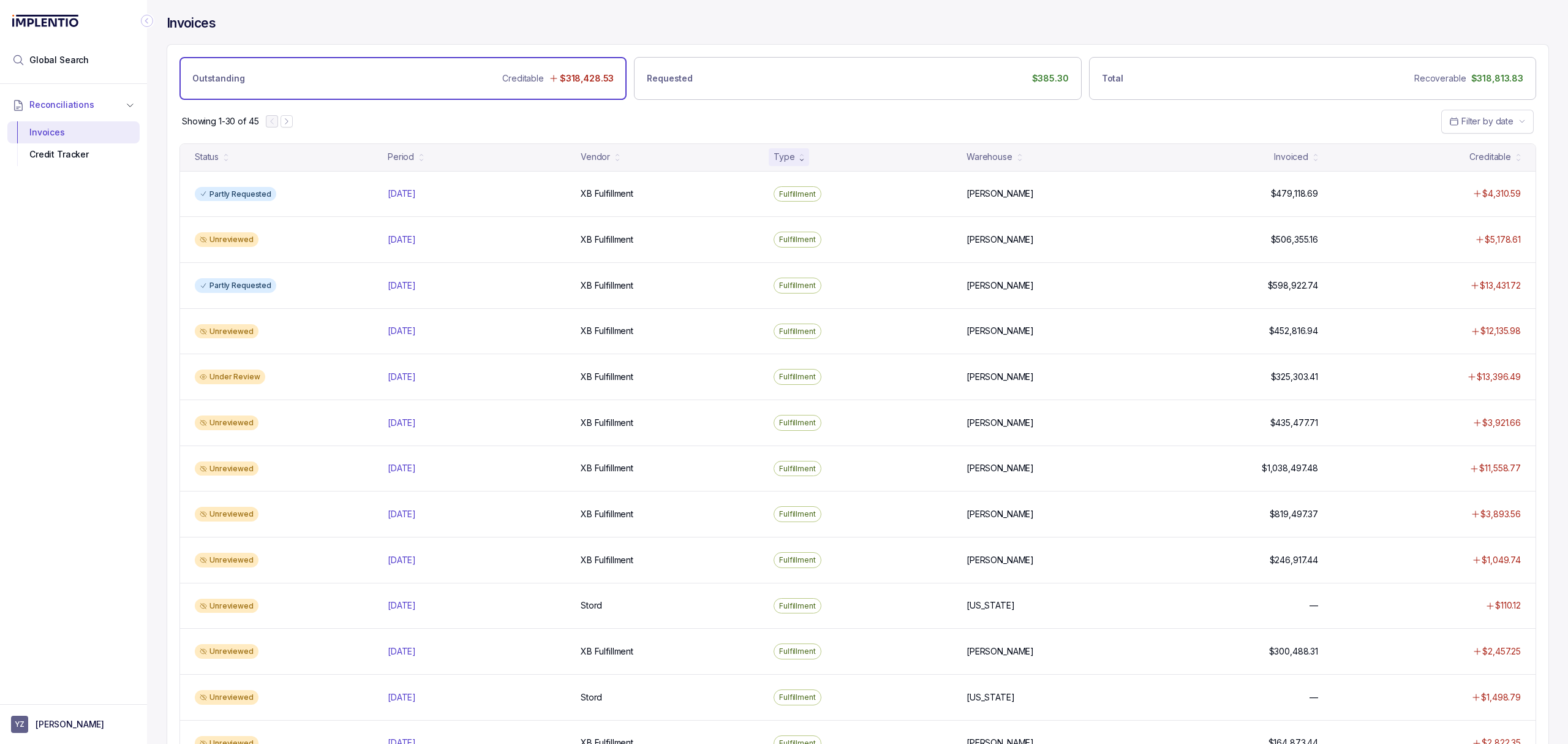
click at [797, 163] on div "Type" at bounding box center [789, 156] width 40 height 17
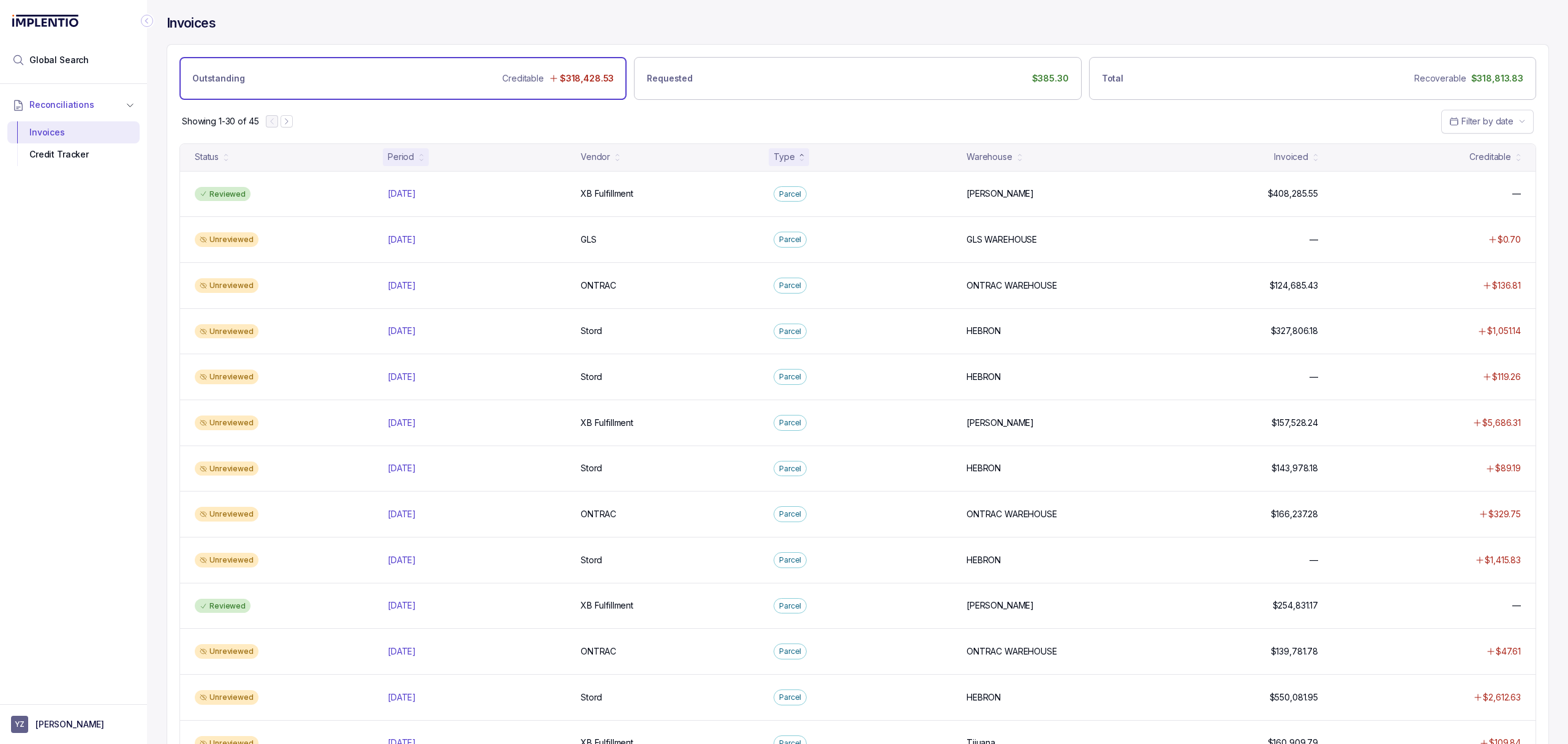
click at [406, 154] on div "Period" at bounding box center [401, 157] width 27 height 13
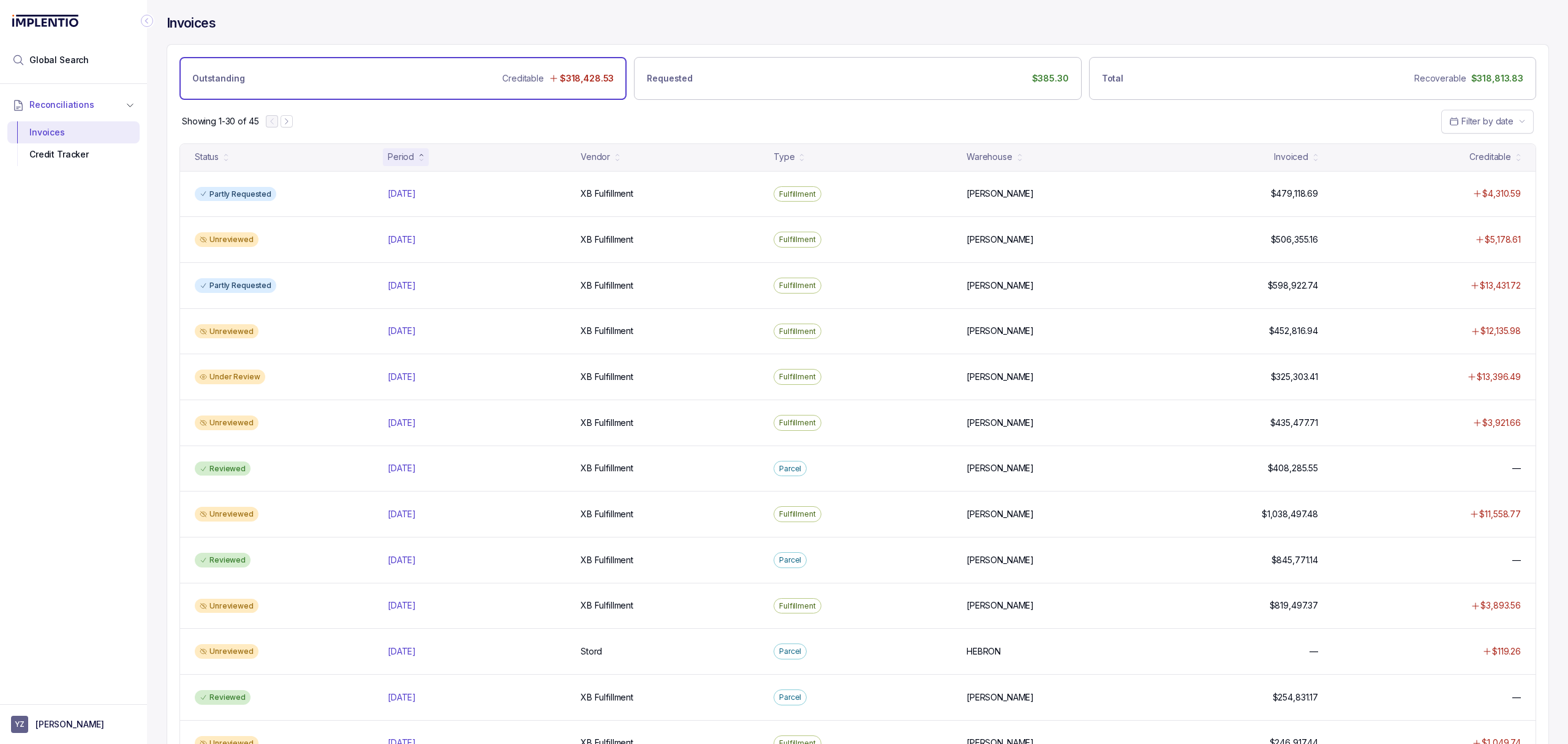
click at [395, 150] on div "Period" at bounding box center [406, 156] width 46 height 17
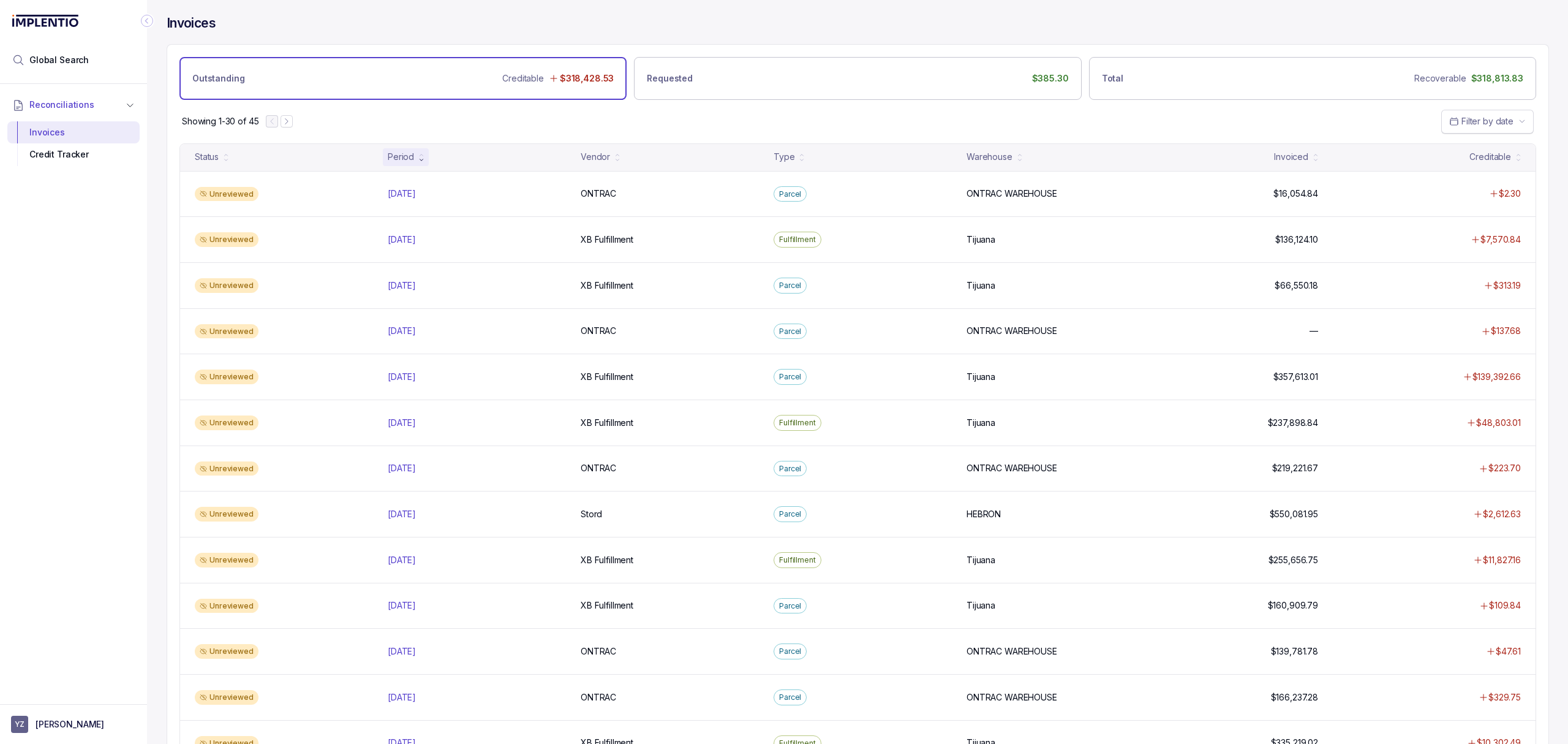
click at [1508, 126] on span "Filter by date" at bounding box center [1487, 121] width 52 height 10
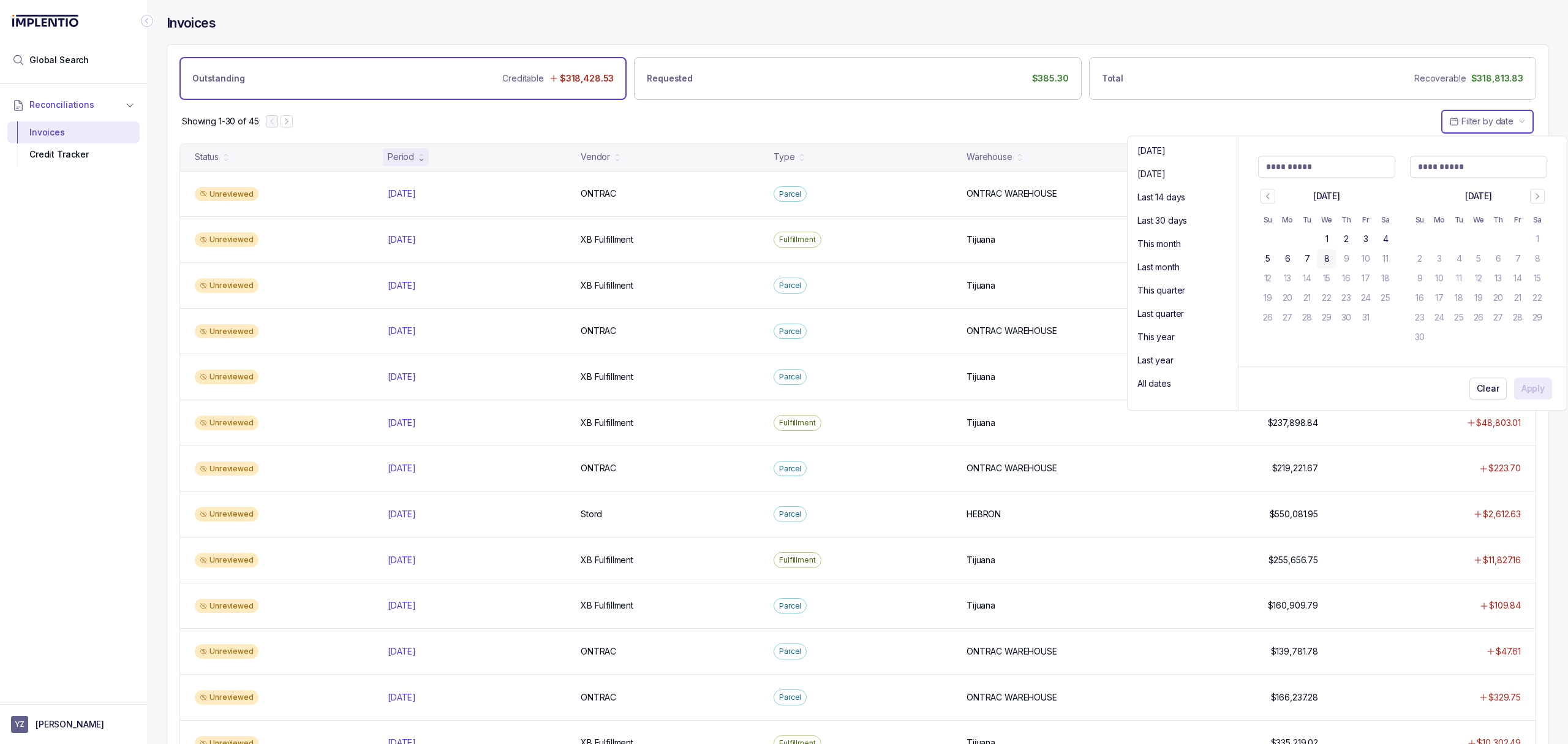
click at [1204, 112] on div "Showing 1-30 of 45 Filter by date" at bounding box center [857, 121] width 1381 height 43
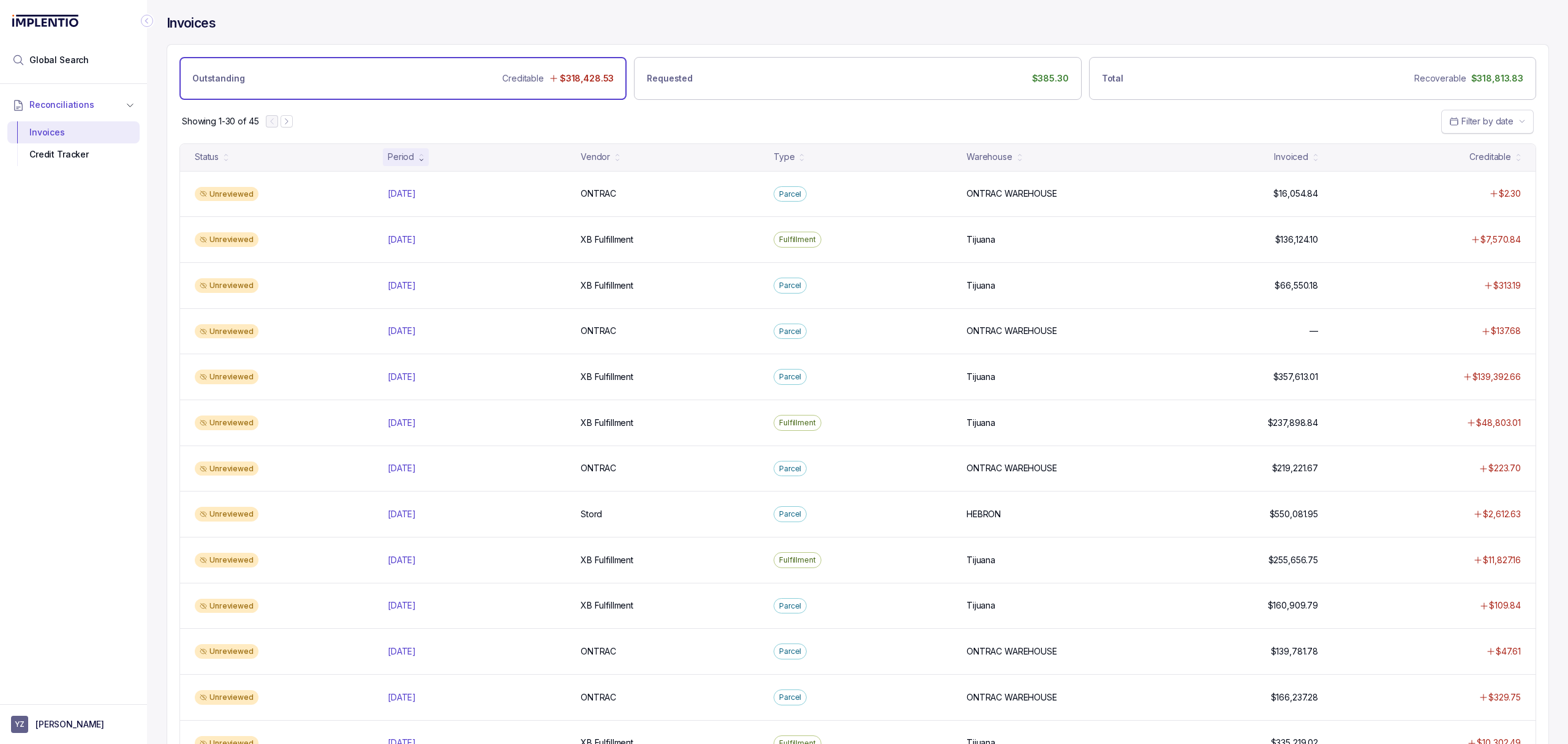
click at [1460, 112] on button "Filter by date" at bounding box center [1487, 121] width 92 height 23
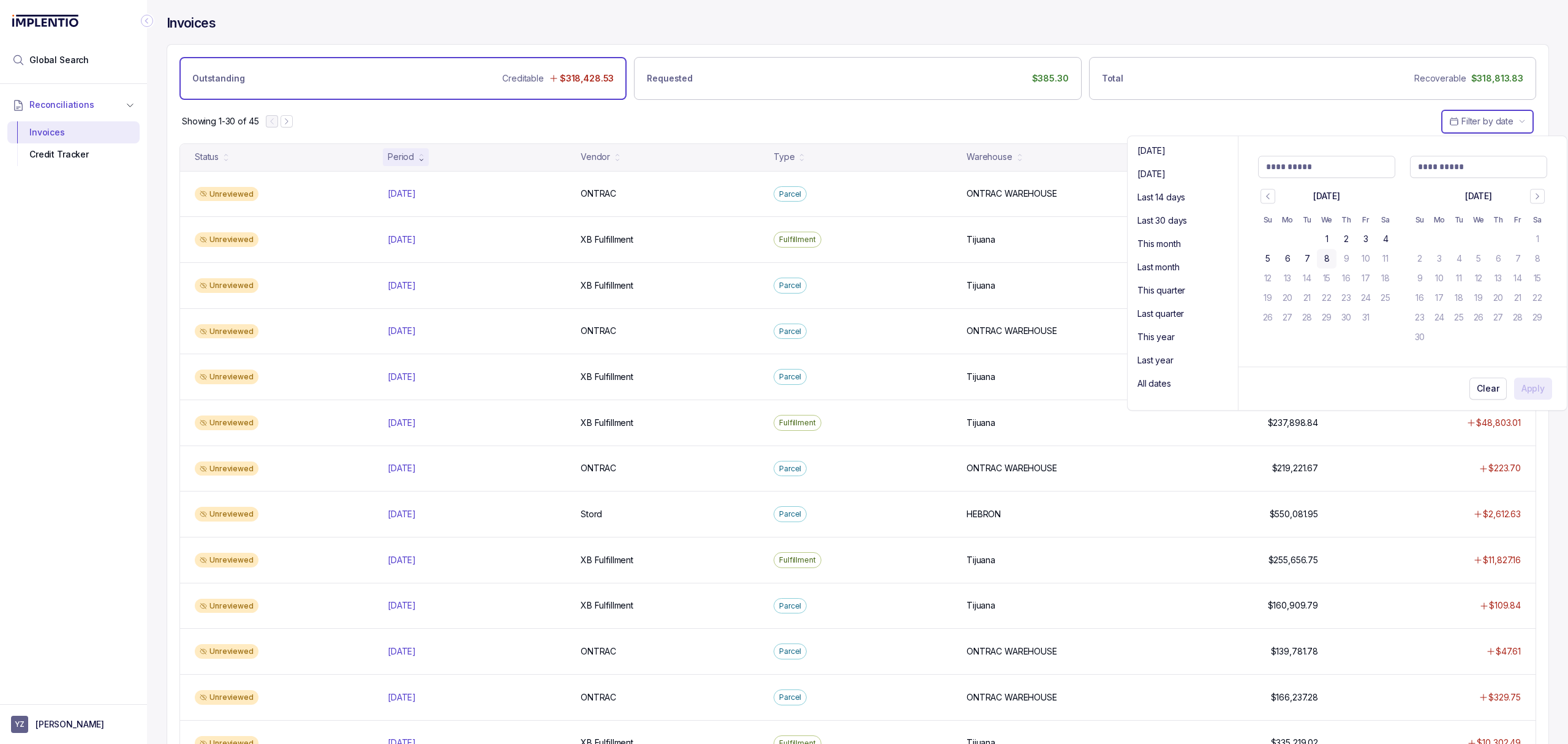
click at [1032, 130] on div "Showing 1-30 of 45 Filter by date" at bounding box center [857, 121] width 1381 height 43
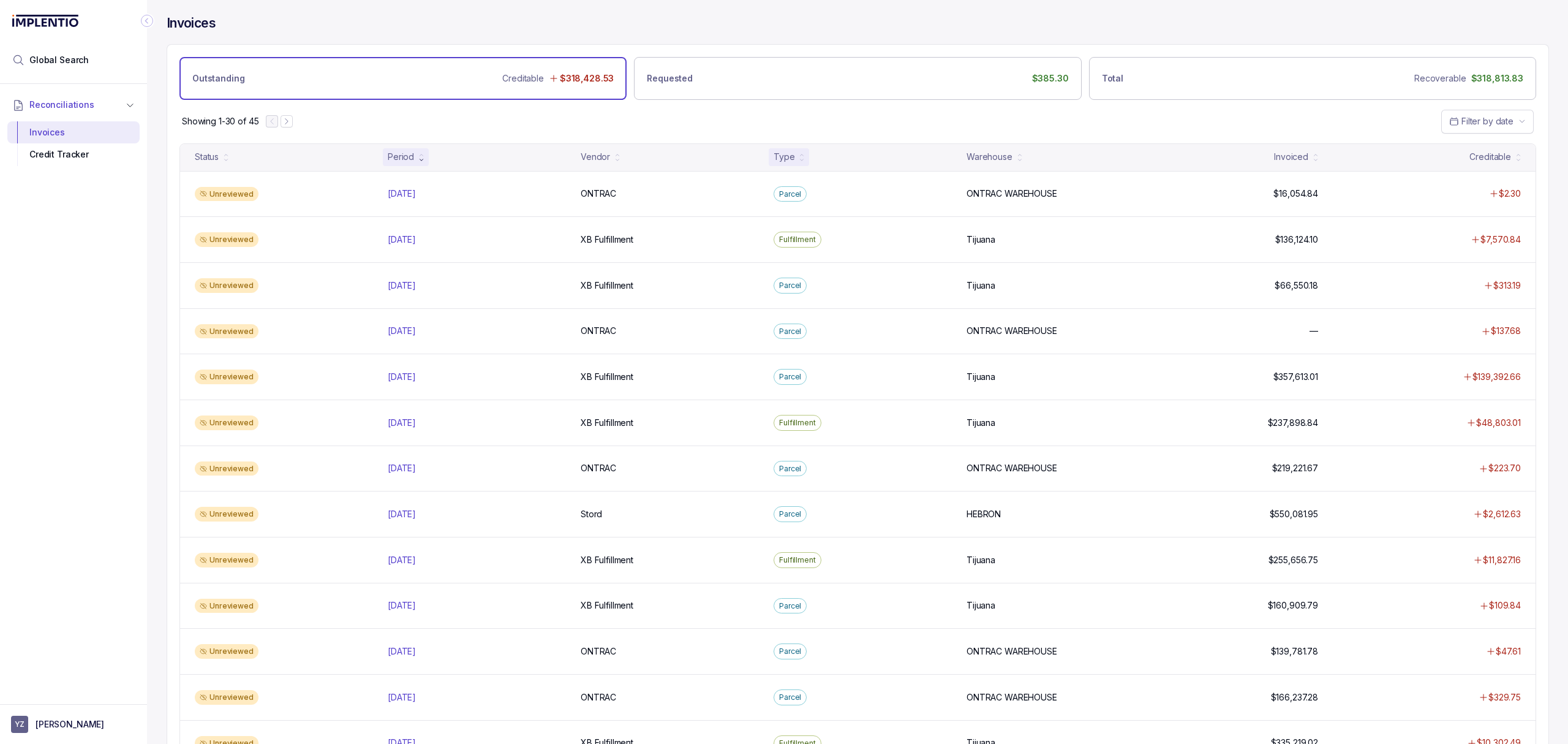
click at [769, 159] on div "Type" at bounding box center [789, 156] width 40 height 17
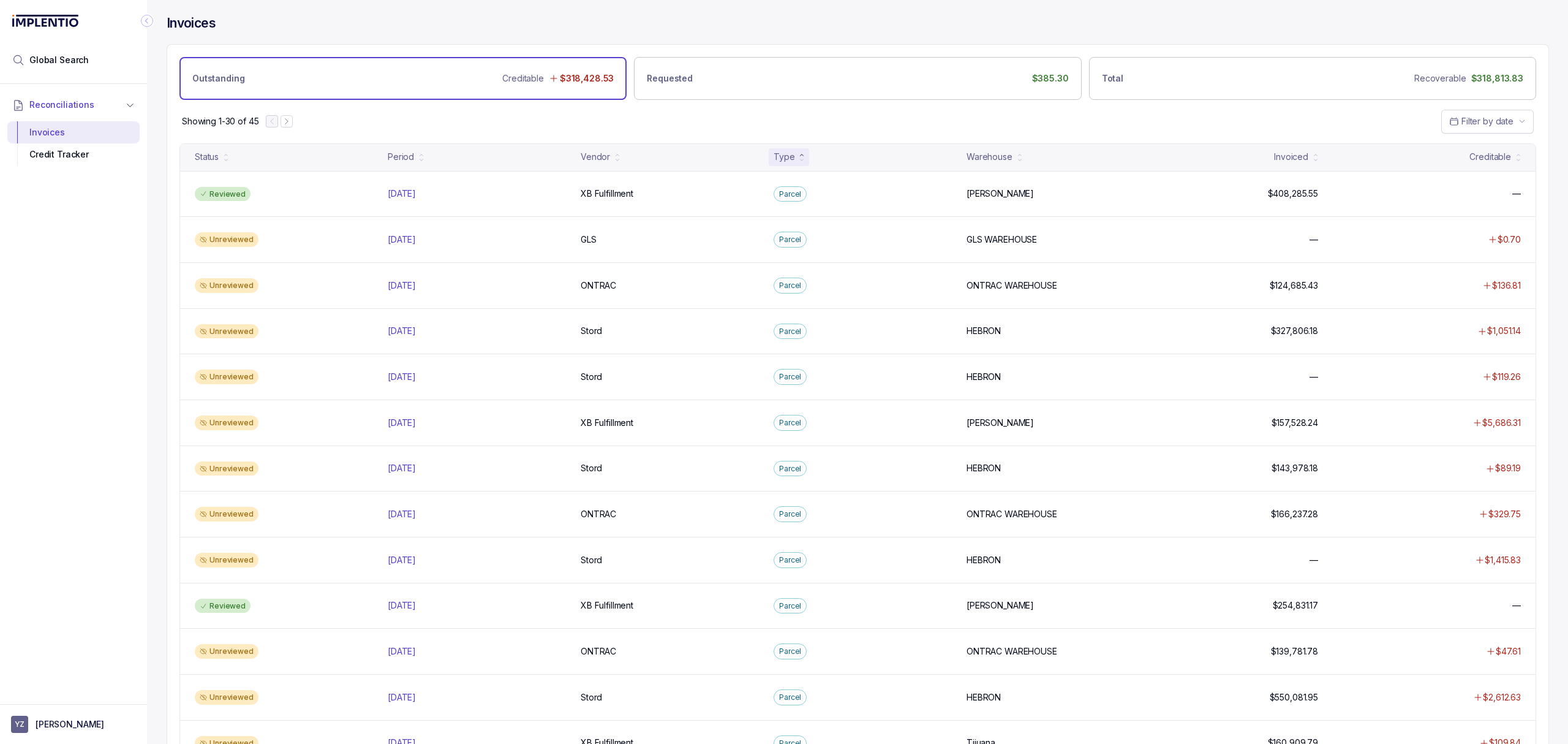
click at [795, 158] on div "Type" at bounding box center [789, 156] width 40 height 17
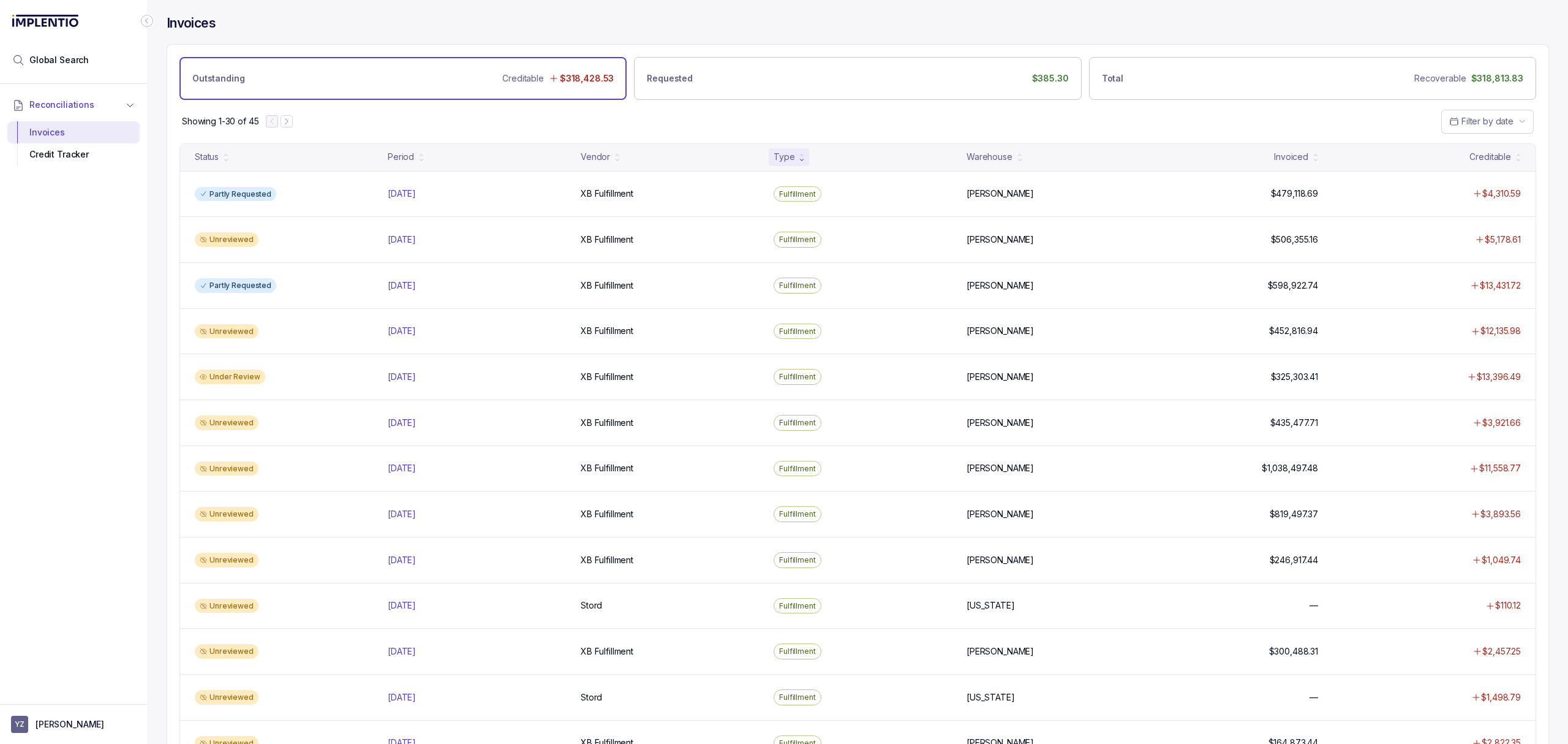
click at [795, 158] on div "Type" at bounding box center [789, 156] width 40 height 17
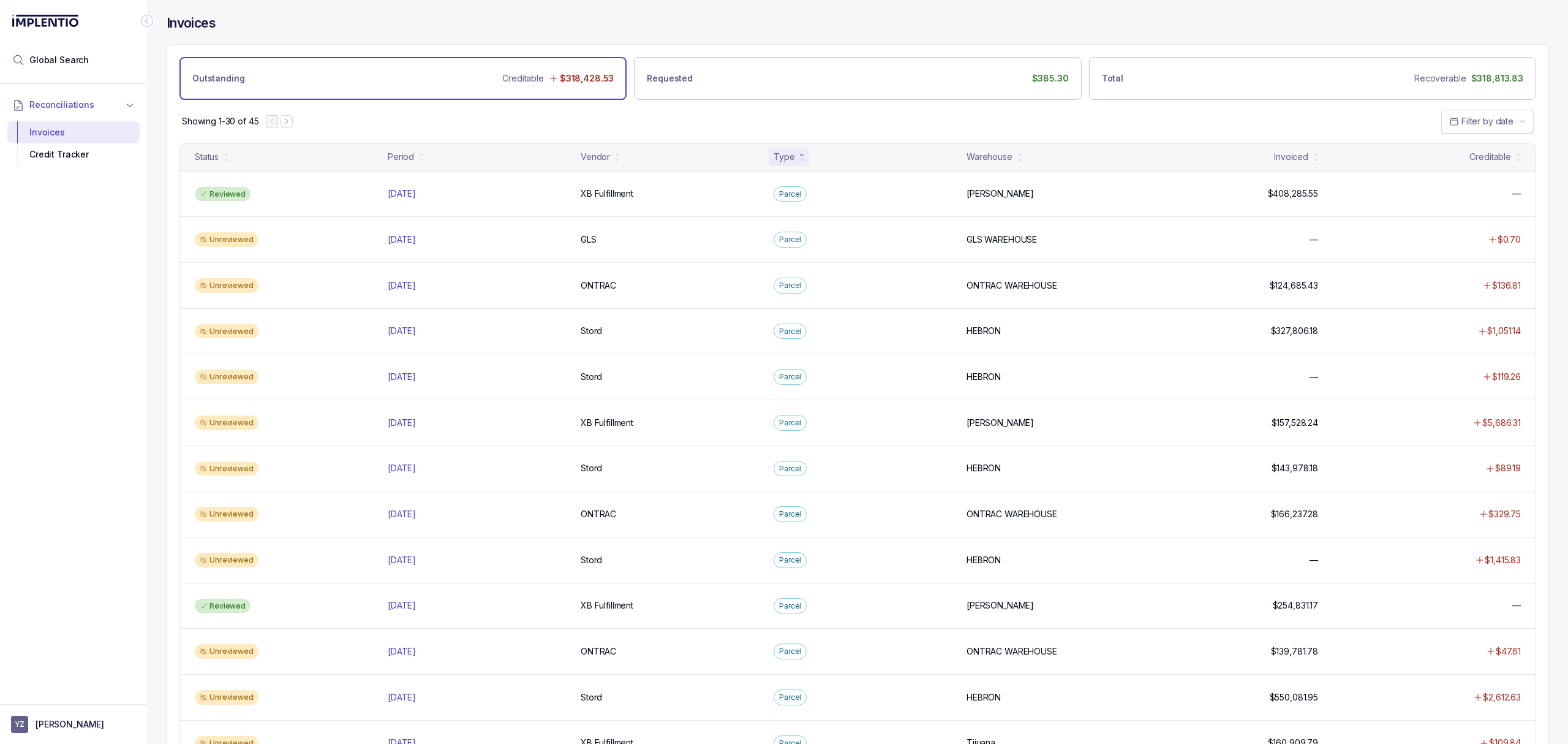
click at [1467, 117] on span "Filter by date" at bounding box center [1487, 121] width 52 height 10
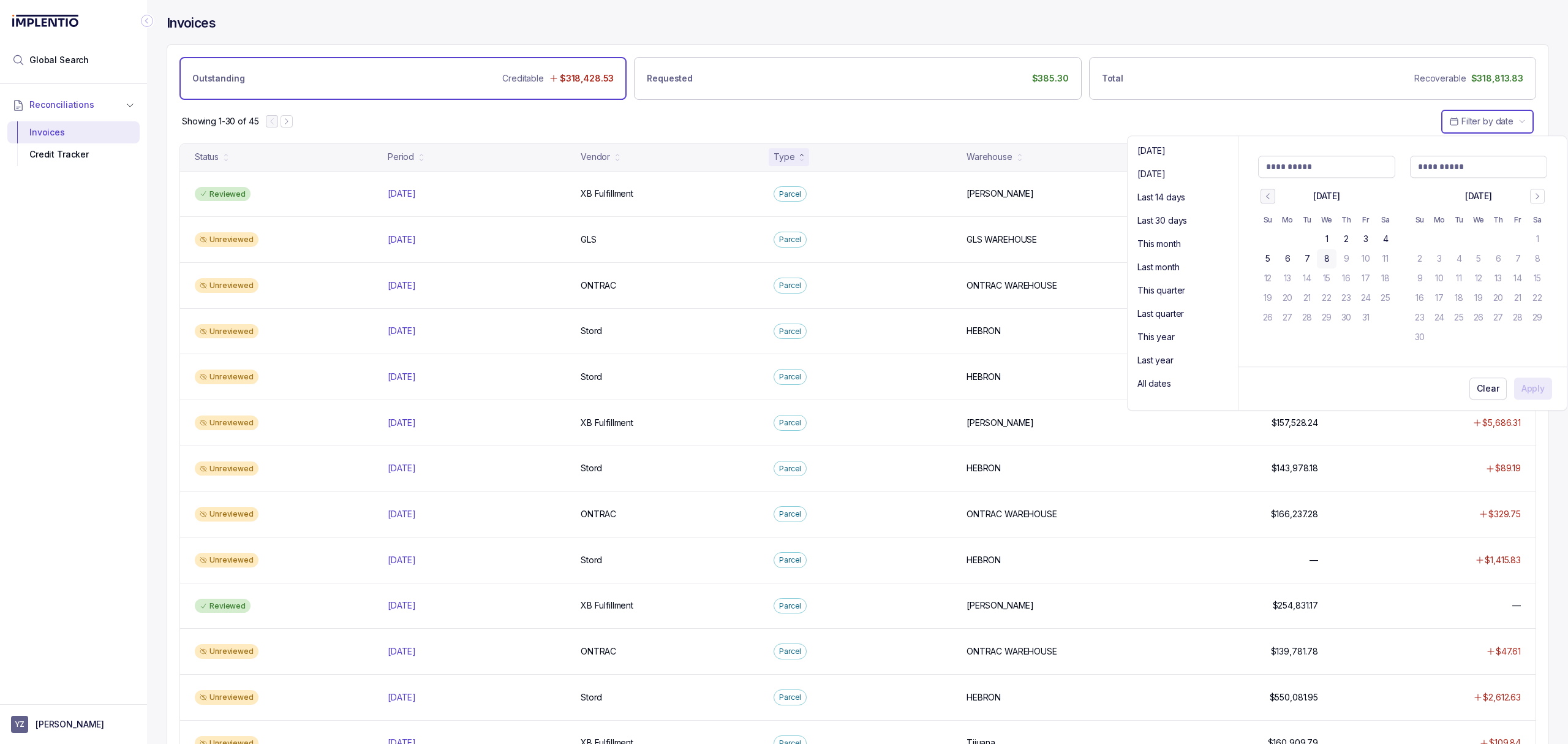
click at [1262, 195] on button "Go to previous month" at bounding box center [1267, 196] width 15 height 15
click at [1372, 238] on button "1" at bounding box center [1366, 240] width 20 height 20
type Input "**********"
click at [1541, 192] on button "Go to next month" at bounding box center [1537, 196] width 15 height 15
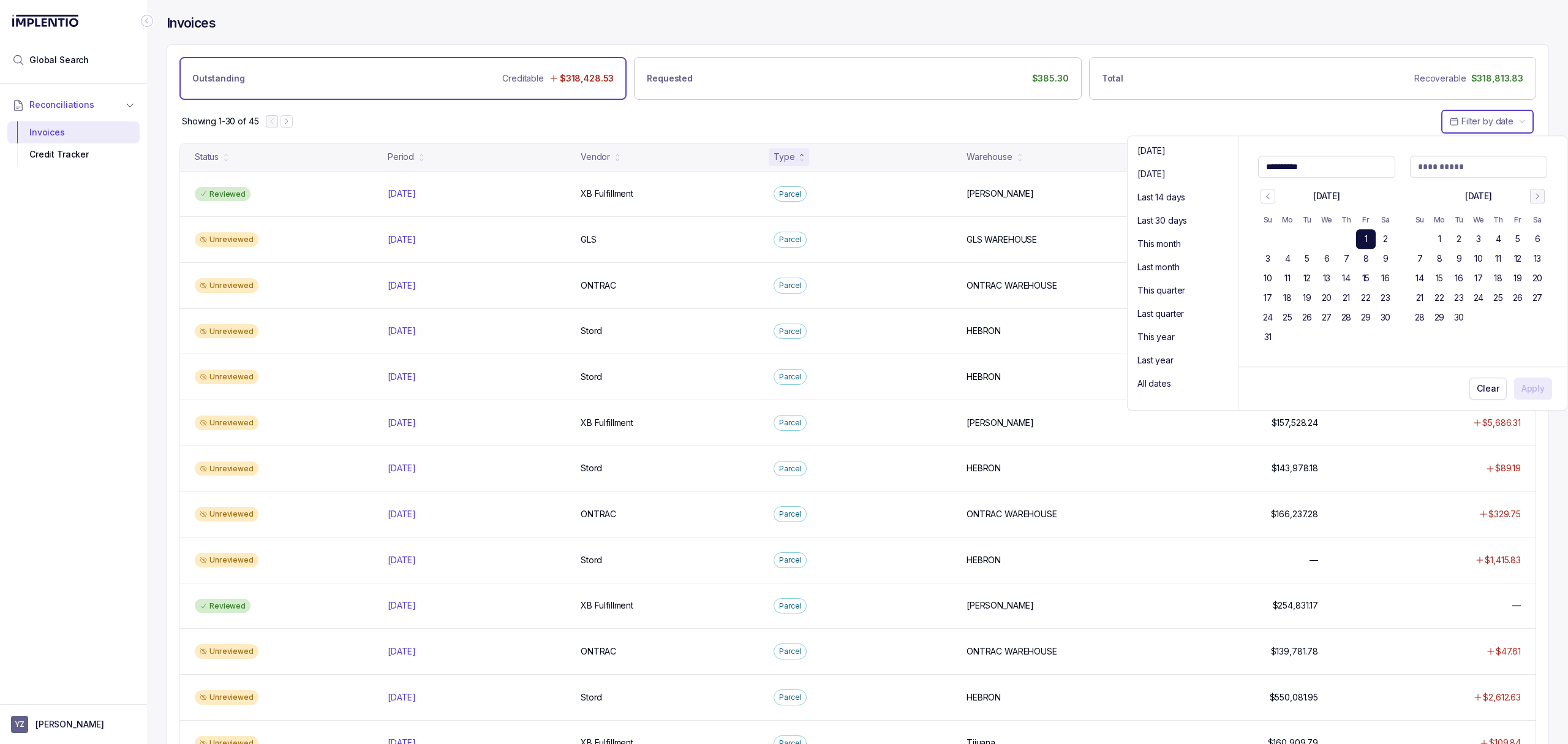
click at [1541, 192] on button "Go to next month" at bounding box center [1537, 196] width 15 height 15
click at [1330, 265] on button "8" at bounding box center [1326, 259] width 20 height 20
type Input "**********"
click at [1529, 386] on p "Apply" at bounding box center [1532, 389] width 23 height 13
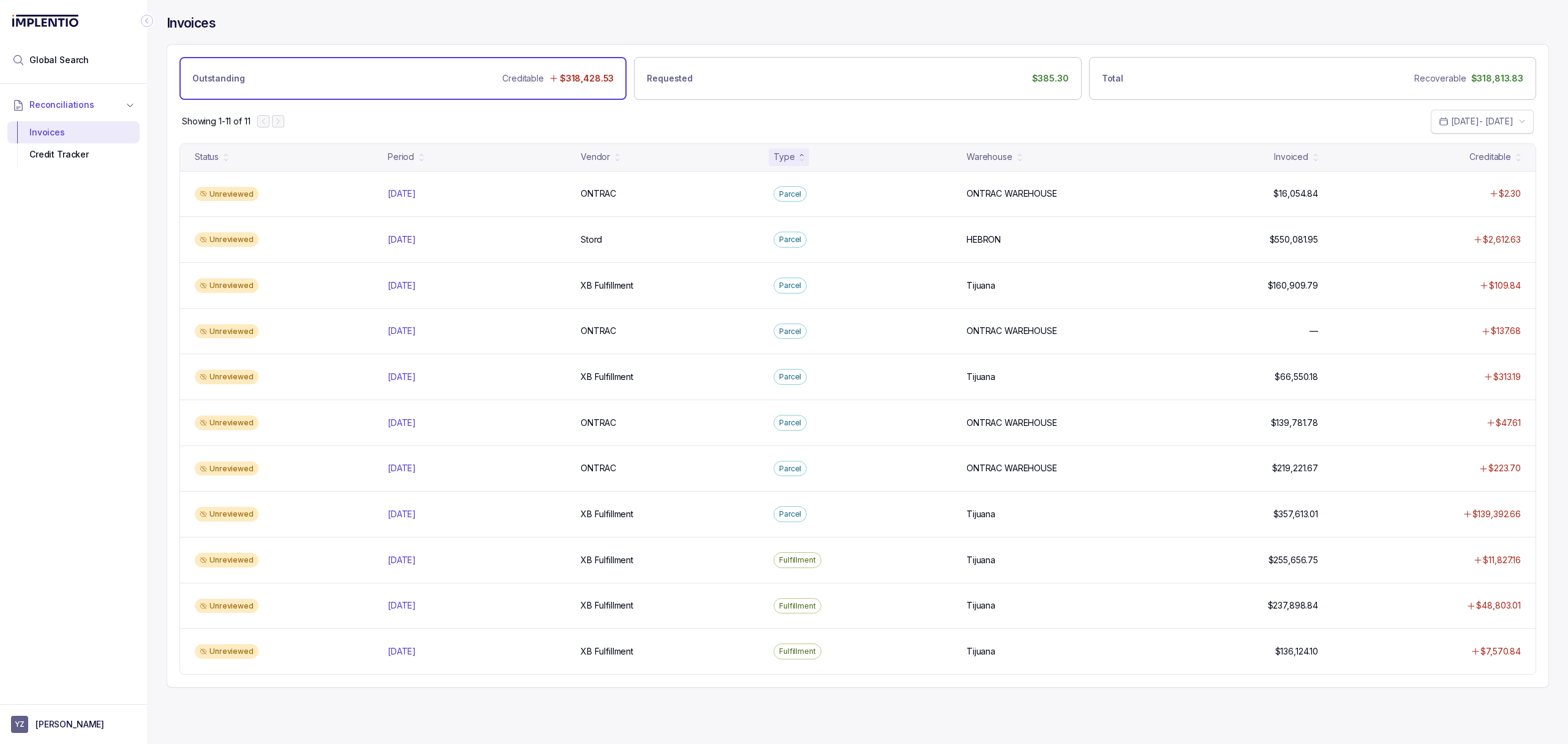
click at [1465, 122] on p "[DATE] - [DATE]" at bounding box center [1481, 122] width 62 height 13
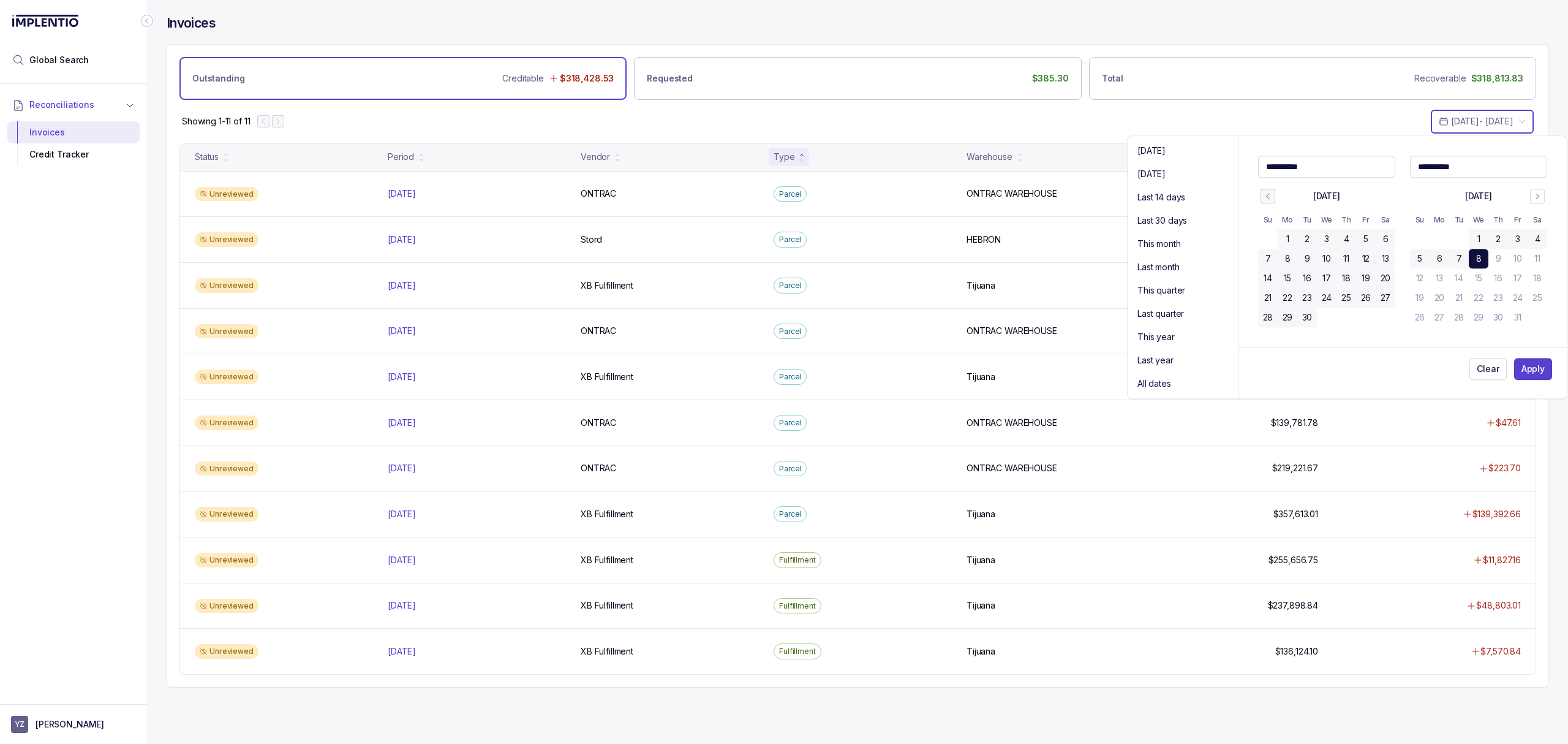
click at [1266, 192] on icon "Go to previous month" at bounding box center [1268, 197] width 8 height 10
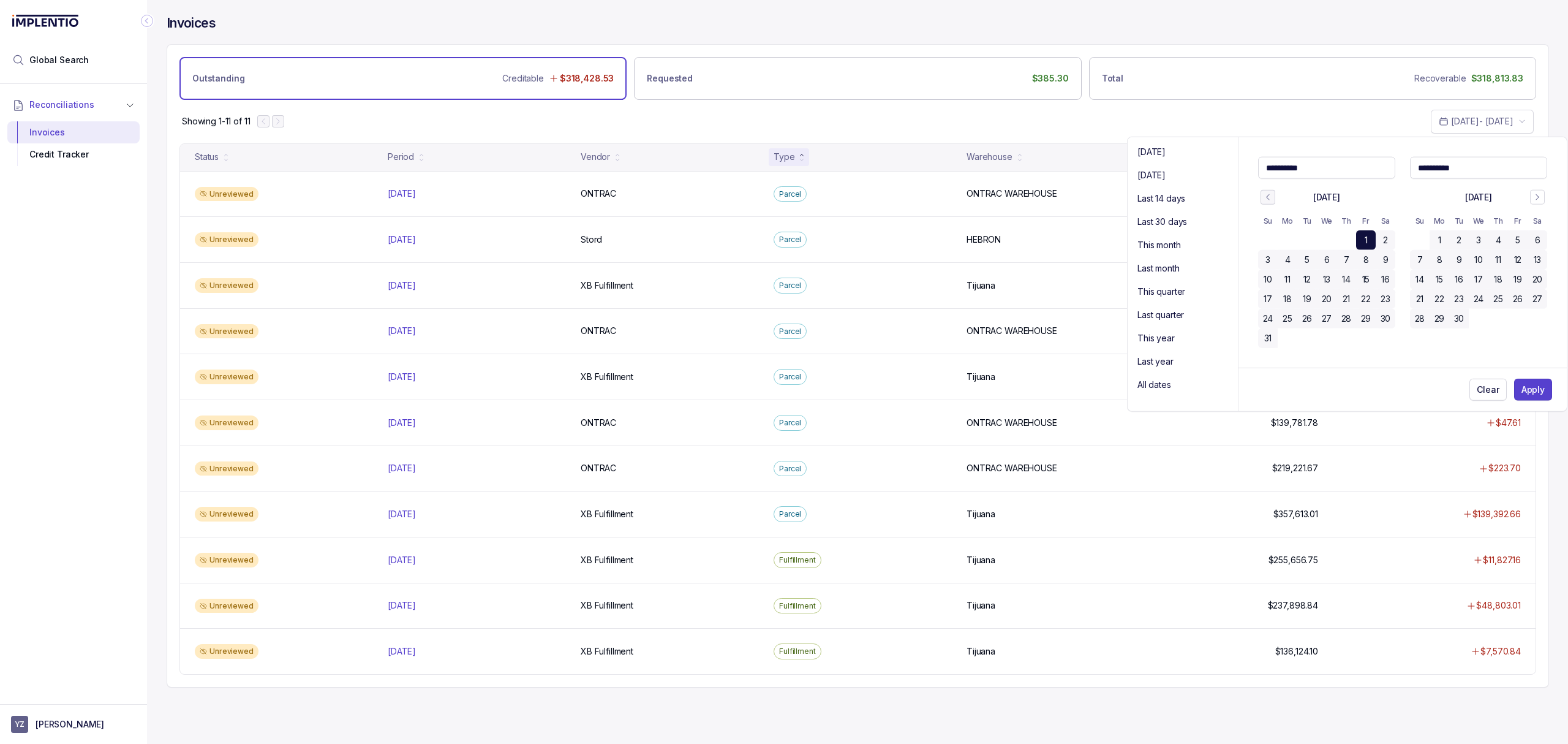
click at [1215, 121] on div "Showing 1-11 of 11 [DATE] - [DATE]" at bounding box center [857, 121] width 1381 height 43
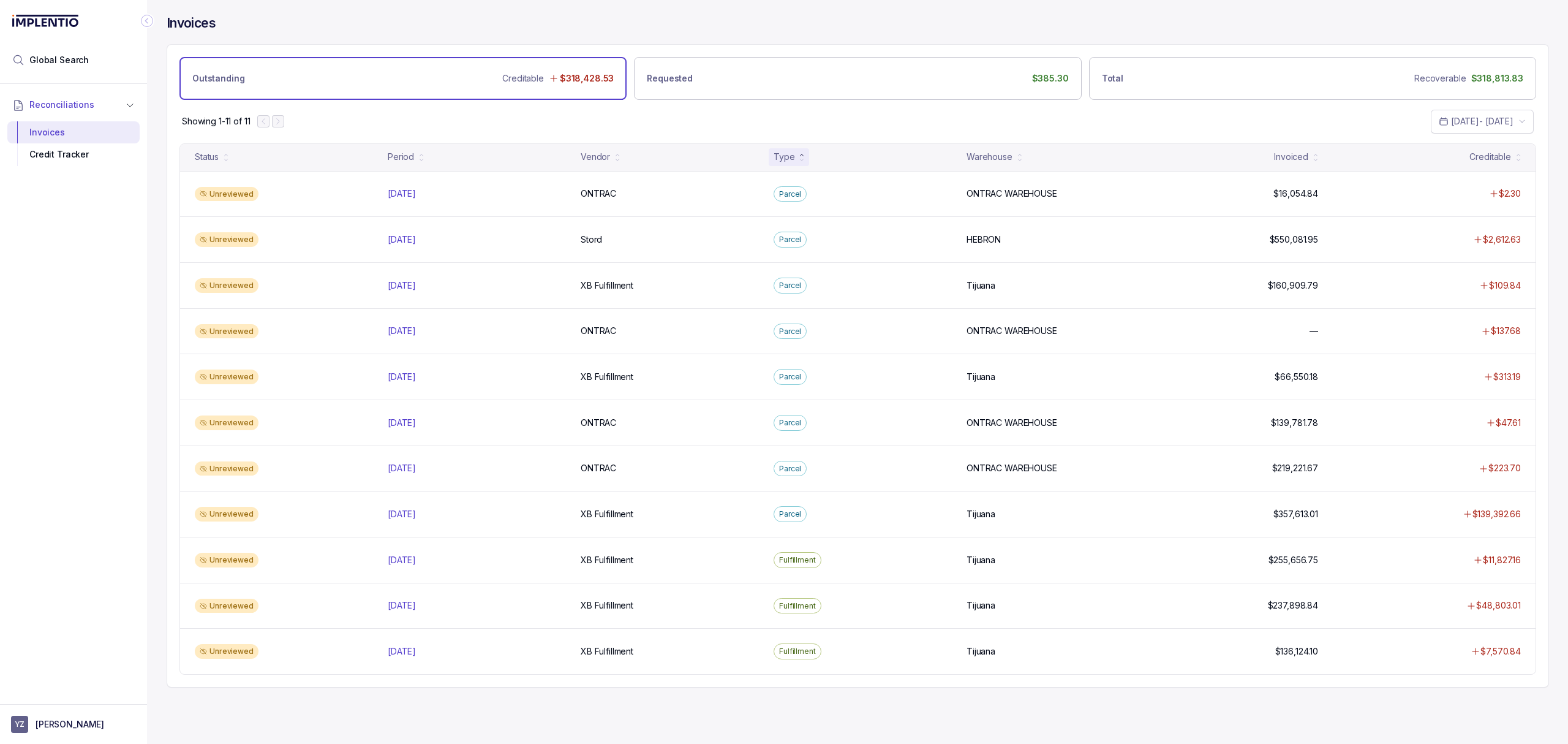
click at [830, 151] on div "Type" at bounding box center [862, 156] width 188 height 17
click at [1125, 126] on div "Showing 1-11 of 11 [DATE] - [DATE]" at bounding box center [857, 121] width 1381 height 43
click at [670, 131] on div "Showing 1-11 of 11 [DATE] - [DATE]" at bounding box center [857, 121] width 1381 height 43
click at [685, 147] on div "Status Period Vendor Type Warehouse Invoiced Creditable" at bounding box center [857, 157] width 1355 height 27
click at [1487, 126] on p "[DATE] - [DATE]" at bounding box center [1481, 122] width 62 height 13
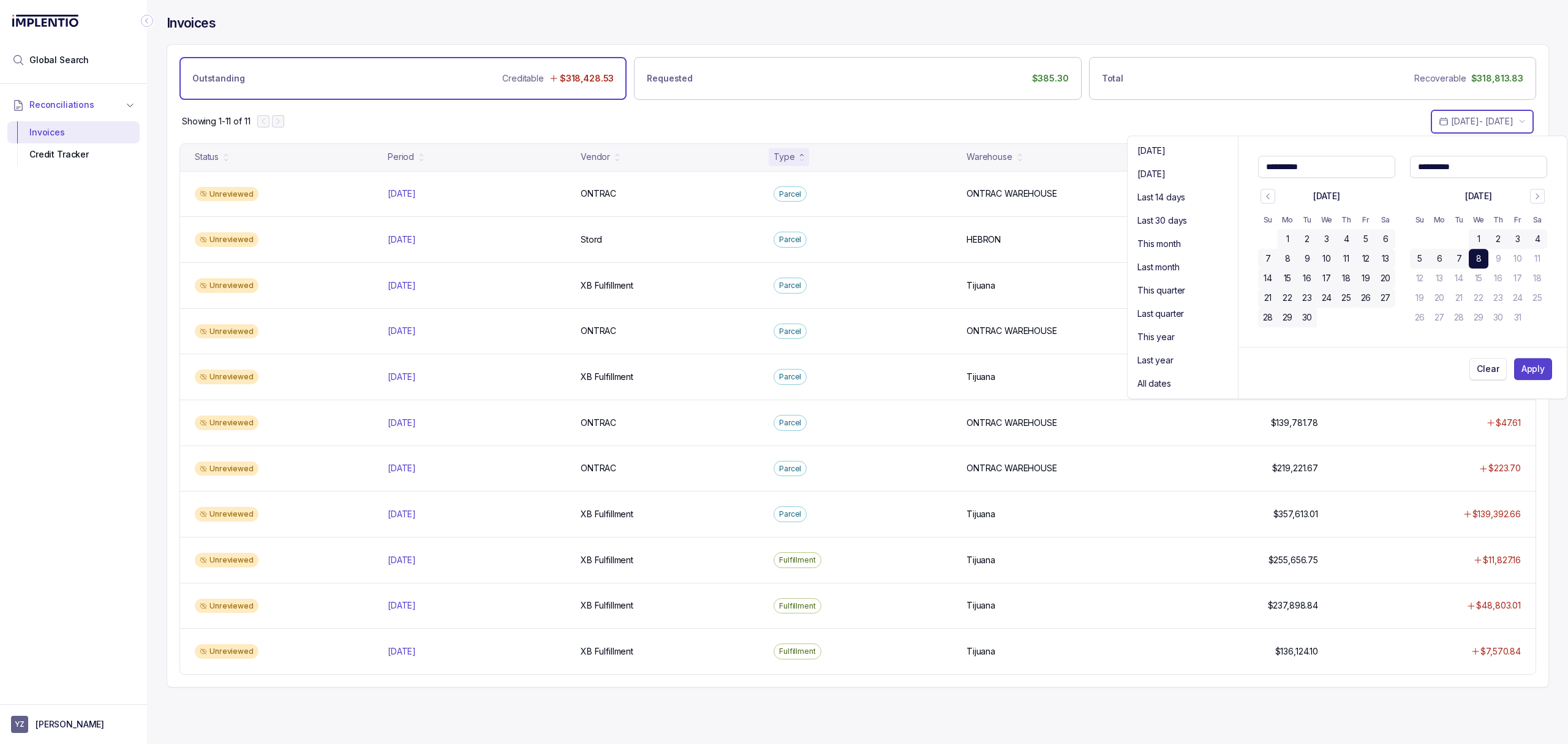
click at [1500, 373] on button "Clear" at bounding box center [1487, 370] width 37 height 22
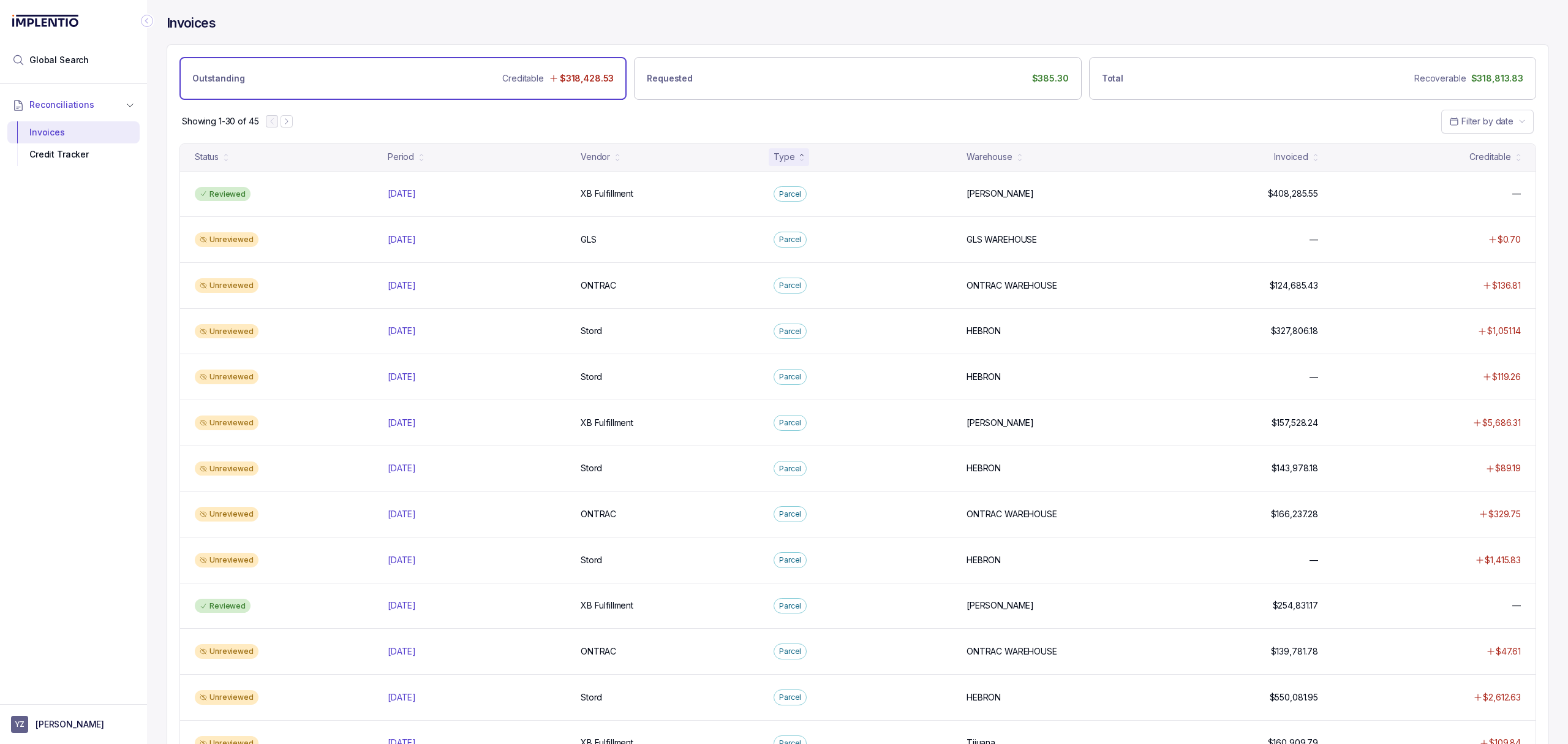
click at [380, 148] on div "Status Period Vendor Type Warehouse Invoiced Creditable" at bounding box center [857, 157] width 1355 height 27
click at [406, 149] on div "Period" at bounding box center [406, 156] width 46 height 17
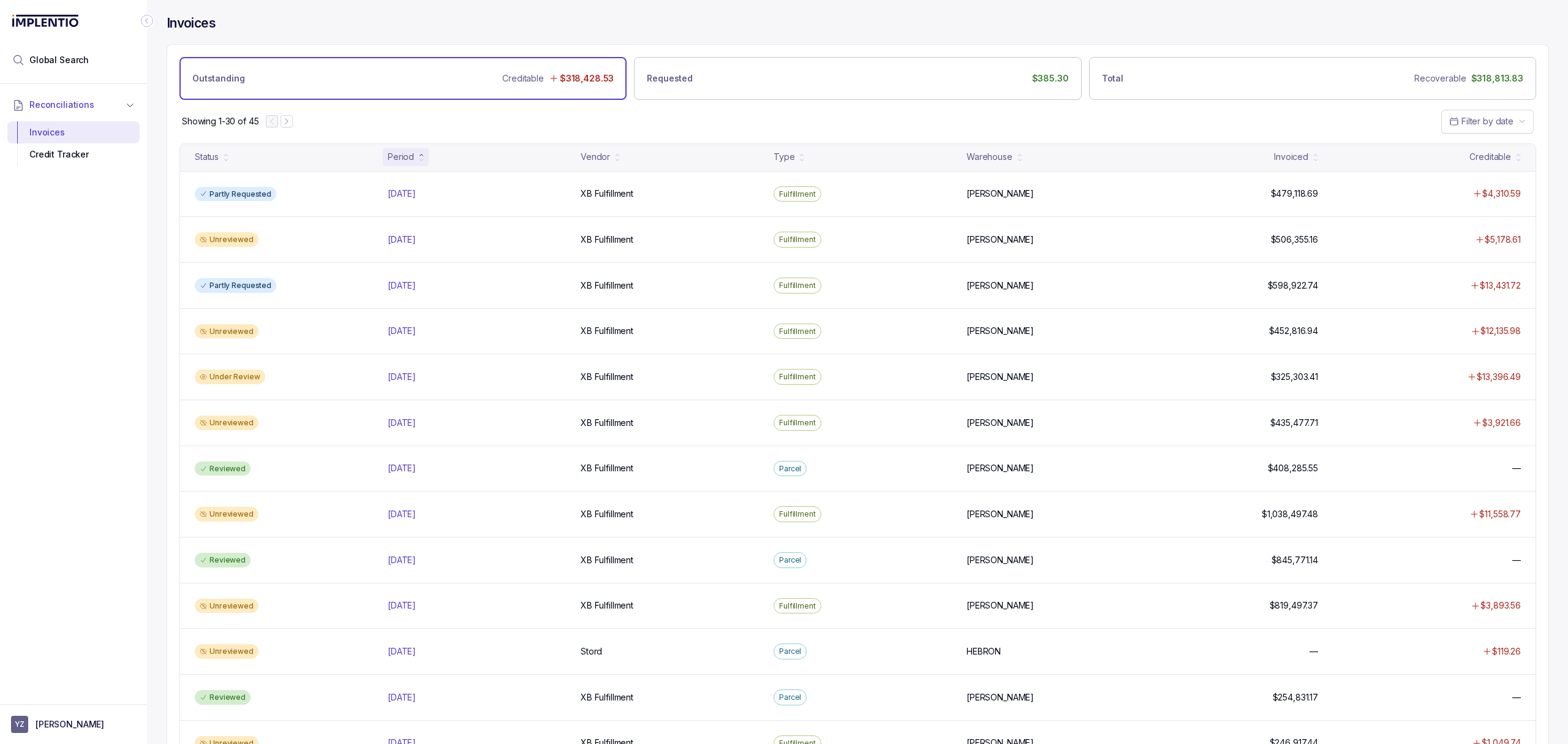
click at [413, 166] on div "Period" at bounding box center [406, 156] width 46 height 17
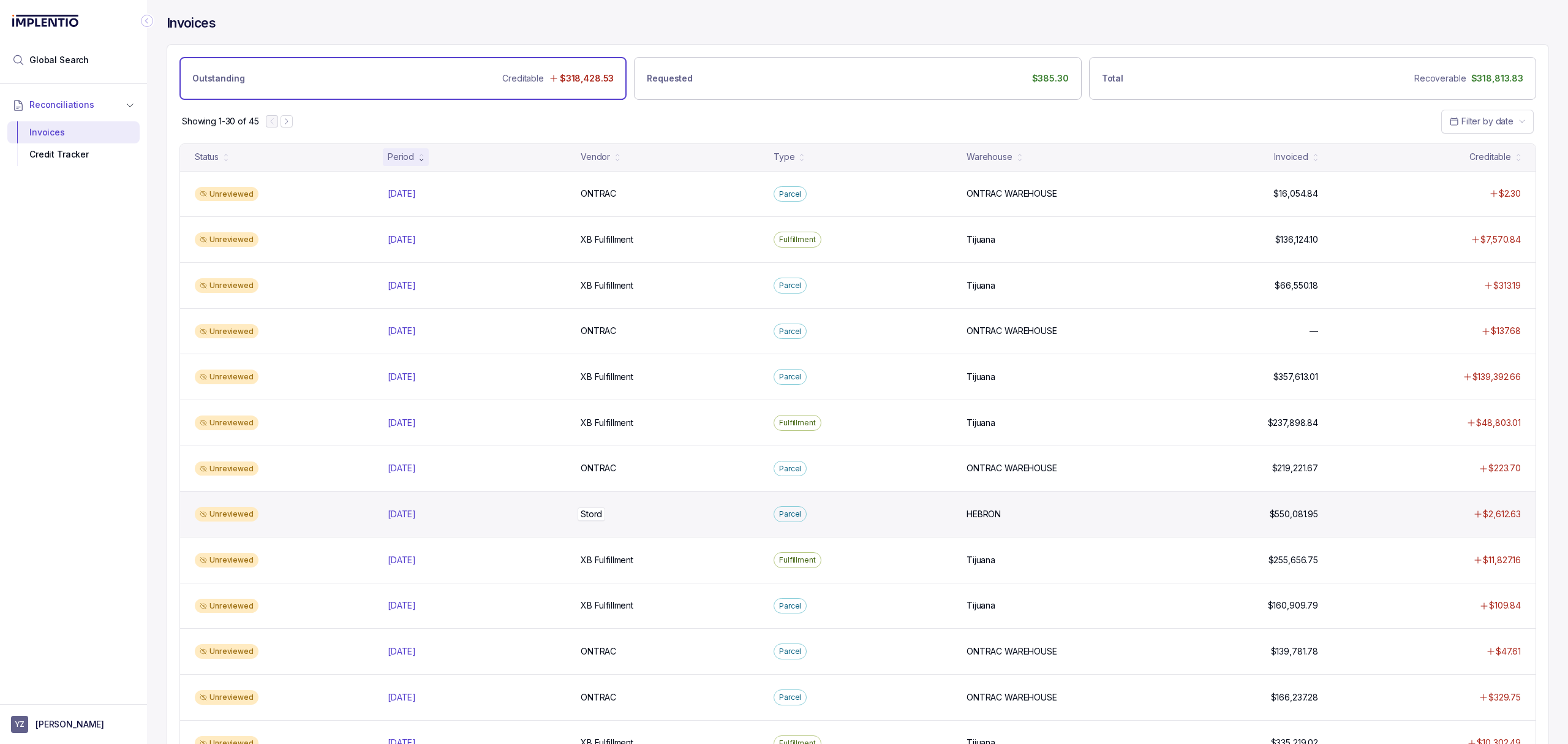
click at [594, 516] on p "Stord" at bounding box center [591, 513] width 27 height 13
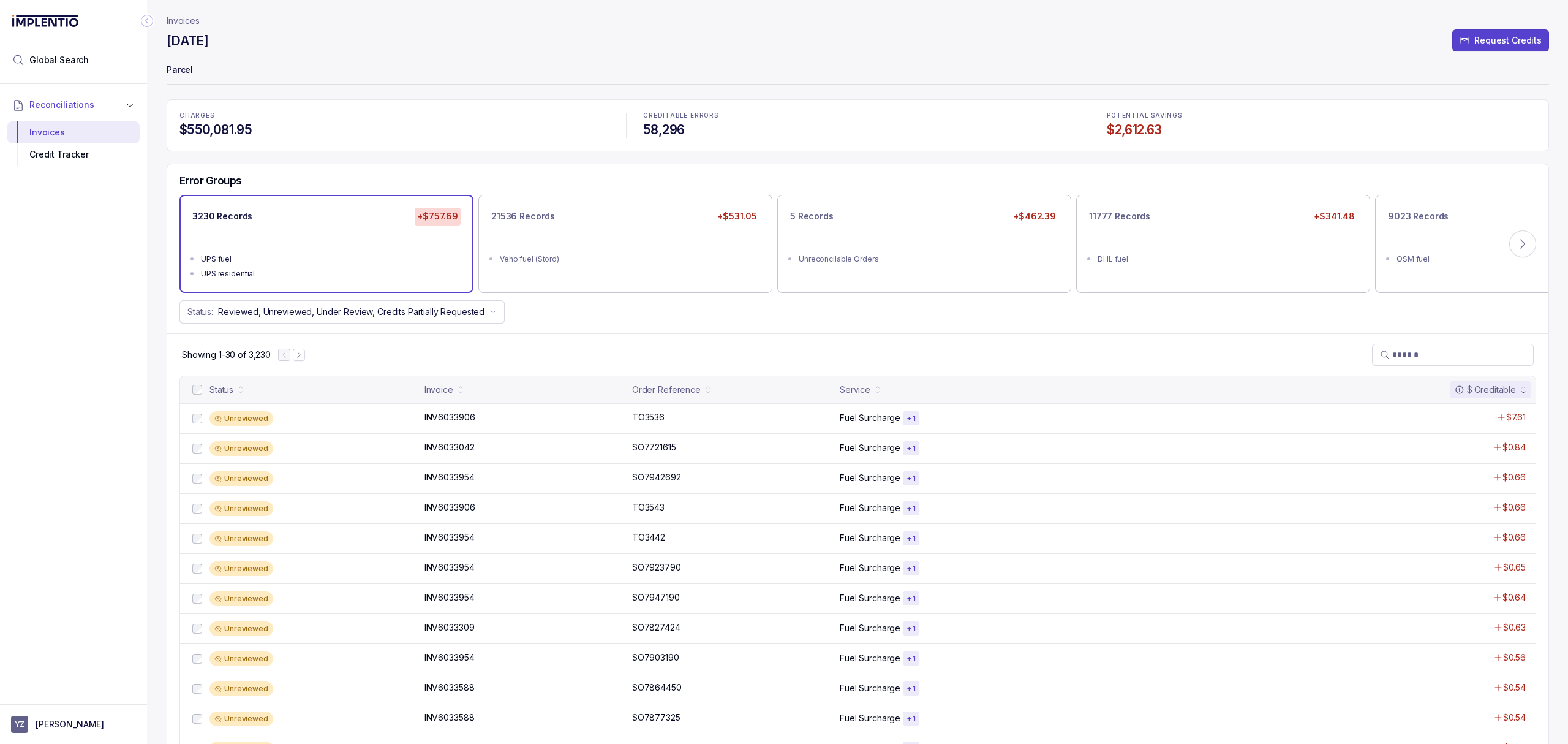
click at [611, 323] on div "Status: Reviewed, Unreviewed, Under Review, Credits Partially Requested" at bounding box center [857, 312] width 1381 height 23
click at [611, 316] on div "Status: Reviewed, Unreviewed, Under Review, Credits Partially Requested" at bounding box center [857, 312] width 1381 height 23
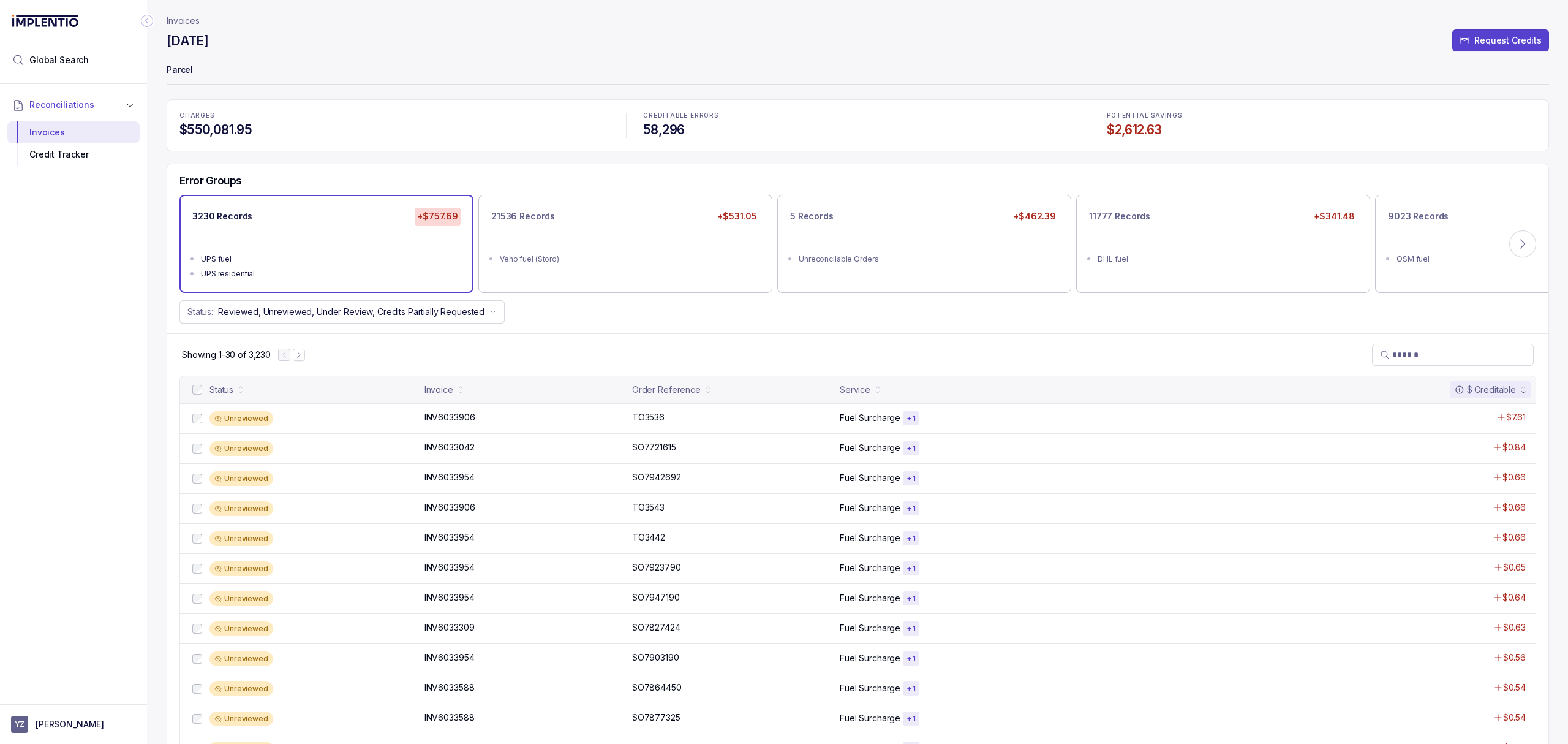
click at [644, 322] on div "Status: Reviewed, Unreviewed, Under Review, Credits Partially Requested" at bounding box center [857, 312] width 1381 height 23
click at [1143, 260] on div "DHL fuel" at bounding box center [1227, 259] width 258 height 13
click at [299, 45] on div "[DATE] Request Credits" at bounding box center [858, 43] width 1382 height 22
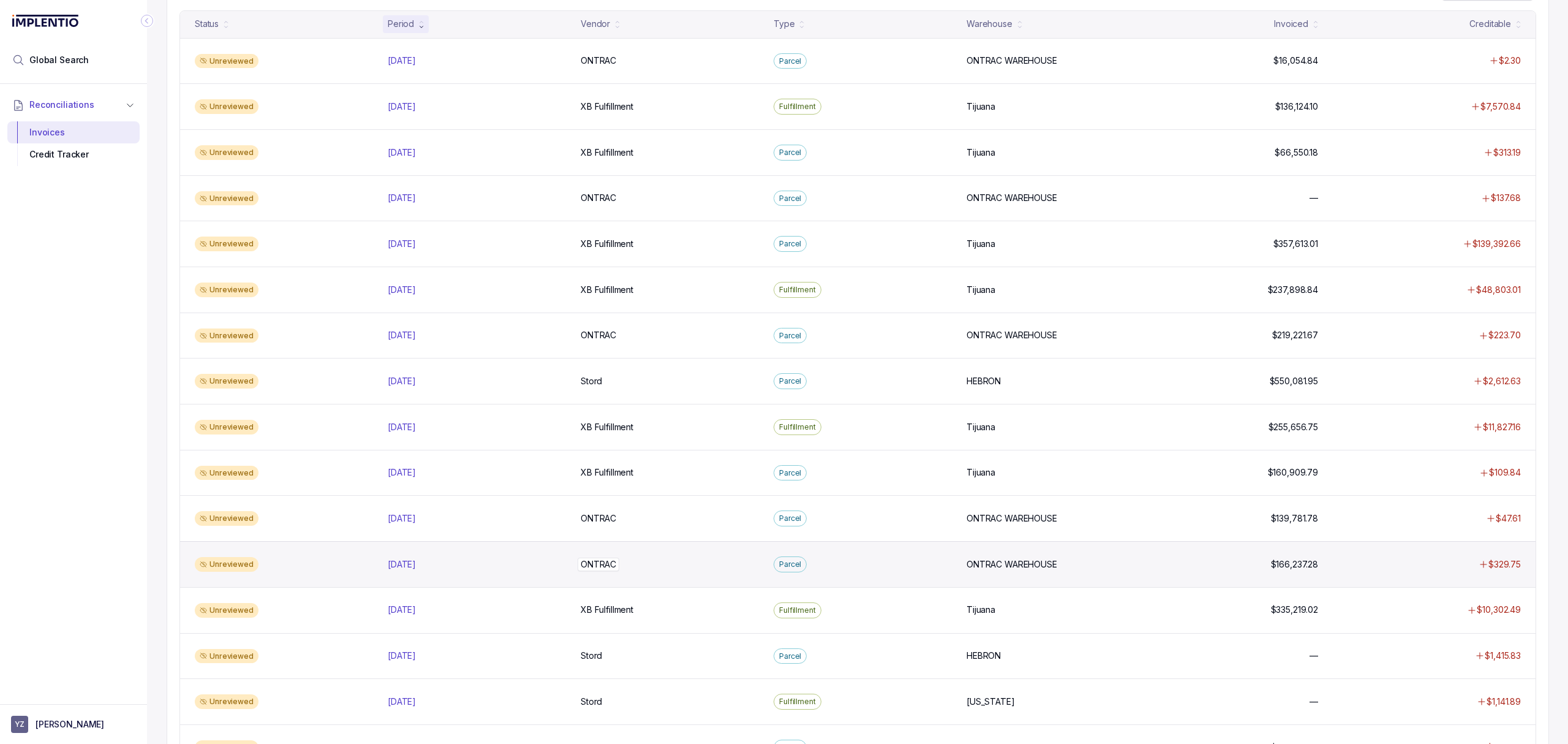
scroll to position [163, 0]
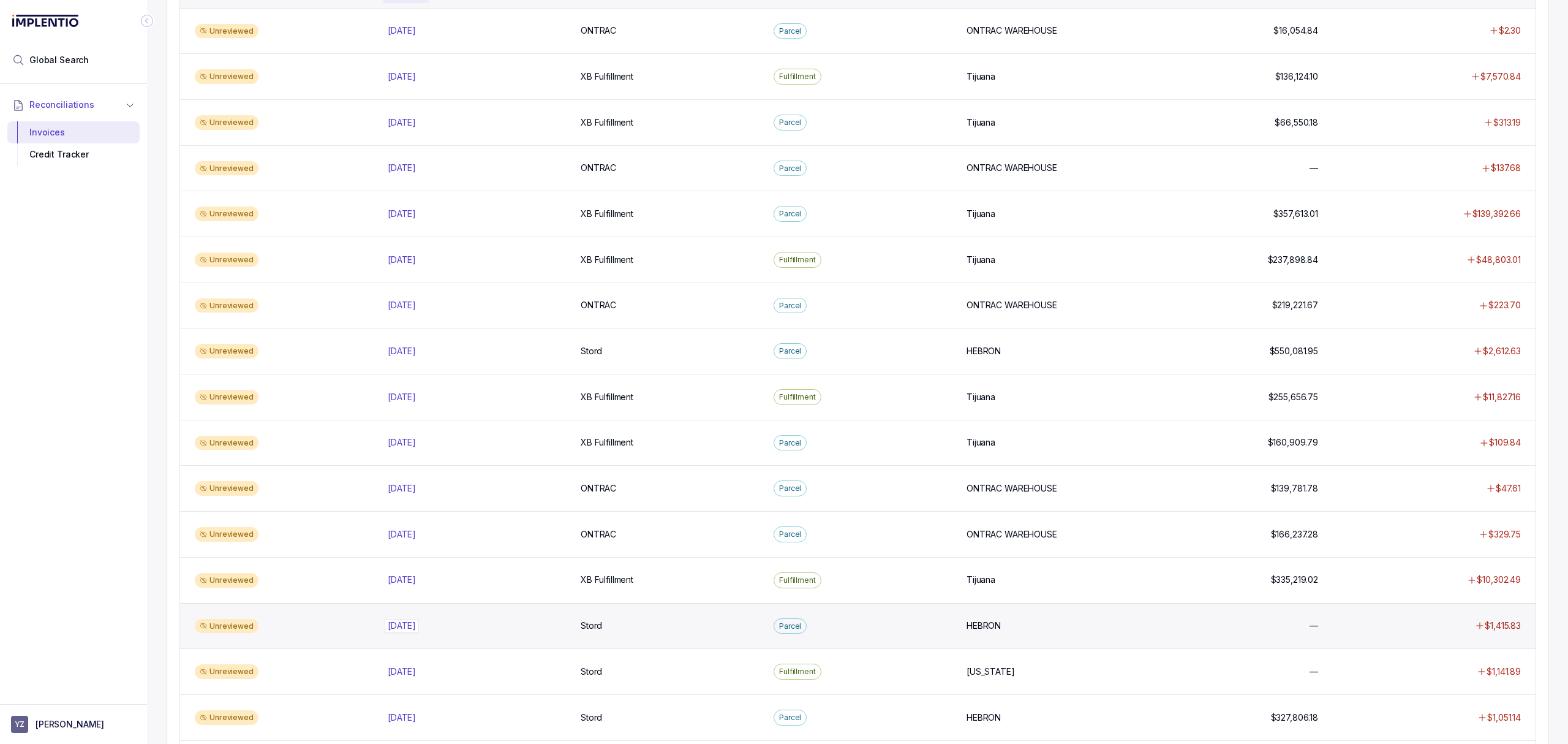
click at [419, 632] on p "[DATE]" at bounding box center [401, 625] width 34 height 13
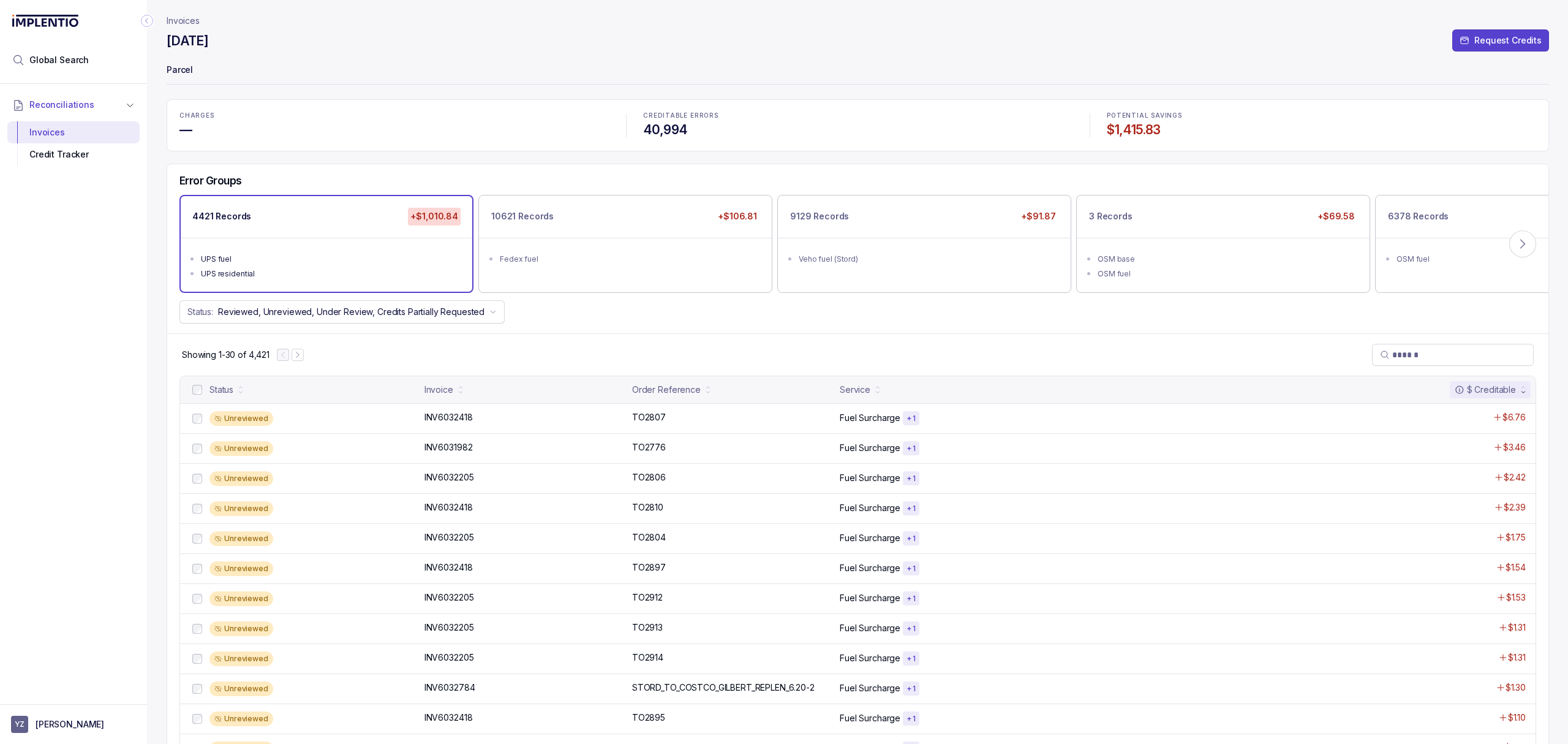
click at [1096, 347] on div "Showing 1-30 of 4,421" at bounding box center [857, 354] width 1381 height 43
click at [880, 330] on div "Error Groups 4421 Records +$1,010.84 UPS fuel UPS residential 10621 Records +$1…" at bounding box center [857, 249] width 1381 height 169
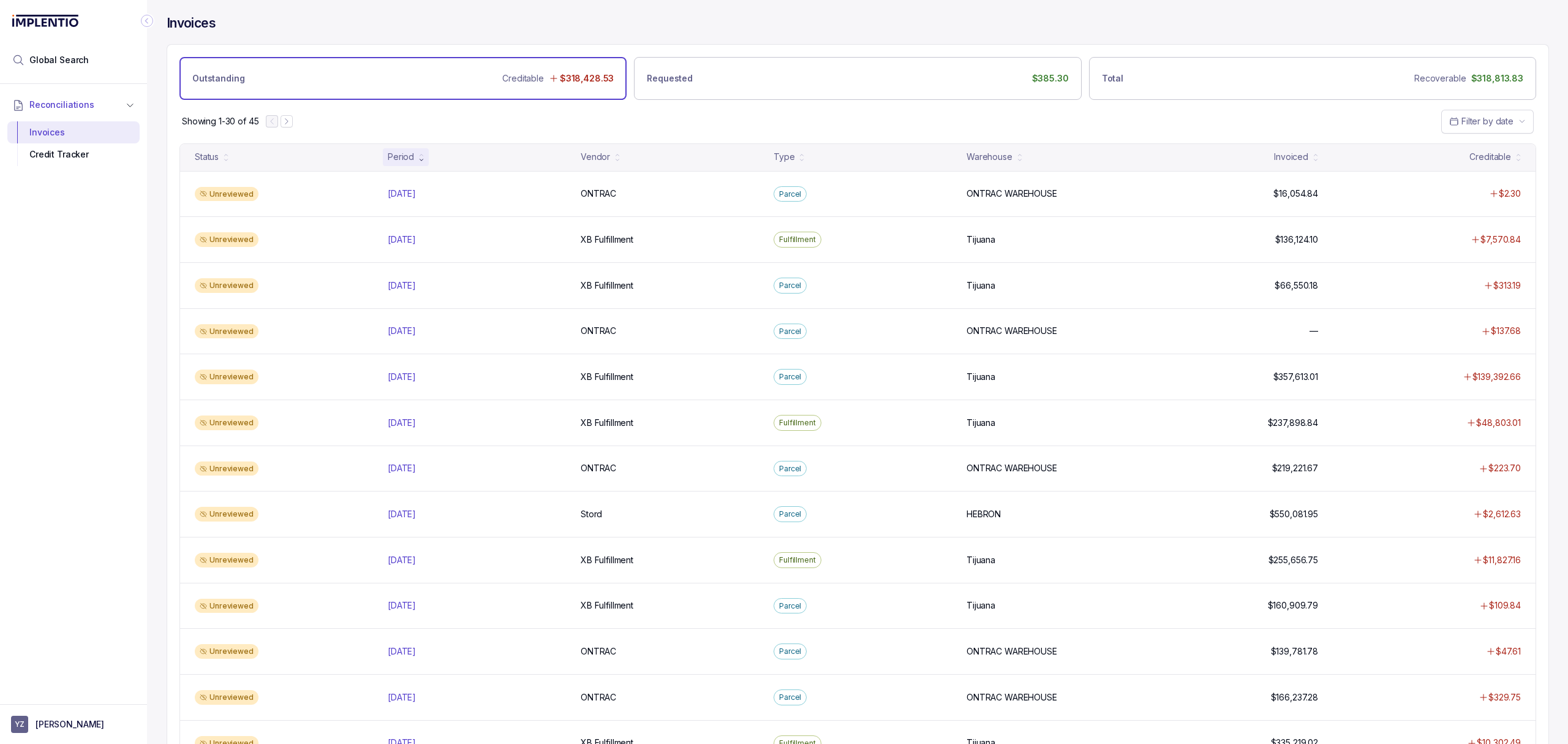
click at [584, 121] on div "Showing 1-30 of 45 Filter by date" at bounding box center [857, 121] width 1381 height 43
click at [581, 113] on div "Showing 1-30 of 45 Filter by date" at bounding box center [857, 121] width 1381 height 43
click at [817, 120] on div "Showing 1-30 of 45 Filter by date" at bounding box center [857, 121] width 1381 height 43
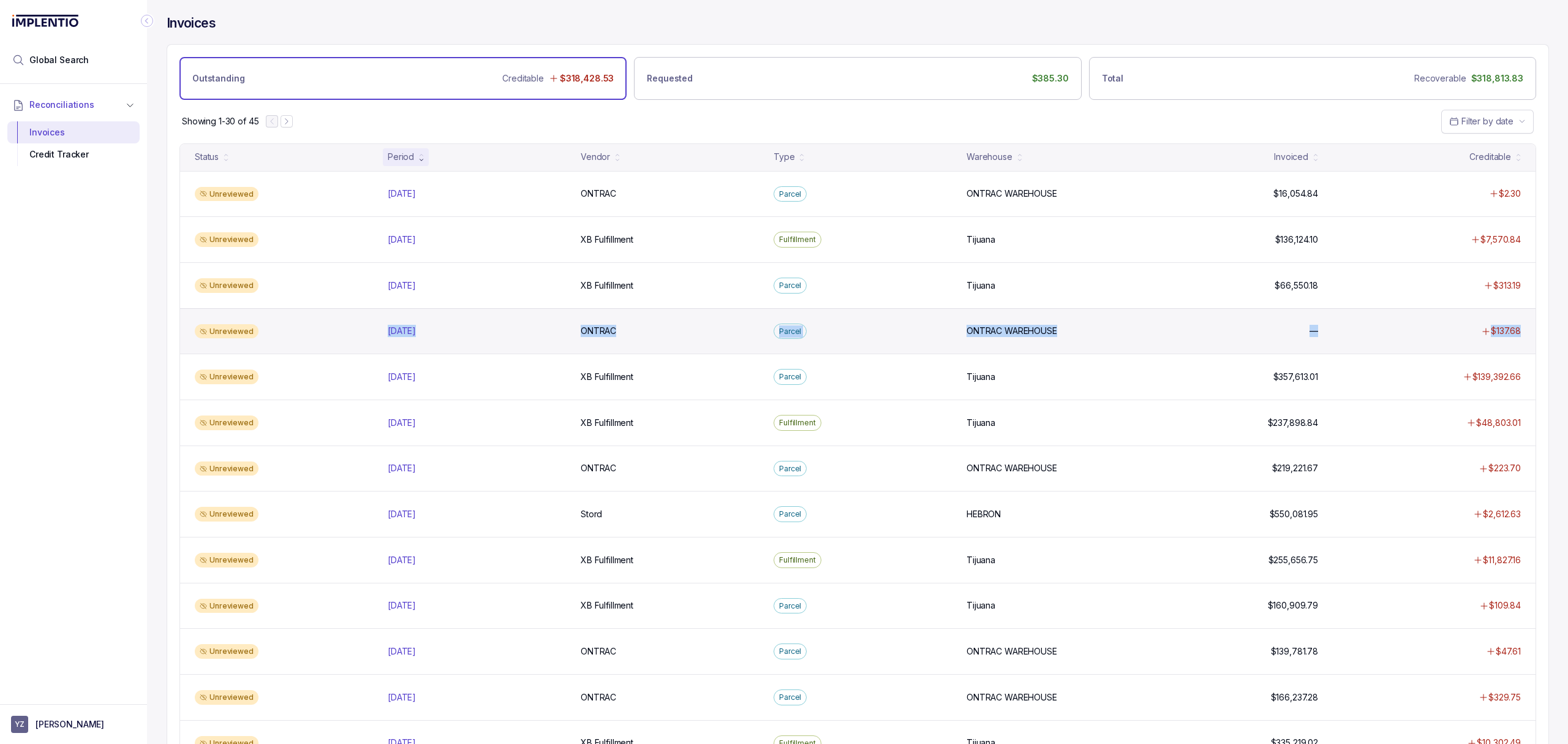
drag, startPoint x: 1524, startPoint y: 338, endPoint x: 375, endPoint y: 346, distance: 1149.0
click at [375, 346] on div "Unreviewed [DATE] [DATE] ONTRAC ONTRAC Parcel ONTRAC WAREHOUSE ONTRAC WAREHOUSE…" at bounding box center [857, 331] width 1355 height 46
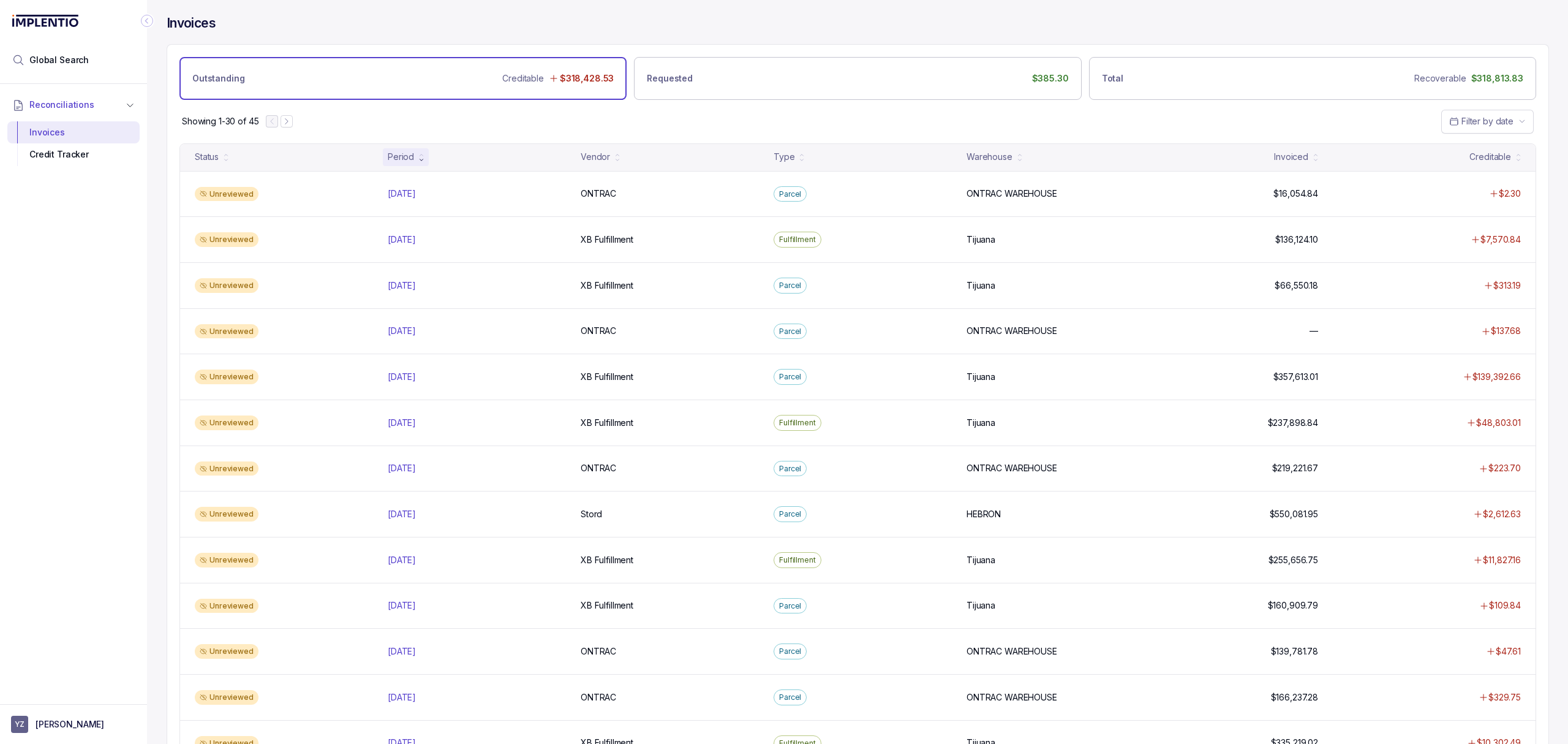
click at [165, 316] on div "Invoices Outstanding Creditable $318,428.53 Requested $385.30 Total Recoverable…" at bounding box center [853, 372] width 1412 height 744
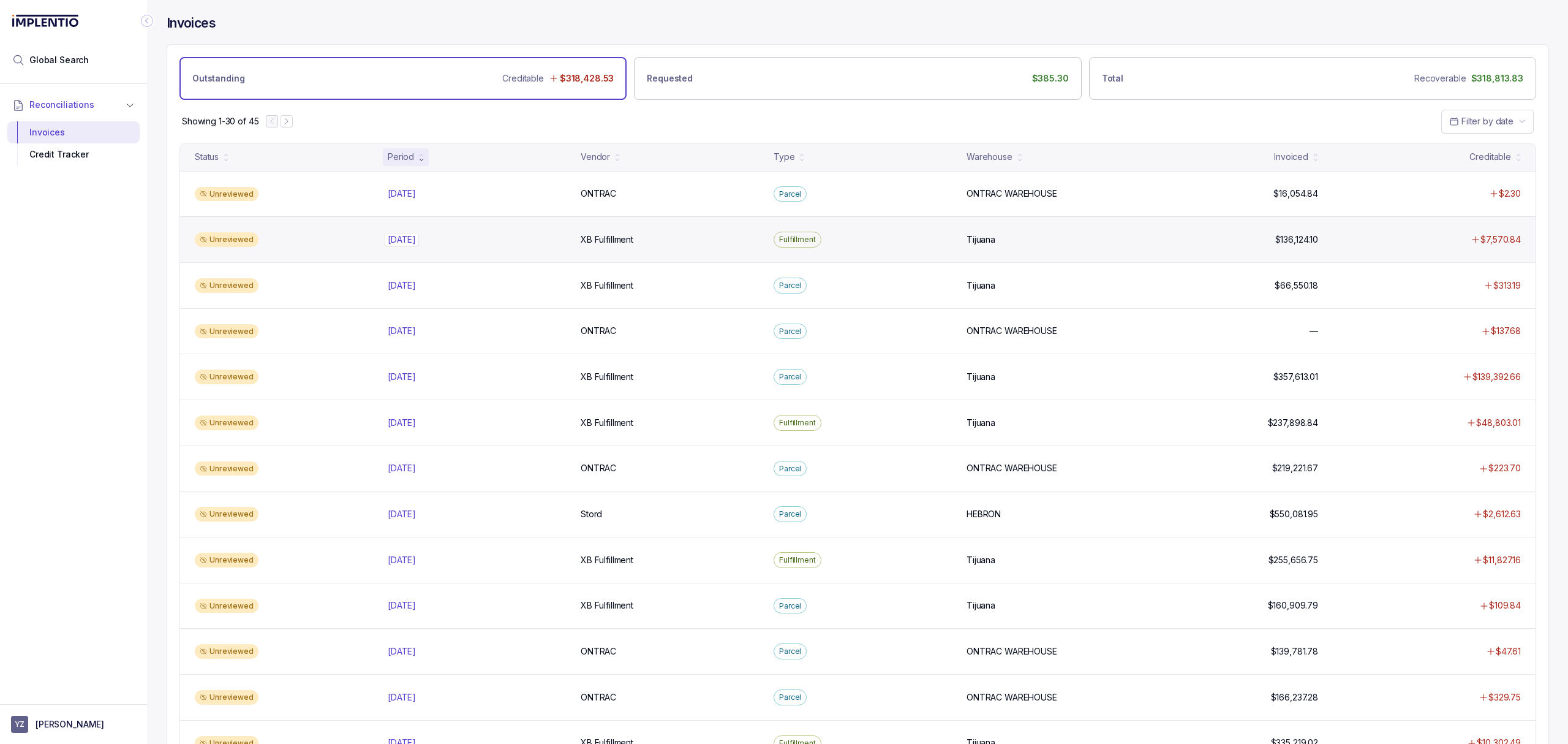
click at [408, 243] on p "[DATE]" at bounding box center [401, 239] width 34 height 13
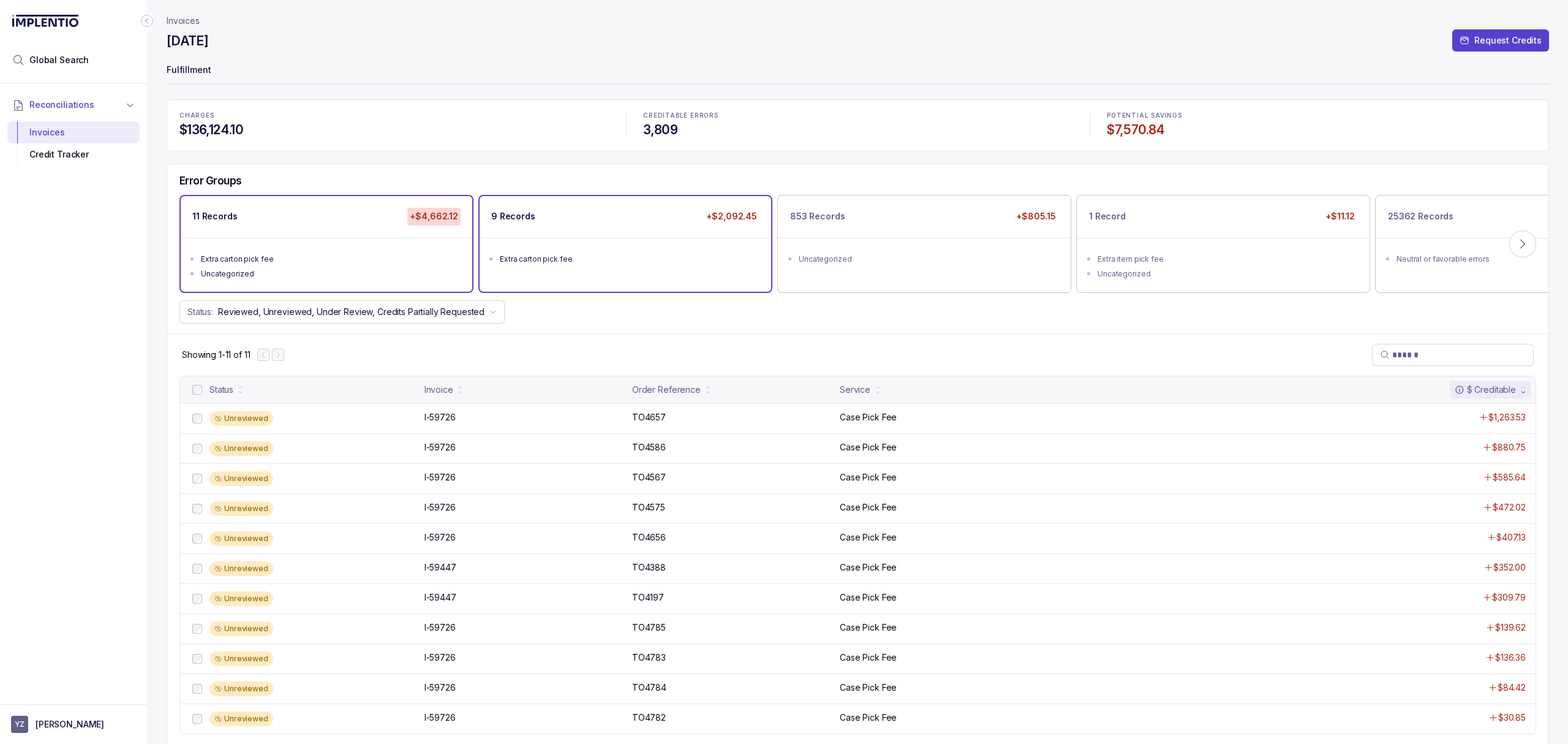
click at [611, 271] on ul "Extra carton pick fee" at bounding box center [626, 257] width 292 height 39
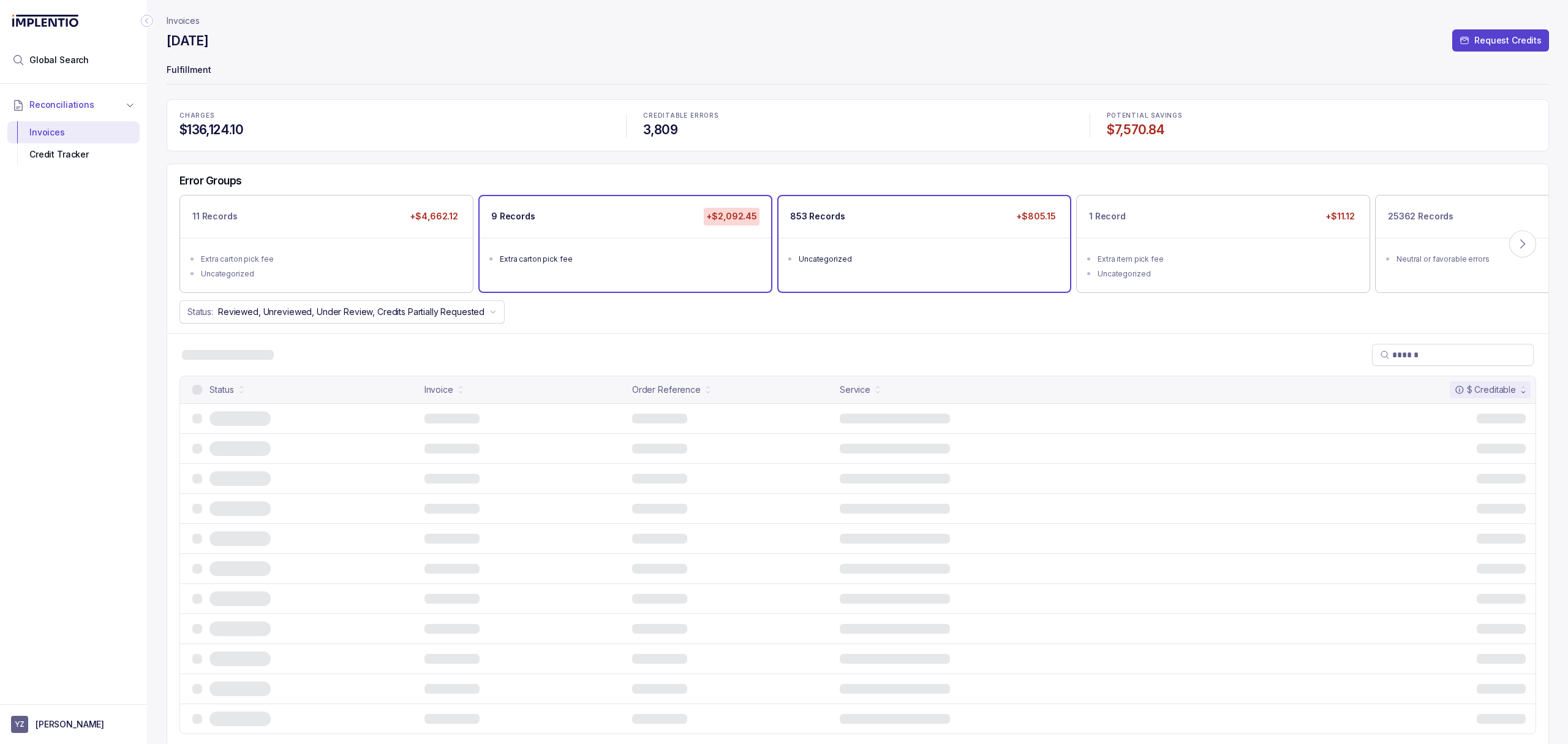
click at [977, 247] on ul "Uncategorized" at bounding box center [924, 257] width 292 height 39
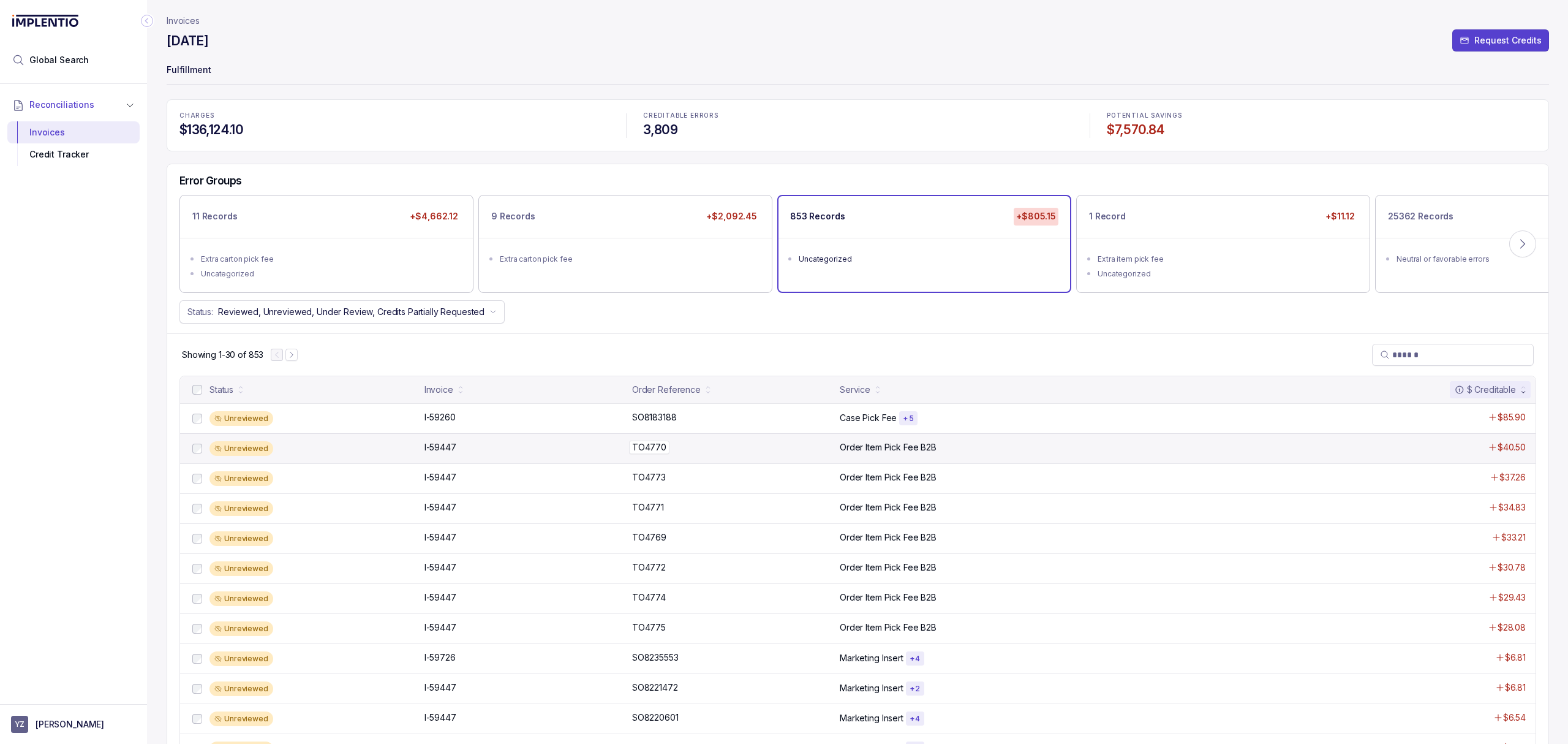
click at [657, 451] on p "TO4770" at bounding box center [649, 447] width 40 height 13
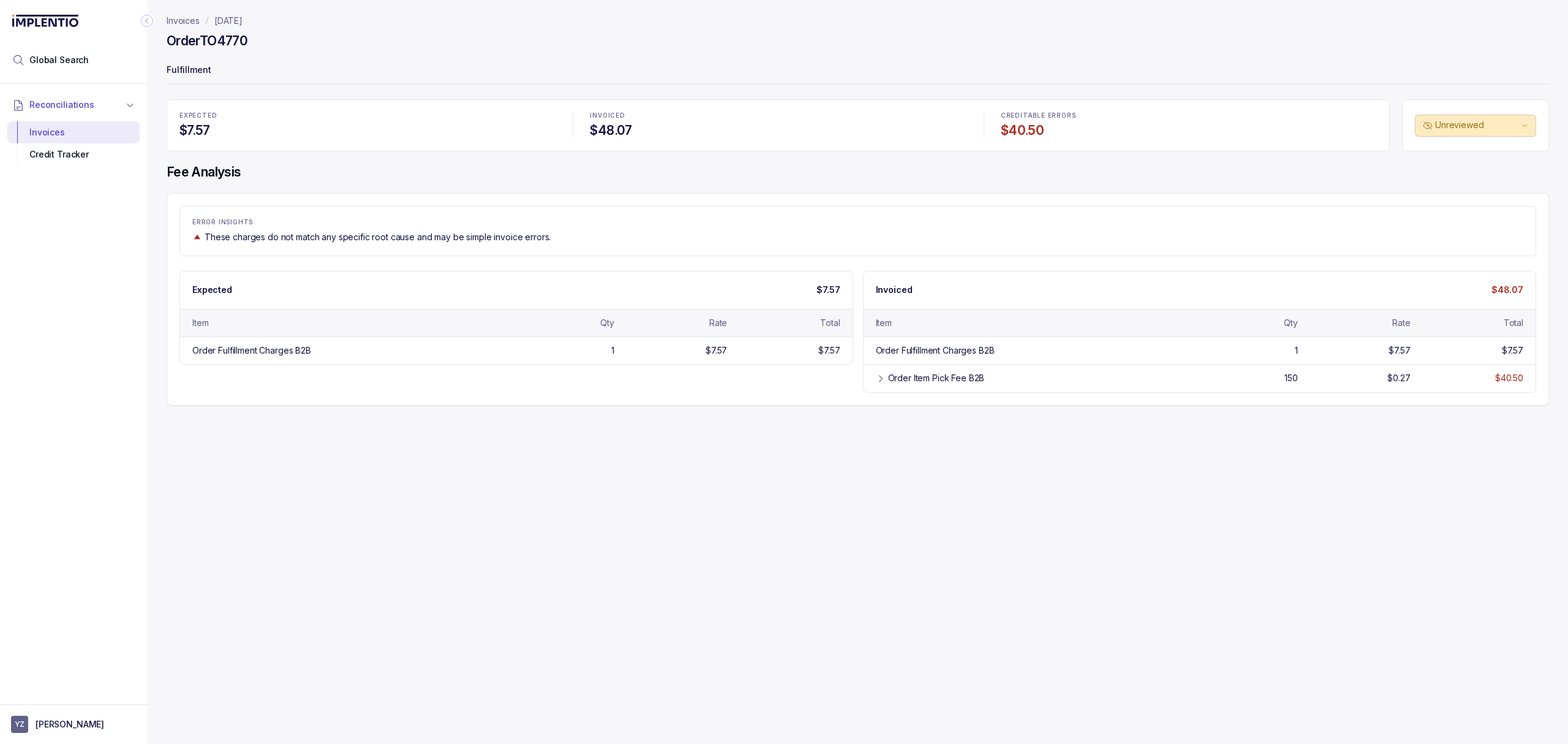
click at [695, 373] on div "Expected $7.57 Item Qty Rate Total Order Fulfillment Charges B2B 1 $7.57 $7.57 …" at bounding box center [857, 332] width 1356 height 122
click at [591, 377] on div "Expected $7.57 Item Qty Rate Total Order Fulfillment Charges B2B 1 $7.57 $7.57 …" at bounding box center [857, 332] width 1356 height 122
click at [593, 378] on div "Expected $7.57 Item Qty Rate Total Order Fulfillment Charges B2B 1 $7.57 $7.57 …" at bounding box center [857, 332] width 1356 height 122
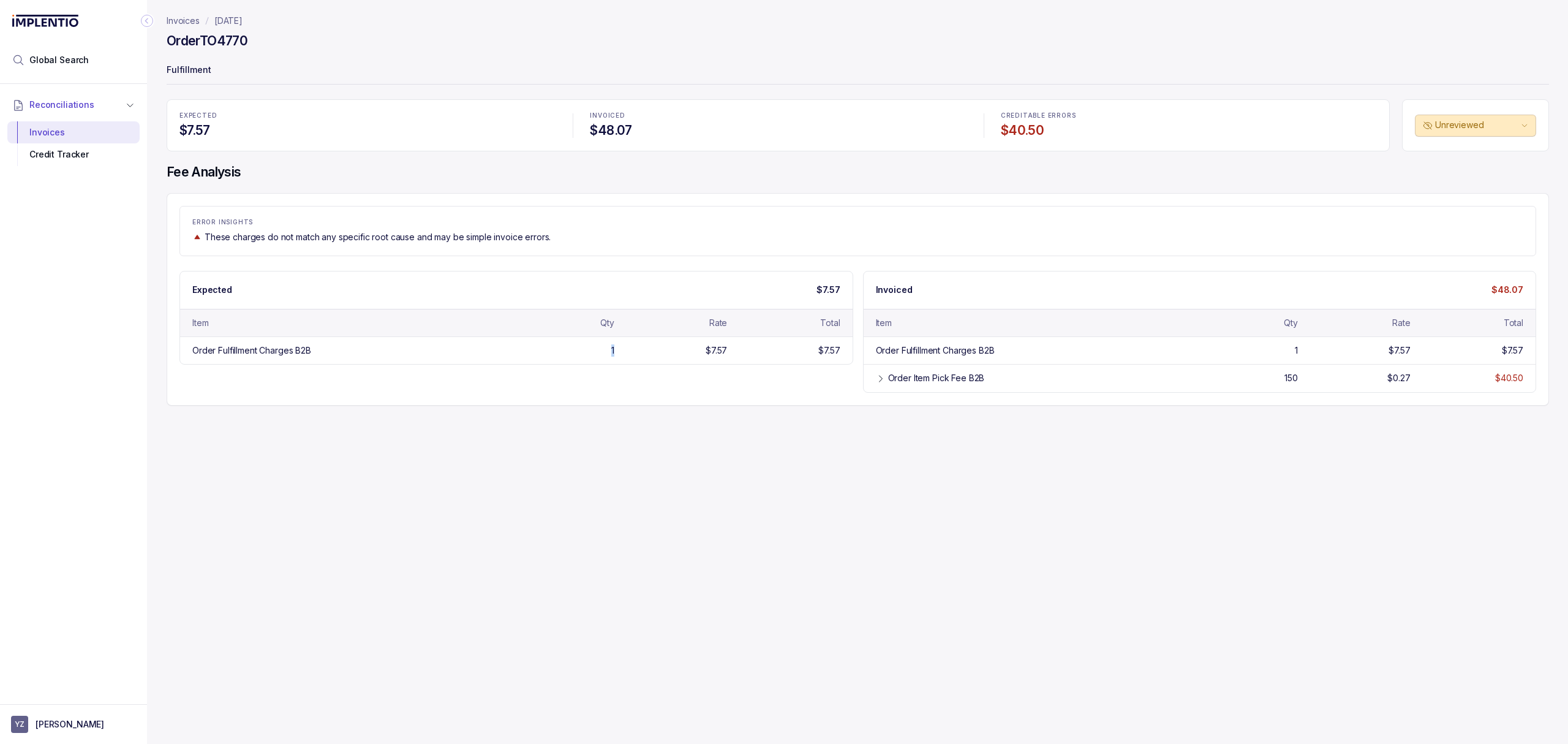
click at [593, 378] on div "Expected $7.57 Item Qty Rate Total Order Fulfillment Charges B2B 1 $7.57 $7.57 …" at bounding box center [857, 332] width 1356 height 122
click at [578, 362] on div "Order Fulfillment Charges B2B 1 $7.57 $7.57" at bounding box center [516, 350] width 672 height 27
click at [602, 376] on div "Expected $7.57 Item Qty Rate Total Order Fulfillment Charges B2B 1 $7.57 $7.57 …" at bounding box center [857, 332] width 1356 height 122
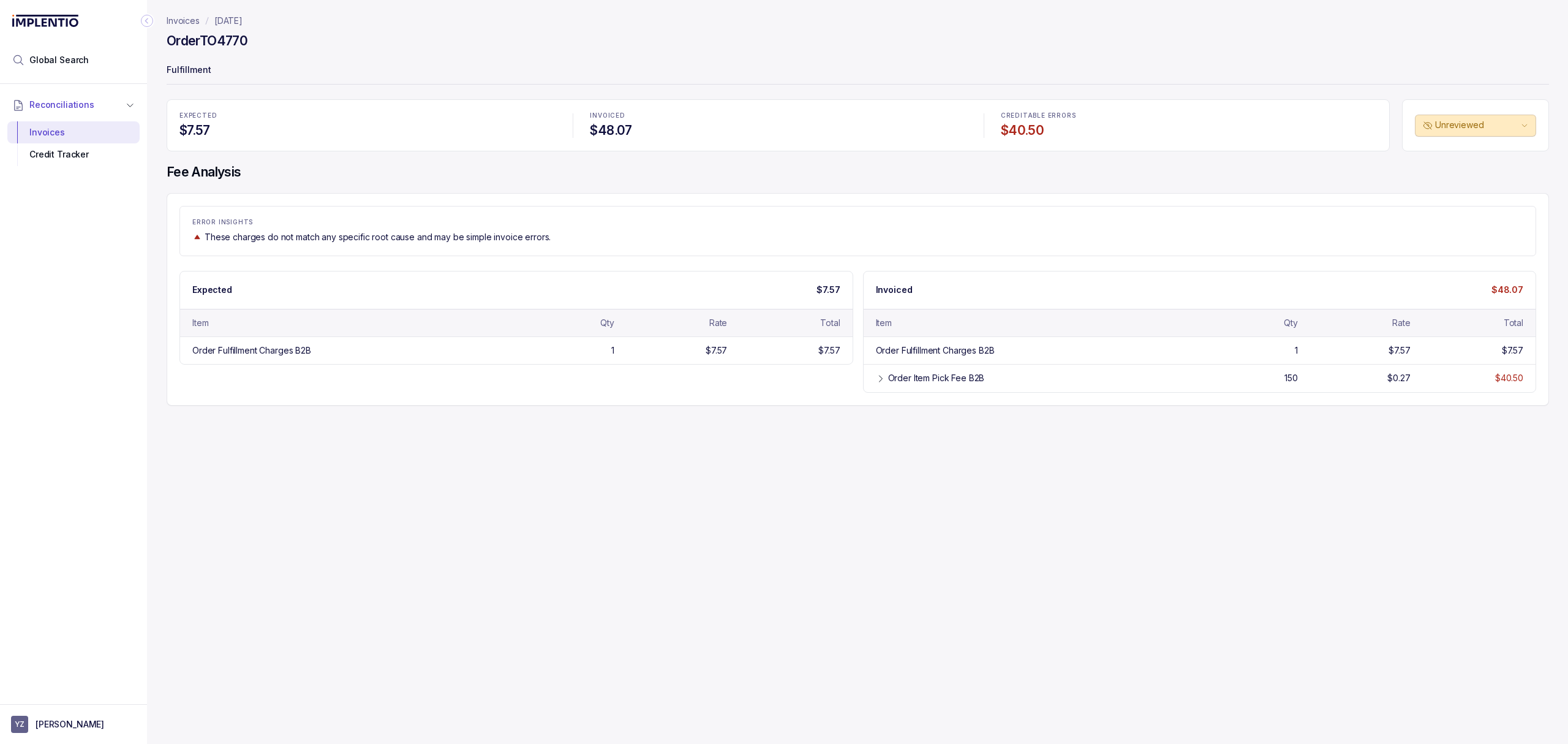
click at [616, 372] on div "Expected $7.57 Item Qty Rate Total Order Fulfillment Charges B2B 1 $7.57 $7.57 …" at bounding box center [857, 332] width 1356 height 122
click at [709, 413] on div "Invoices [DATE] Order TO4770 Fulfillment EXPECTED $7.57 INVOICED $48.07 CREDITA…" at bounding box center [853, 372] width 1412 height 744
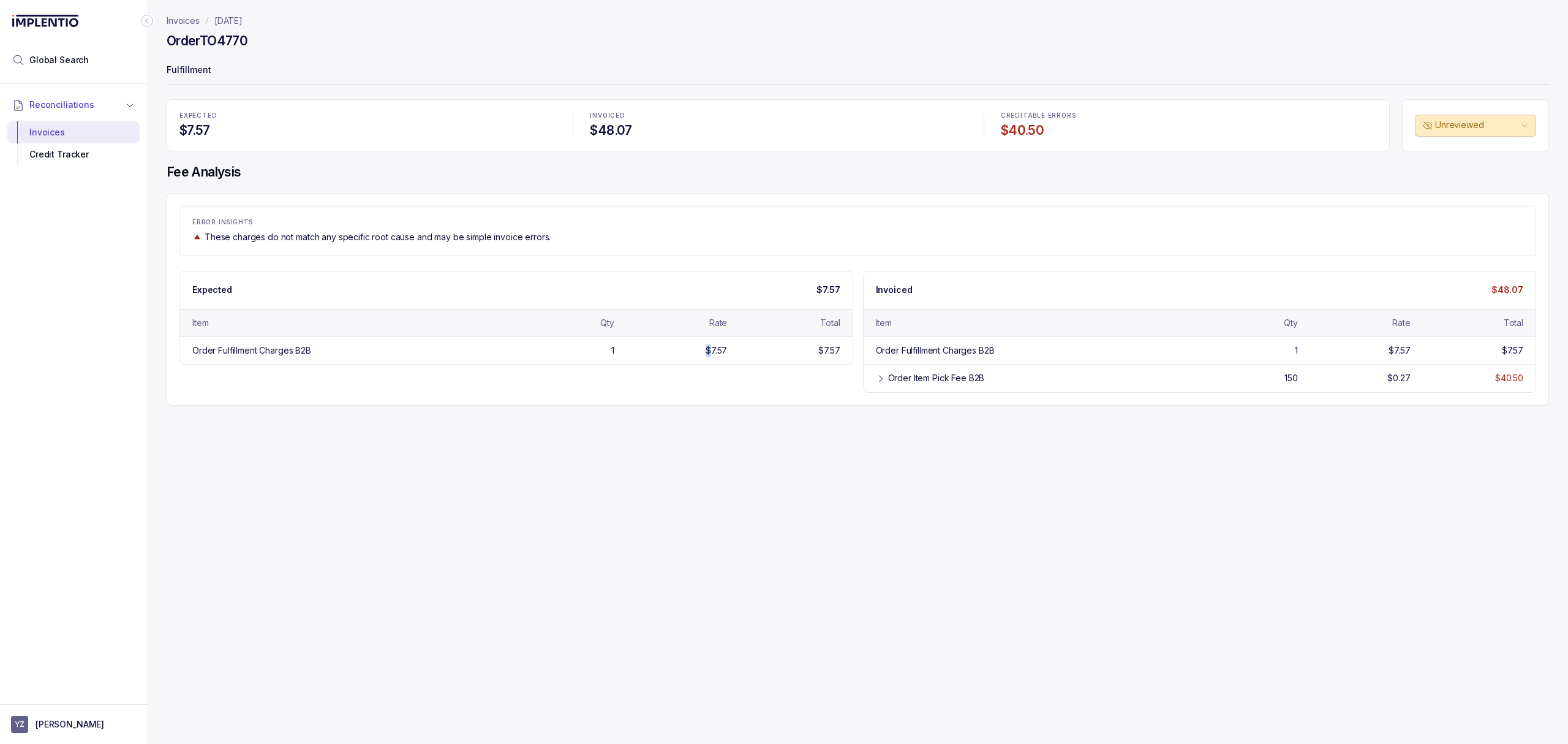
click at [709, 413] on div "Invoices [DATE] Order TO4770 Fulfillment EXPECTED $7.57 INVOICED $48.07 CREDITA…" at bounding box center [853, 372] width 1412 height 744
click at [517, 375] on div "Expected $7.57 Item Qty Rate Total Order Fulfillment Charges B2B 1 $7.57 $7.57 …" at bounding box center [857, 332] width 1356 height 122
click at [513, 373] on div "Expected $7.57 Item Qty Rate Total Order Fulfillment Charges B2B 1 $7.57 $7.57 …" at bounding box center [857, 332] width 1356 height 122
click at [282, 185] on div "EXPECTED $7.57 INVOICED $48.07 CREDITABLE ERRORS $40.50 Unreviewed Fee Analysis…" at bounding box center [858, 252] width 1382 height 307
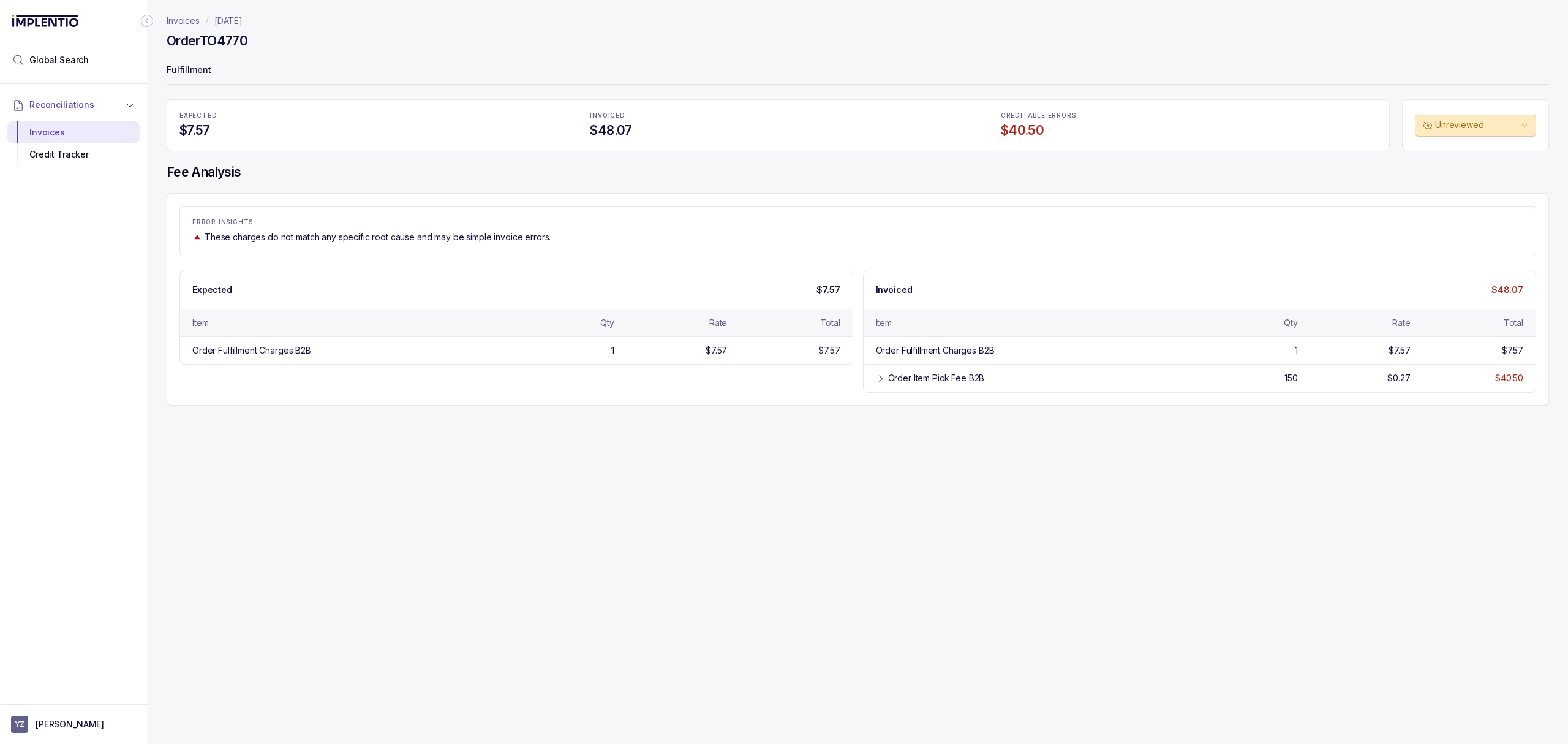
click at [297, 388] on div "Expected $7.57 Item Qty Rate Total Order Fulfillment Charges B2B 1 $7.57 $7.57 …" at bounding box center [857, 332] width 1356 height 122
click at [371, 388] on div "Expected $7.57 Item Qty Rate Total Order Fulfillment Charges B2B 1 $7.57 $7.57 …" at bounding box center [857, 332] width 1356 height 122
click at [425, 396] on div "ERROR INSIGHTS These charges do not match any specific root cause and may be si…" at bounding box center [858, 299] width 1382 height 212
click at [430, 396] on div "ERROR INSIGHTS These charges do not match any specific root cause and may be si…" at bounding box center [858, 299] width 1382 height 212
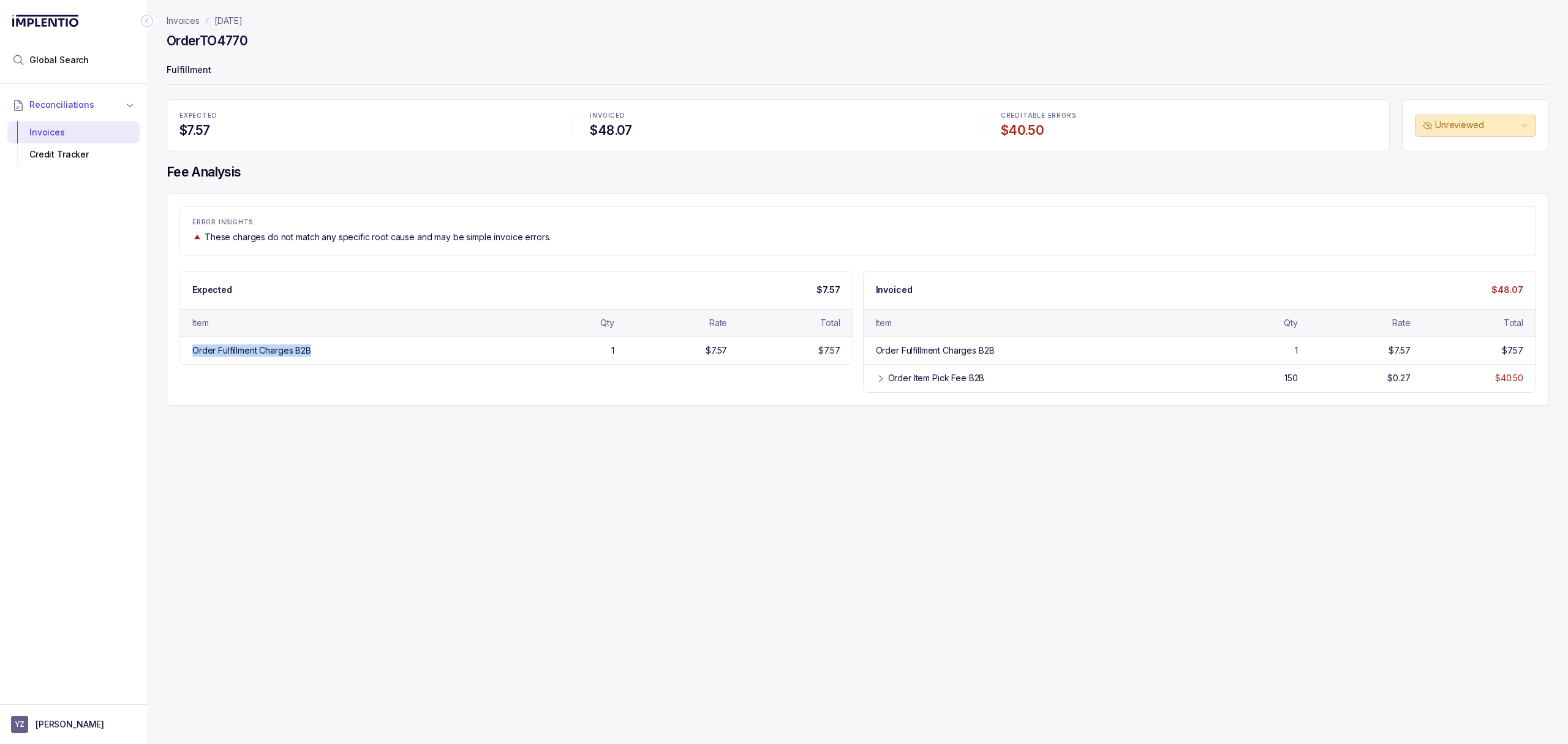
click at [430, 396] on div "ERROR INSIGHTS These charges do not match any specific root cause and may be si…" at bounding box center [858, 299] width 1382 height 212
click at [431, 395] on div "ERROR INSIGHTS These charges do not match any specific root cause and may be si…" at bounding box center [858, 299] width 1382 height 212
click at [441, 406] on div "ERROR INSIGHTS These charges do not match any specific root cause and may be si…" at bounding box center [858, 299] width 1382 height 212
click at [527, 406] on div "ERROR INSIGHTS These charges do not match any specific root cause and may be si…" at bounding box center [858, 299] width 1382 height 212
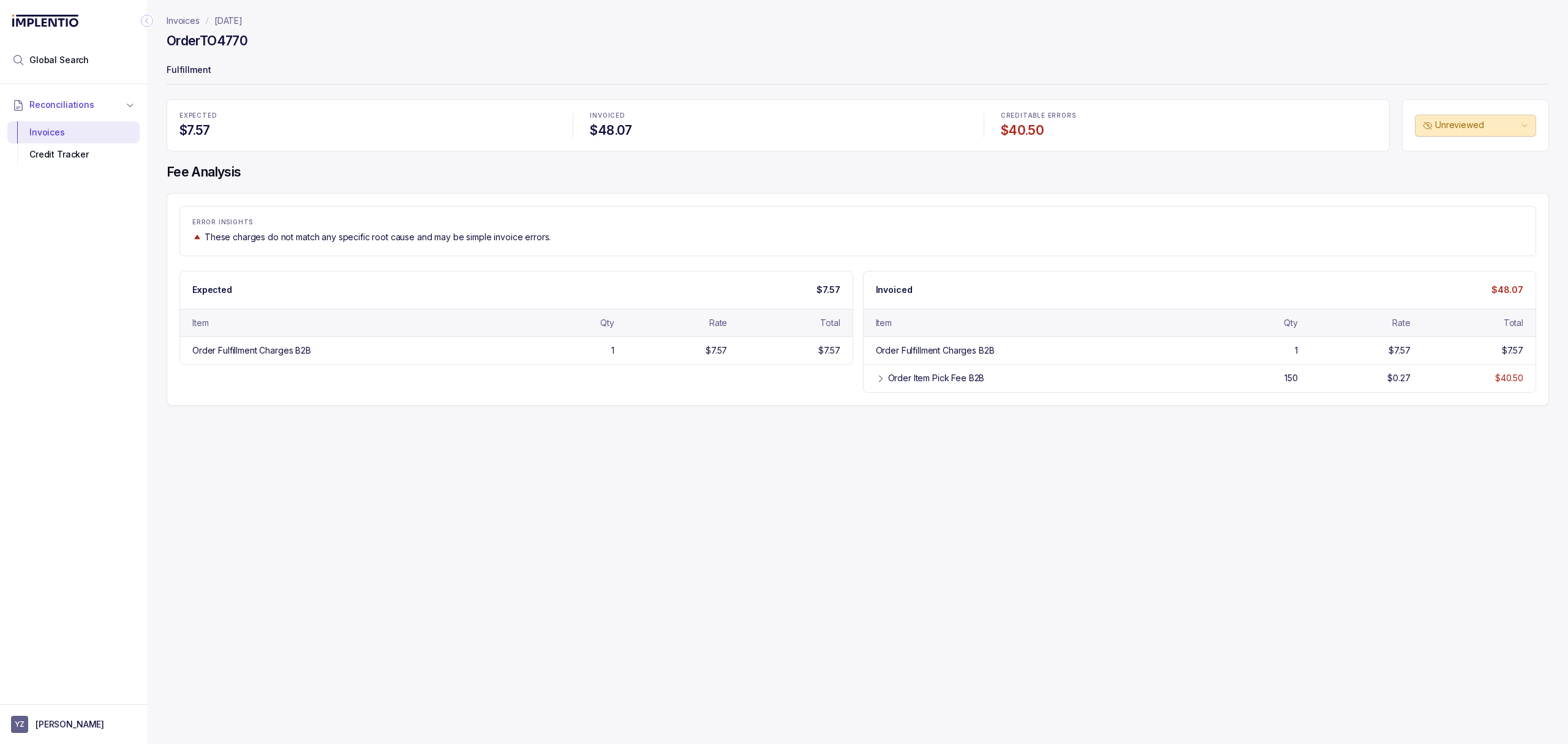
click at [508, 402] on div "ERROR INSIGHTS These charges do not match any specific root cause and may be si…" at bounding box center [858, 299] width 1382 height 212
click at [468, 397] on div "ERROR INSIGHTS These charges do not match any specific root cause and may be si…" at bounding box center [858, 299] width 1382 height 212
click at [390, 182] on div "EXPECTED $7.57 INVOICED $48.07 CREDITABLE ERRORS $40.50 Unreviewed Fee Analysis…" at bounding box center [858, 252] width 1382 height 307
click at [387, 185] on div "EXPECTED $7.57 INVOICED $48.07 CREDITABLE ERRORS $40.50 Unreviewed Fee Analysis…" at bounding box center [858, 252] width 1382 height 307
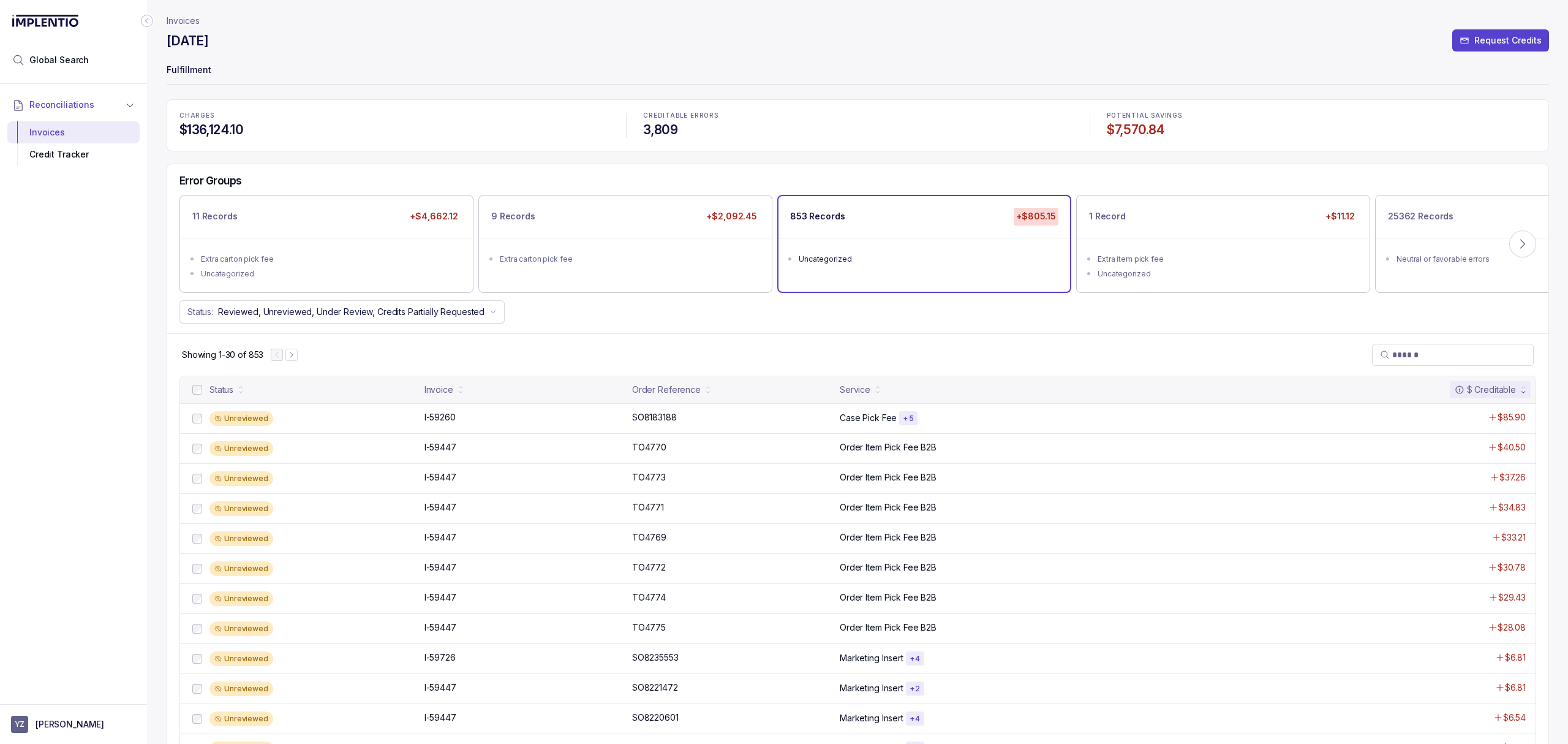
click at [774, 344] on div "Showing 1-30 of 853" at bounding box center [857, 354] width 1381 height 43
click at [776, 302] on div "Status: Reviewed, Unreviewed, Under Review, Credits Partially Requested" at bounding box center [857, 312] width 1381 height 23
click at [776, 312] on div "Status: Reviewed, Unreviewed, Under Review, Credits Partially Requested" at bounding box center [857, 312] width 1381 height 23
click at [777, 312] on div "Status: Reviewed, Unreviewed, Under Review, Credits Partially Requested" at bounding box center [857, 312] width 1381 height 23
click at [769, 312] on div "Status: Reviewed, Unreviewed, Under Review, Credits Partially Requested" at bounding box center [857, 312] width 1381 height 23
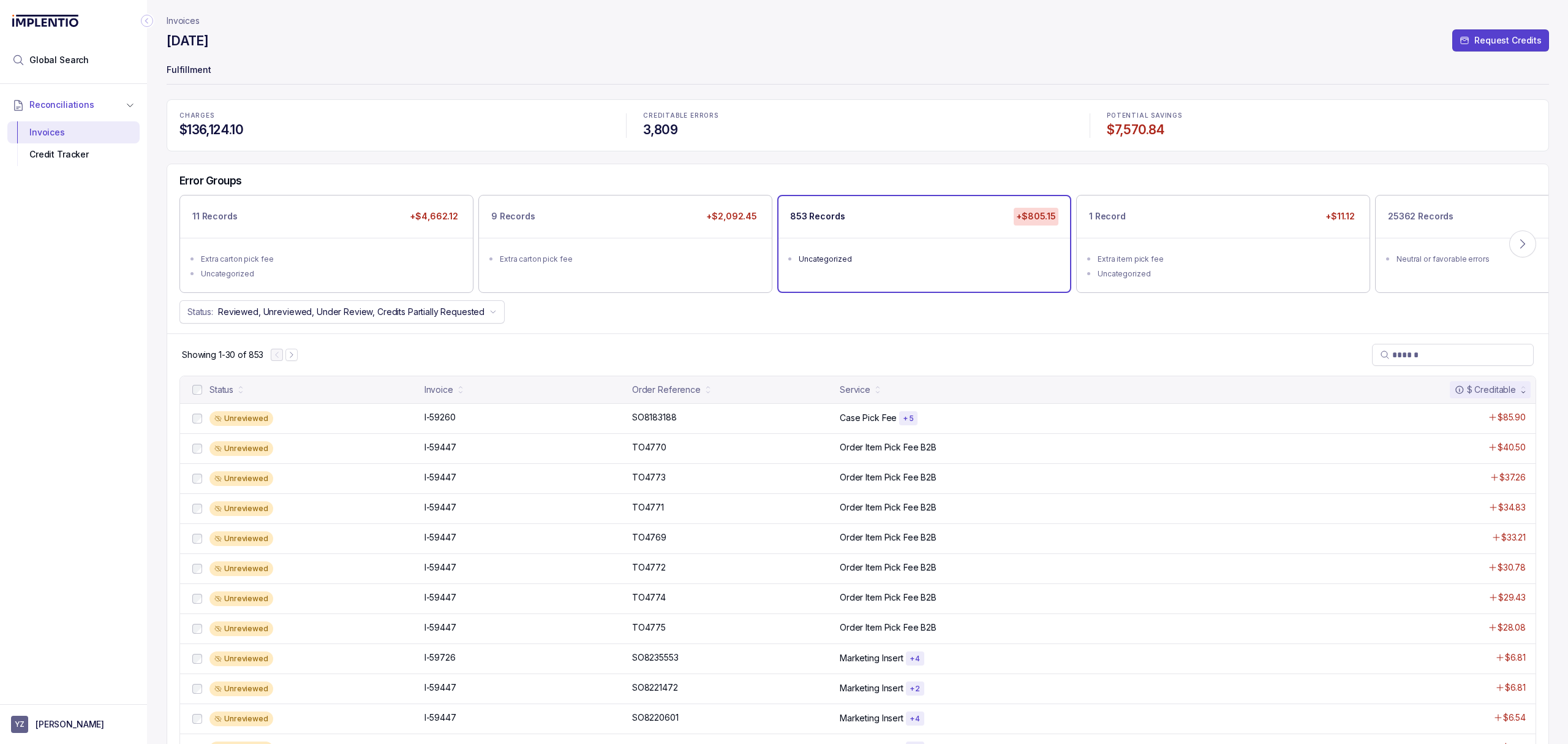
click at [868, 315] on div "Status: Reviewed, Unreviewed, Under Review, Credits Partially Requested" at bounding box center [857, 312] width 1381 height 23
click at [774, 353] on div "Showing 1-30 of 853" at bounding box center [857, 354] width 1381 height 43
click at [750, 332] on div "Error Groups 11 Records +$4,662.12 Extra carton pick fee Uncategorized 9 Record…" at bounding box center [857, 249] width 1381 height 169
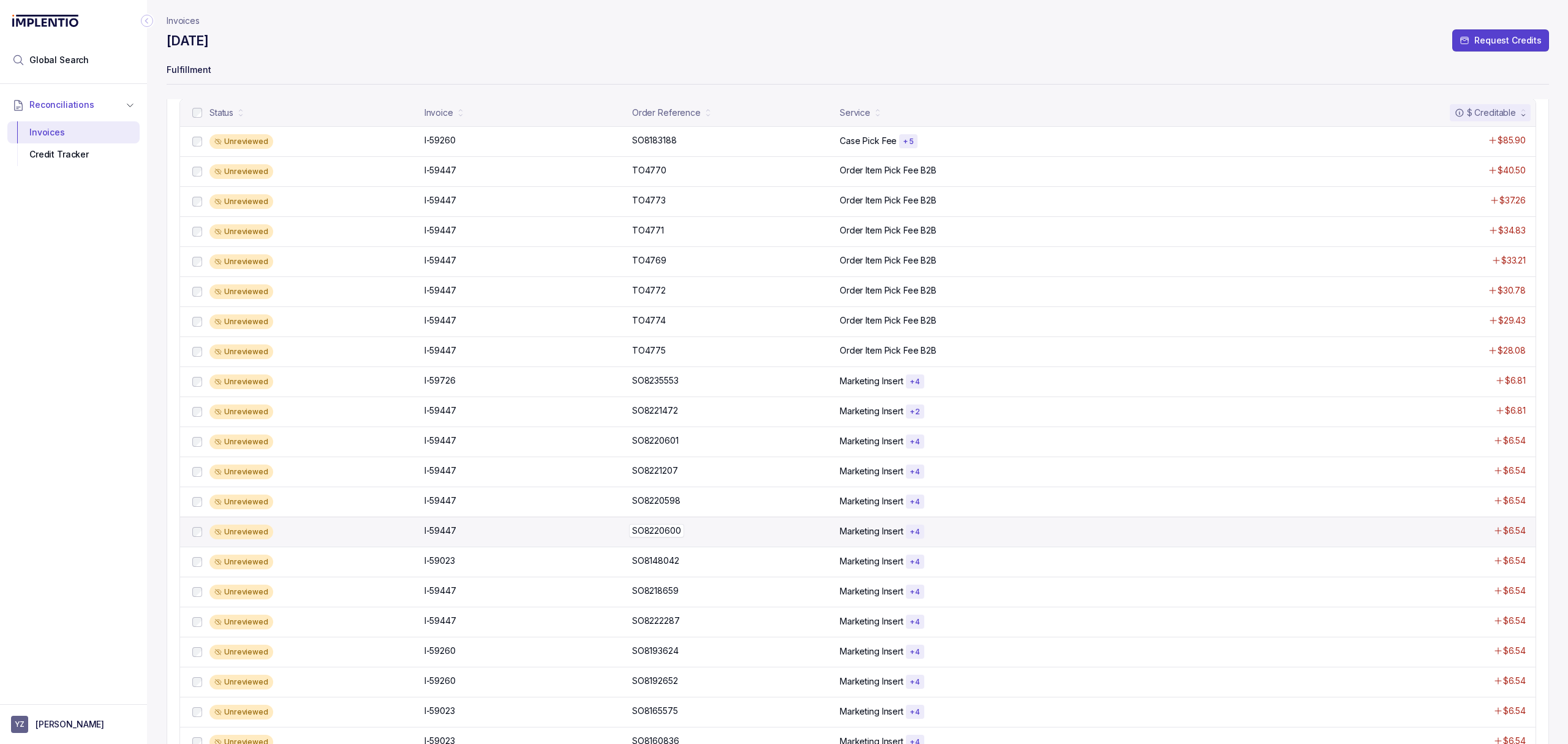
scroll to position [581, 0]
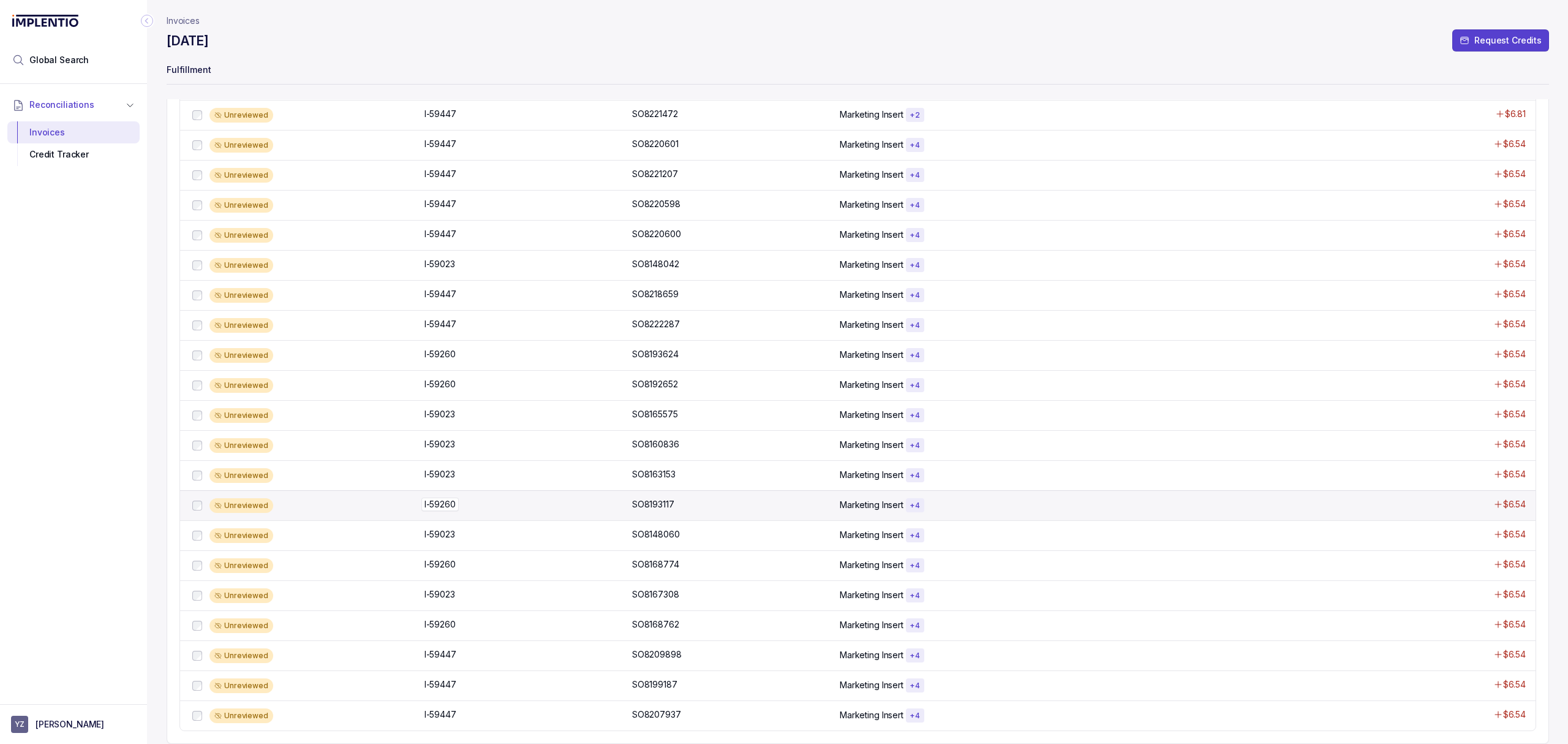
click at [432, 501] on p "I-59260" at bounding box center [441, 504] width 38 height 13
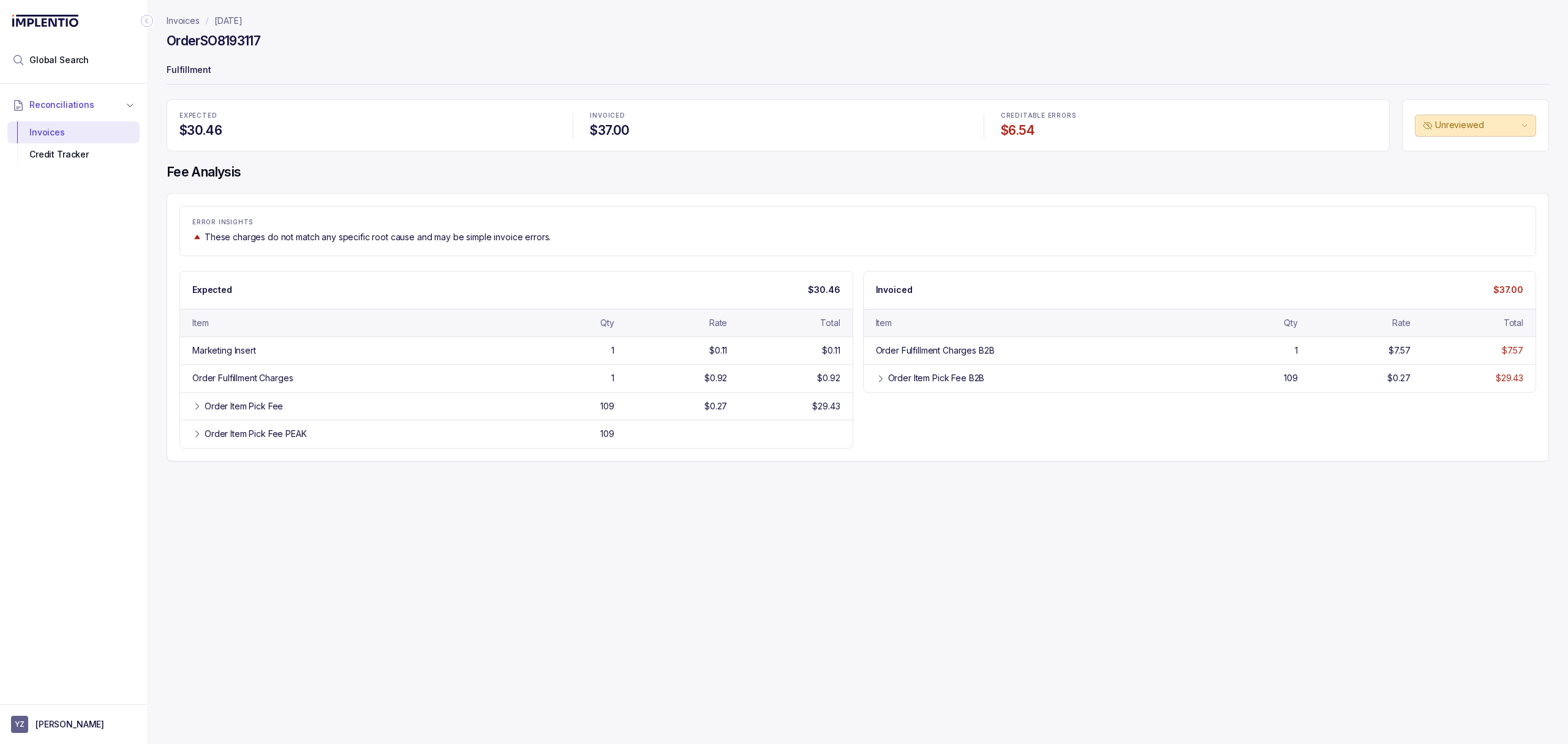
click at [420, 496] on div "Invoices [DATE] Order SO8193117 Fulfillment EXPECTED $30.46 INVOICED $37.00 CRE…" at bounding box center [853, 372] width 1412 height 744
click at [1222, 586] on div "Invoices [DATE] Order SO8193117 Fulfillment EXPECTED $30.46 INVOICED $37.00 CRE…" at bounding box center [853, 372] width 1412 height 744
click at [196, 516] on div "Invoices [DATE] Order SO8193117 Fulfillment EXPECTED $30.46 INVOICED $37.00 CRE…" at bounding box center [853, 372] width 1412 height 744
click at [730, 506] on div "Invoices [DATE] Order SO8193117 Fulfillment EXPECTED $30.46 INVOICED $37.00 CRE…" at bounding box center [853, 372] width 1412 height 744
drag, startPoint x: 221, startPoint y: 377, endPoint x: 434, endPoint y: 413, distance: 216.0
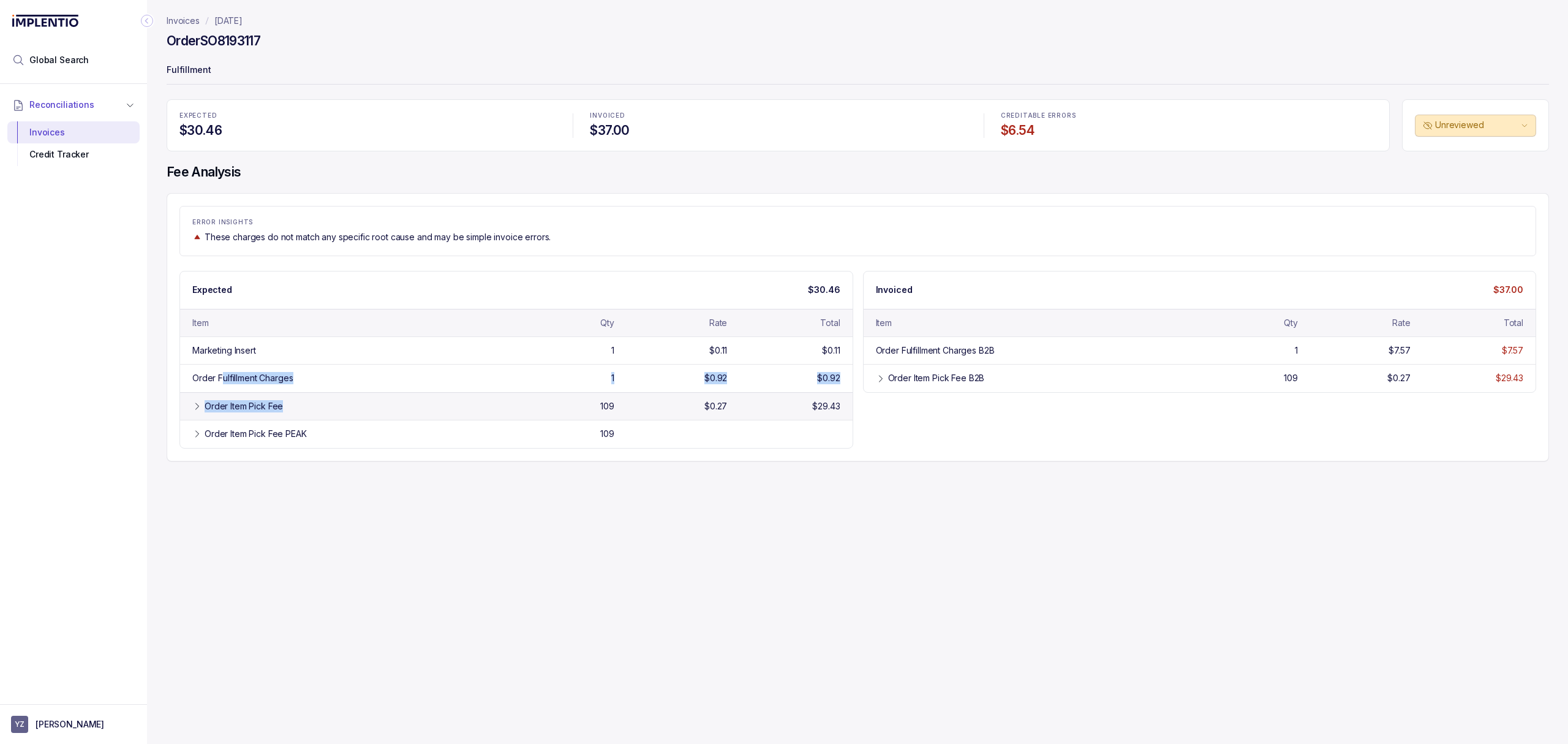
click at [434, 413] on div "Marketing Insert 1 $0.11 $0.11 Order Fulfillment Charges 1 $0.92 $0.92 Order It…" at bounding box center [516, 393] width 672 height 112
click at [946, 371] on div "Order Item Pick Fee B2B 109 $0.27 $29.43" at bounding box center [1199, 377] width 672 height 27
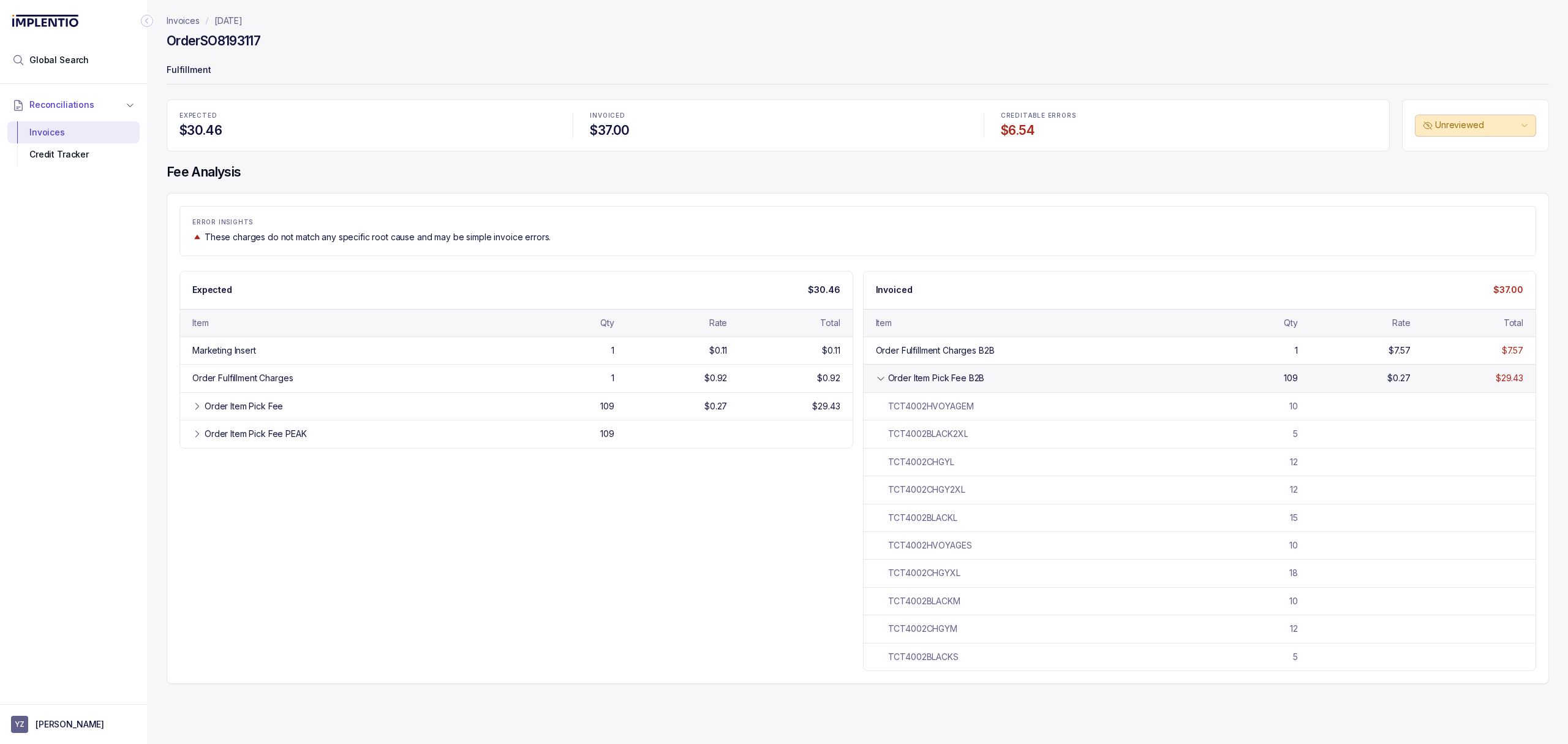
click at [893, 376] on div "Order Item Pick Fee B2B" at bounding box center [936, 378] width 97 height 13
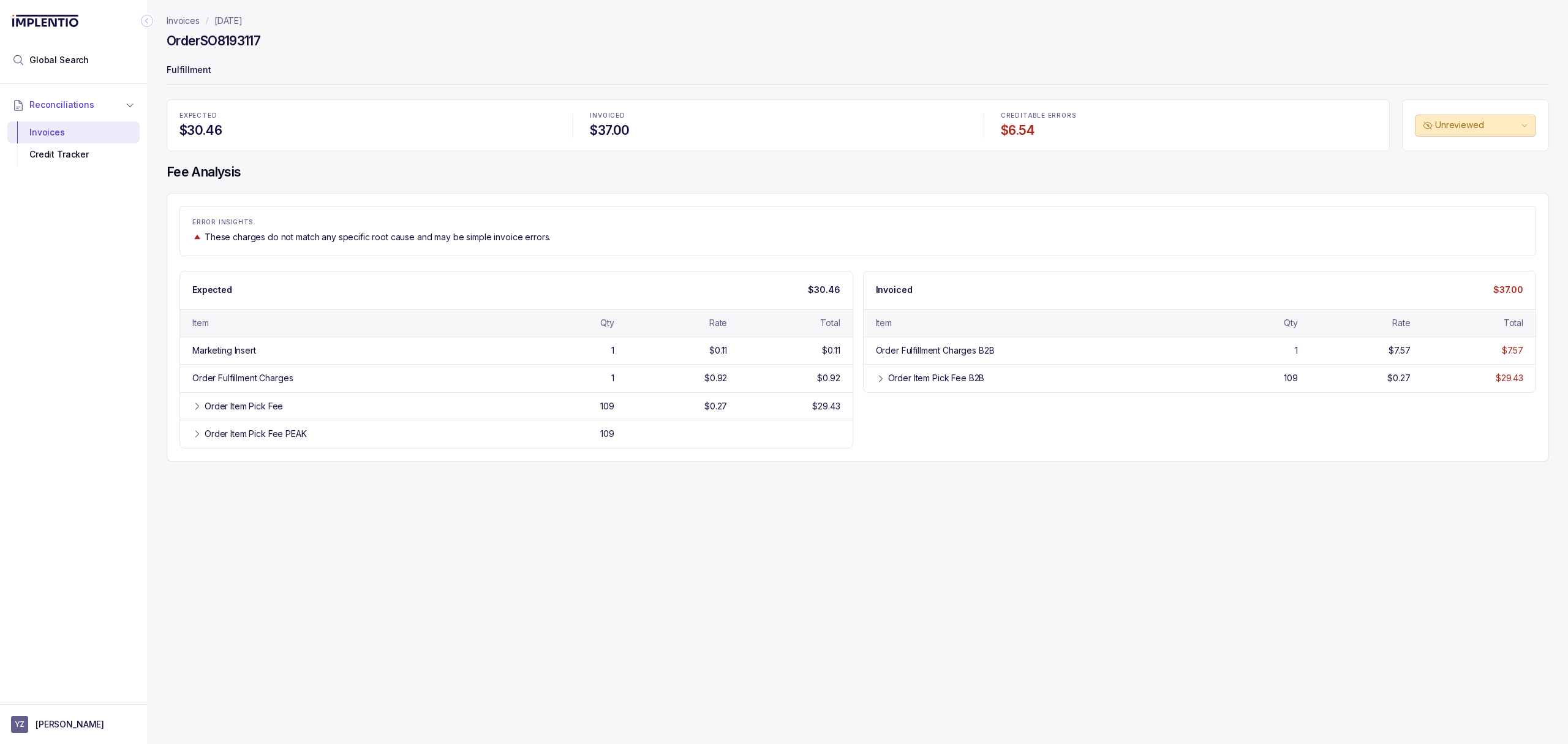
click at [299, 62] on p "Fulfillment" at bounding box center [858, 71] width 1382 height 24
click at [299, 73] on p "Fulfillment" at bounding box center [858, 71] width 1382 height 24
click at [272, 175] on h4 "Fee Analysis" at bounding box center [858, 172] width 1382 height 17
click at [367, 453] on div "ERROR INSIGHTS These charges do not match any specific root cause and may be si…" at bounding box center [858, 327] width 1382 height 268
click at [382, 481] on div "Invoices [DATE] Order SO8193117 Fulfillment EXPECTED $30.46 INVOICED $37.00 CRE…" at bounding box center [853, 372] width 1412 height 744
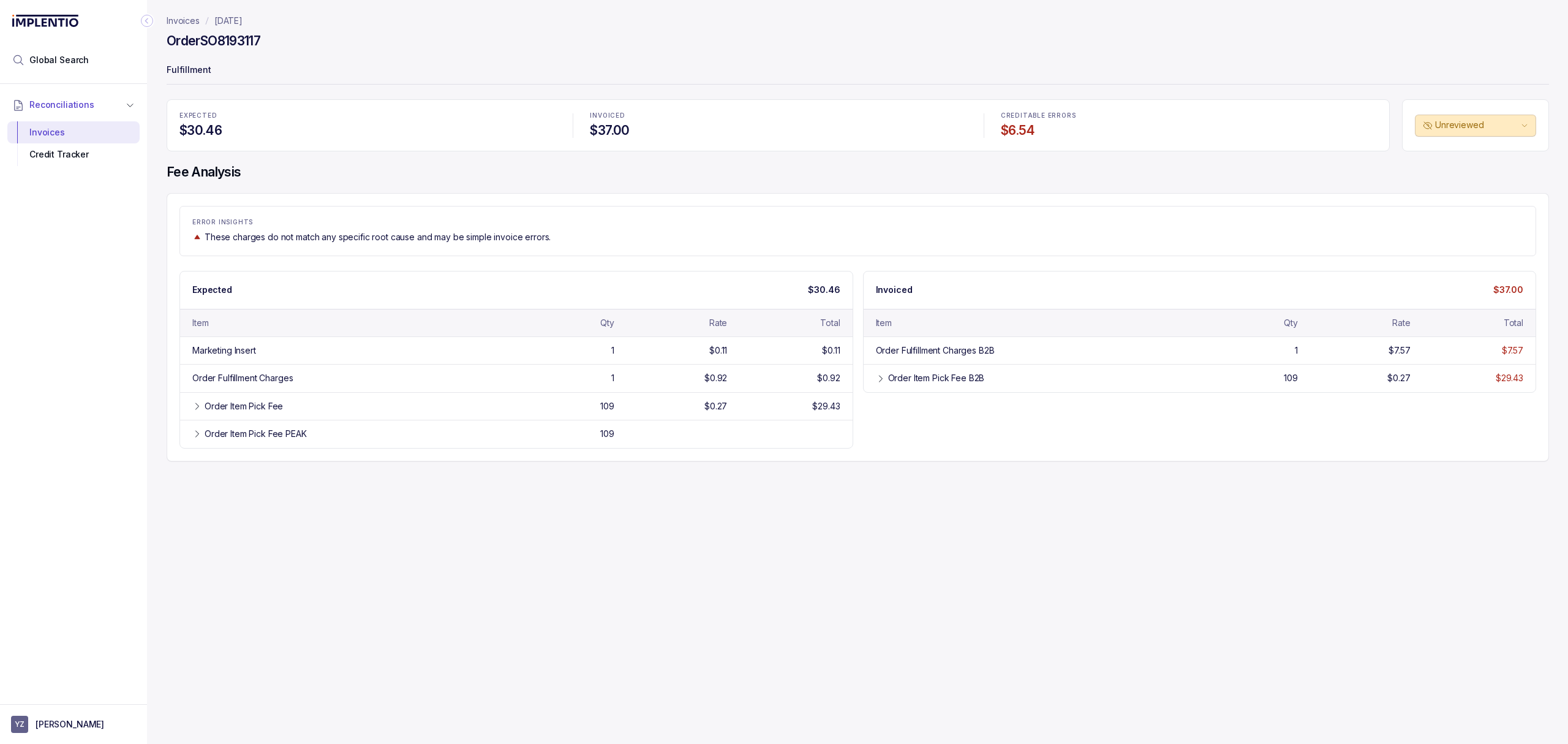
click at [382, 481] on div "Invoices [DATE] Order SO8193117 Fulfillment EXPECTED $30.46 INVOICED $37.00 CRE…" at bounding box center [853, 372] width 1412 height 744
click at [401, 494] on div "Invoices [DATE] Order SO8193117 Fulfillment EXPECTED $30.46 INVOICED $37.00 CRE…" at bounding box center [853, 372] width 1412 height 744
click at [372, 476] on div "Invoices [DATE] Order SO8193117 Fulfillment EXPECTED $30.46 INVOICED $37.00 CRE…" at bounding box center [853, 372] width 1412 height 744
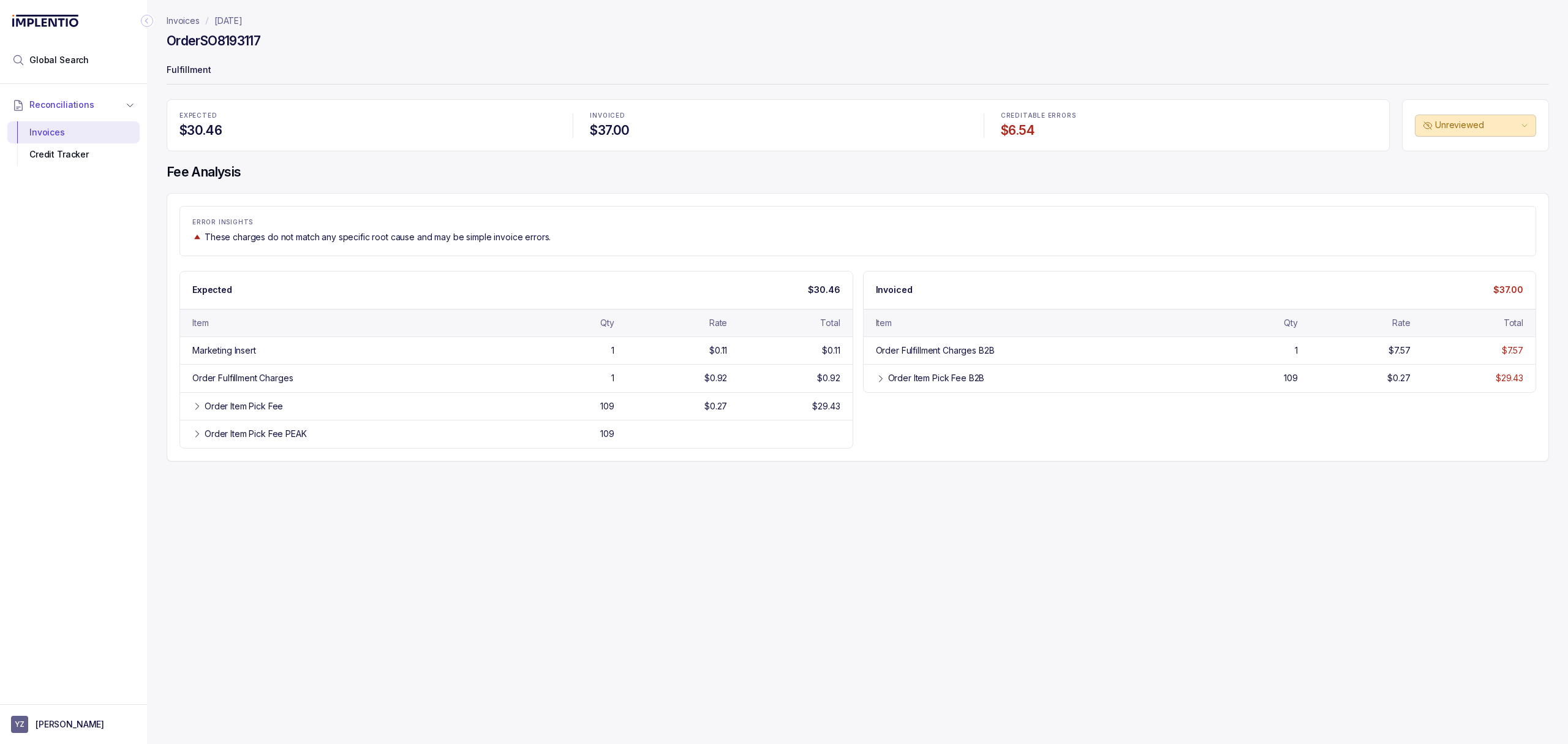
click at [445, 273] on div "Expected $30.46" at bounding box center [516, 290] width 672 height 37
click at [464, 254] on div "ERROR INSIGHTS These charges do not match any specific root cause and may be si…" at bounding box center [857, 231] width 1356 height 50
click at [440, 265] on div "ERROR INSIGHTS These charges do not match any specific root cause and may be si…" at bounding box center [858, 327] width 1382 height 268
click at [411, 272] on div "Expected $30.46" at bounding box center [516, 290] width 672 height 37
click at [256, 43] on h4 "Order SO8193117" at bounding box center [214, 41] width 94 height 17
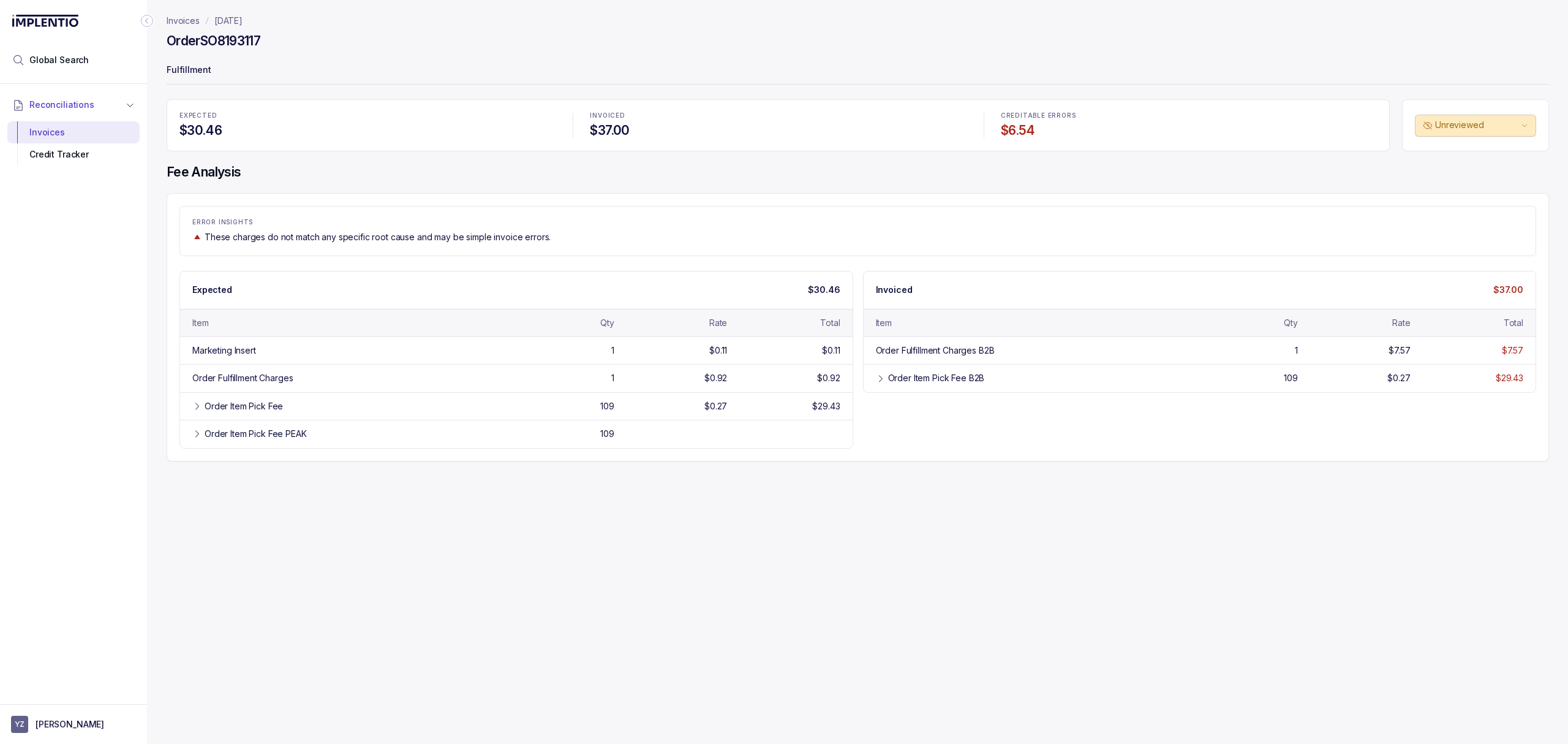
click at [256, 43] on h4 "Order SO8193117" at bounding box center [214, 41] width 94 height 17
copy h4 "SO8193117"
click at [267, 75] on p "Fulfillment" at bounding box center [858, 71] width 1382 height 24
click at [221, 48] on h4 "Order SO8193117" at bounding box center [214, 41] width 94 height 17
click at [222, 48] on h4 "Order SO8193117" at bounding box center [214, 41] width 94 height 17
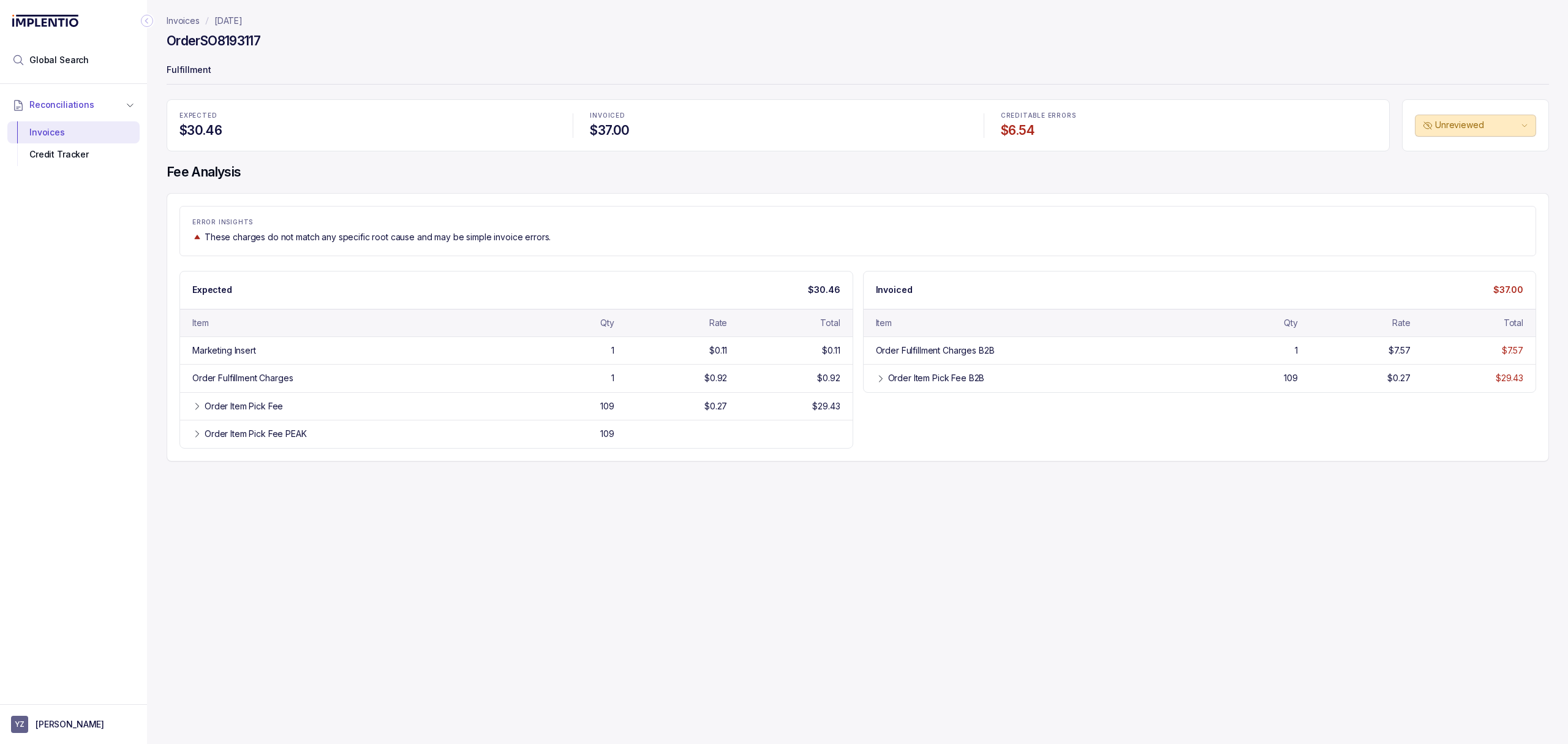
click at [304, 73] on p "Fulfillment" at bounding box center [858, 71] width 1382 height 24
click at [346, 174] on h4 "Fee Analysis" at bounding box center [858, 172] width 1382 height 17
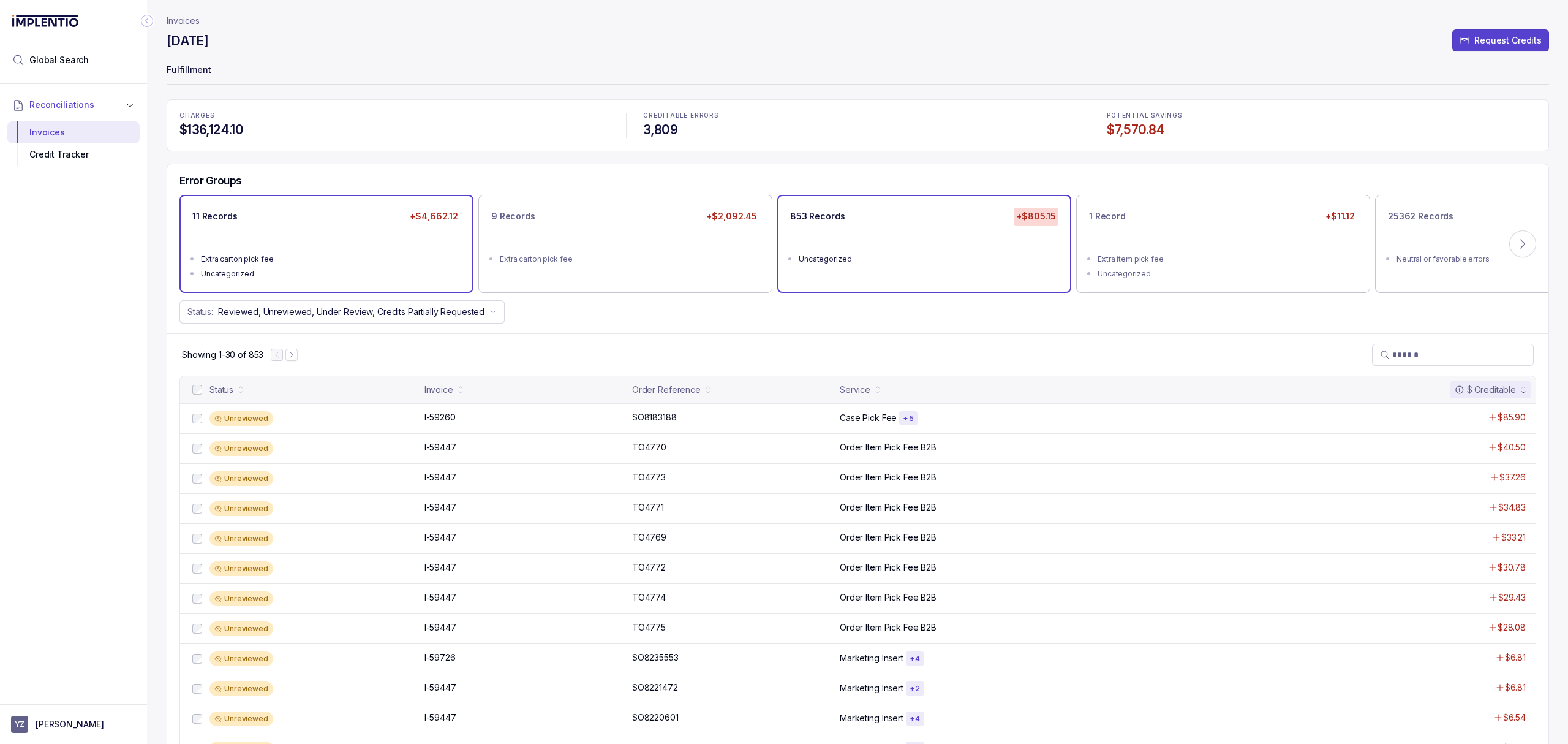
click at [362, 246] on ul "Extra carton pick fee Uncategorized" at bounding box center [327, 264] width 292 height 54
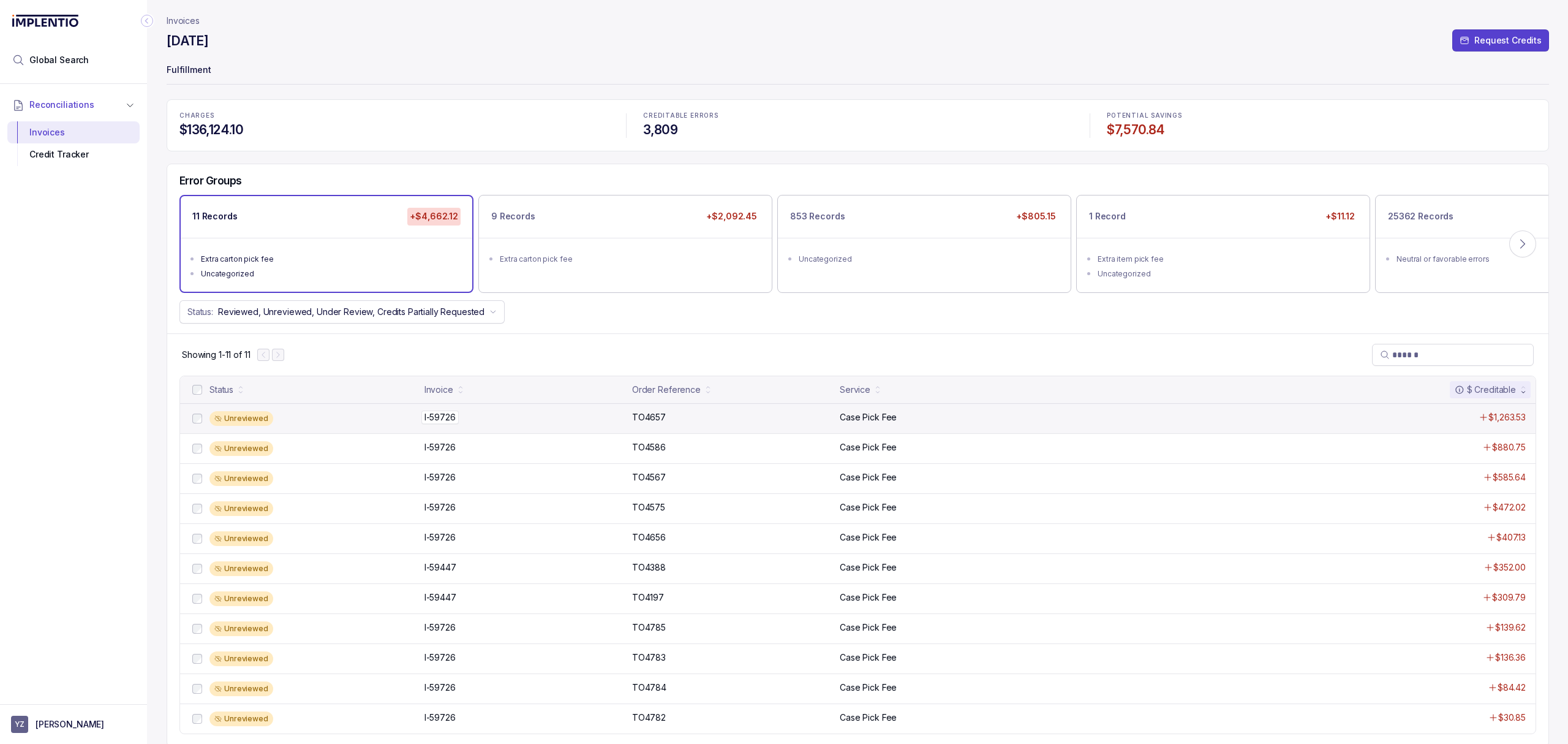
click at [448, 418] on p "I-59726" at bounding box center [441, 417] width 38 height 13
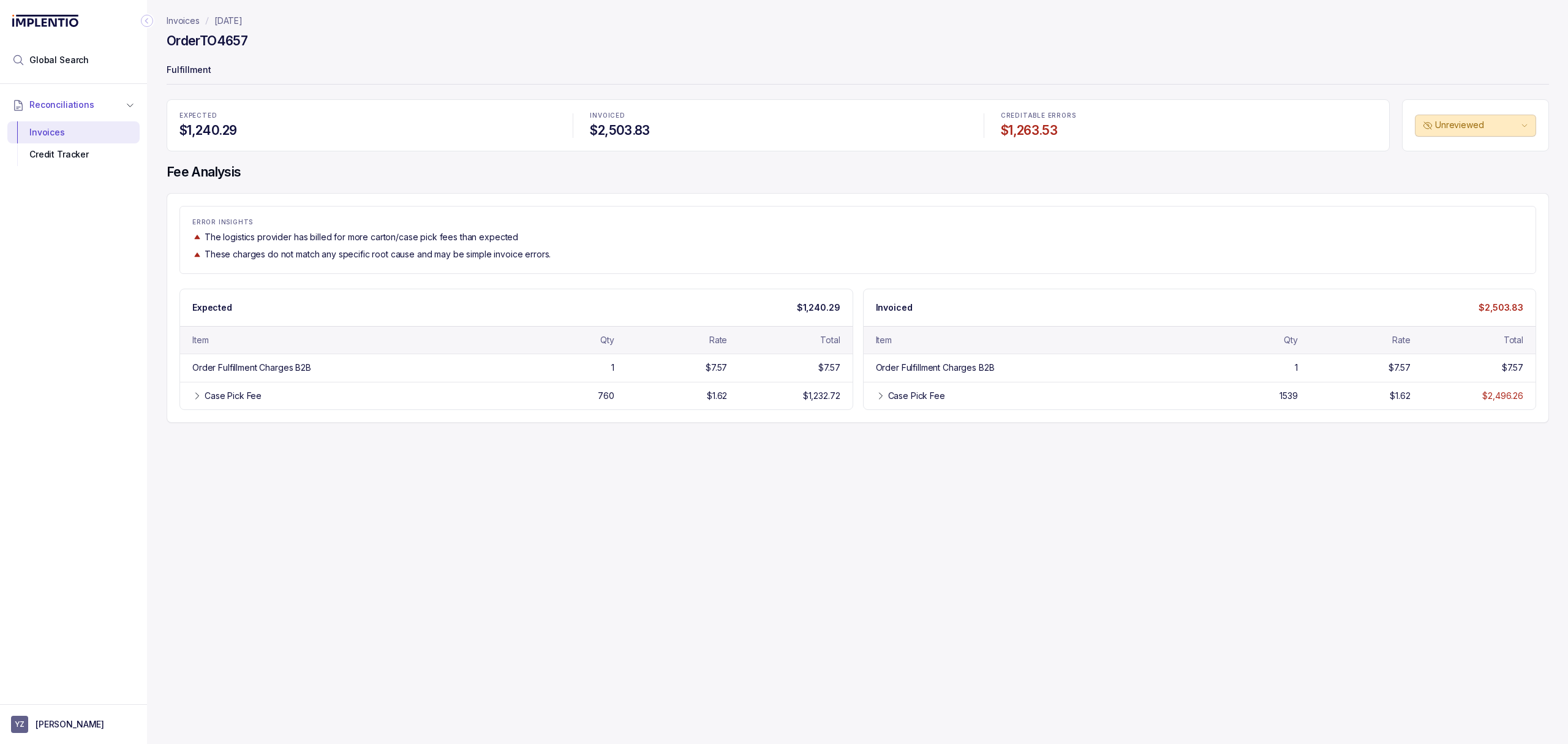
click at [539, 468] on div "Invoices [DATE] Order TO4657 Fulfillment EXPECTED $1,240.29 INVOICED $2,503.83 …" at bounding box center [853, 372] width 1412 height 744
click at [776, 474] on div "Invoices [DATE] Order TO4657 Fulfillment EXPECTED $1,240.29 INVOICED $2,503.83 …" at bounding box center [853, 372] width 1412 height 744
click at [697, 479] on div "Invoices [DATE] Order TO4657 Fulfillment EXPECTED $1,240.29 INVOICED $2,503.83 …" at bounding box center [853, 372] width 1412 height 744
click at [920, 391] on div "Case Pick Fee 1539 $1.62 $2,496.26" at bounding box center [1199, 395] width 672 height 27
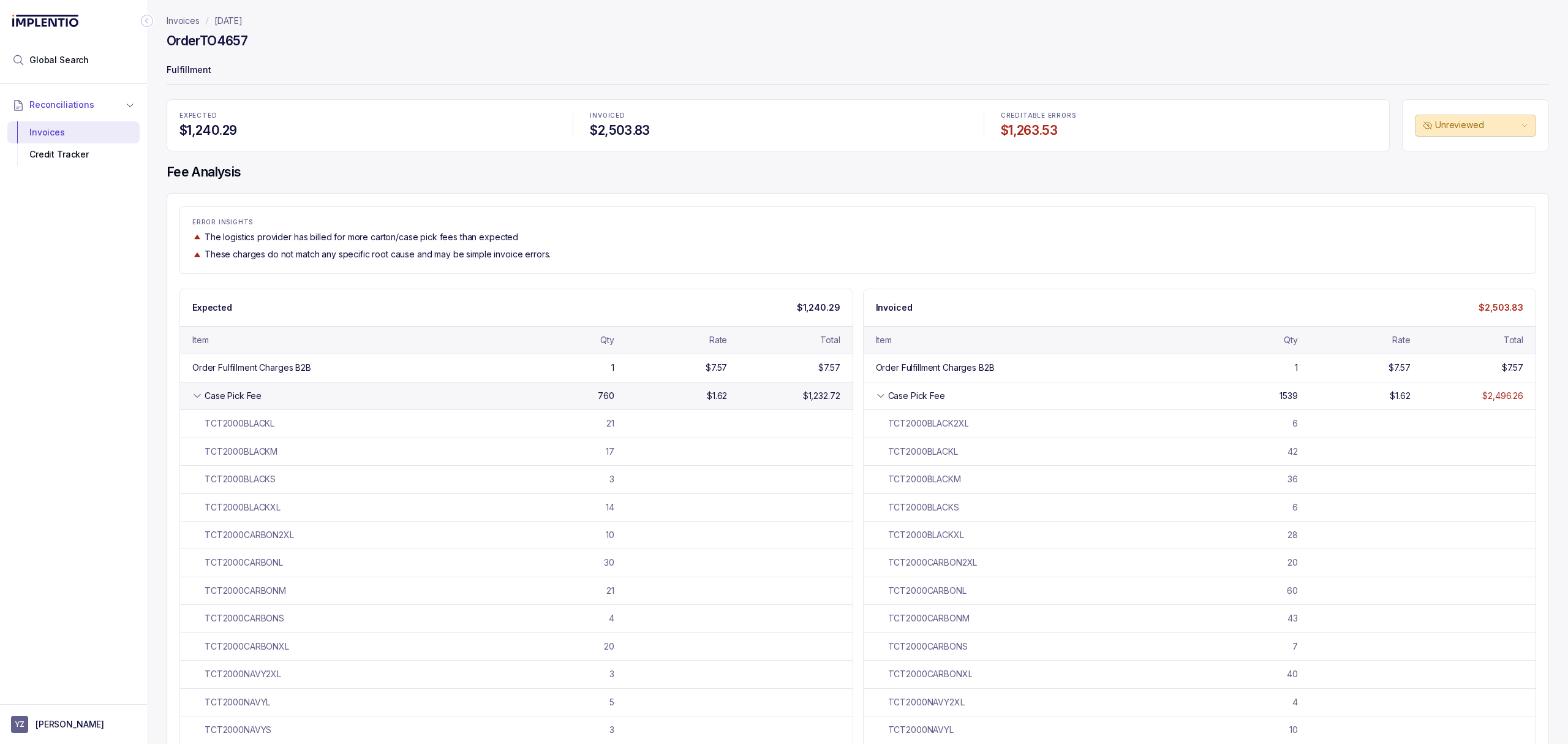
click at [505, 407] on div "Case Pick Fee 760 $1.62 $1,232.72" at bounding box center [516, 395] width 672 height 27
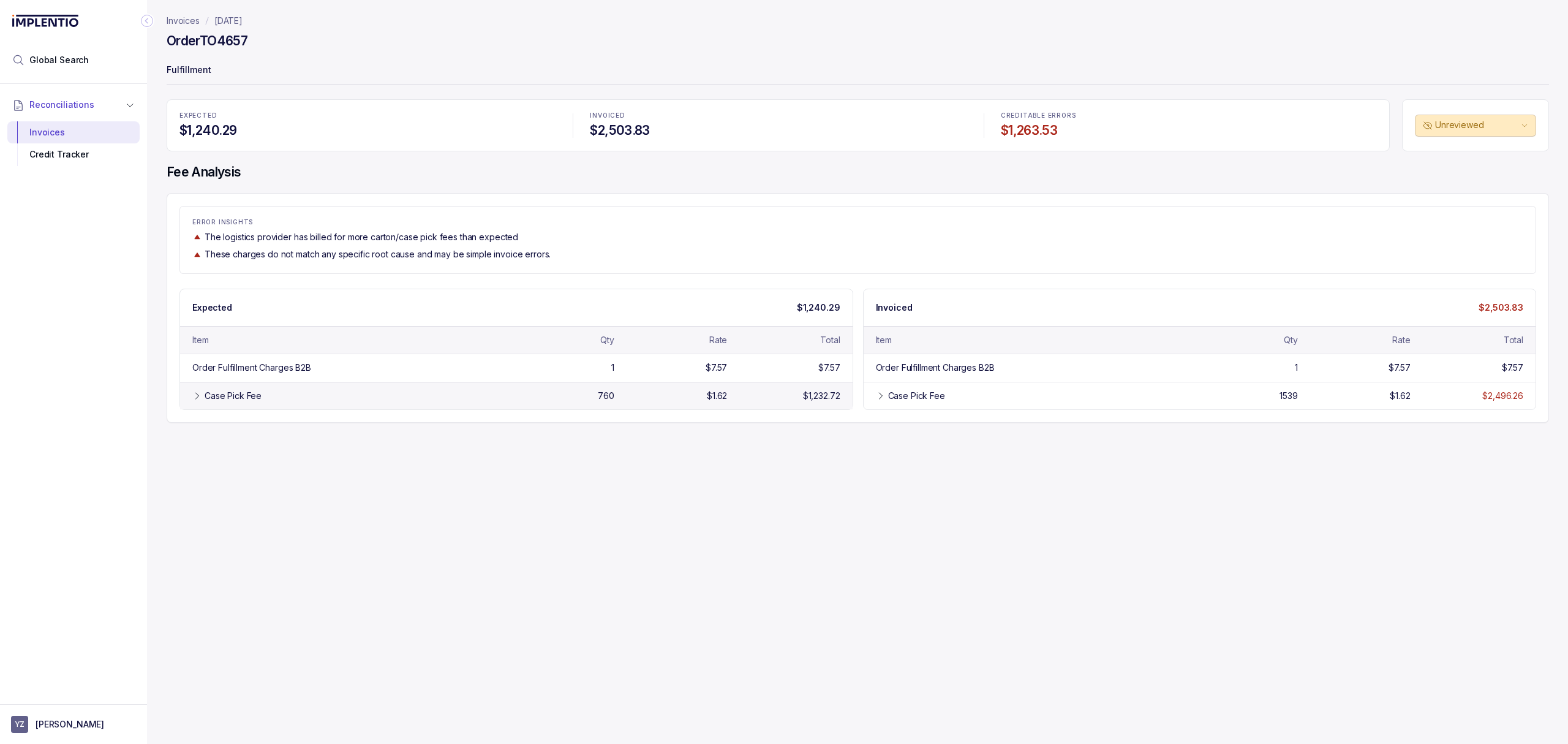
click at [502, 407] on div "Case Pick Fee 760 $1.62 $1,232.72" at bounding box center [516, 395] width 672 height 27
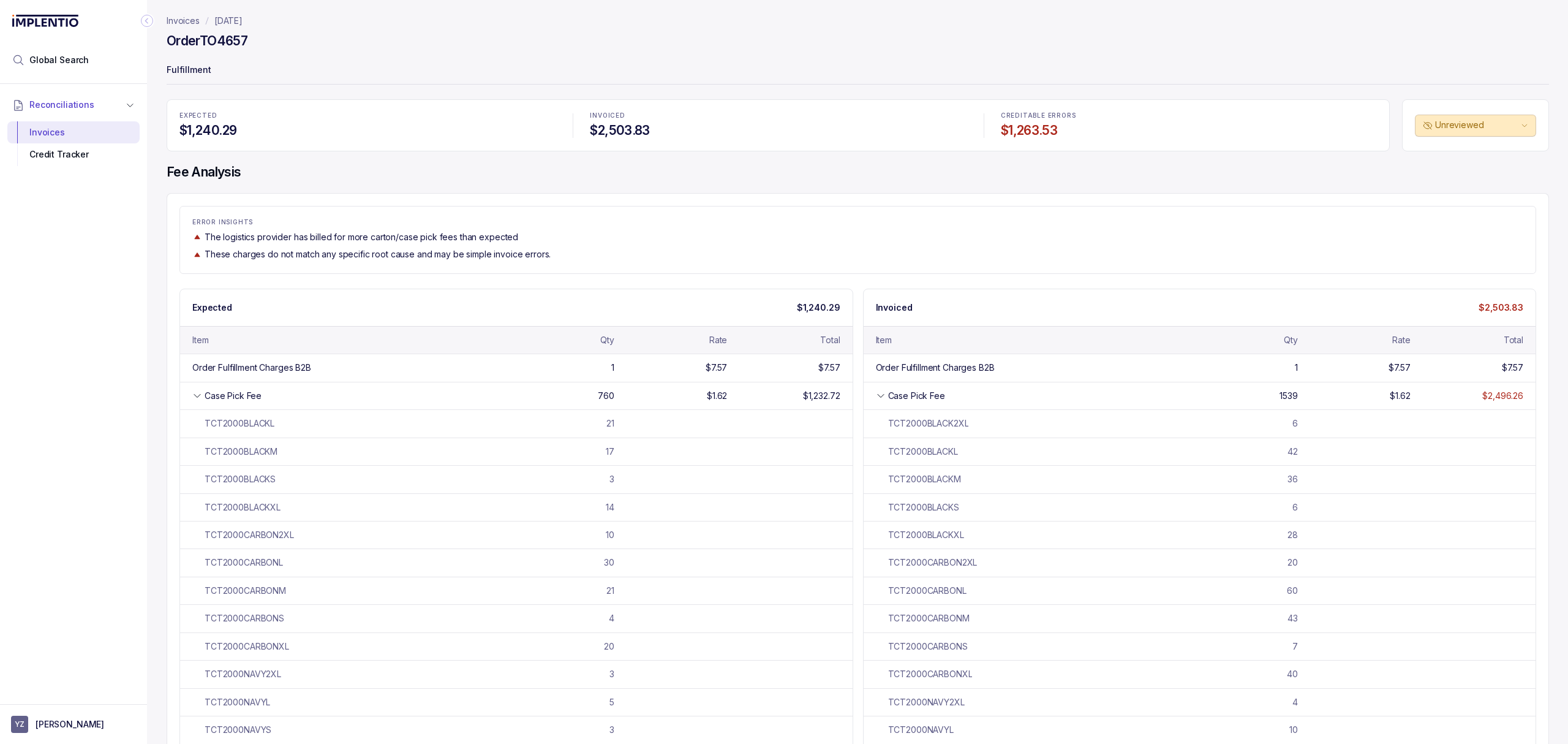
click at [720, 219] on p "ERROR INSIGHTS" at bounding box center [857, 222] width 1331 height 8
click at [355, 55] on header "Invoices [DATE] Order TO4657 Fulfillment" at bounding box center [858, 50] width 1382 height 99
click at [341, 150] on div "EXPECTED $1,240.29 INVOICED $2,503.83 CREDITABLE ERRORS $1,263.53" at bounding box center [778, 125] width 1223 height 52
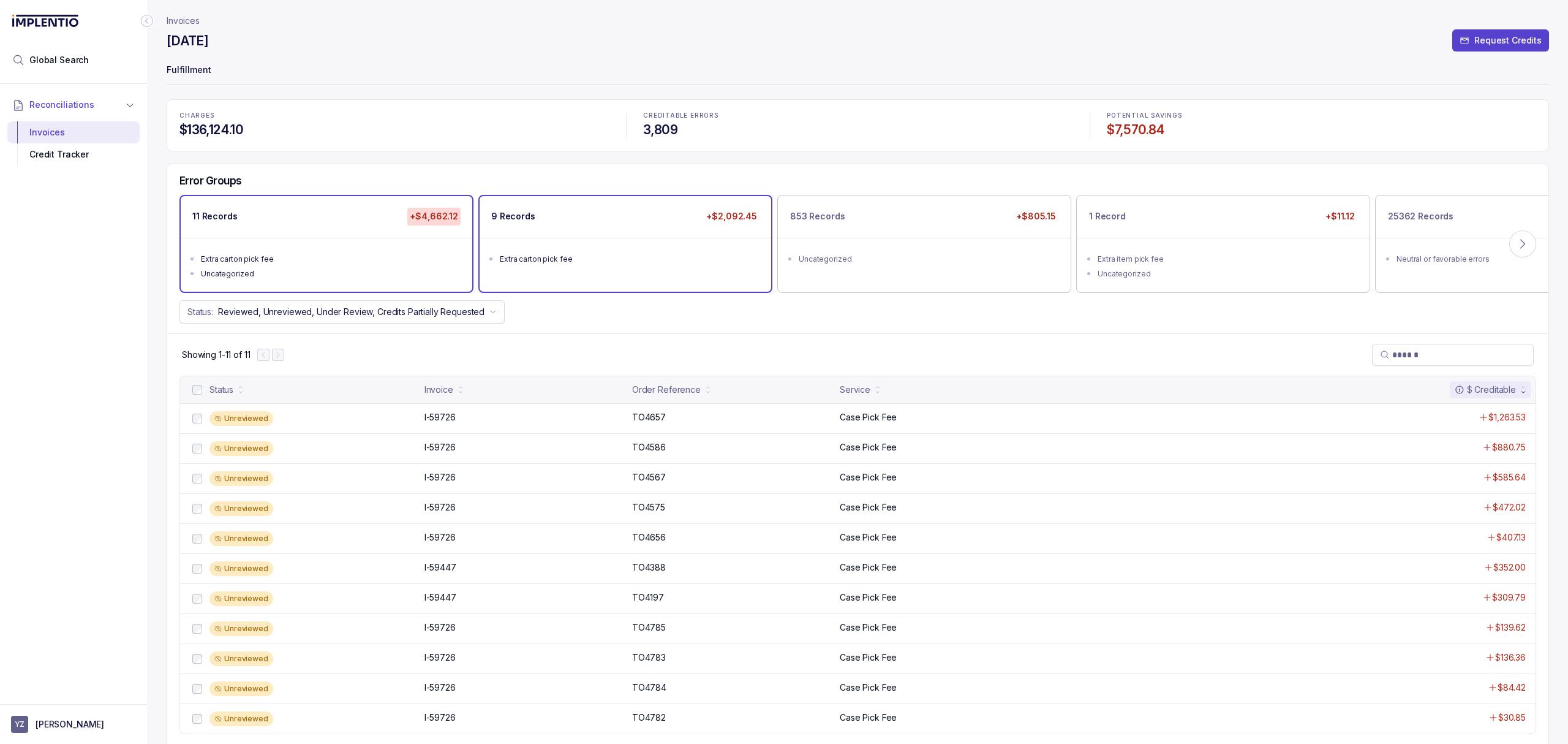
click at [606, 272] on ul "Extra carton pick fee" at bounding box center [626, 257] width 292 height 39
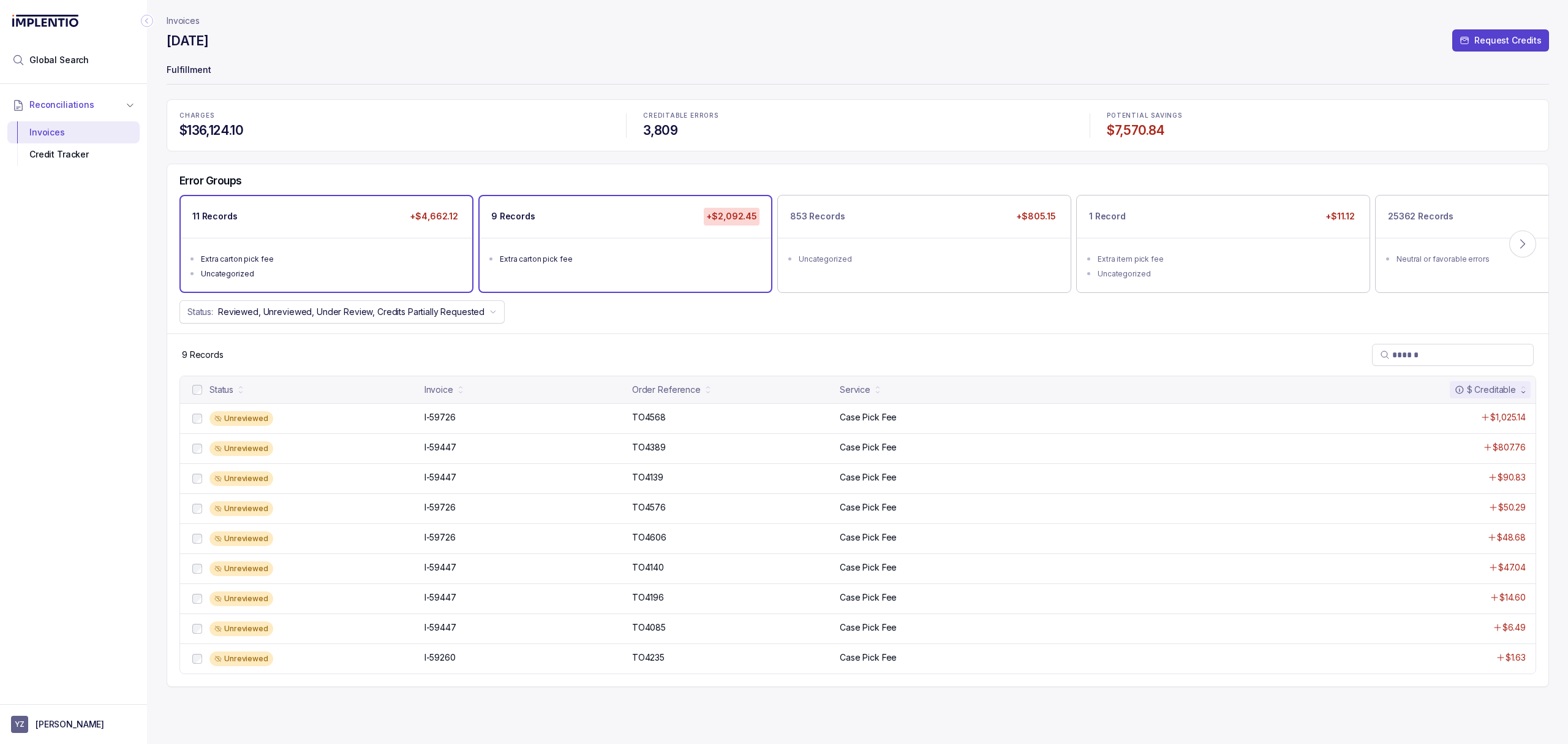
click at [311, 247] on ul "Extra carton pick fee Uncategorized" at bounding box center [327, 264] width 292 height 54
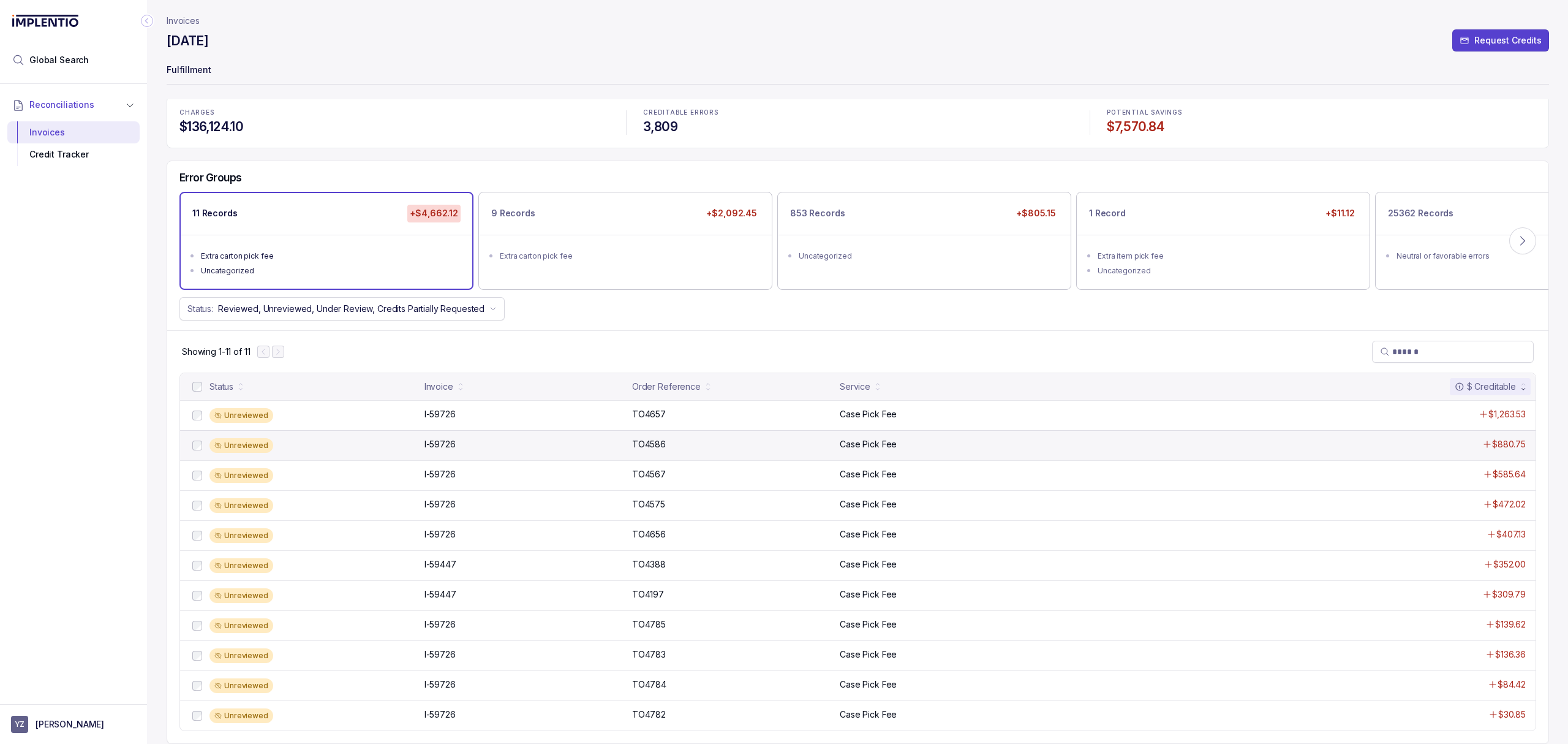
scroll to position [8, 0]
click at [610, 319] on div "Error Groups 11 Records +$4,662.12 Extra carton pick fee Uncategorized 9 Record…" at bounding box center [857, 246] width 1381 height 169
click at [567, 250] on div "Extra carton pick fee" at bounding box center [629, 256] width 258 height 13
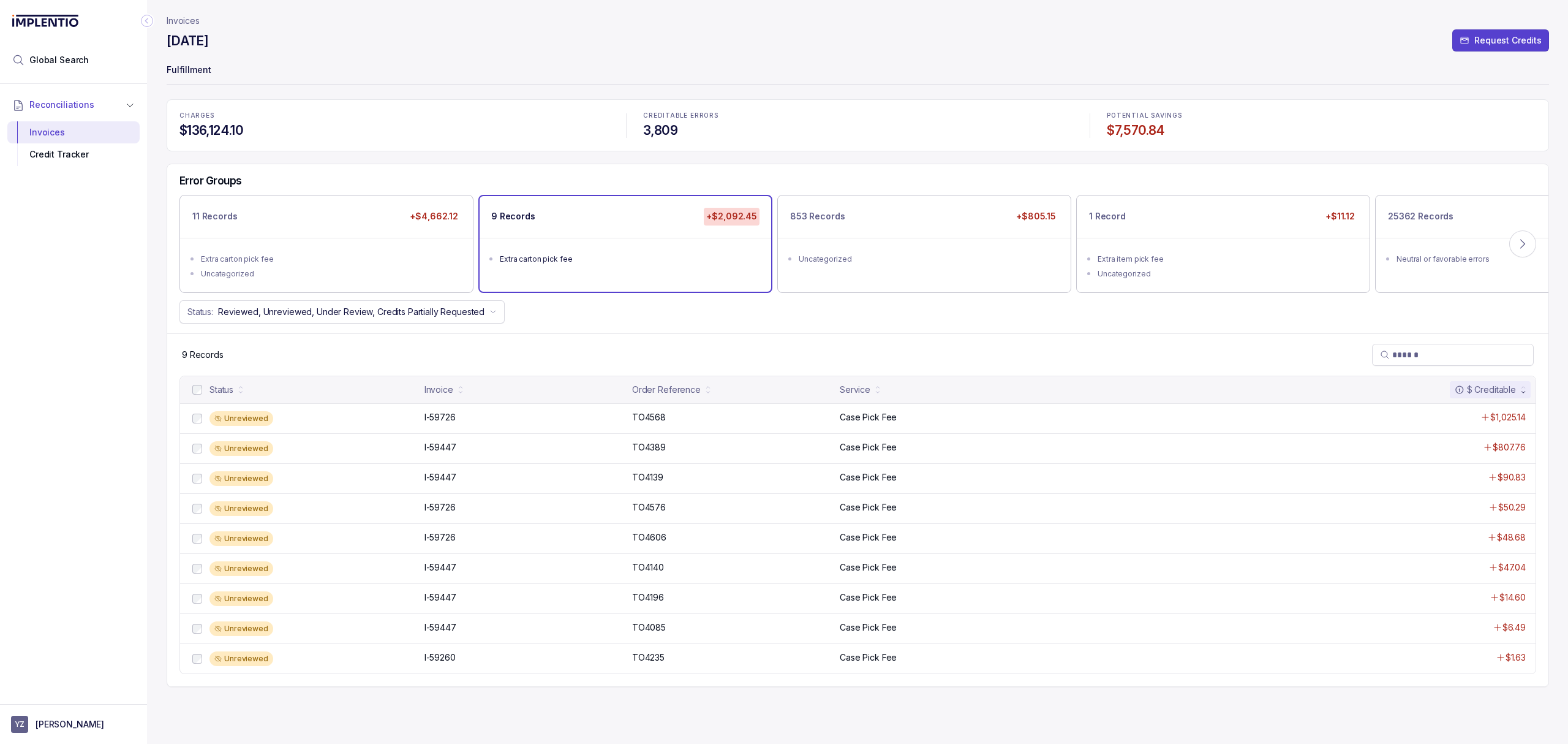
scroll to position [0, 0]
click at [598, 347] on div "9 Records" at bounding box center [857, 354] width 1381 height 43
click at [446, 253] on div "Extra carton pick fee" at bounding box center [330, 259] width 258 height 13
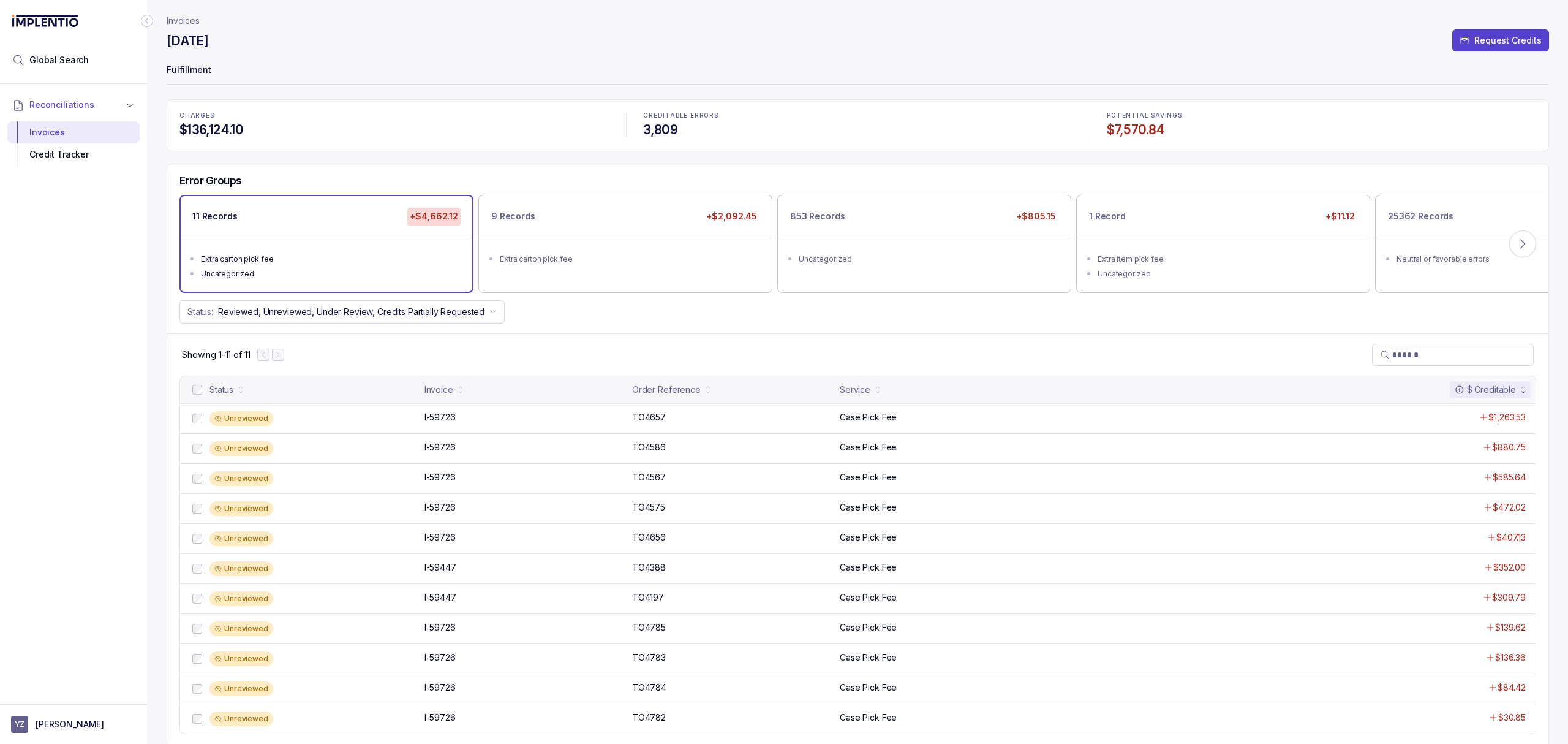
click at [670, 342] on div "Showing 1-11 of 11" at bounding box center [857, 354] width 1381 height 43
click at [394, 57] on header "Invoices [DATE] Request Credits Fulfillment" at bounding box center [858, 50] width 1382 height 99
click at [199, 26] on p "Invoices" at bounding box center [183, 21] width 33 height 13
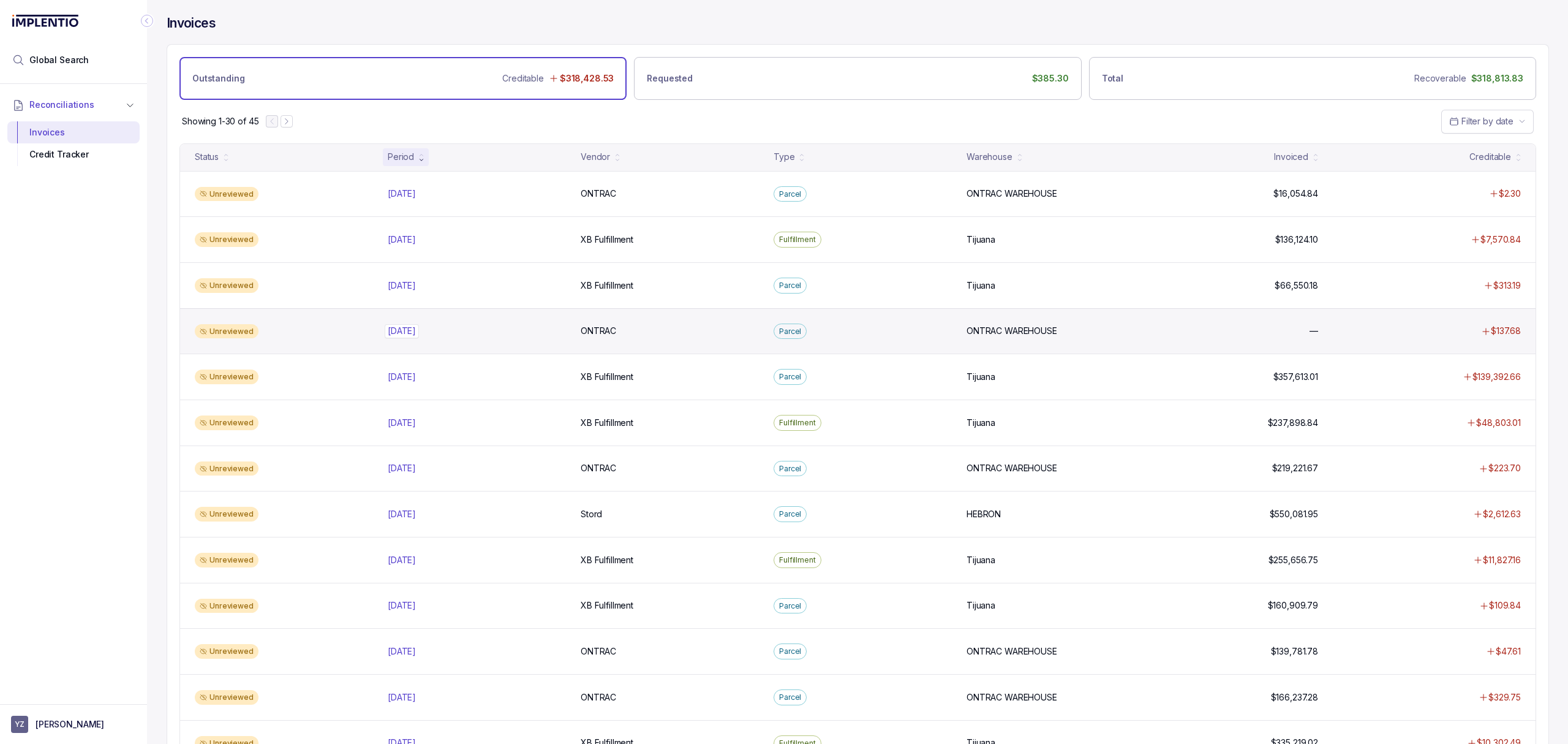
click at [396, 327] on p "[DATE]" at bounding box center [401, 330] width 34 height 13
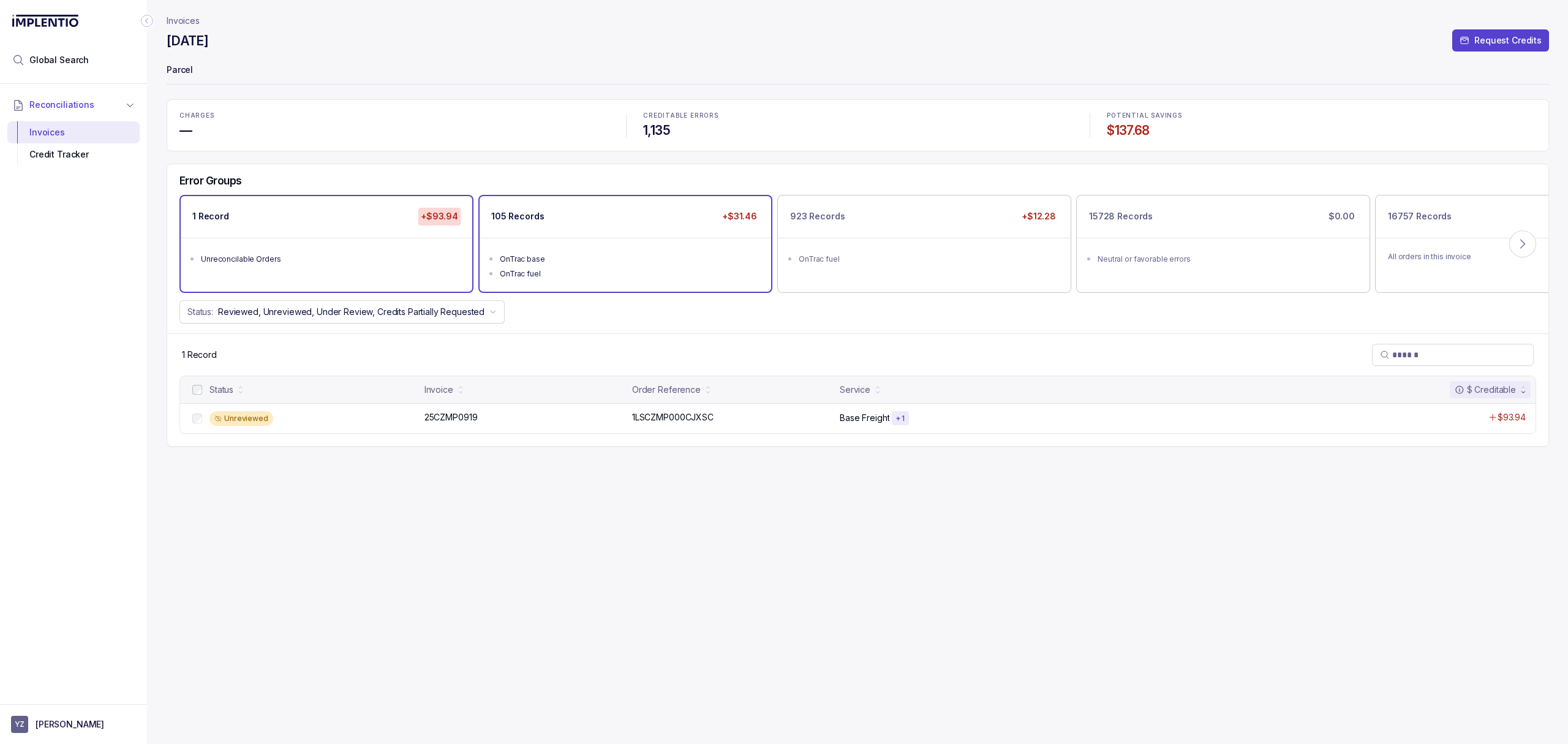
click at [617, 261] on div "OnTrac base" at bounding box center [629, 259] width 258 height 13
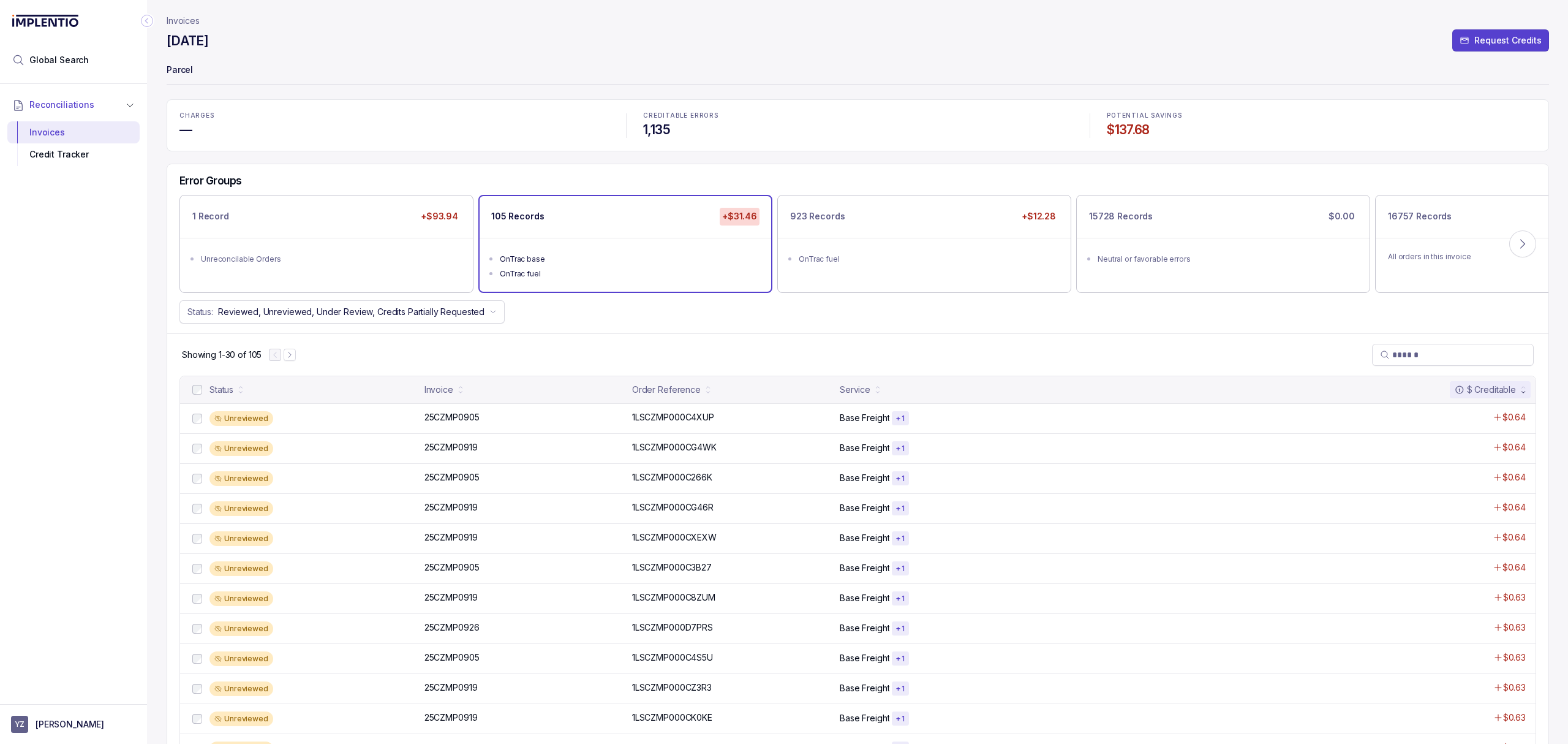
click at [713, 338] on div "Showing 1-30 of 105" at bounding box center [857, 354] width 1381 height 43
click at [704, 337] on div "Showing 1-30 of 105" at bounding box center [857, 354] width 1381 height 43
click at [450, 422] on p "25CZMP0905" at bounding box center [452, 417] width 61 height 13
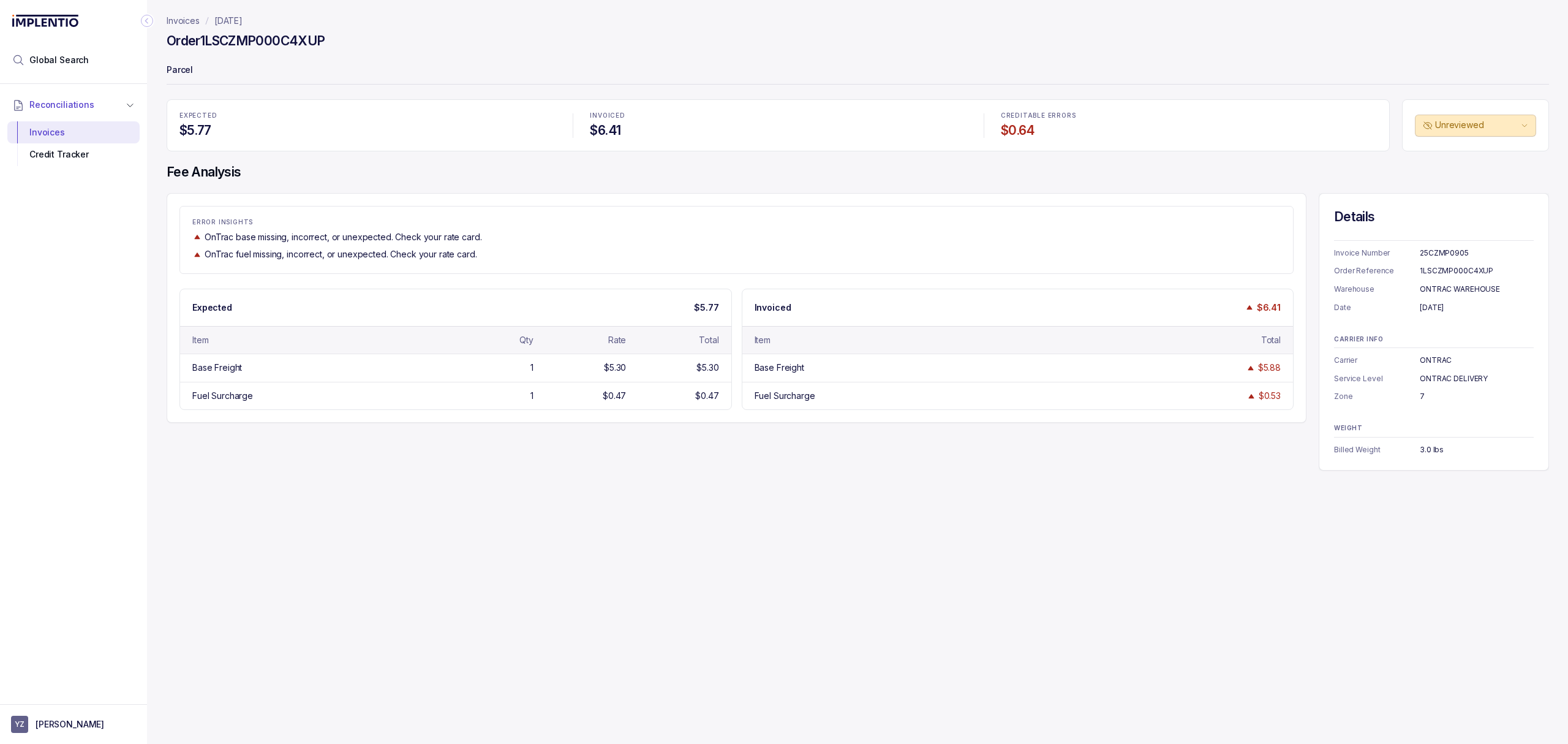
click at [1427, 455] on div "3.0 lbs" at bounding box center [1476, 450] width 114 height 13
click at [445, 94] on header "Invoices [DATE] Order 1LSCZMP000C4XUP Parcel" at bounding box center [858, 50] width 1382 height 99
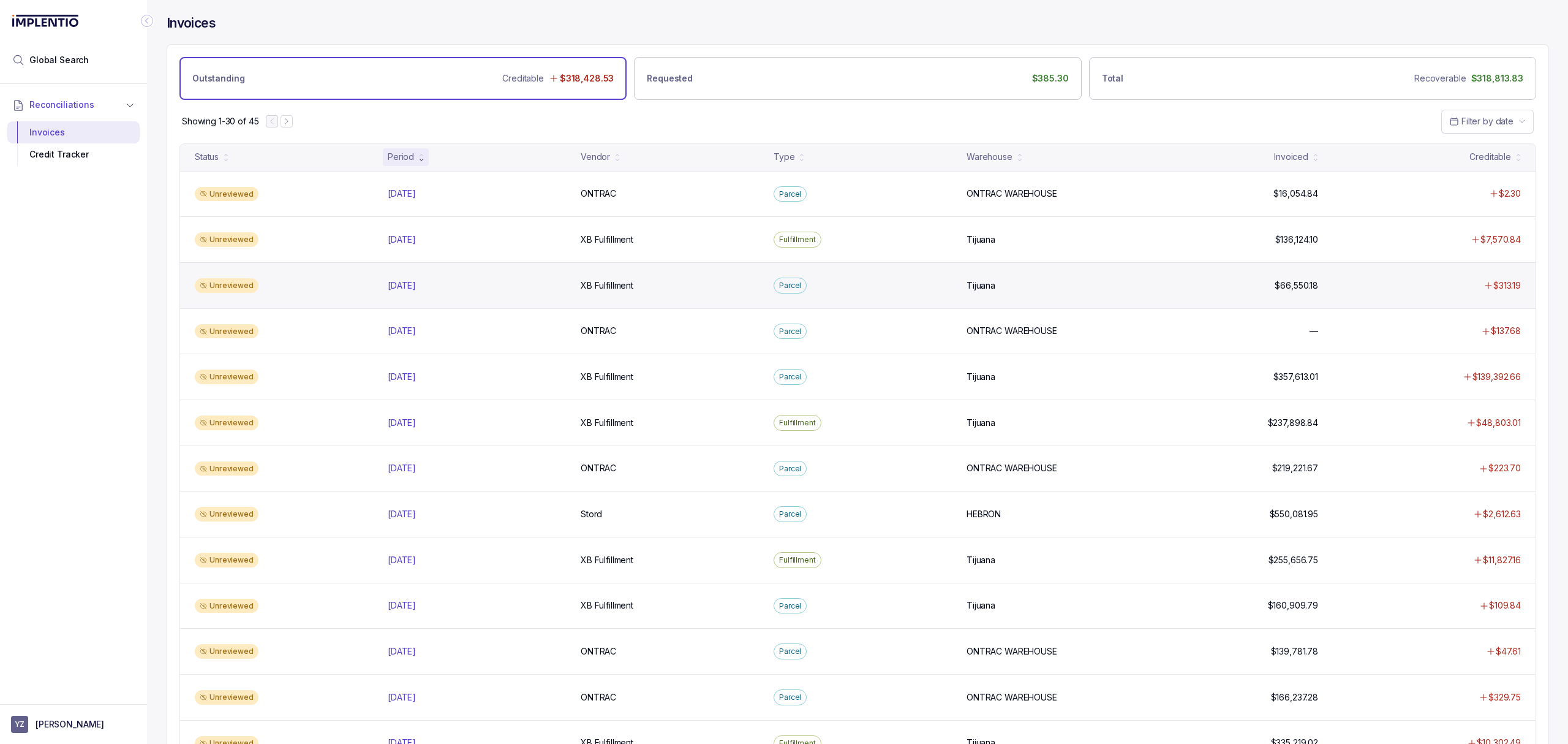
click at [417, 280] on div "Unreviewed [DATE] [DATE] XB Fulfillment XB Fulfillment Parcel Tijuana Tijuana $…" at bounding box center [857, 285] width 1355 height 46
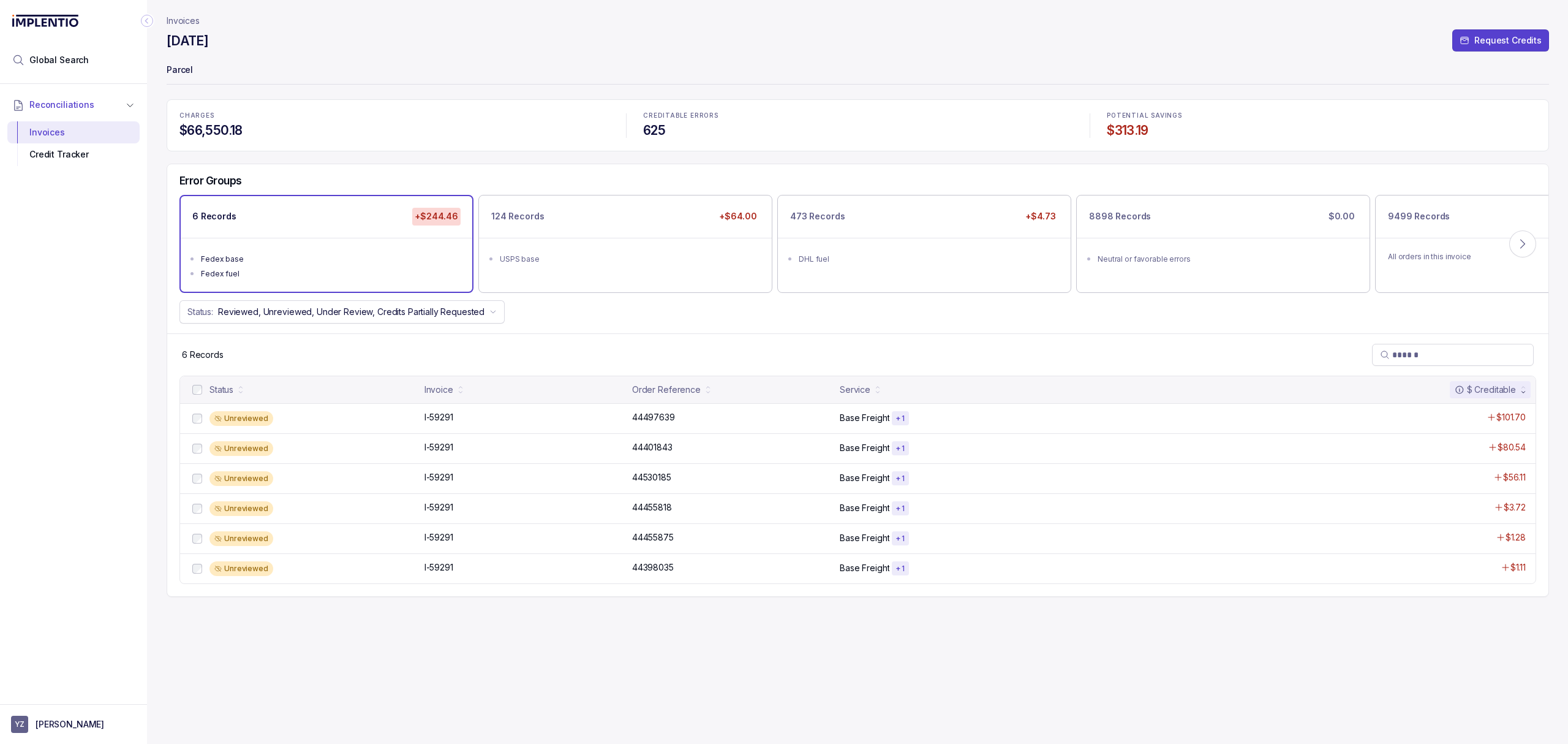
click at [522, 161] on div "CHARGES $66,550.18 CREDITABLE ERRORS 625 POTENTIAL SAVINGS $313.19 Error Groups…" at bounding box center [858, 348] width 1382 height 497
click at [623, 342] on div "6 Records" at bounding box center [857, 354] width 1381 height 43
click at [616, 342] on div "6 Records" at bounding box center [857, 354] width 1381 height 43
click at [608, 284] on div "124 Records +$64.00 USPS base" at bounding box center [626, 244] width 292 height 95
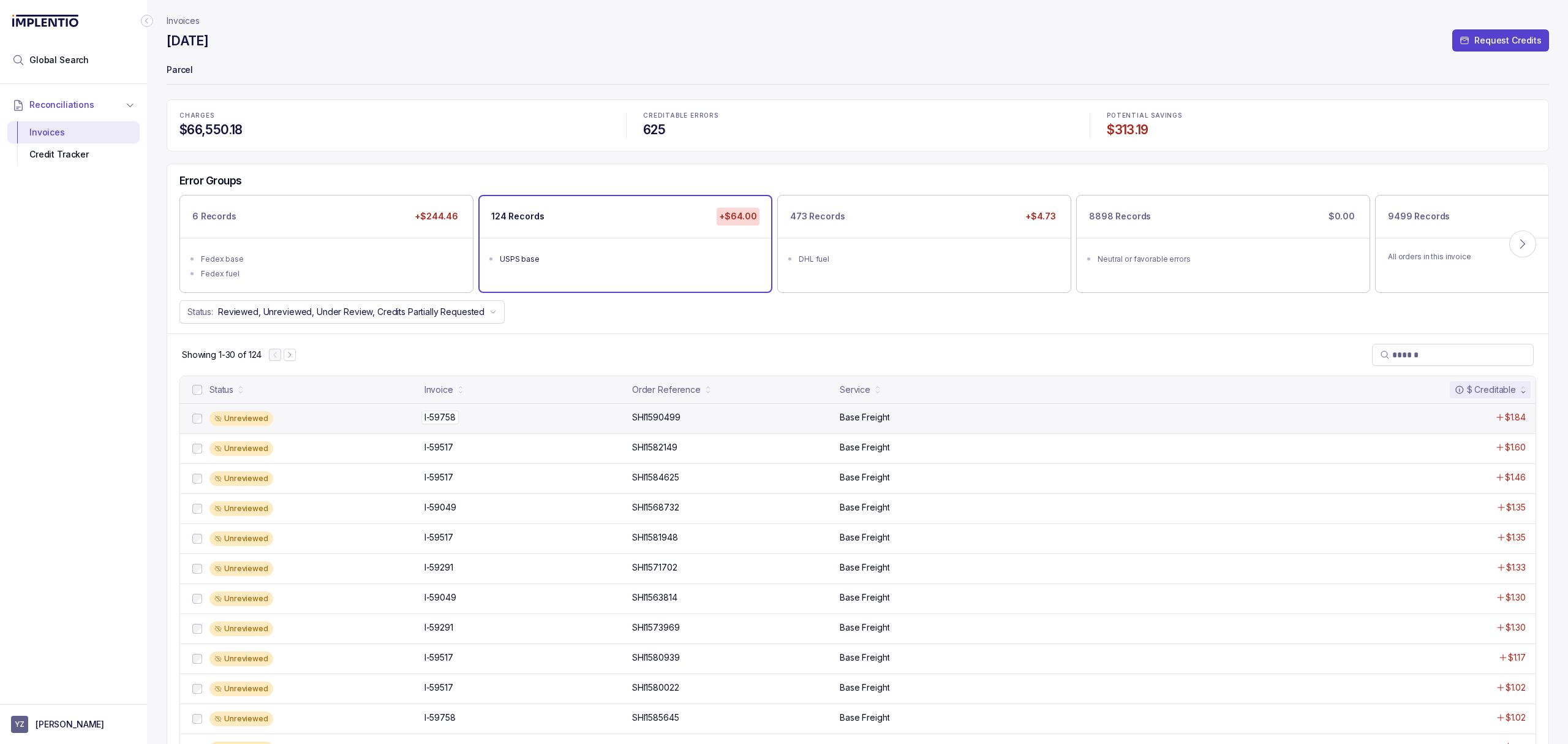
click at [451, 415] on p "I-59758" at bounding box center [441, 417] width 38 height 13
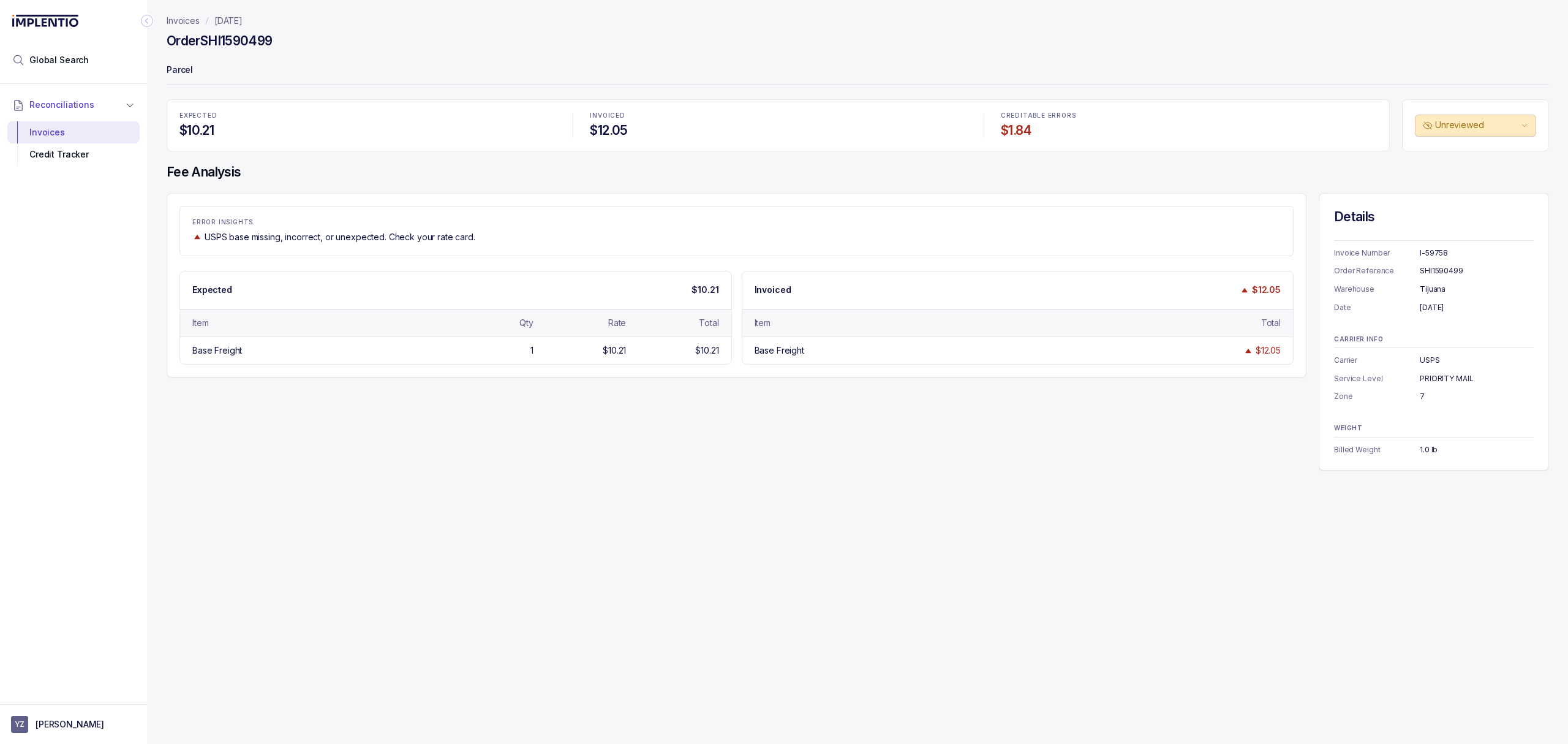
click at [630, 430] on div "ERROR INSIGHTS USPS base missing, incorrect, or unexpected. Check your rate car…" at bounding box center [858, 331] width 1382 height 277
click at [896, 425] on div "ERROR INSIGHTS USPS base missing, incorrect, or unexpected. Check your rate car…" at bounding box center [858, 331] width 1382 height 277
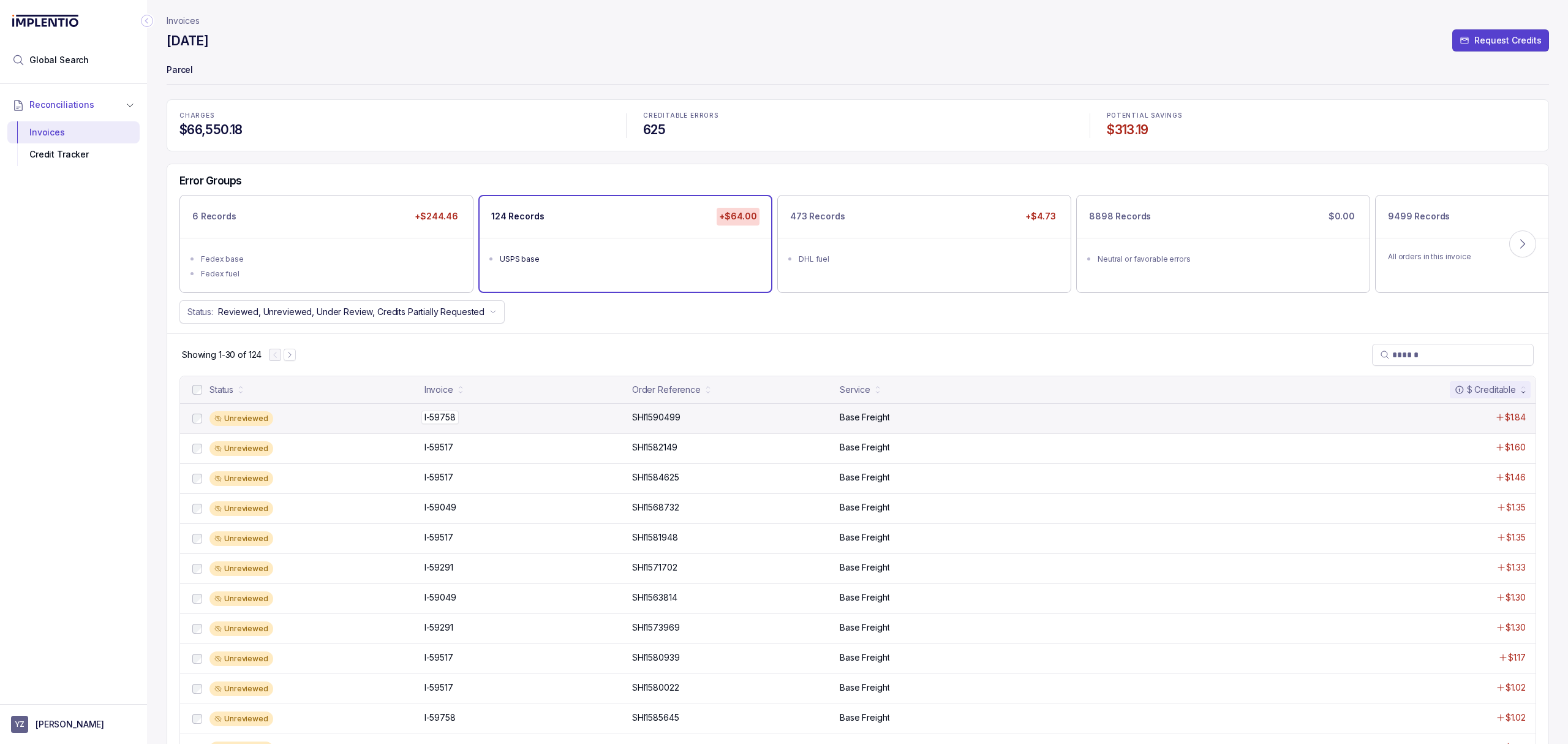
click at [445, 424] on p "I-59758" at bounding box center [441, 417] width 38 height 13
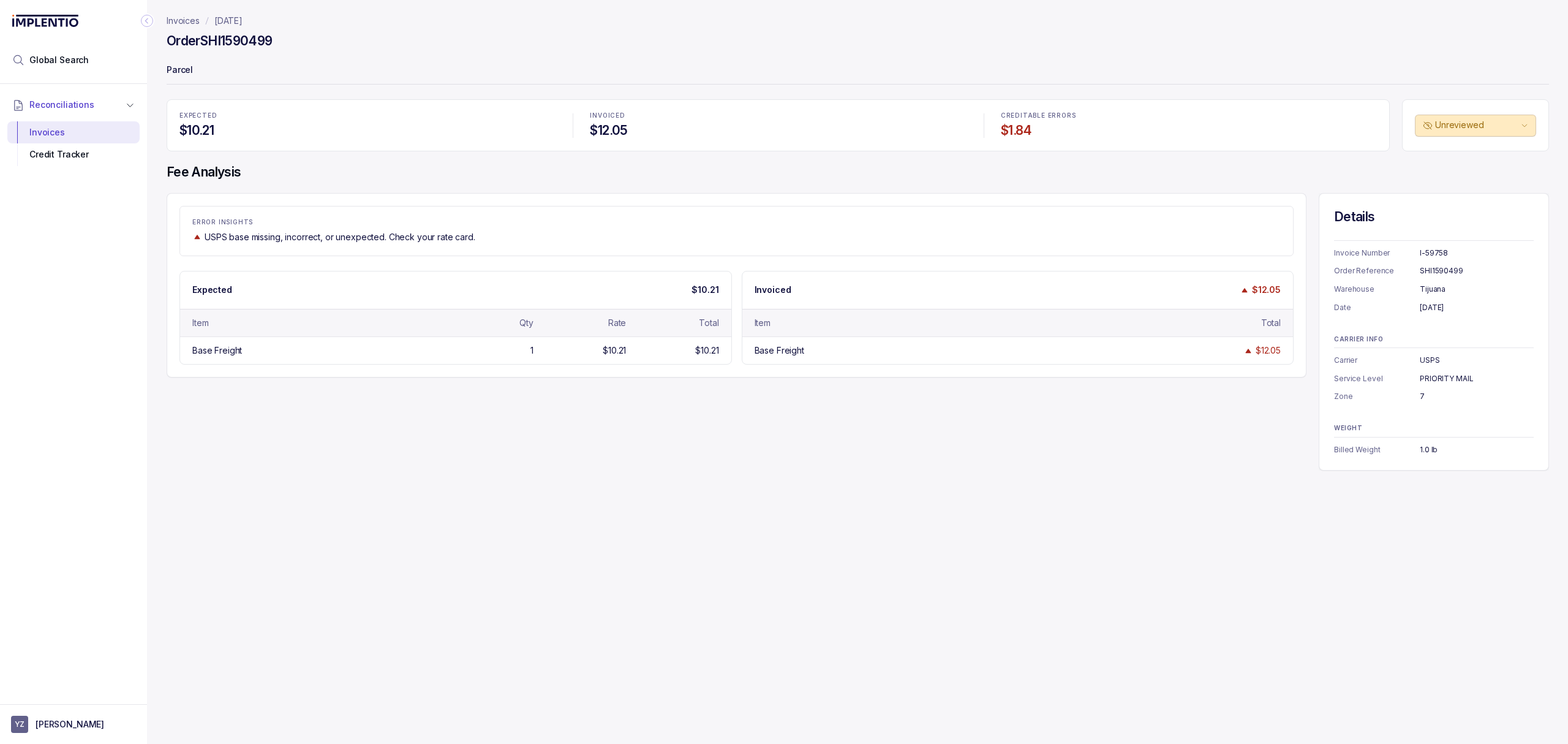
click at [906, 393] on div "ERROR INSIGHTS USPS base missing, incorrect, or unexpected. Check your rate car…" at bounding box center [858, 331] width 1382 height 277
click at [792, 398] on div "ERROR INSIGHTS USPS base missing, incorrect, or unexpected. Check your rate car…" at bounding box center [858, 331] width 1382 height 277
click at [190, 13] on header "Invoices [DATE] Order SHI1590499 Parcel" at bounding box center [858, 50] width 1382 height 99
click at [184, 18] on p "Invoices" at bounding box center [183, 21] width 33 height 13
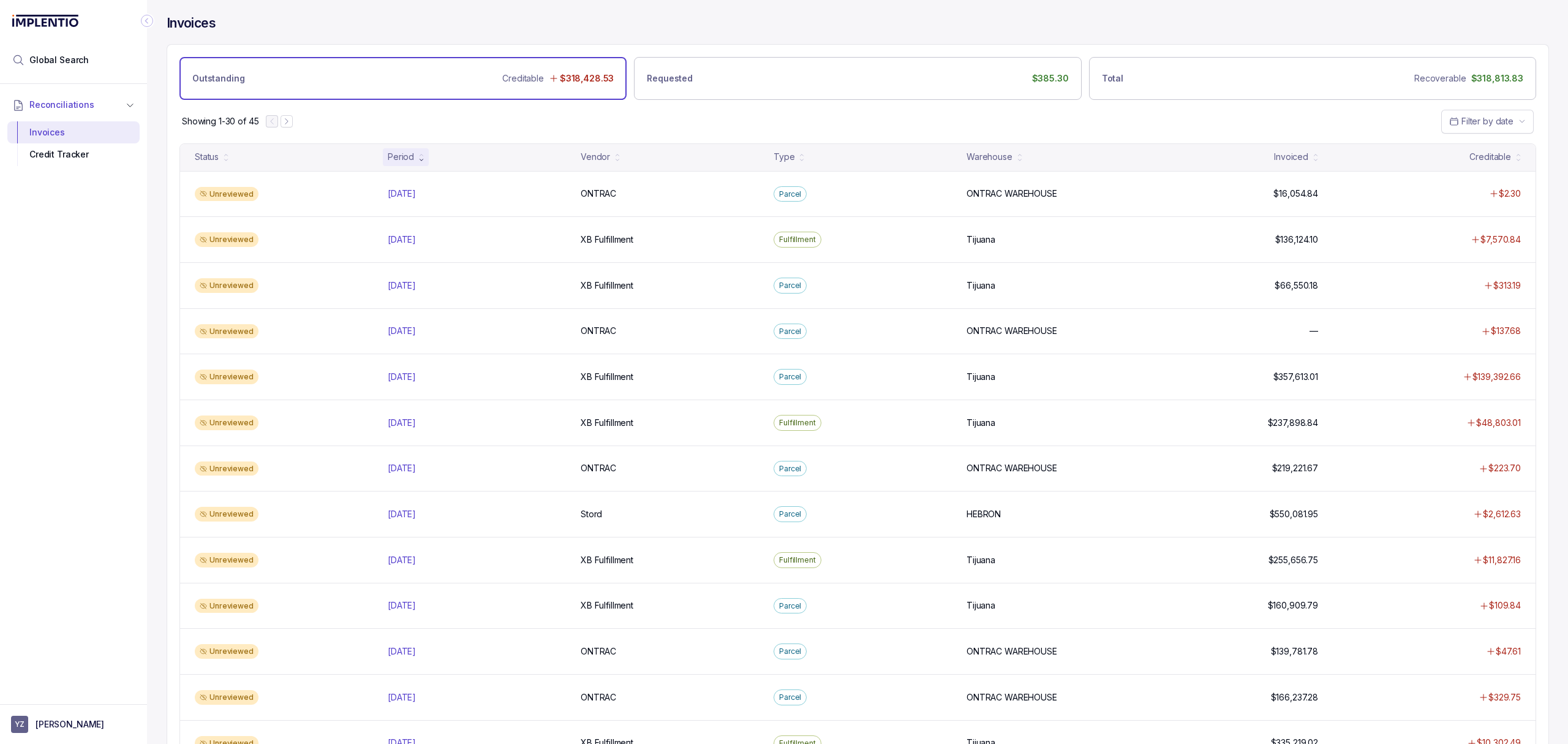
click at [338, 119] on div "Showing 1-30 of 45 Filter by date" at bounding box center [857, 121] width 1381 height 43
click at [658, 125] on div "Showing 1-30 of 45 Filter by date" at bounding box center [857, 121] width 1381 height 43
click at [744, 126] on div "Showing 1-30 of 45 Filter by date" at bounding box center [857, 121] width 1381 height 43
drag, startPoint x: 302, startPoint y: 386, endPoint x: 1566, endPoint y: 388, distance: 1264.0
click at [1566, 388] on div "Invoices Outstanding Creditable $318,428.53 Requested $385.30 Total Recoverable…" at bounding box center [857, 372] width 1421 height 744
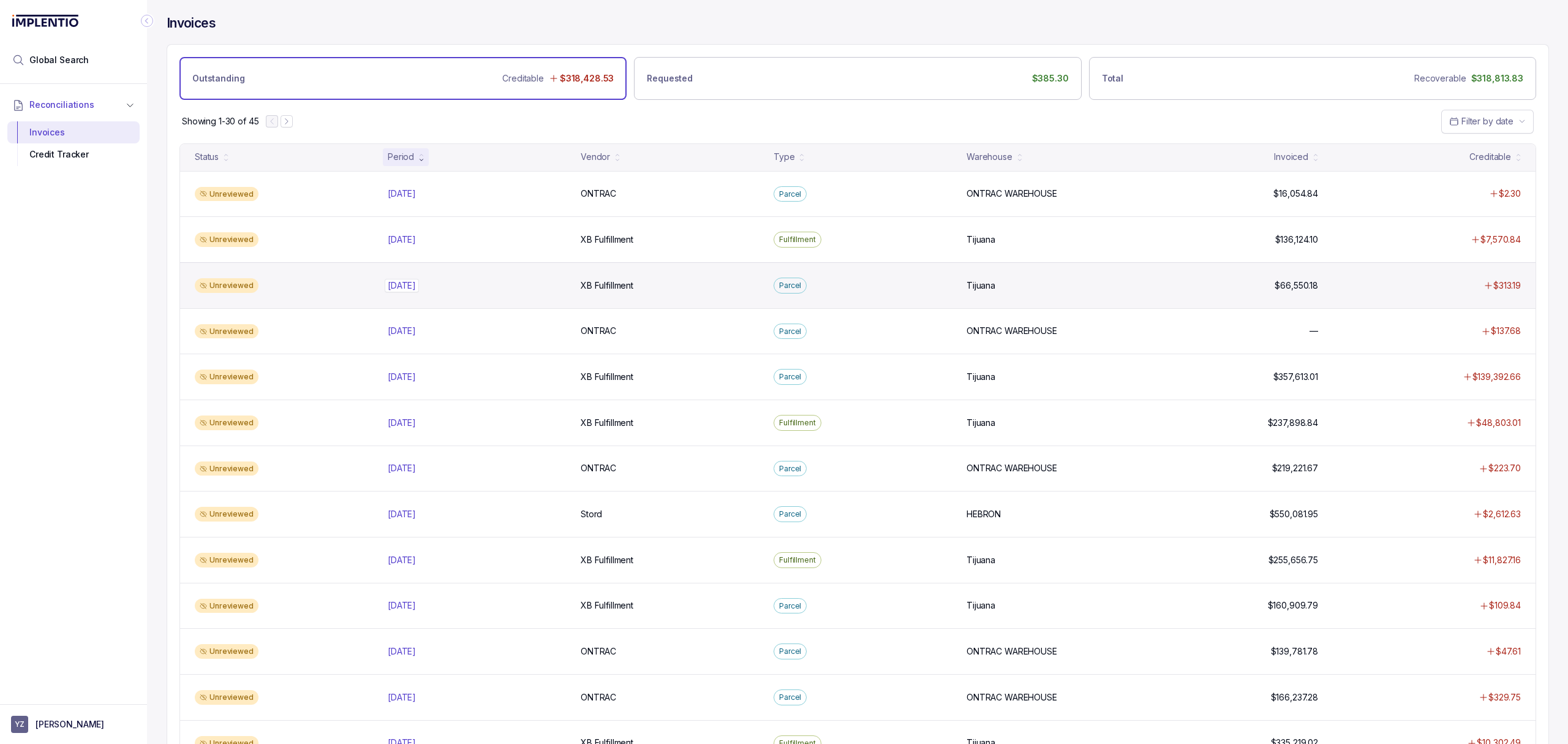
click at [412, 289] on p "[DATE]" at bounding box center [401, 285] width 34 height 13
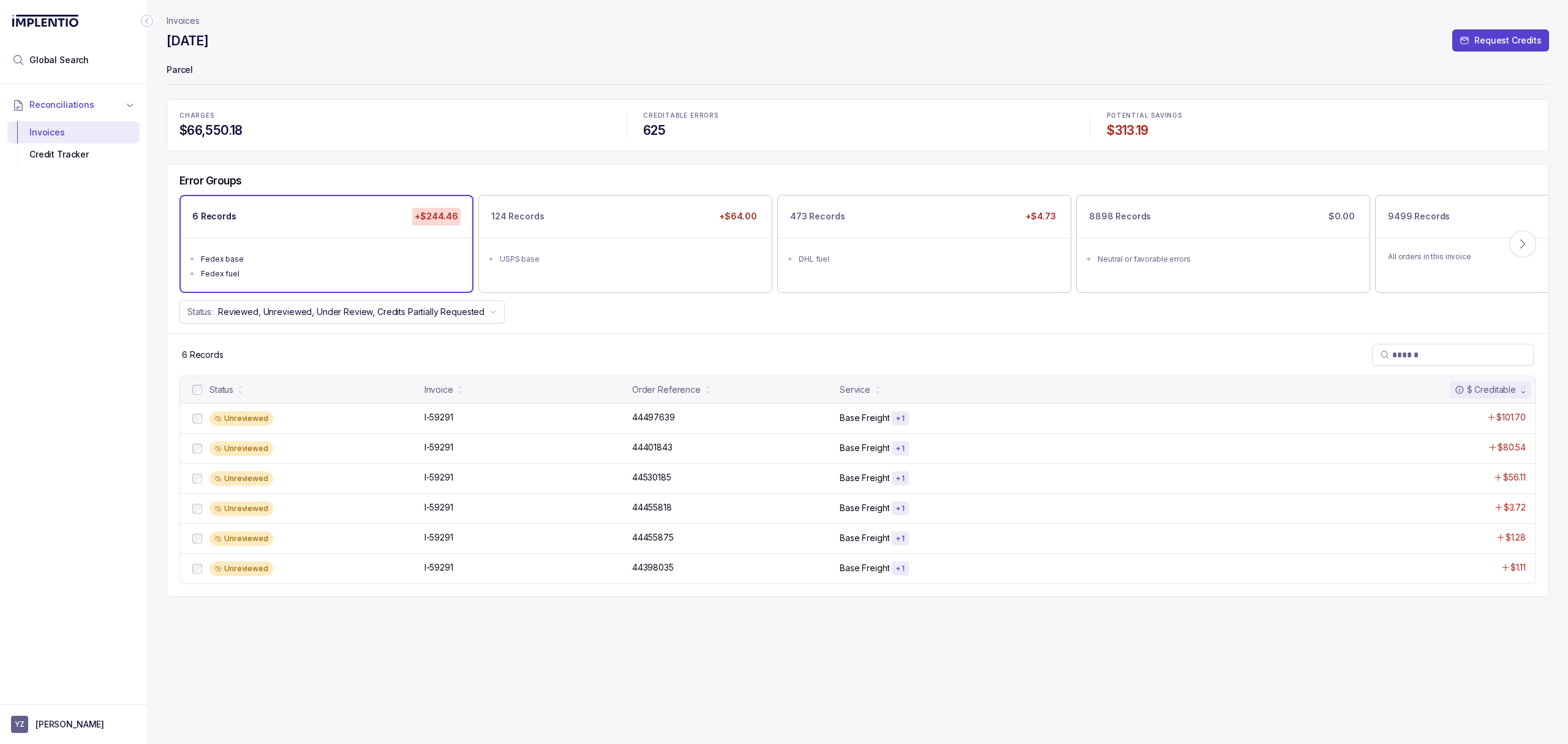
click at [596, 332] on div "Error Groups 6 Records +$244.46 Fedex base Fedex fuel 124 Records +$64.00 USPS …" at bounding box center [857, 249] width 1381 height 169
click at [431, 411] on p "I-59291" at bounding box center [439, 417] width 35 height 13
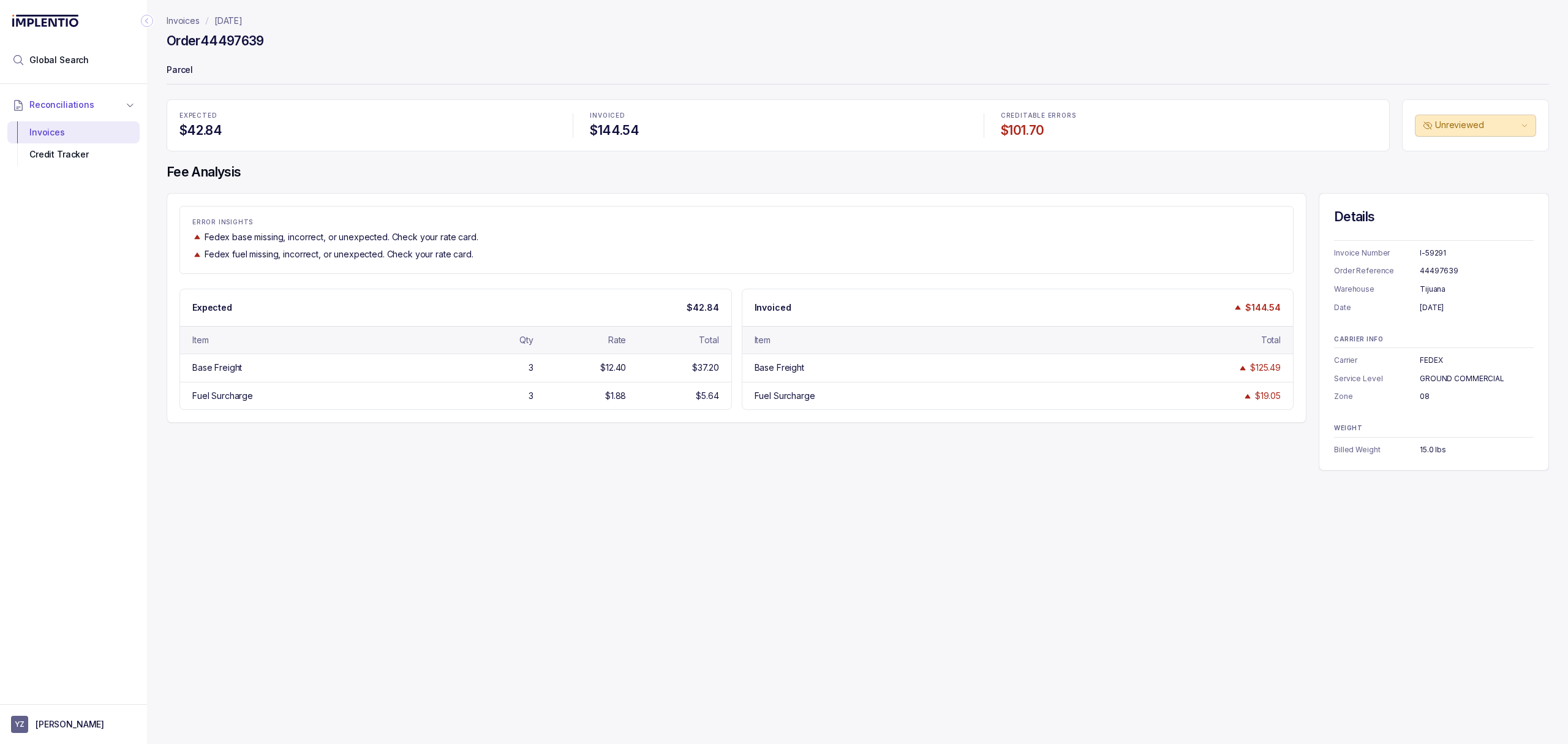
click at [1032, 557] on div "Invoices [DATE] Order 44497639 Parcel EXPECTED $42.84 INVOICED $144.54 CREDITAB…" at bounding box center [853, 372] width 1412 height 744
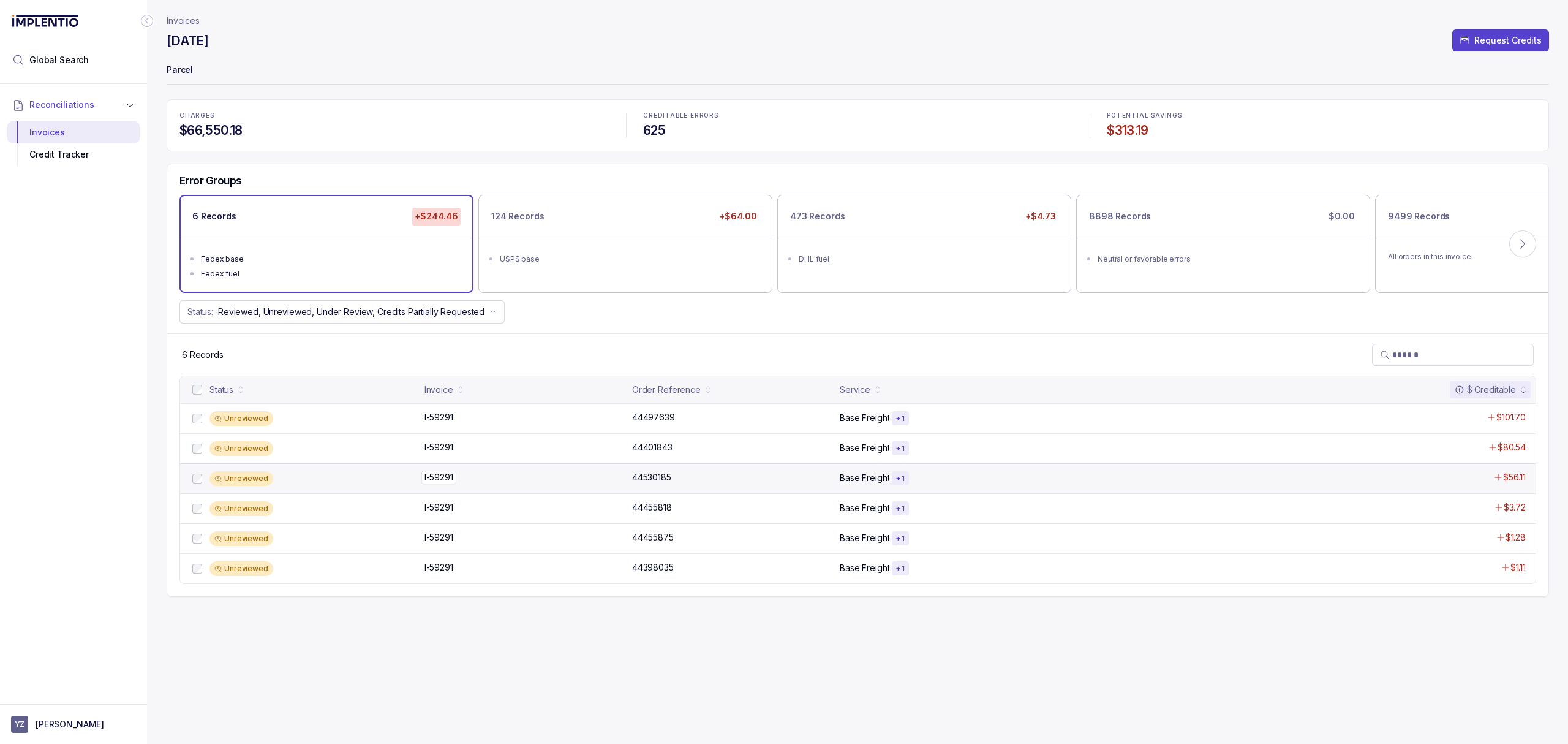
click at [429, 484] on p "I-59291" at bounding box center [439, 477] width 35 height 13
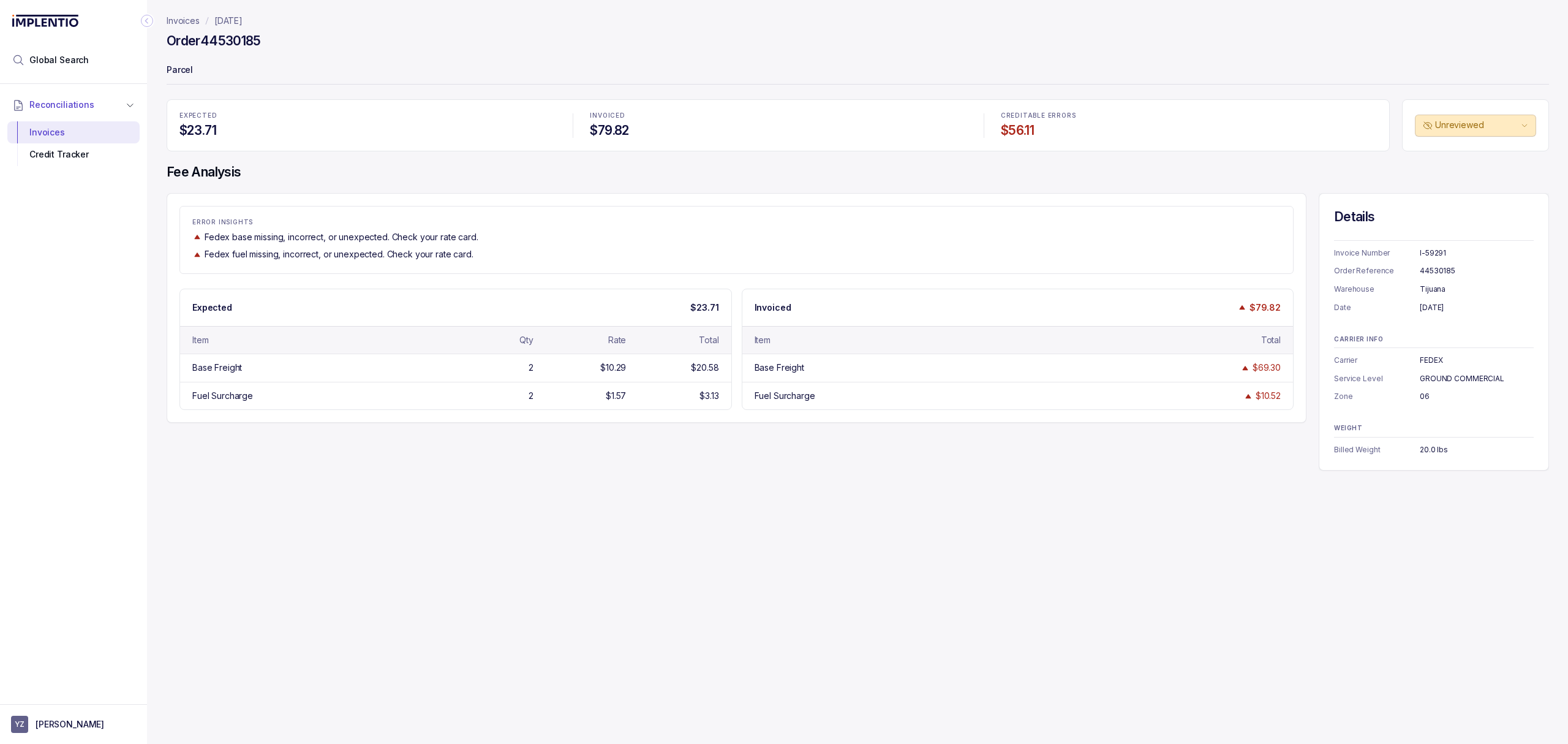
click at [413, 450] on div "ERROR INSIGHTS Fedex base missing, incorrect, or unexpected. Check your rate ca…" at bounding box center [858, 331] width 1382 height 277
click at [406, 453] on div "ERROR INSIGHTS Fedex base missing, incorrect, or unexpected. Check your rate ca…" at bounding box center [858, 331] width 1382 height 277
click at [575, 503] on div "Invoices [DATE] Order 44530185 Parcel EXPECTED $23.71 INVOICED $79.82 CREDITABL…" at bounding box center [853, 372] width 1412 height 744
click at [601, 505] on div "Invoices [DATE] Order 44530185 Parcel EXPECTED $23.71 INVOICED $79.82 CREDITABL…" at bounding box center [853, 372] width 1412 height 744
click at [400, 193] on div "ERROR INSIGHTS Fedex base missing, incorrect, or unexpected. Check your rate ca…" at bounding box center [737, 307] width 1139 height 230
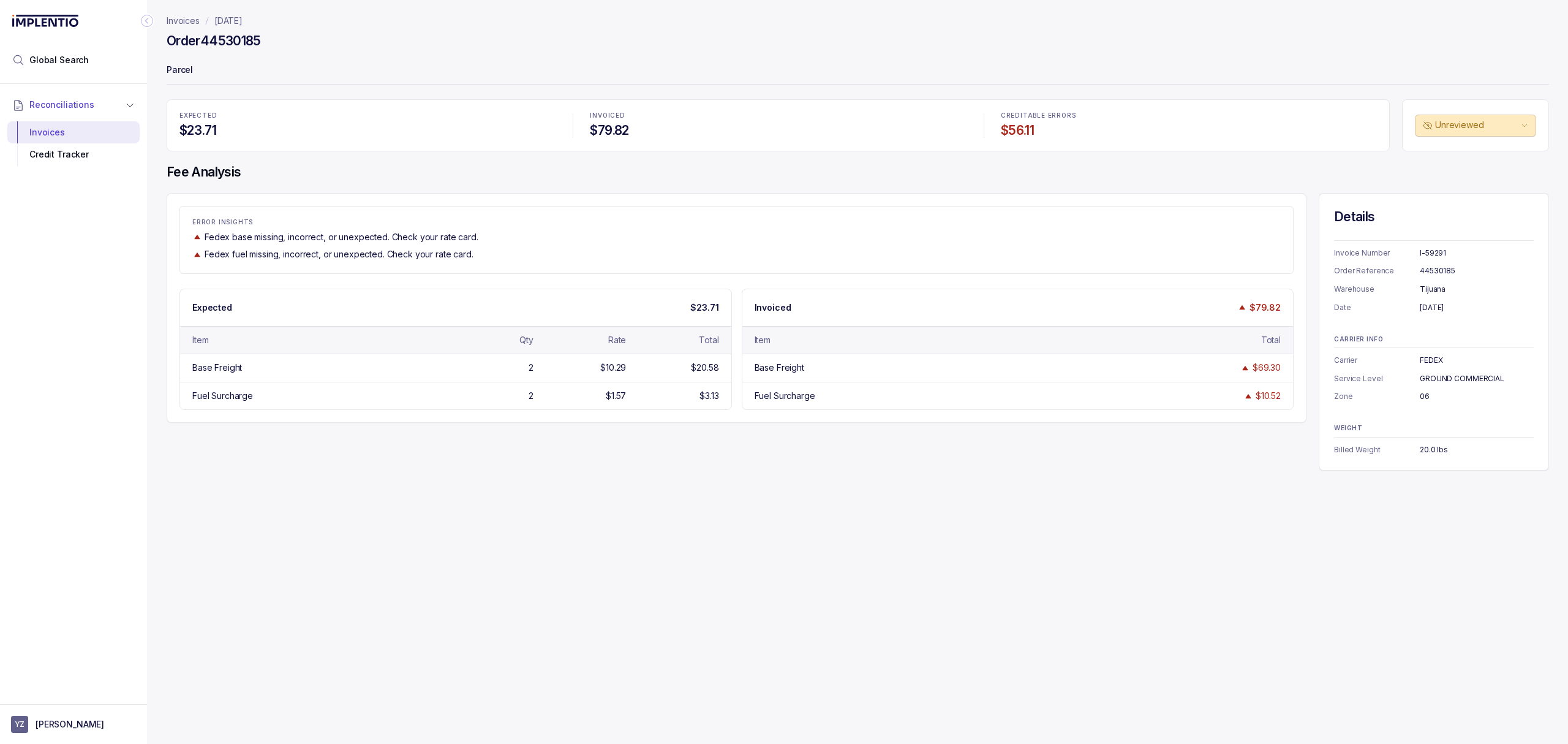
click at [262, 86] on header "Invoices [DATE] Order 44530185 Parcel" at bounding box center [858, 50] width 1382 height 99
click at [261, 78] on p "Parcel" at bounding box center [858, 71] width 1382 height 24
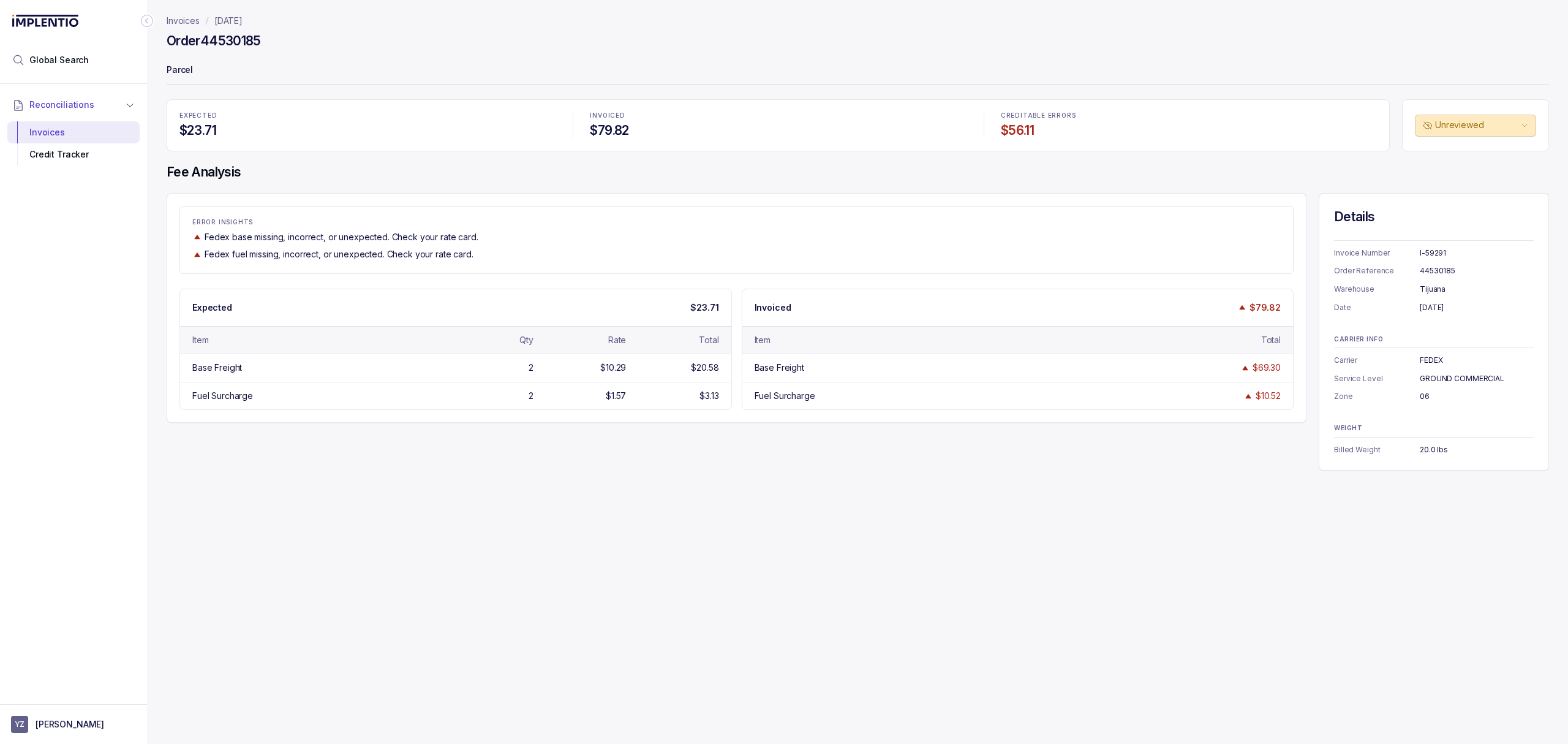
click at [261, 78] on p "Parcel" at bounding box center [858, 71] width 1382 height 24
click at [276, 87] on header "Invoices [DATE] Order 44530185 Parcel" at bounding box center [858, 50] width 1382 height 99
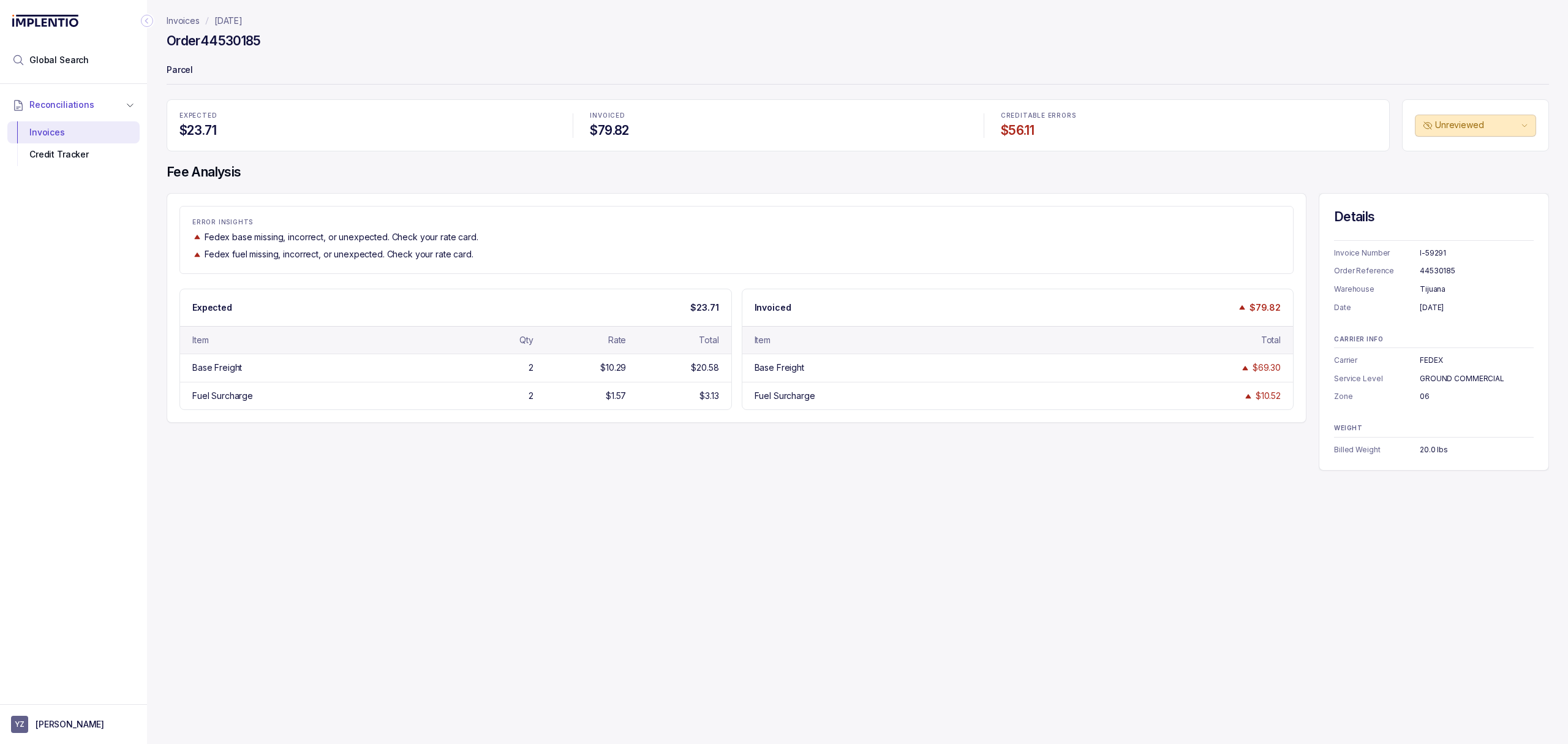
click at [282, 85] on header "Invoices [DATE] Order 44530185 Parcel" at bounding box center [858, 50] width 1382 height 99
click at [287, 80] on p "Parcel" at bounding box center [858, 71] width 1382 height 24
click at [287, 75] on p "Parcel" at bounding box center [858, 71] width 1382 height 24
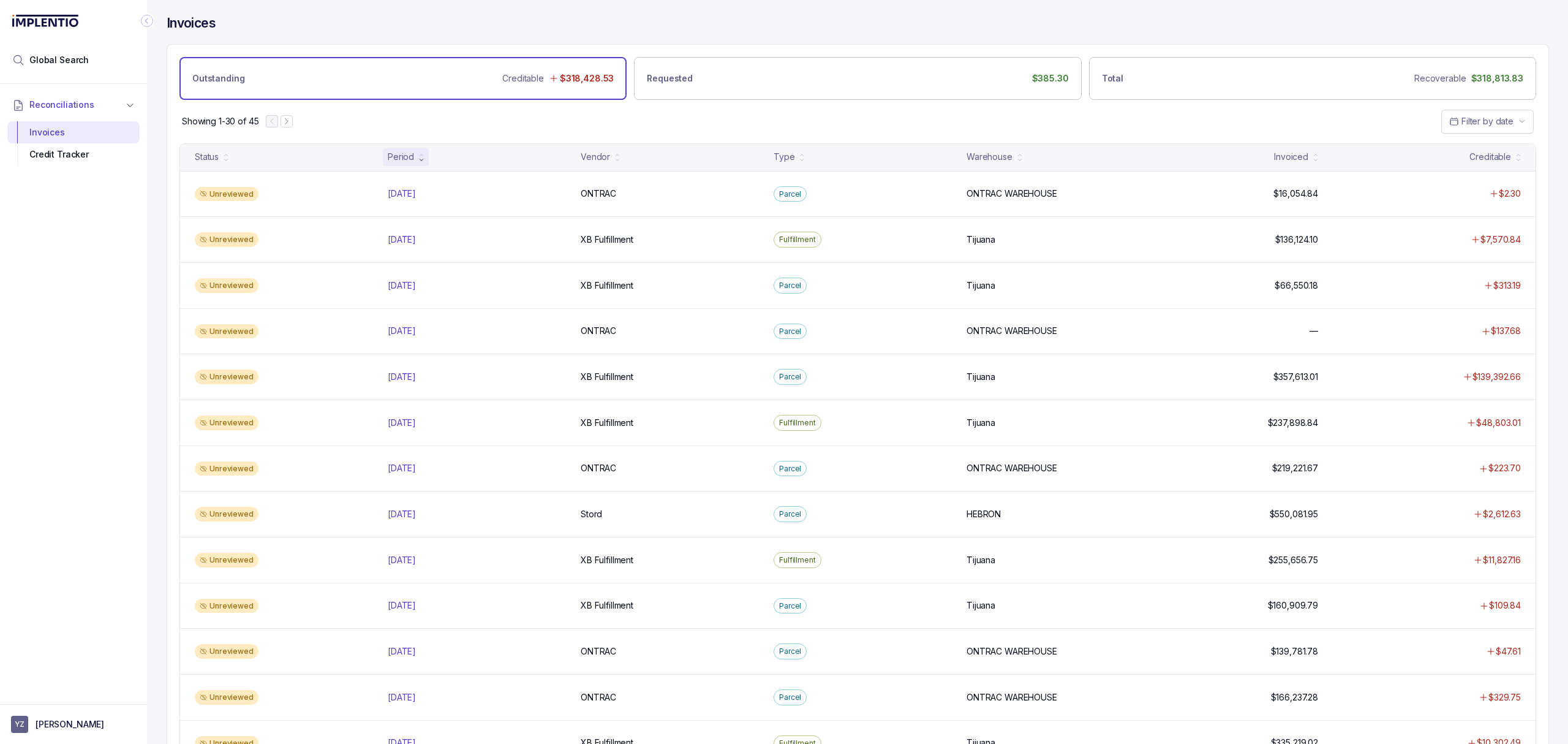
click at [824, 107] on div "Showing 1-30 of 45 Filter by date" at bounding box center [857, 121] width 1381 height 43
click at [141, 390] on div "Reconciliations Invoices Credit Tracker" at bounding box center [73, 390] width 147 height 613
click at [141, 367] on div "Reconciliations Invoices Credit Tracker" at bounding box center [73, 390] width 147 height 613
click at [131, 327] on div "Reconciliations Invoices Credit Tracker" at bounding box center [73, 390] width 147 height 613
click at [130, 290] on div "Reconciliations Invoices Credit Tracker" at bounding box center [73, 390] width 147 height 613
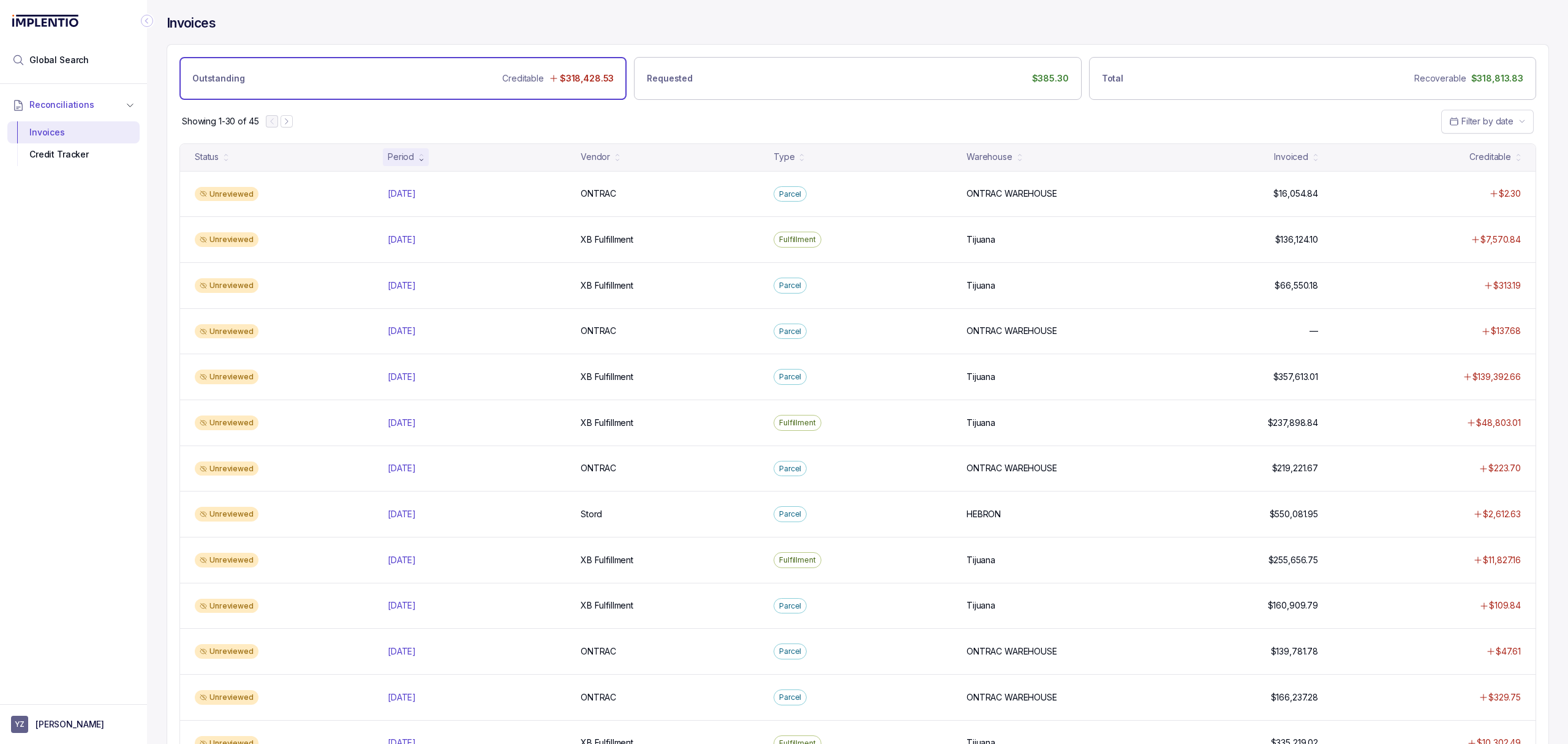
click at [120, 261] on div "Reconciliations Invoices Credit Tracker" at bounding box center [73, 390] width 147 height 613
click at [115, 256] on div "Reconciliations Invoices Credit Tracker" at bounding box center [73, 390] width 147 height 613
click at [113, 280] on div "Reconciliations Invoices Credit Tracker" at bounding box center [73, 390] width 147 height 613
click at [133, 338] on div "Reconciliations Invoices Credit Tracker" at bounding box center [73, 390] width 147 height 613
click at [735, 106] on div "Showing 1-30 of 45 Filter by date" at bounding box center [857, 121] width 1381 height 43
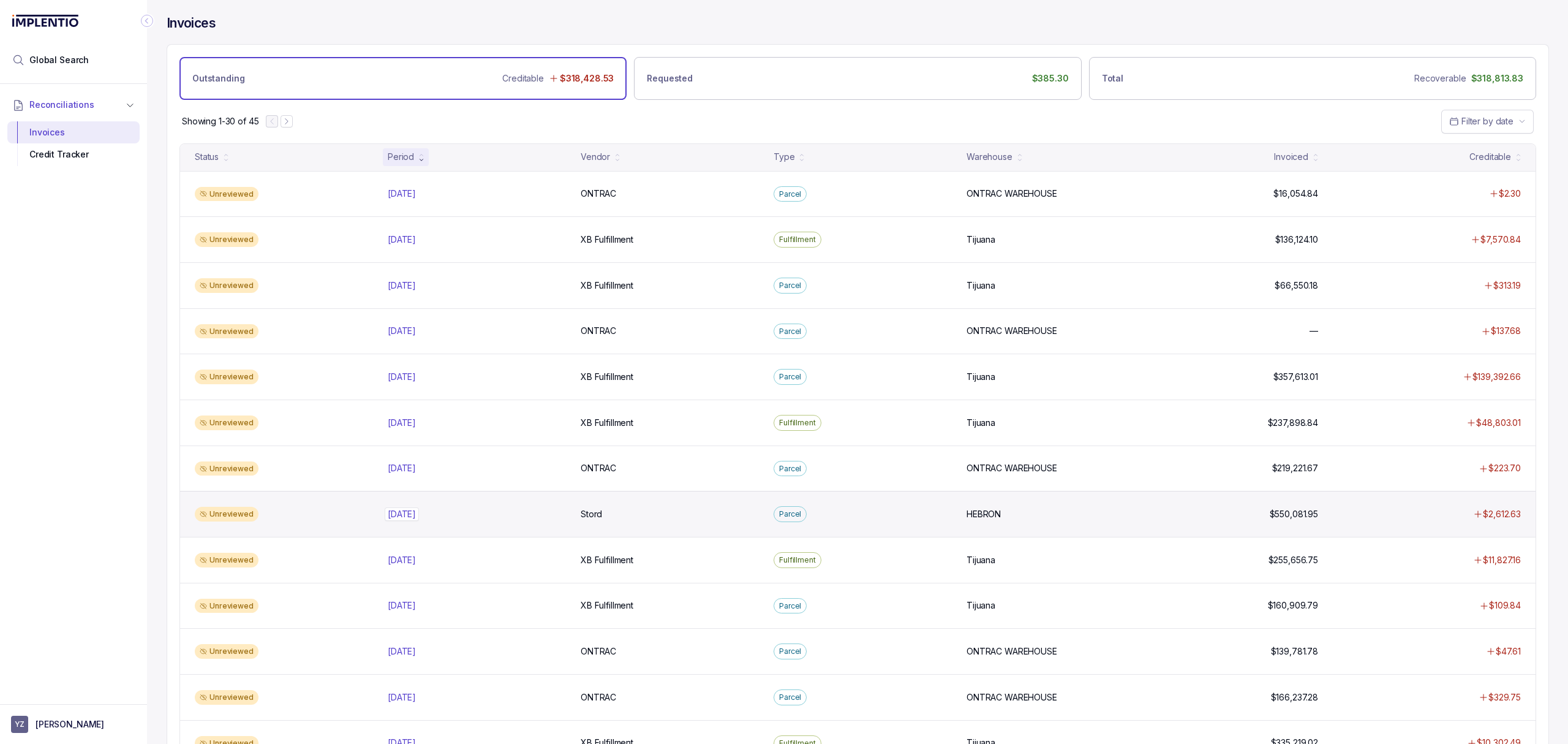
click at [401, 517] on p "[DATE]" at bounding box center [401, 513] width 34 height 13
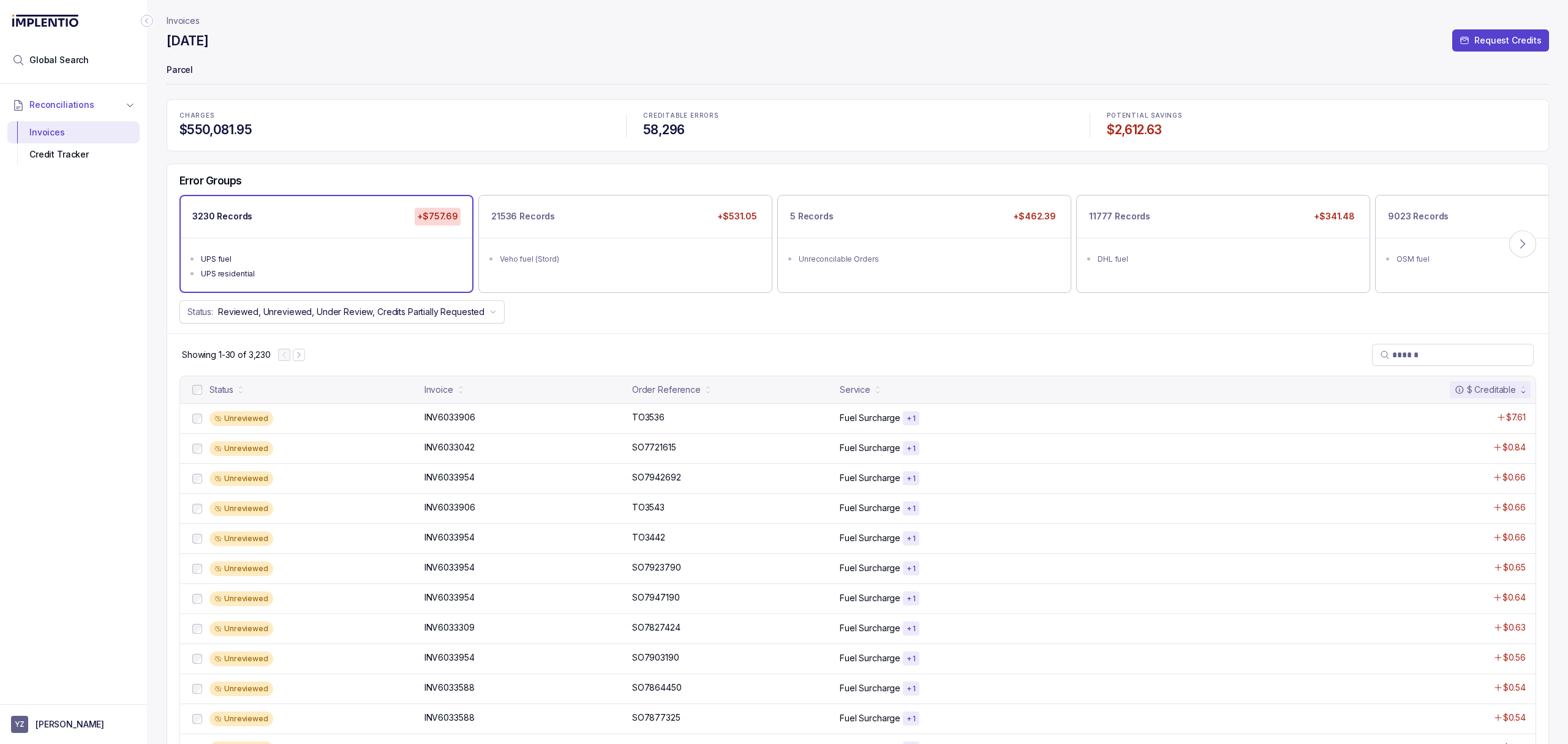
click at [907, 317] on div "Status: Reviewed, Unreviewed, Under Review, Credits Partially Requested" at bounding box center [857, 312] width 1381 height 23
click at [283, 54] on header "Invoices [DATE] Request Credits Parcel" at bounding box center [858, 50] width 1382 height 99
click at [1156, 333] on div "Error Groups 3230 Records +$757.69 UPS fuel UPS residential 21536 Records +$531…" at bounding box center [857, 249] width 1381 height 169
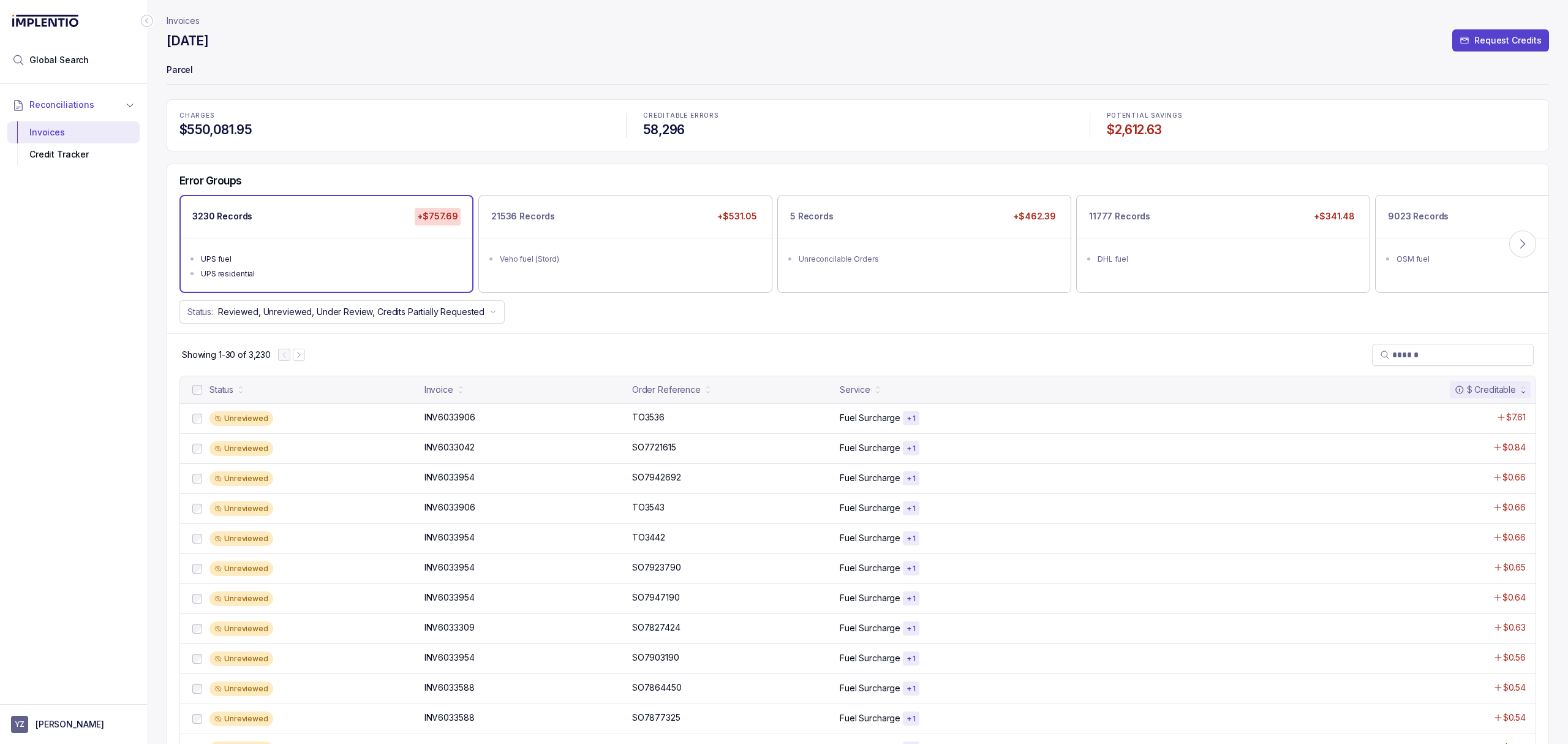
click at [1156, 333] on div "Error Groups 3230 Records +$757.69 UPS fuel UPS residential 21536 Records +$531…" at bounding box center [857, 249] width 1381 height 169
click at [806, 333] on div "Error Groups 3230 Records +$757.69 UPS fuel UPS residential 21536 Records +$531…" at bounding box center [857, 249] width 1381 height 169
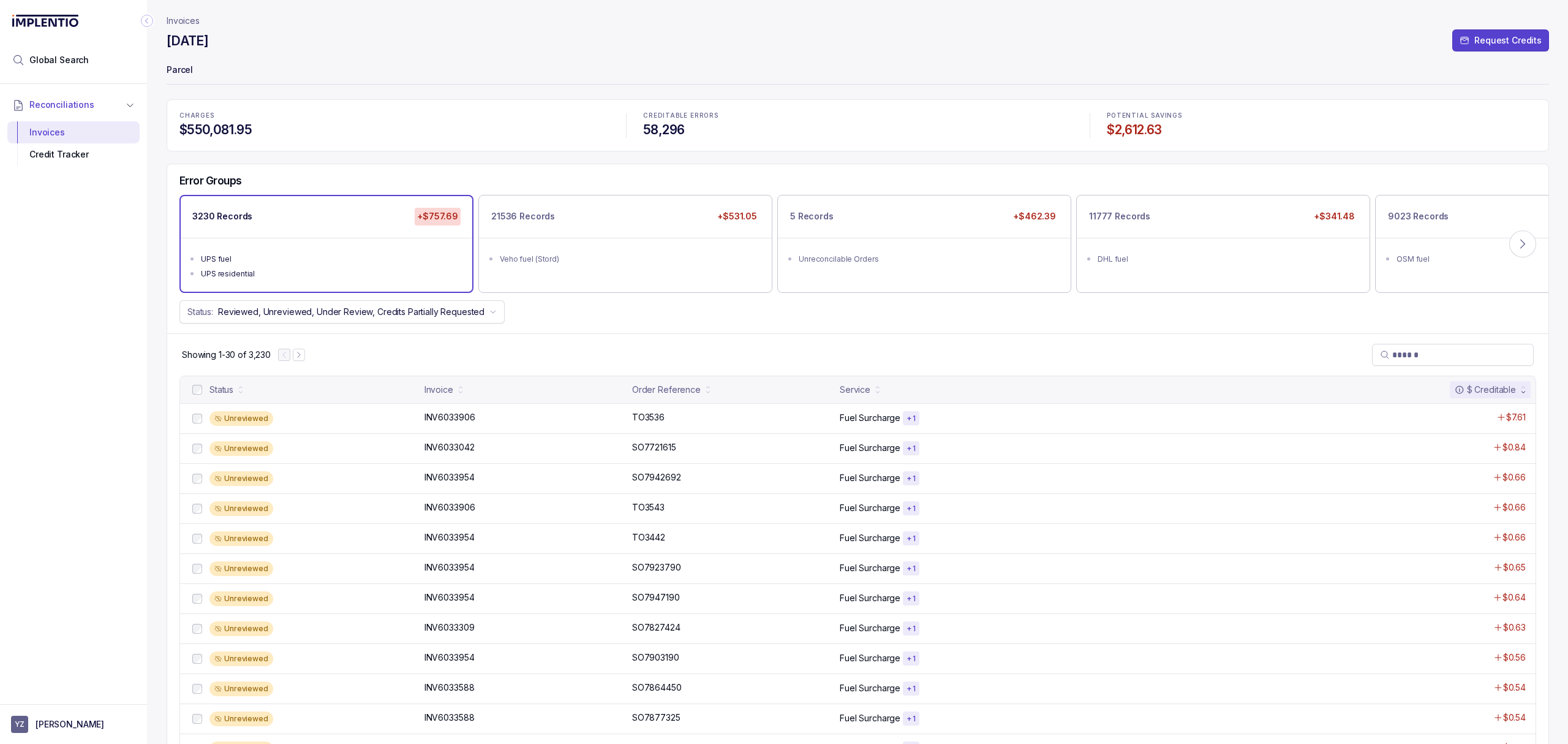
click at [806, 333] on div "Error Groups 3230 Records +$757.69 UPS fuel UPS residential 21536 Records +$531…" at bounding box center [857, 249] width 1381 height 169
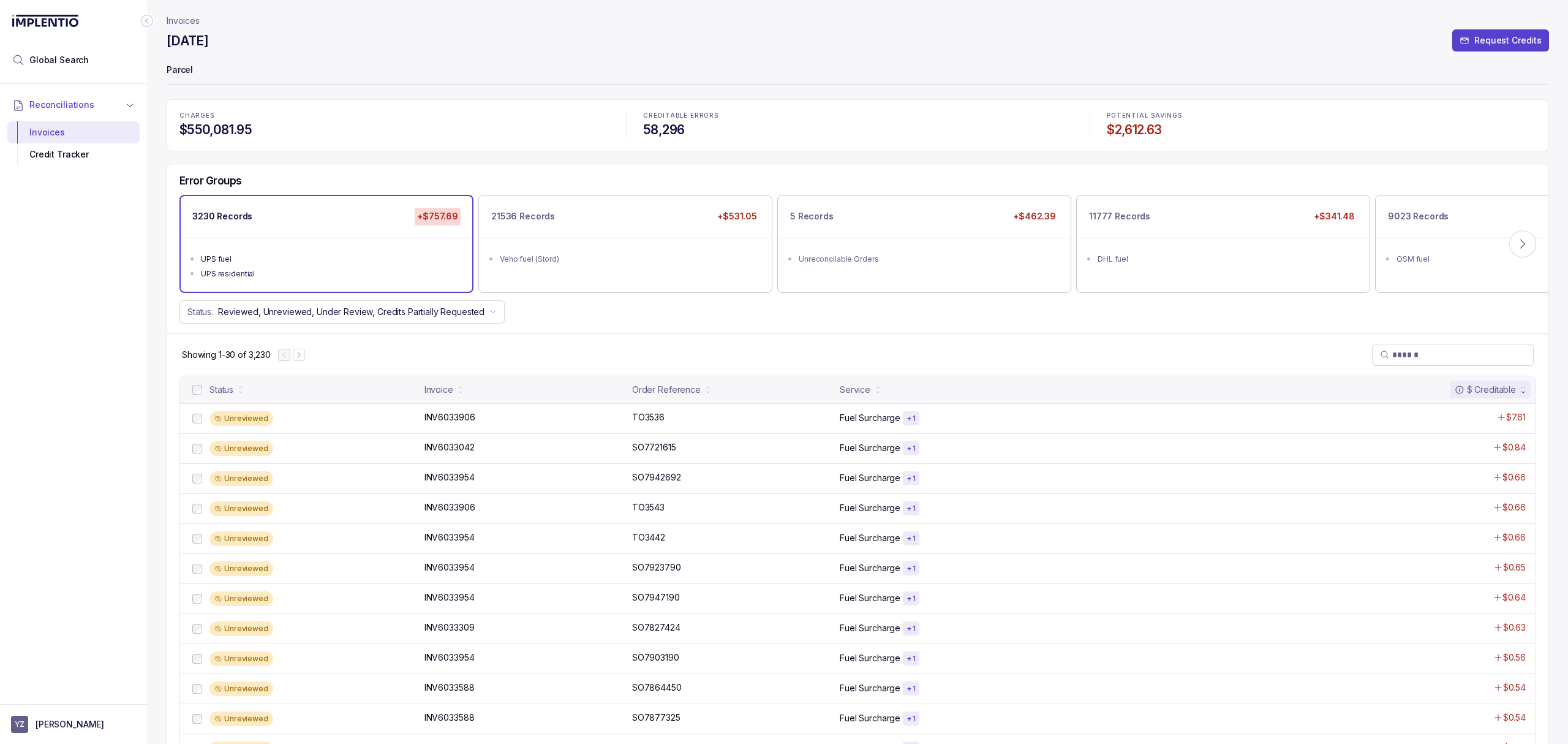
click at [806, 333] on div "Error Groups 3230 Records +$757.69 UPS fuel UPS residential 21536 Records +$531…" at bounding box center [857, 249] width 1381 height 169
click at [790, 332] on div "Error Groups 3230 Records +$757.69 UPS fuel UPS residential 21536 Records +$531…" at bounding box center [857, 249] width 1381 height 169
click at [785, 340] on div "Showing 1-30 of 3,230" at bounding box center [857, 354] width 1381 height 43
click at [616, 331] on div "Error Groups 3230 Records +$757.69 UPS fuel UPS residential 21536 Records +$531…" at bounding box center [857, 249] width 1381 height 169
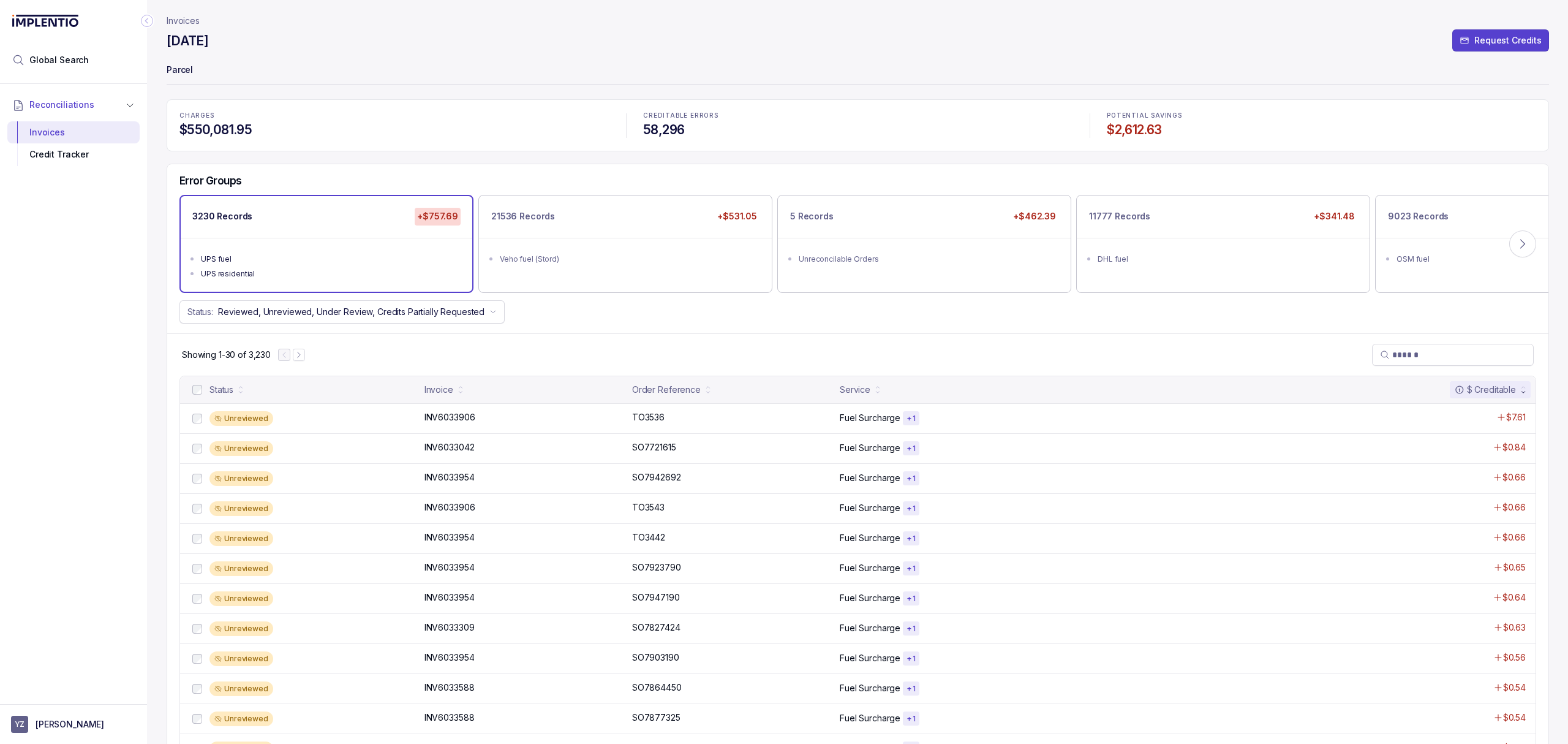
click at [578, 341] on div "Showing 1-30 of 3,230" at bounding box center [857, 354] width 1381 height 43
click at [360, 82] on p "Parcel" at bounding box center [858, 71] width 1382 height 24
click at [360, 81] on p "Parcel" at bounding box center [858, 71] width 1382 height 24
click at [348, 80] on p "Parcel" at bounding box center [858, 71] width 1382 height 24
click at [324, 67] on p "Parcel" at bounding box center [858, 71] width 1382 height 24
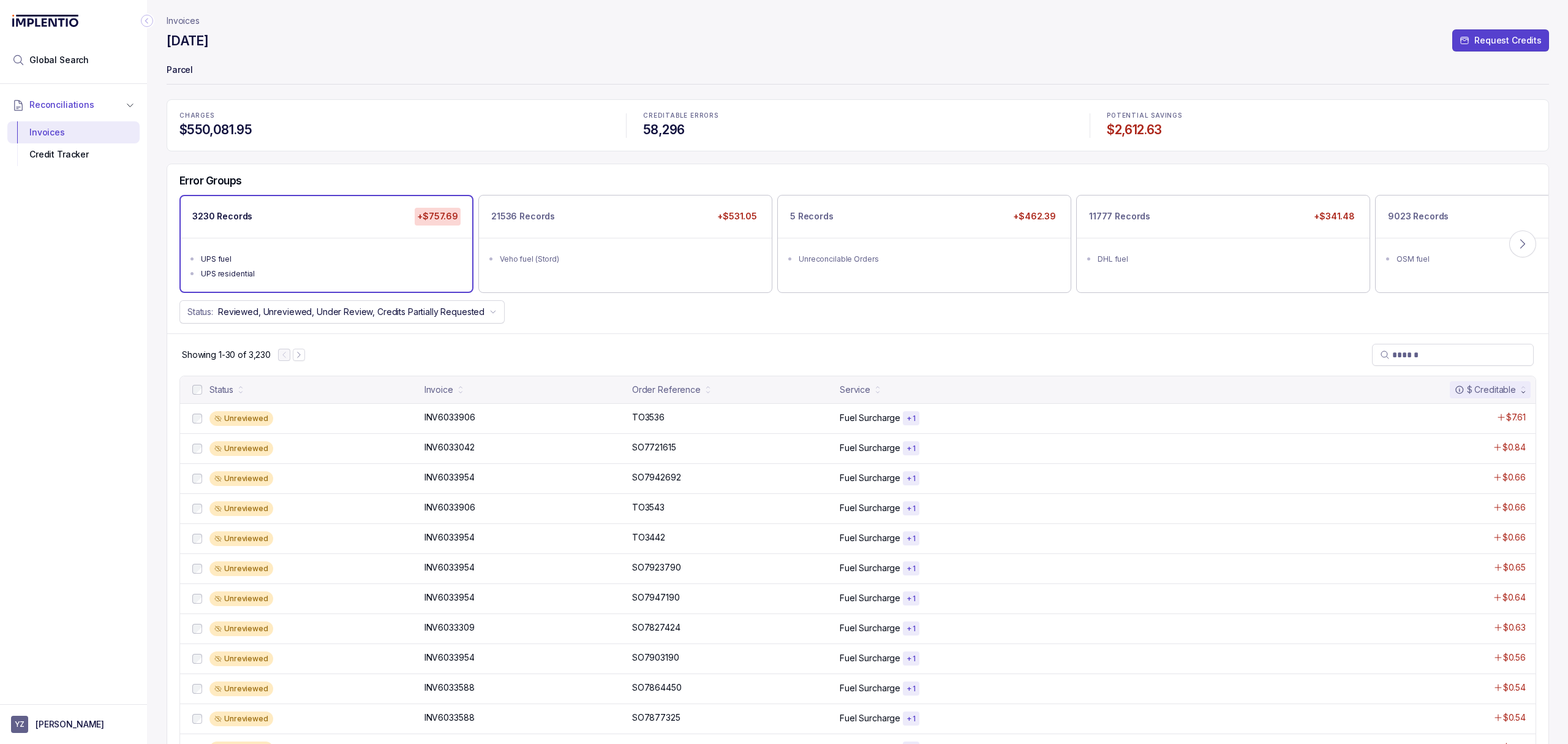
click at [556, 352] on div "Showing 1-30 of 3,230" at bounding box center [857, 354] width 1381 height 43
click at [401, 68] on p "Parcel" at bounding box center [858, 71] width 1382 height 24
click at [346, 67] on p "Parcel" at bounding box center [858, 71] width 1382 height 24
click at [344, 66] on p "Parcel" at bounding box center [858, 71] width 1382 height 24
click at [343, 57] on header "Invoices [DATE] Request Credits Parcel" at bounding box center [858, 50] width 1382 height 99
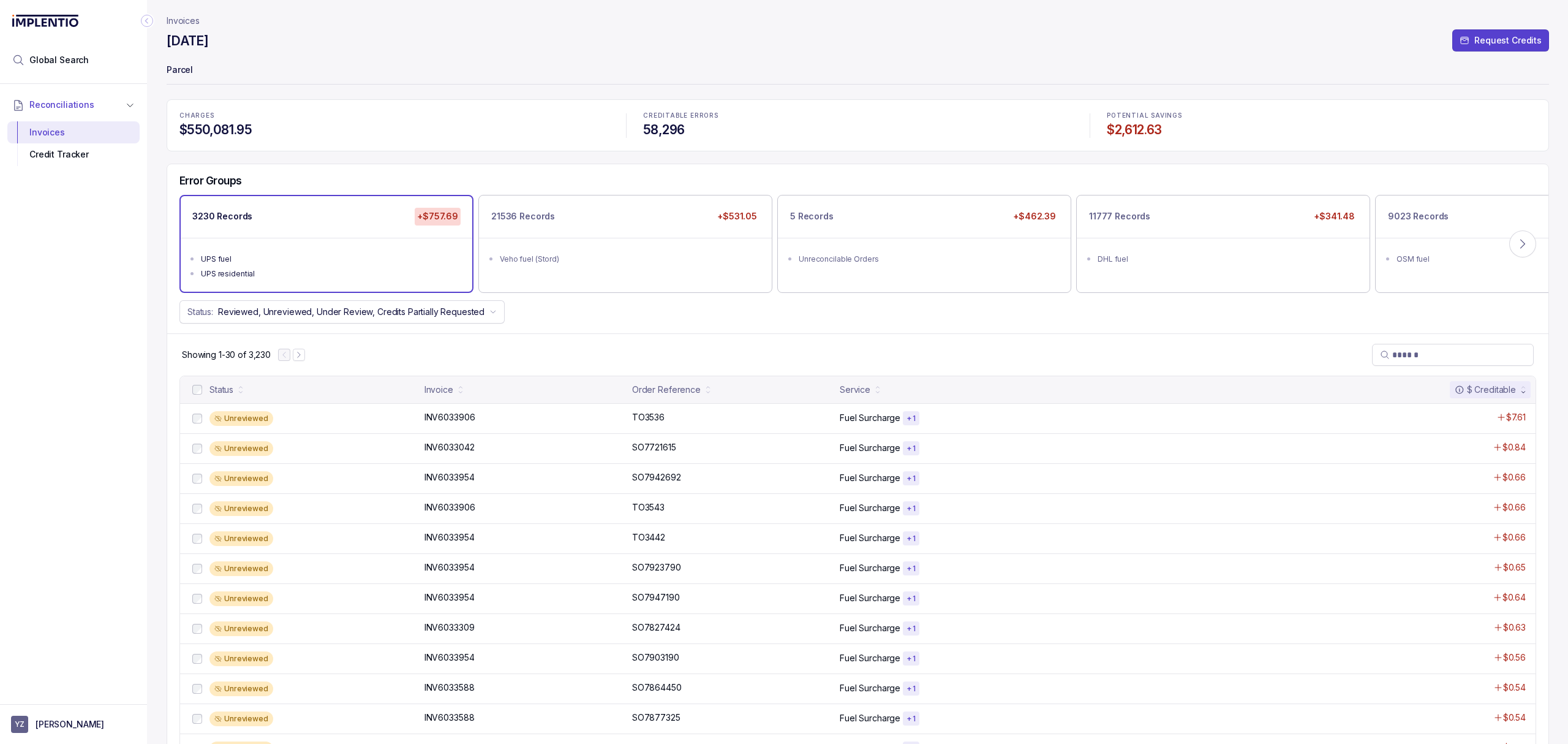
click at [343, 57] on header "Invoices [DATE] Request Credits Parcel" at bounding box center [858, 50] width 1382 height 99
click at [265, 52] on div "[DATE] Request Credits" at bounding box center [858, 43] width 1382 height 22
click at [193, 22] on p "Invoices" at bounding box center [183, 21] width 33 height 13
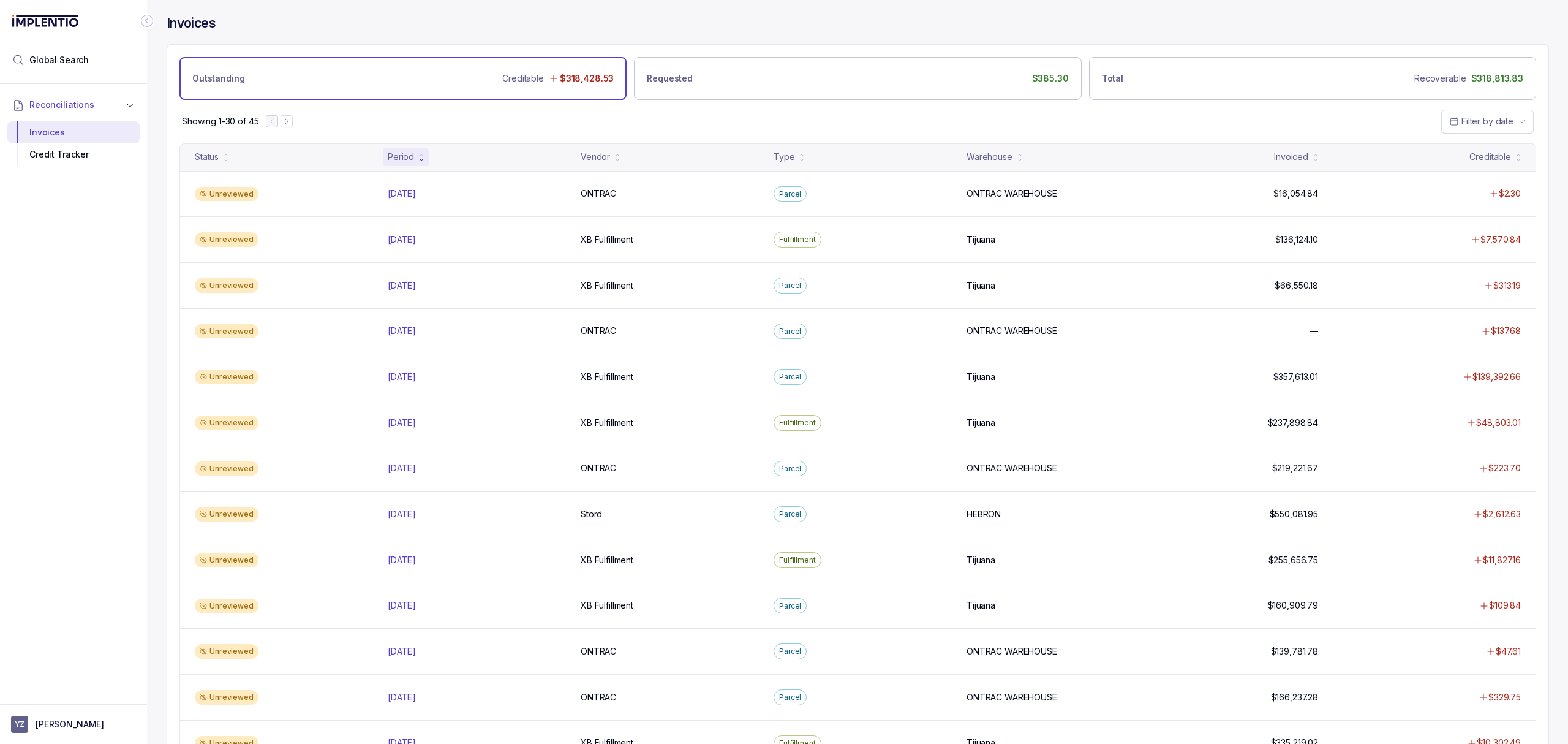
click at [126, 377] on div "Reconciliations Invoices Credit Tracker" at bounding box center [73, 390] width 147 height 613
click at [131, 356] on div "Reconciliations Invoices Credit Tracker" at bounding box center [73, 390] width 147 height 613
click at [131, 351] on div "Reconciliations Invoices Credit Tracker" at bounding box center [73, 390] width 147 height 613
click at [138, 481] on div "Reconciliations Invoices Credit Tracker" at bounding box center [73, 390] width 147 height 613
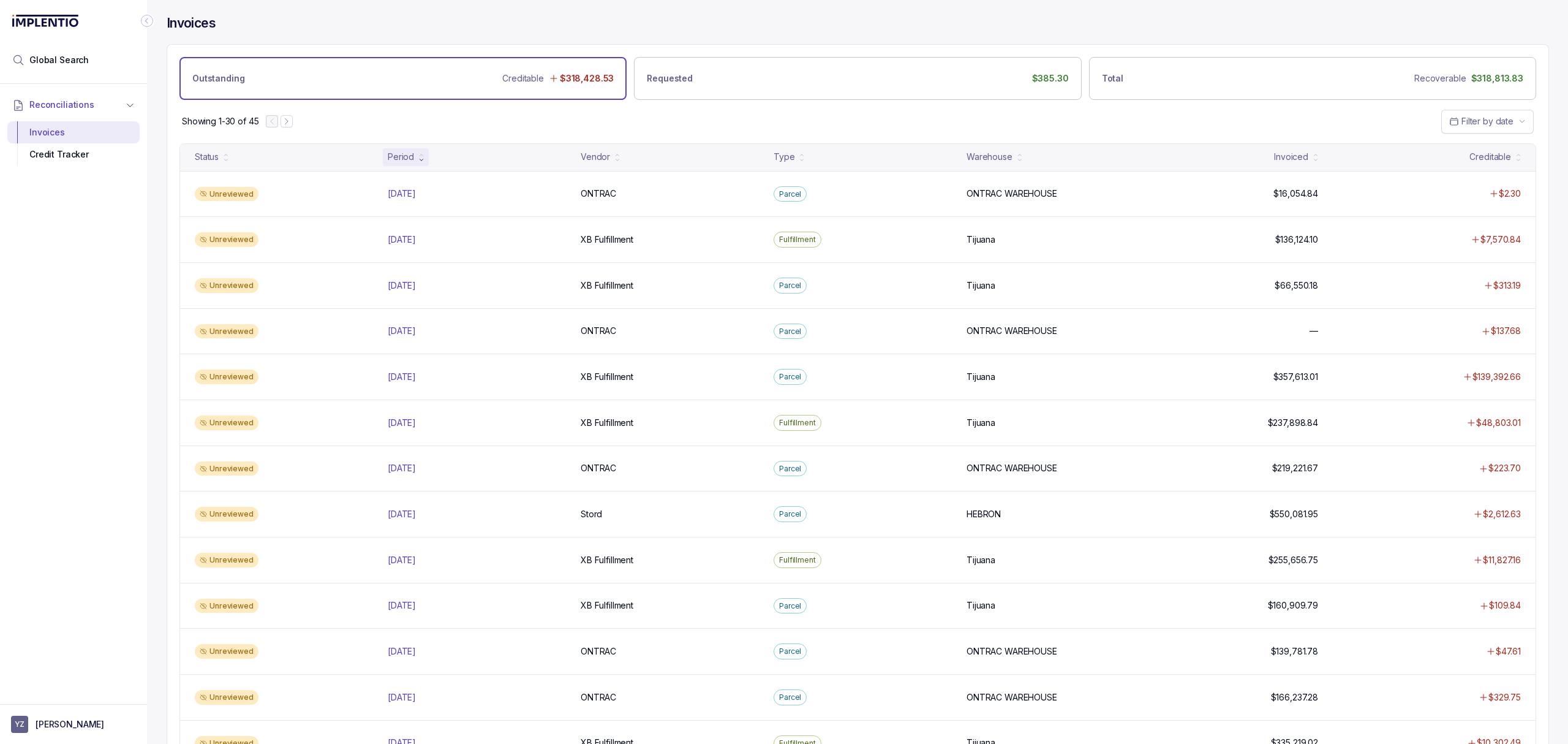
click at [96, 362] on div "Reconciliations Invoices Credit Tracker" at bounding box center [73, 390] width 147 height 613
click at [78, 365] on div "Reconciliations Invoices Credit Tracker" at bounding box center [73, 390] width 147 height 613
click at [61, 365] on div "Reconciliations Invoices Credit Tracker" at bounding box center [73, 390] width 147 height 613
click at [64, 359] on div "Reconciliations Invoices Credit Tracker" at bounding box center [73, 390] width 147 height 613
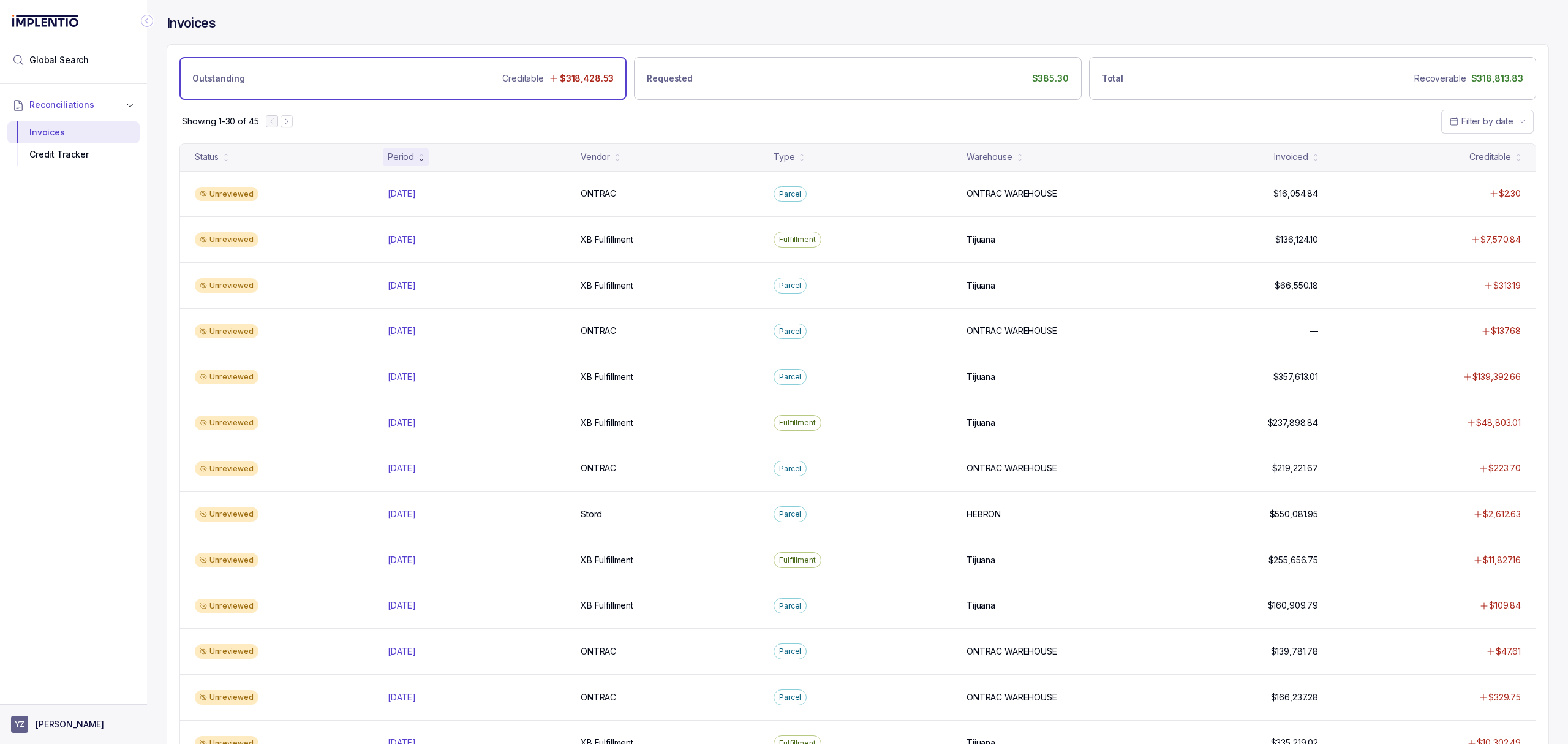
click at [77, 721] on p "[PERSON_NAME]" at bounding box center [70, 724] width 68 height 13
click at [94, 692] on p "Logout" at bounding box center [81, 697] width 102 height 13
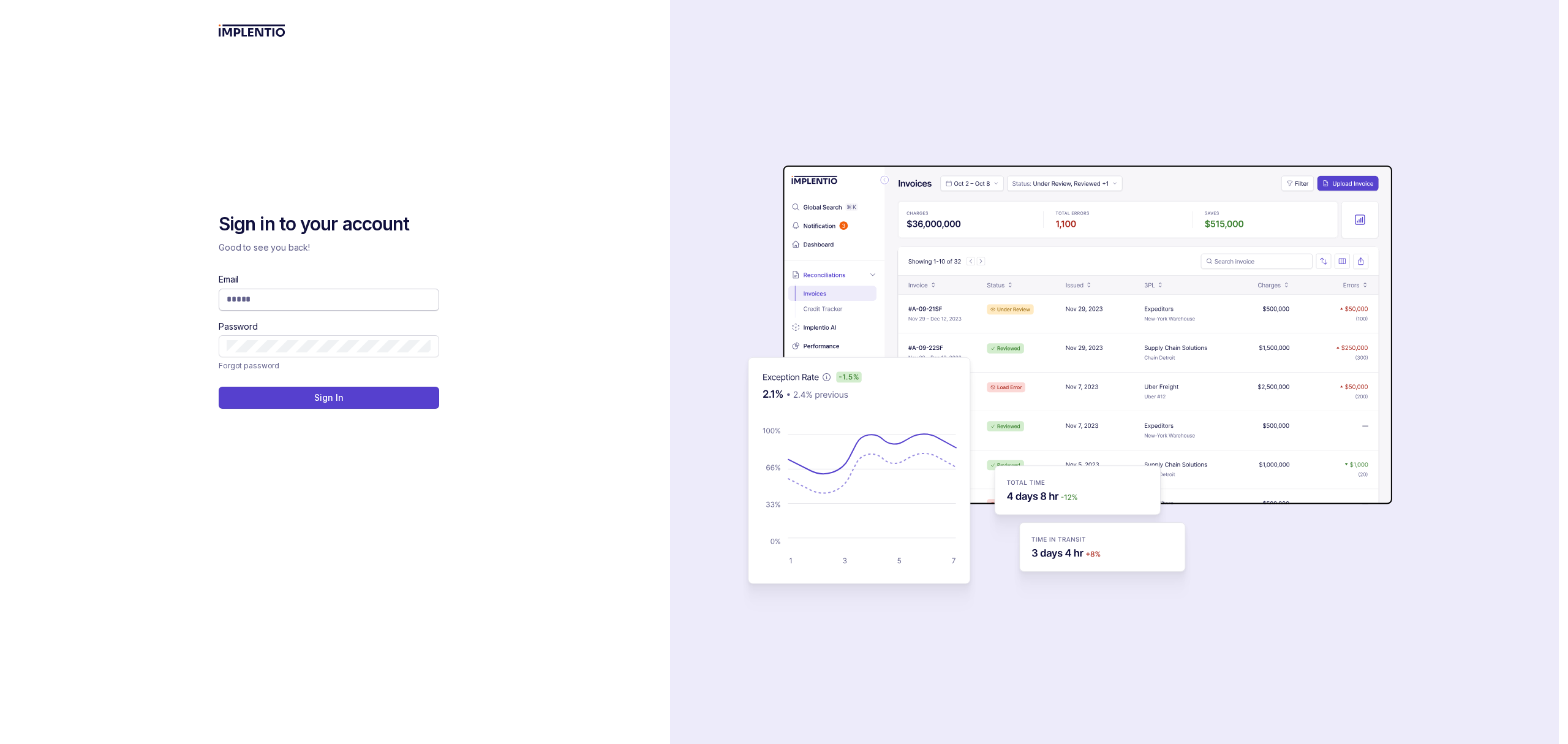
click at [312, 297] on input "Email" at bounding box center [329, 299] width 205 height 13
type input "**********"
